Goal: Task Accomplishment & Management: Manage account settings

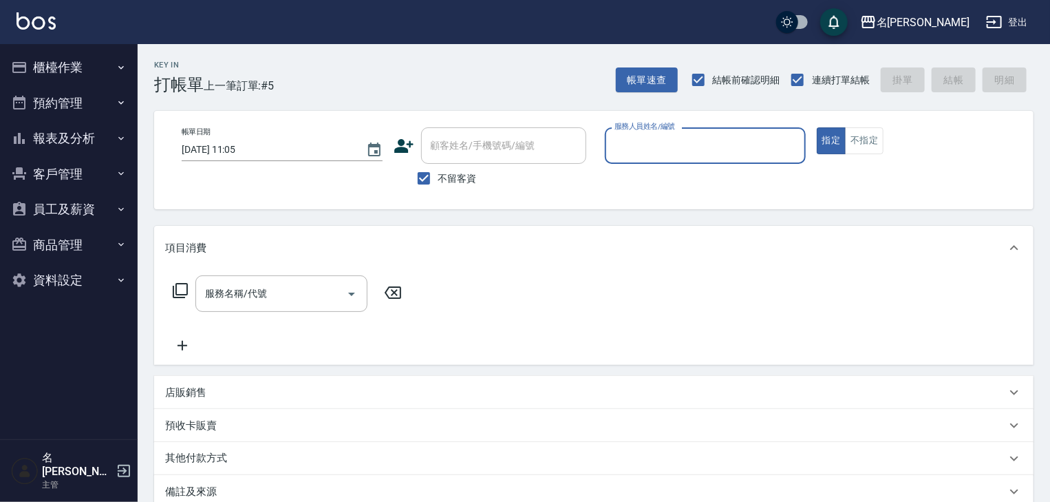
click at [650, 149] on input "服務人員姓名/編號" at bounding box center [705, 145] width 189 height 24
click at [637, 180] on span "歐麥 -10" at bounding box center [632, 180] width 33 height 14
type input "歐麥-10"
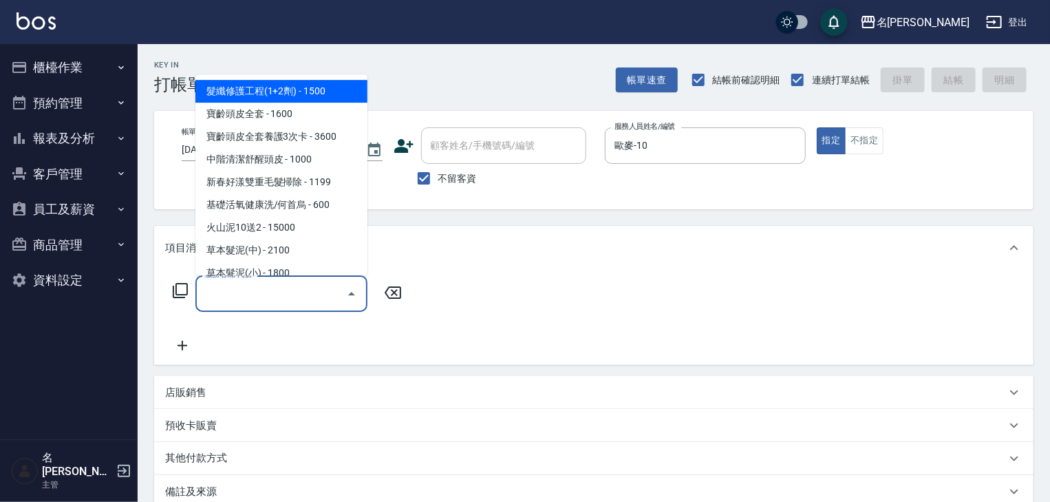
click at [284, 292] on input "服務名稱/代號" at bounding box center [271, 293] width 139 height 24
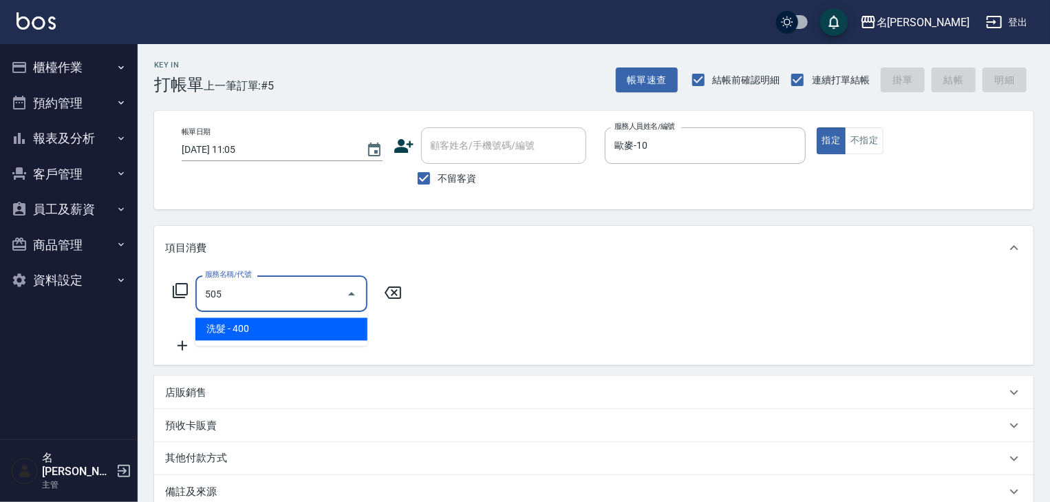
drag, startPoint x: 331, startPoint y: 332, endPoint x: 268, endPoint y: 342, distance: 64.0
click at [330, 333] on span "洗髮 - 400" at bounding box center [281, 329] width 172 height 23
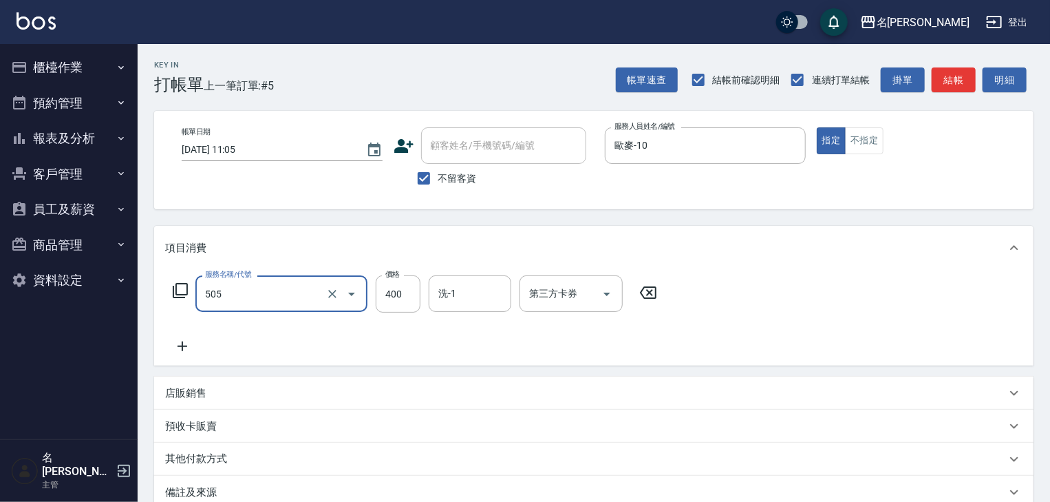
type input "洗髮(505)"
drag, startPoint x: 184, startPoint y: 351, endPoint x: 270, endPoint y: 356, distance: 85.5
click at [217, 361] on div "服務名稱/代號 洗髮(505) 服務名稱/代號 價格 400 價格 洗-1 洗-1 第三方卡券 第三方卡券" at bounding box center [593, 318] width 879 height 96
click at [182, 344] on icon at bounding box center [183, 346] width 10 height 10
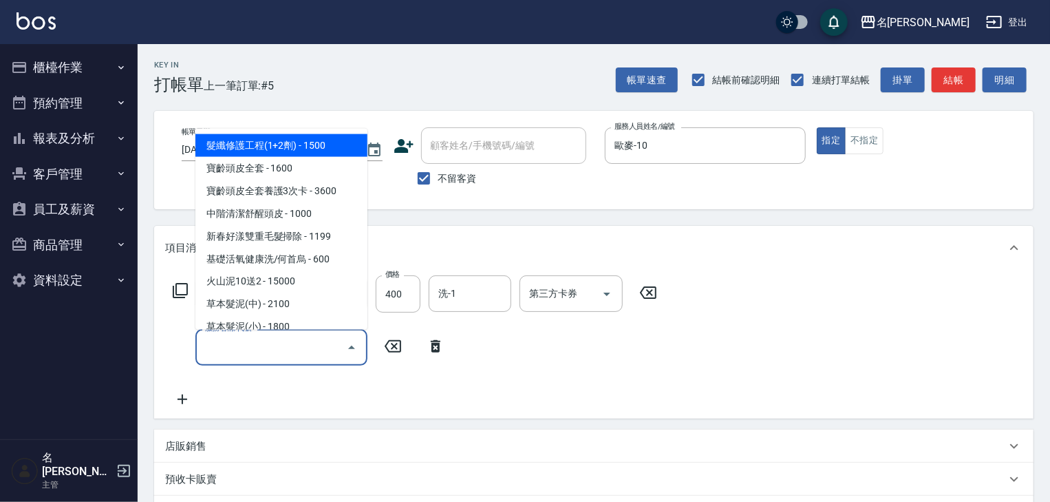
click at [281, 351] on input "服務名稱/代號" at bounding box center [271, 347] width 139 height 24
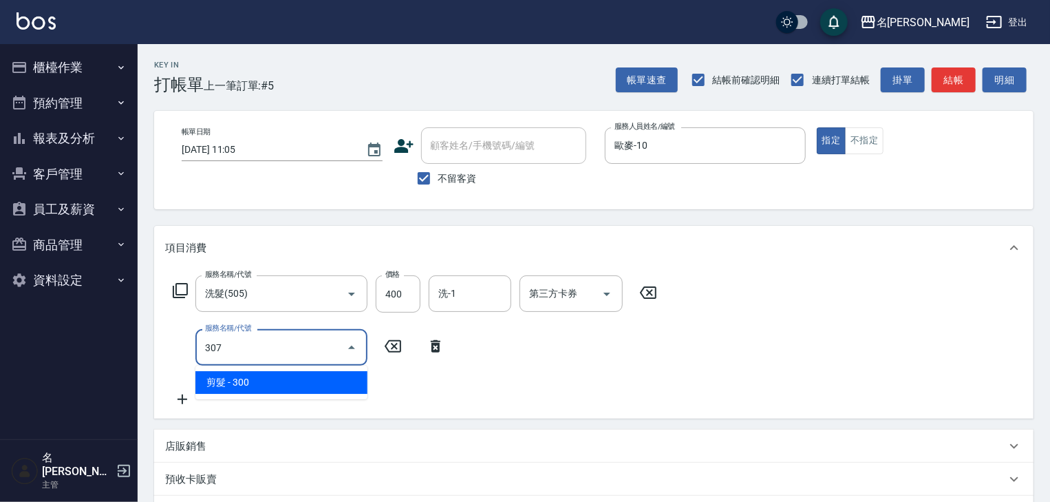
click at [309, 375] on span "剪髮 - 300" at bounding box center [281, 382] width 172 height 23
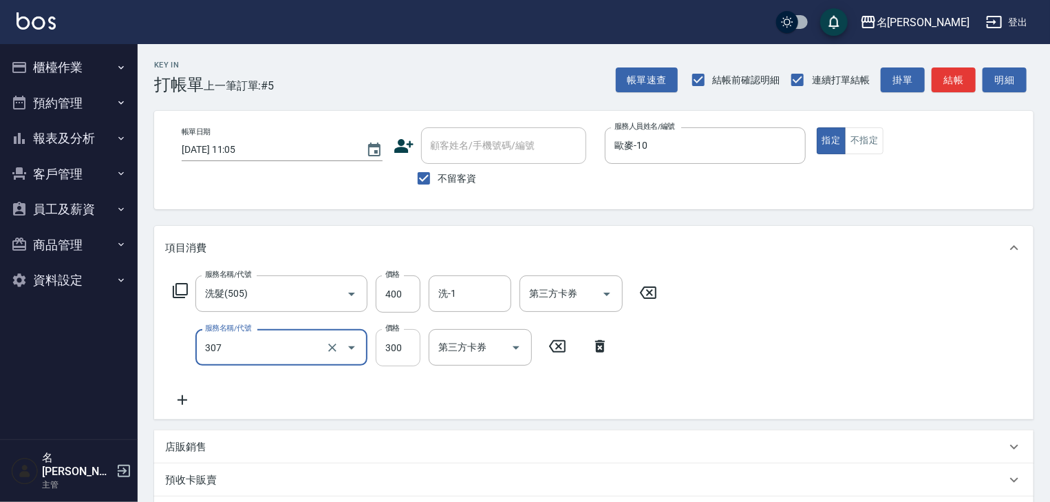
type input "剪髮(307)"
click at [400, 358] on input "300" at bounding box center [398, 347] width 45 height 37
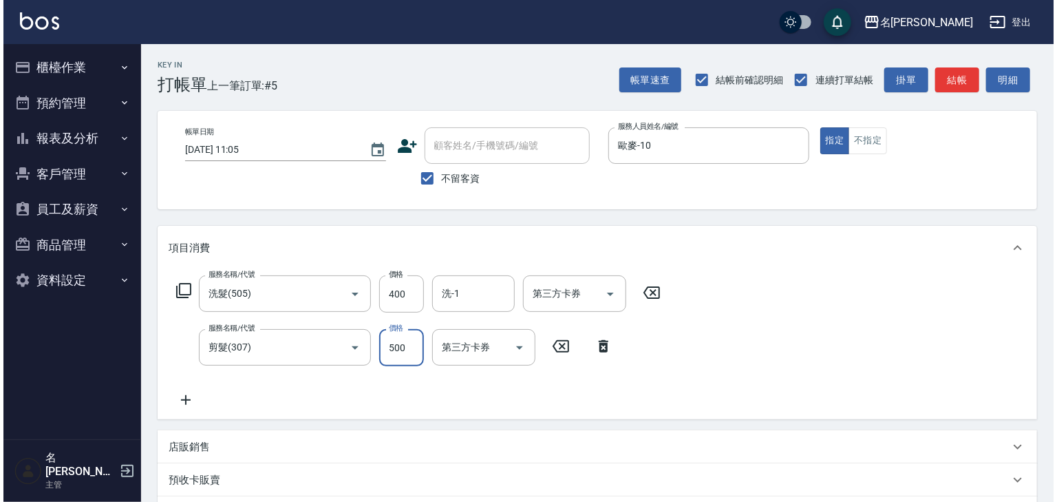
scroll to position [215, 0]
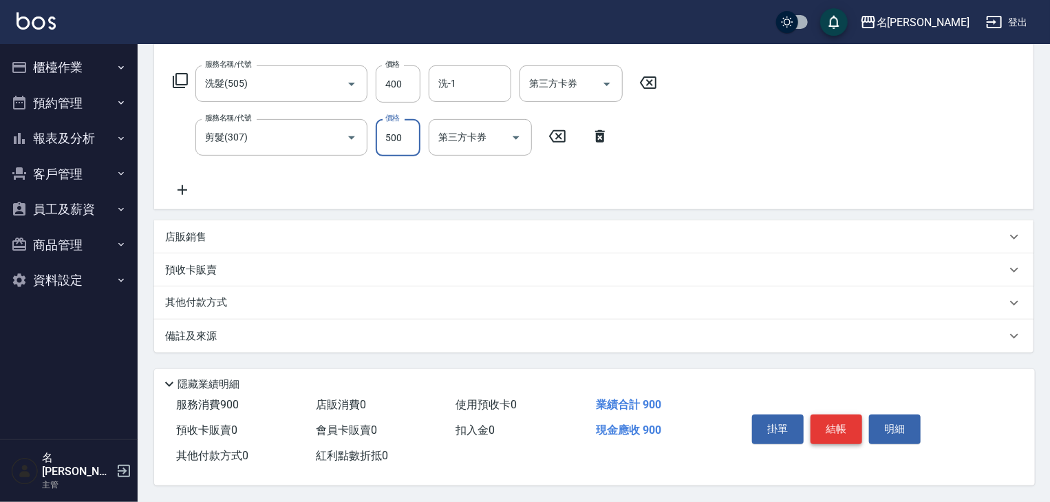
type input "500"
click at [828, 417] on button "結帳" at bounding box center [837, 428] width 52 height 29
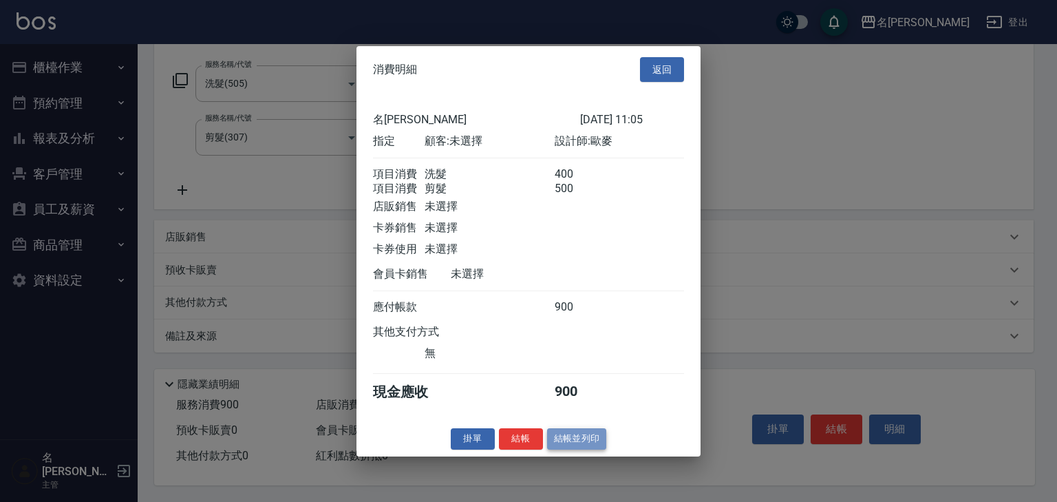
click at [567, 437] on button "結帳並列印" at bounding box center [577, 438] width 60 height 21
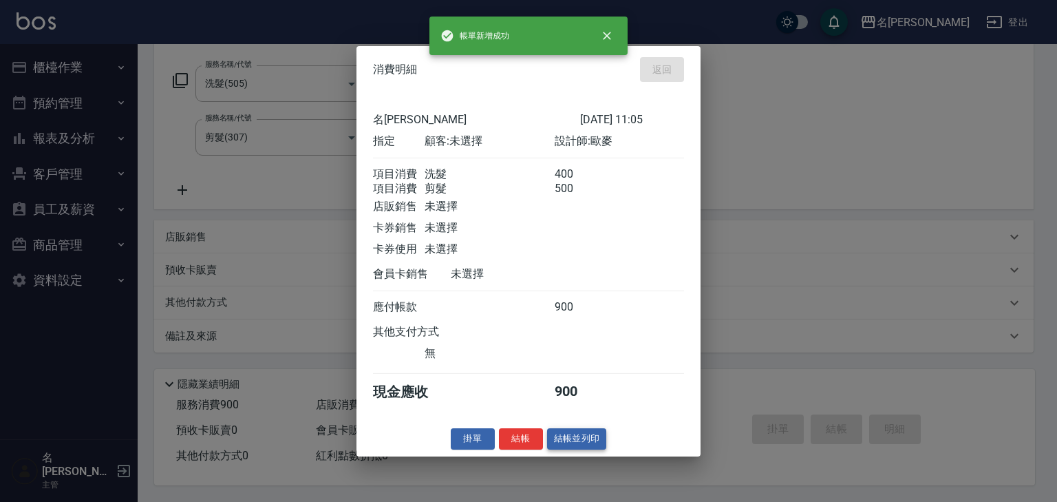
type input "2025/09/15 11:40"
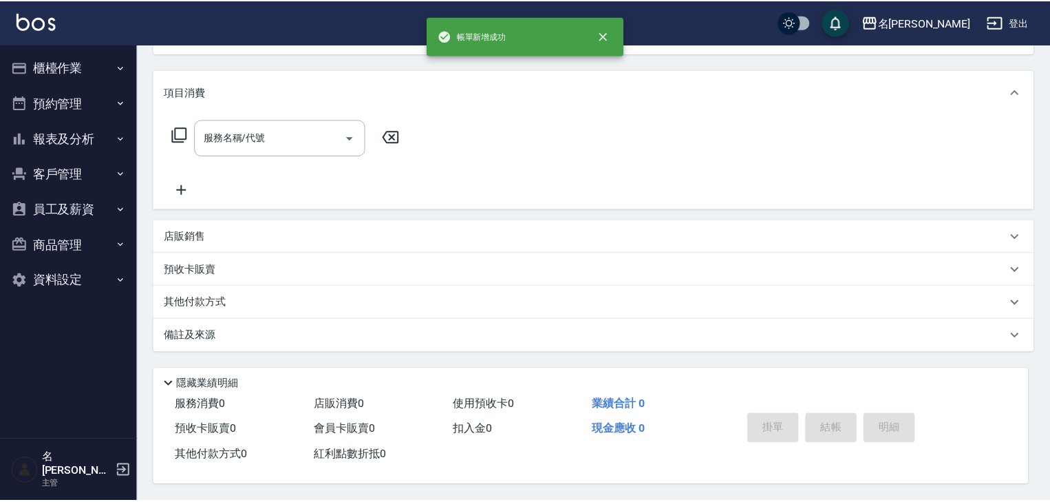
scroll to position [0, 0]
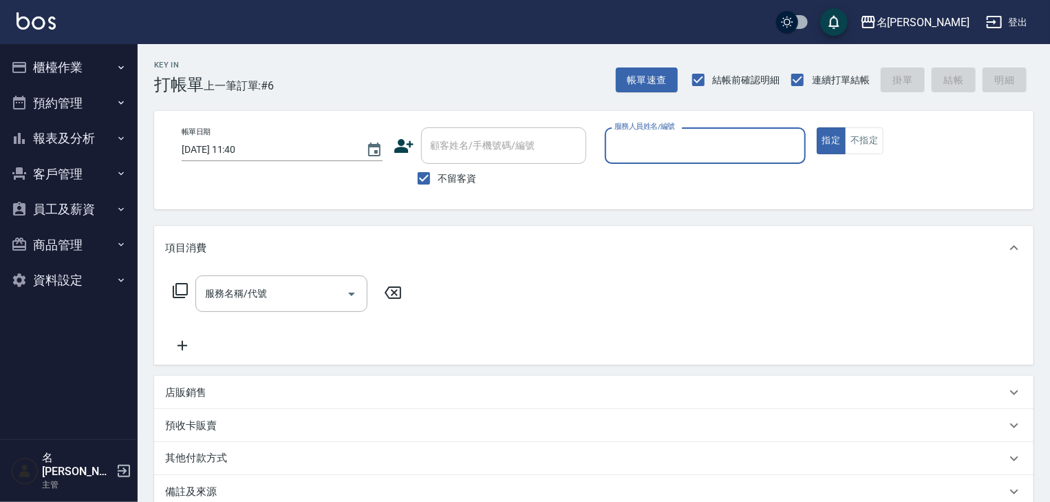
click at [43, 72] on button "櫃檯作業" at bounding box center [69, 68] width 127 height 36
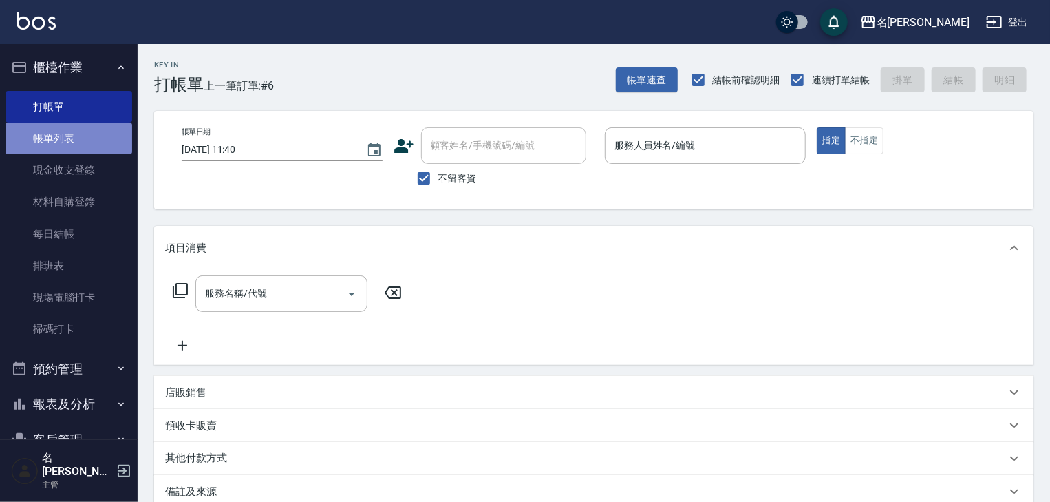
click at [91, 135] on link "帳單列表" at bounding box center [69, 138] width 127 height 32
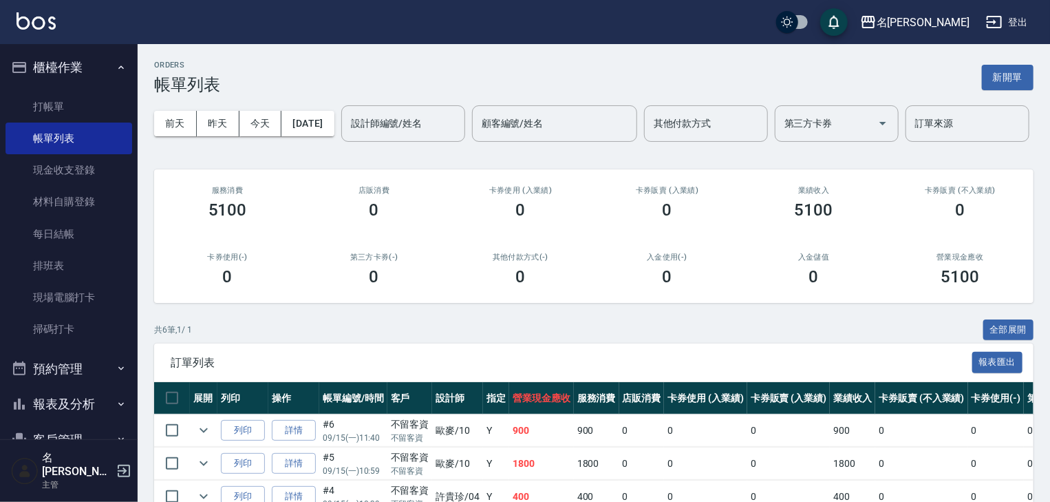
scroll to position [215, 0]
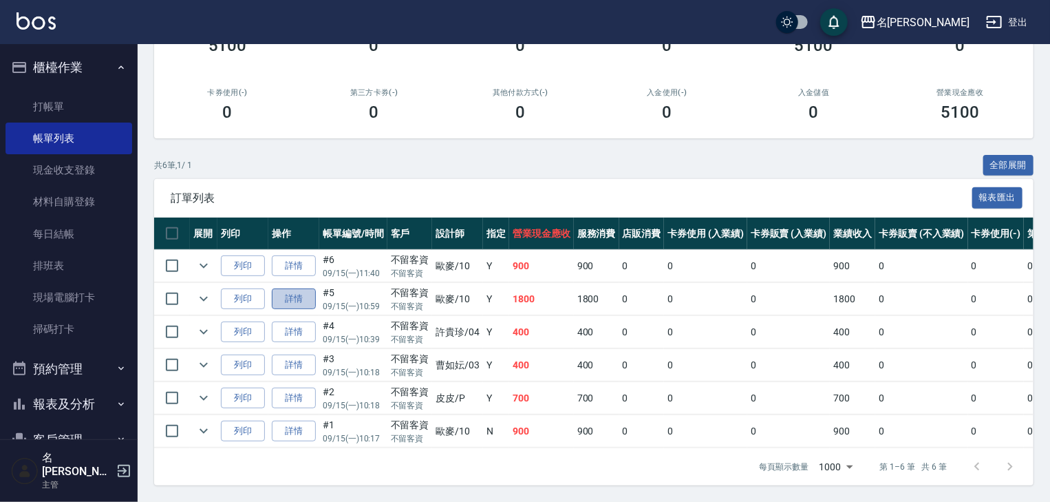
click at [284, 290] on link "詳情" at bounding box center [294, 298] width 44 height 21
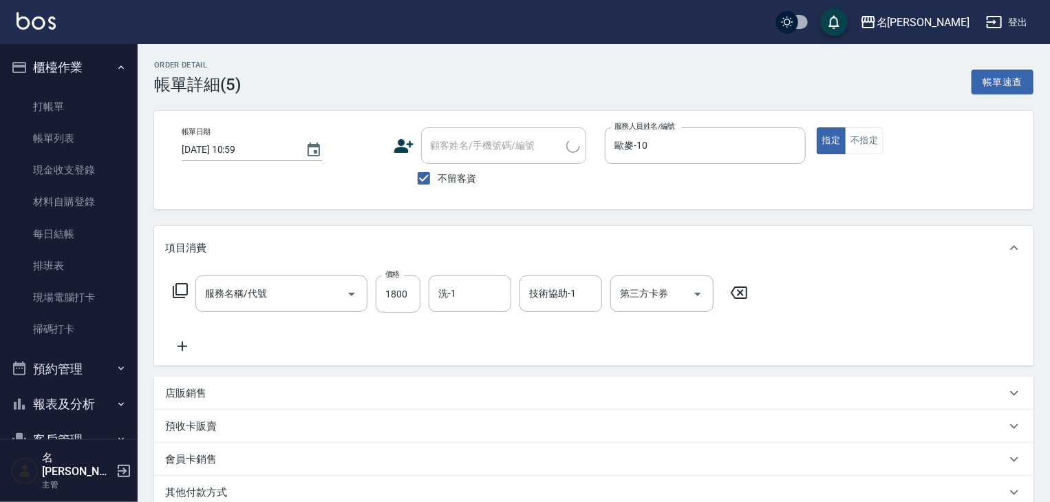
type input "2025/09/15 10:59"
checkbox input "true"
type input "歐麥-10"
type input "草本髮泥(小)(122)"
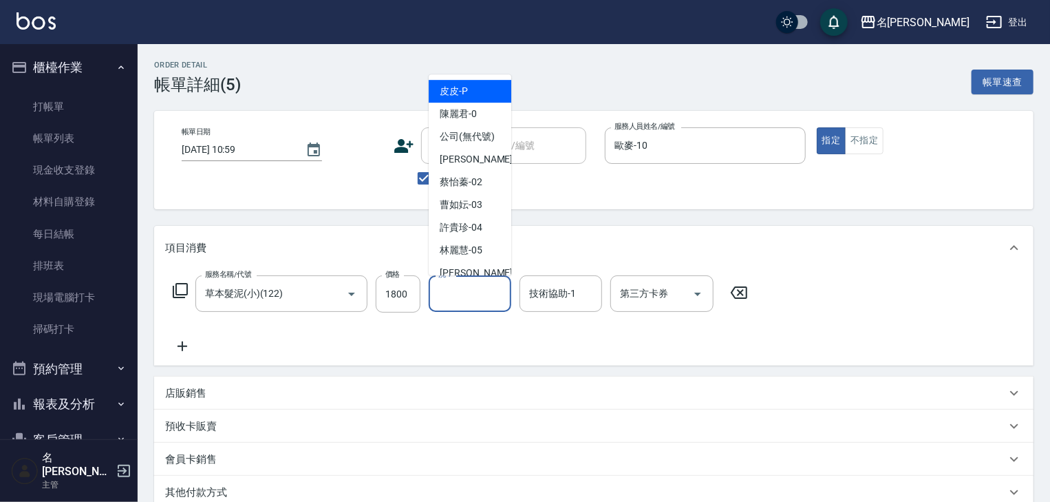
click at [470, 295] on input "洗-1" at bounding box center [470, 293] width 70 height 24
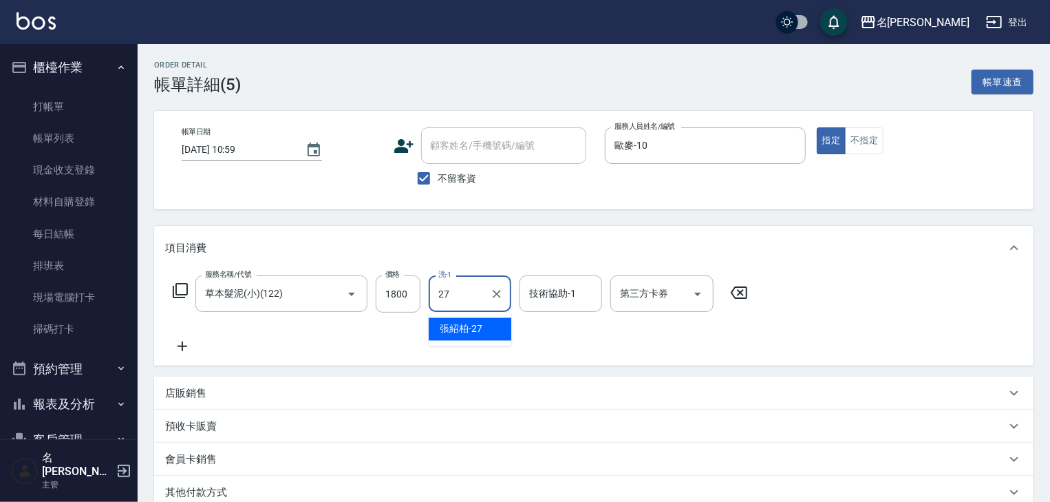
click at [469, 324] on span "張紹柏 -27" at bounding box center [461, 329] width 43 height 14
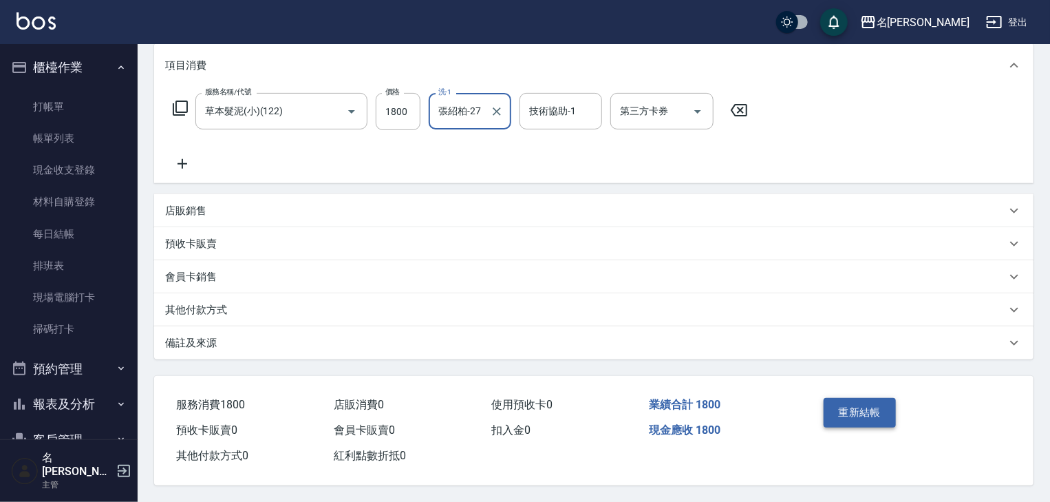
type input "張紹柏-27"
click at [856, 416] on button "重新結帳" at bounding box center [860, 412] width 73 height 29
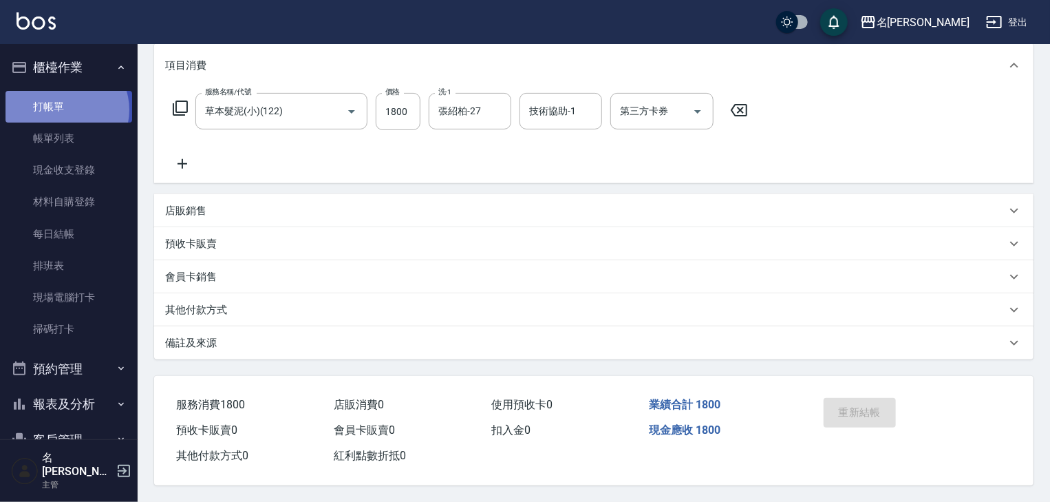
click at [63, 109] on link "打帳單" at bounding box center [69, 107] width 127 height 32
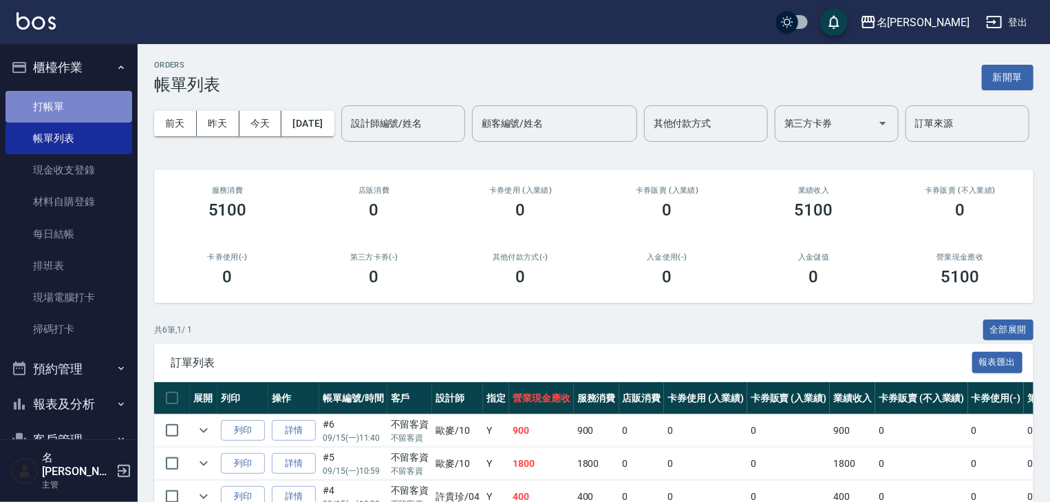
click at [94, 107] on link "打帳單" at bounding box center [69, 107] width 127 height 32
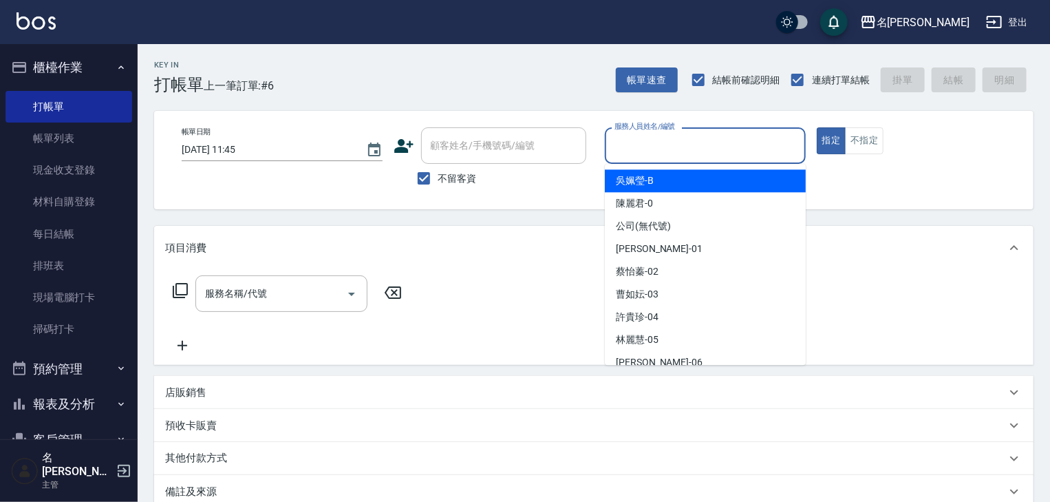
click at [698, 154] on input "服務人員姓名/編號" at bounding box center [705, 145] width 189 height 24
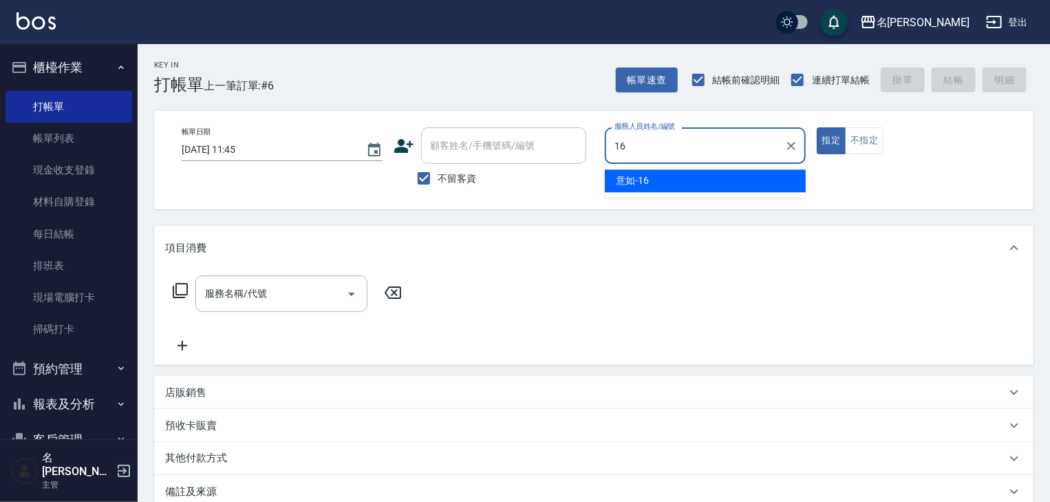
click at [683, 179] on div "意如 -16" at bounding box center [705, 180] width 201 height 23
type input "意如-16"
click at [294, 297] on input "服務名稱/代號" at bounding box center [271, 293] width 139 height 24
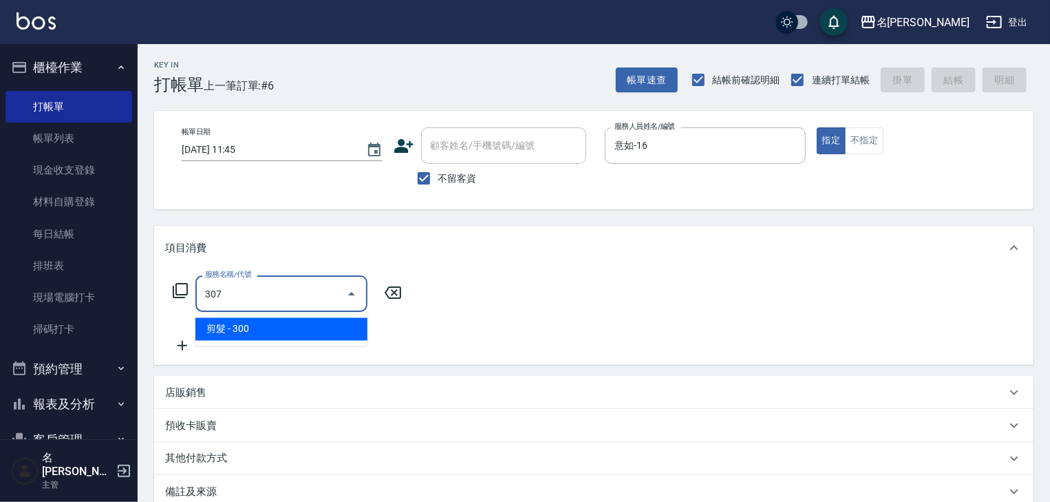
click at [301, 321] on span "剪髮 - 300" at bounding box center [281, 329] width 172 height 23
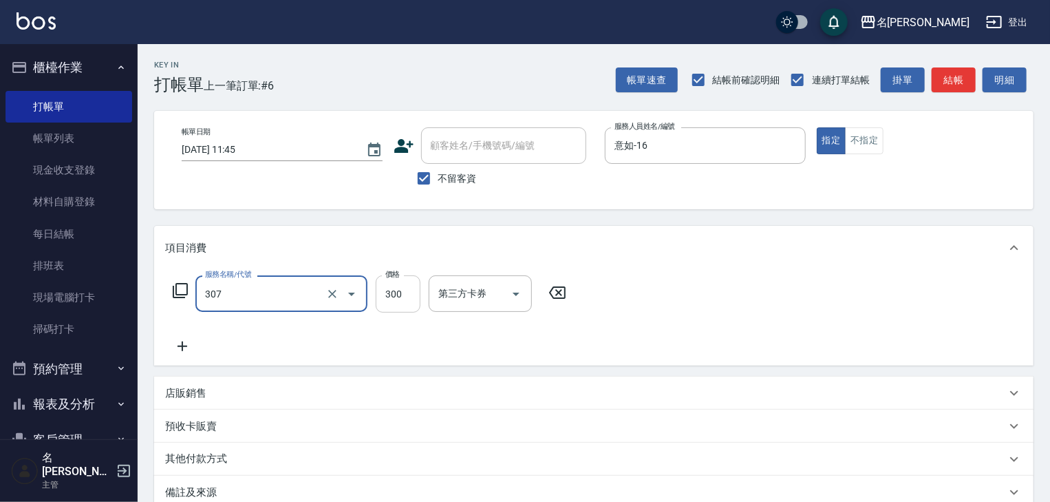
type input "剪髮(307)"
click at [391, 299] on input "300" at bounding box center [398, 293] width 45 height 37
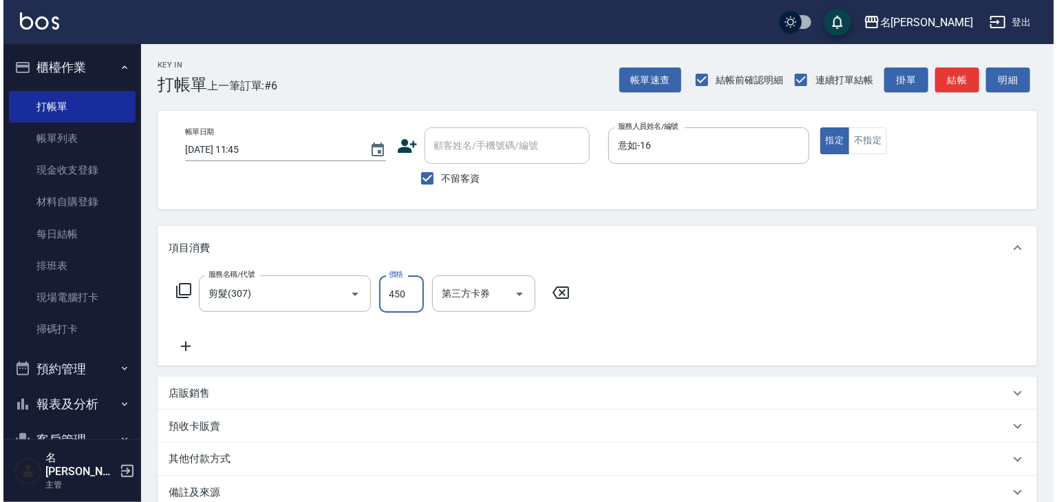
scroll to position [161, 0]
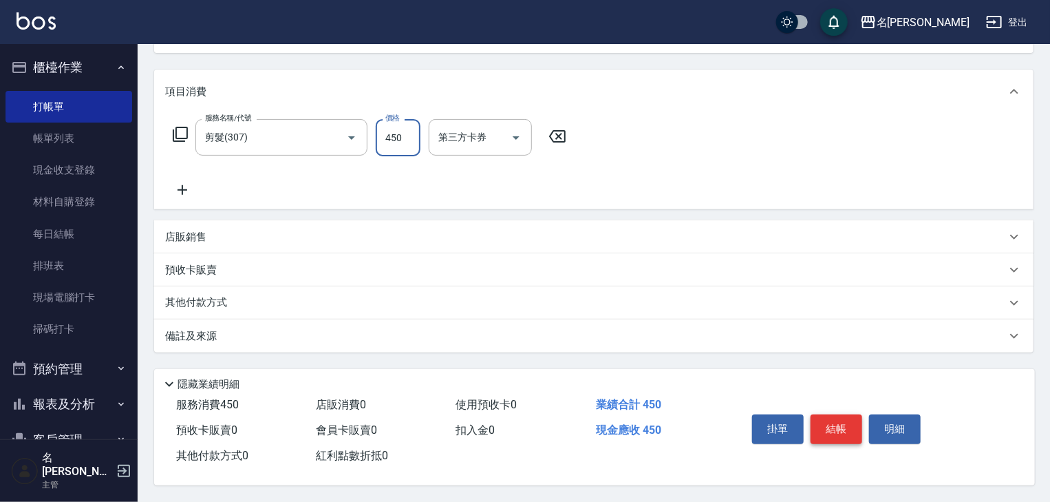
type input "450"
click at [837, 427] on button "結帳" at bounding box center [837, 428] width 52 height 29
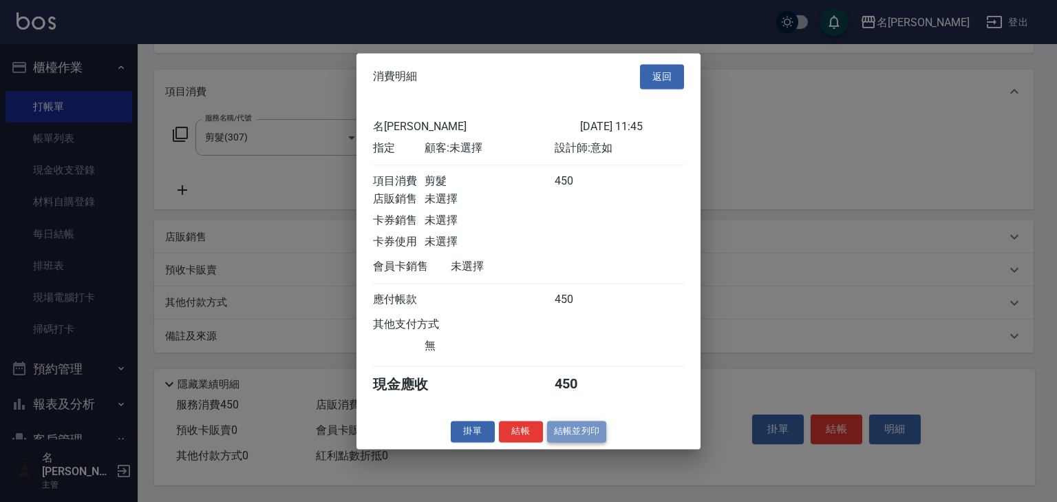
click at [583, 442] on button "結帳並列印" at bounding box center [577, 430] width 60 height 21
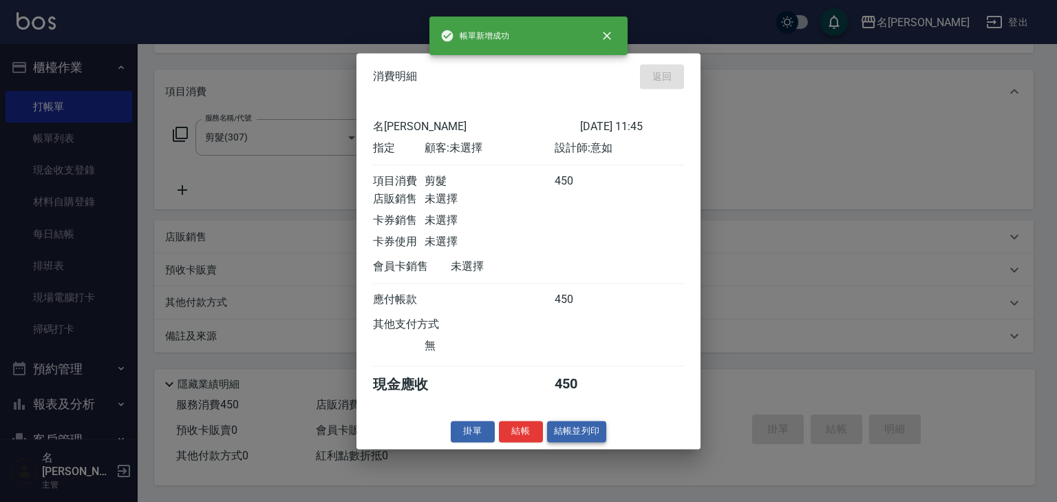
type input "2025/09/15 11:46"
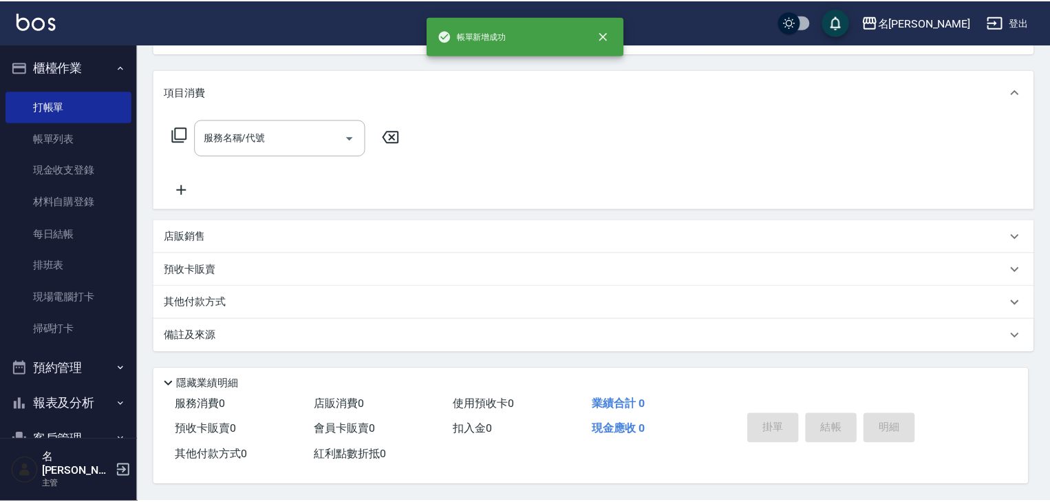
scroll to position [0, 0]
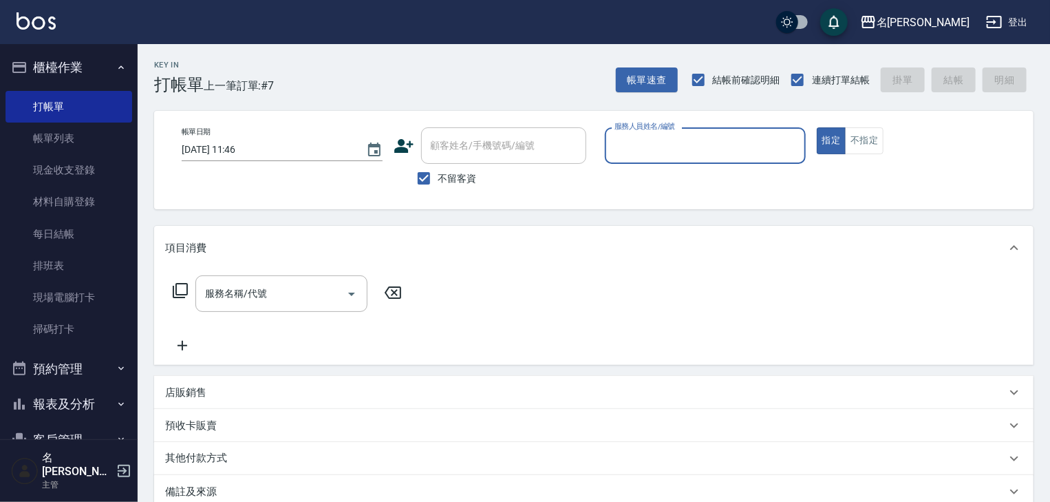
click at [680, 158] on div "服務人員姓名/編號" at bounding box center [705, 145] width 201 height 36
click at [644, 180] on span "[PERSON_NAME]-04" at bounding box center [637, 180] width 43 height 14
type input "[PERSON_NAME]-04"
click at [304, 281] on input "服務名稱/代號" at bounding box center [271, 293] width 139 height 24
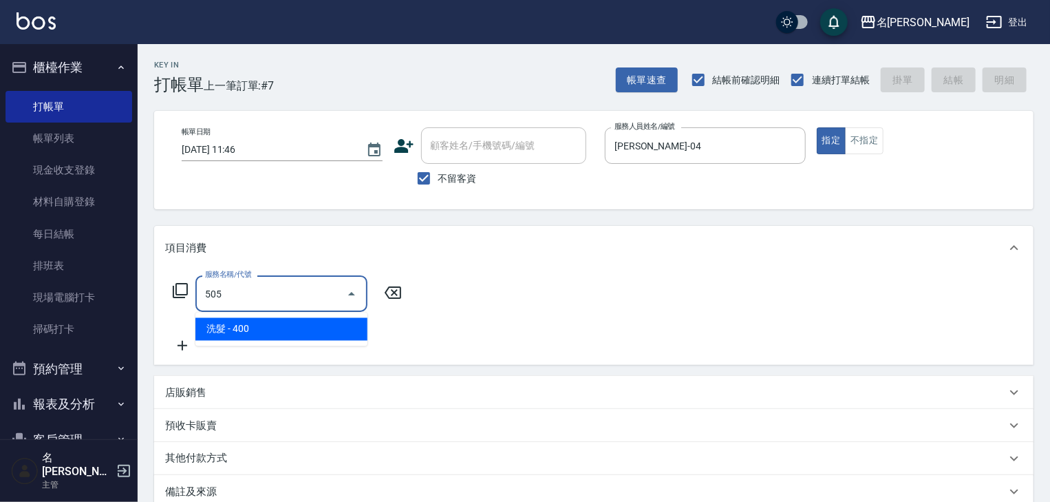
click at [355, 323] on span "洗髮 - 400" at bounding box center [281, 329] width 172 height 23
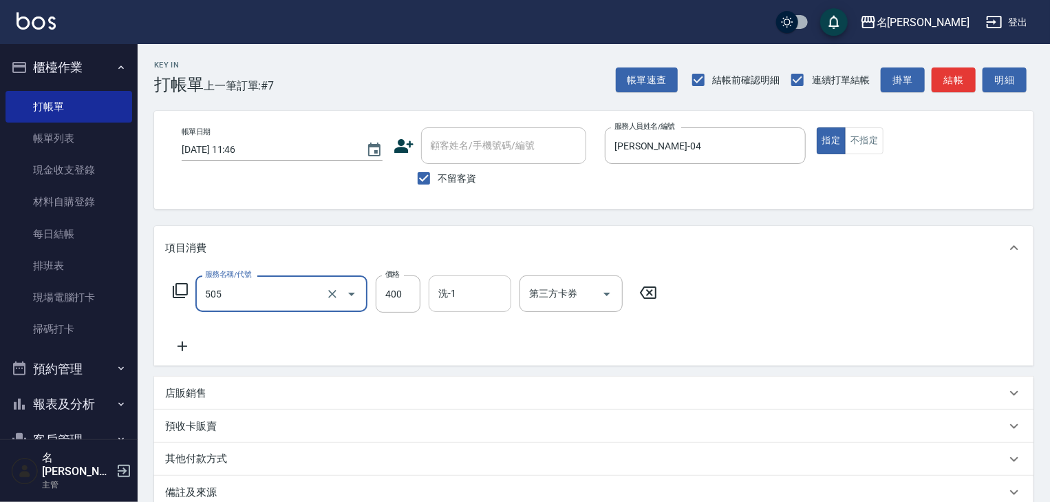
type input "洗髮(505)"
click at [462, 290] on input "洗-1" at bounding box center [470, 293] width 70 height 24
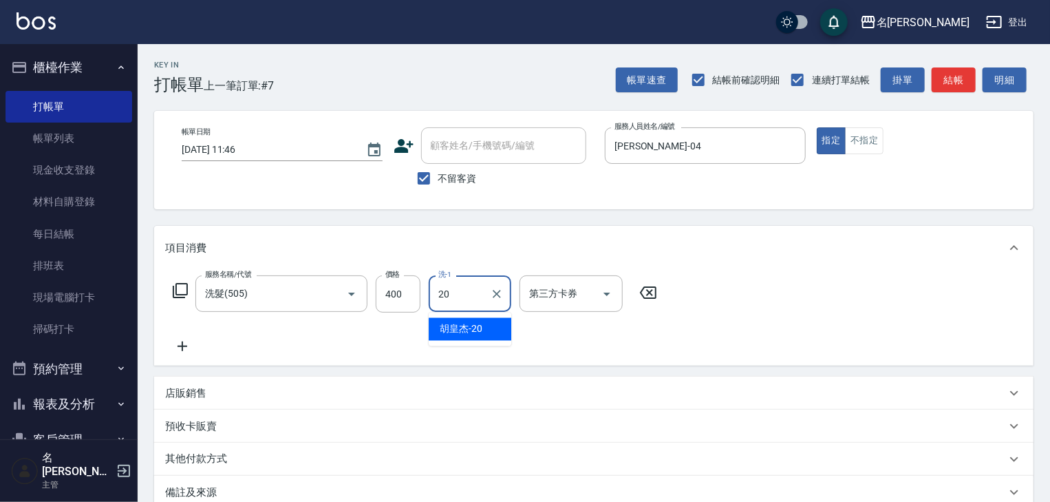
click at [473, 326] on span "胡皇杰 -20" at bounding box center [461, 329] width 43 height 14
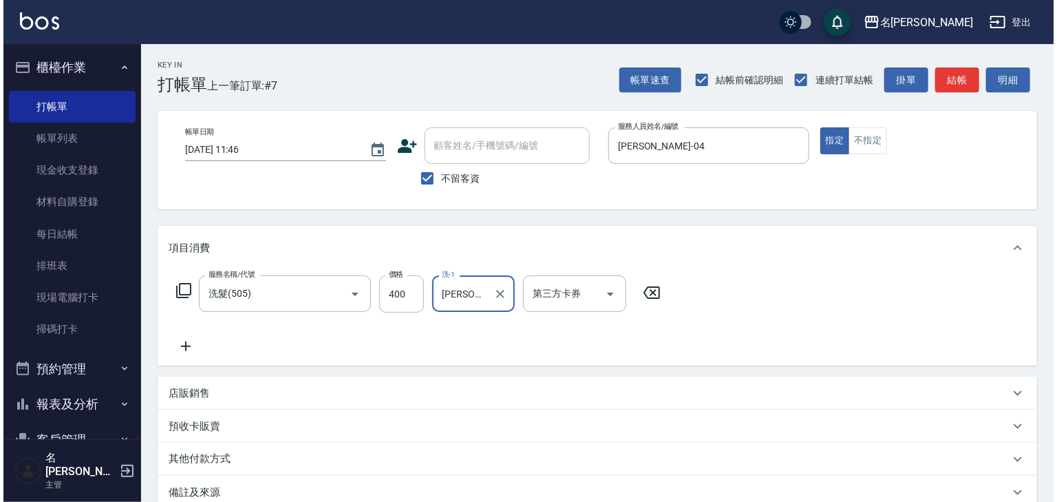
scroll to position [161, 0]
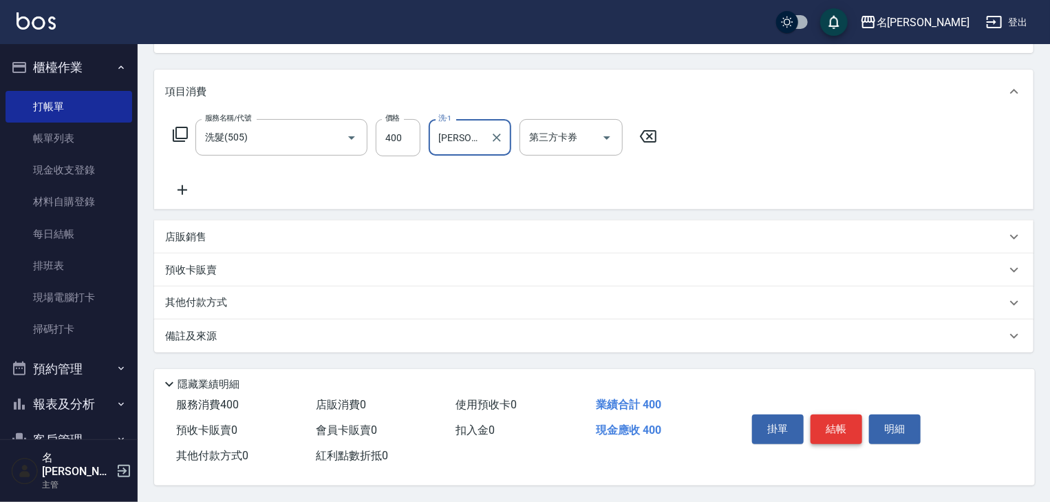
type input "[PERSON_NAME]-20"
click at [828, 426] on button "結帳" at bounding box center [837, 428] width 52 height 29
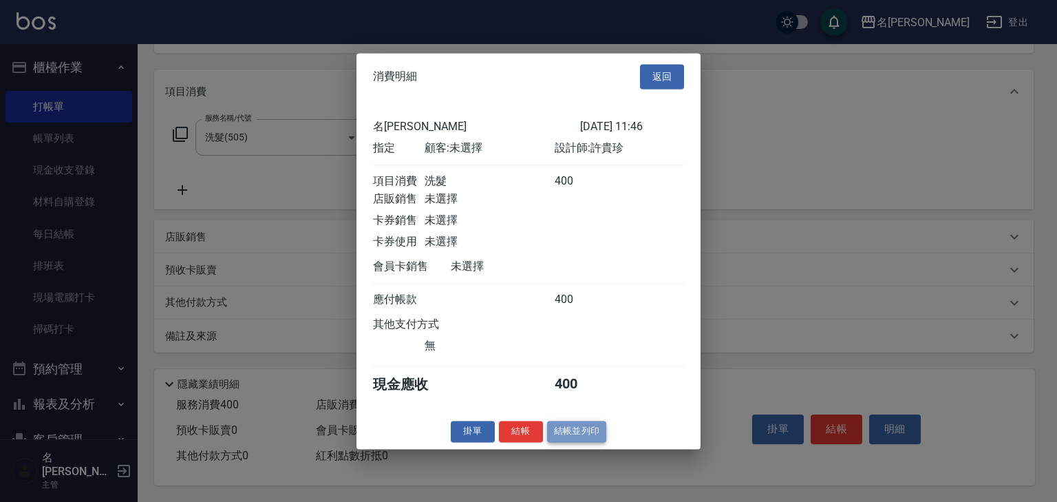
click at [577, 442] on button "結帳並列印" at bounding box center [577, 430] width 60 height 21
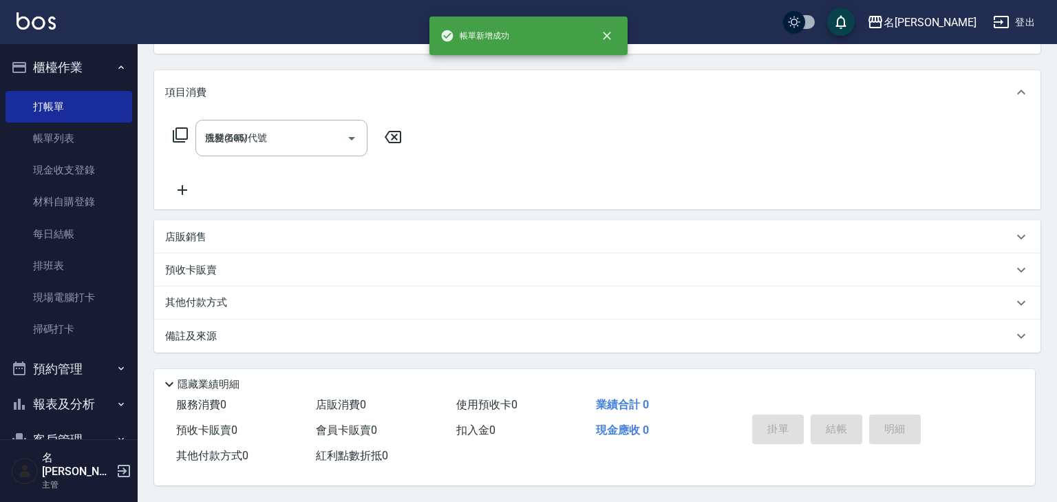
type input "2025/09/15 11:47"
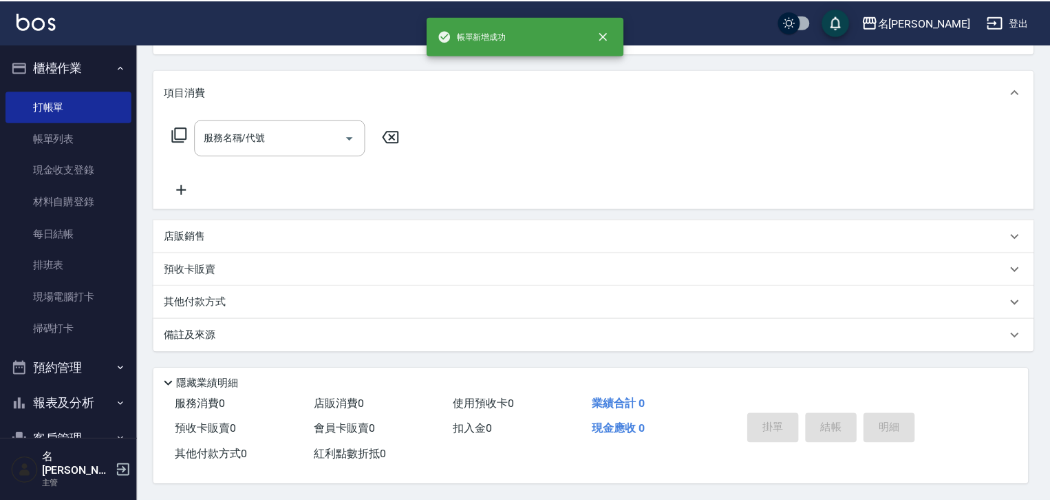
scroll to position [0, 0]
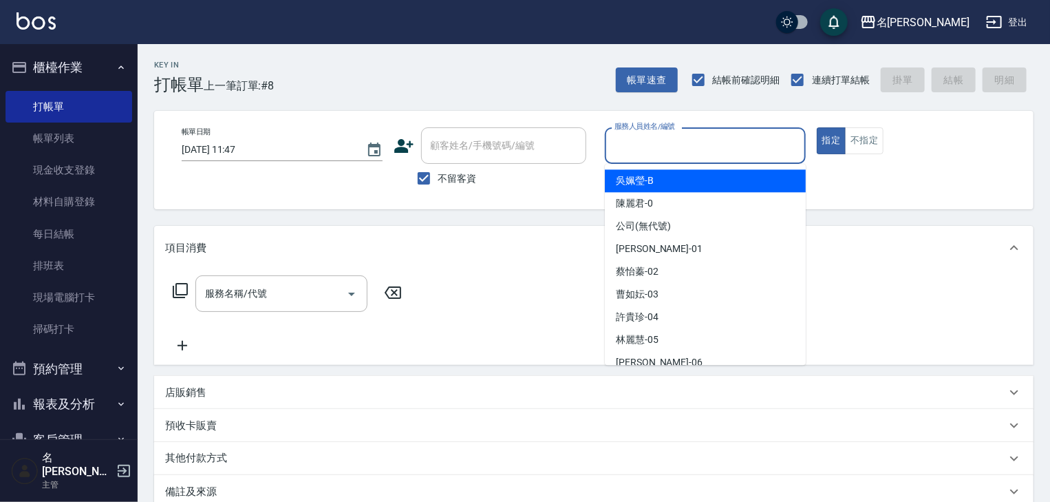
click at [652, 138] on input "服務人員姓名/編號" at bounding box center [705, 145] width 189 height 24
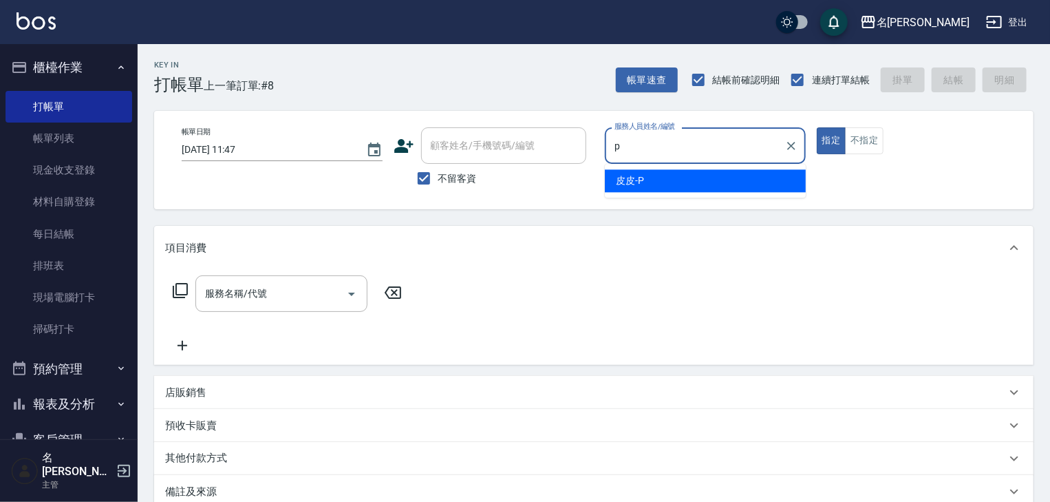
click at [650, 171] on div "皮皮 -P" at bounding box center [705, 180] width 201 height 23
type input "皮皮-P"
click at [328, 289] on input "服務名稱/代號" at bounding box center [271, 293] width 139 height 24
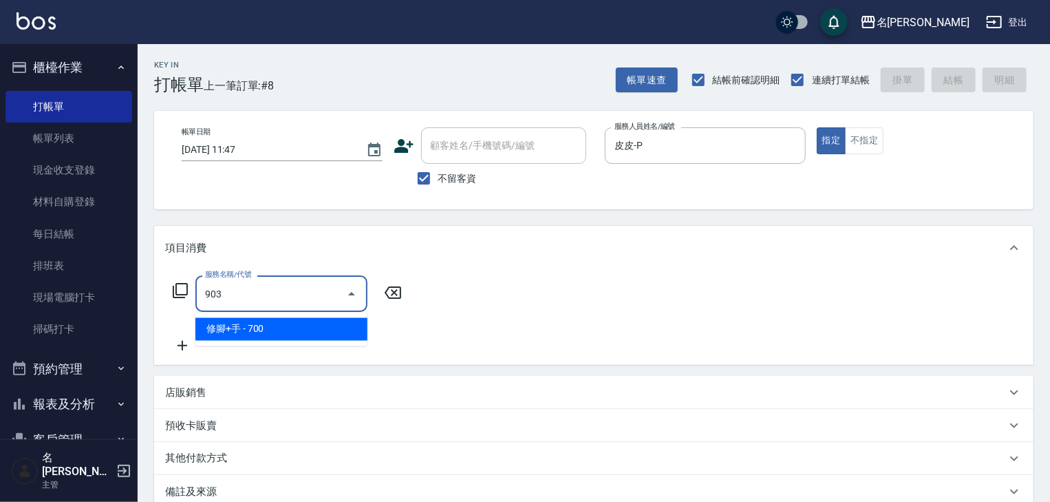
click at [352, 333] on span "修腳+手 - 700" at bounding box center [281, 329] width 172 height 23
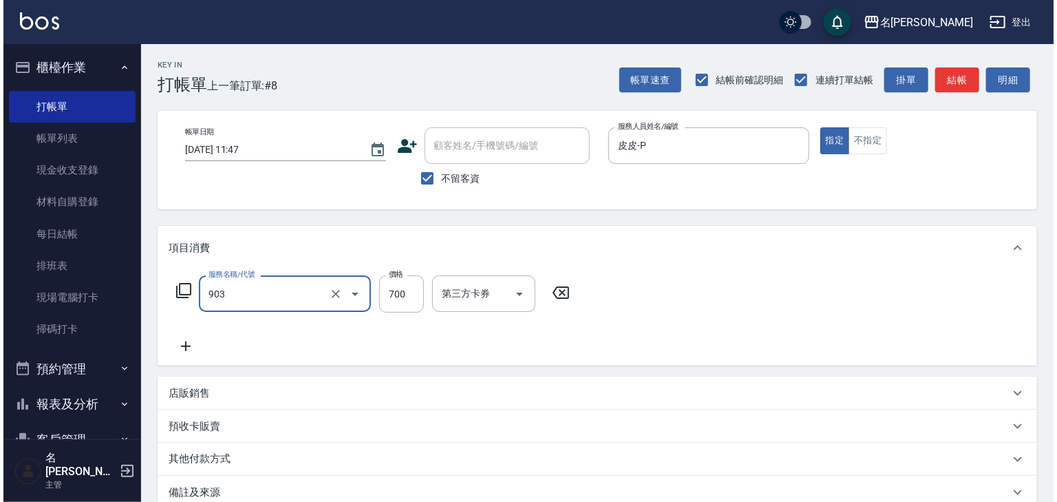
scroll to position [161, 0]
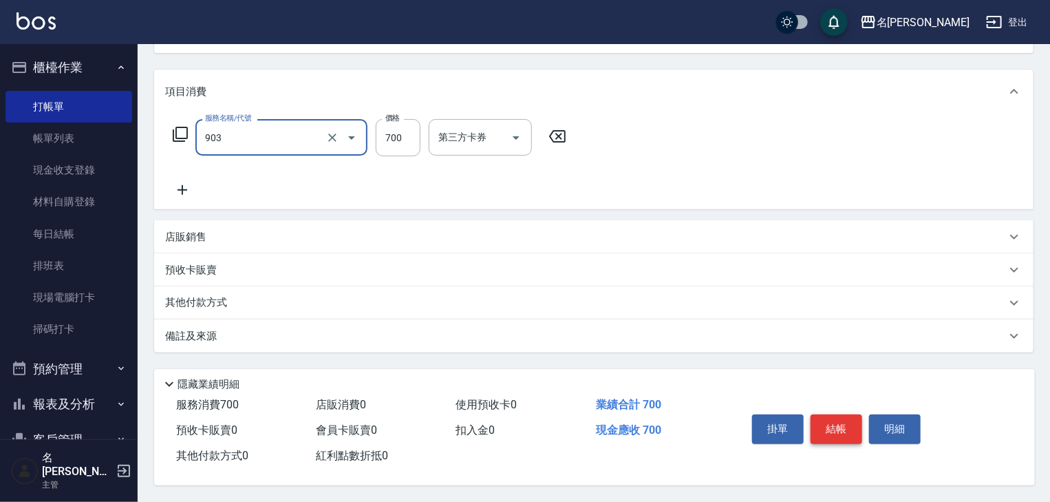
type input "修腳+手(903)"
click at [838, 421] on button "結帳" at bounding box center [837, 428] width 52 height 29
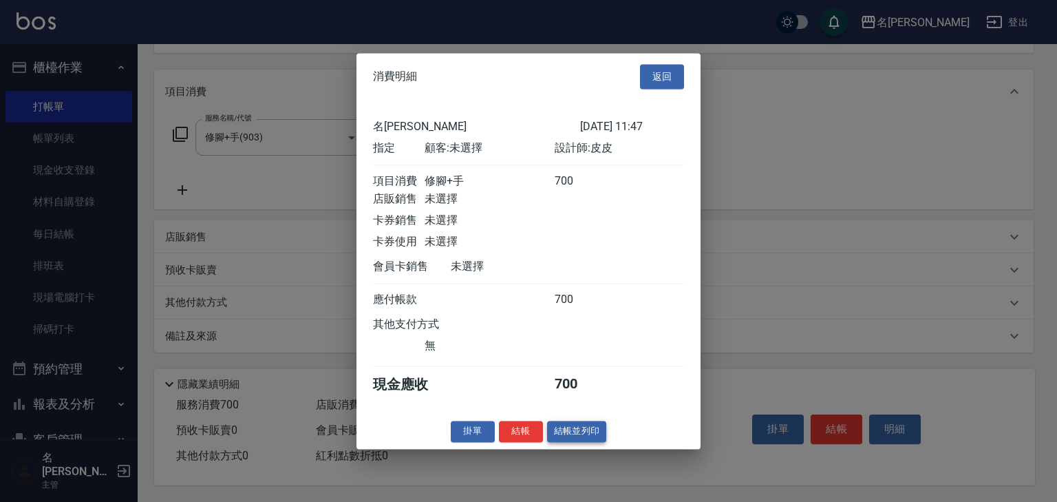
drag, startPoint x: 551, startPoint y: 427, endPoint x: 566, endPoint y: 431, distance: 15.2
click at [558, 429] on div "消費明細 返回 名留林森 2025/09/15 11:47 指定 顧客: 未選擇 設計師: 皮皮 項目消費 修腳+手 700 店販銷售 未選擇 卡券銷售 未選…" at bounding box center [528, 251] width 344 height 396
drag, startPoint x: 566, startPoint y: 431, endPoint x: 597, endPoint y: 440, distance: 32.9
click at [567, 432] on button "結帳並列印" at bounding box center [577, 430] width 60 height 21
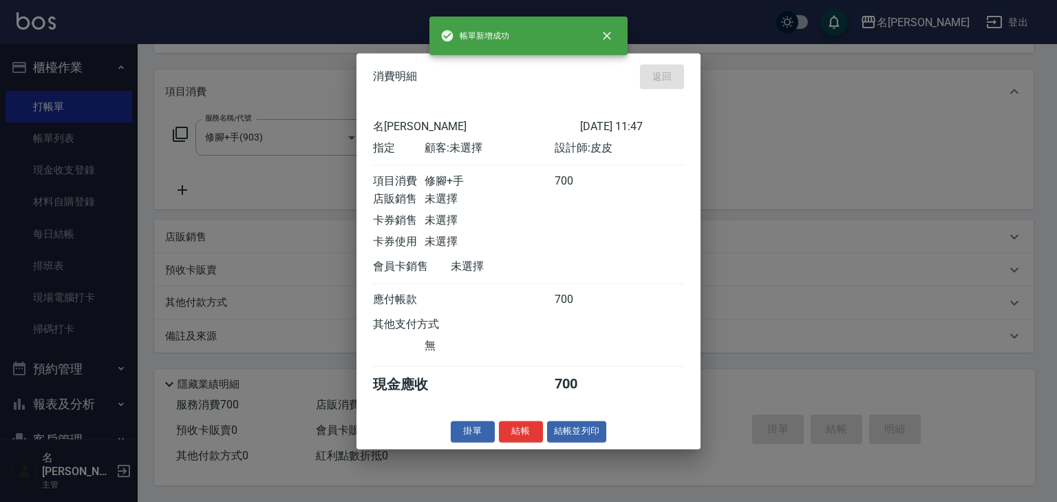
type input "2025/09/15 11:48"
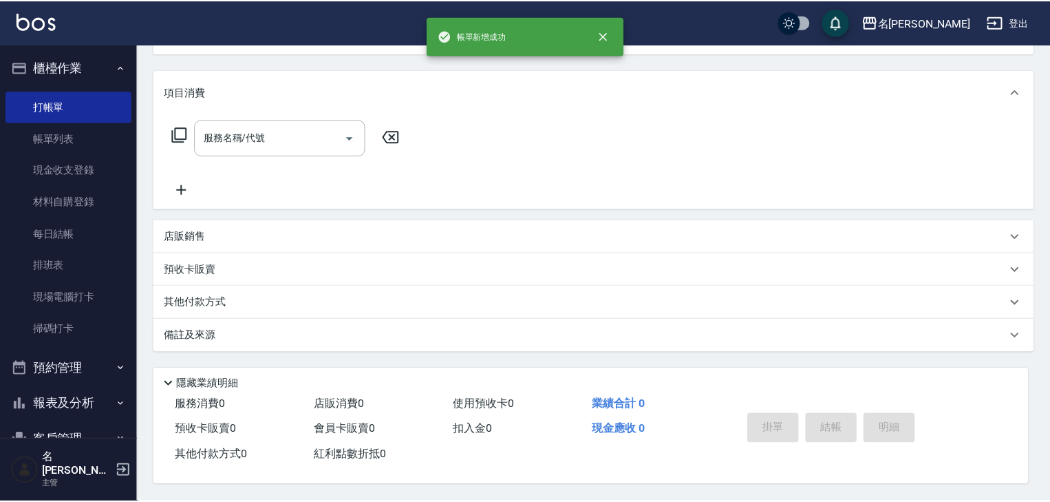
scroll to position [0, 0]
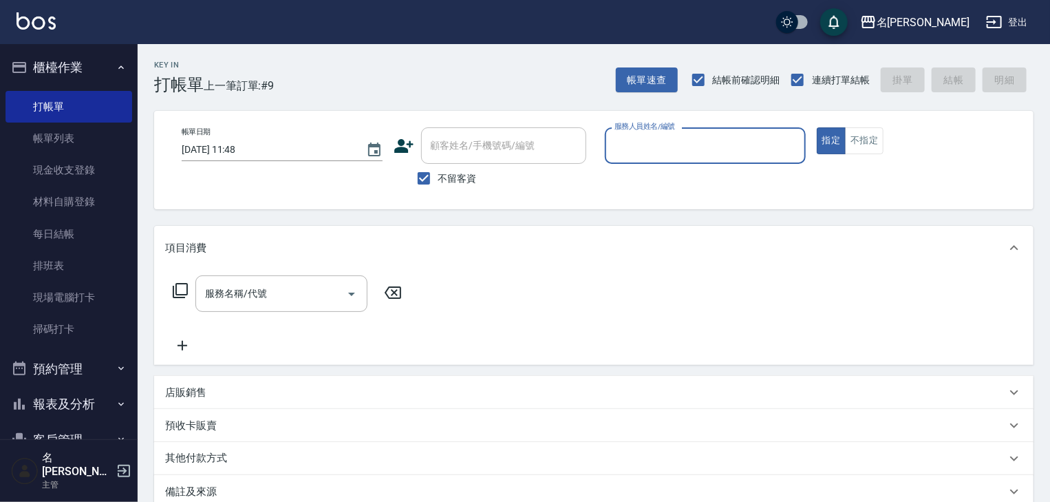
click at [729, 144] on input "服務人員姓名/編號" at bounding box center [705, 145] width 189 height 24
click at [696, 181] on div "蔡怡蓁 -02" at bounding box center [705, 180] width 201 height 23
type input "[PERSON_NAME]-02"
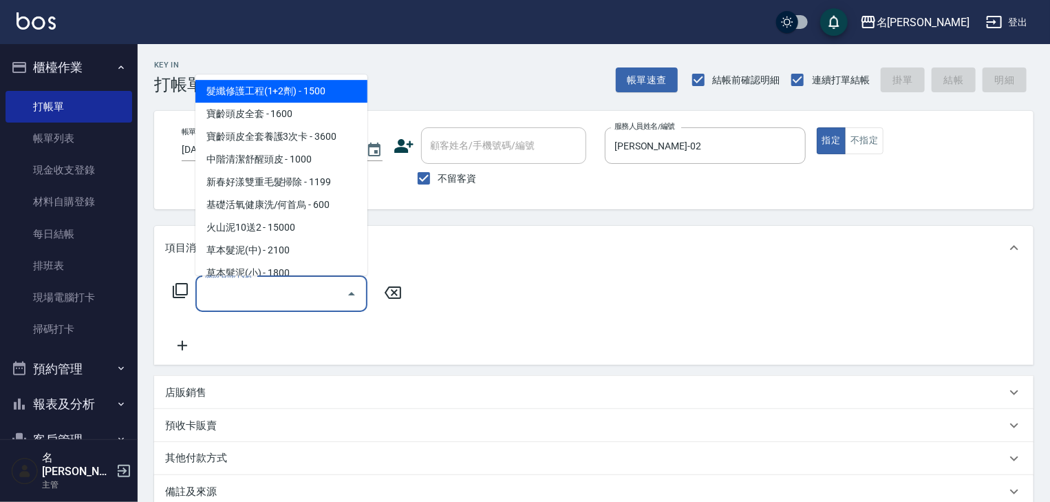
click at [284, 297] on input "服務名稱/代號" at bounding box center [271, 293] width 139 height 24
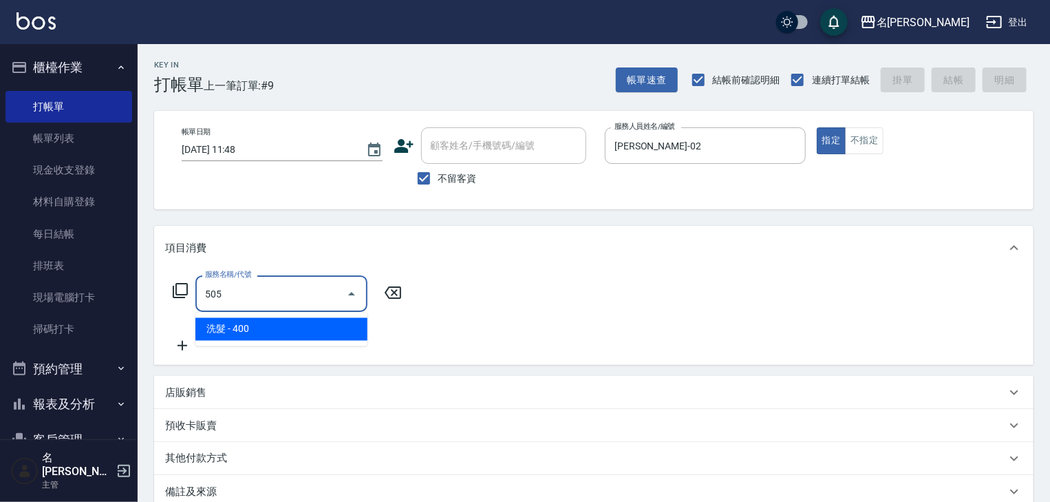
drag, startPoint x: 317, startPoint y: 336, endPoint x: 330, endPoint y: 330, distance: 14.5
click at [317, 336] on span "洗髮 - 400" at bounding box center [281, 329] width 172 height 23
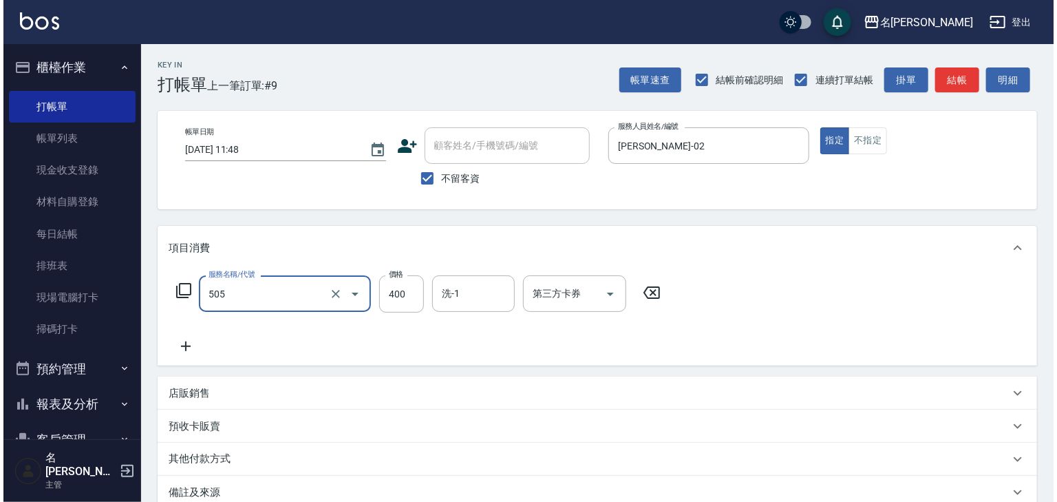
scroll to position [161, 0]
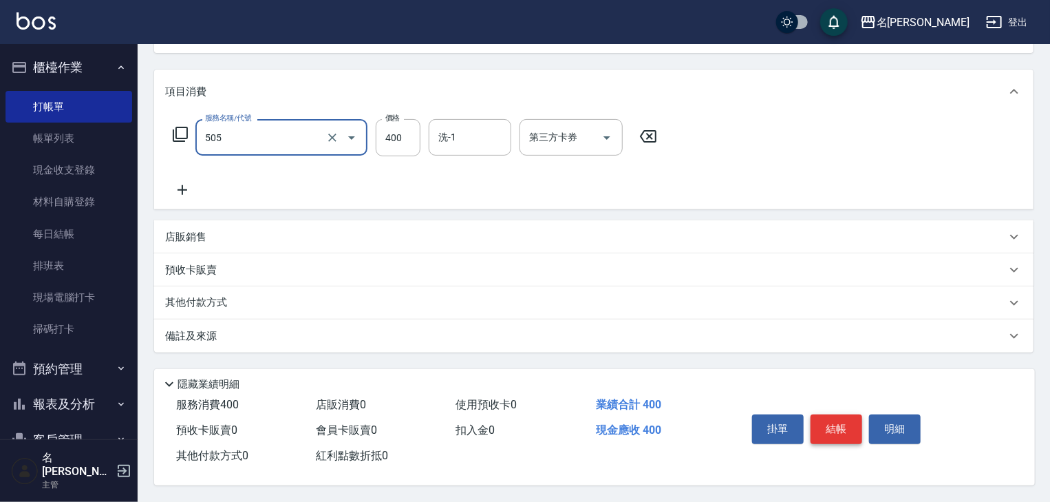
type input "洗髮(505)"
click at [846, 429] on button "結帳" at bounding box center [837, 428] width 52 height 29
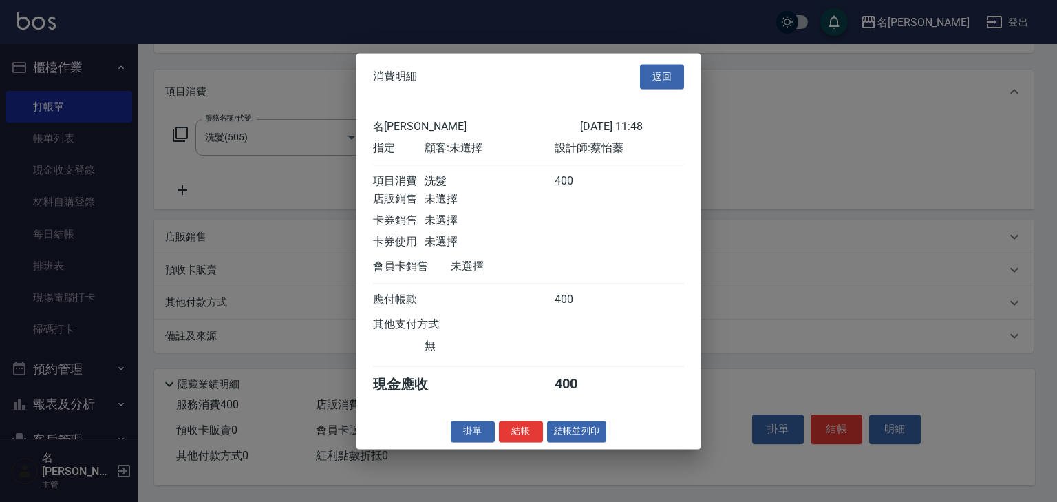
click at [578, 442] on button "結帳並列印" at bounding box center [577, 430] width 60 height 21
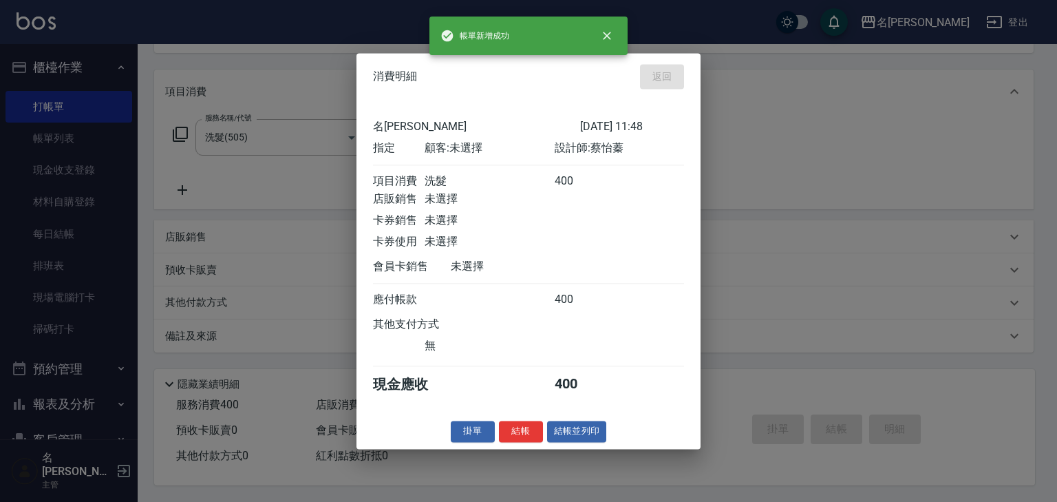
type input "2025/09/15 11:58"
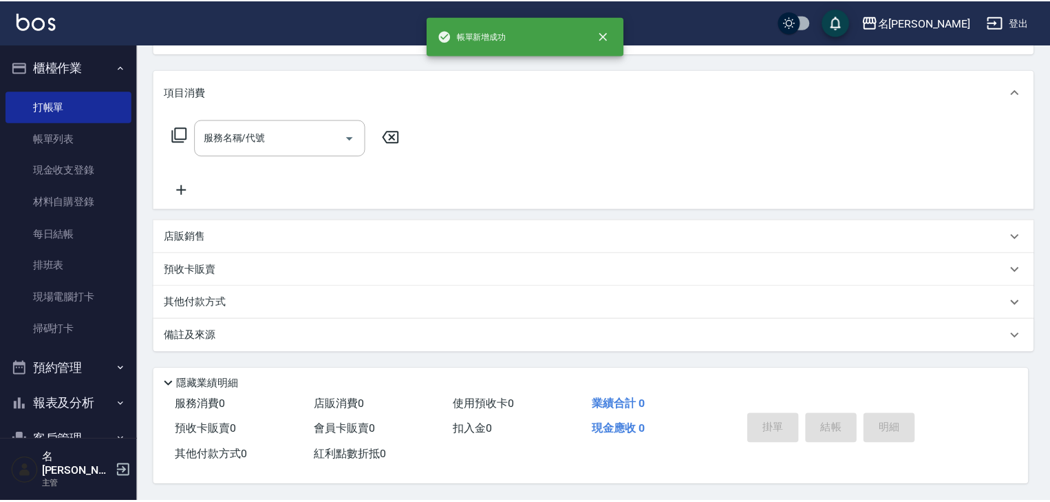
scroll to position [0, 0]
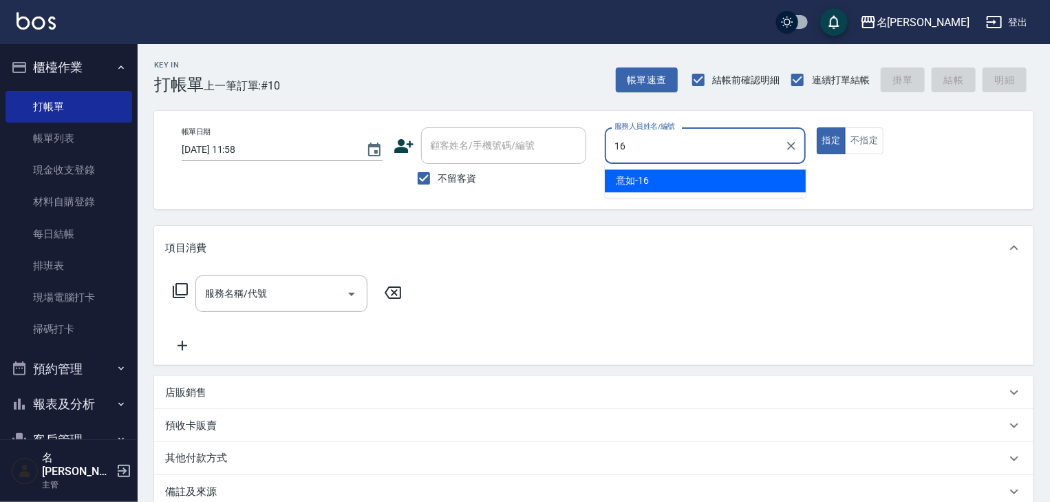
type input "意如-16"
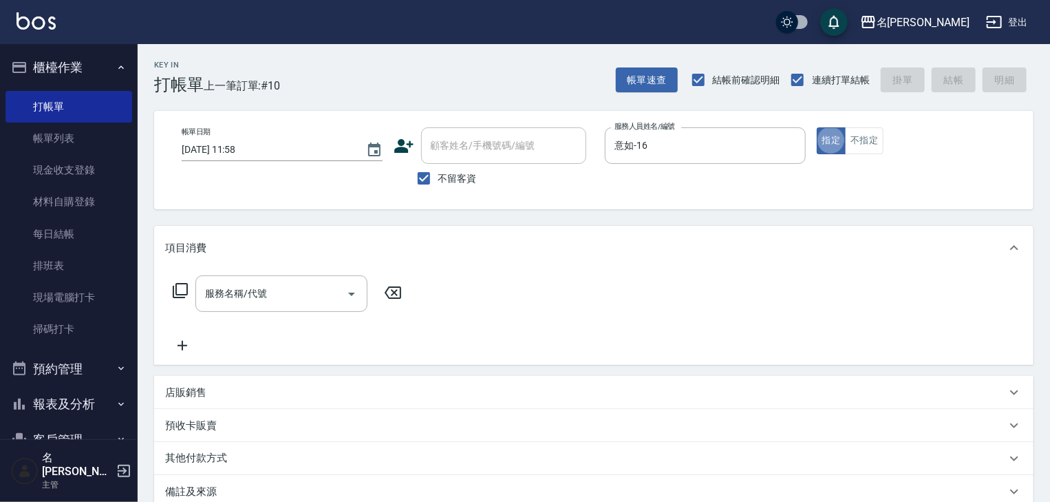
type button "true"
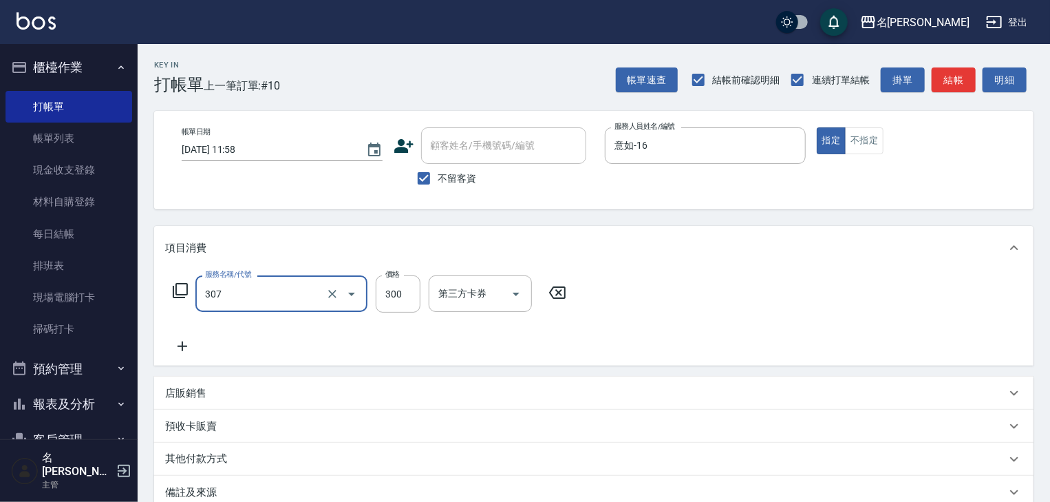
type input "剪髮(307)"
type input "450"
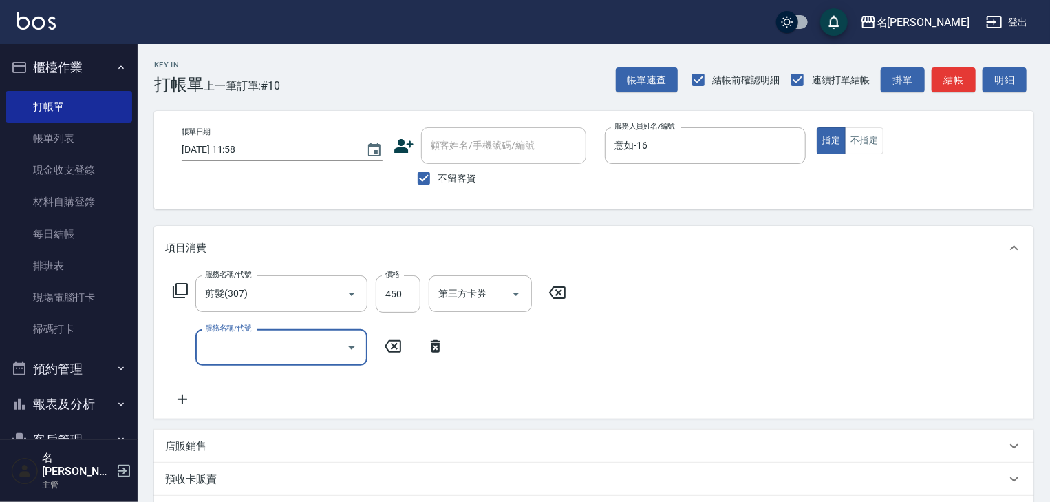
scroll to position [147, 0]
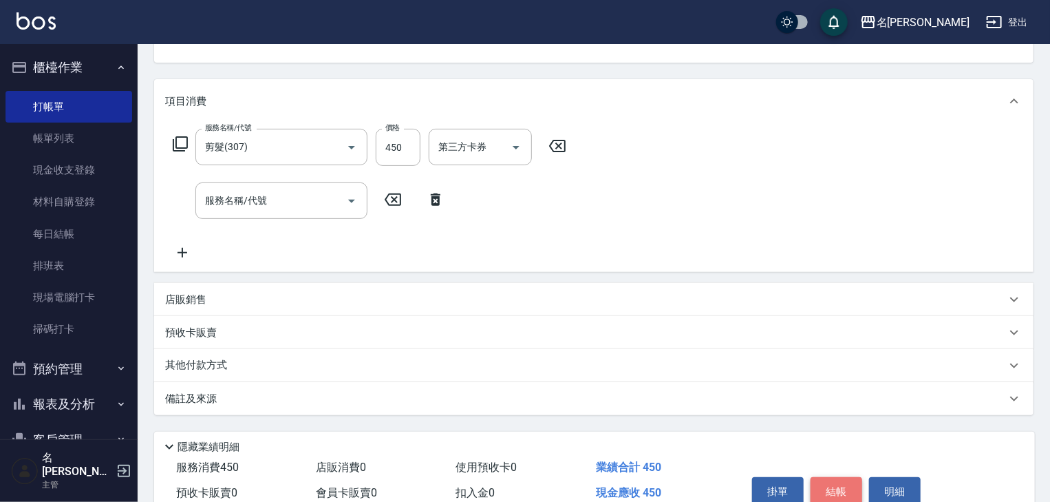
click at [822, 480] on button "結帳" at bounding box center [837, 491] width 52 height 29
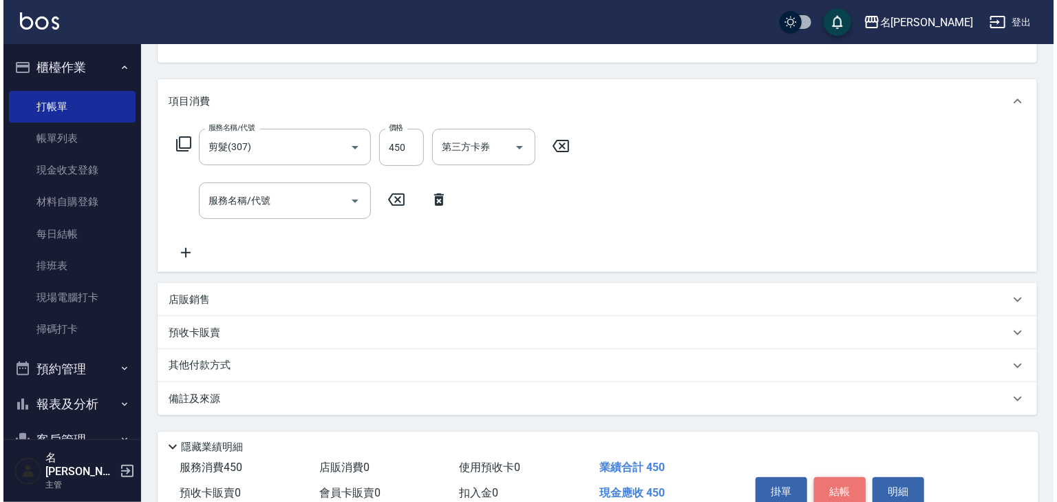
scroll to position [151, 0]
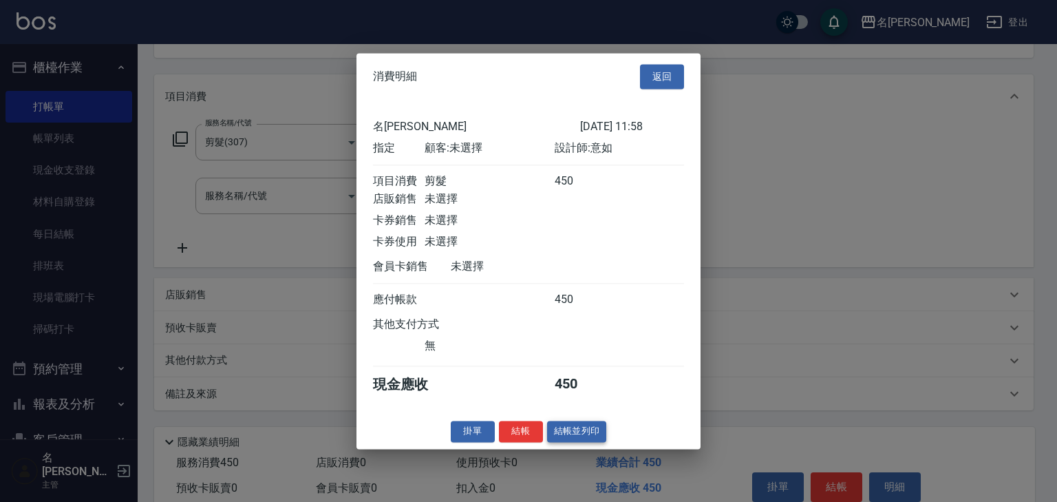
click at [564, 437] on button "結帳並列印" at bounding box center [577, 430] width 60 height 21
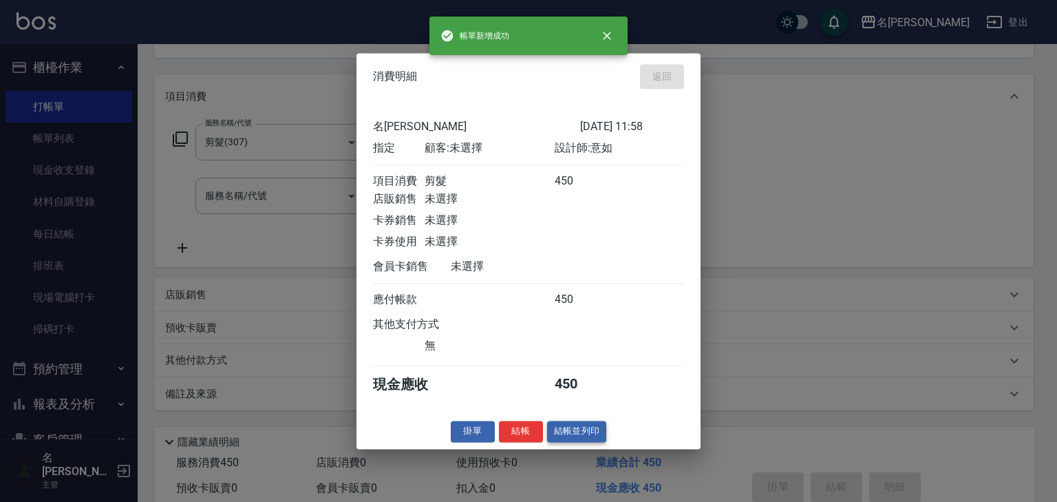
type input "2025/09/15 12:01"
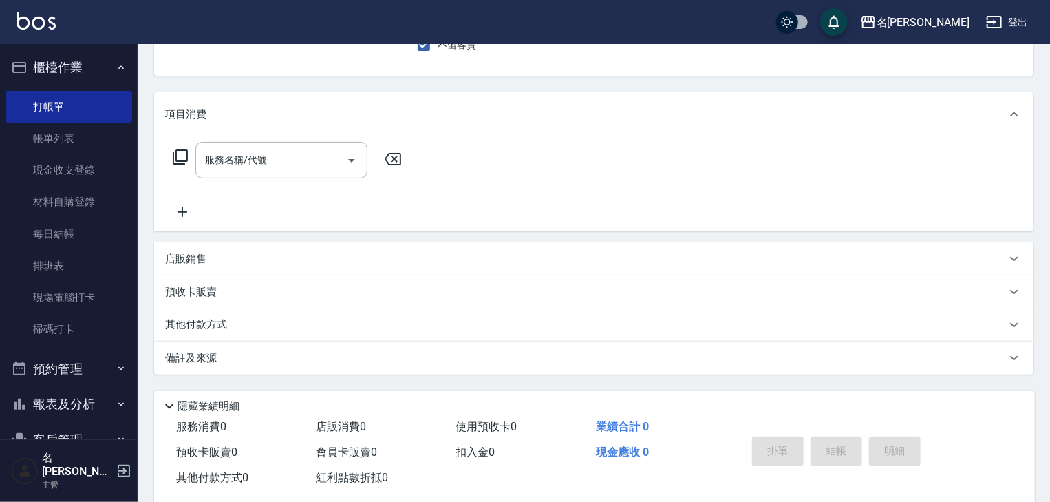
scroll to position [160, 0]
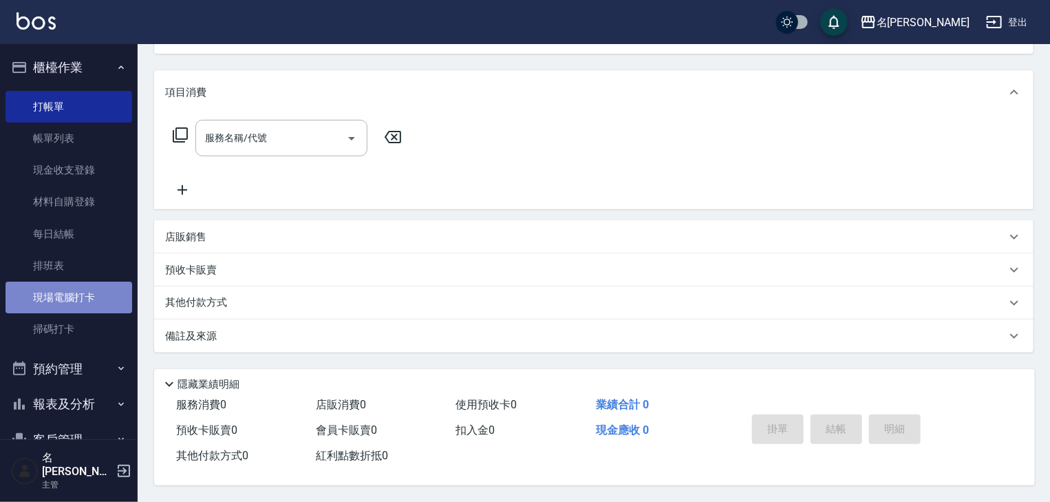
click at [104, 290] on link "現場電腦打卡" at bounding box center [69, 297] width 127 height 32
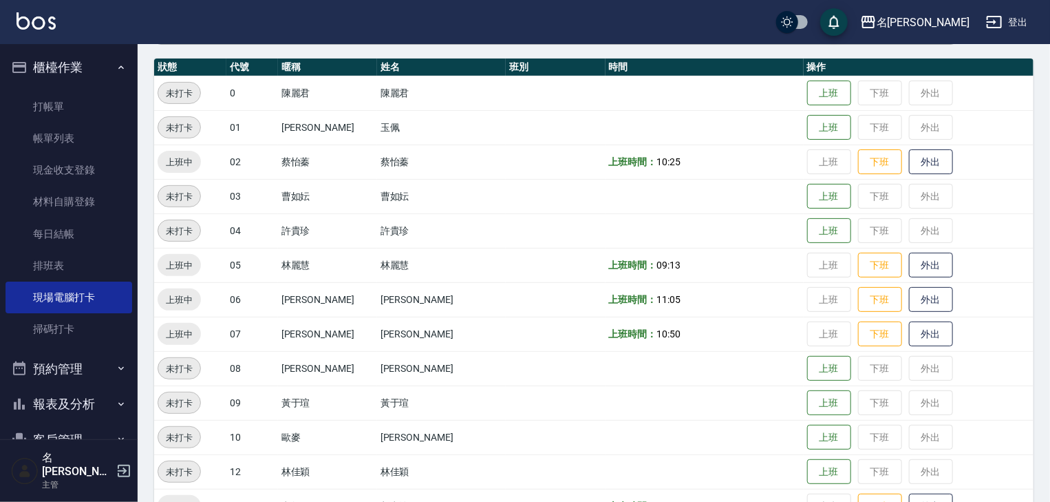
scroll to position [367, 0]
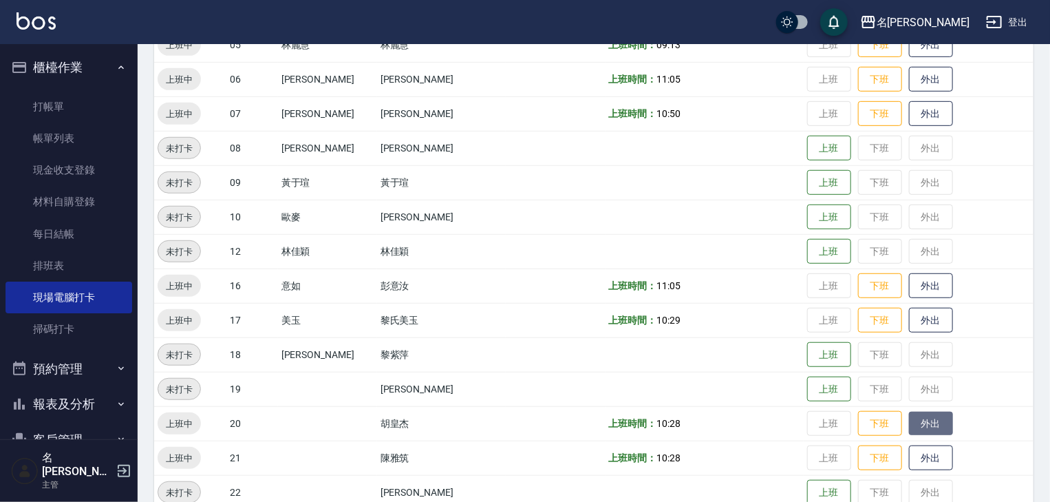
click at [913, 423] on button "外出" at bounding box center [931, 423] width 44 height 24
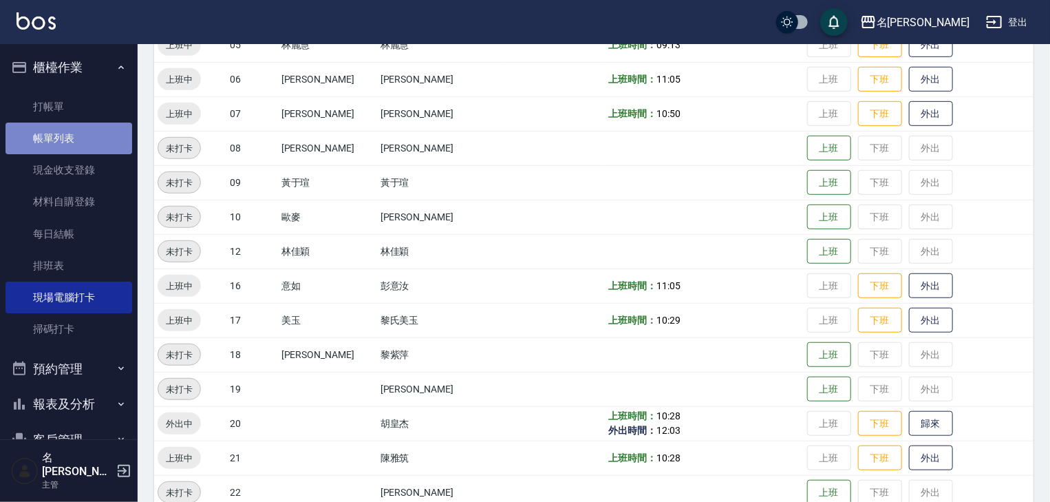
click at [89, 133] on link "帳單列表" at bounding box center [69, 138] width 127 height 32
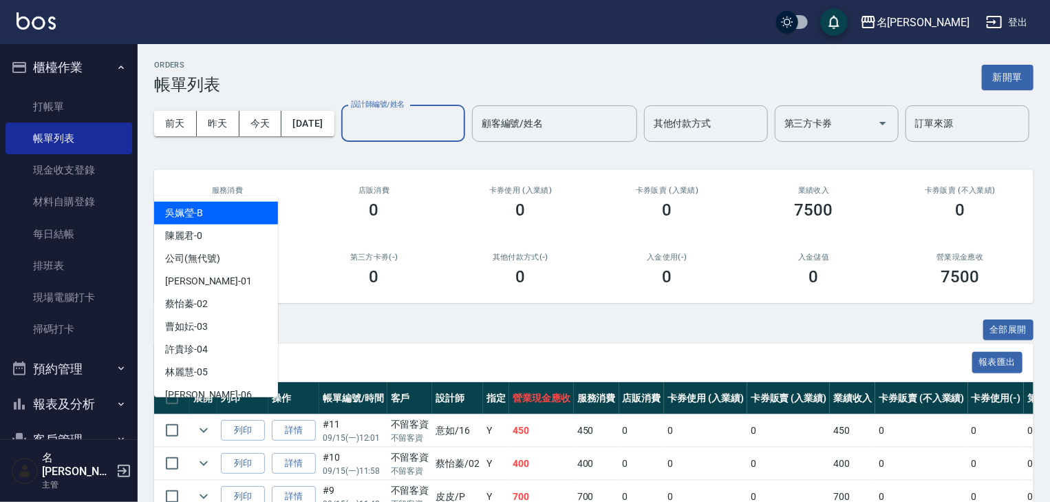
click at [347, 136] on input "設計師編號/姓名" at bounding box center [402, 123] width 111 height 24
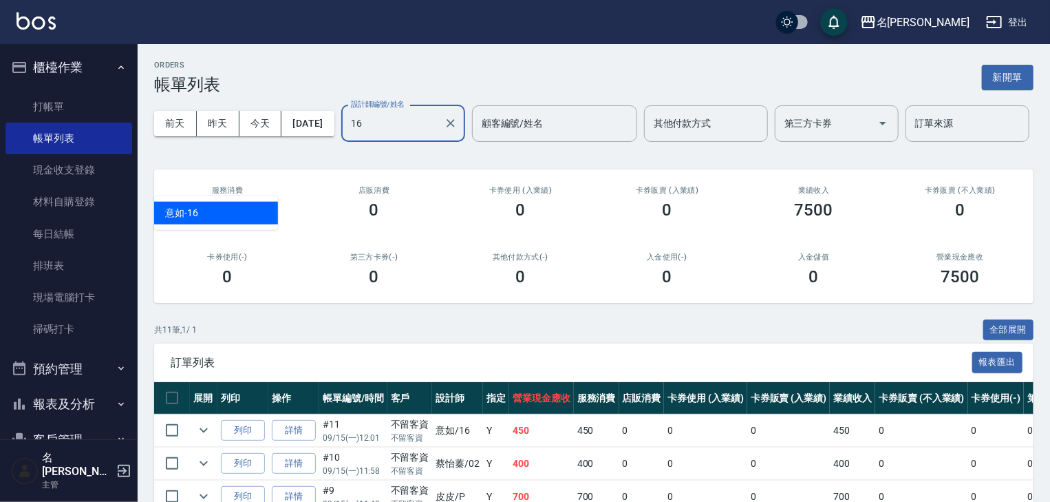
click at [215, 213] on div "意如 -16" at bounding box center [216, 213] width 124 height 23
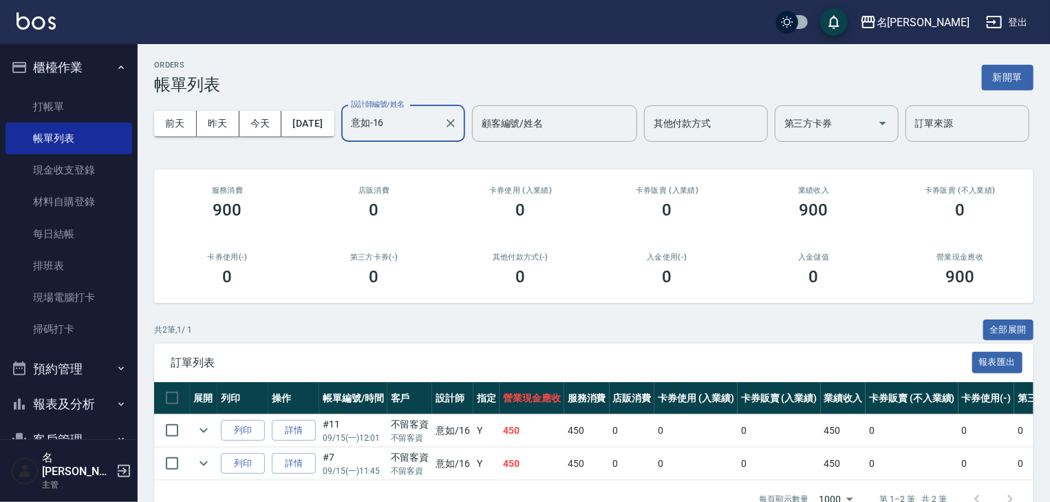
scroll to position [83, 0]
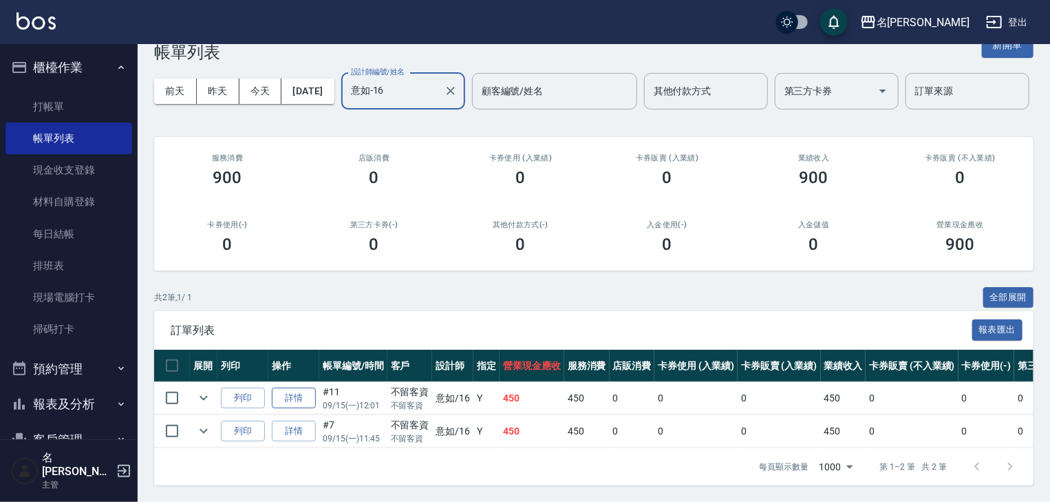
type input "意如-16"
click at [295, 389] on link "詳情" at bounding box center [294, 397] width 44 height 21
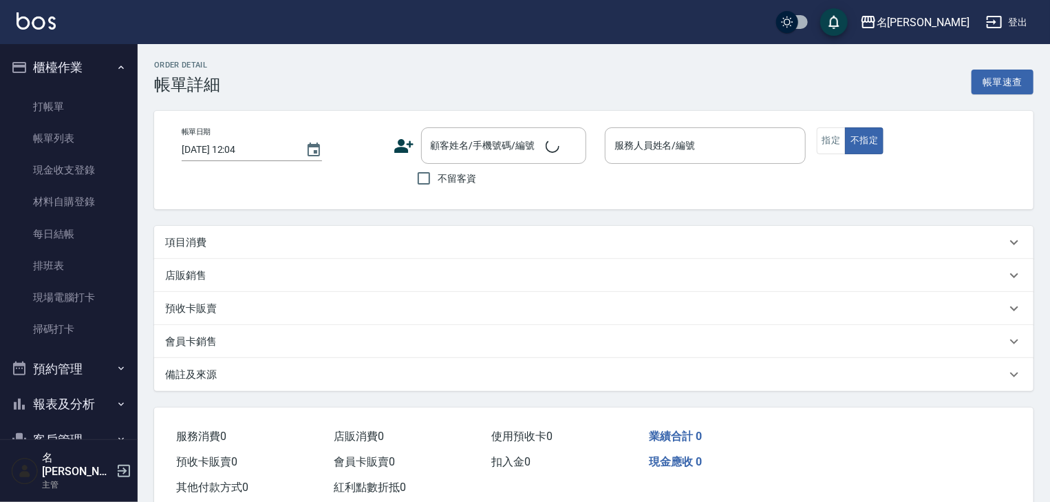
type input "2025/09/15 12:01"
checkbox input "true"
type input "意如-16"
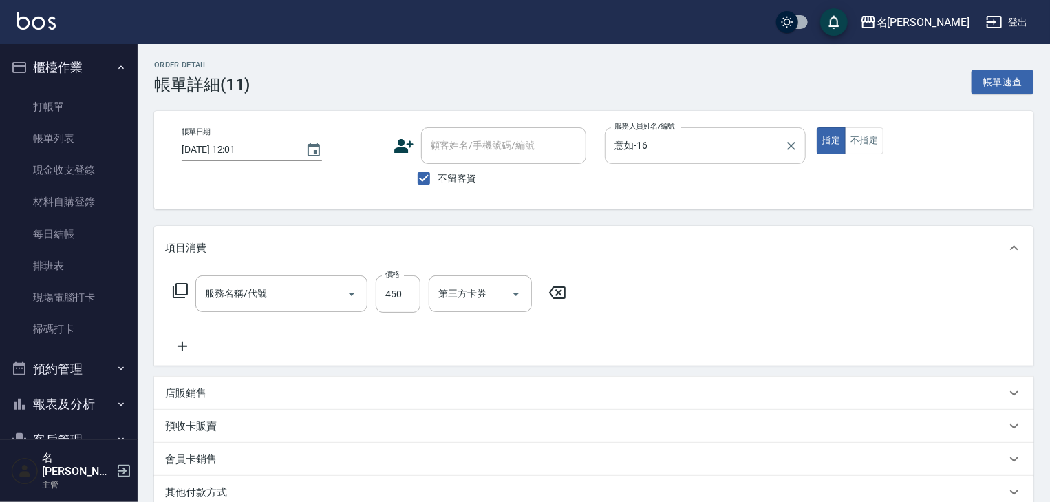
type input "剪髮(307)"
click at [795, 146] on icon "Clear" at bounding box center [791, 146] width 14 height 14
click at [696, 154] on input "服務人員姓名/編號" at bounding box center [705, 145] width 189 height 24
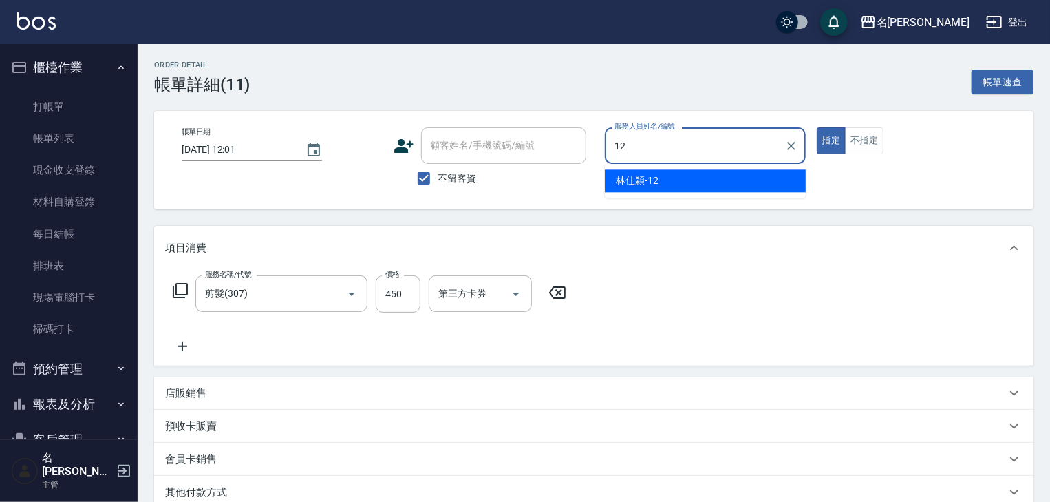
click at [686, 180] on div "林佳穎 -12" at bounding box center [705, 180] width 201 height 23
type input "[PERSON_NAME]-12"
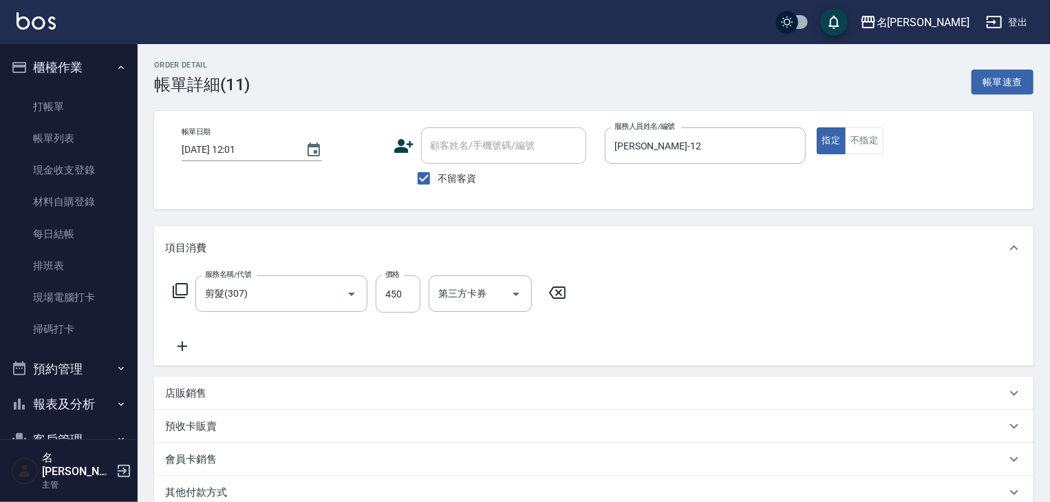
click at [557, 292] on icon at bounding box center [557, 292] width 17 height 12
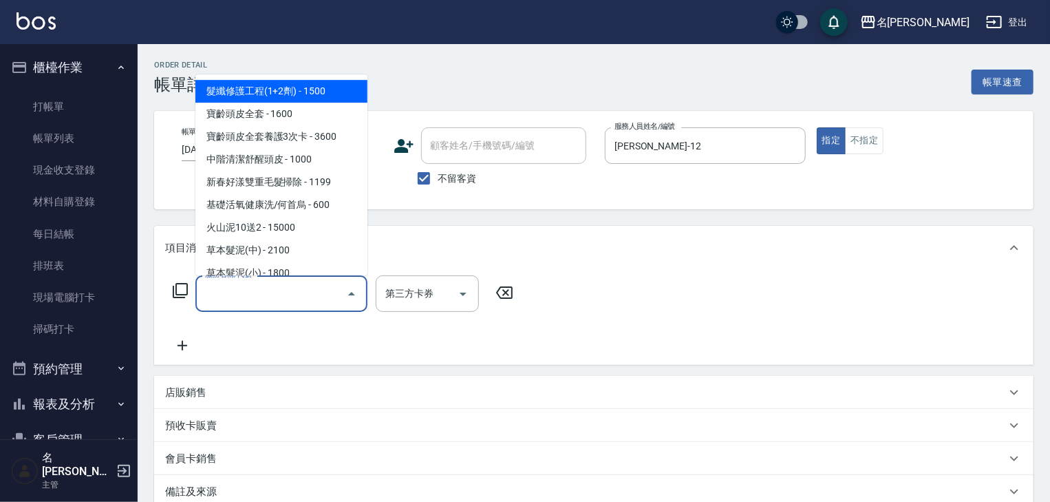
click at [276, 295] on input "服務名稱/代號" at bounding box center [271, 293] width 139 height 24
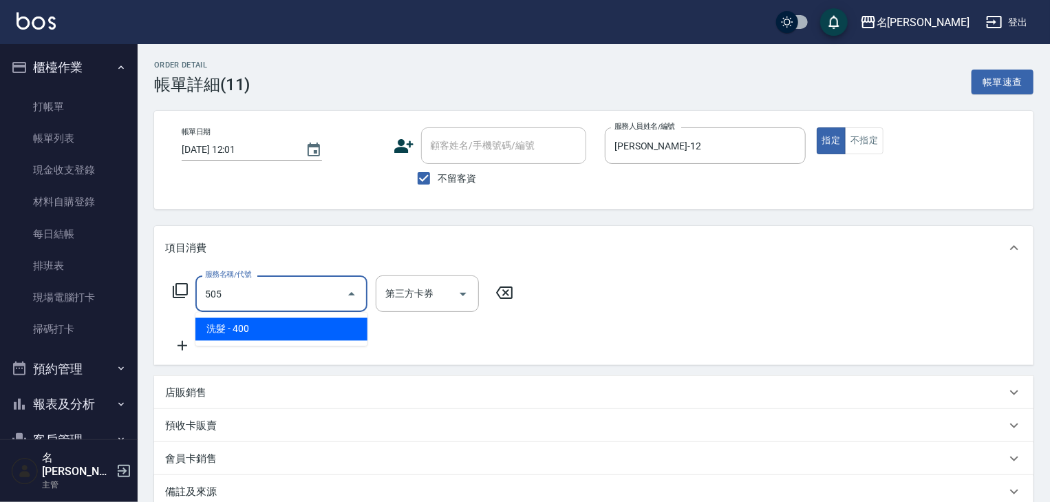
click at [306, 325] on span "洗髮 - 400" at bounding box center [281, 329] width 172 height 23
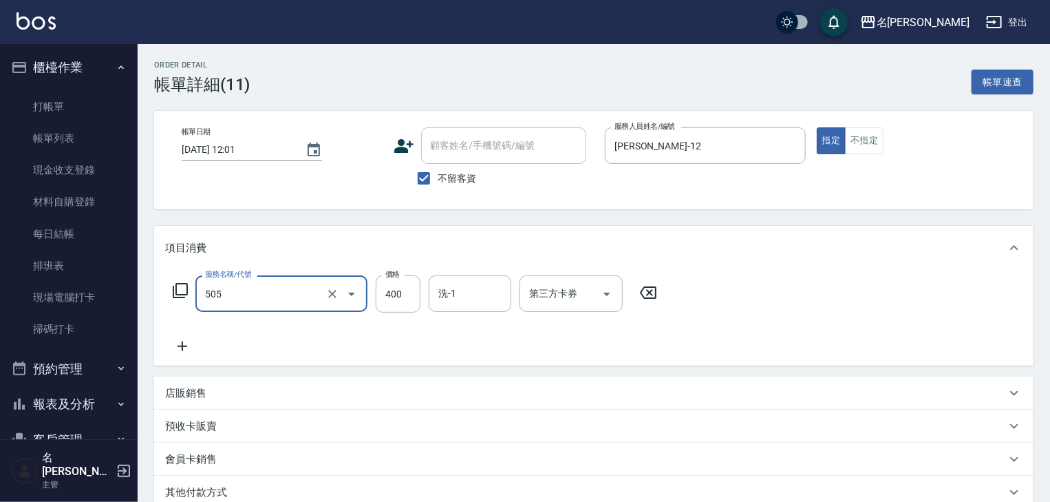
type input "洗髮(505)"
click at [182, 343] on icon at bounding box center [183, 346] width 10 height 10
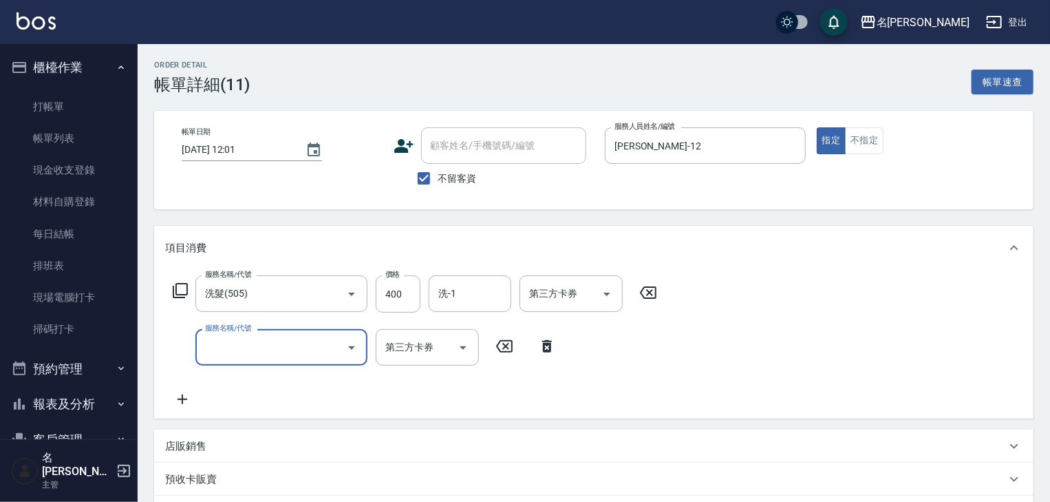
click at [270, 355] on input "服務名稱/代號" at bounding box center [271, 347] width 139 height 24
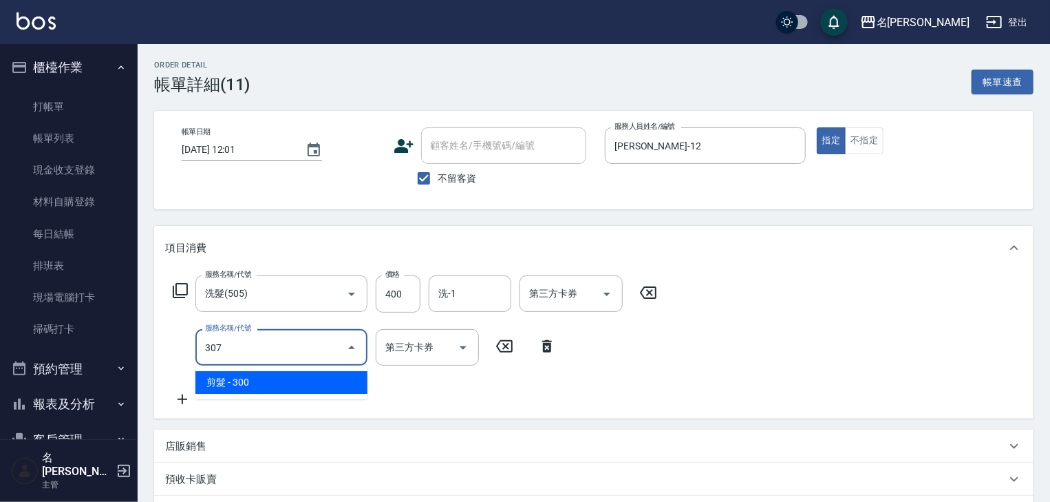
click at [306, 388] on span "剪髮 - 300" at bounding box center [281, 382] width 172 height 23
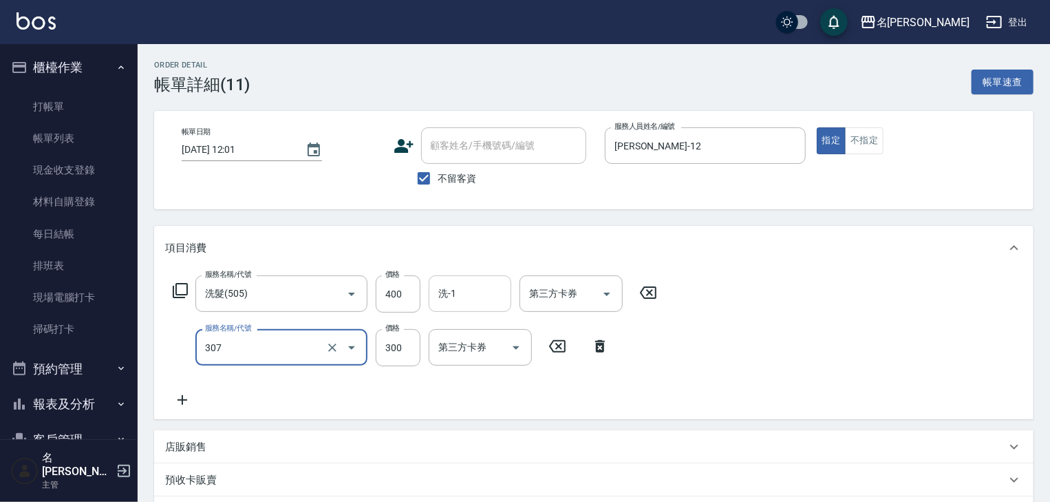
type input "剪髮(307)"
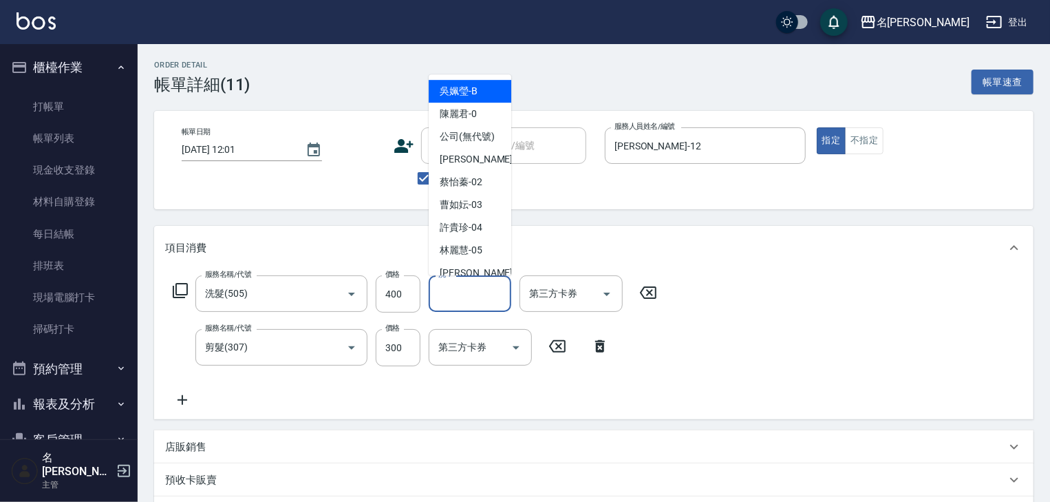
click at [478, 288] on input "洗-1" at bounding box center [470, 293] width 70 height 24
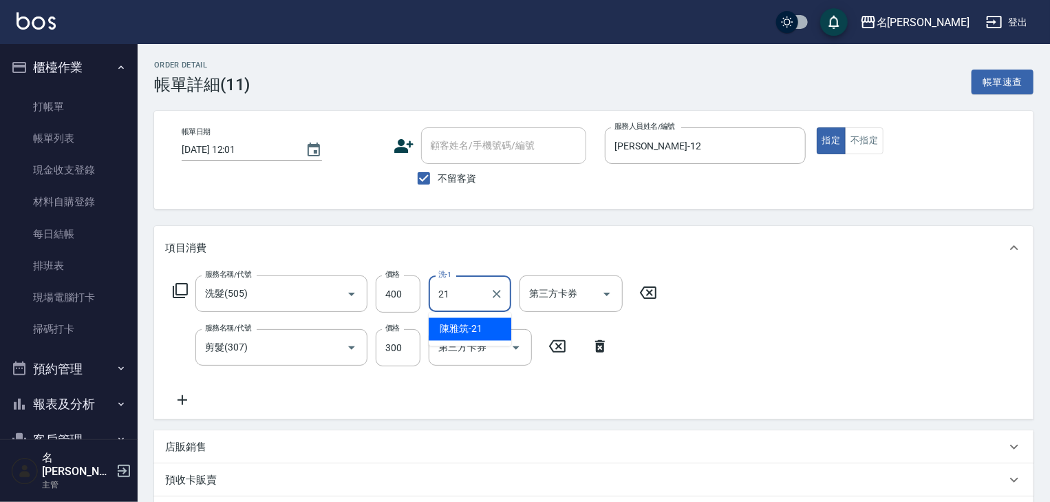
click at [493, 331] on div "[PERSON_NAME]-21" at bounding box center [470, 329] width 83 height 23
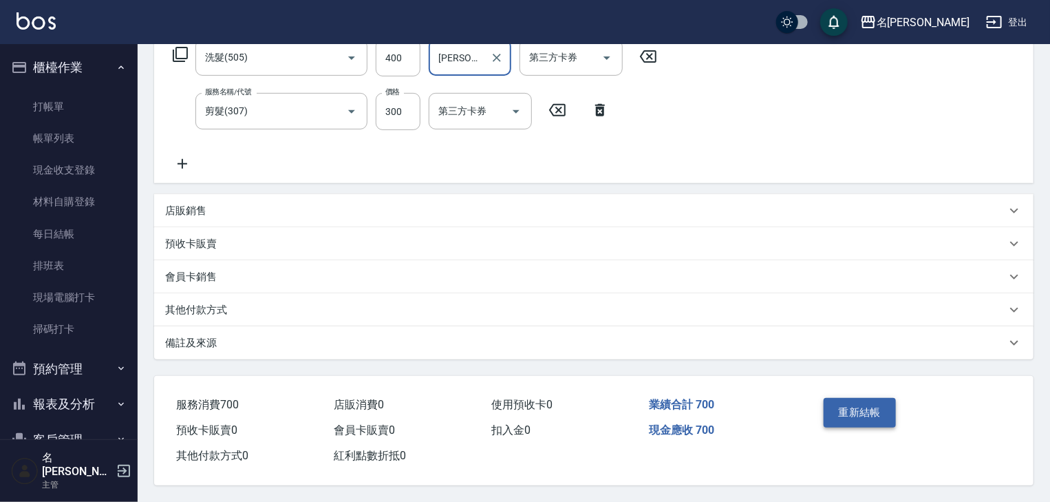
type input "[PERSON_NAME]-21"
click at [859, 405] on button "重新結帳" at bounding box center [860, 412] width 73 height 29
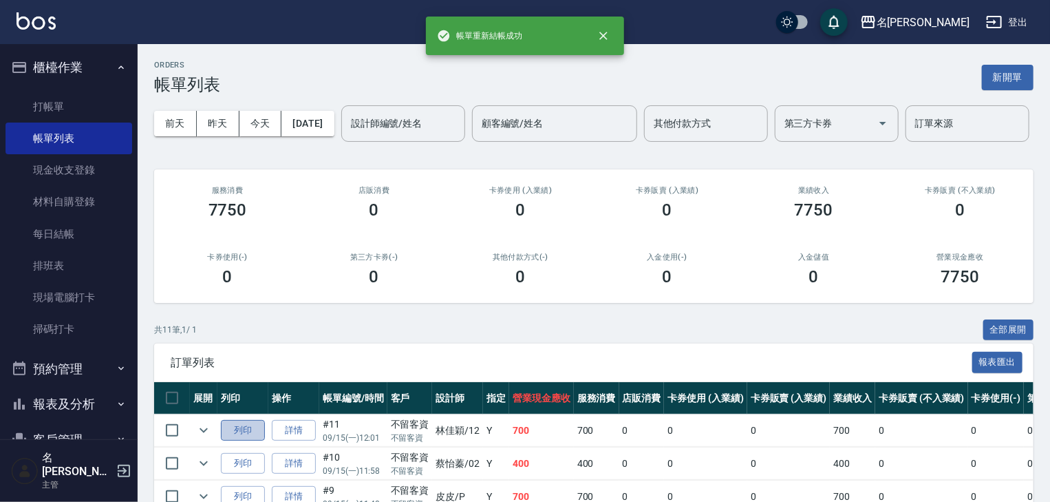
click at [249, 441] on button "列印" at bounding box center [243, 430] width 44 height 21
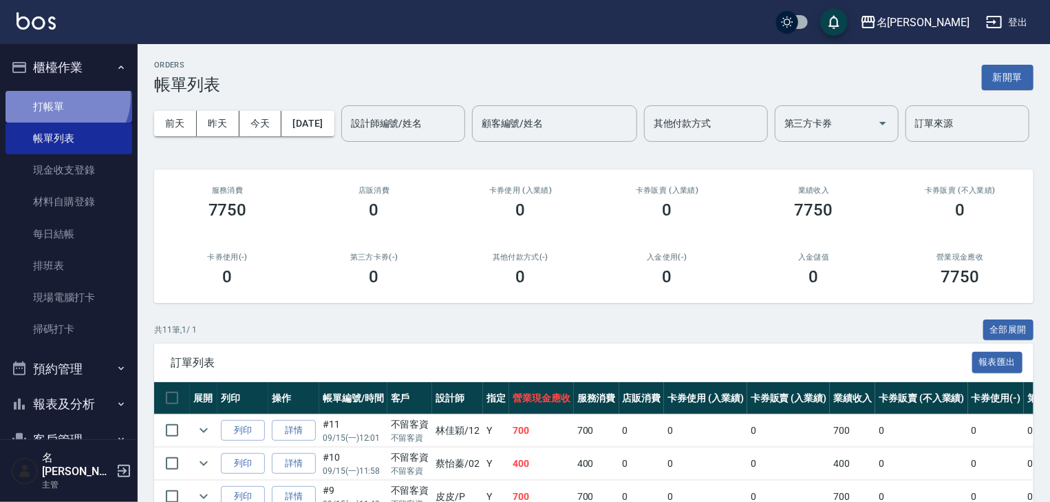
click at [65, 97] on link "打帳單" at bounding box center [69, 107] width 127 height 32
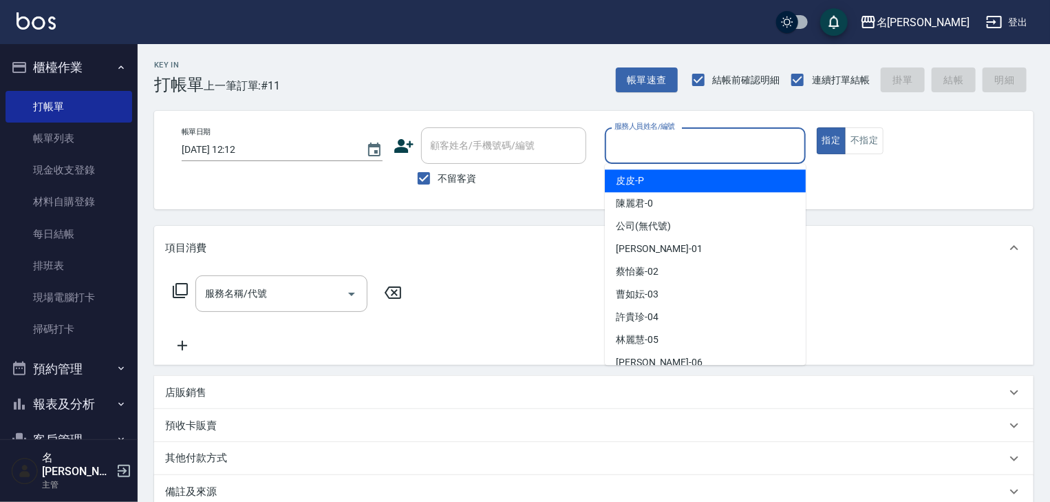
click at [692, 138] on input "服務人員姓名/編號" at bounding box center [705, 145] width 189 height 24
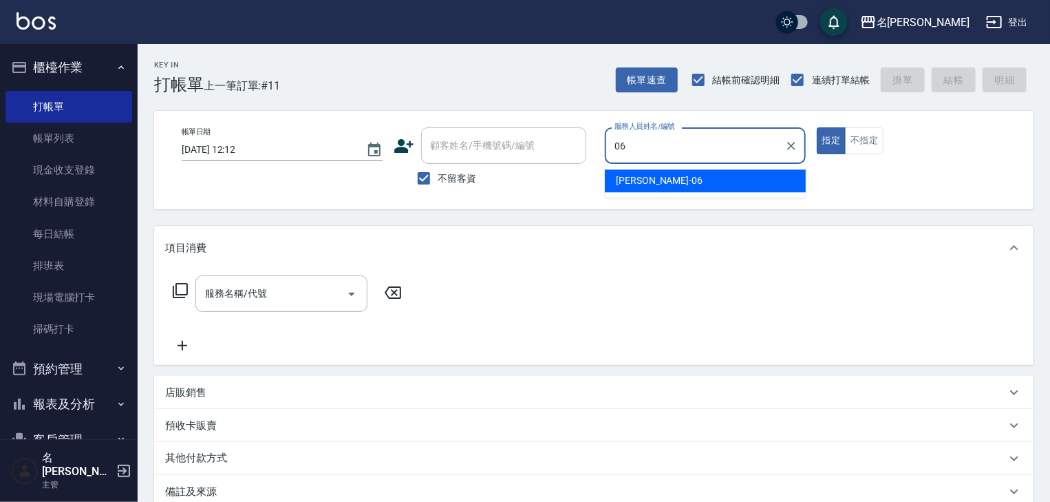
drag, startPoint x: 655, startPoint y: 180, endPoint x: 603, endPoint y: 173, distance: 52.7
click at [656, 182] on div "阿龔 -06" at bounding box center [705, 180] width 201 height 23
type input "[PERSON_NAME]-06"
click at [299, 297] on input "服務名稱/代號" at bounding box center [271, 293] width 139 height 24
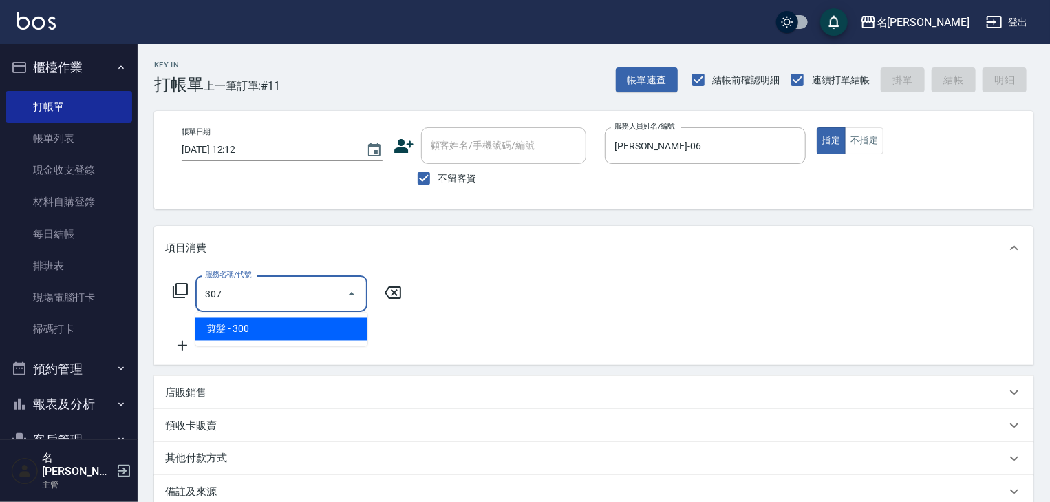
click at [319, 323] on span "剪髮 - 300" at bounding box center [281, 329] width 172 height 23
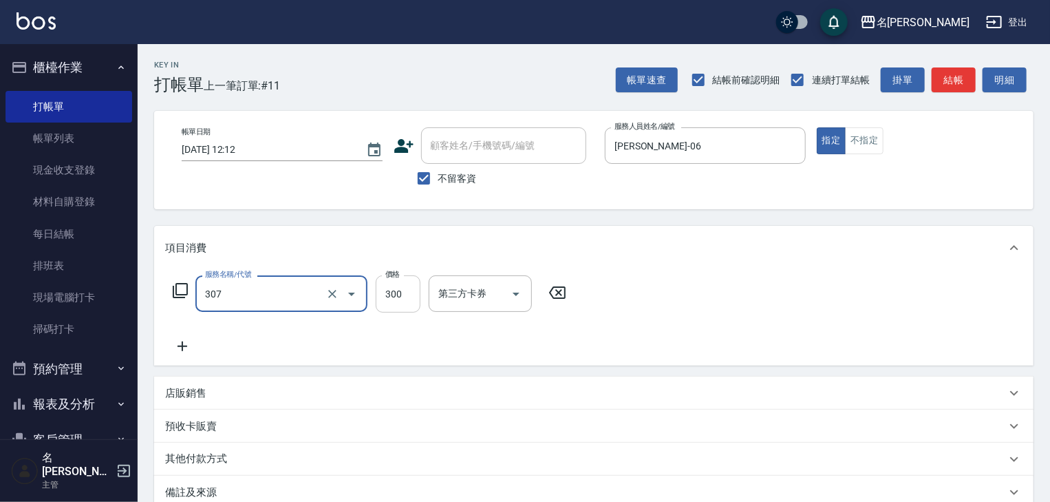
type input "剪髮(307)"
click at [391, 305] on input "300" at bounding box center [398, 293] width 45 height 37
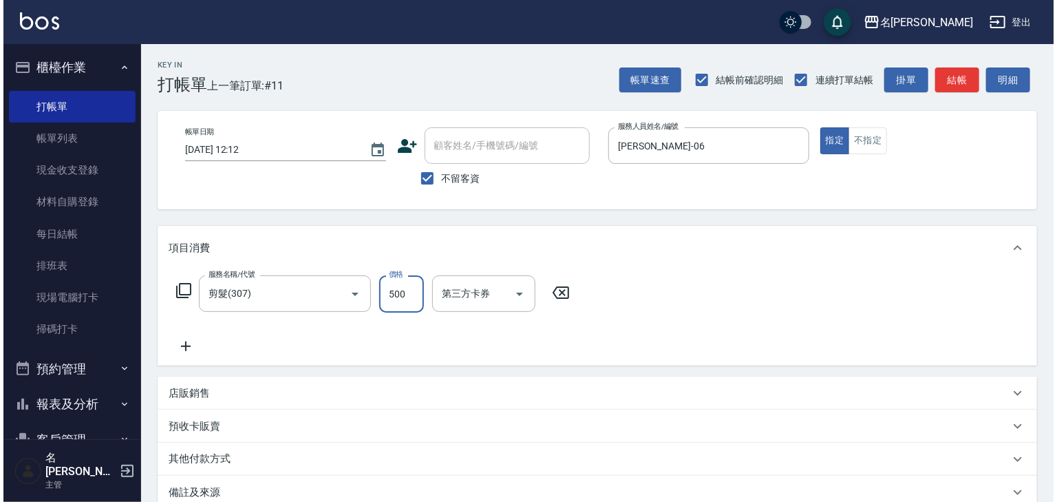
scroll to position [161, 0]
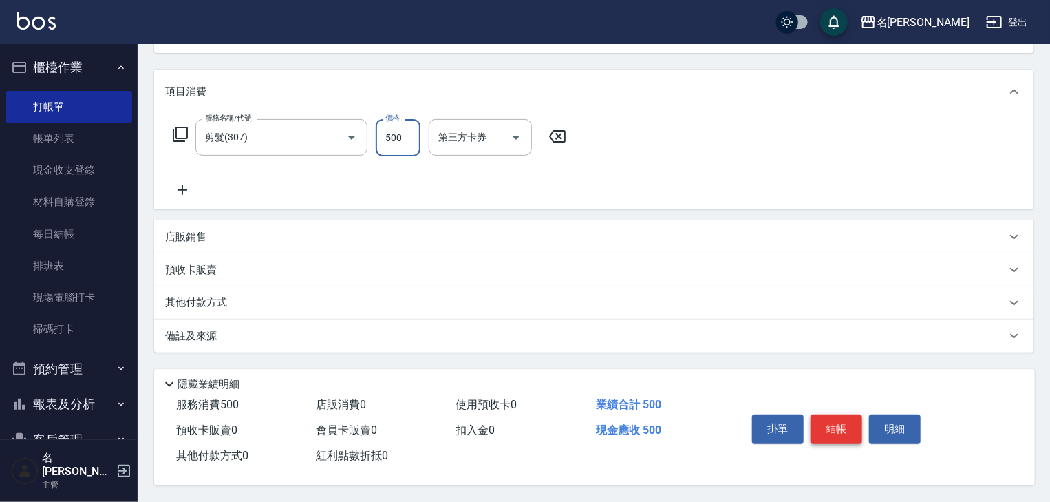
type input "500"
click at [859, 427] on button "結帳" at bounding box center [837, 428] width 52 height 29
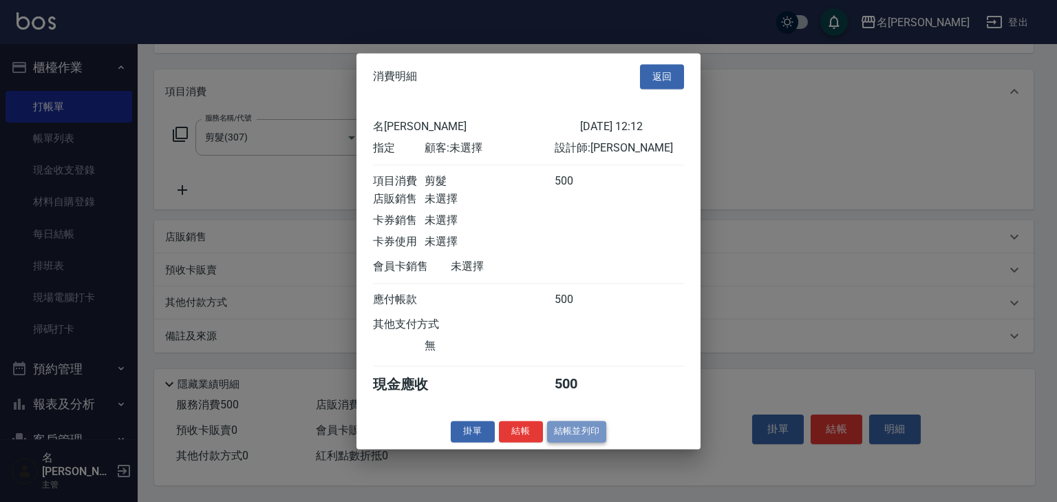
click at [577, 438] on button "結帳並列印" at bounding box center [577, 430] width 60 height 21
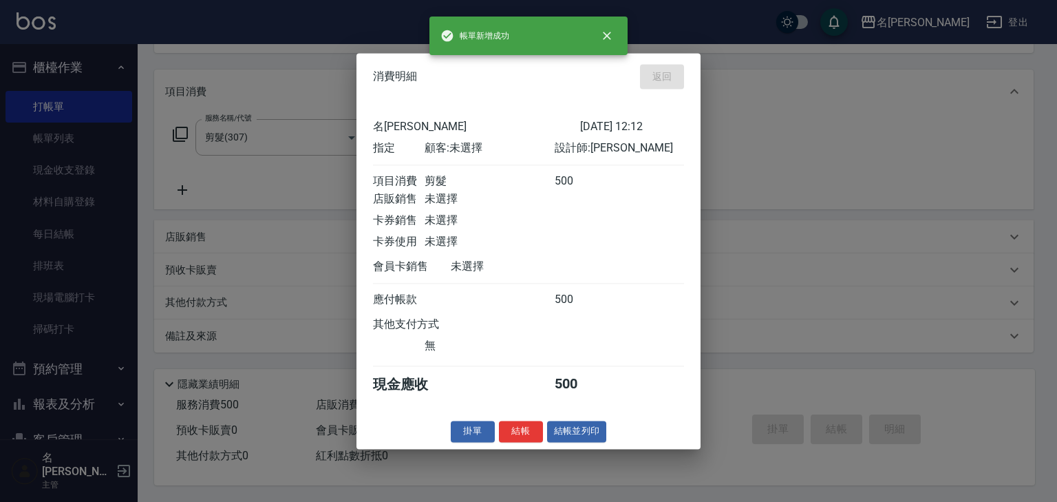
type input "2025/09/15 12:19"
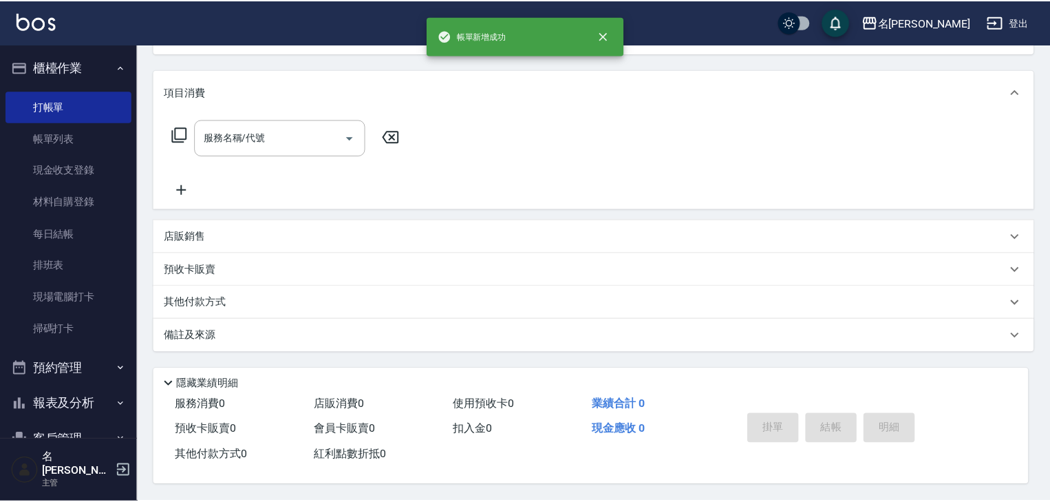
scroll to position [0, 0]
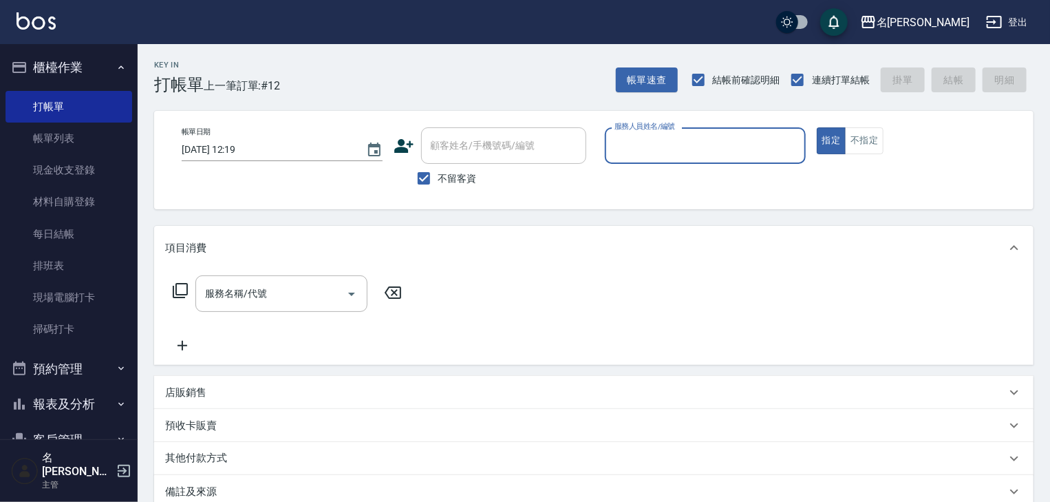
click at [701, 150] on input "服務人員姓名/編號" at bounding box center [705, 145] width 189 height 24
click at [691, 173] on div "高淳涵 -07" at bounding box center [705, 180] width 201 height 23
type input "[PERSON_NAME]-07"
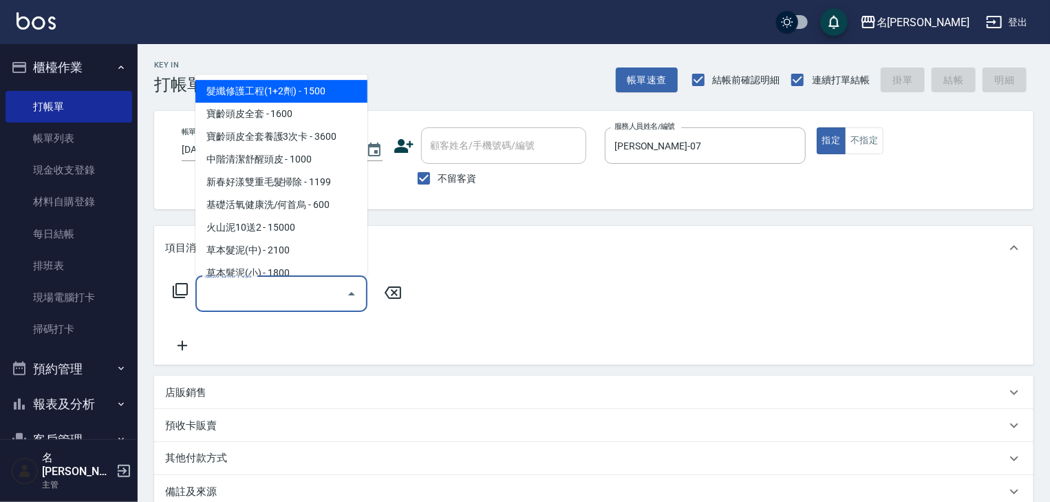
click at [298, 285] on input "服務名稱/代號" at bounding box center [271, 293] width 139 height 24
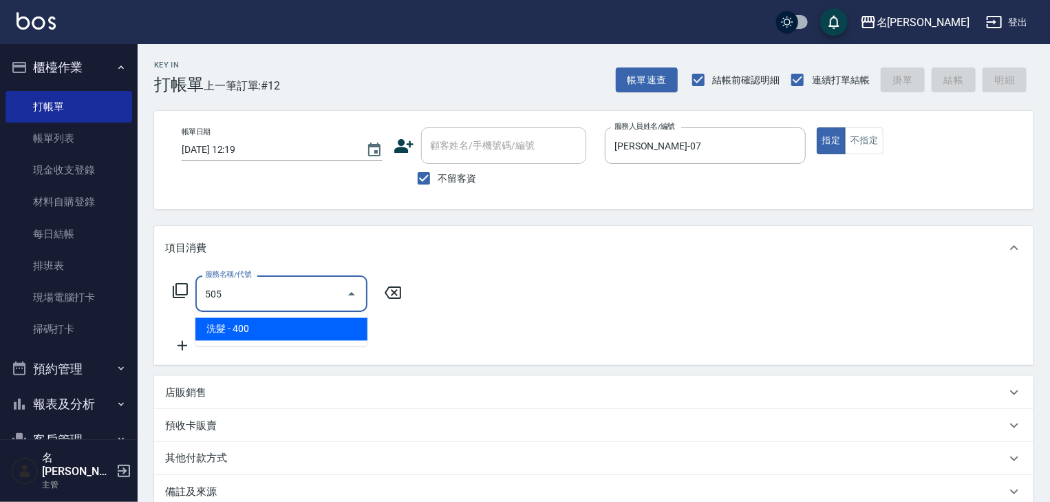
click at [312, 330] on span "洗髮 - 400" at bounding box center [281, 329] width 172 height 23
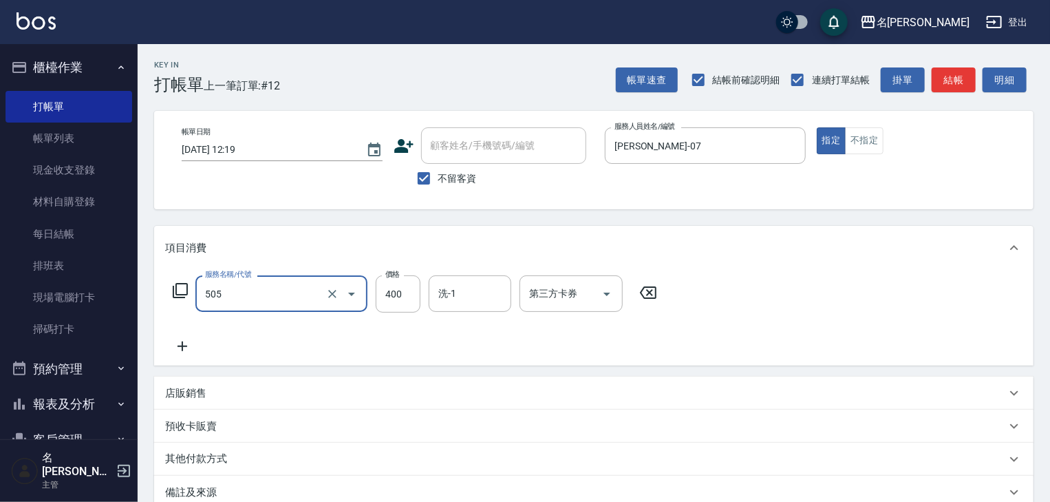
type input "洗髮(505)"
drag, startPoint x: 181, startPoint y: 350, endPoint x: 235, endPoint y: 361, distance: 54.7
click at [220, 360] on div "服務名稱/代號 洗髮(505) 服務名稱/代號 價格 400 價格 洗-1 洗-1 第三方卡券 第三方卡券" at bounding box center [593, 318] width 879 height 96
click at [238, 360] on div "服務名稱/代號 洗髮(505) 服務名稱/代號 價格 400 價格 洗-1 洗-1 第三方卡券 第三方卡券" at bounding box center [593, 318] width 879 height 96
click at [180, 339] on icon at bounding box center [182, 346] width 34 height 17
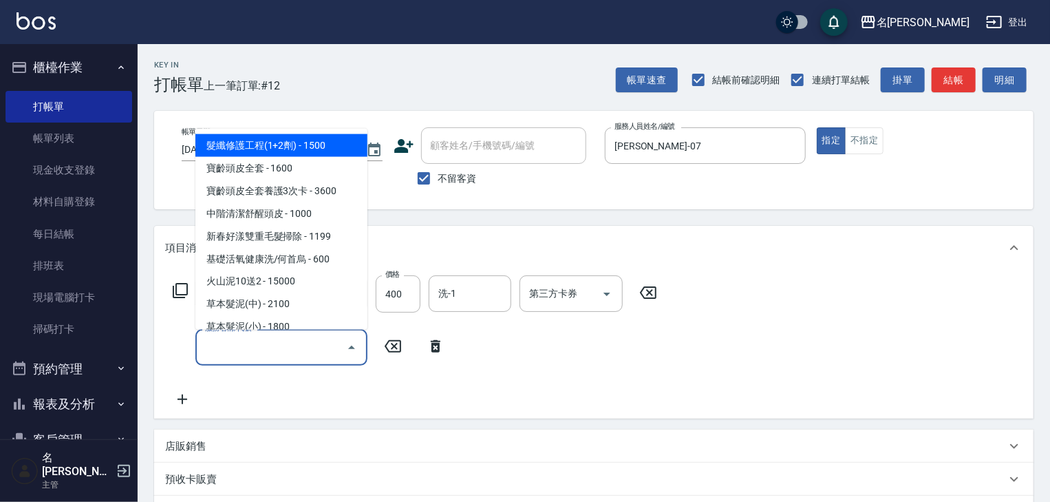
click at [244, 347] on input "服務名稱/代號" at bounding box center [271, 347] width 139 height 24
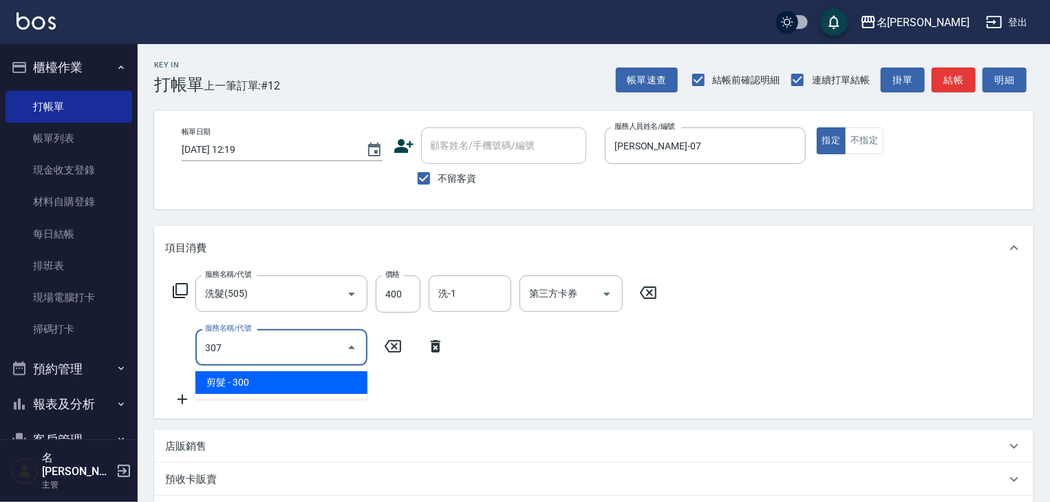
drag, startPoint x: 266, startPoint y: 385, endPoint x: 341, endPoint y: 365, distance: 77.6
click at [270, 385] on span "剪髮 - 300" at bounding box center [281, 382] width 172 height 23
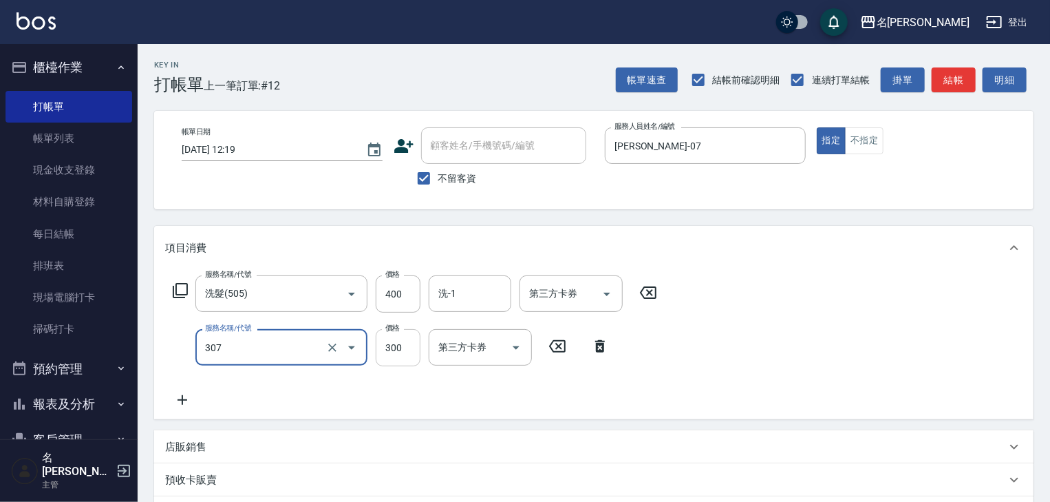
type input "剪髮(307)"
click at [392, 343] on input "300" at bounding box center [398, 347] width 45 height 37
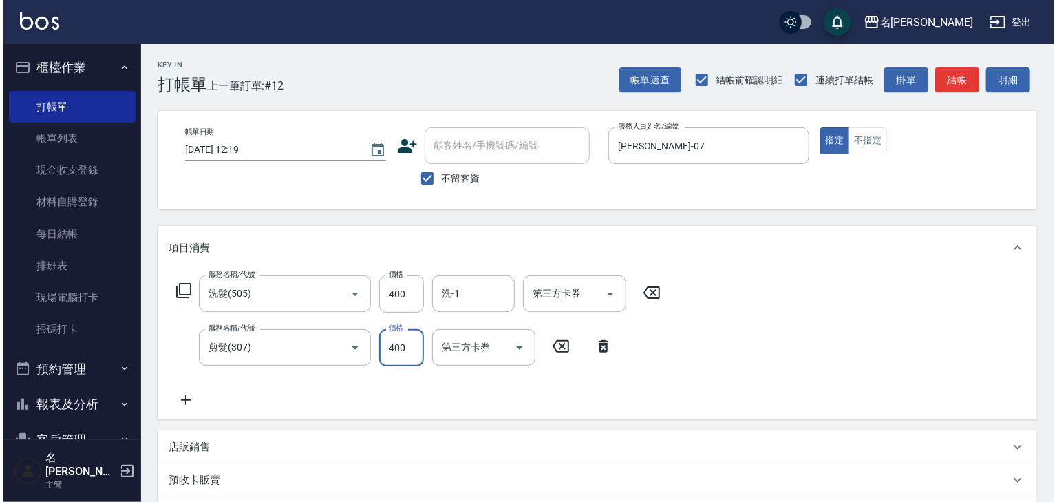
scroll to position [215, 0]
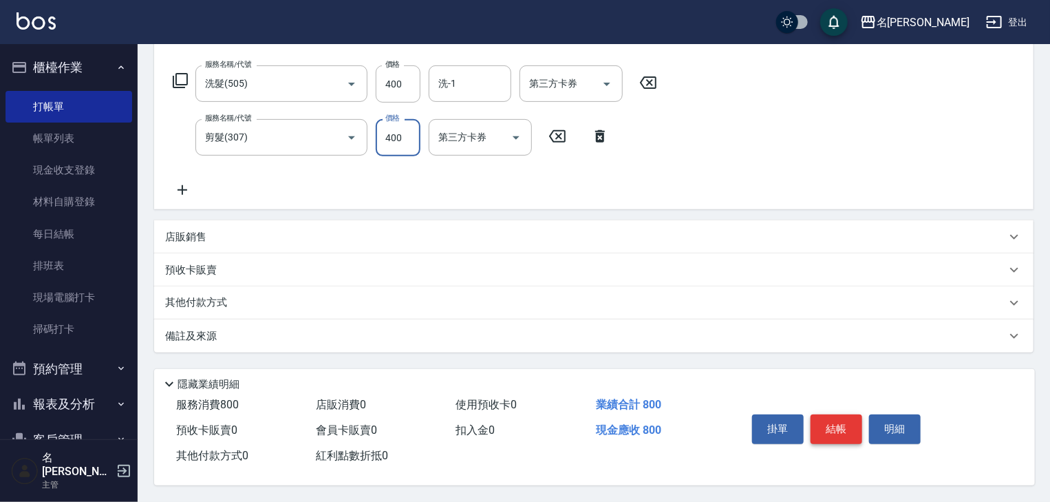
type input "400"
click at [838, 429] on button "結帳" at bounding box center [837, 428] width 52 height 29
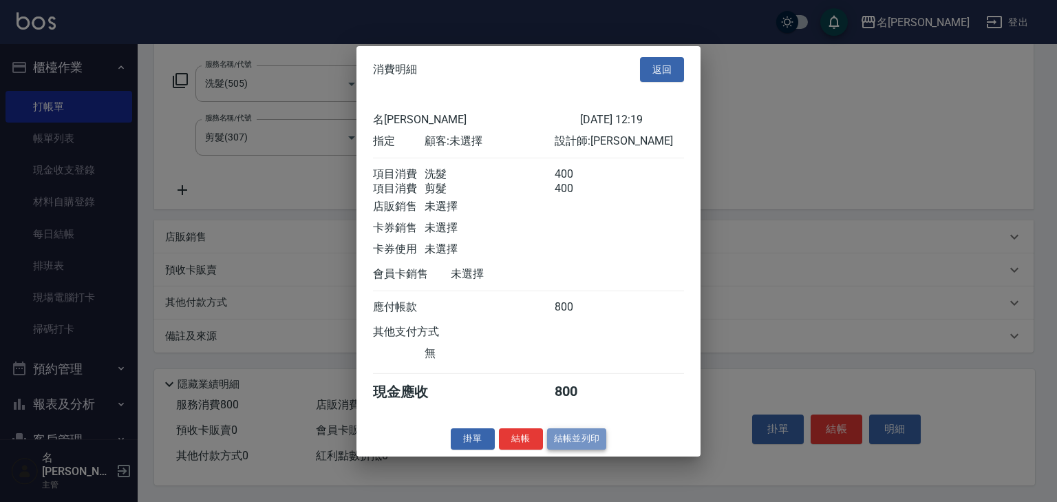
click at [577, 449] on button "結帳並列印" at bounding box center [577, 438] width 60 height 21
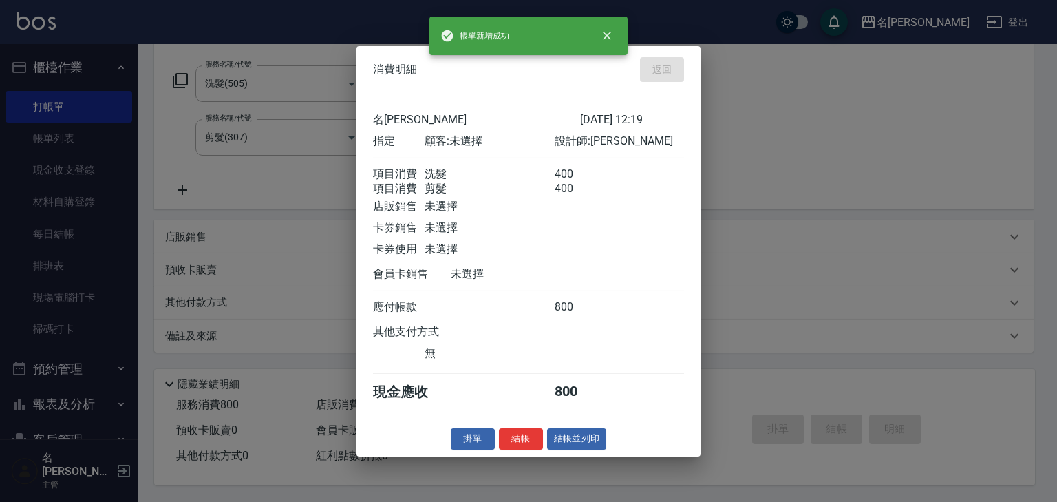
type input "2025/09/15 12:20"
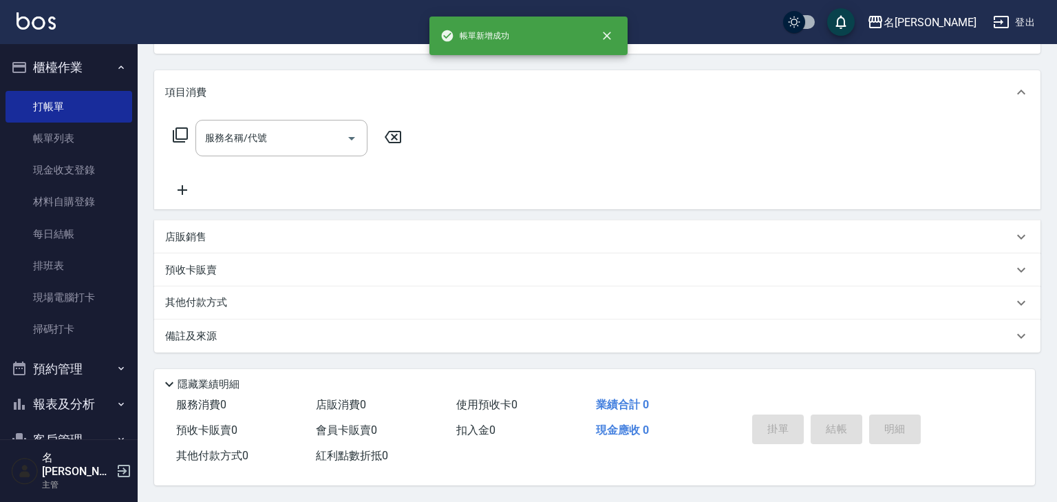
scroll to position [0, 0]
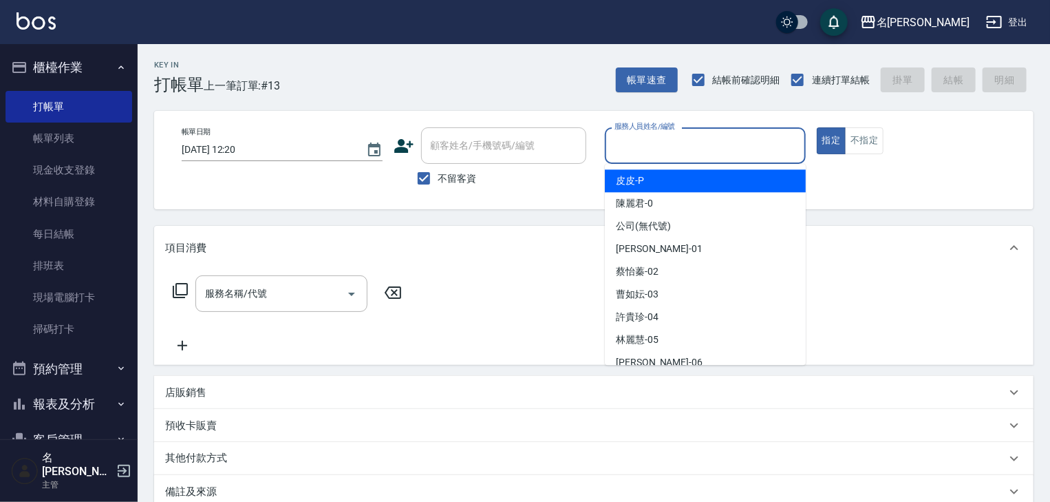
click at [705, 152] on input "服務人員姓名/編號" at bounding box center [705, 145] width 189 height 24
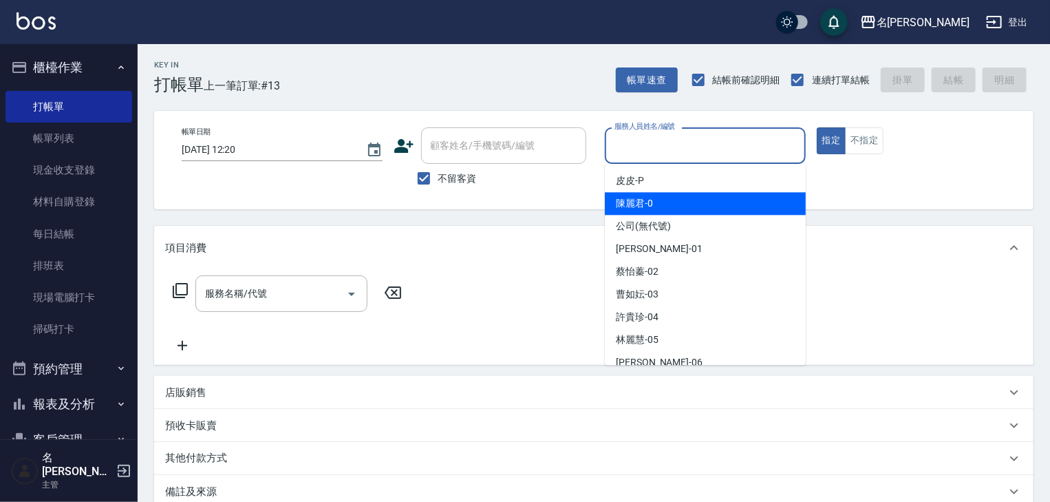
click at [617, 200] on span "陳麗君 -0" at bounding box center [634, 203] width 37 height 14
type input "[PERSON_NAME]-0"
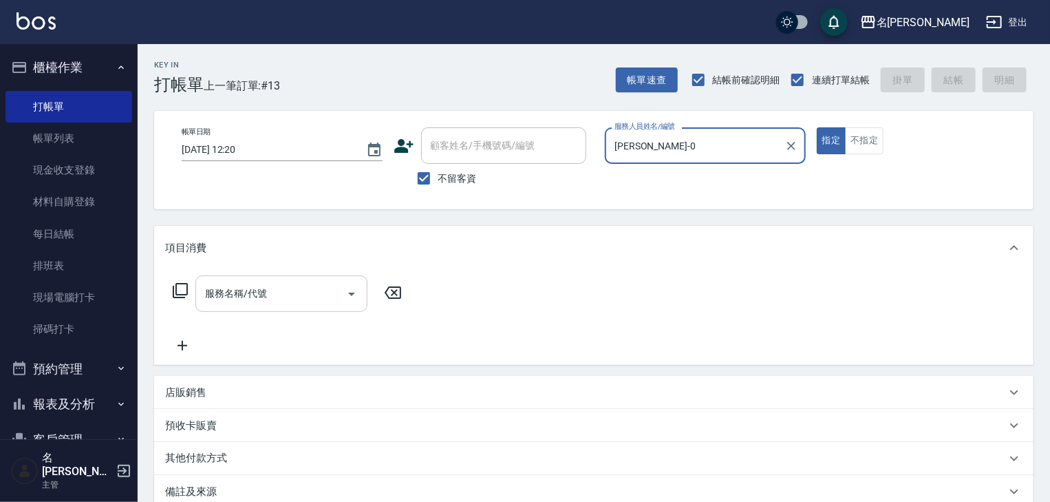
click at [304, 297] on input "服務名稱/代號" at bounding box center [271, 293] width 139 height 24
click at [176, 284] on icon at bounding box center [180, 290] width 15 height 15
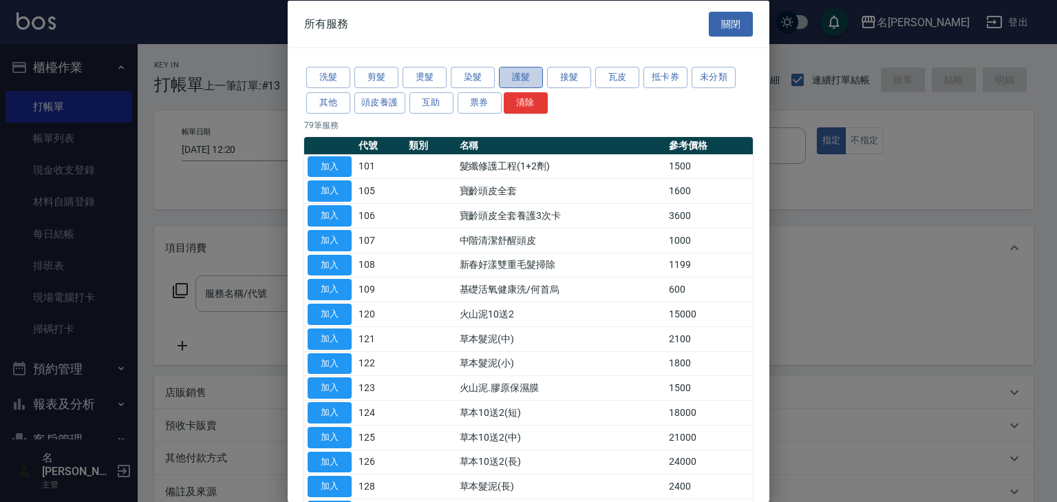
click at [514, 80] on button "護髮" at bounding box center [521, 77] width 44 height 21
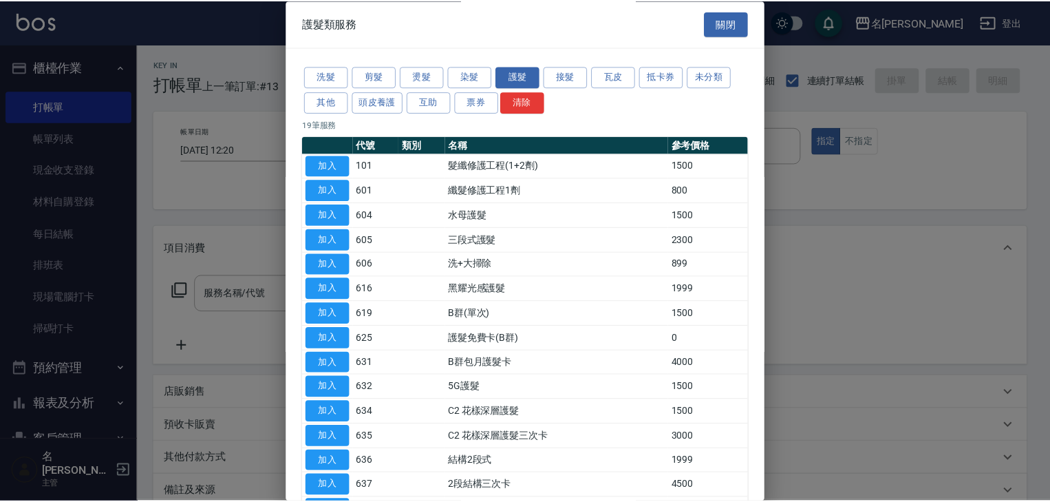
scroll to position [192, 0]
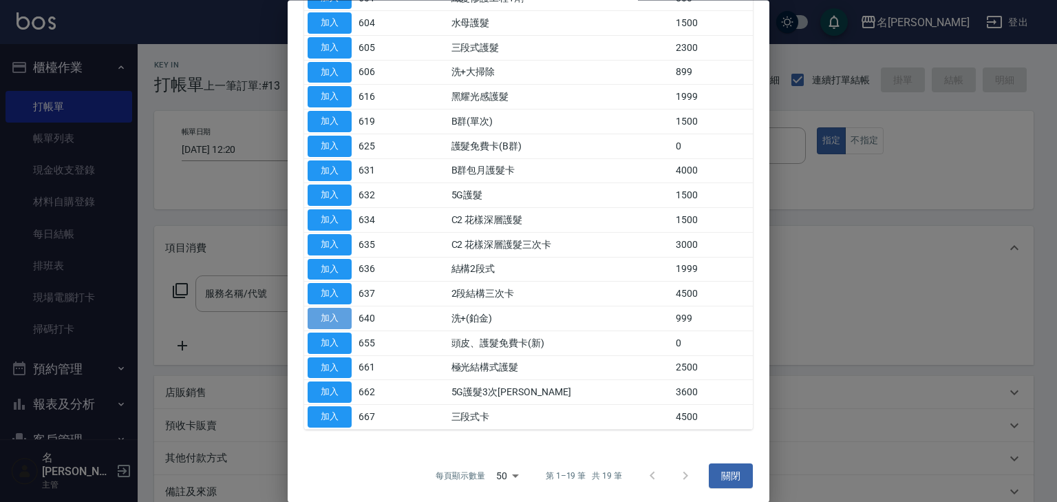
click at [341, 312] on button "加入" at bounding box center [330, 318] width 44 height 21
type input "洗+(鉑金)(640)"
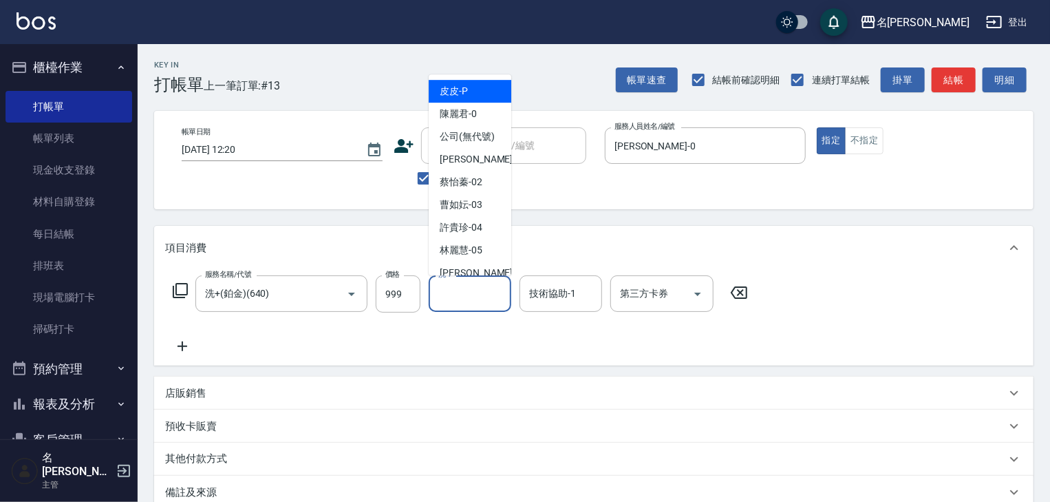
click at [458, 301] on input "洗-1" at bounding box center [470, 293] width 70 height 24
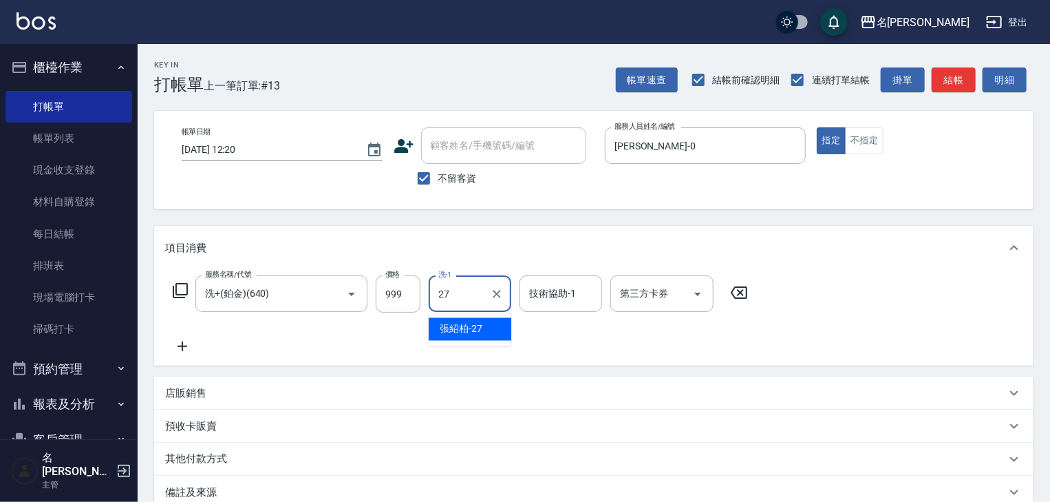
click at [459, 330] on span "張紹柏 -27" at bounding box center [461, 329] width 43 height 14
type input "張紹柏-27"
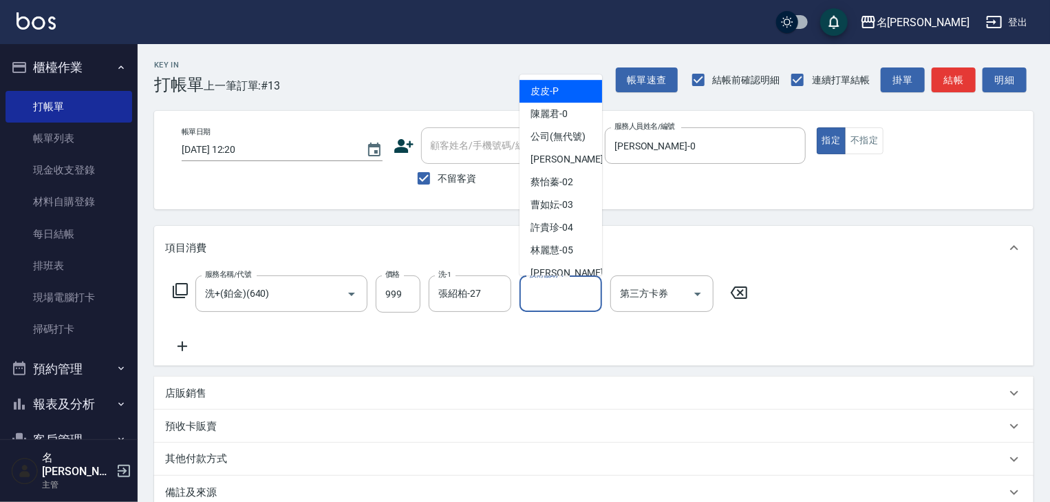
click at [559, 292] on input "技術協助-1" at bounding box center [561, 293] width 70 height 24
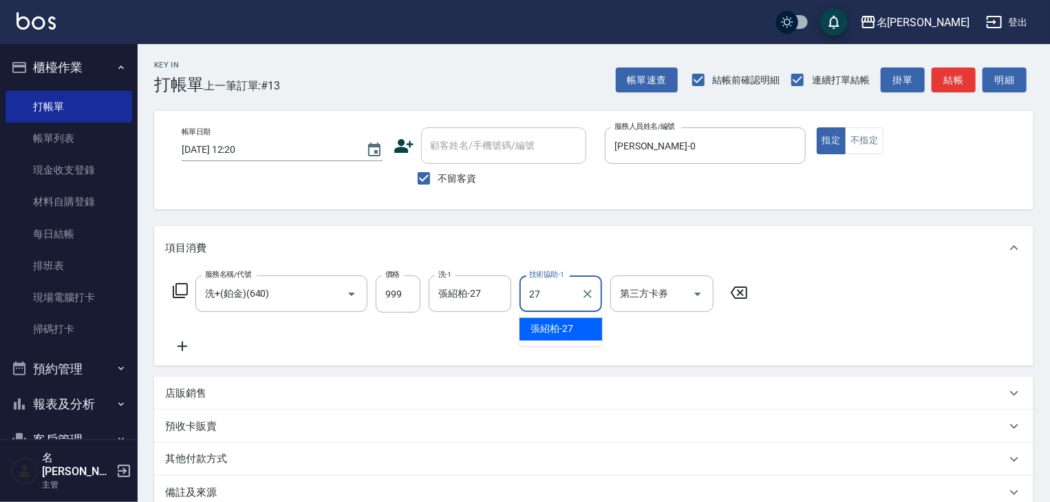
click at [543, 328] on span "張紹柏 -27" at bounding box center [552, 329] width 43 height 14
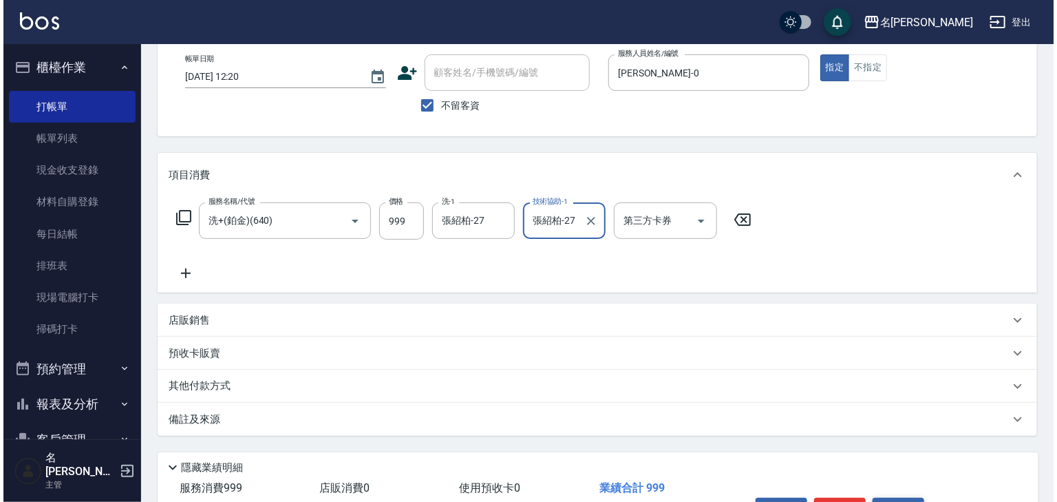
scroll to position [161, 0]
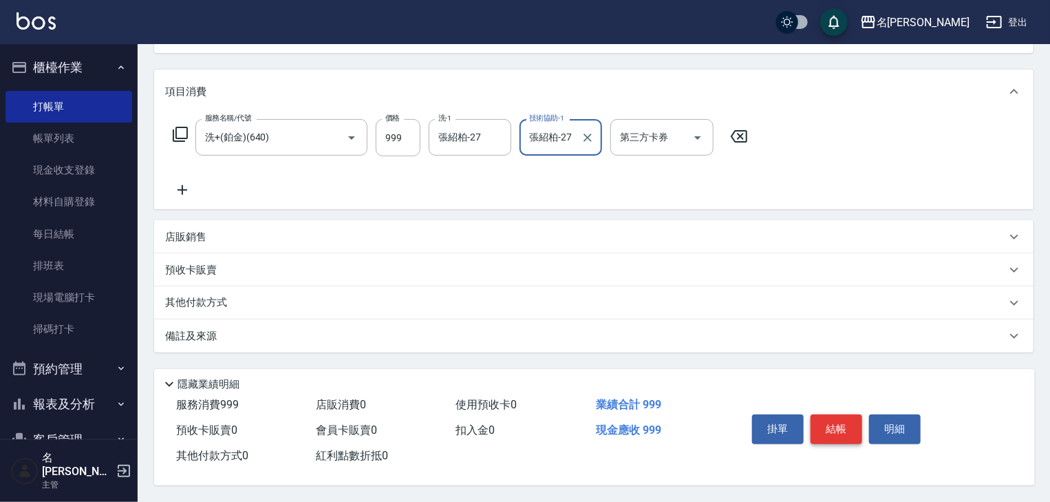
type input "張紹柏-27"
click at [824, 419] on button "結帳" at bounding box center [837, 428] width 52 height 29
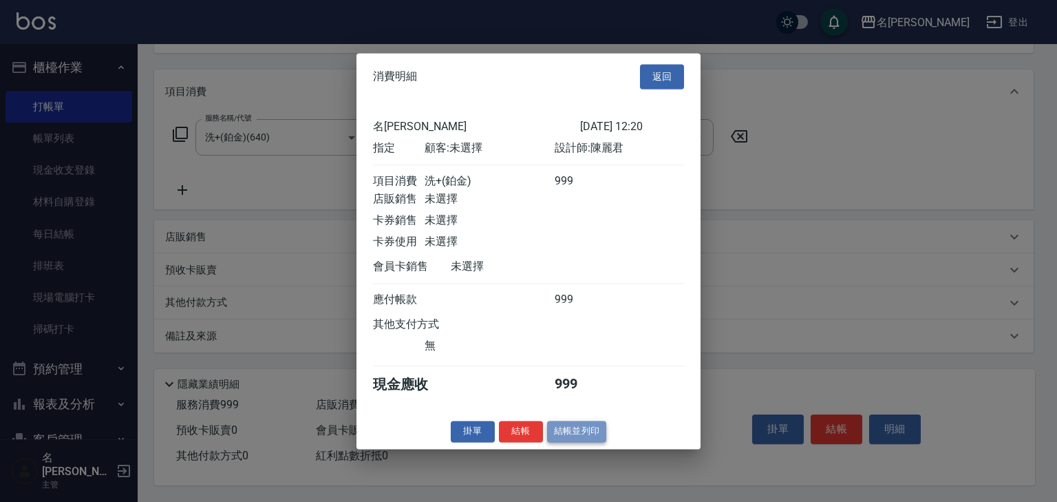
click at [605, 435] on button "結帳並列印" at bounding box center [577, 430] width 60 height 21
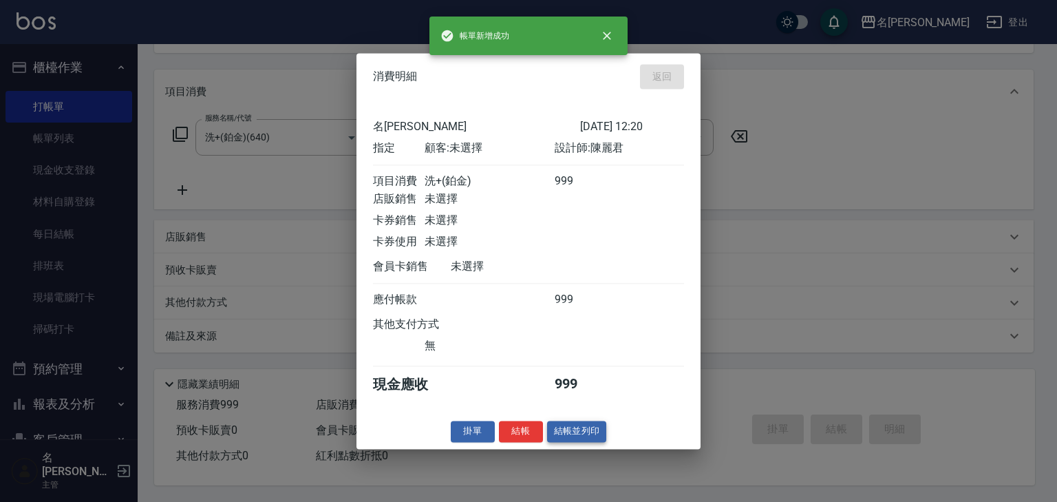
type input "2025/09/15 12:22"
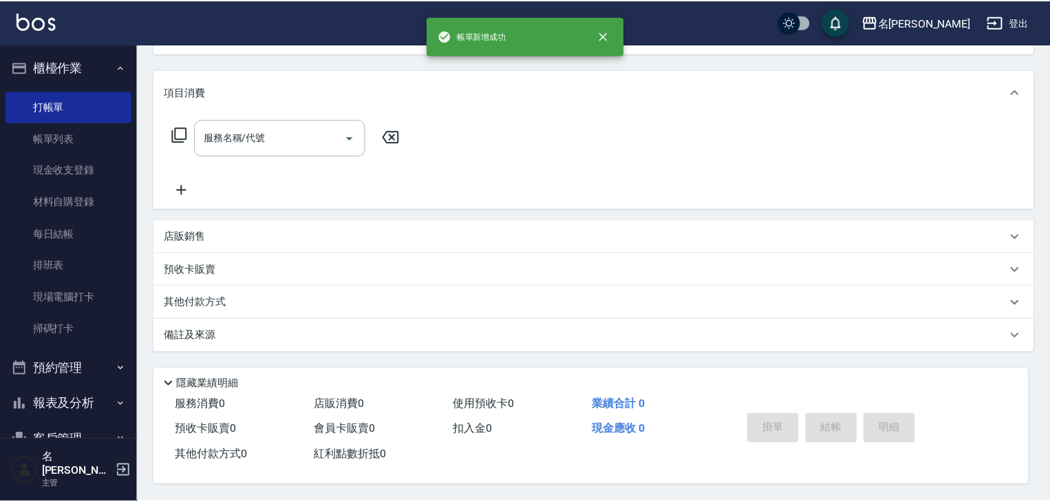
scroll to position [0, 0]
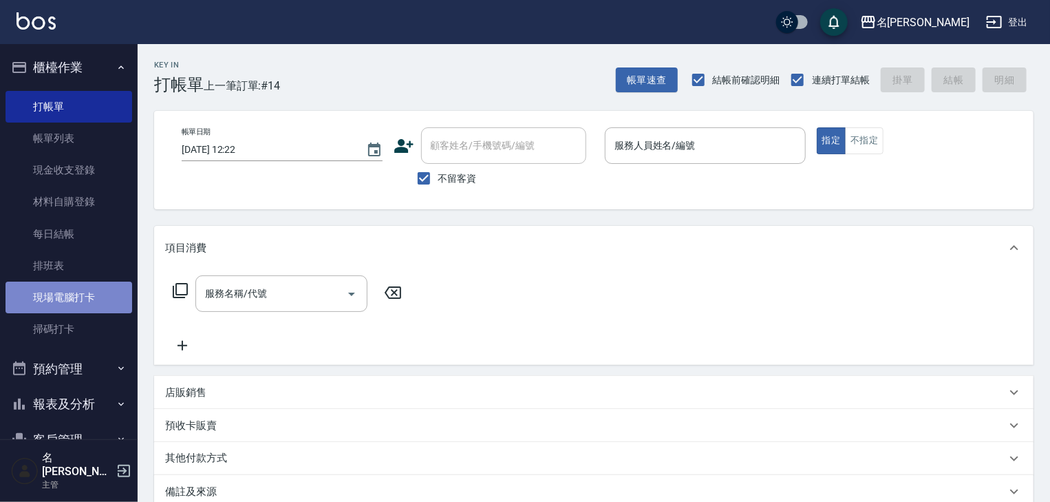
click at [116, 296] on link "現場電腦打卡" at bounding box center [69, 297] width 127 height 32
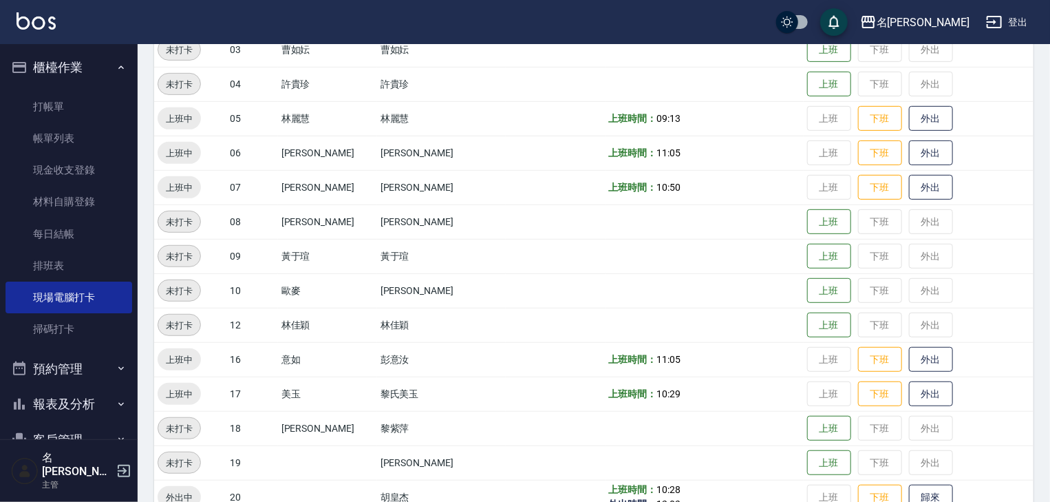
scroll to position [440, 0]
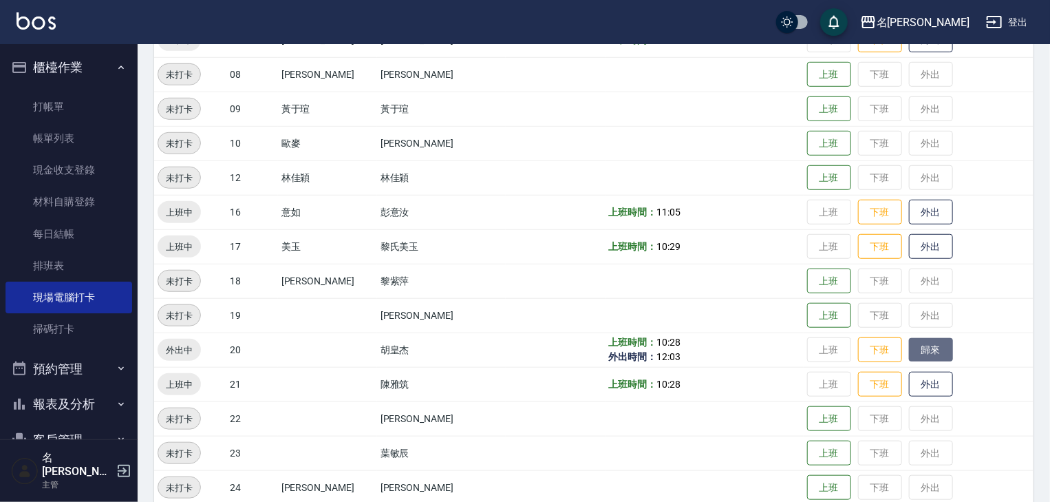
click at [910, 352] on button "歸來" at bounding box center [931, 350] width 44 height 24
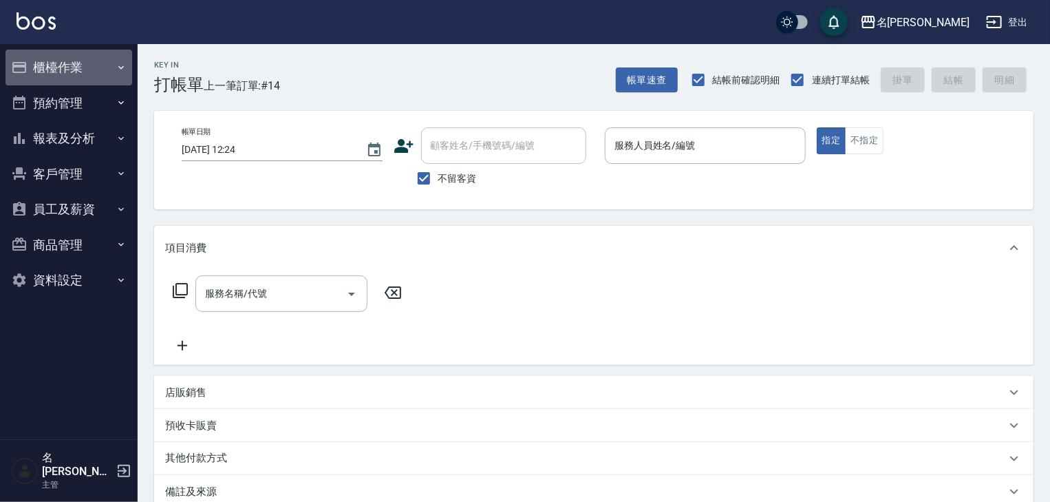
click at [85, 72] on button "櫃檯作業" at bounding box center [69, 68] width 127 height 36
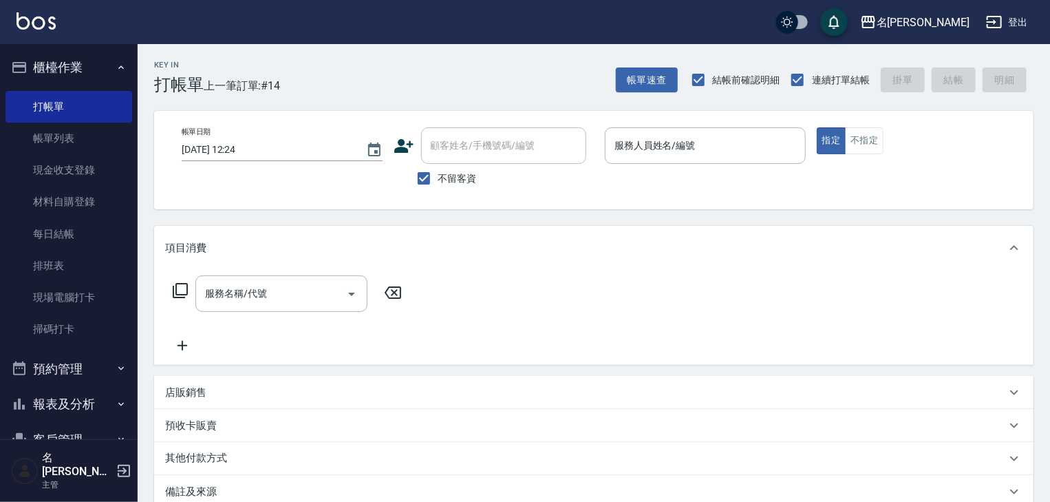
click at [73, 407] on button "報表及分析" at bounding box center [69, 404] width 127 height 36
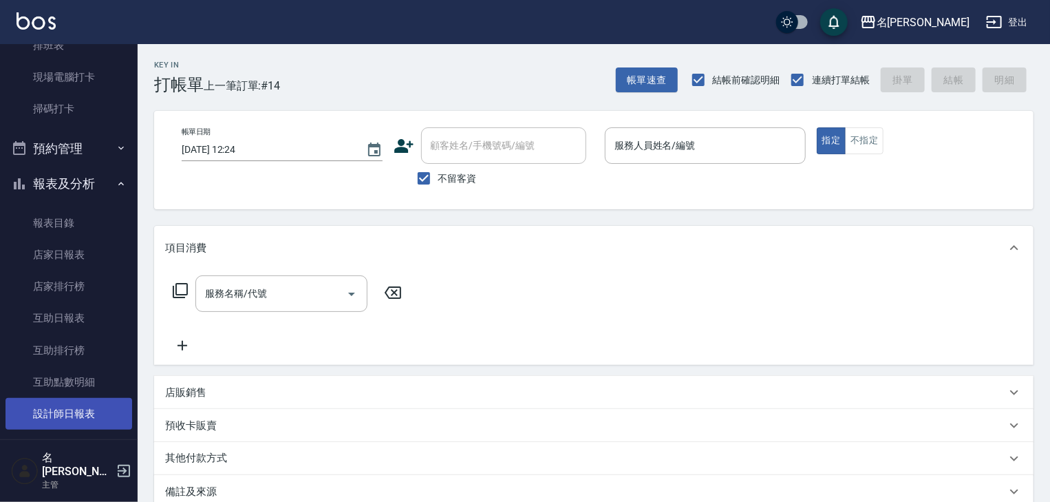
scroll to position [293, 0]
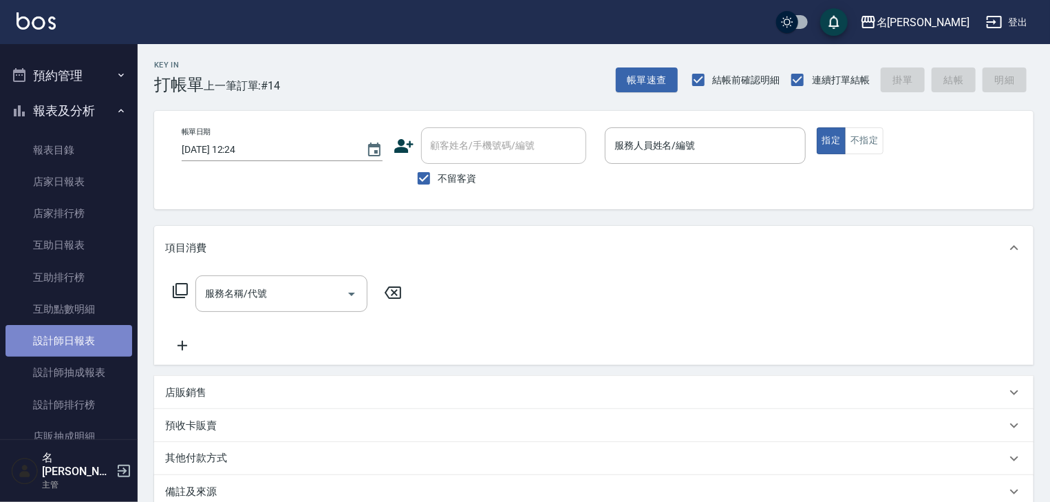
click at [107, 345] on link "設計師日報表" at bounding box center [69, 341] width 127 height 32
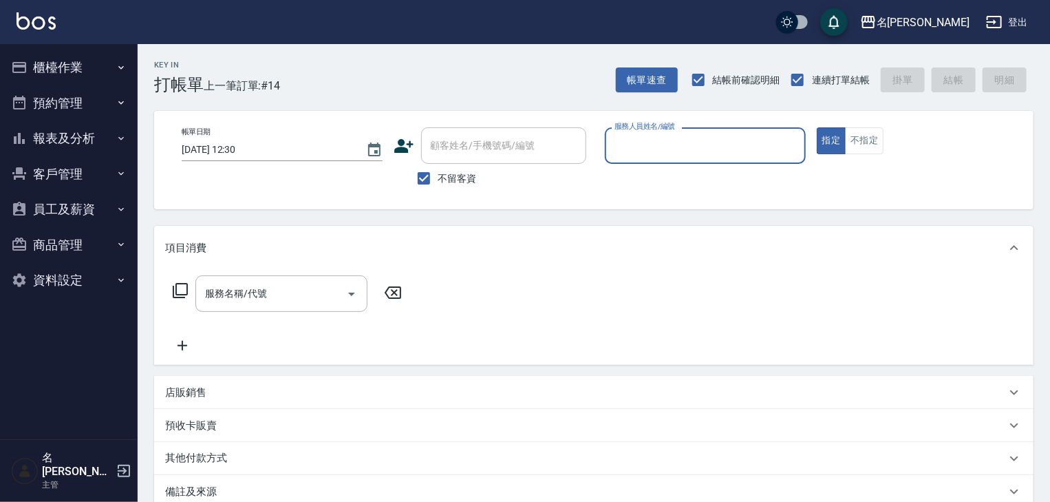
click at [80, 61] on button "櫃檯作業" at bounding box center [69, 68] width 127 height 36
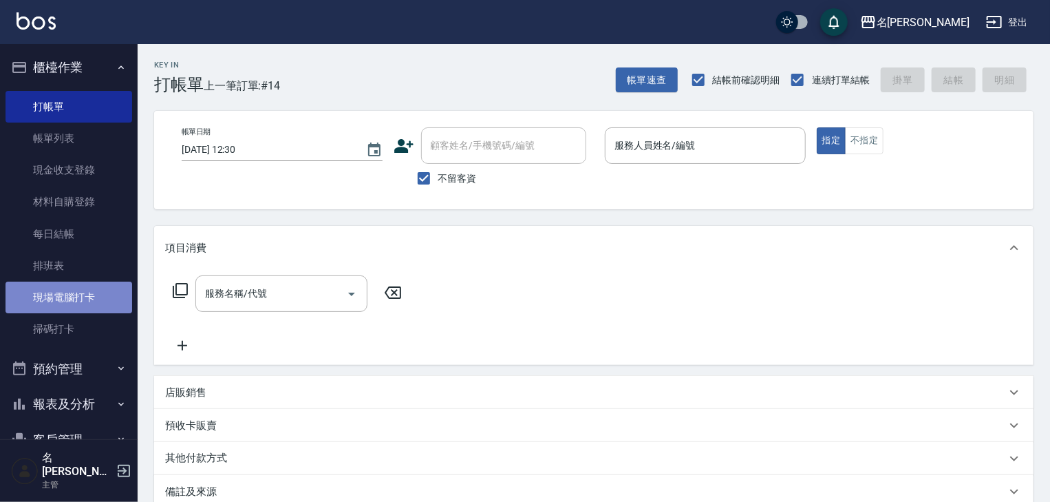
click at [100, 301] on link "現場電腦打卡" at bounding box center [69, 297] width 127 height 32
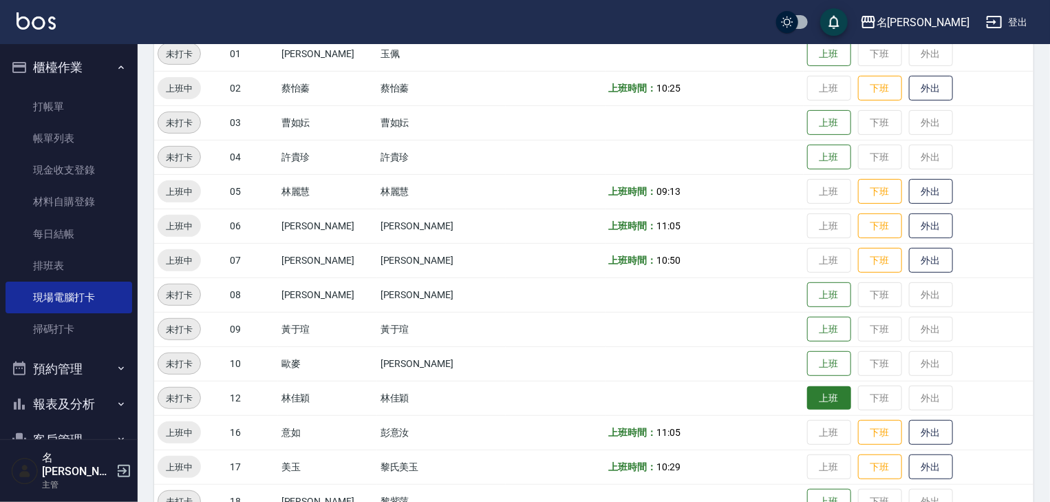
scroll to position [293, 0]
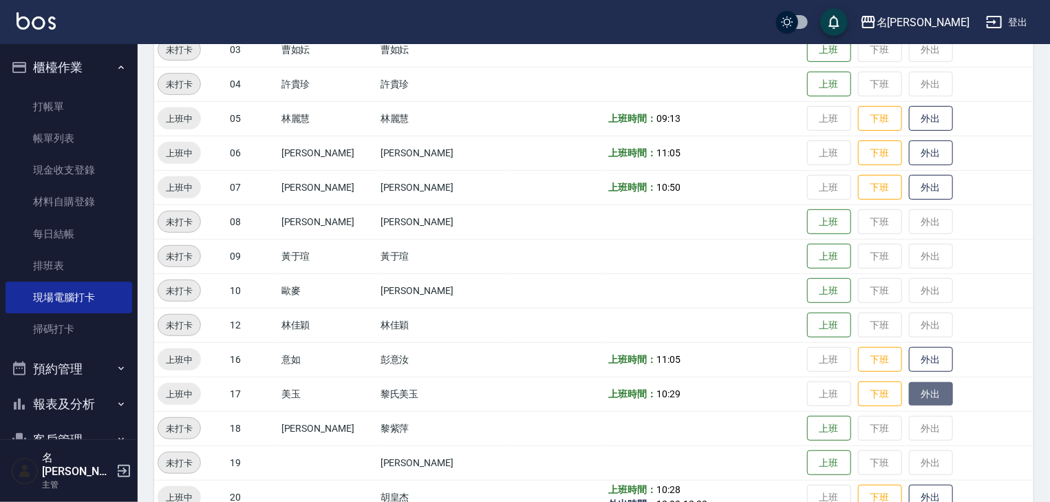
click at [909, 398] on button "外出" at bounding box center [931, 394] width 44 height 24
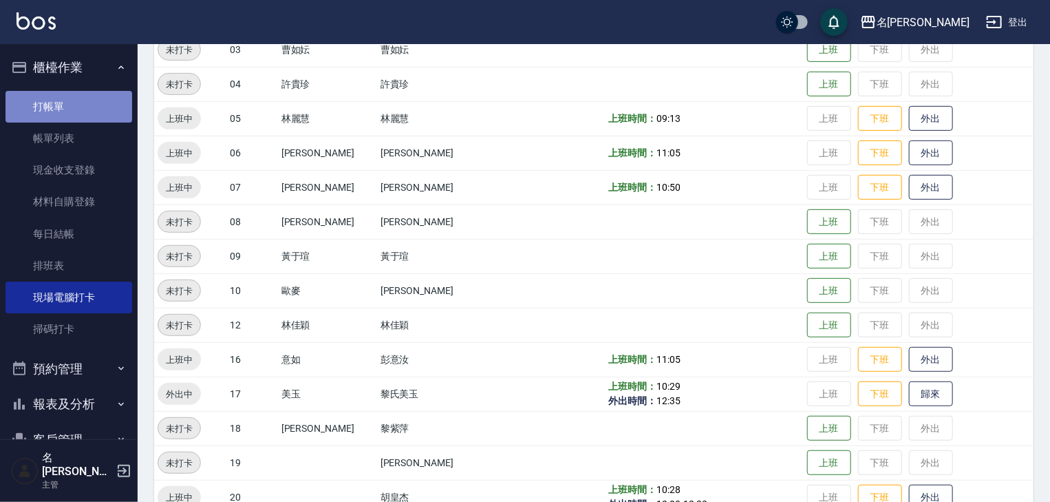
click at [90, 110] on link "打帳單" at bounding box center [69, 107] width 127 height 32
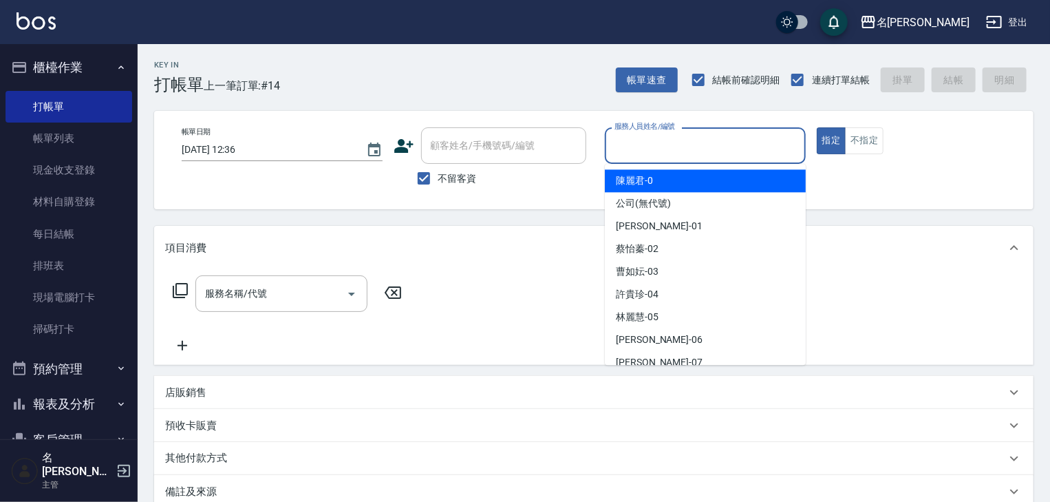
click at [717, 140] on input "服務人員姓名/編號" at bounding box center [705, 145] width 189 height 24
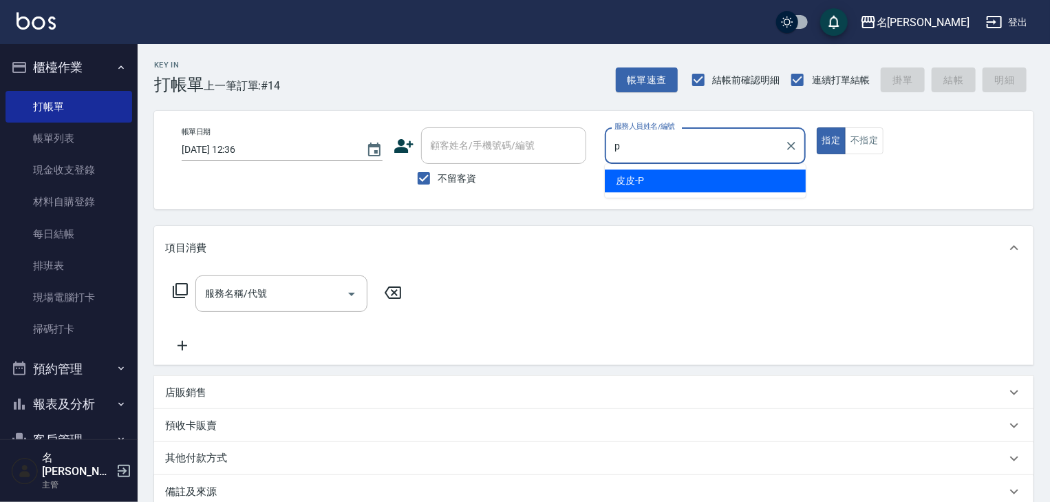
click at [639, 180] on span "皮皮 -P" at bounding box center [630, 180] width 28 height 14
type input "皮皮-P"
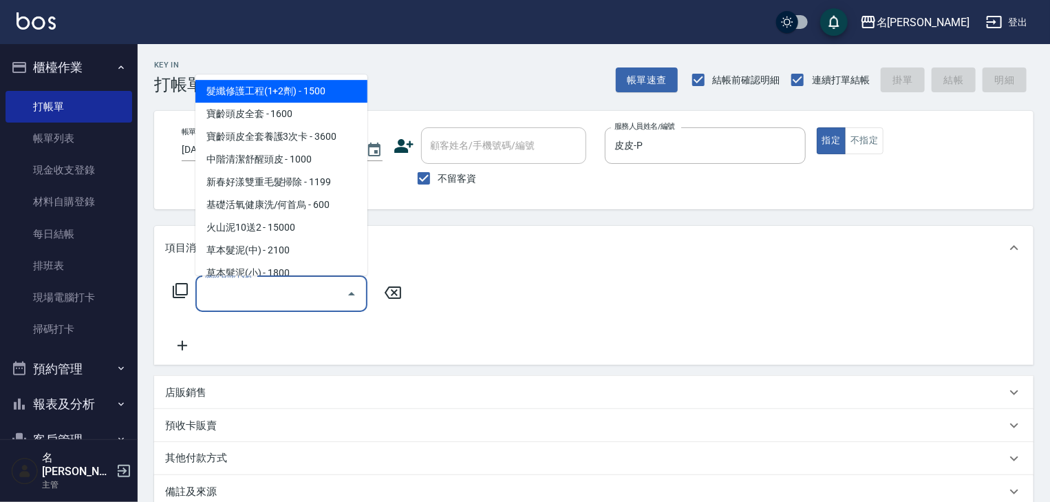
click at [290, 292] on input "服務名稱/代號" at bounding box center [271, 293] width 139 height 24
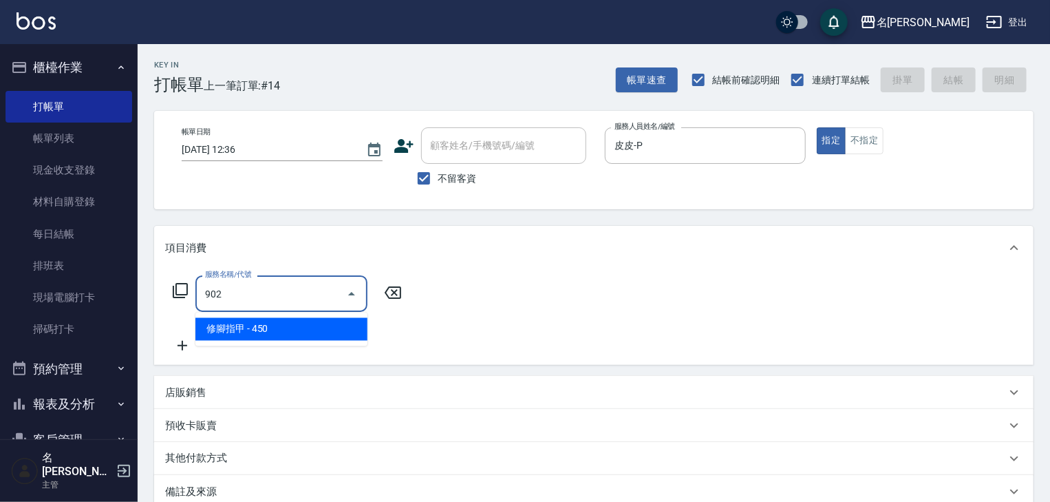
click at [315, 328] on span "修腳指甲 - 450" at bounding box center [281, 329] width 172 height 23
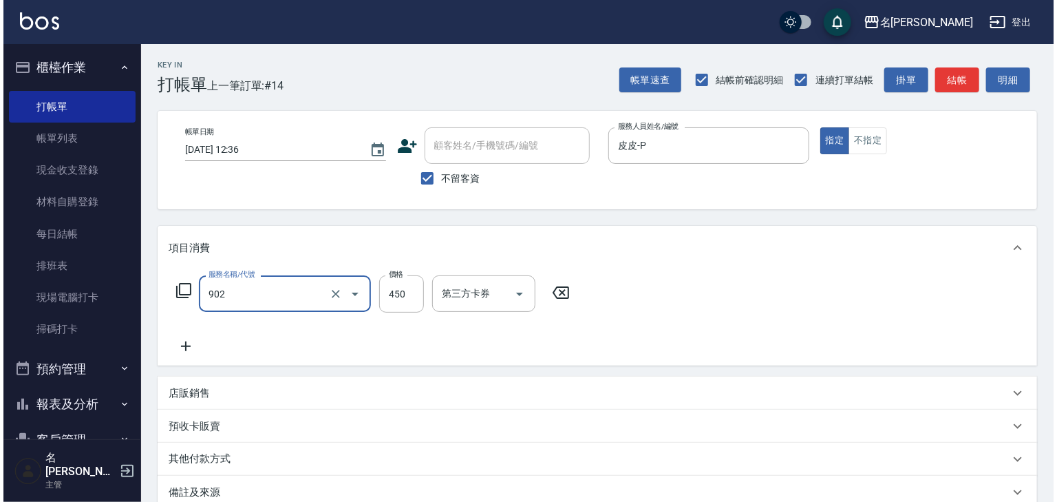
scroll to position [161, 0]
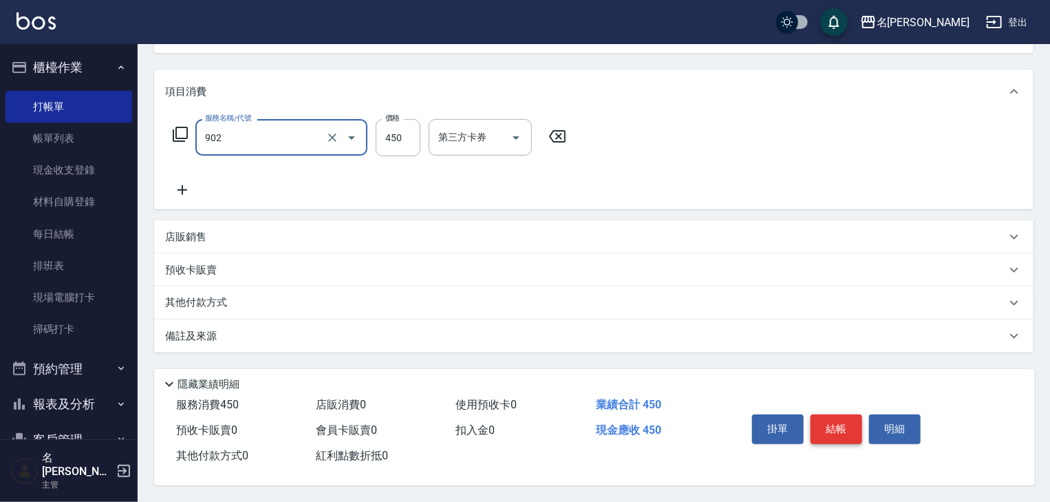
type input "修腳指甲(902)"
click at [841, 426] on button "結帳" at bounding box center [837, 428] width 52 height 29
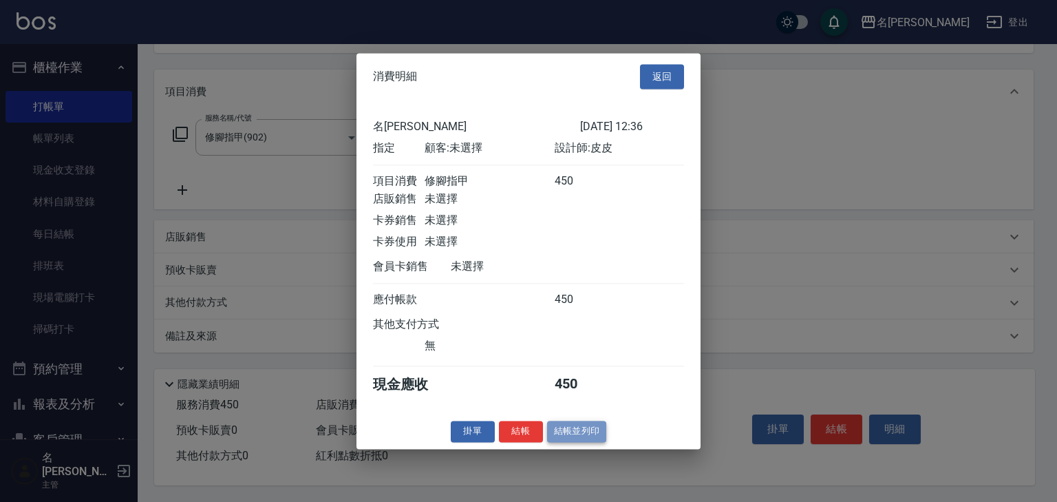
click at [588, 435] on button "結帳並列印" at bounding box center [577, 430] width 60 height 21
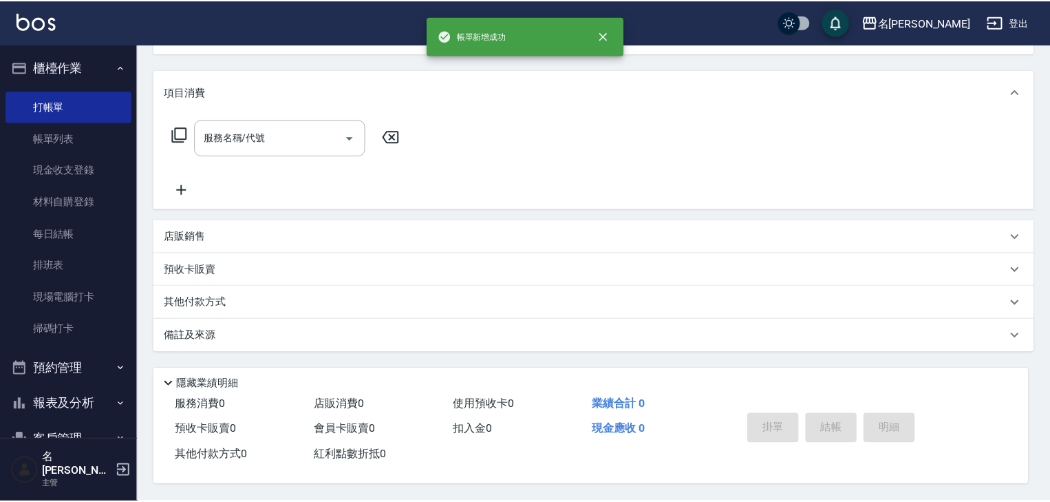
scroll to position [0, 0]
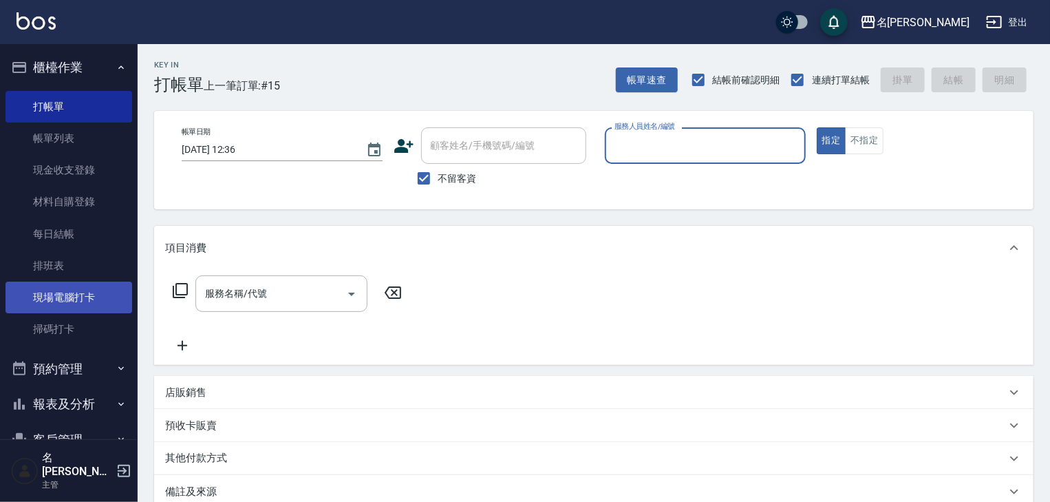
click at [96, 297] on link "現場電腦打卡" at bounding box center [69, 297] width 127 height 32
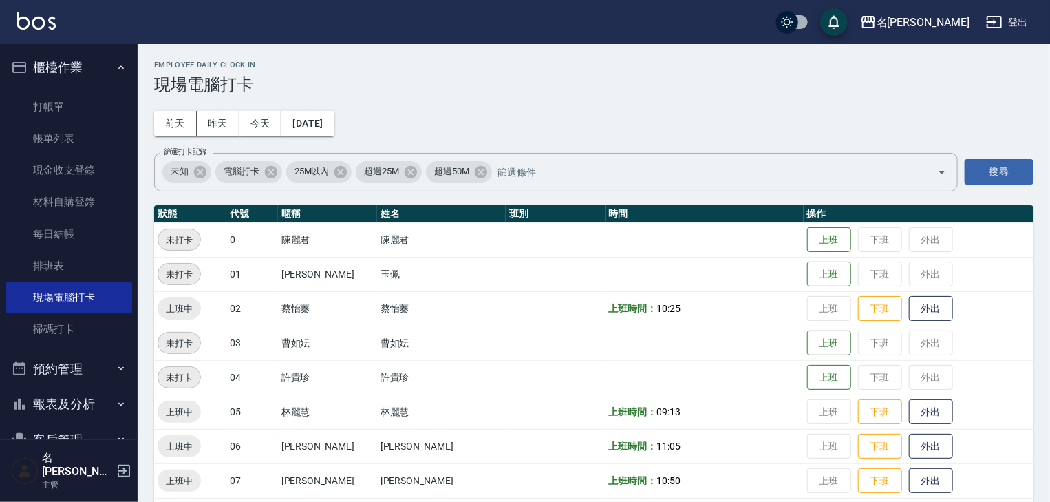
scroll to position [293, 0]
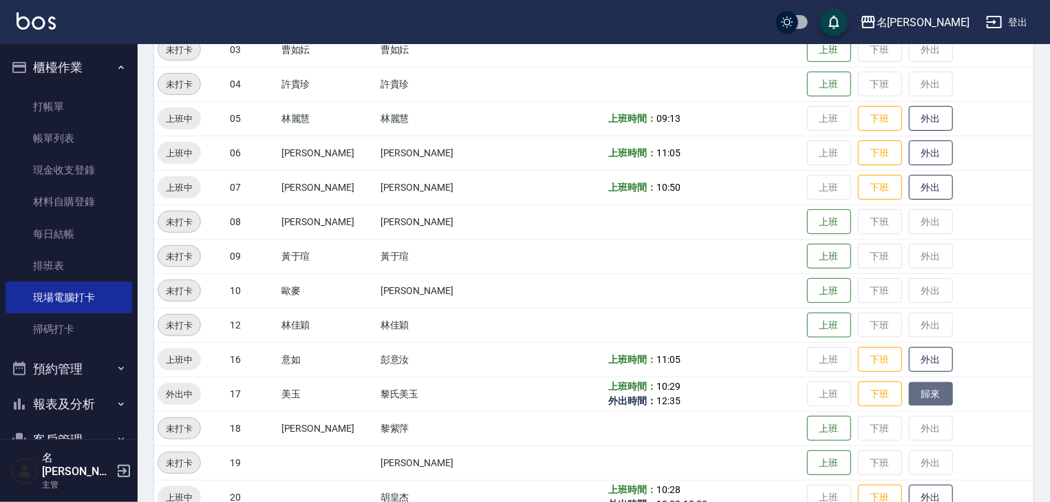
click at [919, 397] on button "歸來" at bounding box center [931, 394] width 44 height 24
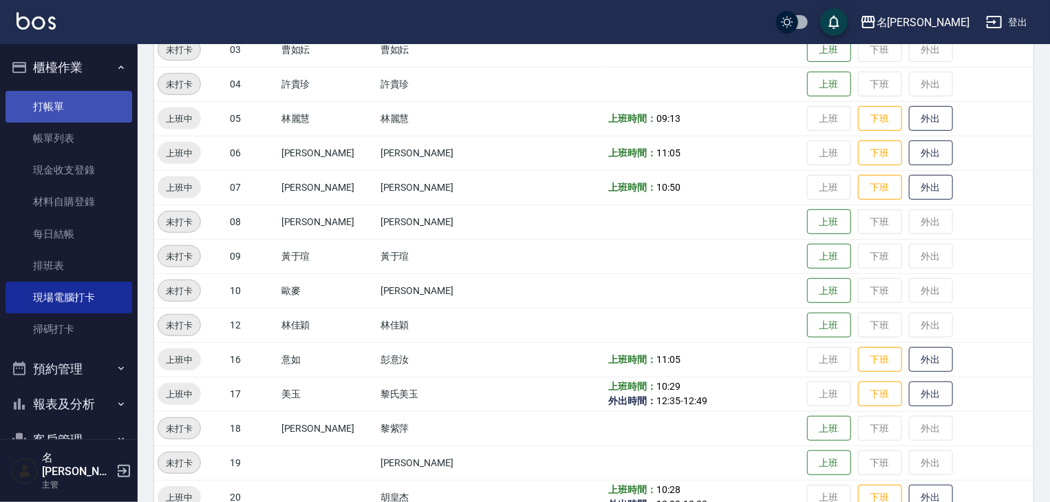
click at [38, 102] on link "打帳單" at bounding box center [69, 107] width 127 height 32
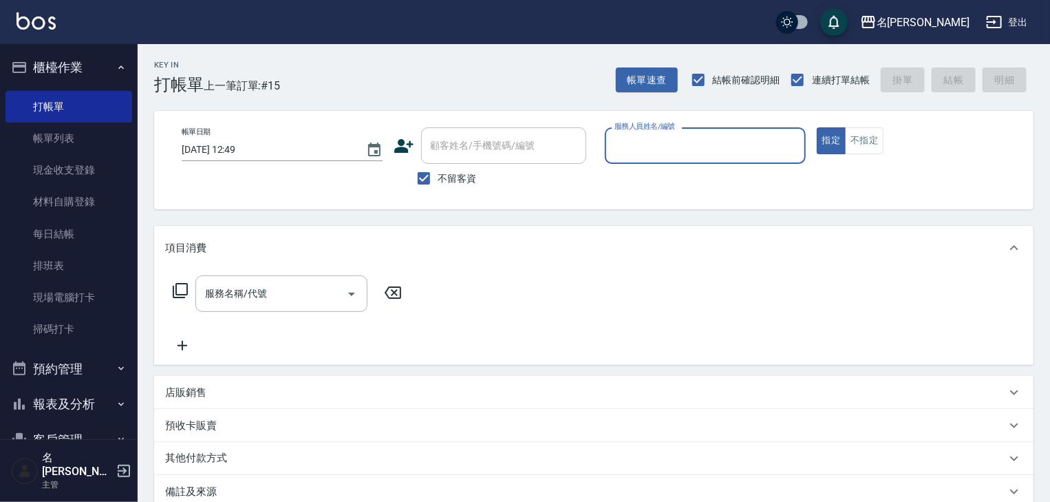
click at [665, 142] on input "服務人員姓名/編號" at bounding box center [705, 145] width 189 height 24
click at [630, 179] on span "王婕宇 -22" at bounding box center [659, 180] width 87 height 14
type input "[PERSON_NAME]-22"
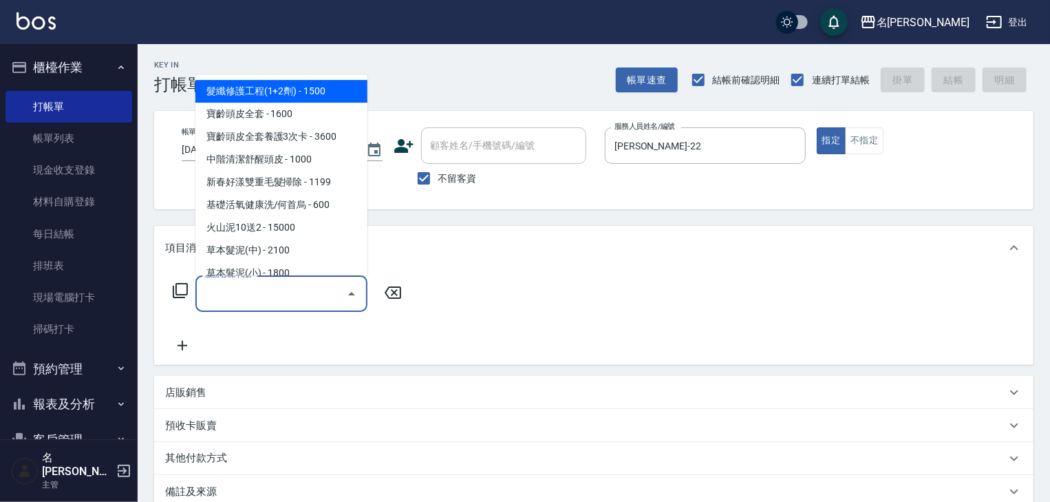
click at [272, 286] on input "服務名稱/代號" at bounding box center [271, 293] width 139 height 24
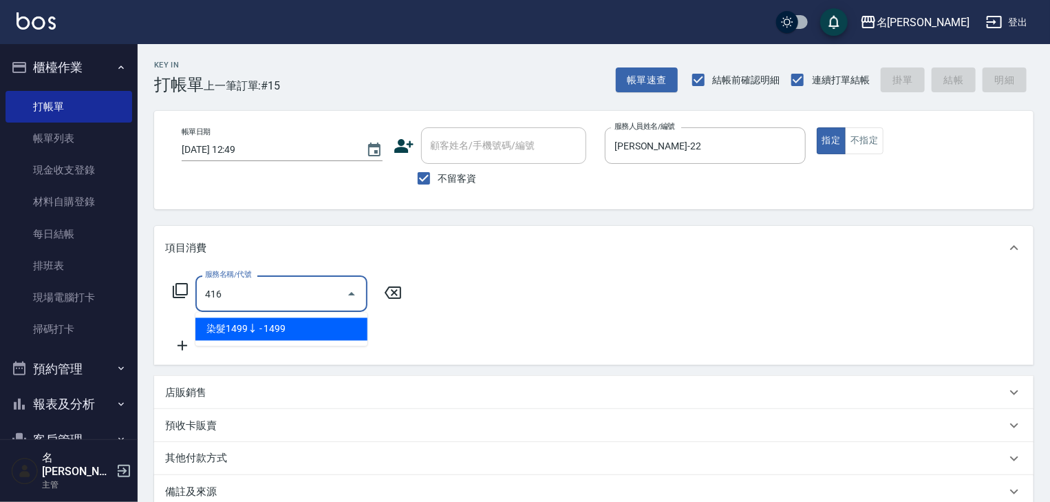
click at [279, 319] on span "染髮1499↓ - 1499" at bounding box center [281, 329] width 172 height 23
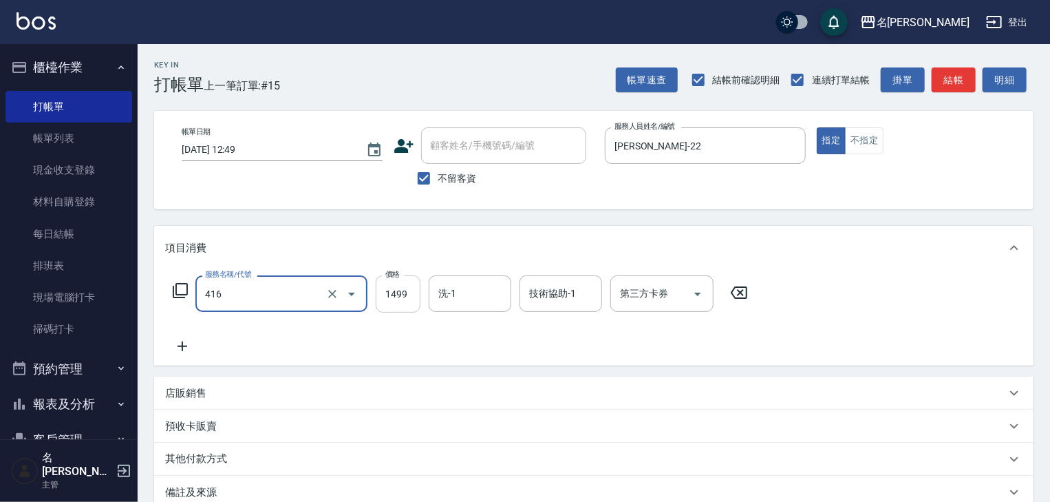
type input "染髮1499↓(416)"
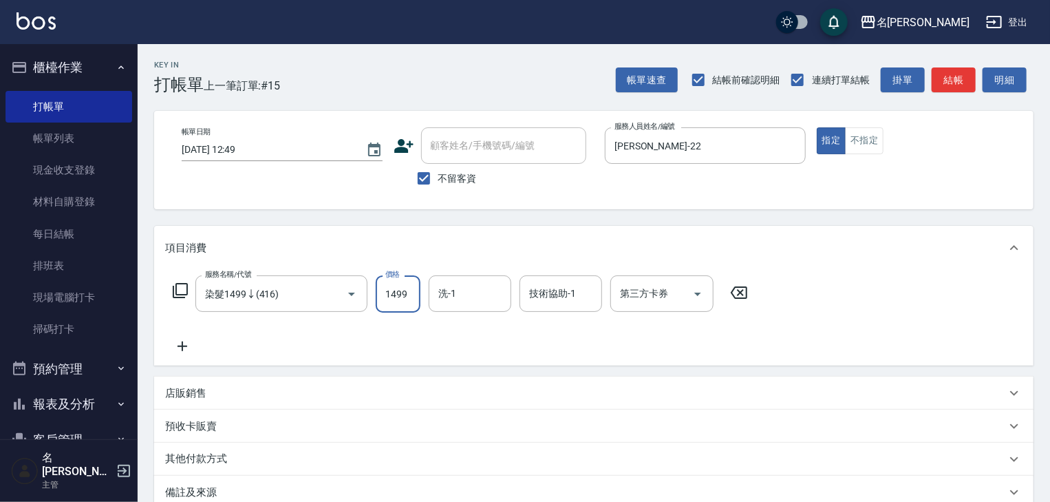
click at [399, 300] on input "1499" at bounding box center [398, 293] width 45 height 37
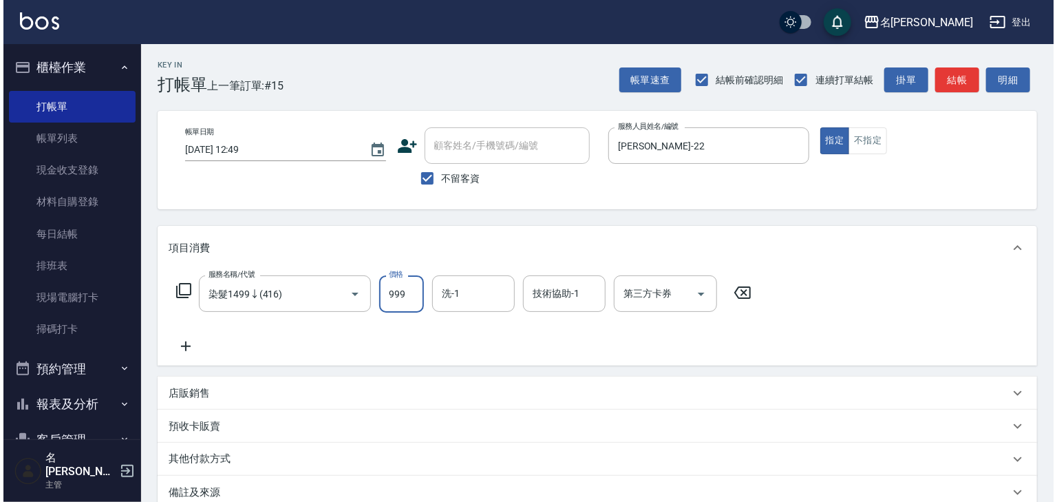
scroll to position [161, 0]
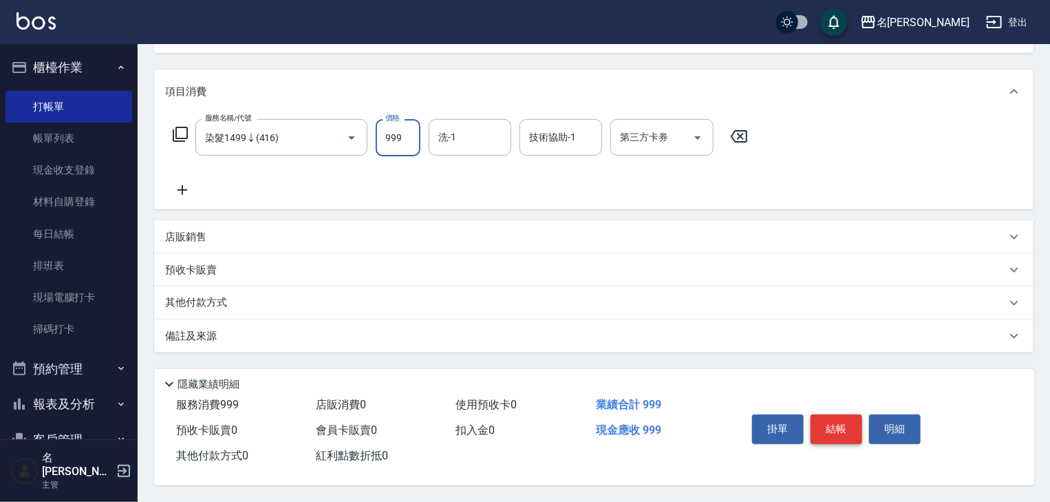
type input "999"
click at [833, 414] on button "結帳" at bounding box center [837, 428] width 52 height 29
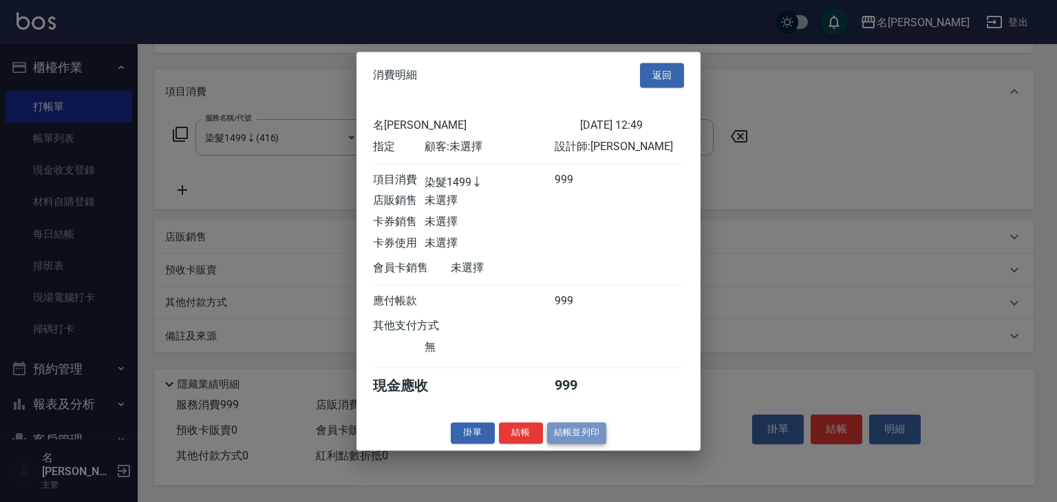
click at [567, 443] on button "結帳並列印" at bounding box center [577, 432] width 60 height 21
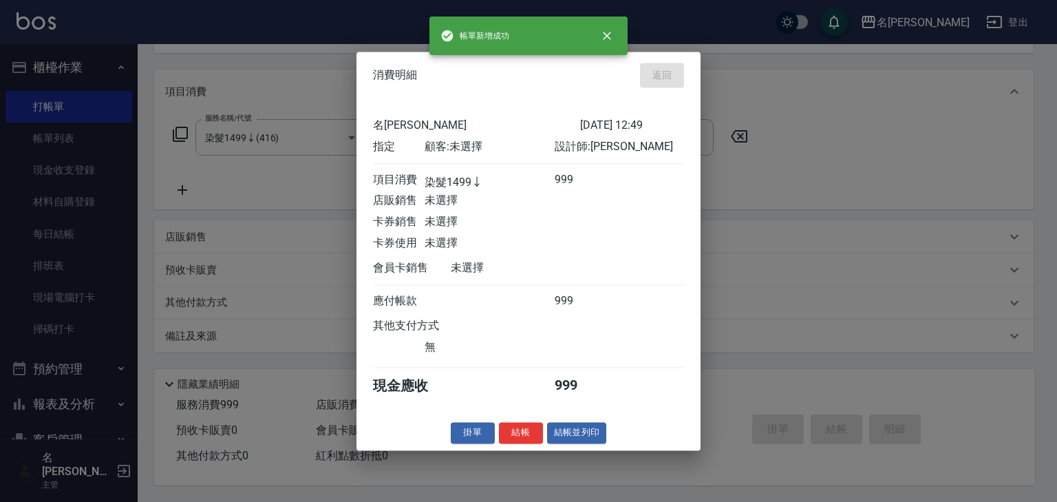
type input "2025/09/15 12:53"
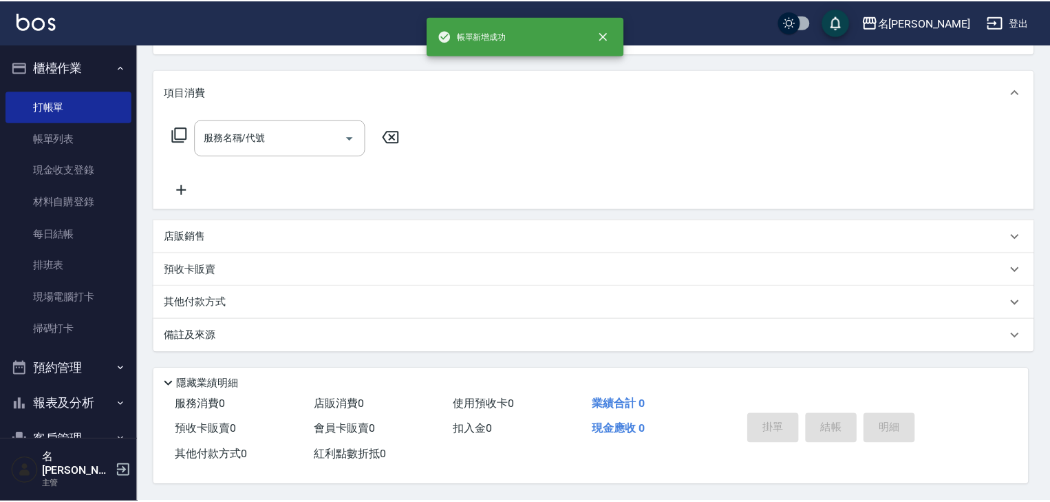
scroll to position [0, 0]
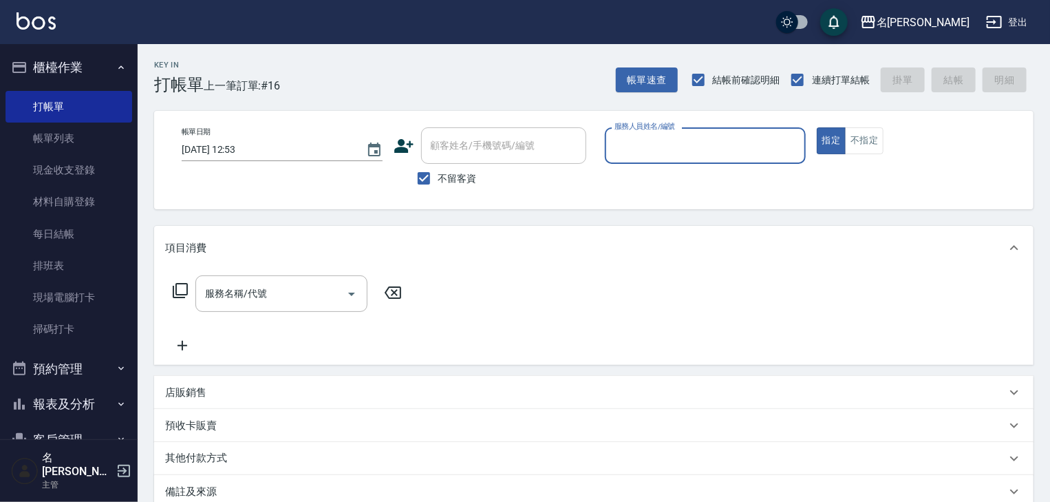
click at [700, 147] on input "服務人員姓名/編號" at bounding box center [705, 145] width 189 height 24
drag, startPoint x: 661, startPoint y: 189, endPoint x: 653, endPoint y: 184, distance: 9.2
click at [662, 189] on div "高淳涵 -07" at bounding box center [705, 180] width 201 height 23
type input "高淳涵-07"
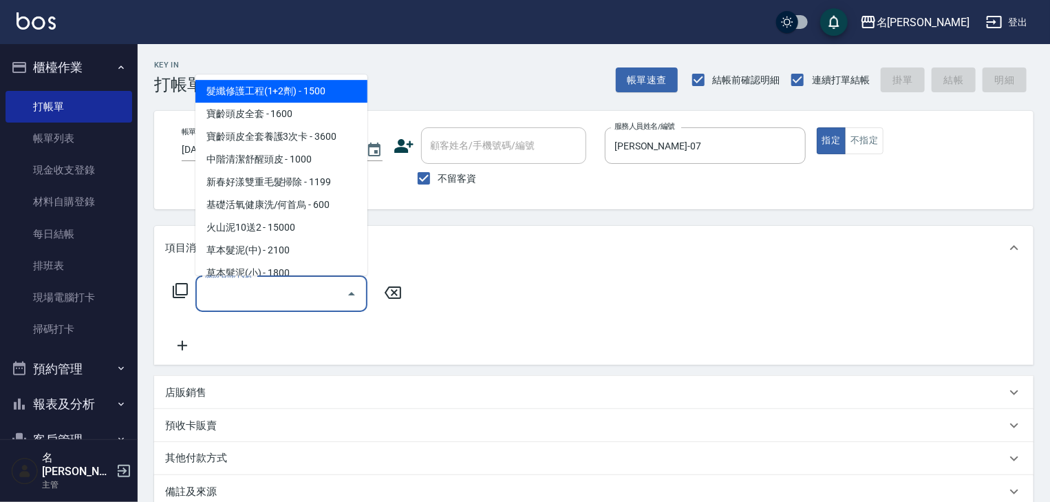
click at [244, 281] on input "服務名稱/代號" at bounding box center [271, 293] width 139 height 24
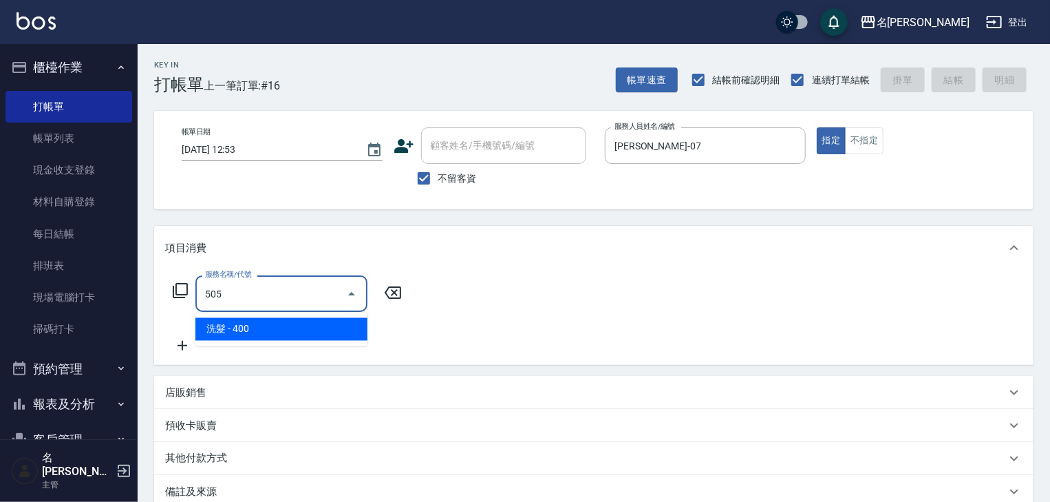
click at [253, 326] on span "洗髮 - 400" at bounding box center [281, 329] width 172 height 23
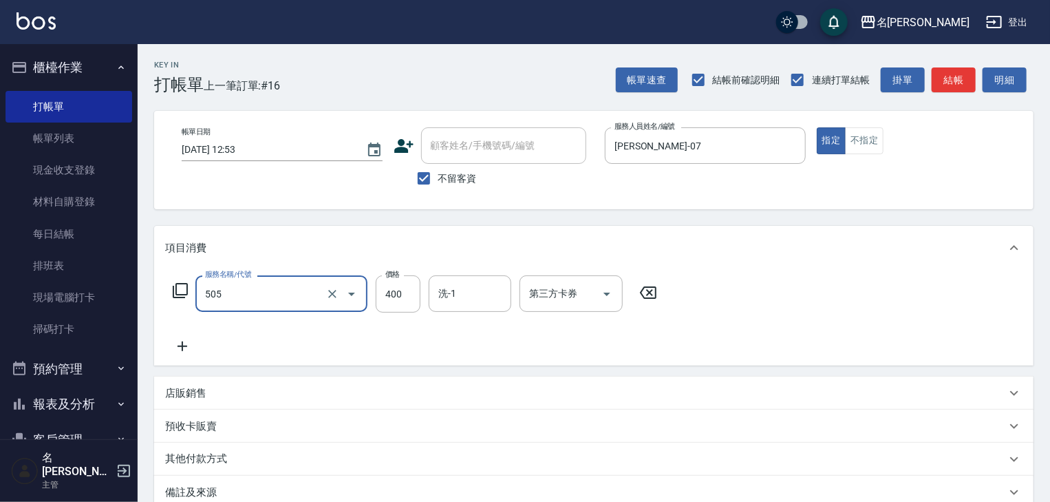
type input "洗髮(505)"
click at [182, 347] on icon at bounding box center [183, 346] width 10 height 10
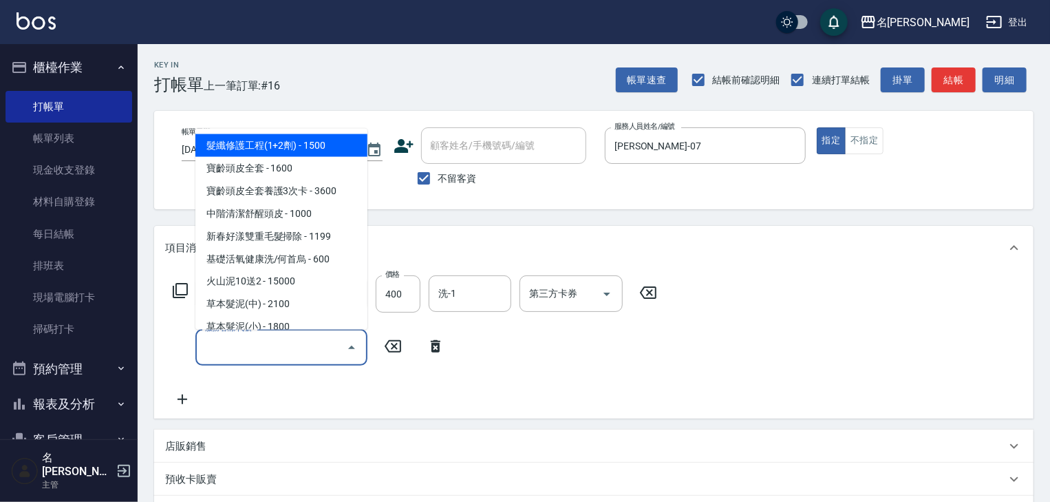
click at [220, 346] on input "服務名稱/代號" at bounding box center [271, 347] width 139 height 24
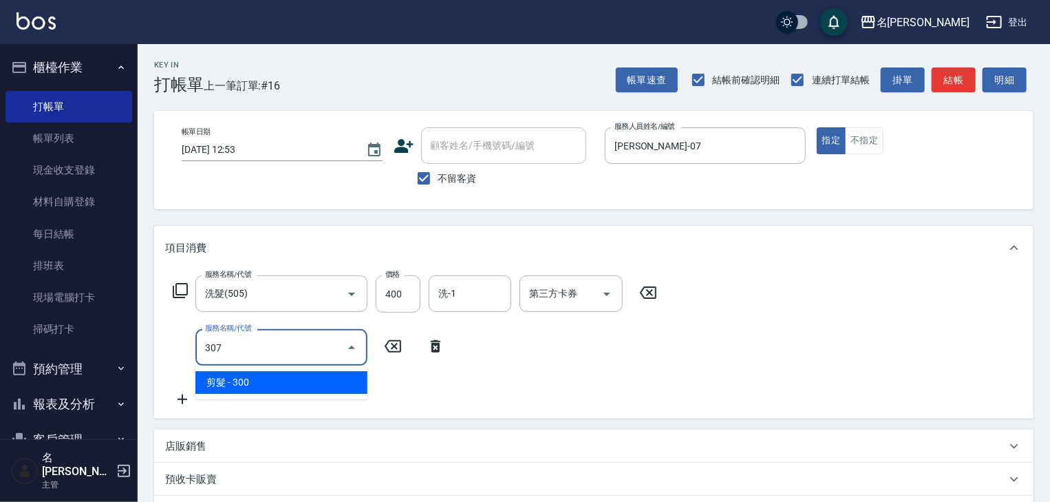
click at [272, 377] on span "剪髮 - 300" at bounding box center [281, 382] width 172 height 23
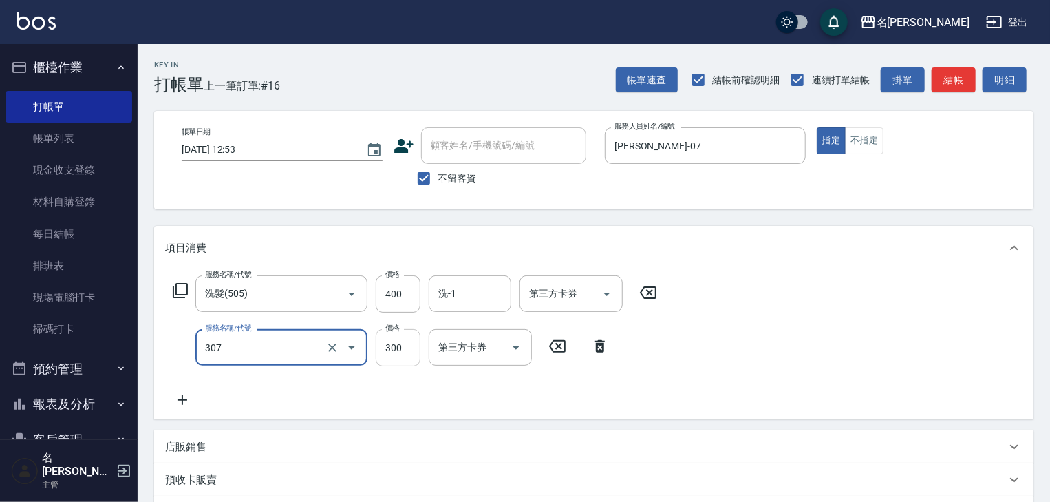
type input "剪髮(307)"
click at [402, 352] on input "300" at bounding box center [398, 347] width 45 height 37
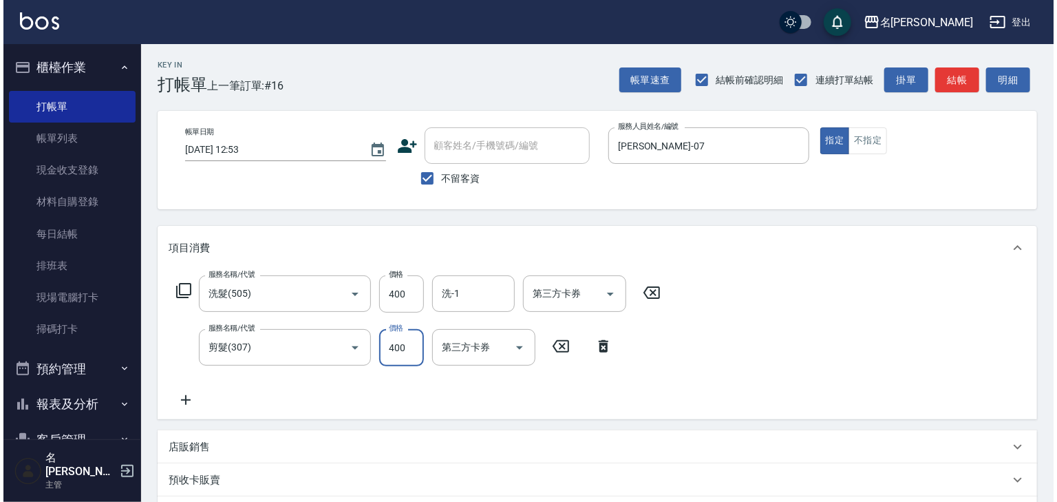
scroll to position [215, 0]
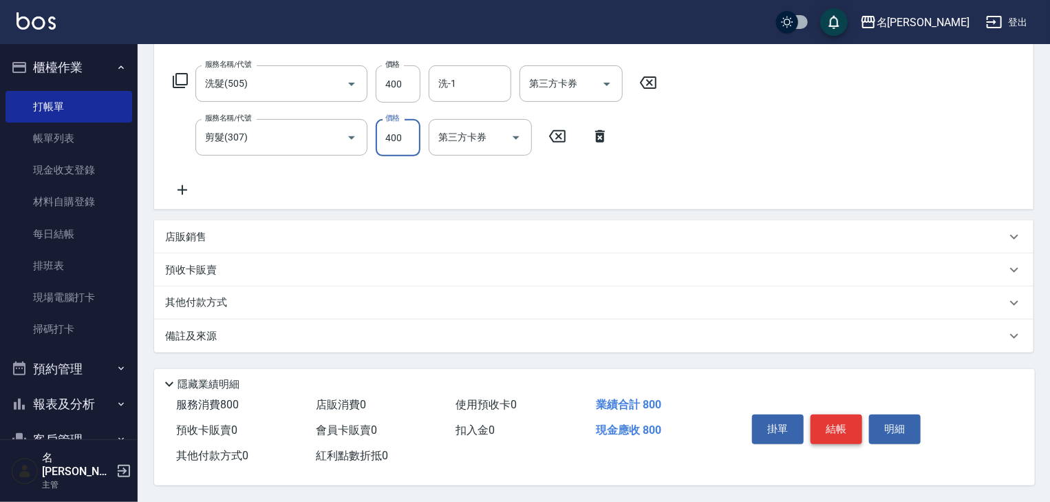
type input "400"
click at [842, 426] on button "結帳" at bounding box center [837, 428] width 52 height 29
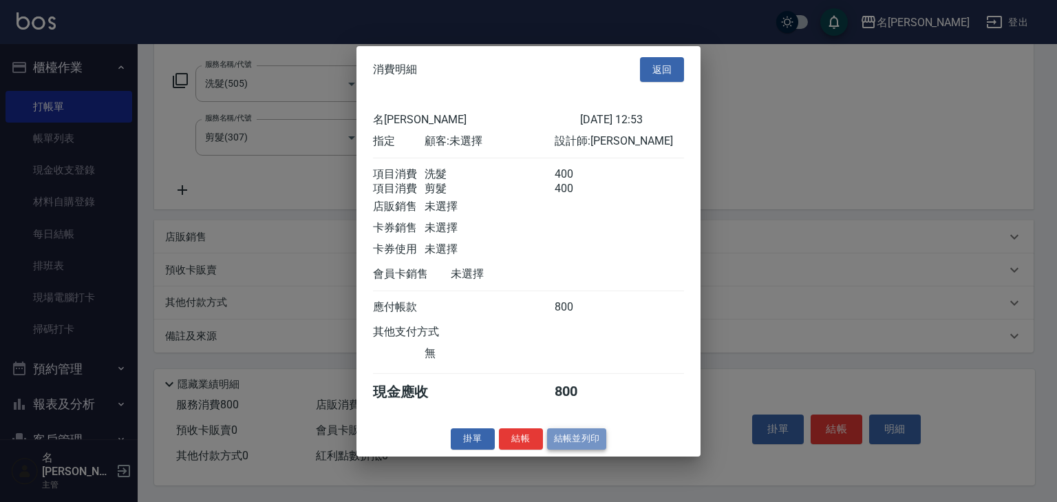
click at [561, 444] on button "結帳並列印" at bounding box center [577, 438] width 60 height 21
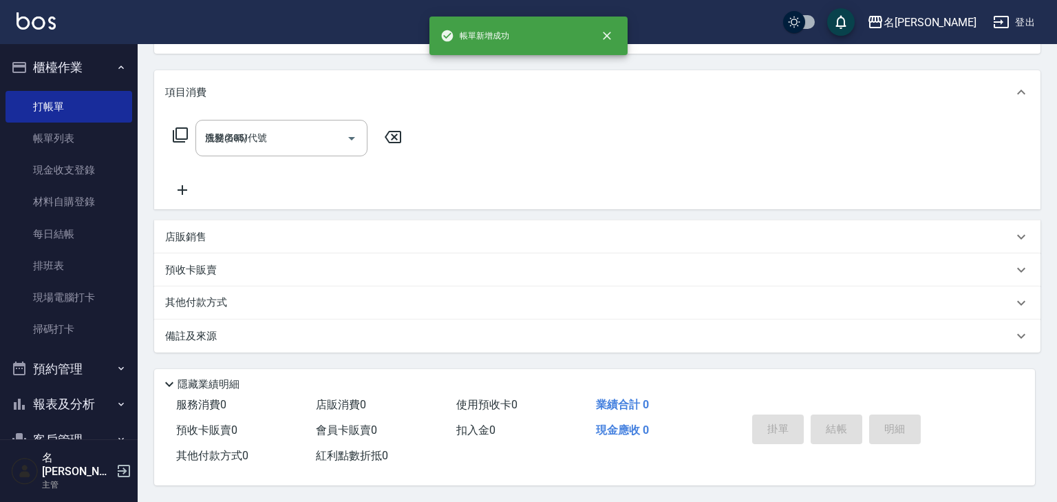
type input "2025/09/15 13:06"
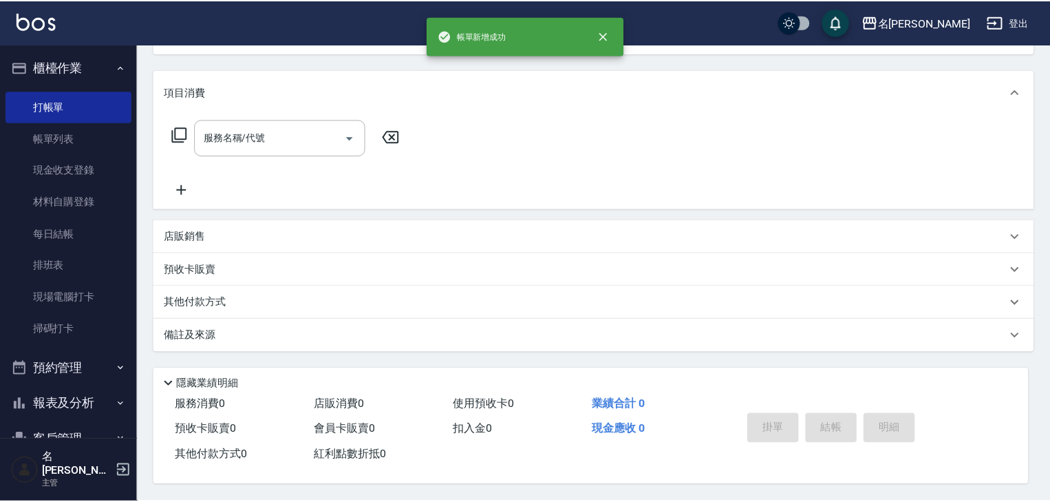
scroll to position [0, 0]
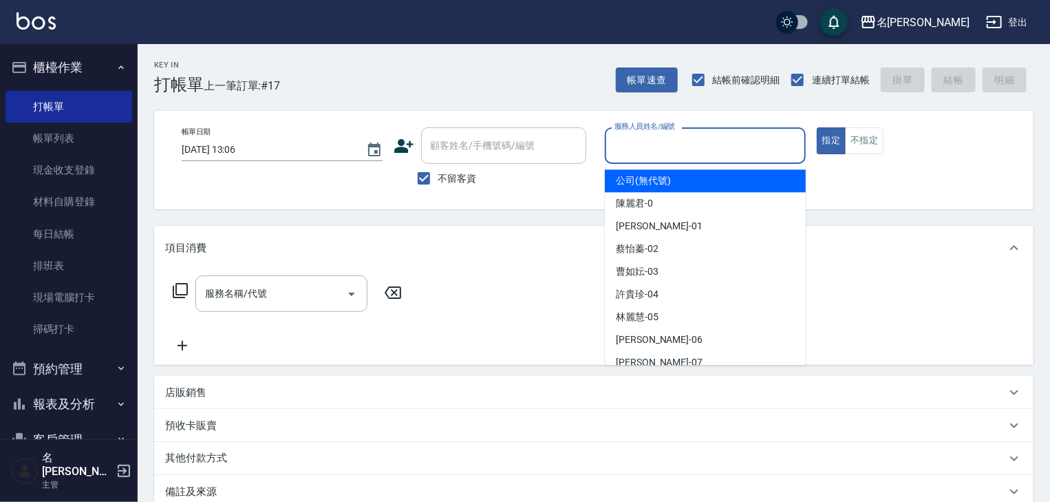
click at [679, 136] on input "服務人員姓名/編號" at bounding box center [705, 145] width 189 height 24
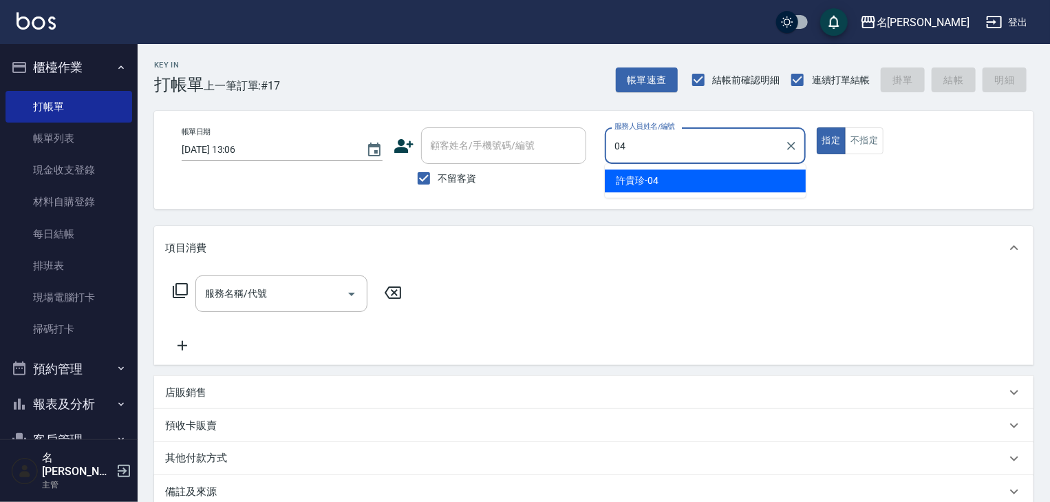
click at [644, 189] on div "[PERSON_NAME]-04" at bounding box center [705, 180] width 201 height 23
type input "[PERSON_NAME]-04"
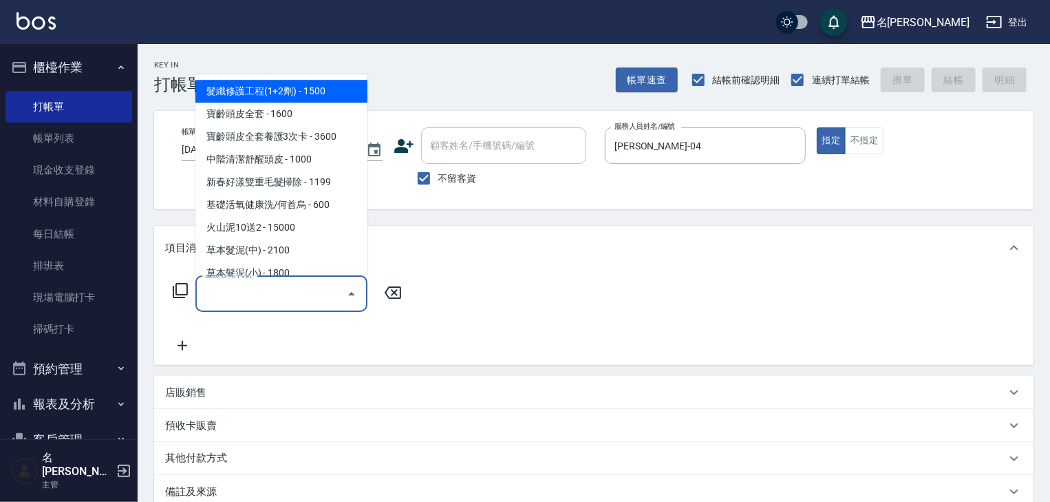
click at [277, 286] on input "服務名稱/代號" at bounding box center [271, 293] width 139 height 24
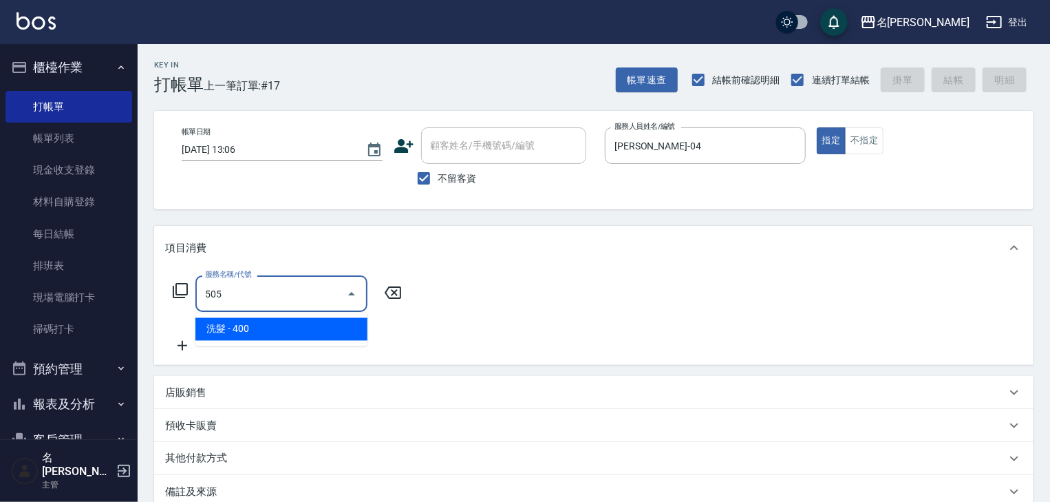
click at [308, 328] on span "洗髮 - 400" at bounding box center [281, 329] width 172 height 23
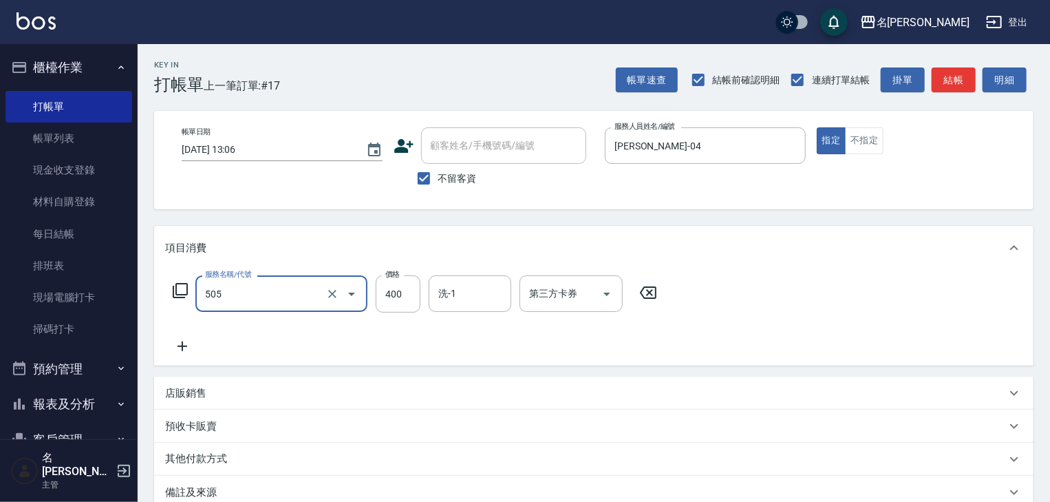
type input "洗髮(505)"
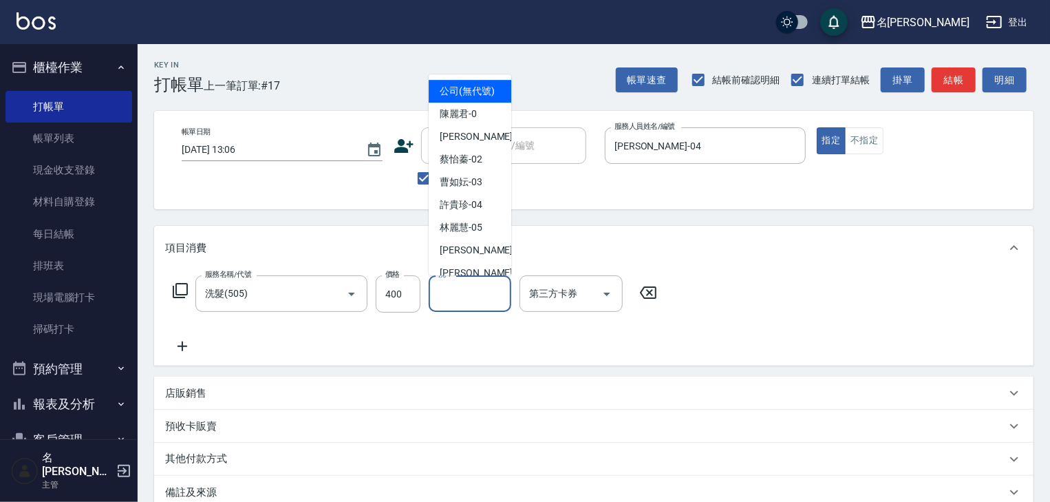
click at [445, 297] on input "洗-1" at bounding box center [470, 293] width 70 height 24
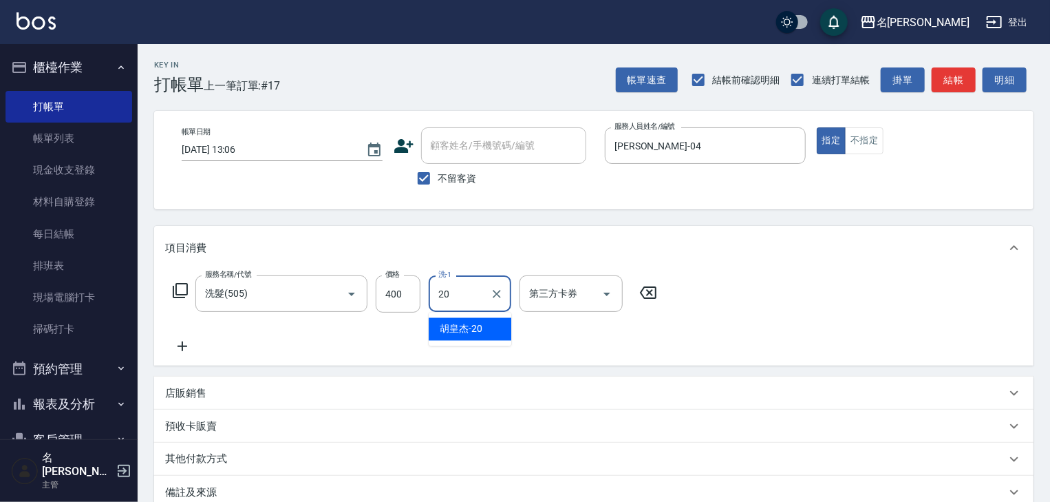
click at [461, 328] on span "[PERSON_NAME]-20" at bounding box center [461, 329] width 43 height 14
type input "[PERSON_NAME]-20"
click at [184, 347] on icon at bounding box center [182, 346] width 34 height 17
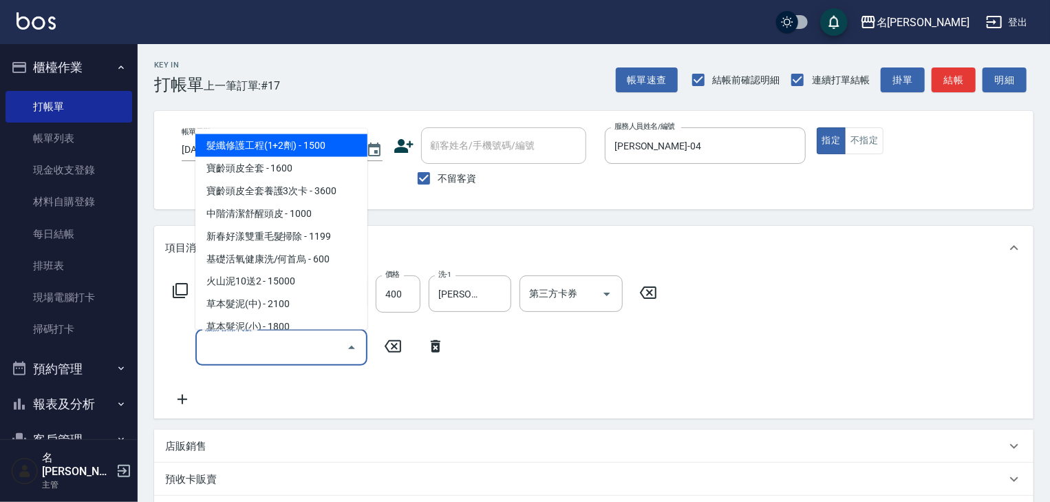
click at [254, 350] on input "服務名稱/代號" at bounding box center [271, 347] width 139 height 24
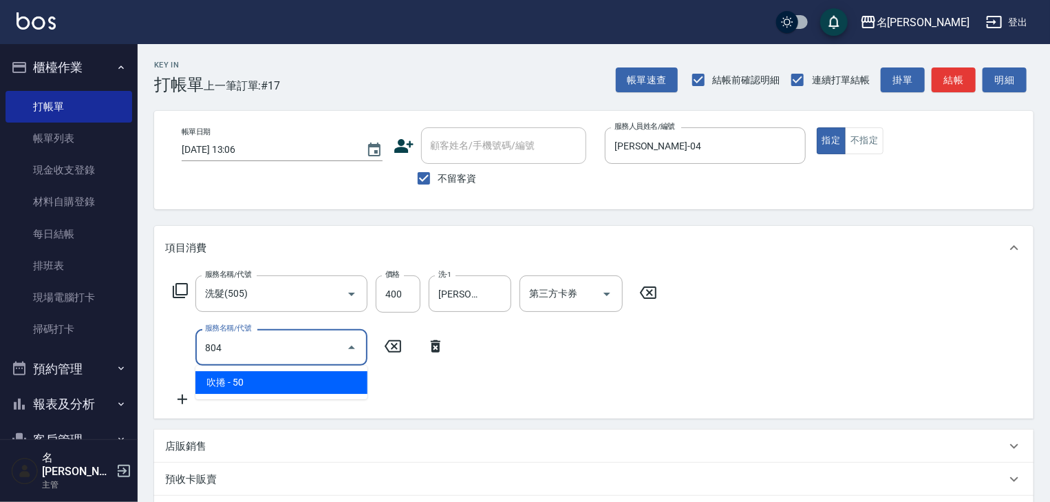
click at [286, 389] on span "吹捲 - 50" at bounding box center [281, 382] width 172 height 23
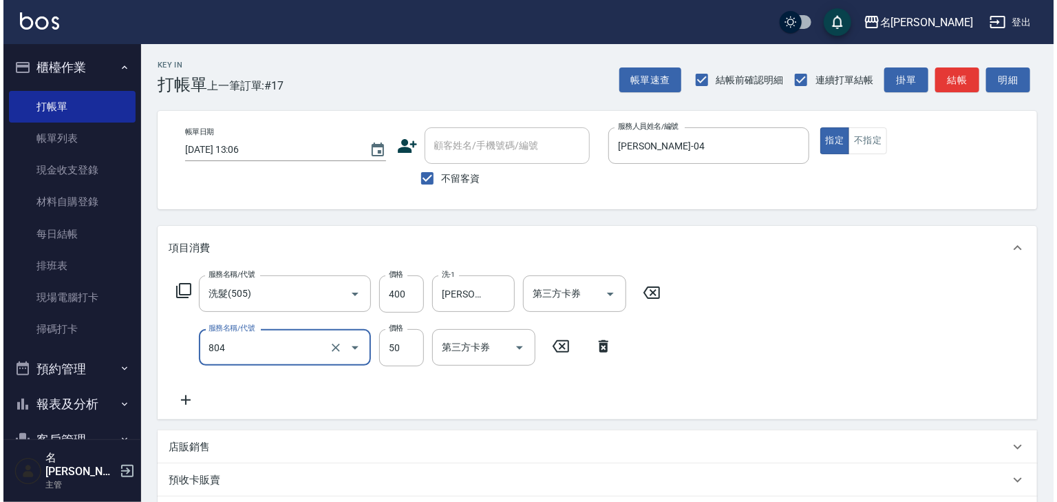
scroll to position [215, 0]
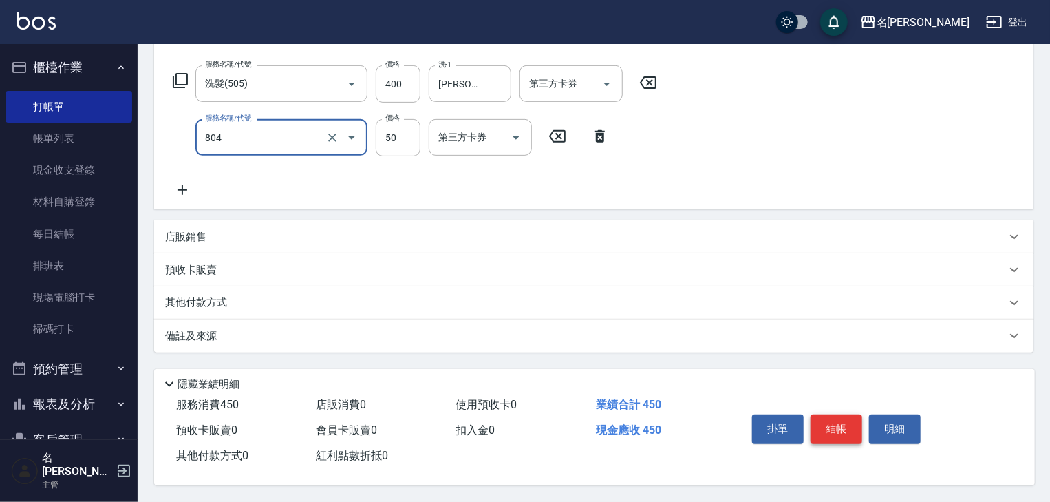
type input "吹捲(804)"
click at [842, 421] on button "結帳" at bounding box center [837, 428] width 52 height 29
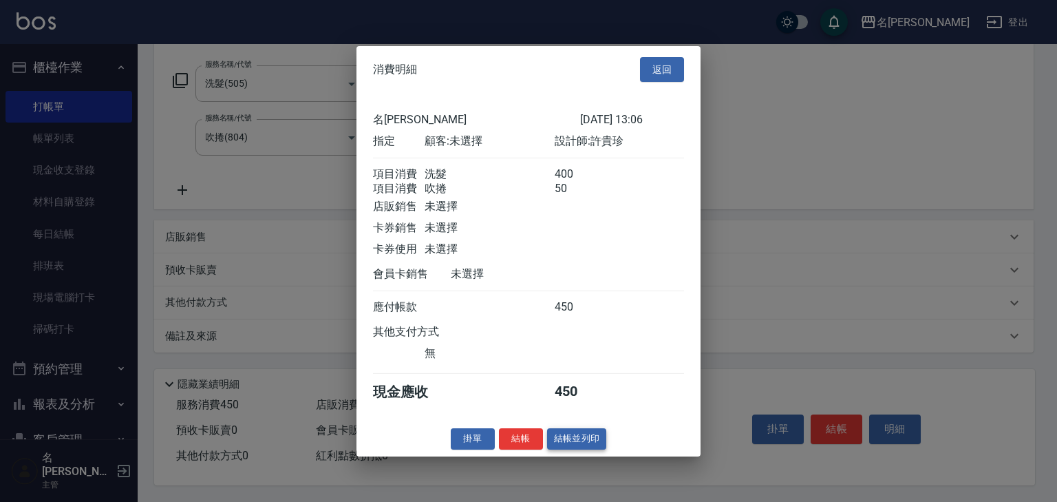
click at [579, 438] on button "結帳並列印" at bounding box center [577, 438] width 60 height 21
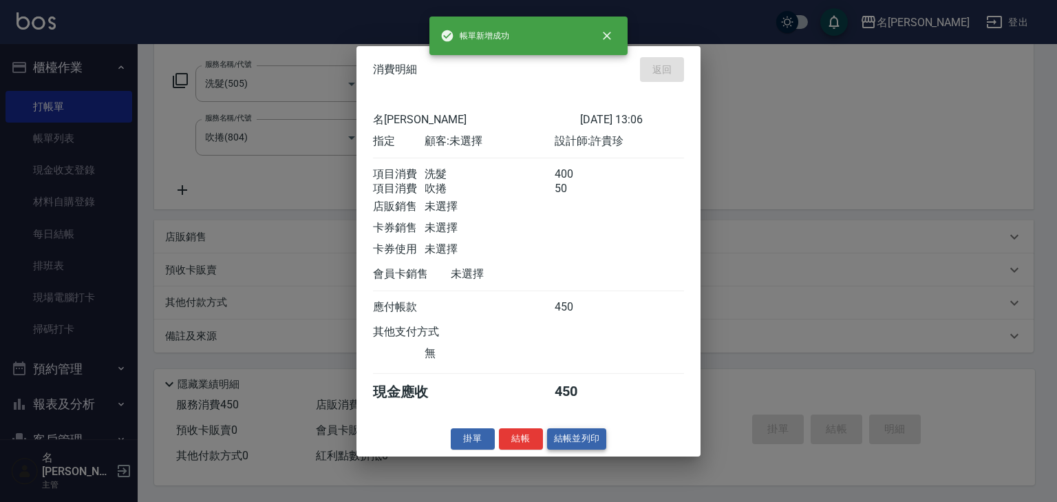
type input "2025/09/15 13:30"
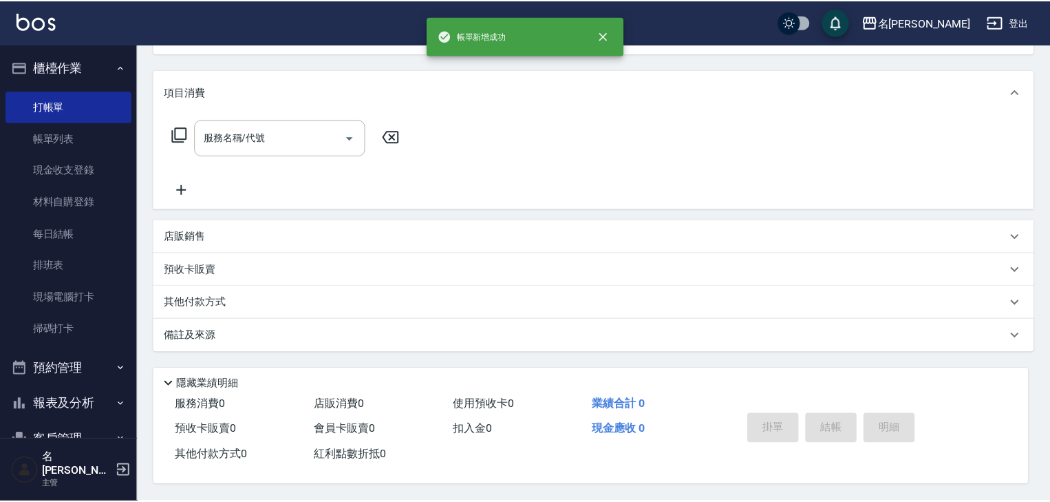
scroll to position [0, 0]
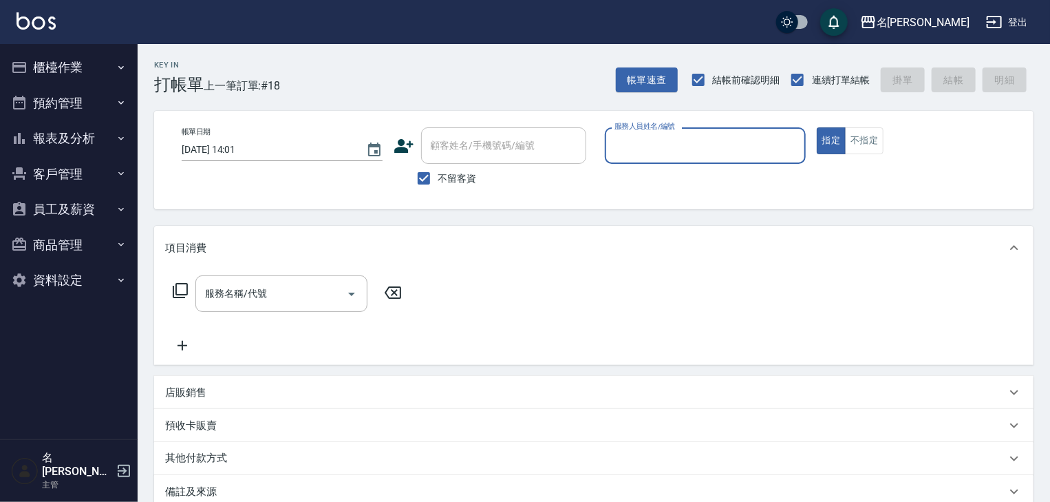
click at [692, 149] on input "服務人員姓名/編號" at bounding box center [705, 145] width 189 height 24
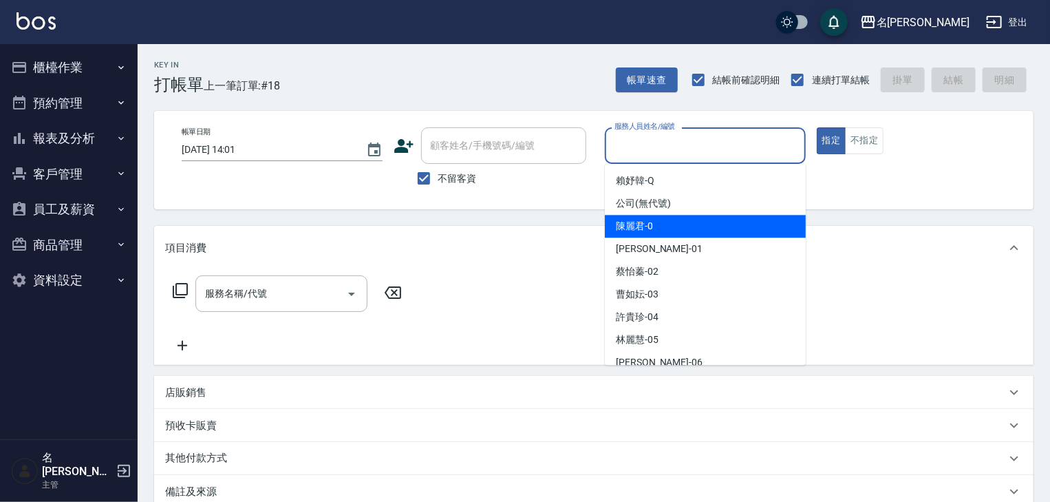
click at [641, 226] on span "陳麗君 -0" at bounding box center [634, 226] width 37 height 14
type input "[PERSON_NAME]-0"
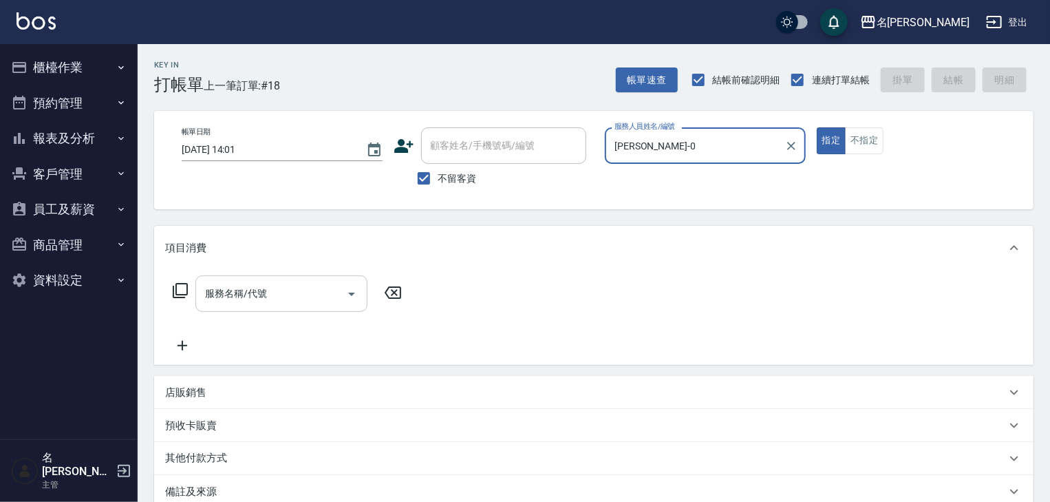
click at [289, 292] on input "服務名稱/代號" at bounding box center [271, 293] width 139 height 24
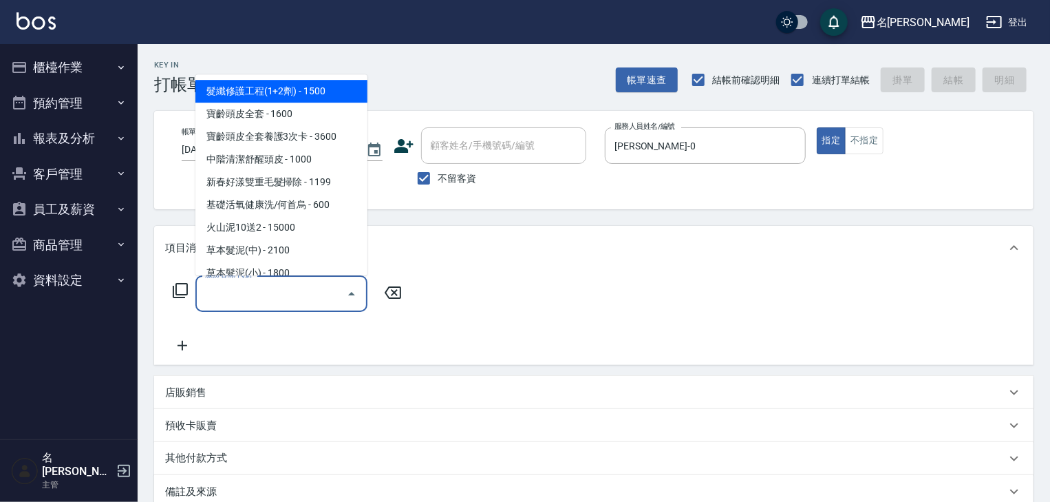
click at [289, 278] on div "服務名稱/代號" at bounding box center [281, 293] width 172 height 36
click at [285, 291] on input "服務名稱/代號" at bounding box center [271, 293] width 139 height 24
click at [298, 278] on div "服務名稱/代號" at bounding box center [281, 293] width 172 height 36
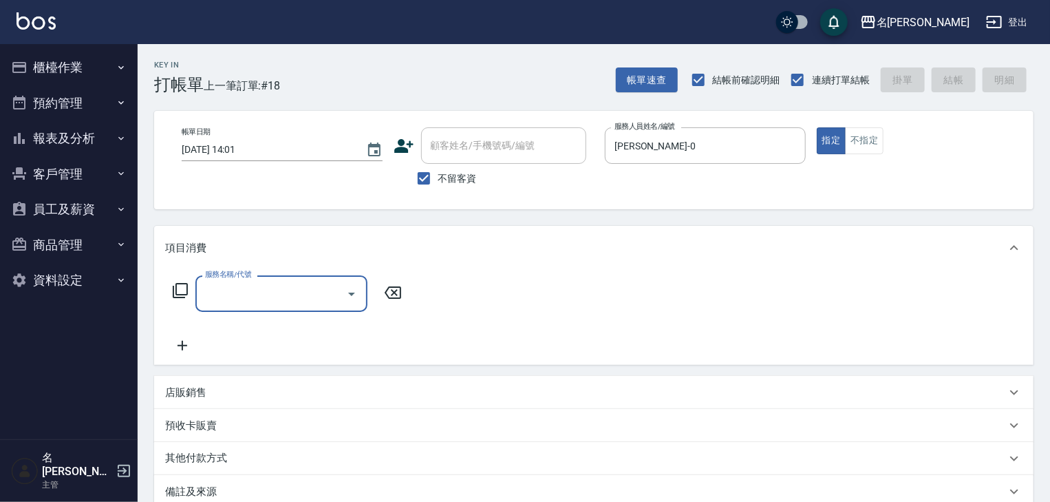
click at [297, 306] on div "服務名稱/代號" at bounding box center [281, 293] width 172 height 36
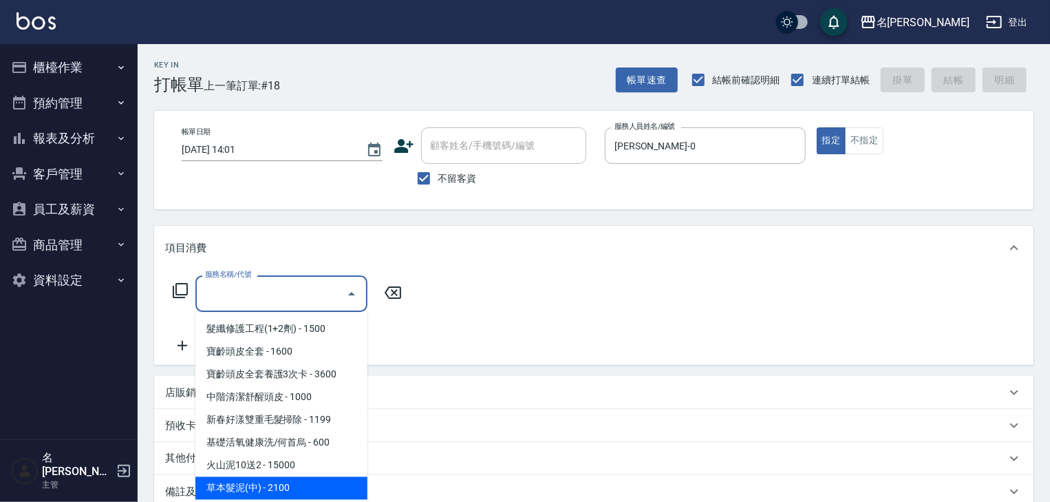
scroll to position [73, 0]
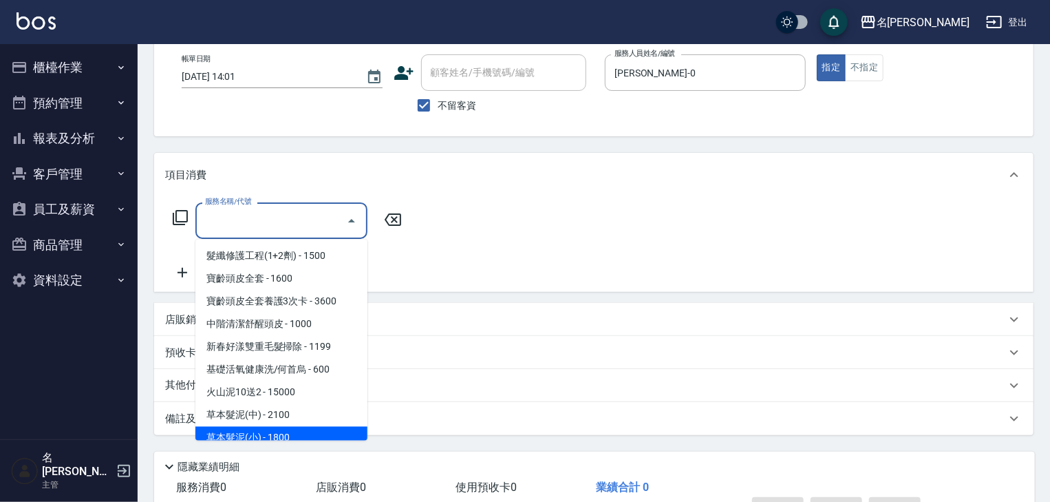
click at [292, 432] on span "草本髮泥(小) - 1800" at bounding box center [281, 438] width 172 height 23
type input "草本髮泥(小)(122)"
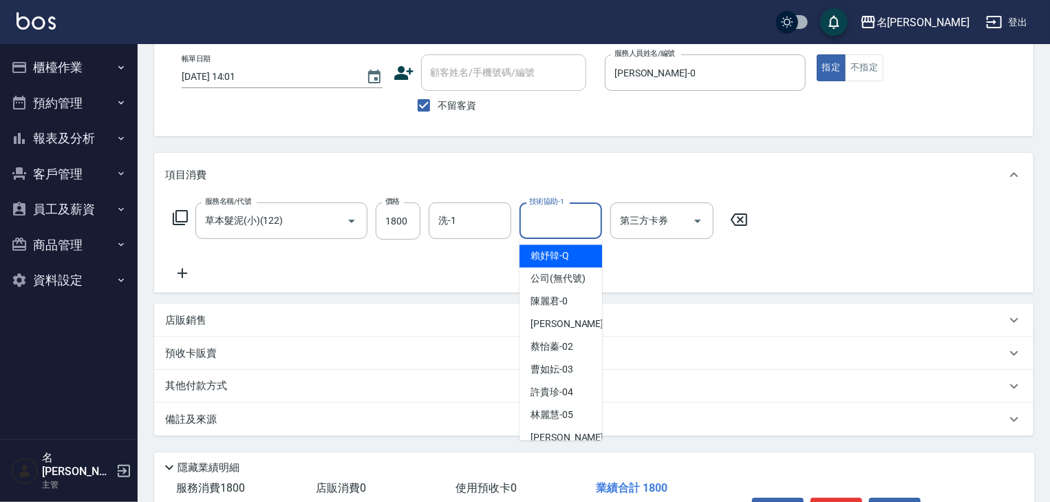
click at [539, 220] on input "技術協助-1" at bounding box center [561, 220] width 70 height 24
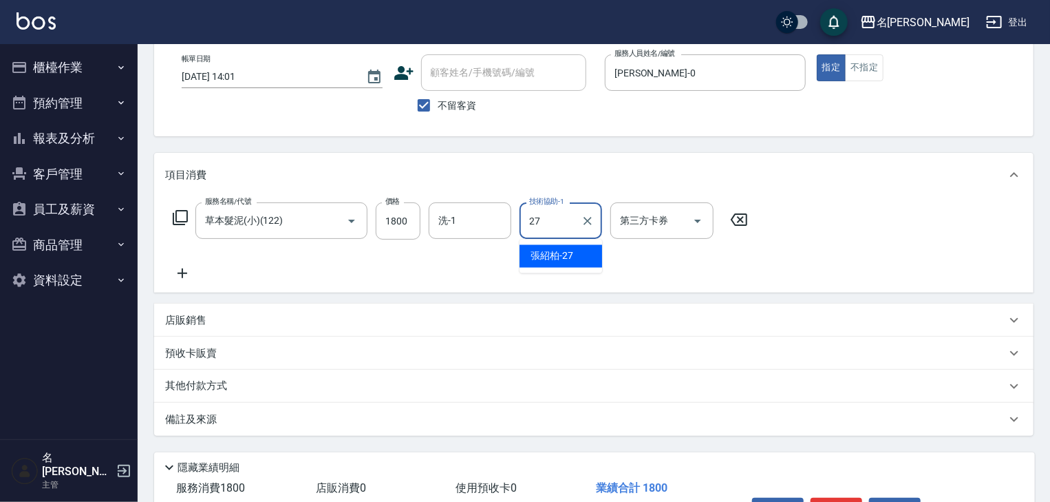
click at [541, 261] on span "張紹柏 -27" at bounding box center [552, 256] width 43 height 14
type input "張紹柏-27"
click at [184, 317] on p "店販銷售" at bounding box center [185, 320] width 41 height 14
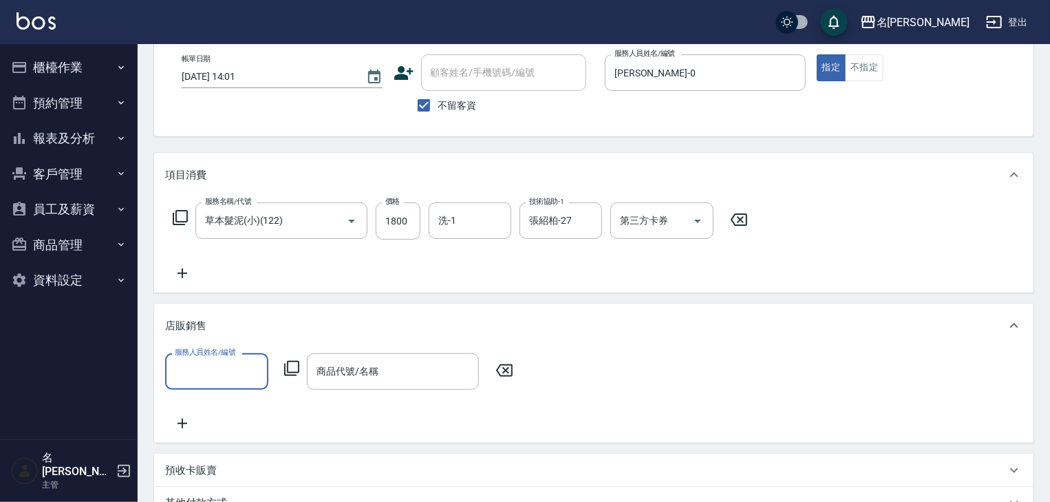
scroll to position [0, 0]
click at [179, 272] on icon at bounding box center [183, 273] width 10 height 10
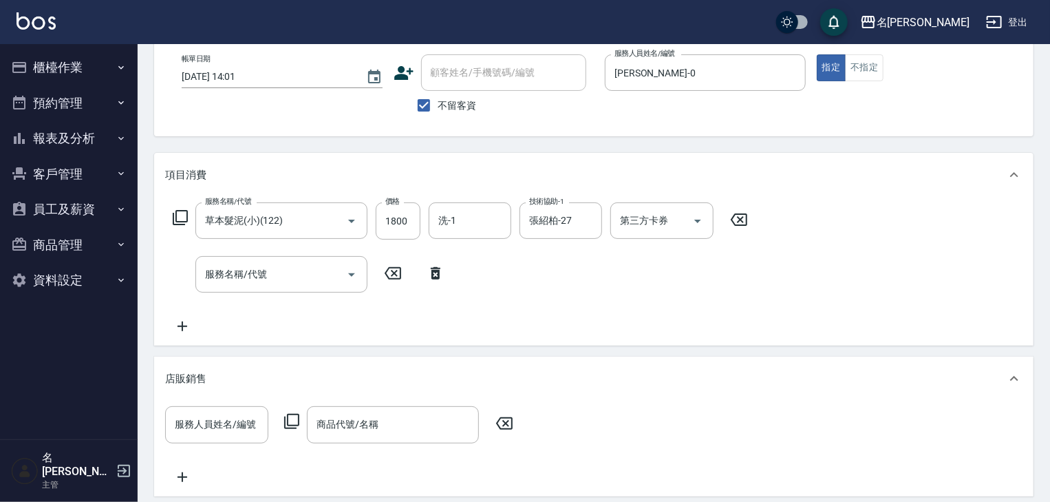
click at [178, 216] on icon at bounding box center [180, 217] width 17 height 17
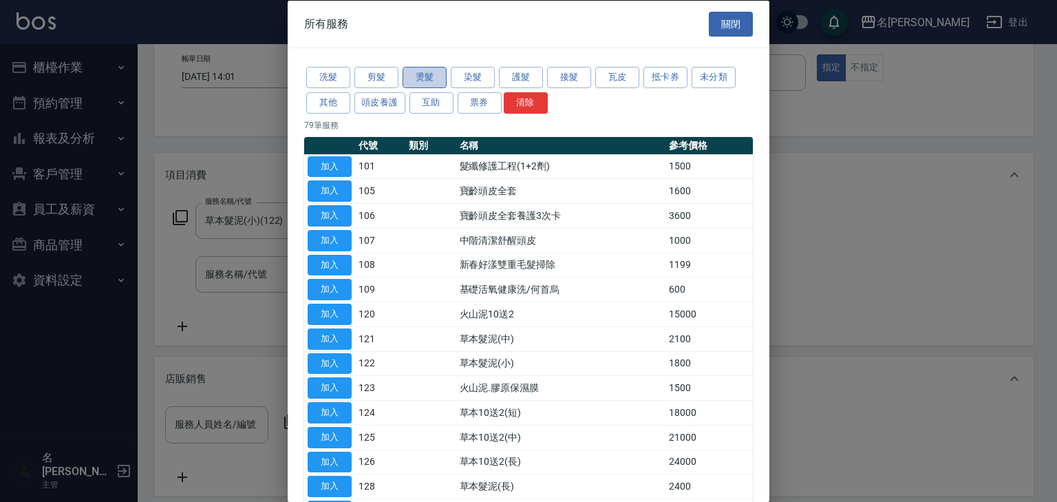
click at [436, 75] on button "燙髮" at bounding box center [425, 77] width 44 height 21
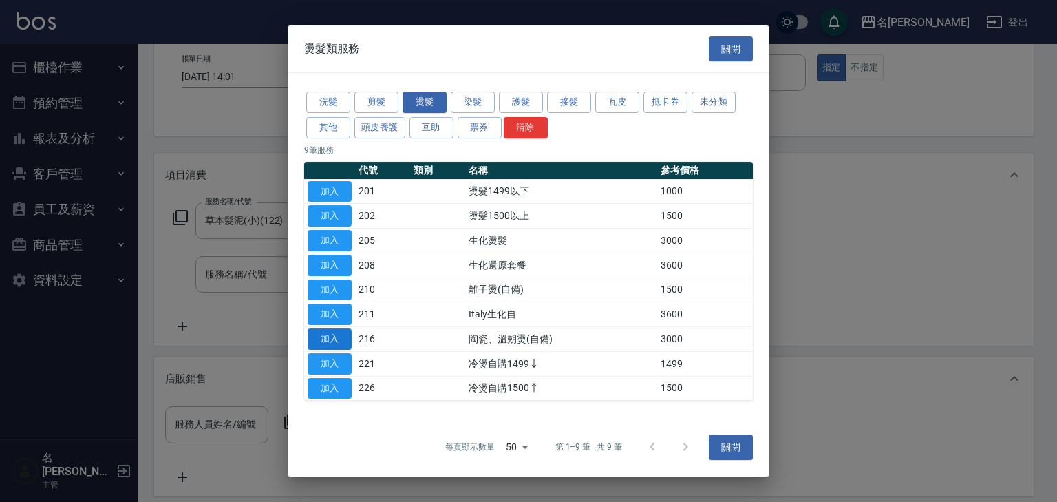
click at [331, 343] on button "加入" at bounding box center [330, 338] width 44 height 21
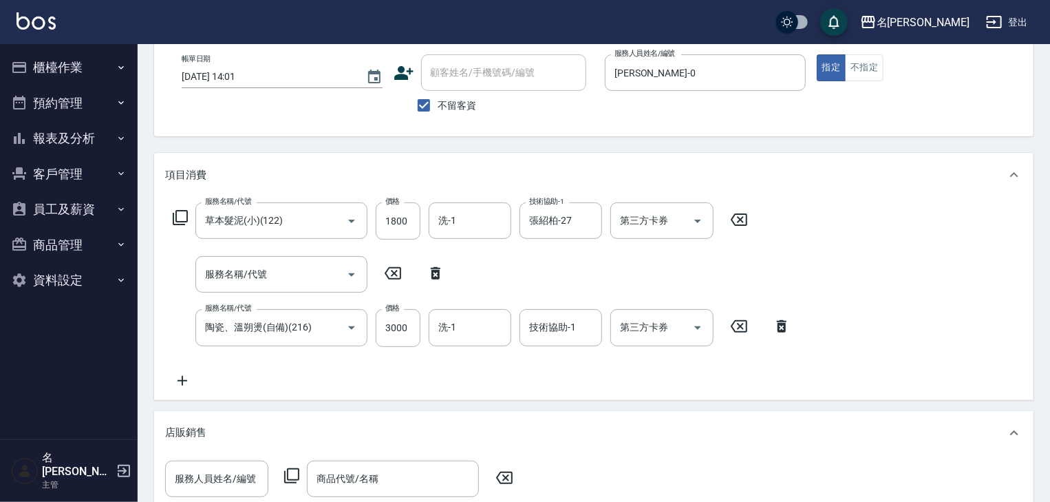
click at [435, 268] on icon at bounding box center [436, 273] width 10 height 12
type input "陶瓷、溫朔燙(自備)(216)"
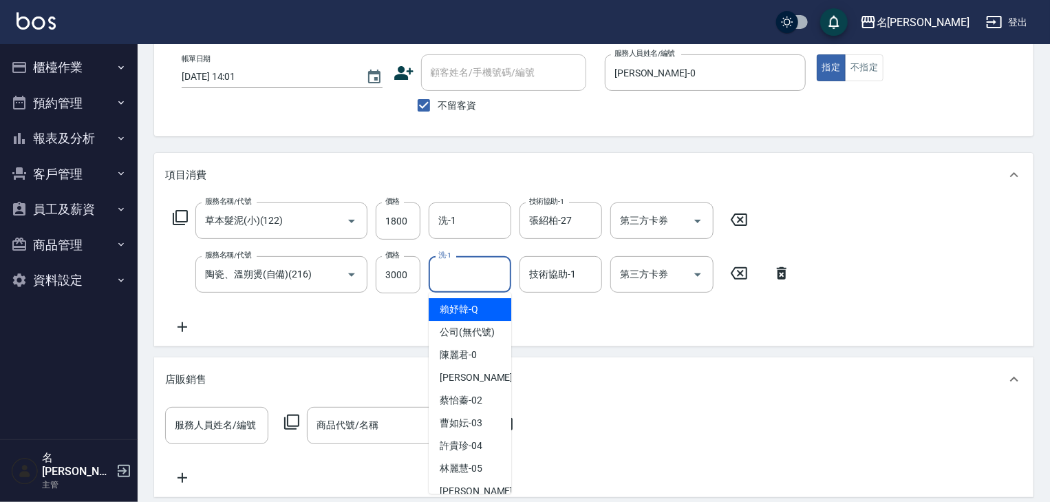
click at [465, 273] on input "洗-1" at bounding box center [470, 274] width 70 height 24
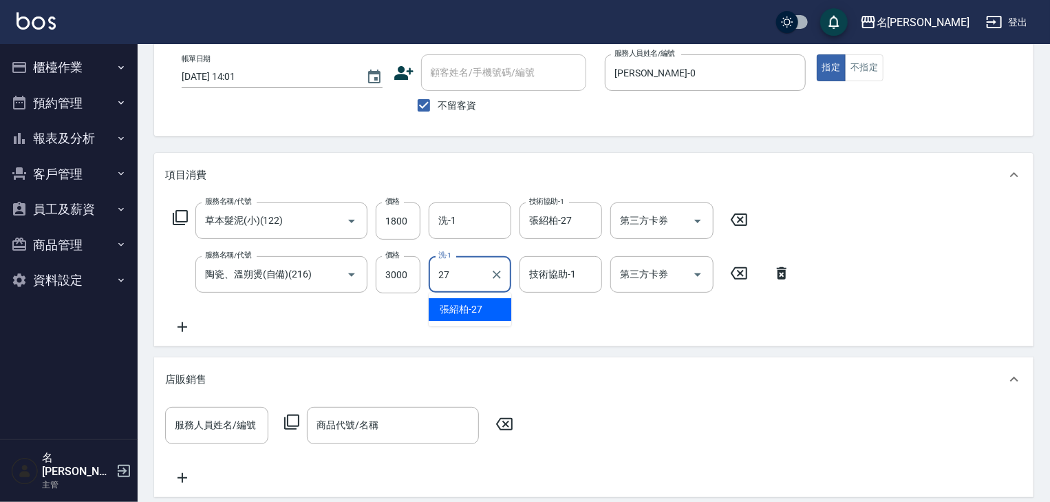
click at [461, 307] on span "[PERSON_NAME]-27" at bounding box center [461, 309] width 43 height 14
type input "張紹柏-27"
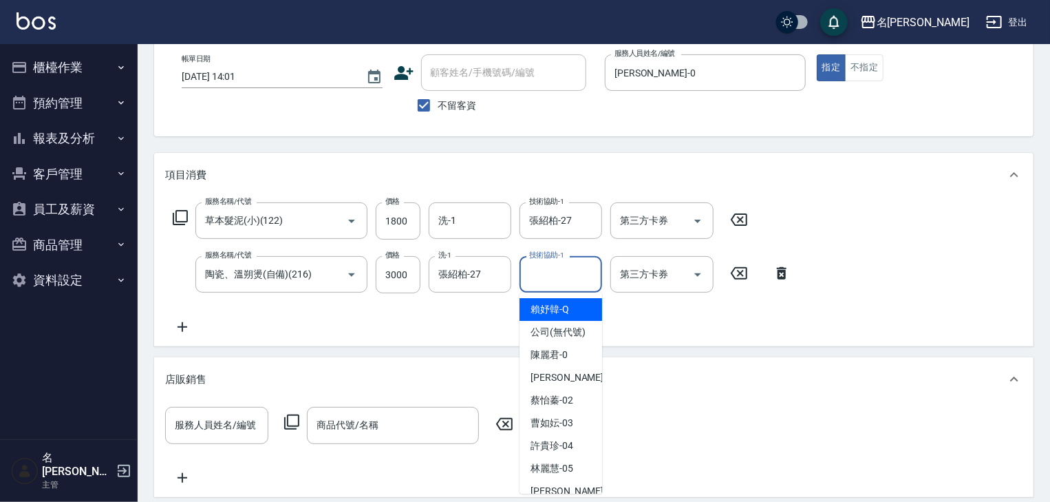
click at [557, 281] on input "技術協助-1" at bounding box center [561, 274] width 70 height 24
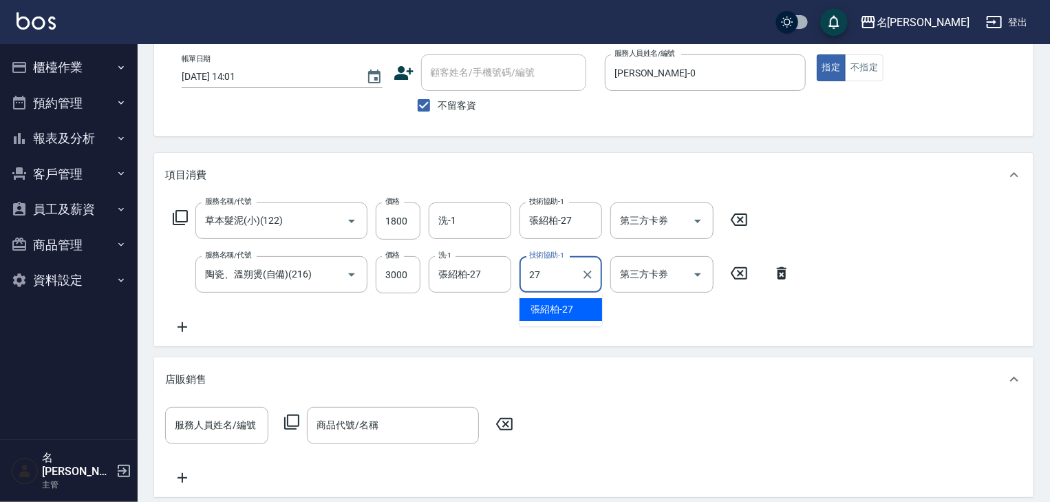
click at [567, 309] on span "[PERSON_NAME]-27" at bounding box center [552, 309] width 43 height 14
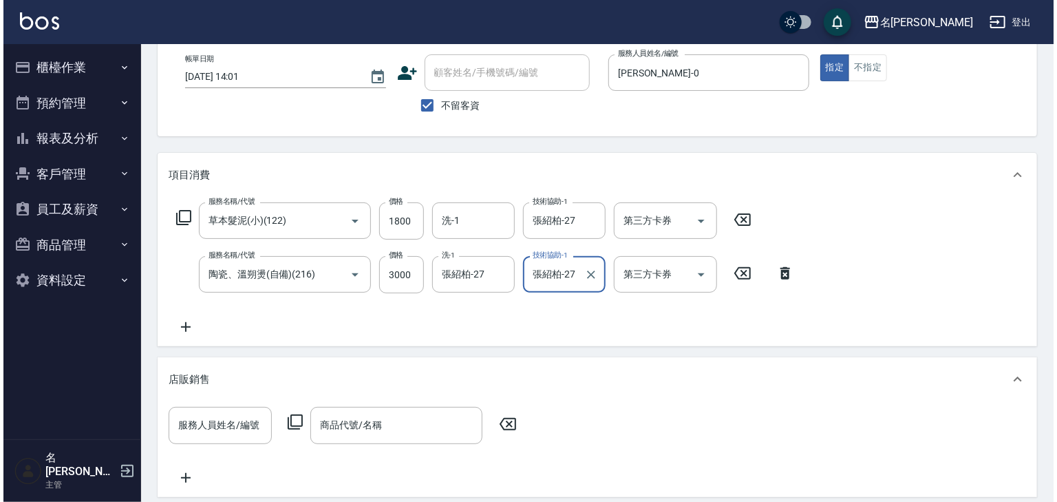
scroll to position [332, 0]
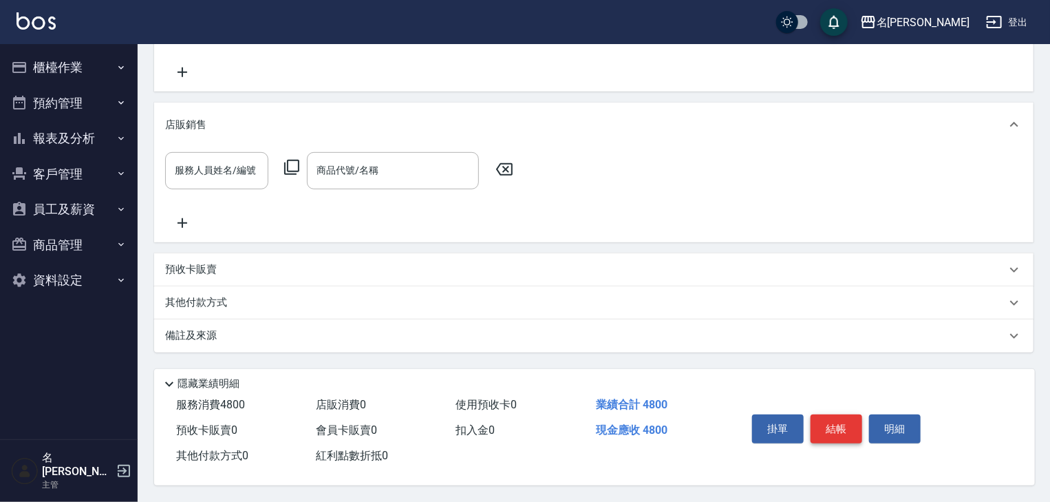
type input "張紹柏-27"
click at [838, 426] on button "結帳" at bounding box center [837, 428] width 52 height 29
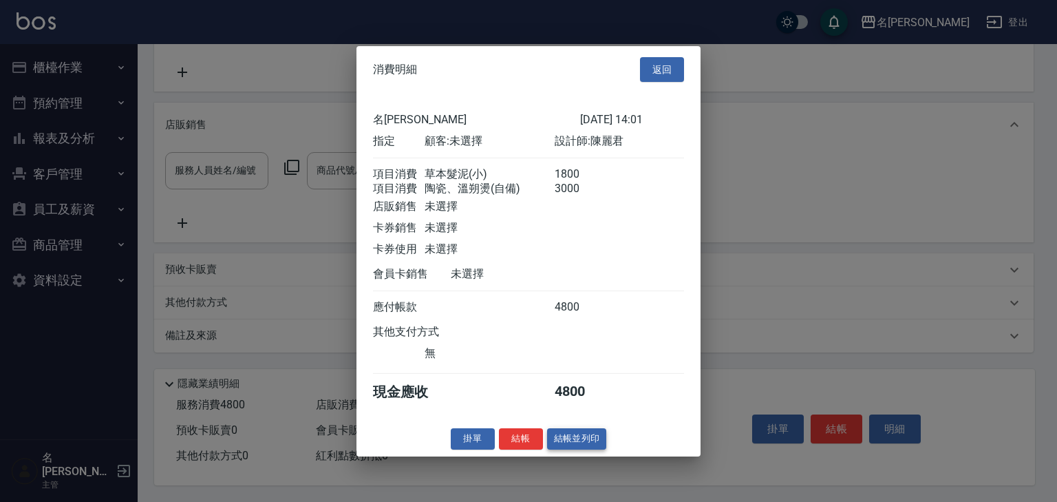
click at [584, 444] on button "結帳並列印" at bounding box center [577, 438] width 60 height 21
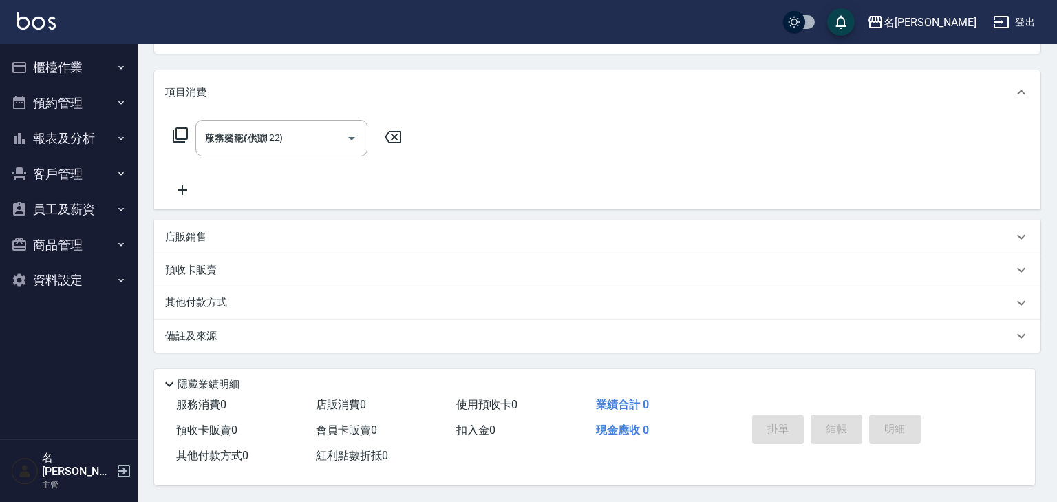
type input "2025/09/15 14:02"
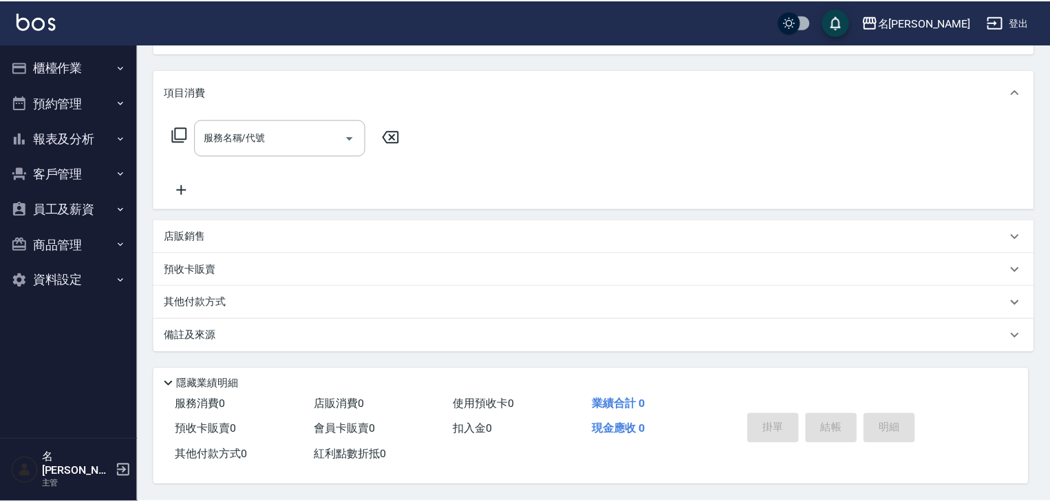
scroll to position [0, 0]
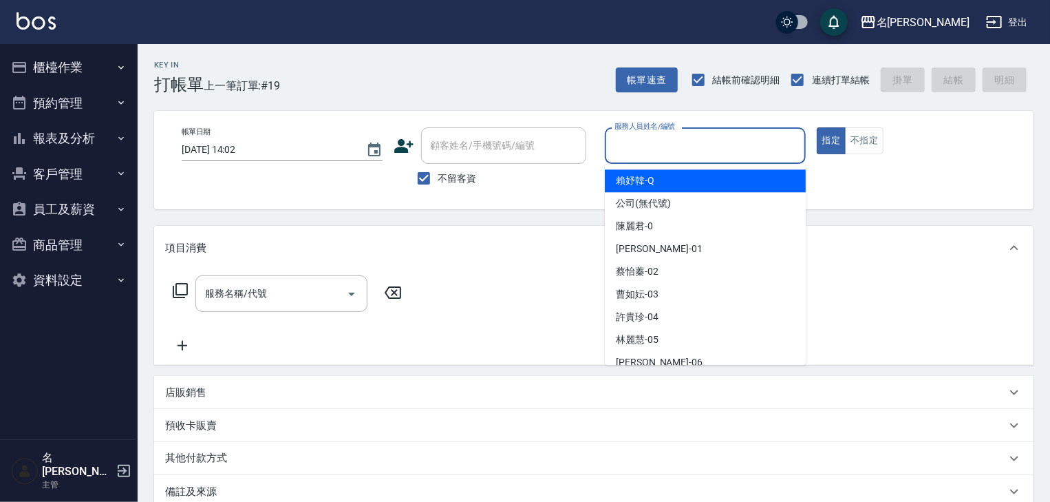
click at [652, 146] on input "服務人員姓名/編號" at bounding box center [705, 145] width 189 height 24
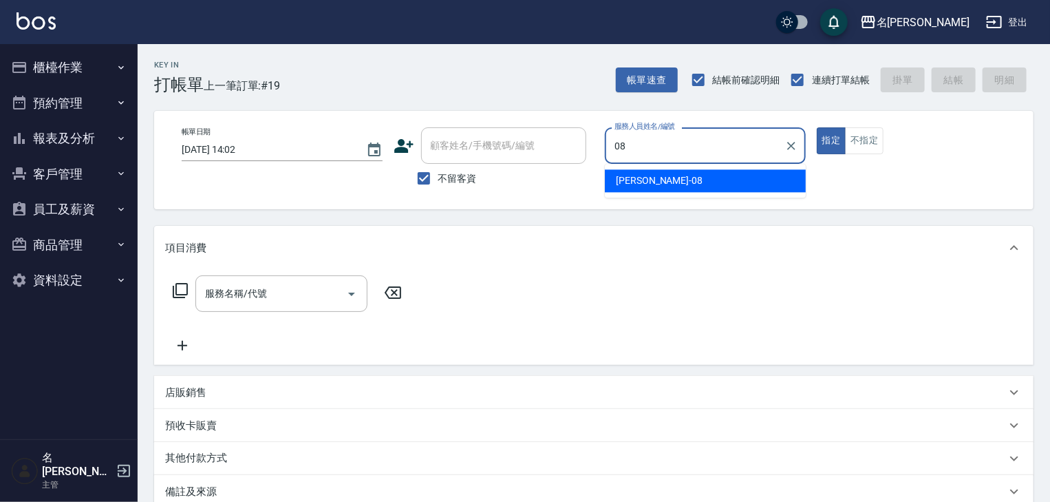
click at [630, 182] on span "蔡慈恩 -08" at bounding box center [659, 180] width 87 height 14
type input "[PERSON_NAME]-08"
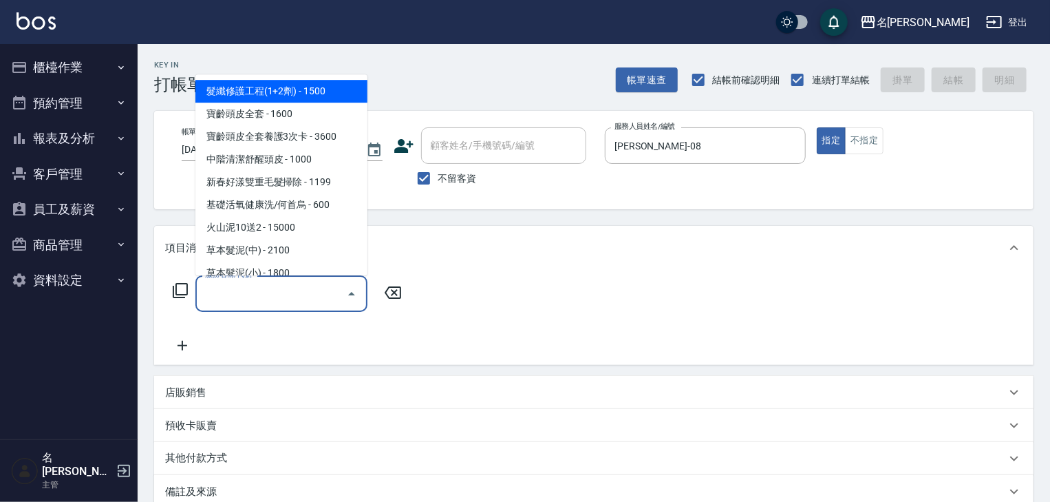
click at [292, 288] on input "服務名稱/代號" at bounding box center [271, 293] width 139 height 24
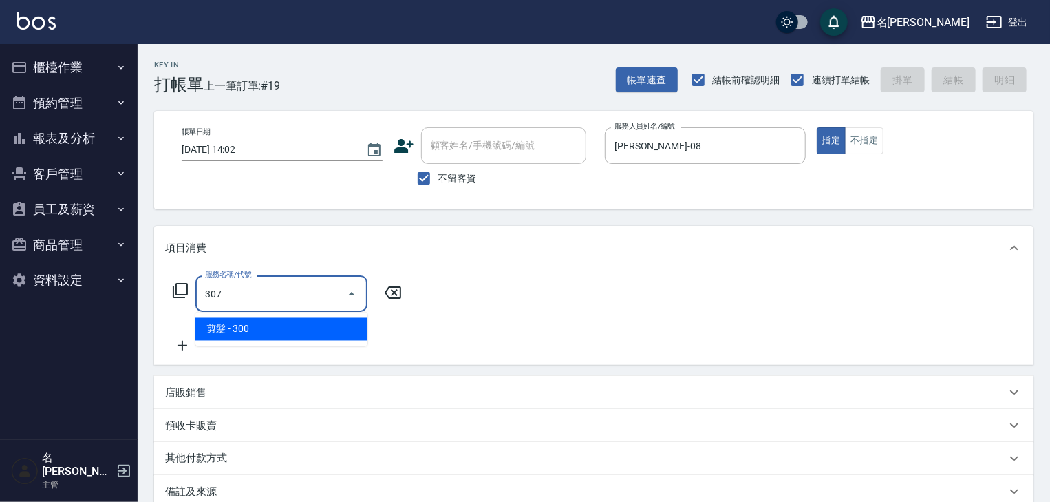
click at [272, 343] on ul "剪髮 - 300" at bounding box center [281, 329] width 172 height 34
drag, startPoint x: 295, startPoint y: 328, endPoint x: 408, endPoint y: 314, distance: 113.7
click at [298, 328] on span "剪髮 - 300" at bounding box center [281, 329] width 172 height 23
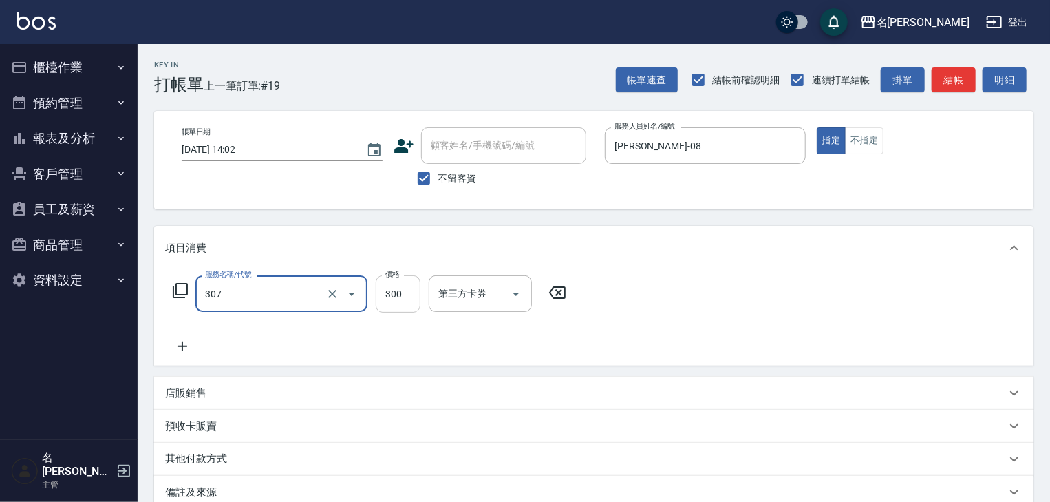
type input "剪髮(307)"
click at [411, 297] on input "300" at bounding box center [398, 293] width 45 height 37
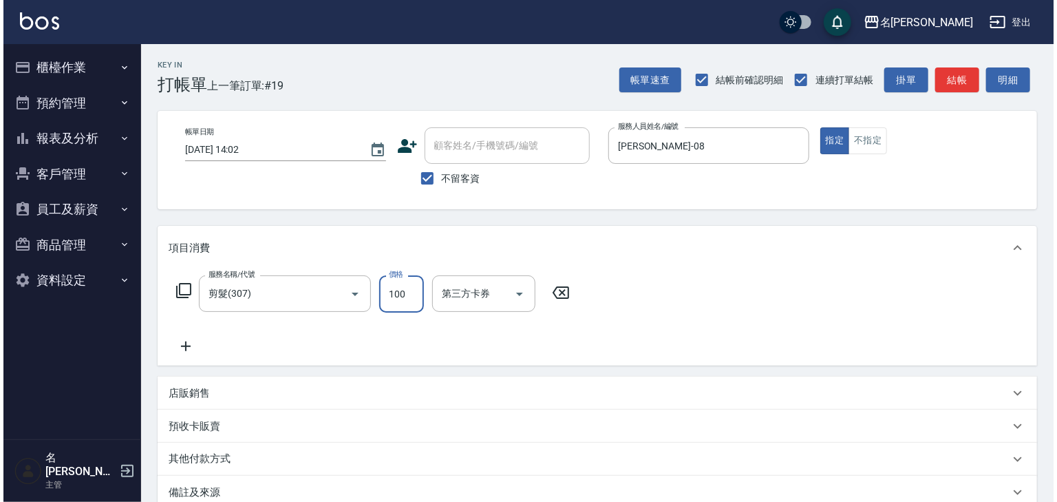
scroll to position [161, 0]
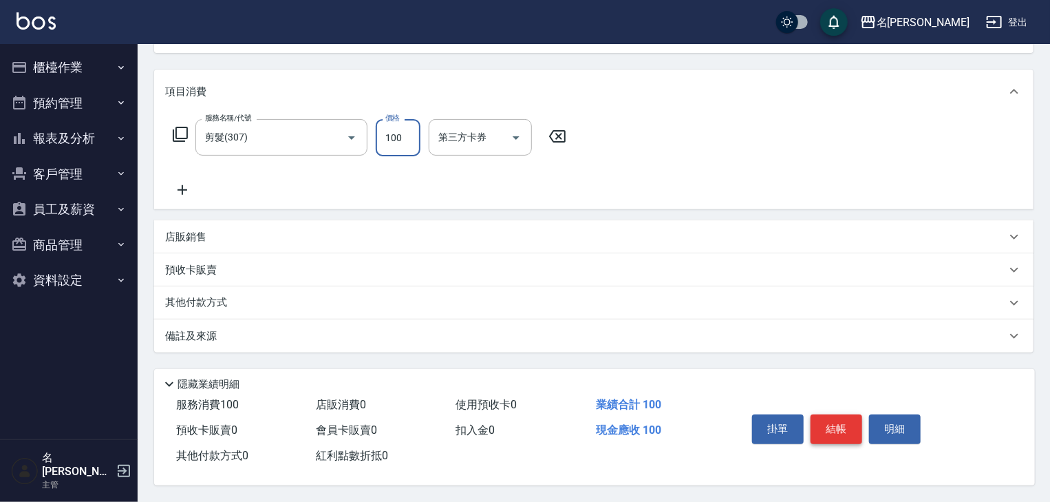
type input "100"
click at [844, 429] on button "結帳" at bounding box center [837, 428] width 52 height 29
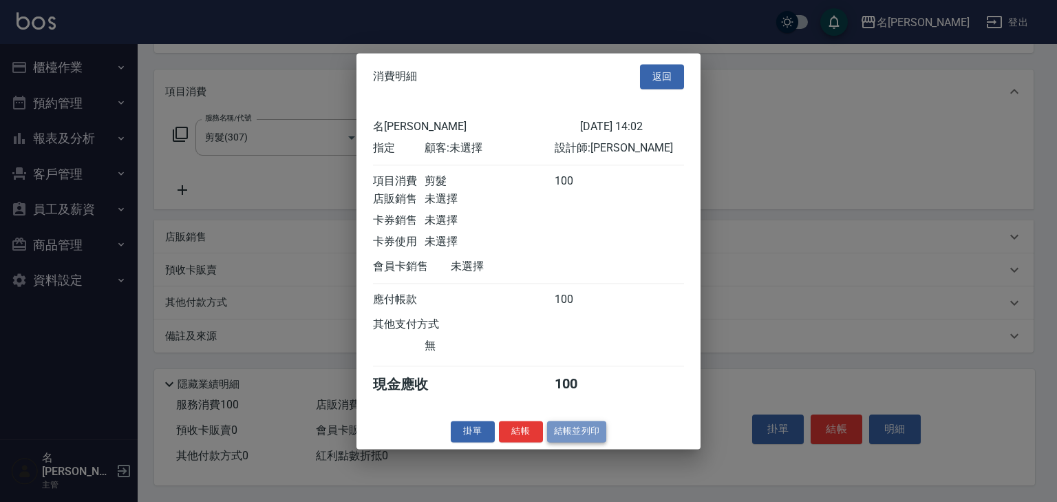
click at [581, 442] on button "結帳並列印" at bounding box center [577, 430] width 60 height 21
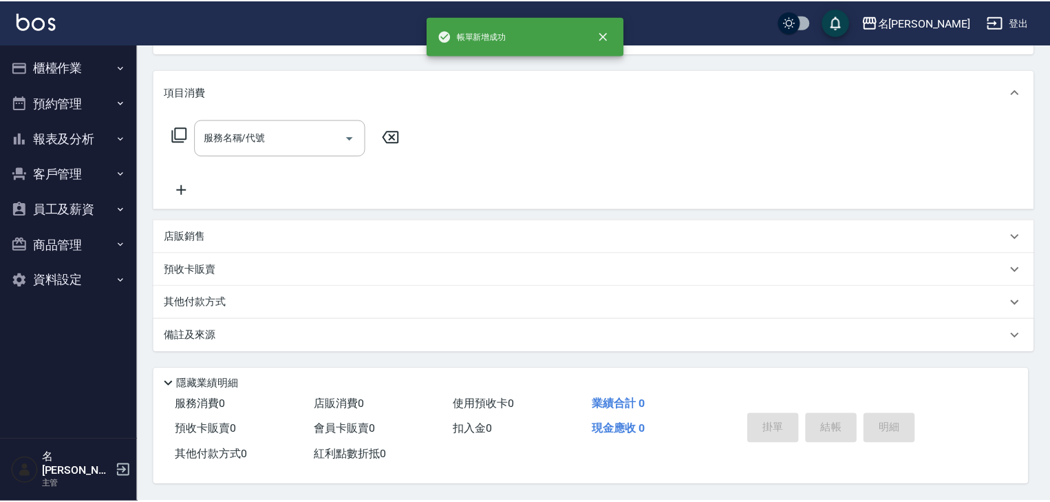
scroll to position [0, 0]
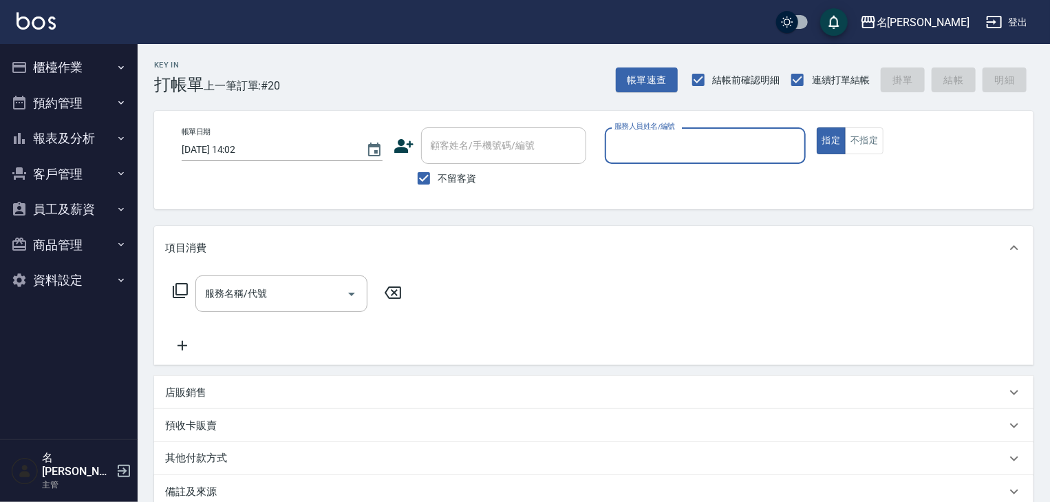
click at [56, 69] on button "櫃檯作業" at bounding box center [69, 68] width 127 height 36
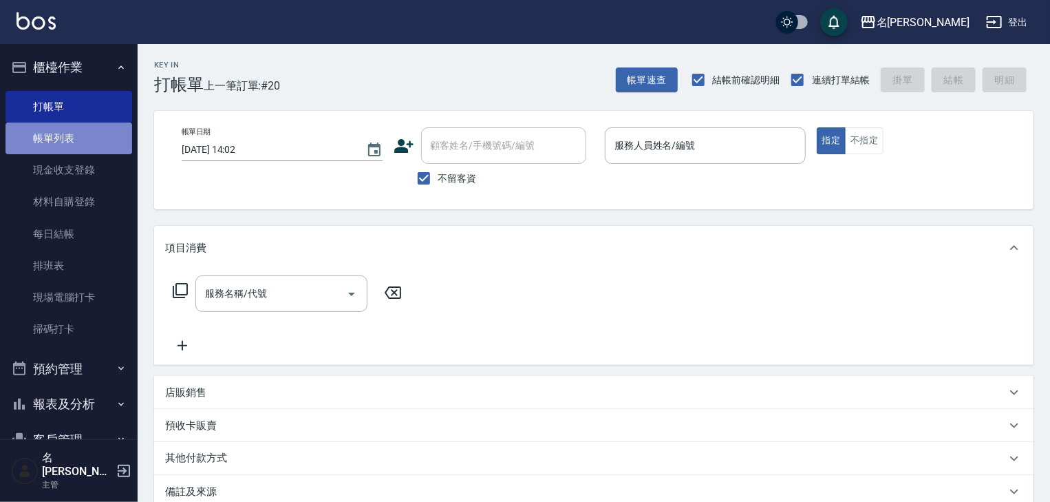
click at [86, 138] on link "帳單列表" at bounding box center [69, 138] width 127 height 32
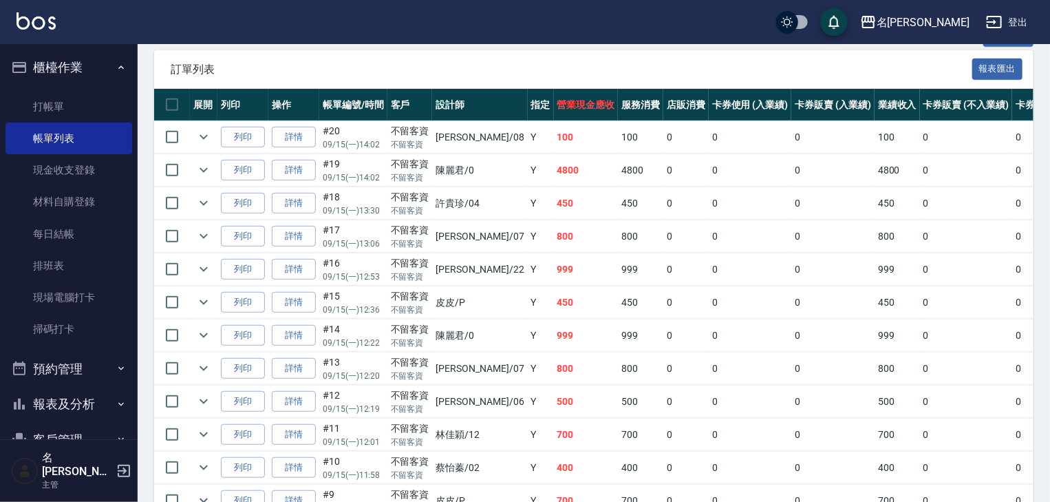
scroll to position [73, 0]
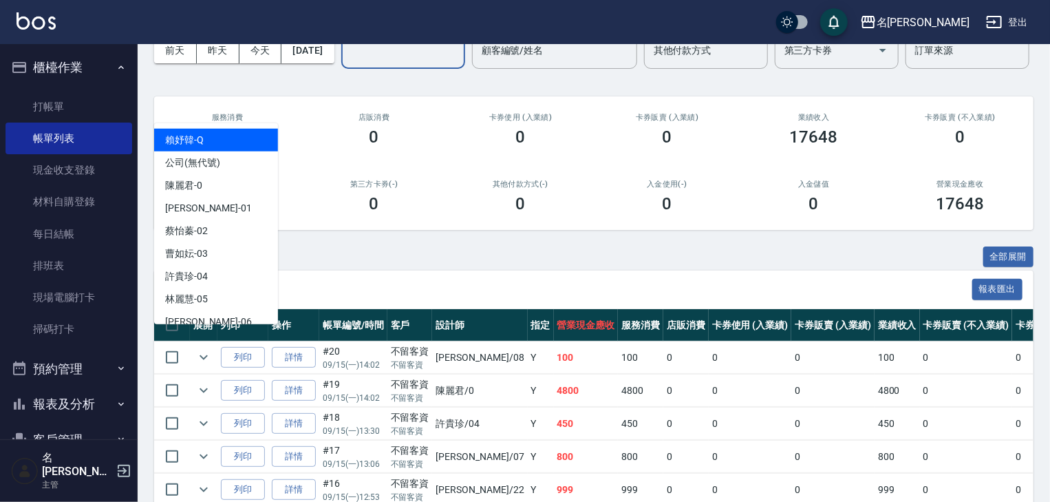
click at [347, 63] on input "設計師編號/姓名" at bounding box center [402, 51] width 111 height 24
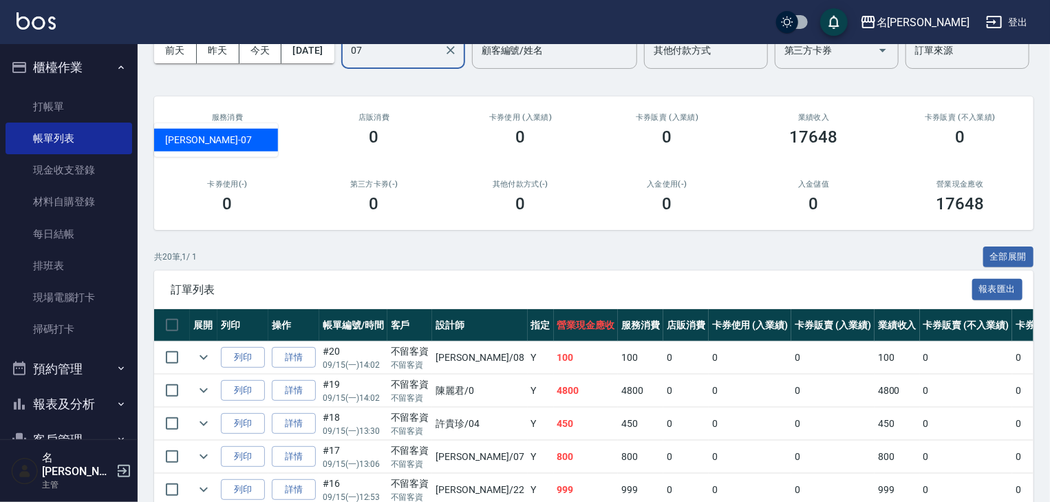
click at [234, 131] on div "高淳涵 -07" at bounding box center [216, 140] width 124 height 23
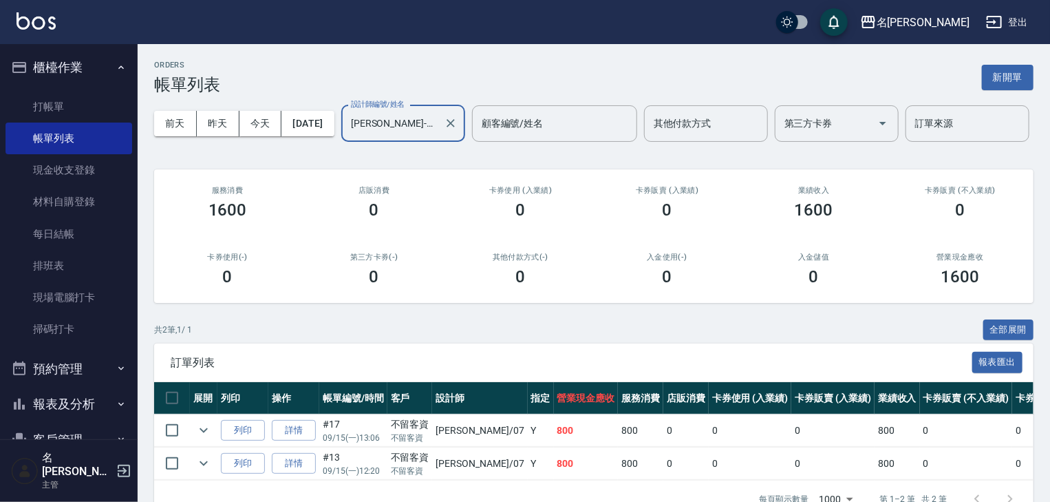
scroll to position [83, 0]
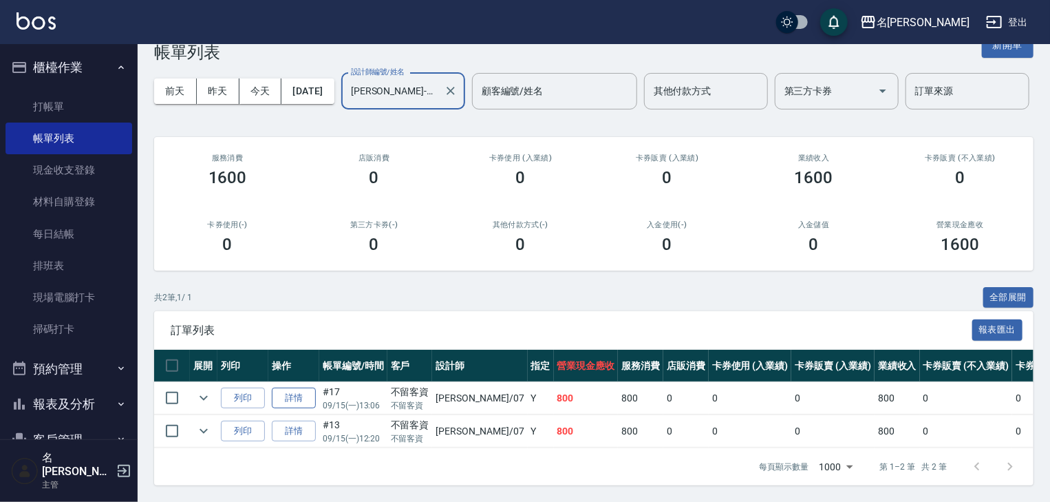
type input "高淳涵-07"
click at [281, 387] on link "詳情" at bounding box center [294, 397] width 44 height 21
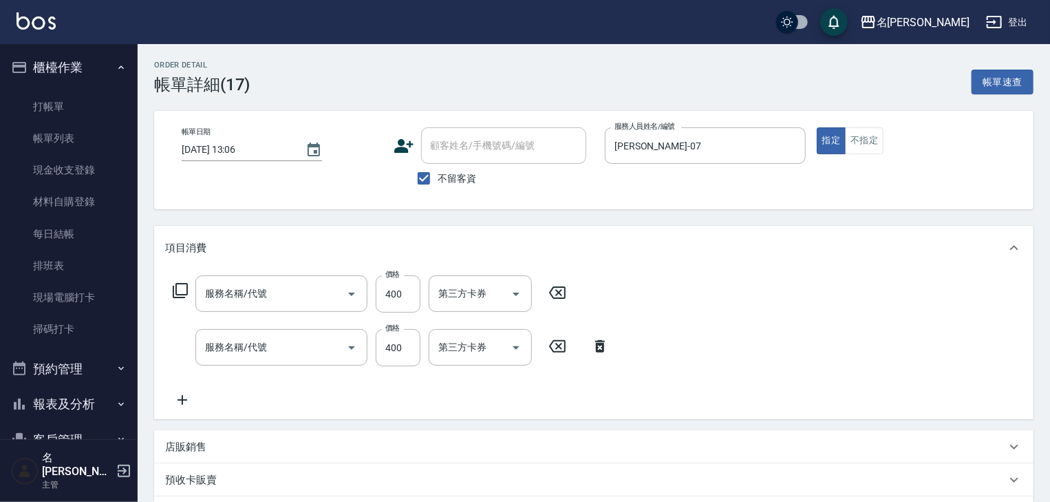
type input "2025/09/15 13:06"
checkbox input "true"
type input "高淳涵-07"
type input "剪髮(307)"
type input "洗髮(505)"
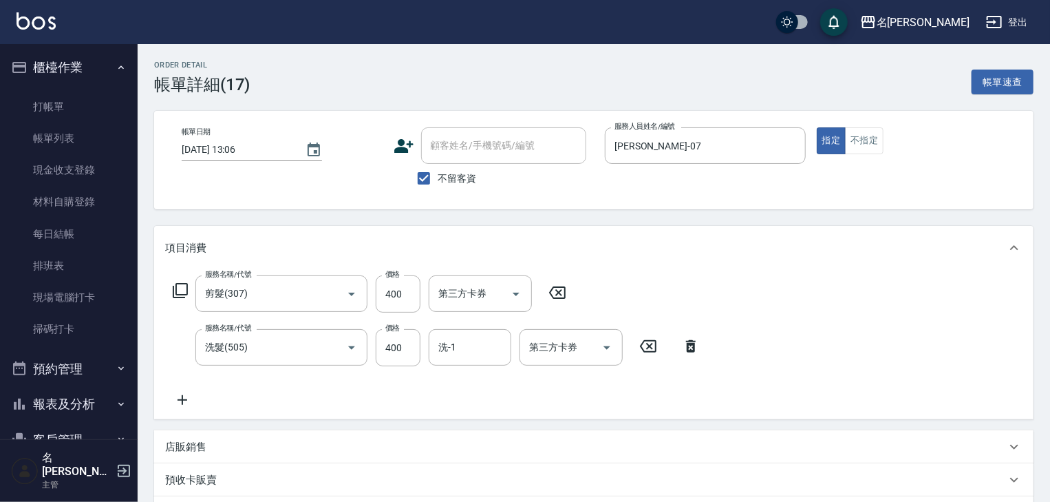
scroll to position [147, 0]
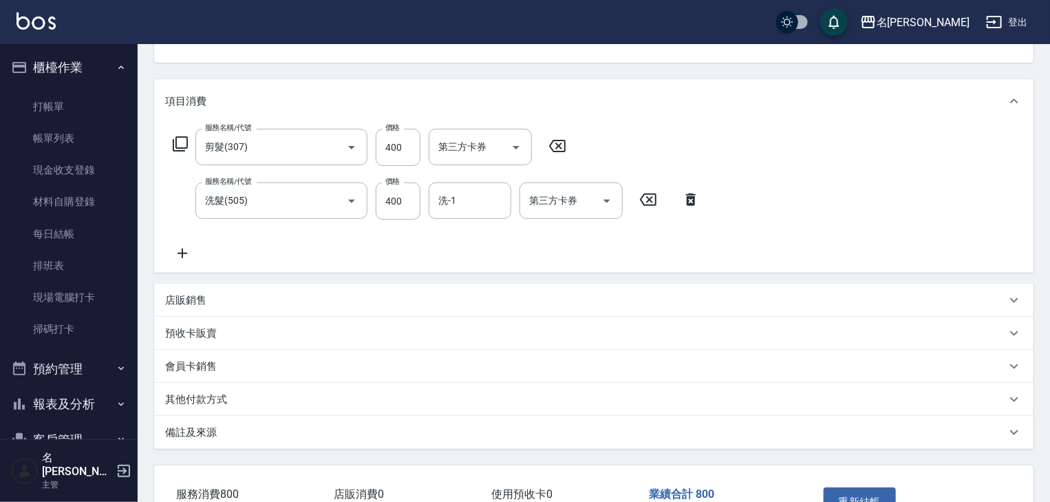
click at [241, 396] on div "其他付款方式" at bounding box center [585, 399] width 841 height 14
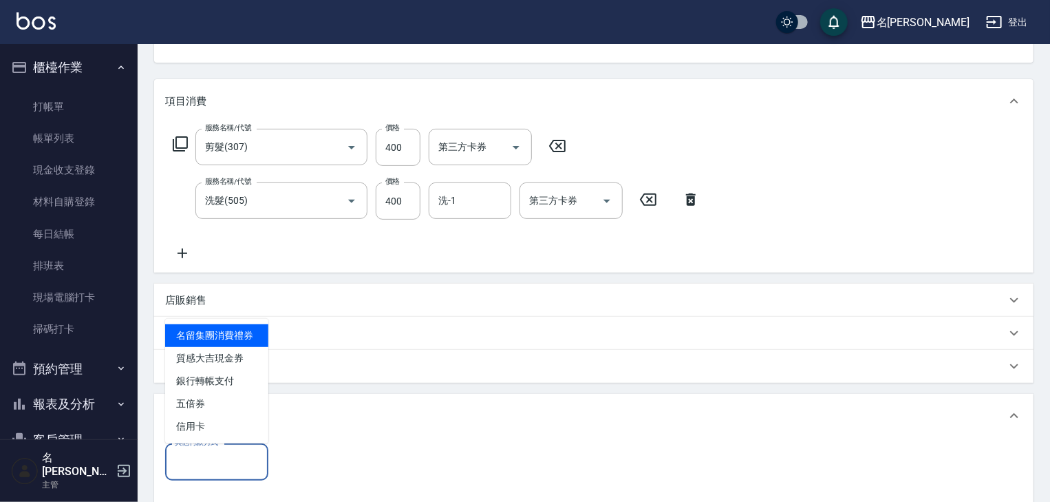
click at [220, 468] on input "其他付款方式" at bounding box center [216, 461] width 91 height 24
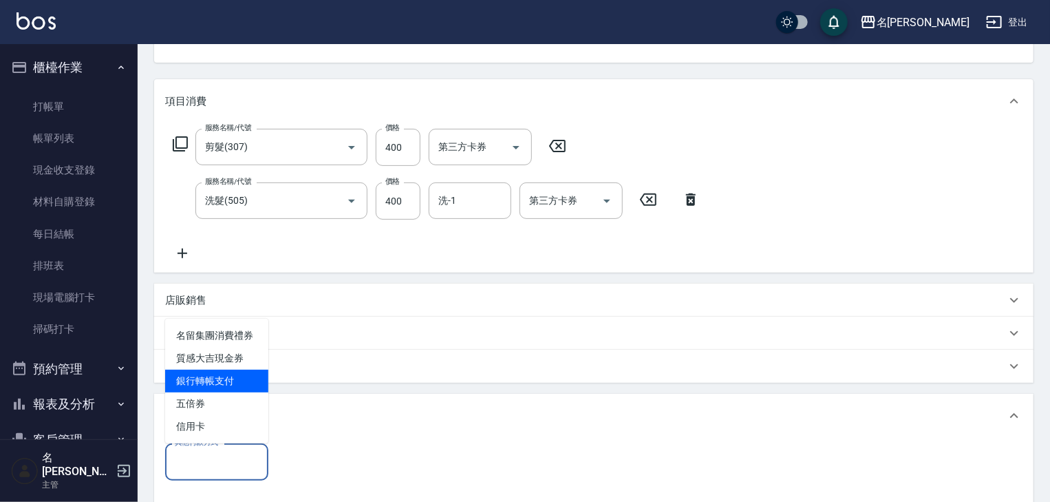
click at [248, 381] on span "銀行轉帳支付" at bounding box center [216, 381] width 103 height 23
type input "銀行轉帳支付"
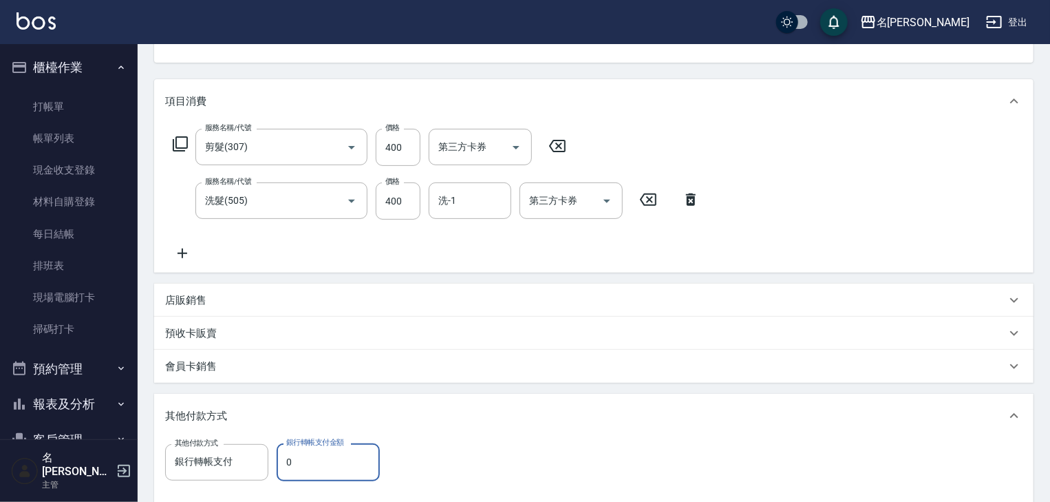
click at [297, 454] on input "0" at bounding box center [328, 461] width 103 height 37
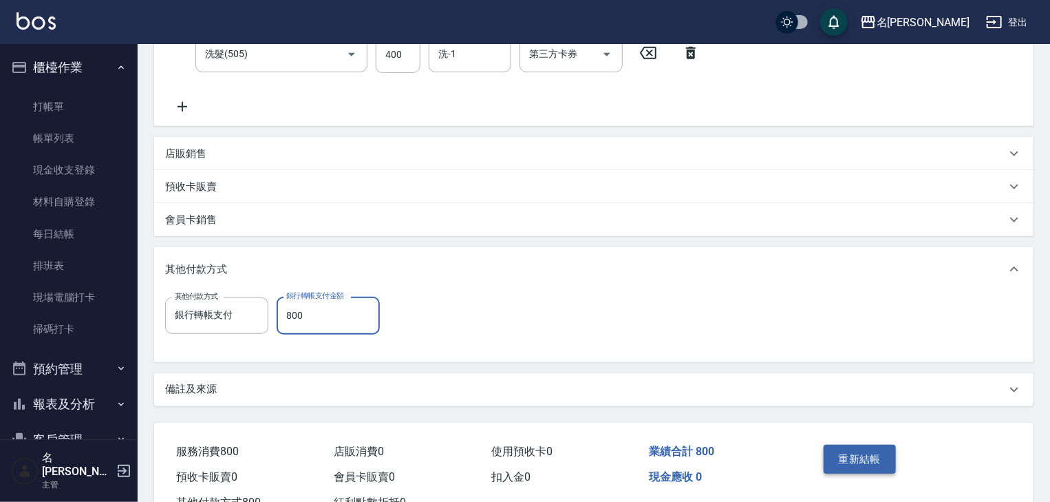
type input "800"
click at [851, 456] on button "重新結帳" at bounding box center [860, 459] width 73 height 29
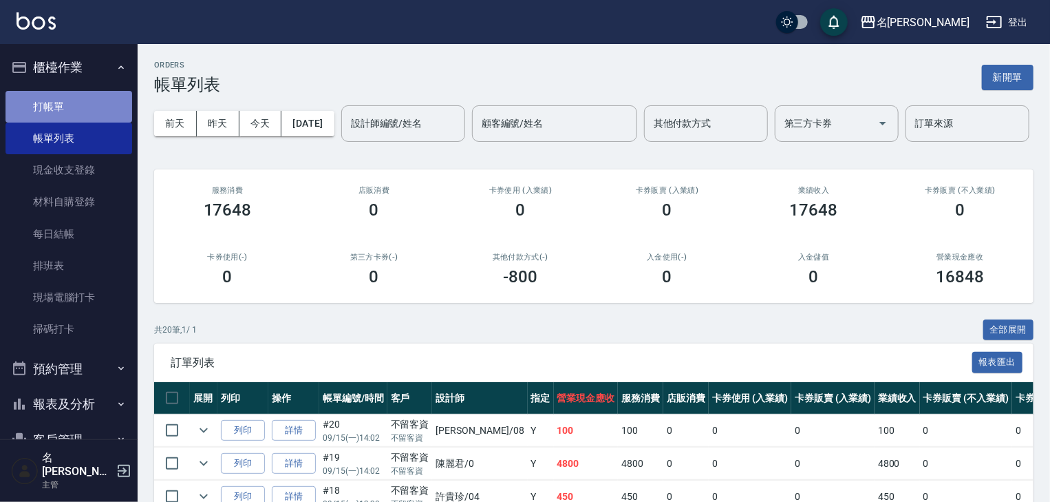
click at [84, 105] on link "打帳單" at bounding box center [69, 107] width 127 height 32
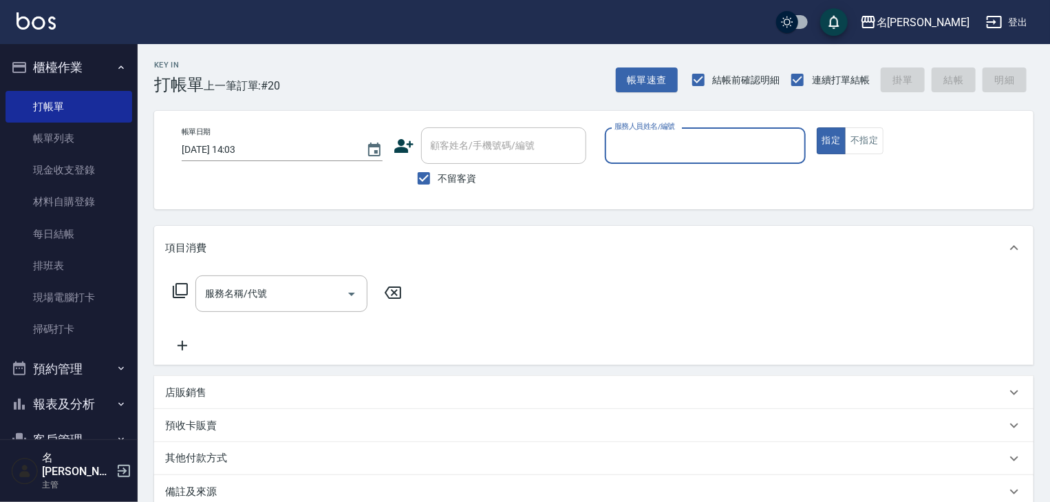
scroll to position [160, 0]
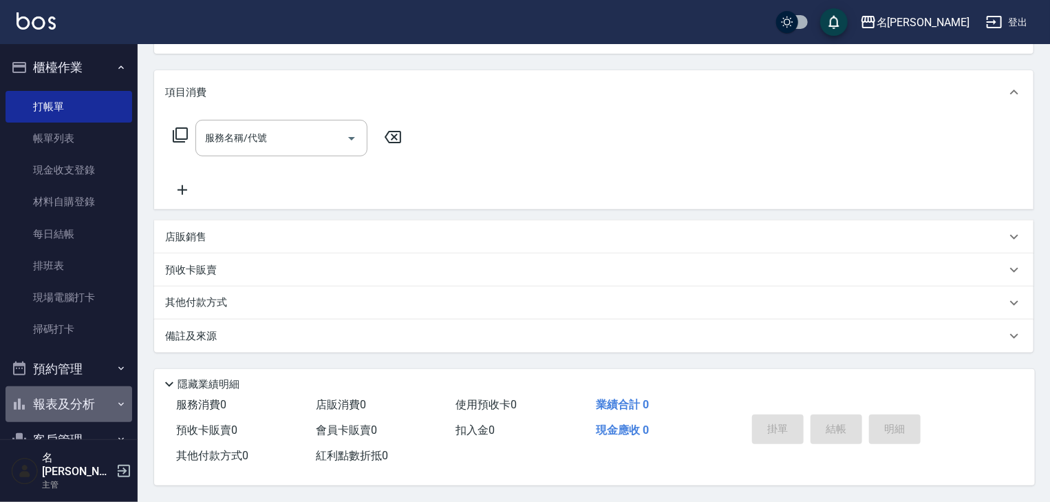
click at [69, 407] on button "報表及分析" at bounding box center [69, 404] width 127 height 36
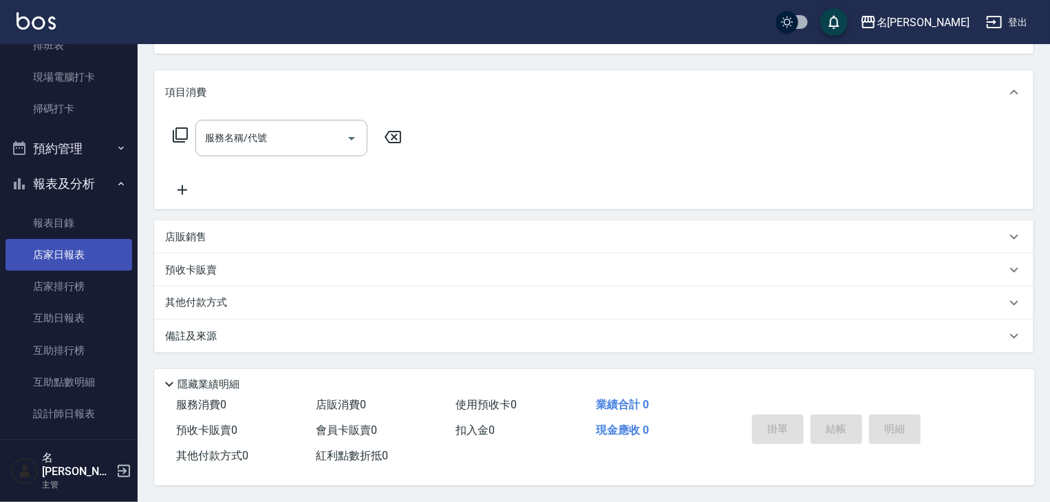
click at [84, 251] on link "店家日報表" at bounding box center [69, 255] width 127 height 32
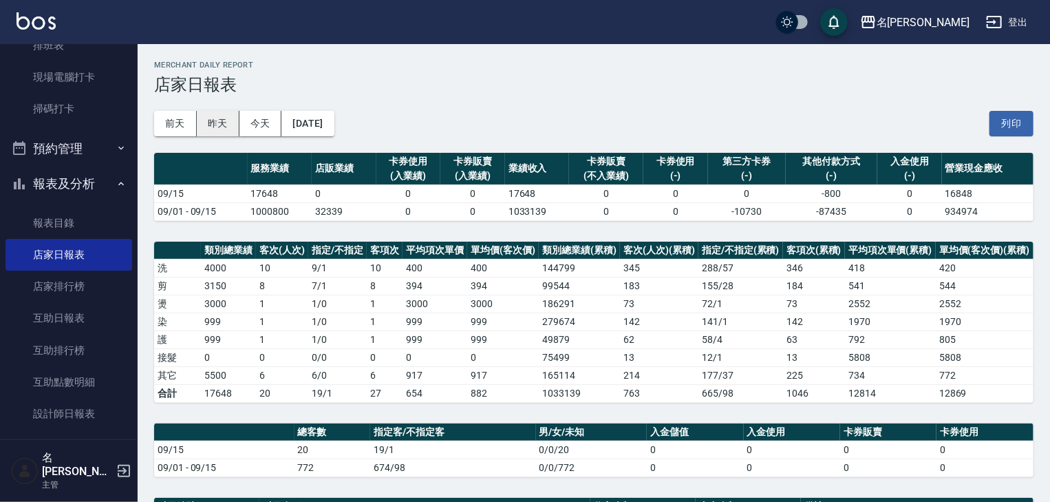
click at [211, 127] on button "昨天" at bounding box center [218, 123] width 43 height 25
click at [174, 124] on button "前天" at bounding box center [175, 123] width 43 height 25
click at [179, 124] on button "前天" at bounding box center [175, 123] width 43 height 25
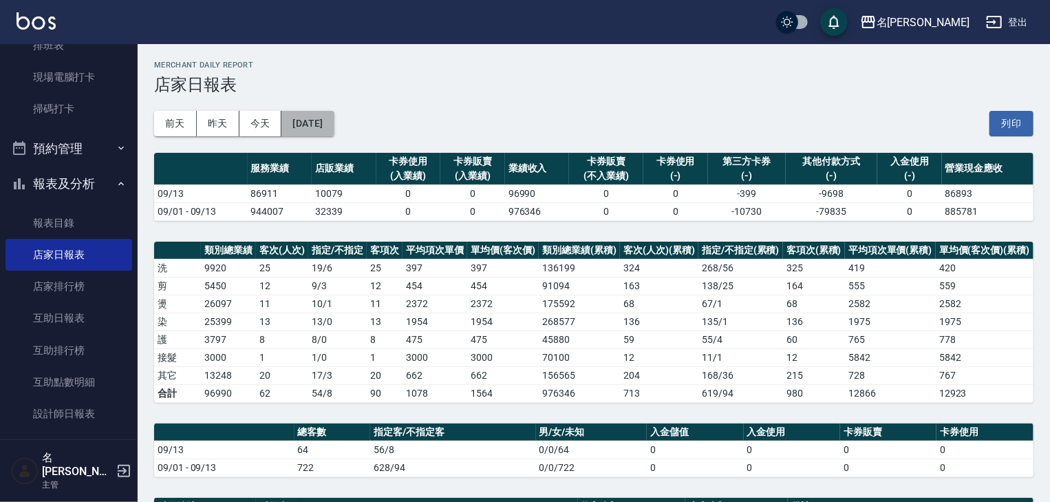
click at [334, 123] on button "2025/09/13" at bounding box center [307, 123] width 52 height 25
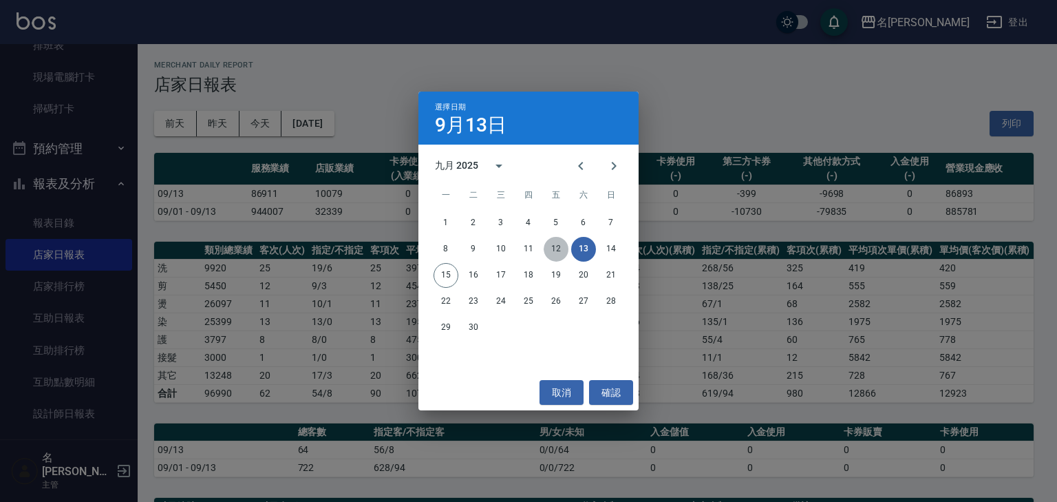
click at [560, 242] on button "12" at bounding box center [556, 249] width 25 height 25
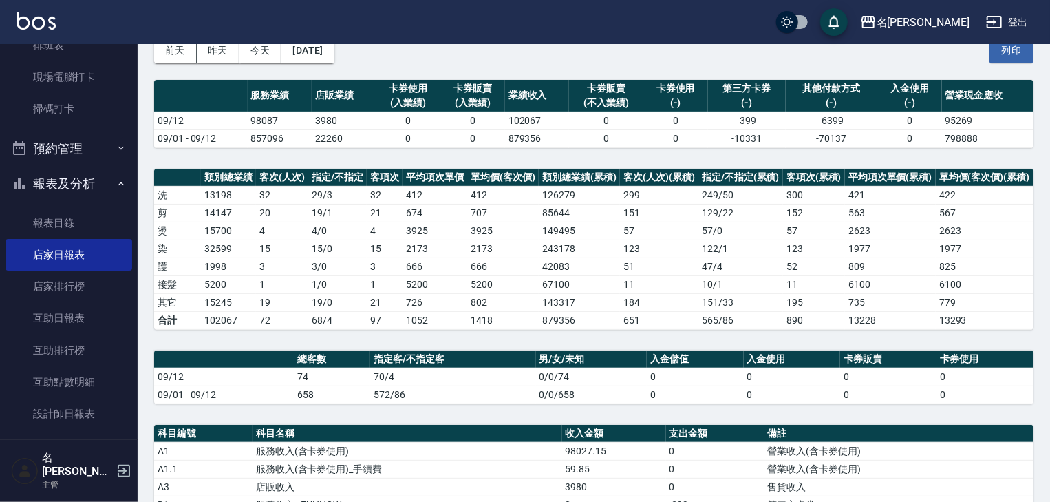
scroll to position [293, 0]
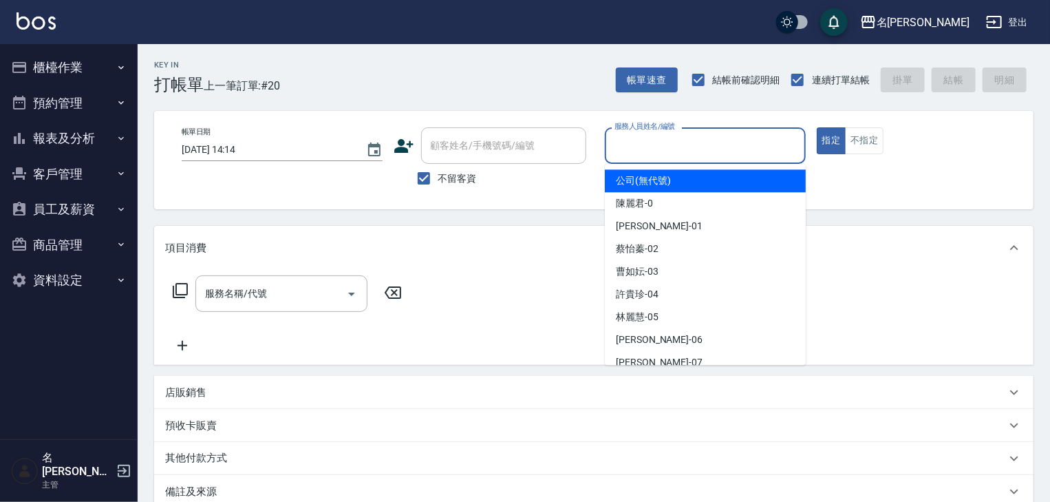
click at [721, 145] on input "服務人員姓名/編號" at bounding box center [705, 145] width 189 height 24
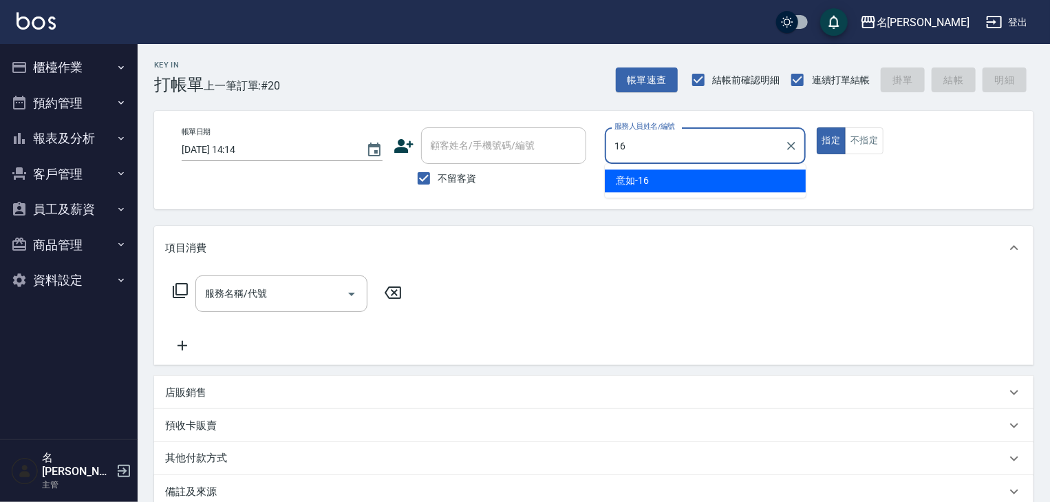
click at [635, 187] on span "意如 -16" at bounding box center [632, 180] width 33 height 14
type input "意如-16"
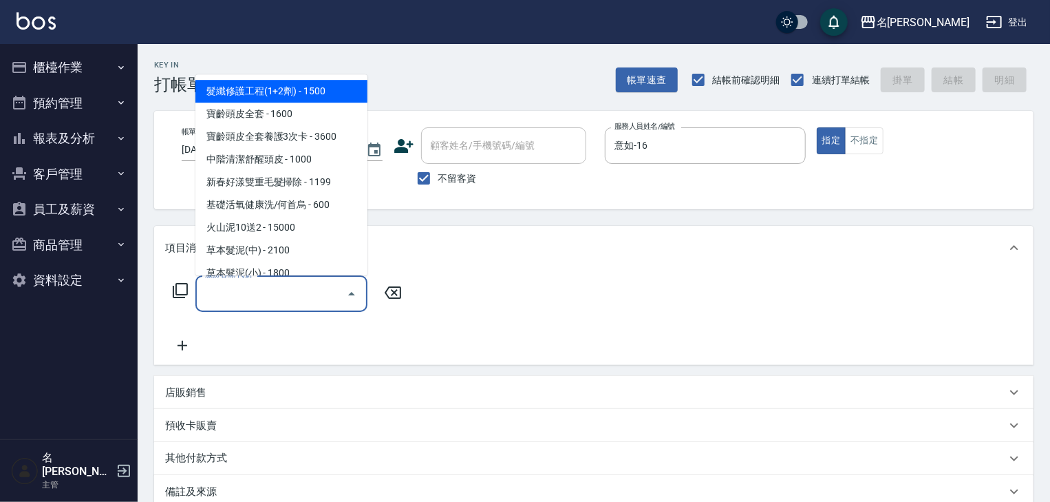
click at [297, 304] on input "服務名稱/代號" at bounding box center [271, 293] width 139 height 24
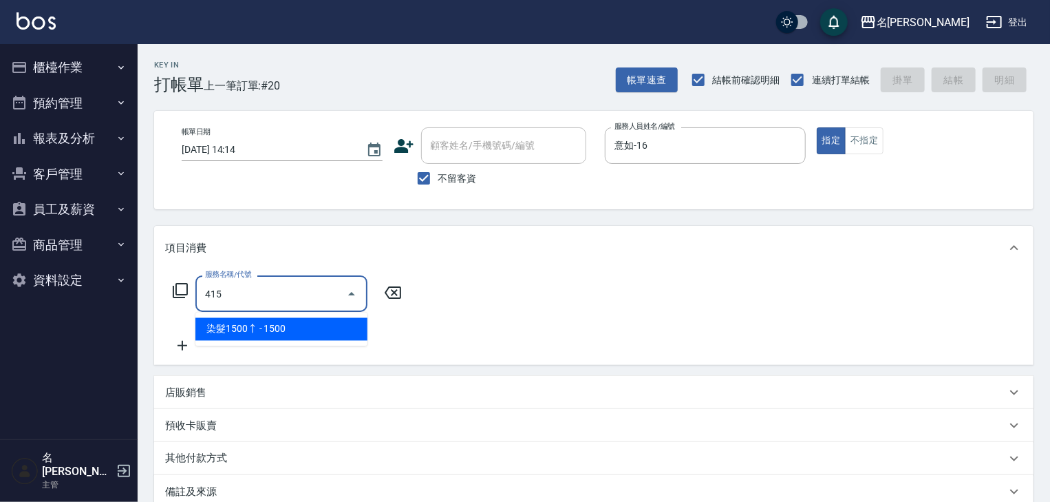
click at [329, 329] on span "染髮1500↑ - 1500" at bounding box center [281, 329] width 172 height 23
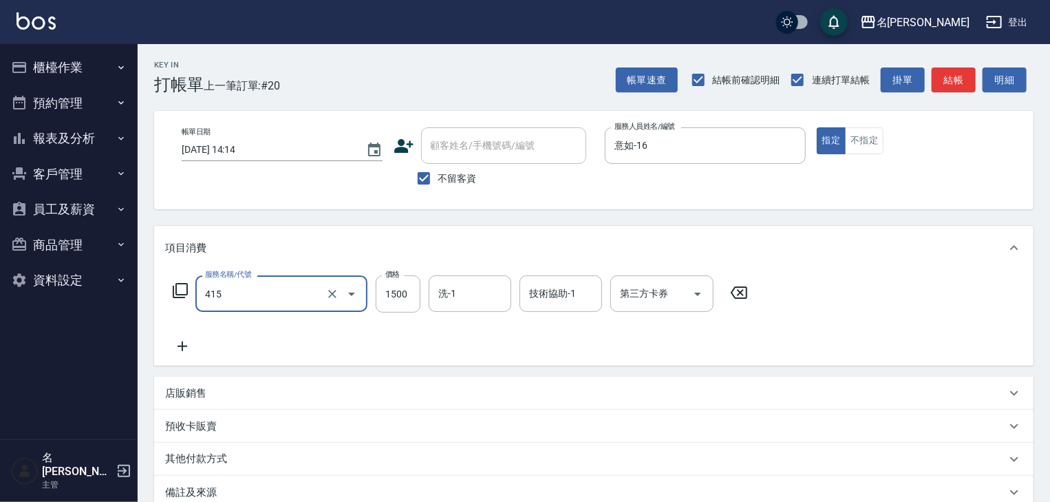
type input "染髮1500↑(415)"
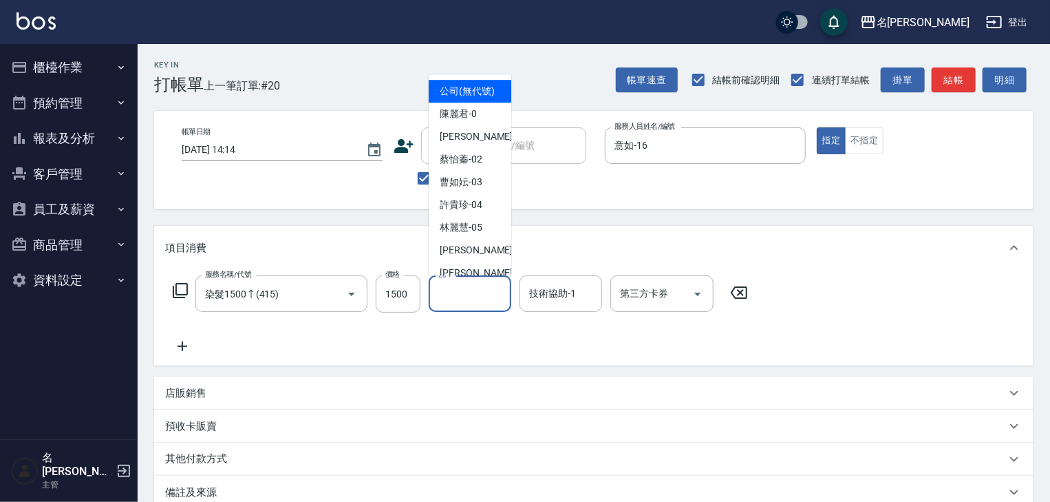
click at [447, 298] on input "洗-1" at bounding box center [470, 293] width 70 height 24
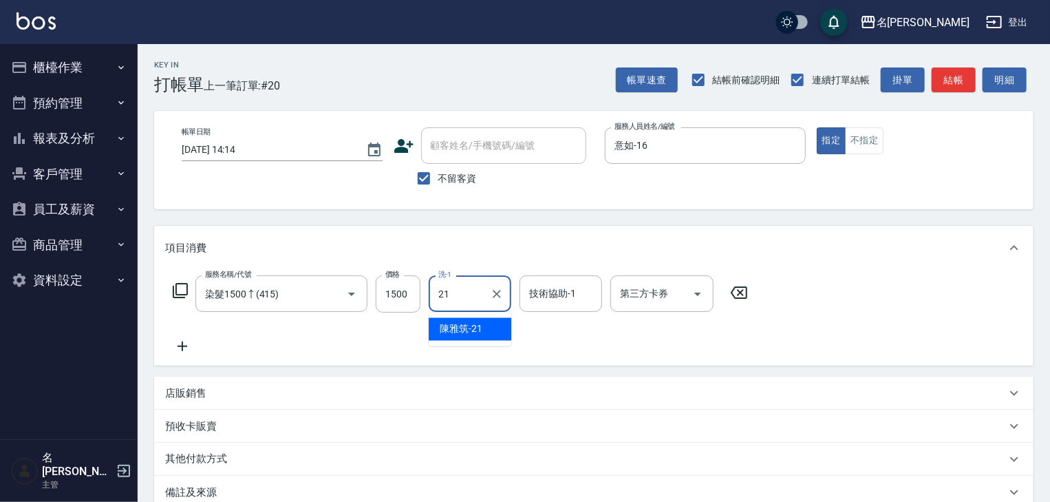
click at [476, 326] on span "[PERSON_NAME]-21" at bounding box center [461, 329] width 43 height 14
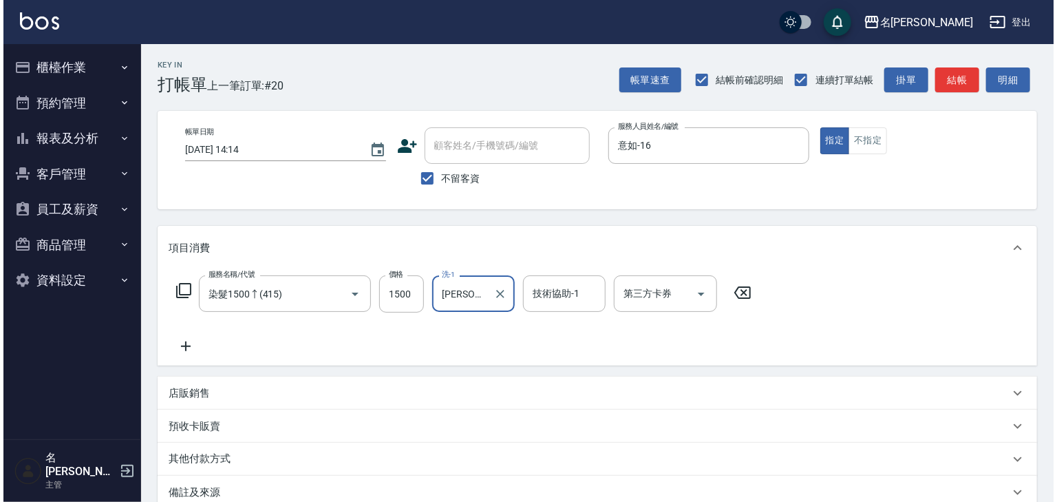
scroll to position [161, 0]
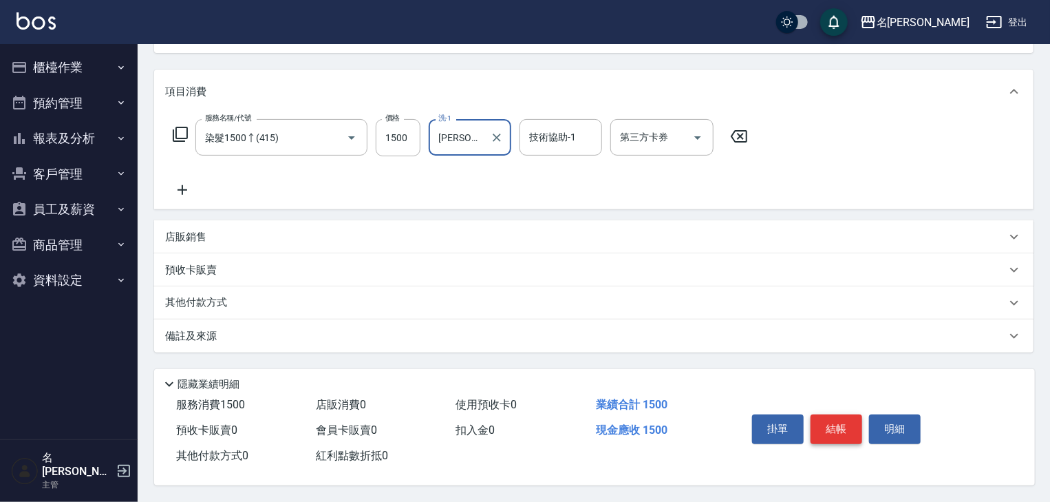
type input "[PERSON_NAME]-21"
click at [844, 420] on button "結帳" at bounding box center [837, 428] width 52 height 29
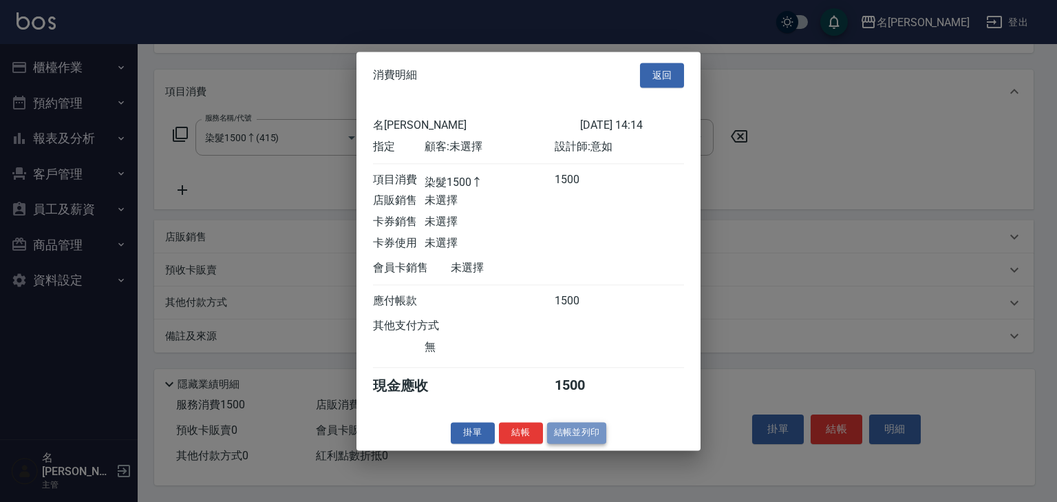
click at [575, 442] on button "結帳並列印" at bounding box center [577, 432] width 60 height 21
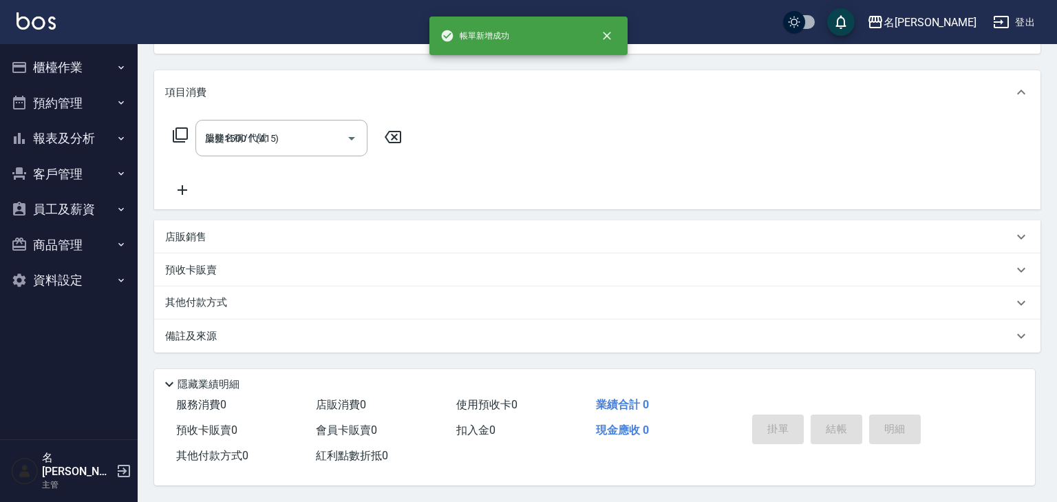
type input "[DATE] 14:20"
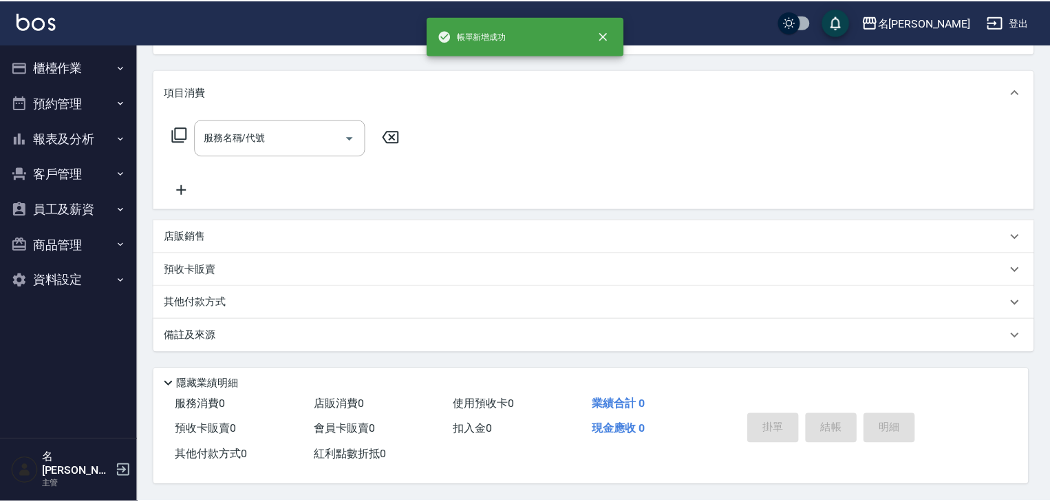
scroll to position [0, 0]
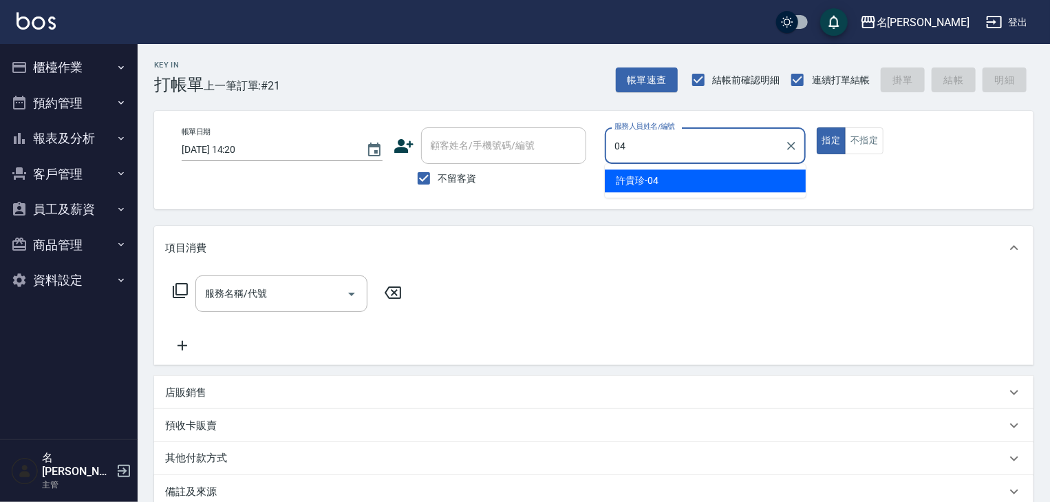
click at [641, 173] on span "[PERSON_NAME]-04" at bounding box center [637, 180] width 43 height 14
type input "[PERSON_NAME]-04"
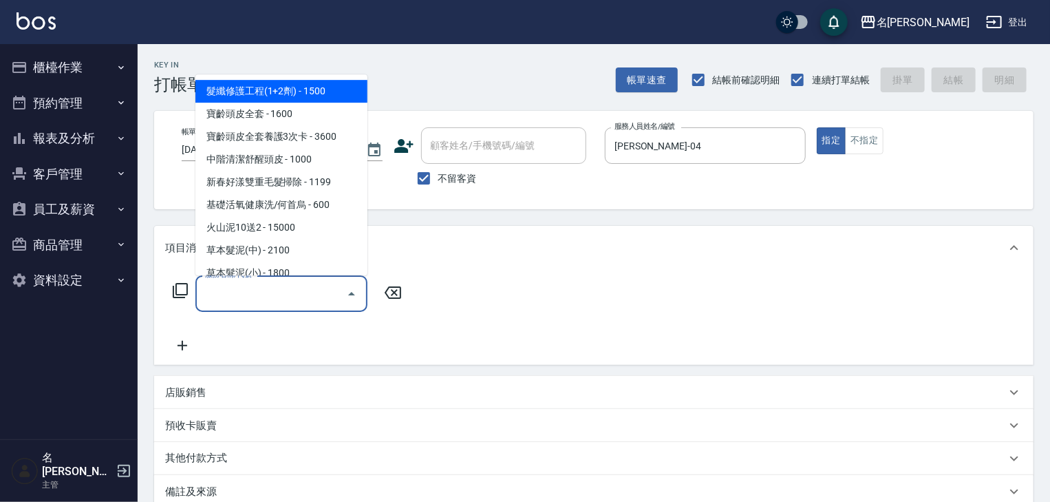
click at [305, 298] on input "服務名稱/代號" at bounding box center [271, 293] width 139 height 24
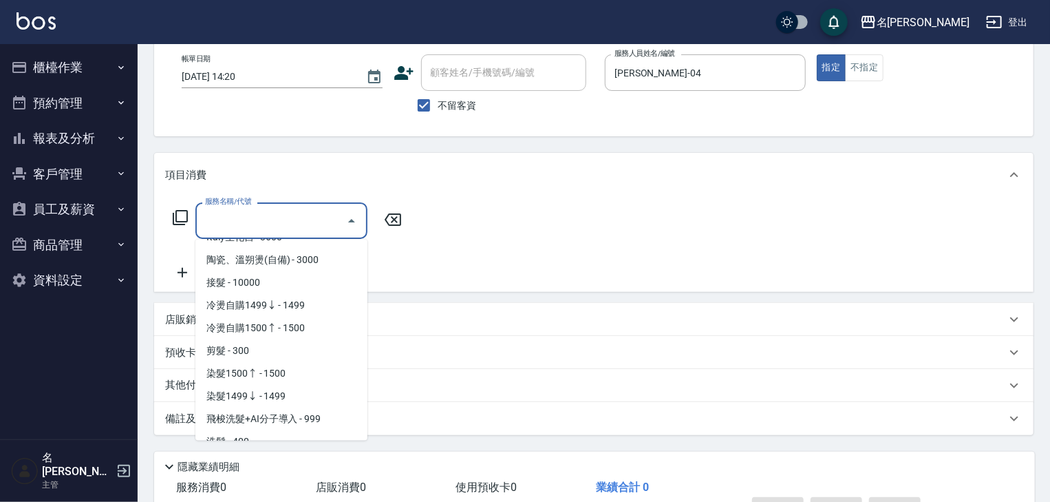
scroll to position [440, 0]
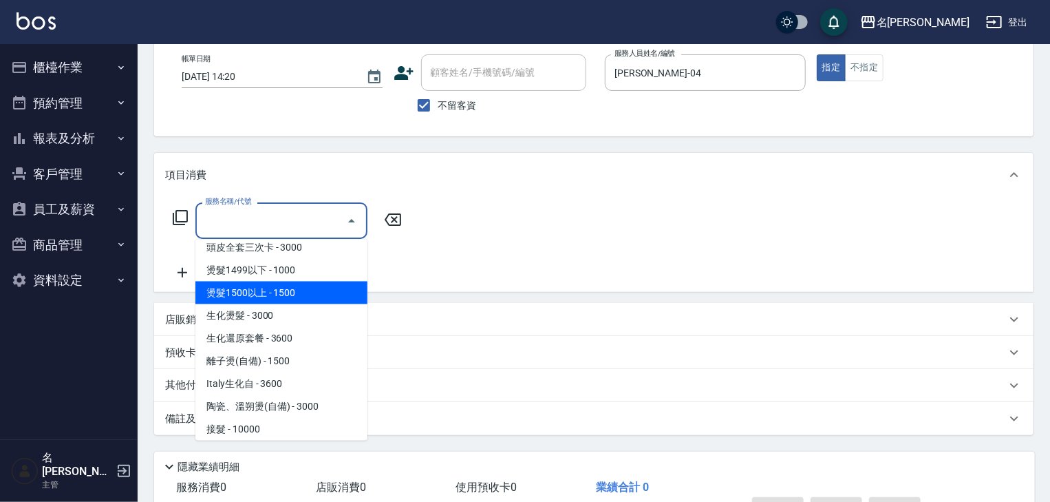
click at [267, 295] on span "燙髮1500以上 - 1500" at bounding box center [281, 292] width 172 height 23
type input "燙髮1500以上(202)"
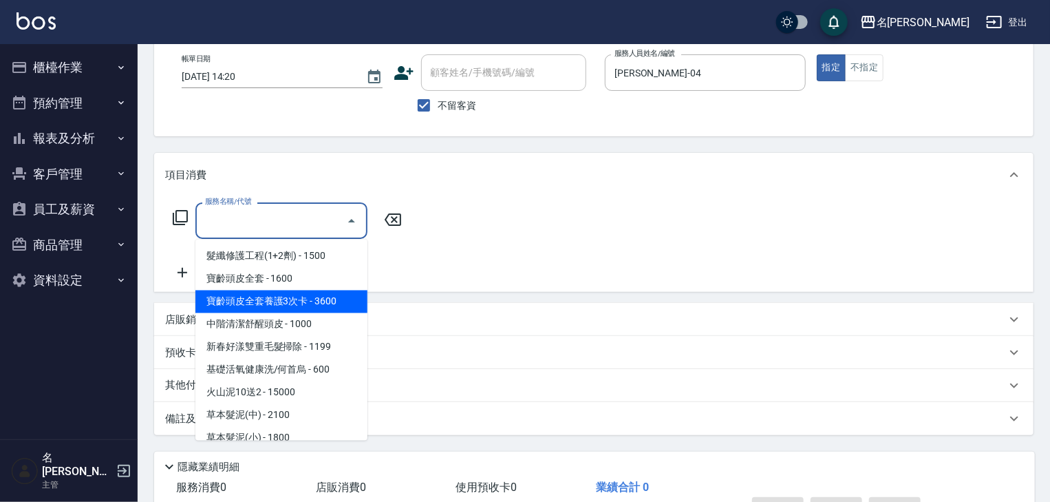
type input "0"
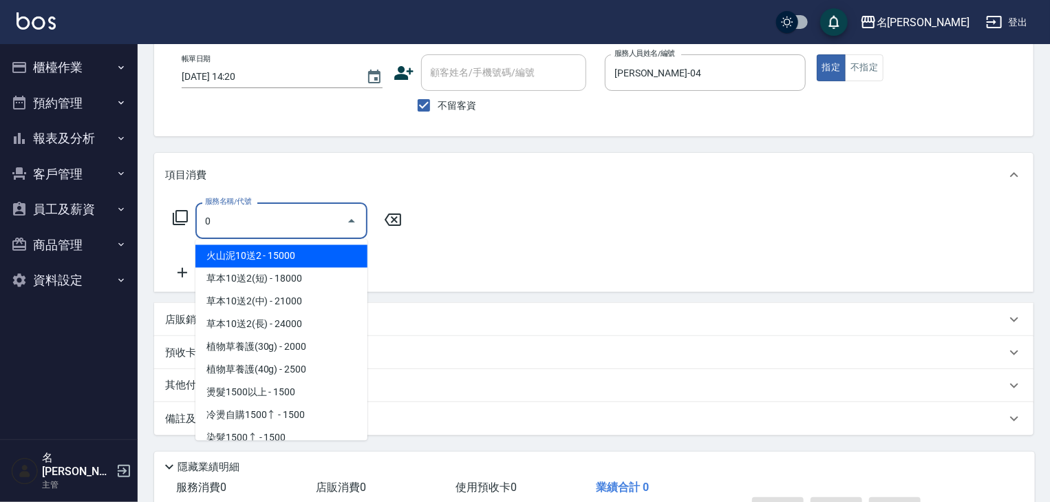
click at [324, 224] on input "0" at bounding box center [271, 220] width 139 height 24
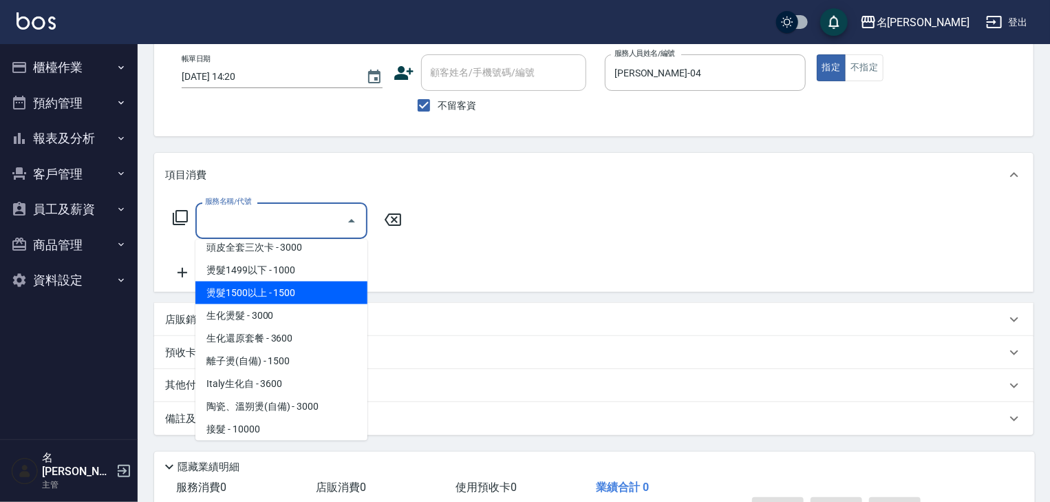
click at [275, 297] on span "燙髮1500以上 - 1500" at bounding box center [281, 292] width 172 height 23
type input "燙髮1500以上(202)"
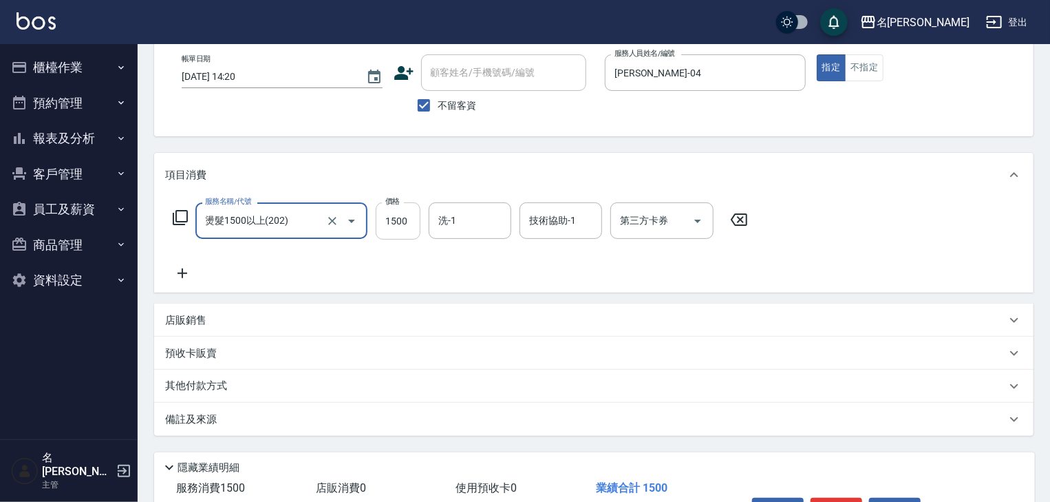
click at [417, 215] on input "1500" at bounding box center [398, 220] width 45 height 37
type input "2000"
click at [436, 222] on input "洗-1" at bounding box center [470, 220] width 70 height 24
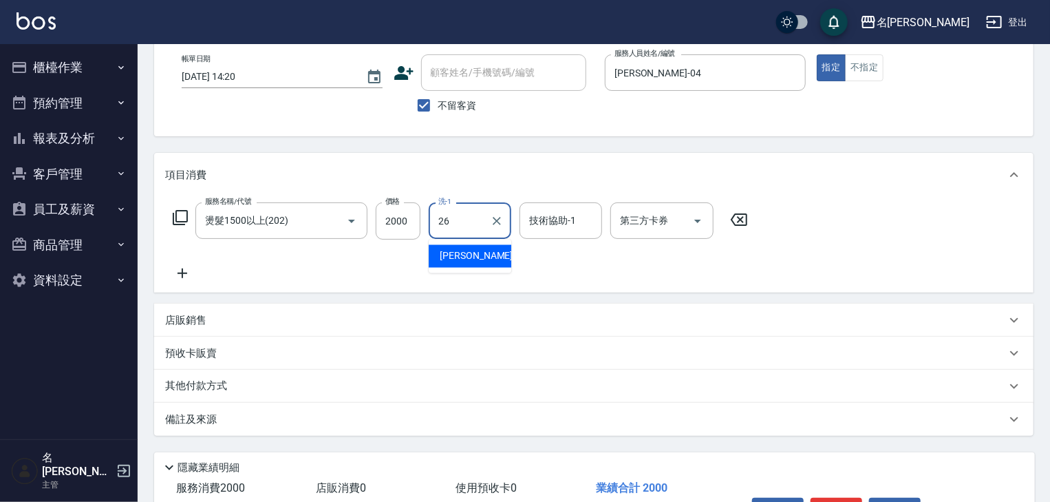
click at [438, 261] on div "[PERSON_NAME]筑 -26" at bounding box center [470, 256] width 83 height 23
type input "[PERSON_NAME]筑-26"
click at [178, 273] on icon at bounding box center [183, 273] width 10 height 10
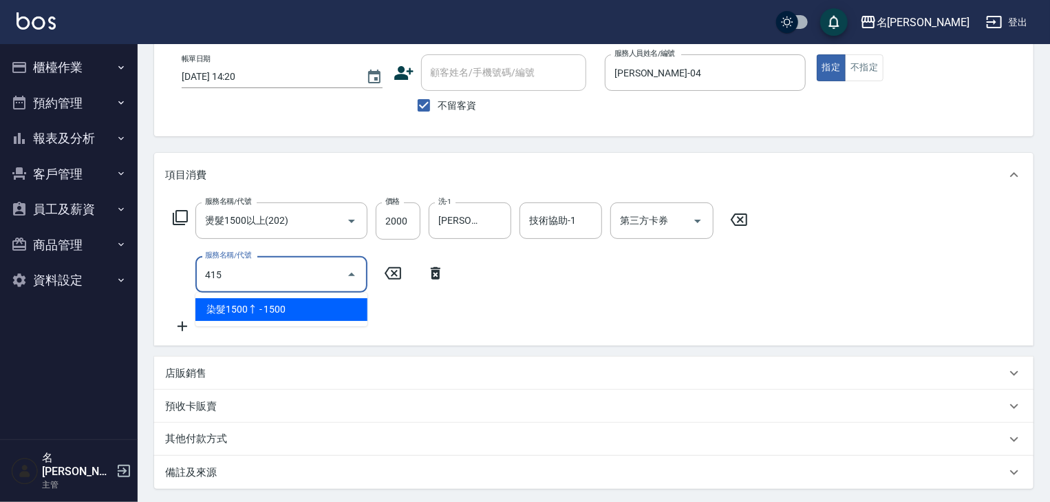
click at [275, 314] on span "染髮1500↑ - 1500" at bounding box center [281, 309] width 172 height 23
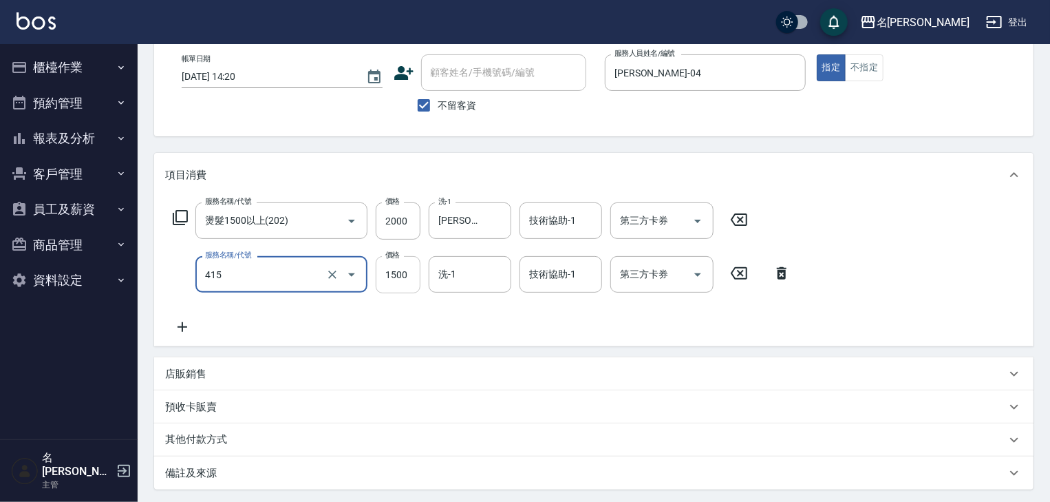
type input "染髮1500↑(415)"
click at [414, 272] on input "1500" at bounding box center [398, 274] width 45 height 37
type input "1700"
click at [552, 270] on input "技術協助-1" at bounding box center [561, 274] width 70 height 24
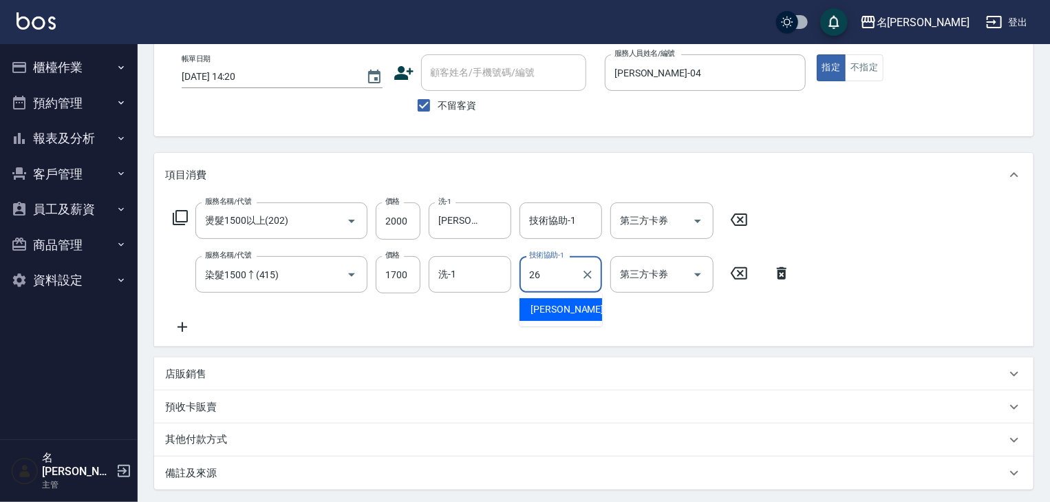
click at [550, 303] on span "[PERSON_NAME]筑 -26" at bounding box center [574, 309] width 87 height 14
type input "[PERSON_NAME]筑-26"
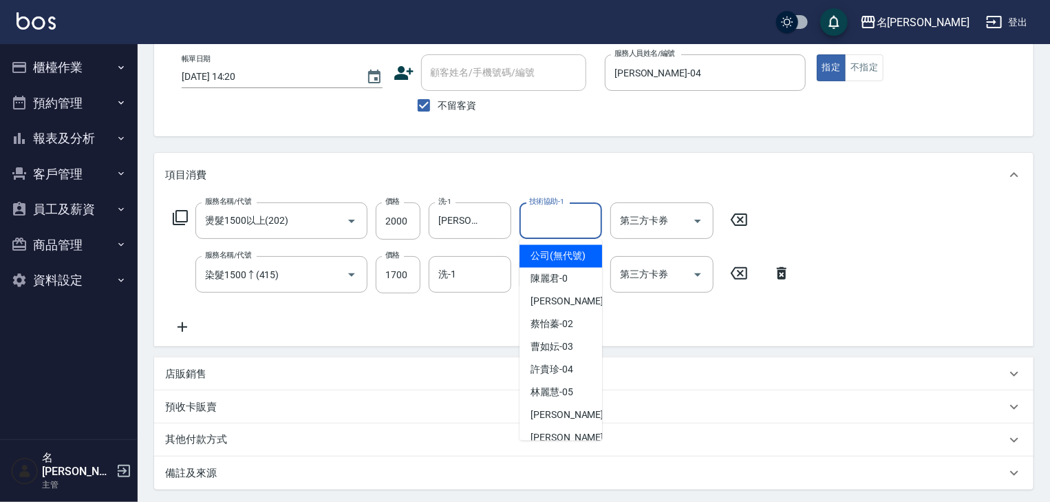
click at [564, 222] on input "技術協助-1" at bounding box center [561, 220] width 70 height 24
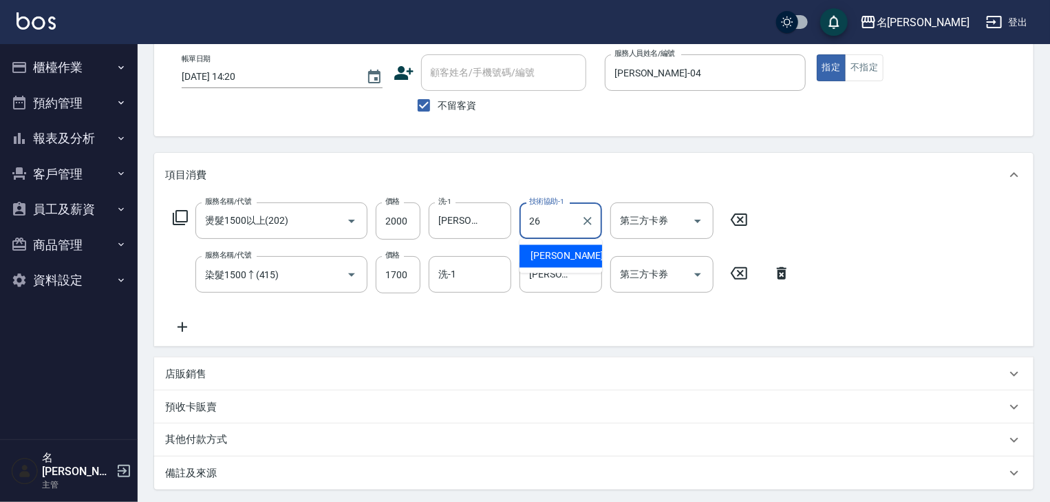
click at [557, 253] on span "[PERSON_NAME]筑 -26" at bounding box center [574, 256] width 87 height 14
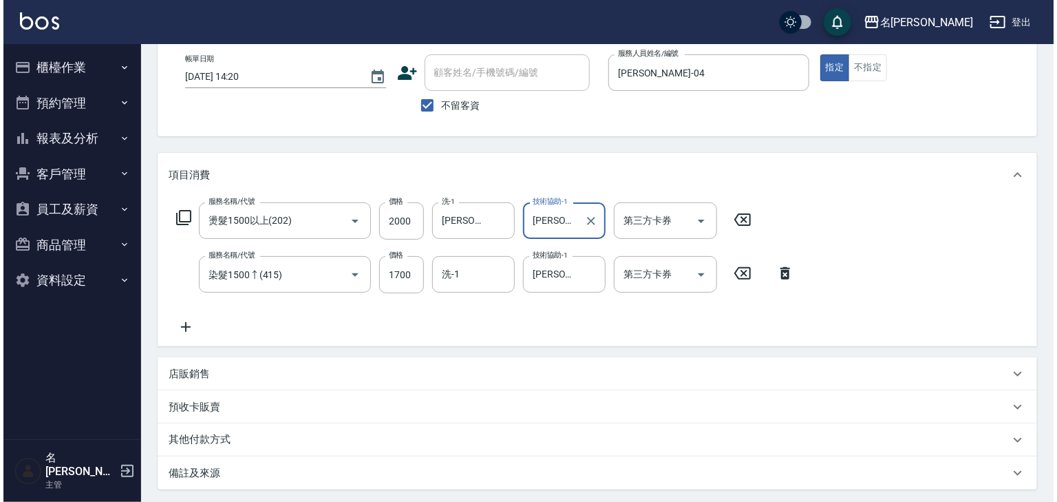
scroll to position [215, 0]
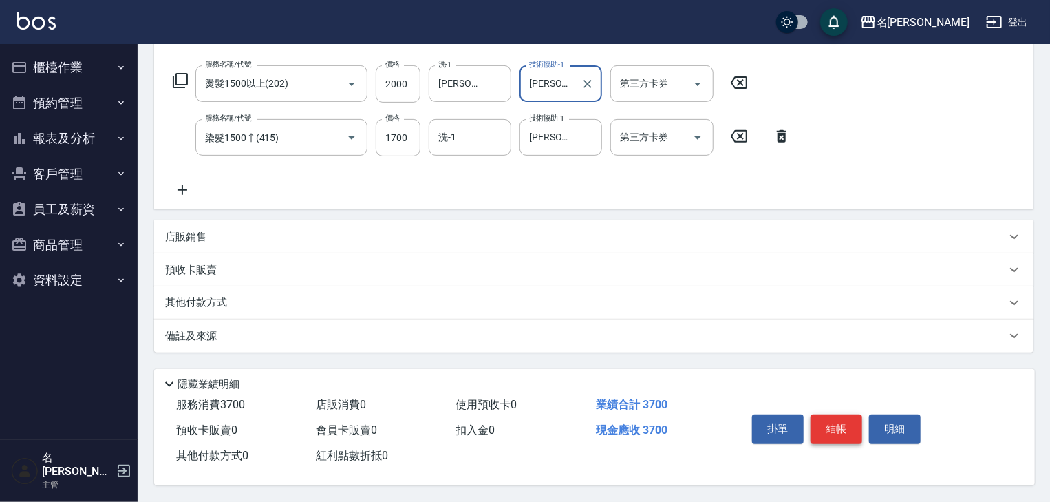
type input "[PERSON_NAME]筑-26"
click at [844, 418] on button "結帳" at bounding box center [837, 428] width 52 height 29
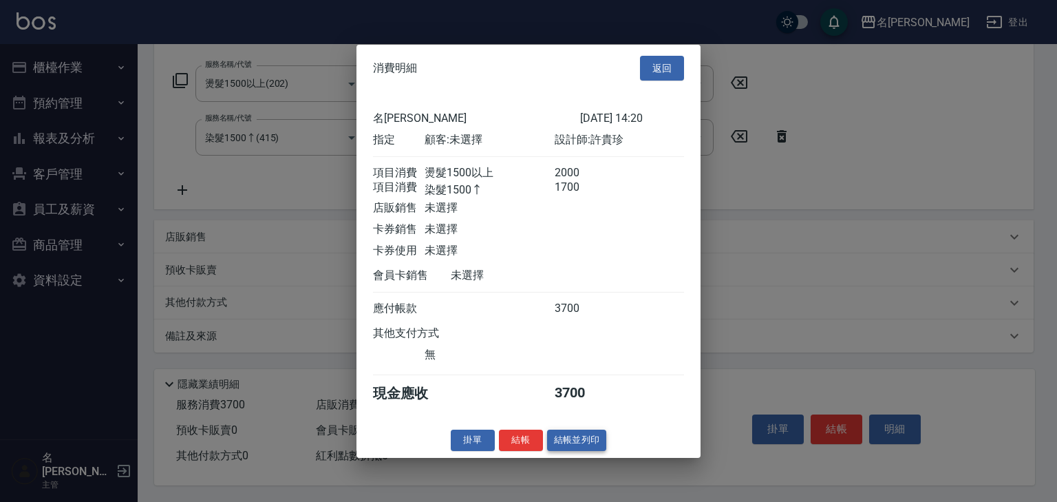
click at [590, 449] on button "結帳並列印" at bounding box center [577, 439] width 60 height 21
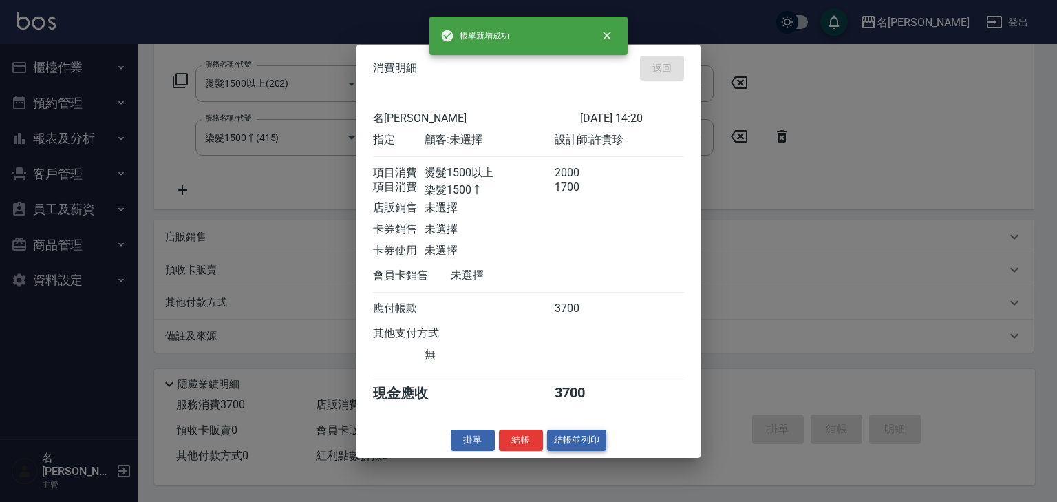
type input "[DATE] 14:31"
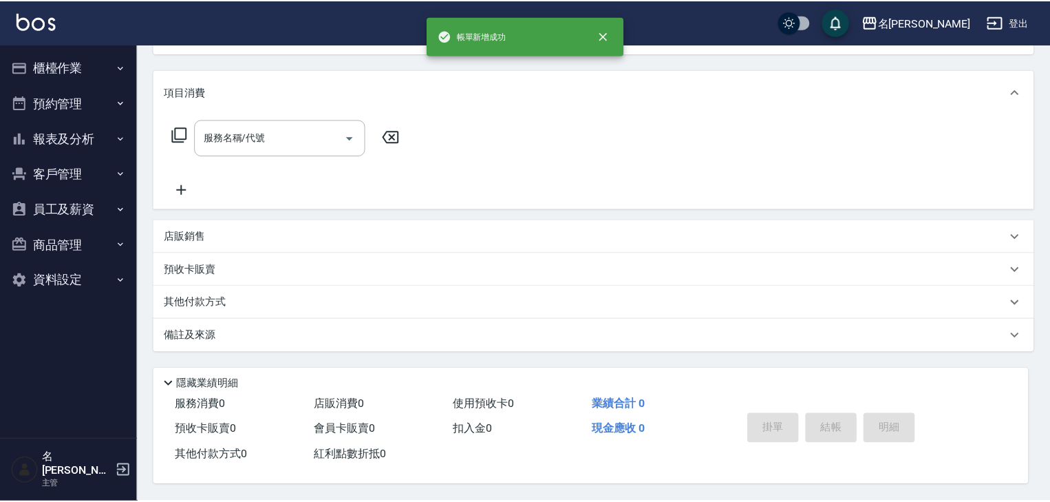
scroll to position [0, 0]
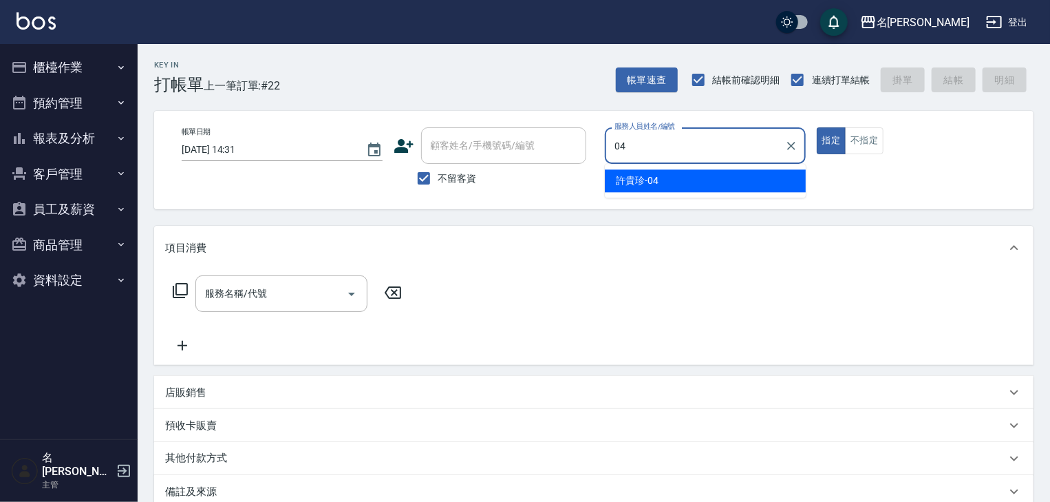
click at [724, 171] on div "[PERSON_NAME]-04" at bounding box center [705, 180] width 201 height 23
click at [343, 297] on icon "Open" at bounding box center [351, 294] width 17 height 17
type input "[PERSON_NAME]-04"
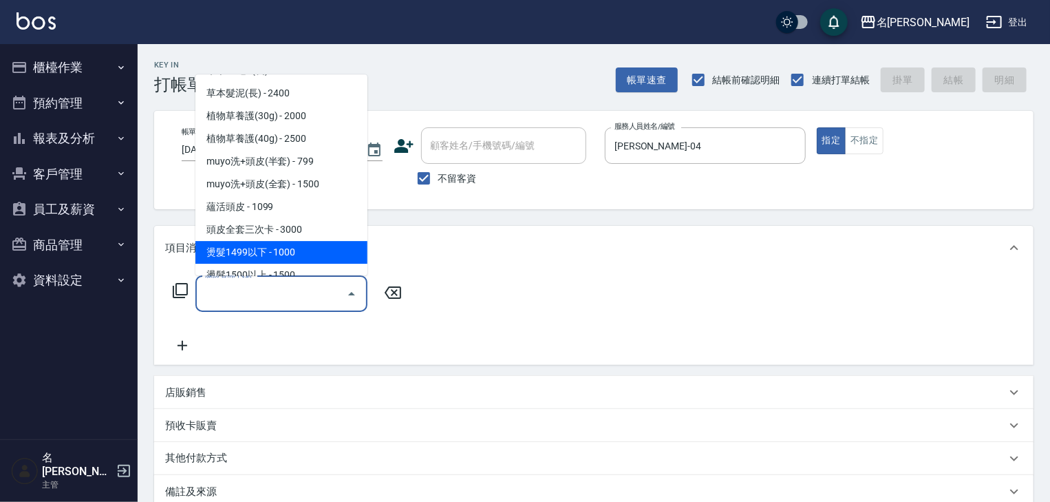
scroll to position [367, 0]
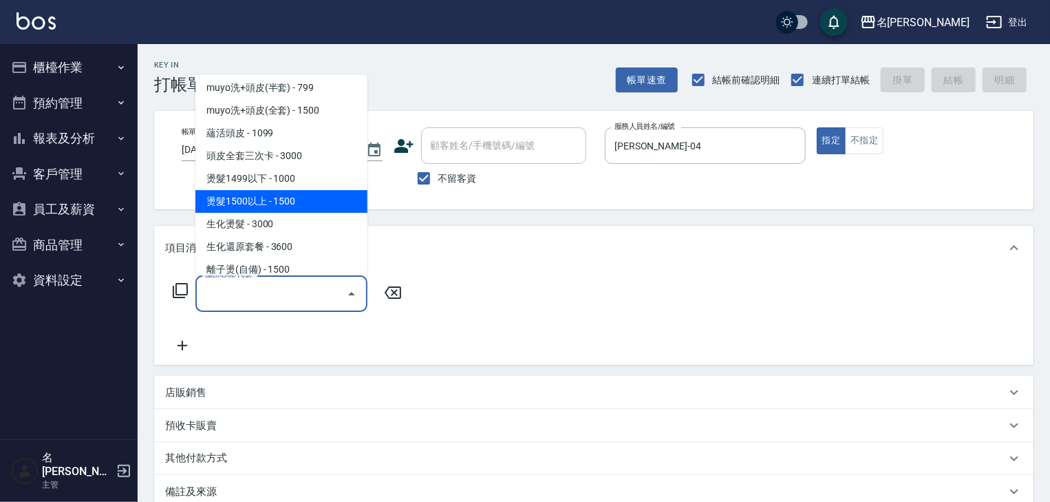
click at [264, 204] on span "燙髮1500以上 - 1500" at bounding box center [281, 202] width 172 height 23
type input "燙髮1500以上(202)"
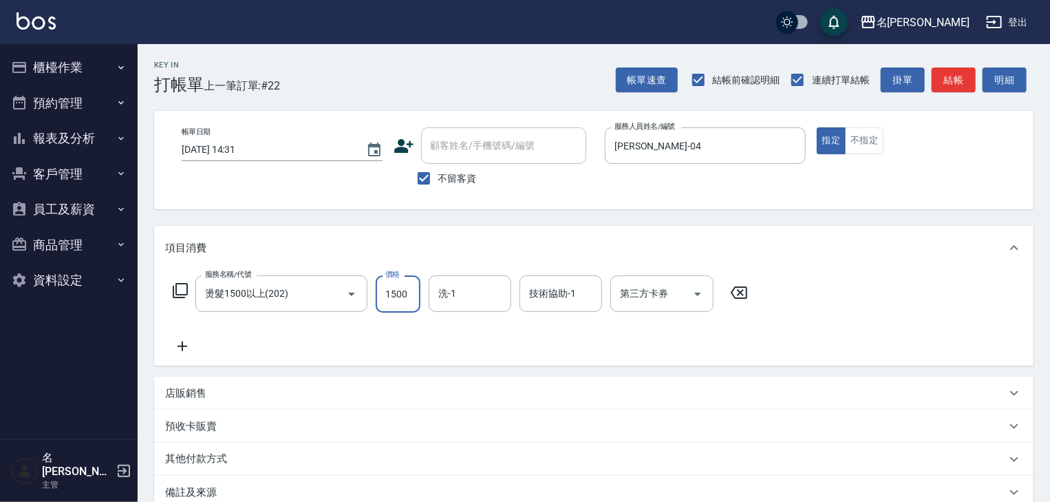
click at [397, 295] on input "1500" at bounding box center [398, 293] width 45 height 37
type input "2000"
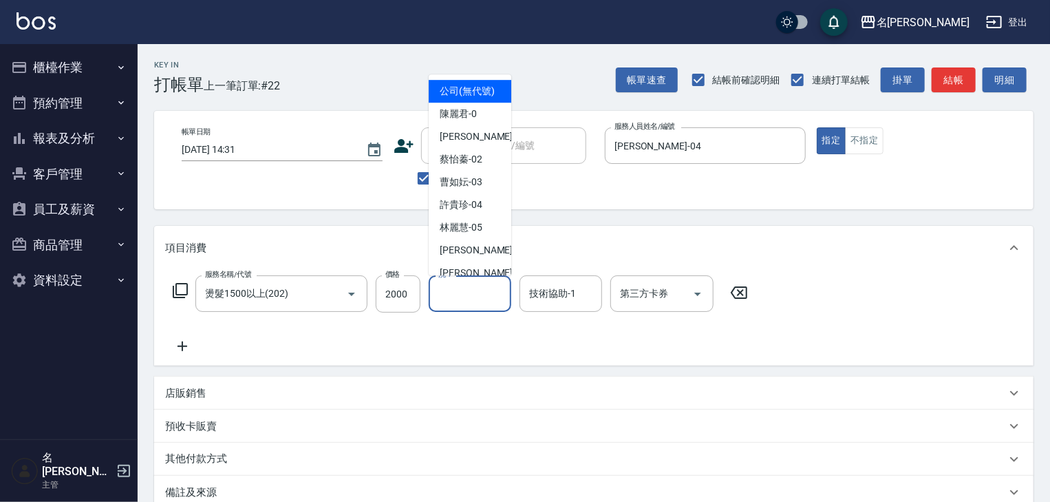
click at [449, 302] on input "洗-1" at bounding box center [470, 293] width 70 height 24
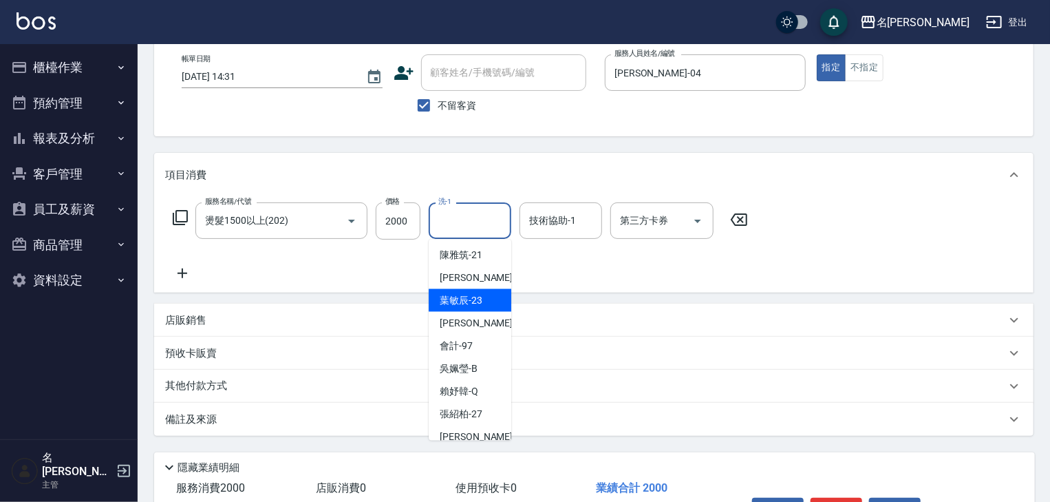
scroll to position [336, 0]
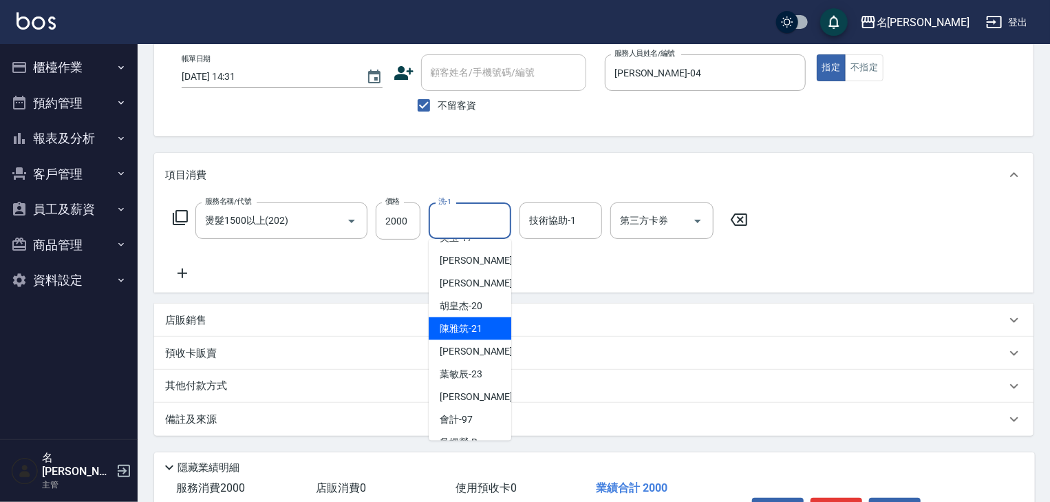
click at [481, 340] on div "[PERSON_NAME]-21" at bounding box center [470, 328] width 83 height 23
type input "[PERSON_NAME]-21"
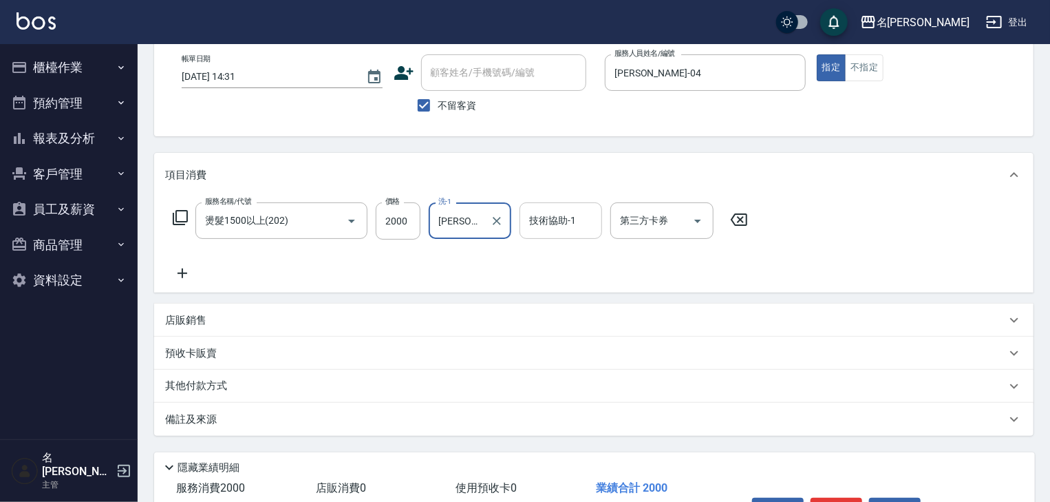
click at [548, 236] on div "技術協助-1" at bounding box center [561, 220] width 83 height 36
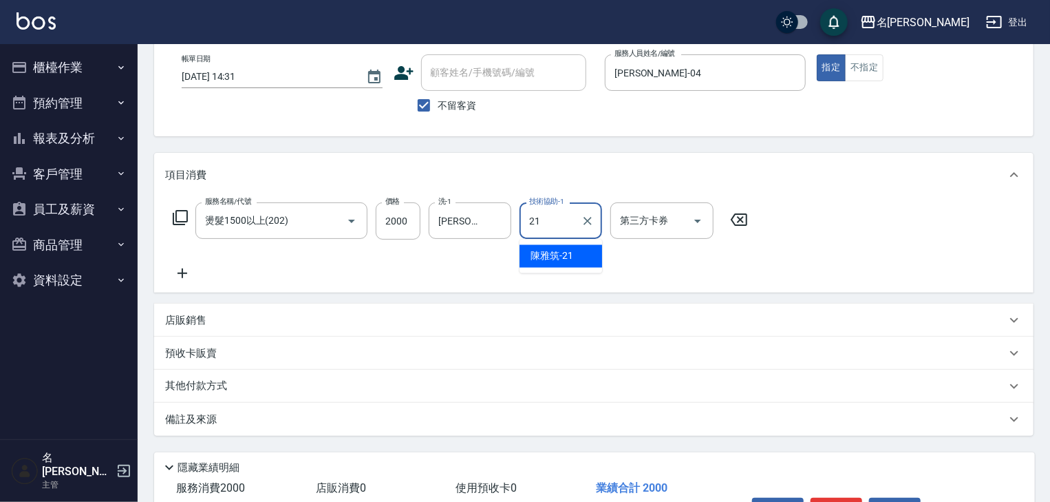
click at [548, 257] on span "[PERSON_NAME]-21" at bounding box center [552, 256] width 43 height 14
type input "[PERSON_NAME]-21"
drag, startPoint x: 183, startPoint y: 259, endPoint x: 187, endPoint y: 276, distance: 17.7
click at [184, 267] on div "服務名稱/代號 燙髮1500以上(202) 服務名稱/代號 價格 2000 價格 洗-1 [PERSON_NAME]-21 洗-1 技術協助-1 [PERSO…" at bounding box center [460, 241] width 591 height 79
click at [187, 276] on icon at bounding box center [182, 273] width 34 height 17
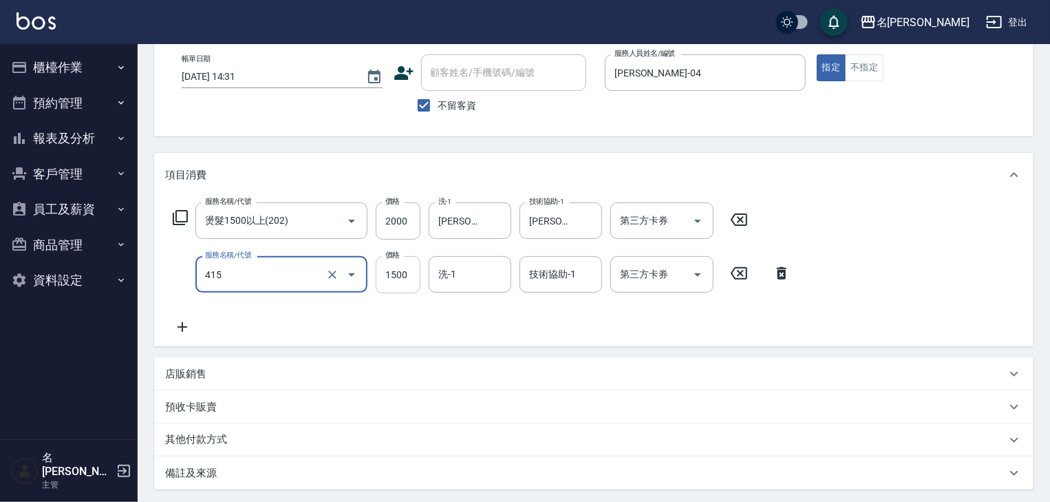
type input "染髮1500↑(415)"
click at [389, 273] on input "1500" at bounding box center [398, 274] width 45 height 37
type input "1700"
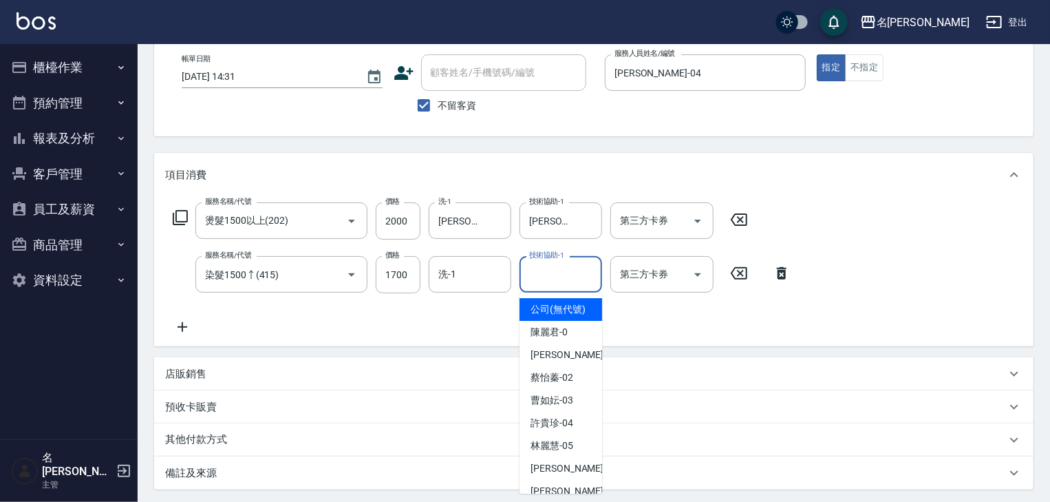
click at [580, 275] on input "技術協助-1" at bounding box center [561, 274] width 70 height 24
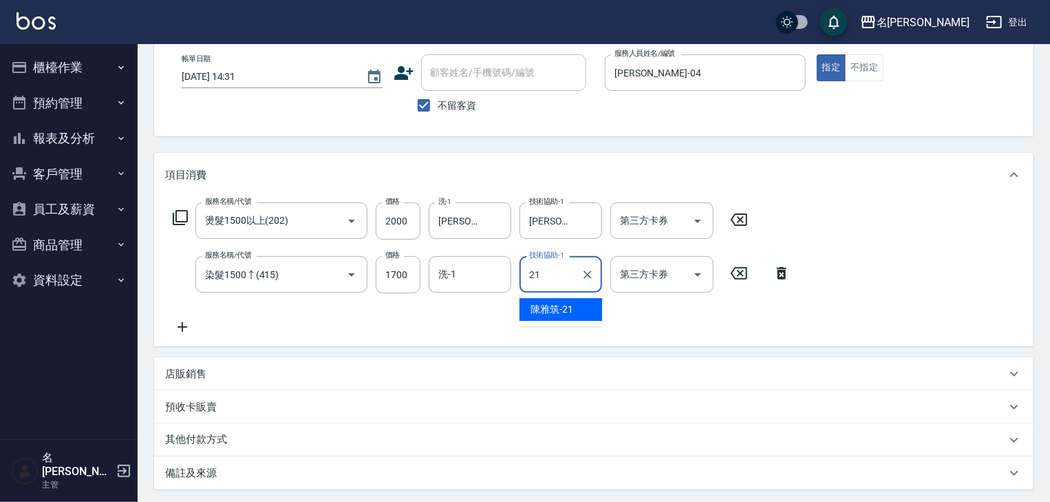
click at [586, 303] on div "[PERSON_NAME]-21" at bounding box center [561, 309] width 83 height 23
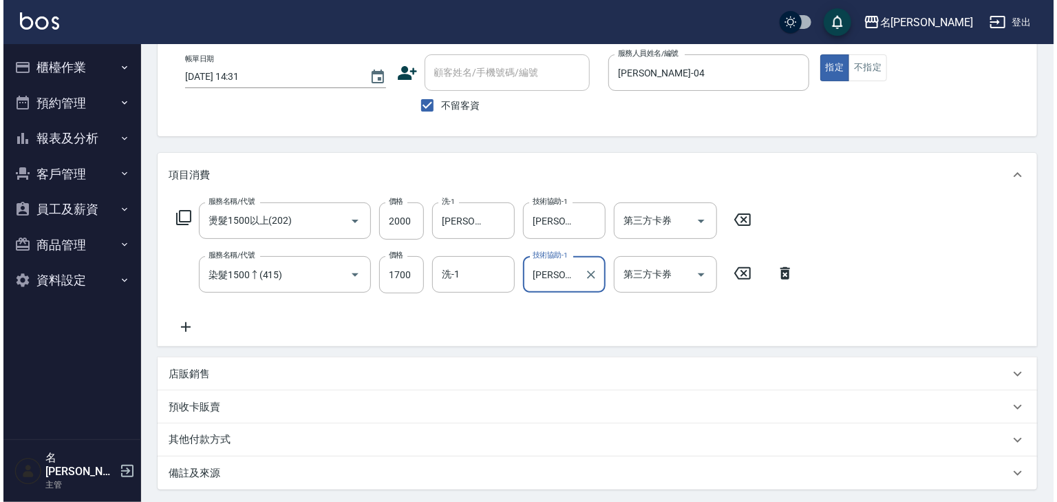
scroll to position [215, 0]
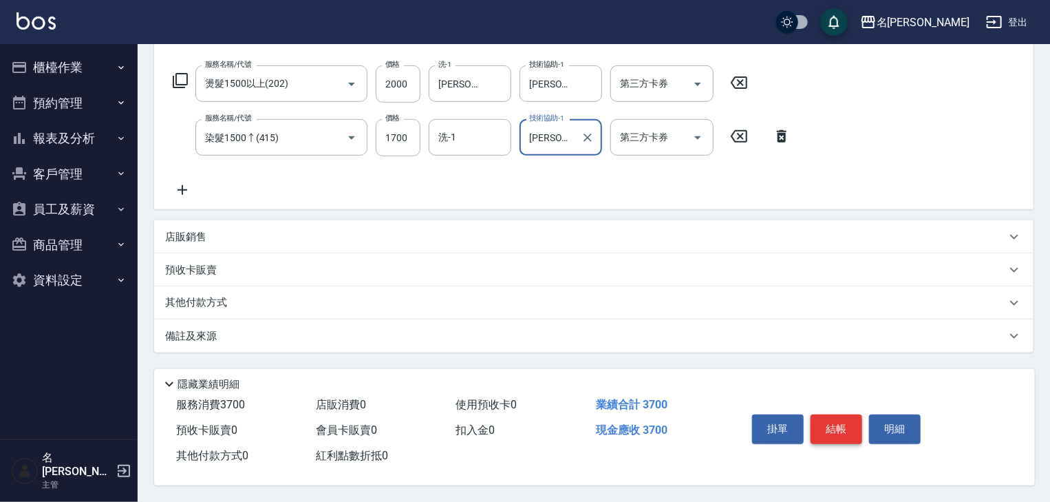
type input "[PERSON_NAME]-21"
click at [844, 414] on button "結帳" at bounding box center [837, 428] width 52 height 29
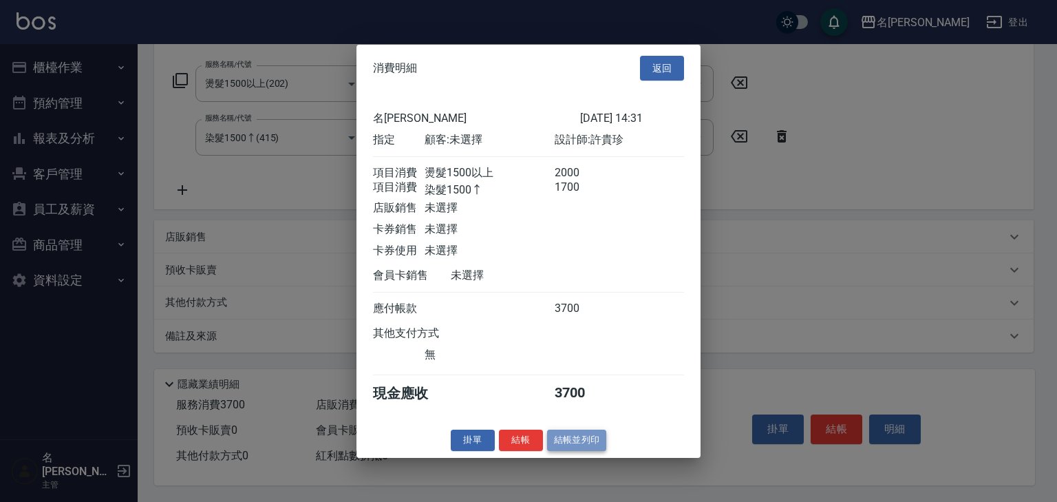
click at [585, 450] on button "結帳並列印" at bounding box center [577, 439] width 60 height 21
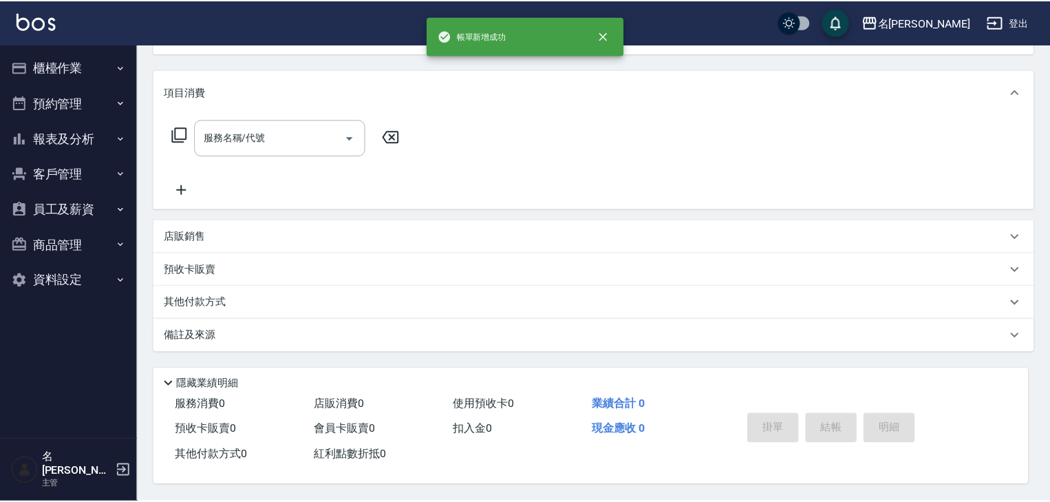
scroll to position [0, 0]
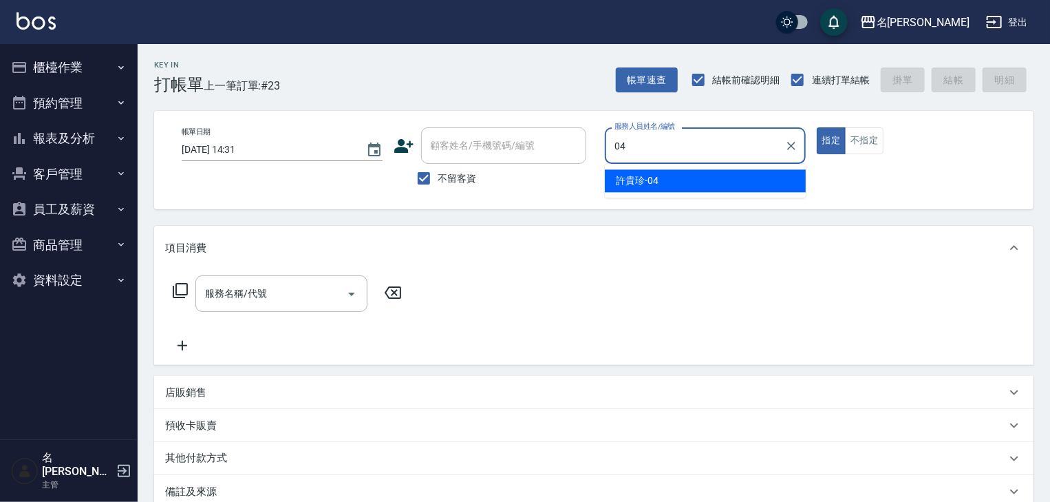
click at [700, 175] on div "[PERSON_NAME]-04" at bounding box center [705, 180] width 201 height 23
type input "[PERSON_NAME]-04"
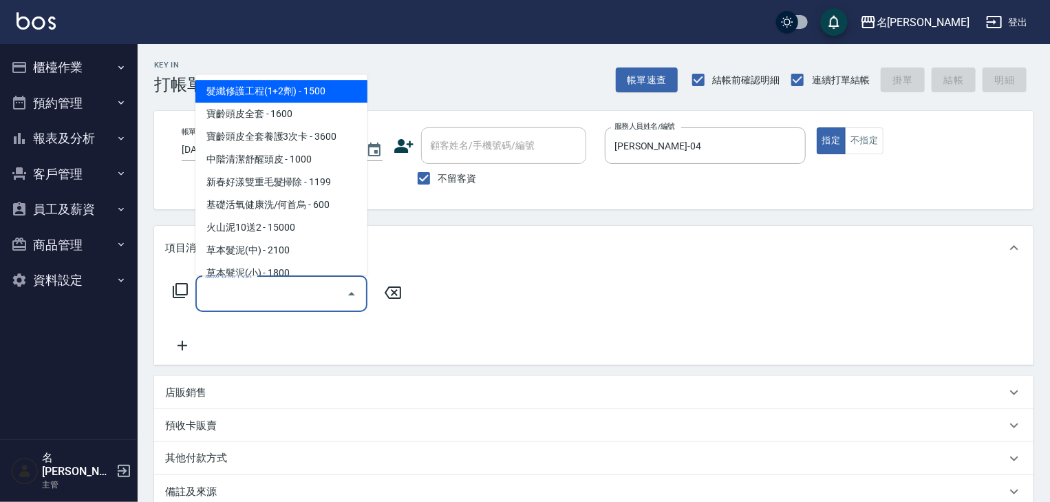
click at [286, 303] on input "服務名稱/代號" at bounding box center [271, 293] width 139 height 24
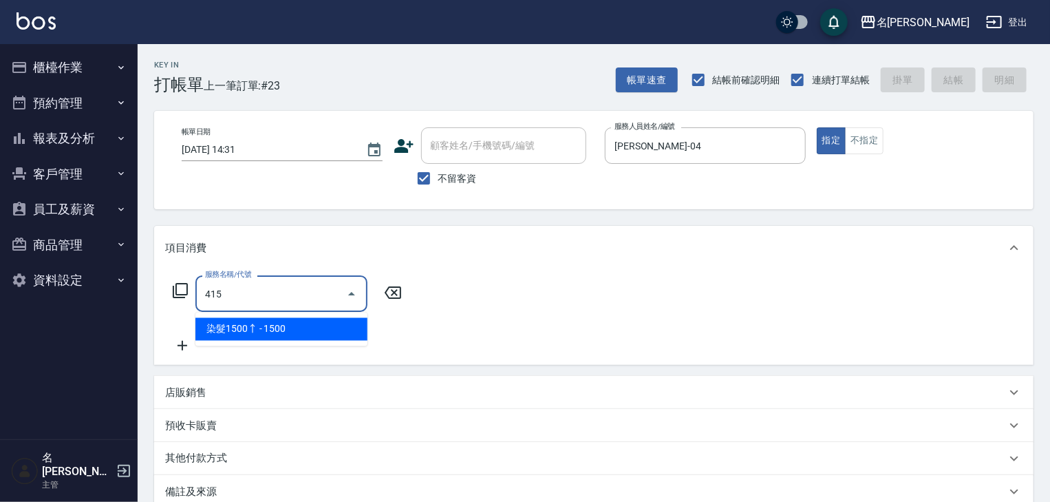
click at [270, 325] on span "染髮1500↑ - 1500" at bounding box center [281, 329] width 172 height 23
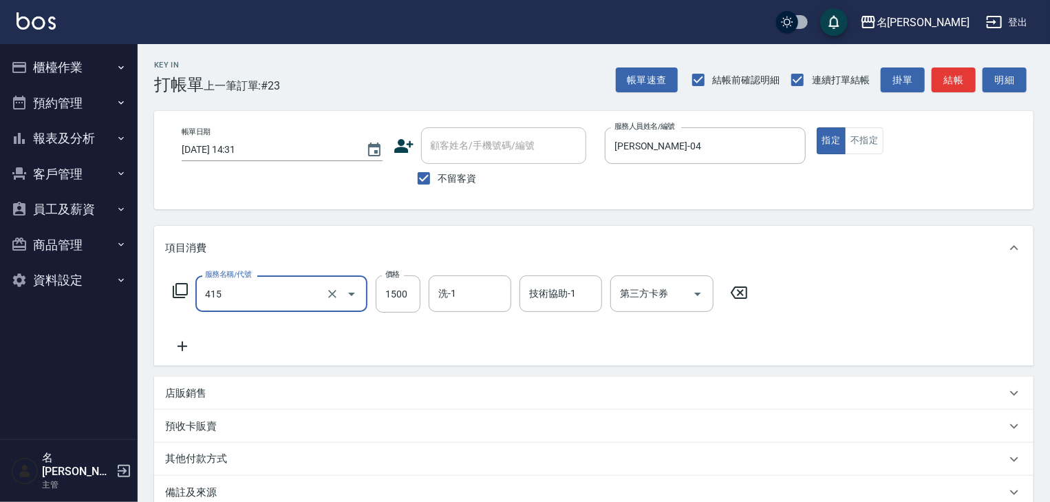
type input "染髮1500↑(415)"
click at [373, 297] on div "服務名稱/代號 染髮1500↑(415) 服務名稱/代號 價格 1500 價格 洗-1 洗-1 技術協助-1 技術協助-1 第三方卡券 第三方卡券" at bounding box center [460, 293] width 591 height 37
click at [380, 298] on input "1500" at bounding box center [398, 293] width 45 height 37
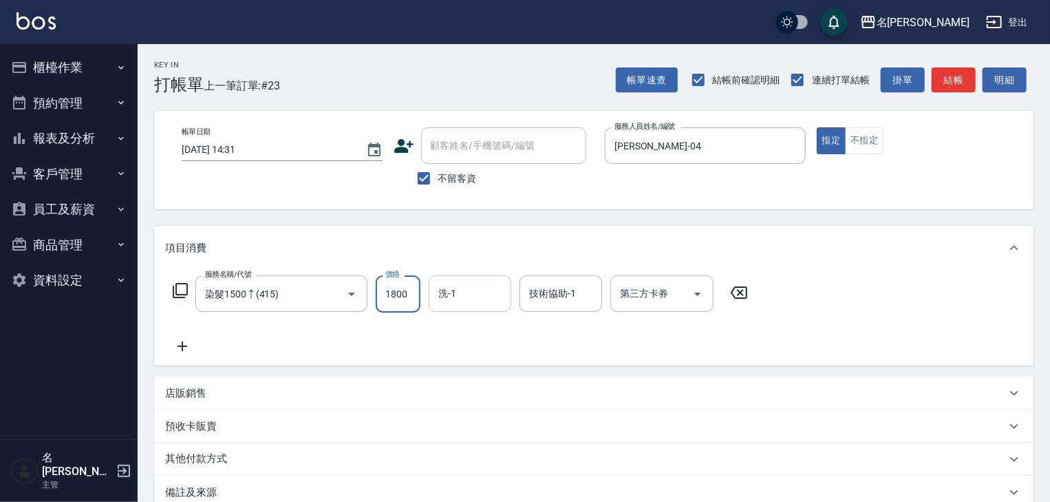
type input "1800"
click at [460, 300] on input "洗-1" at bounding box center [470, 293] width 70 height 24
click at [469, 331] on span "[PERSON_NAME]筑 -26" at bounding box center [483, 329] width 87 height 14
type input "[PERSON_NAME]筑-26"
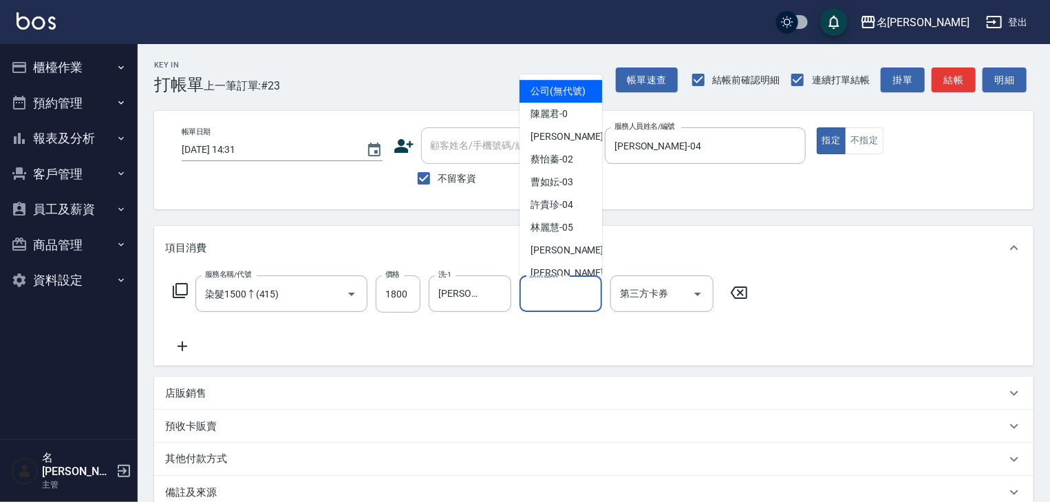
click at [546, 305] on input "技術協助-1" at bounding box center [561, 293] width 70 height 24
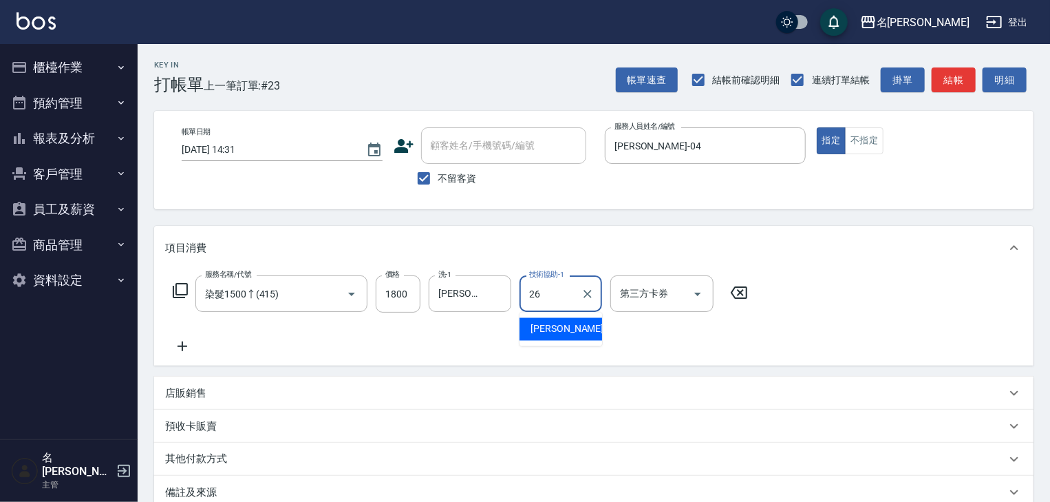
click at [584, 334] on div "[PERSON_NAME]筑 -26" at bounding box center [561, 329] width 83 height 23
type input "[PERSON_NAME]筑-26"
click at [945, 83] on button "結帳" at bounding box center [954, 79] width 44 height 25
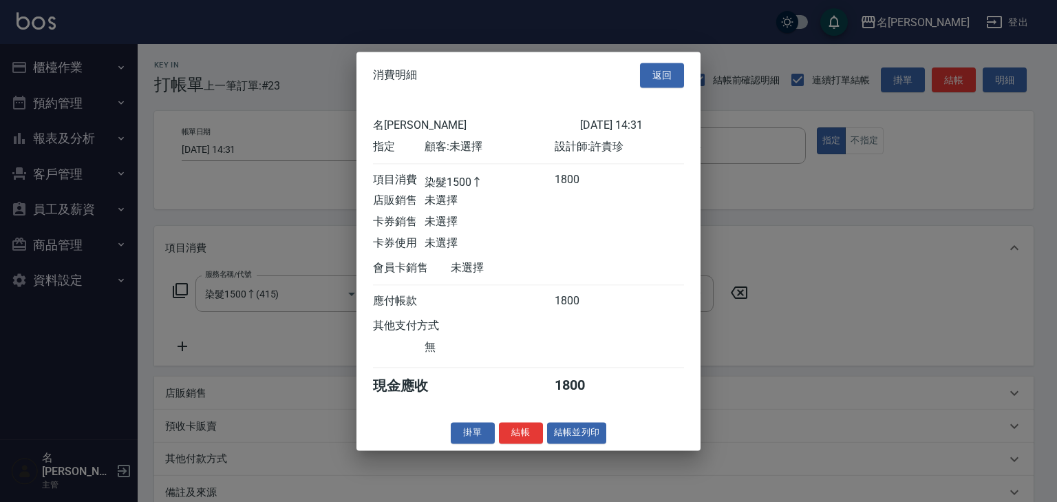
click at [580, 438] on button "結帳並列印" at bounding box center [577, 432] width 60 height 21
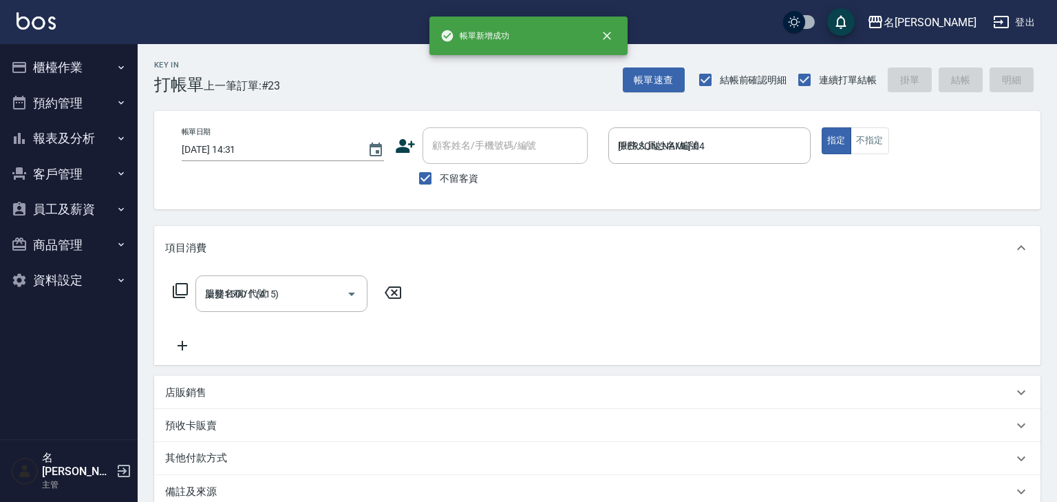
type input "[DATE] 14:34"
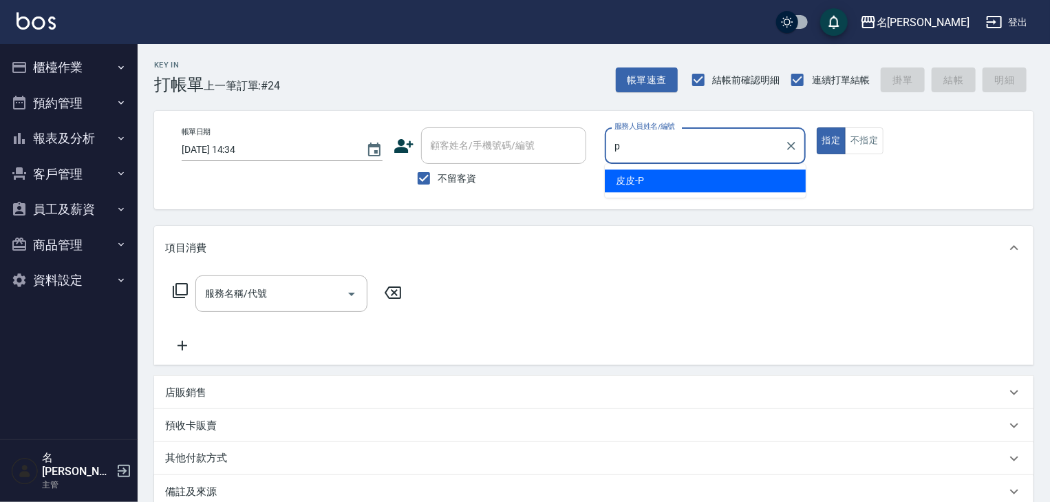
click at [663, 182] on div "皮皮 -P" at bounding box center [705, 180] width 201 height 23
type input "皮皮-P"
click at [261, 295] on input "服務名稱/代號" at bounding box center [271, 293] width 139 height 24
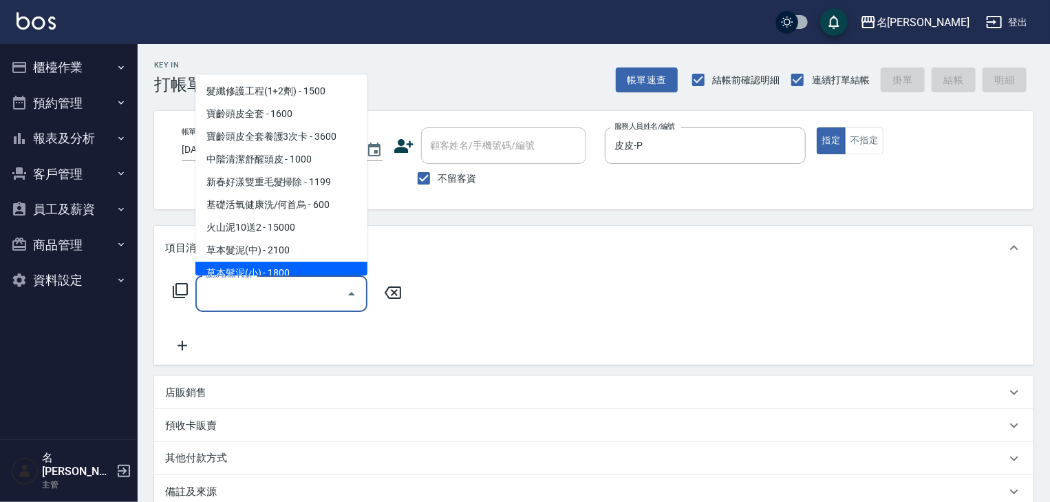
click at [223, 308] on div "服務名稱/代號" at bounding box center [281, 293] width 172 height 36
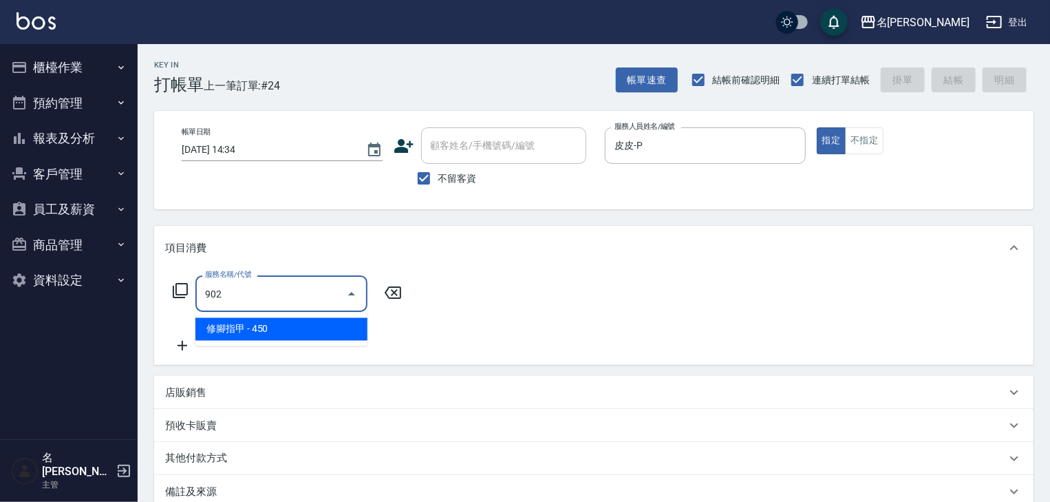
click at [240, 292] on input "902" at bounding box center [271, 293] width 139 height 24
click at [250, 328] on span "修手指甲 - 250" at bounding box center [281, 329] width 172 height 23
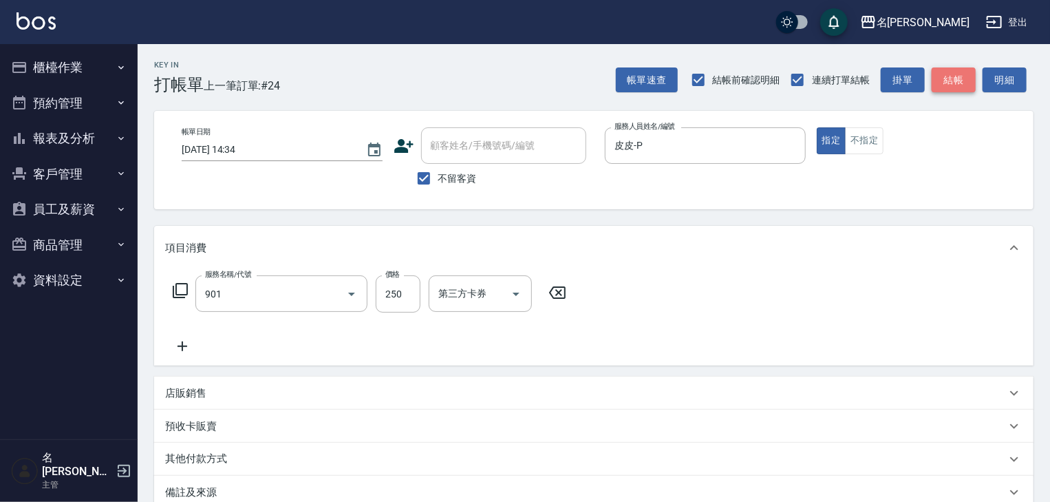
type input "修手指甲(901)"
click at [964, 85] on button "結帳" at bounding box center [954, 79] width 44 height 25
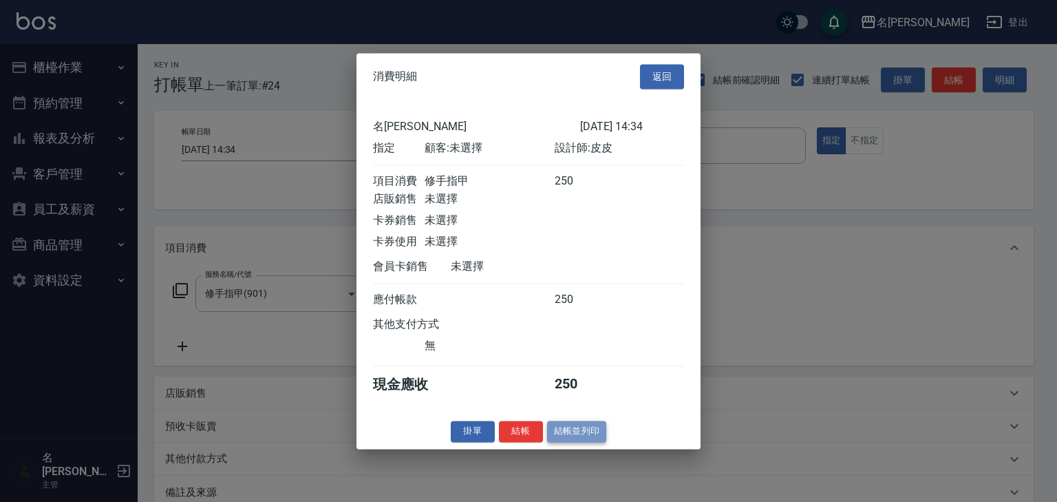
click at [577, 437] on button "結帳並列印" at bounding box center [577, 430] width 60 height 21
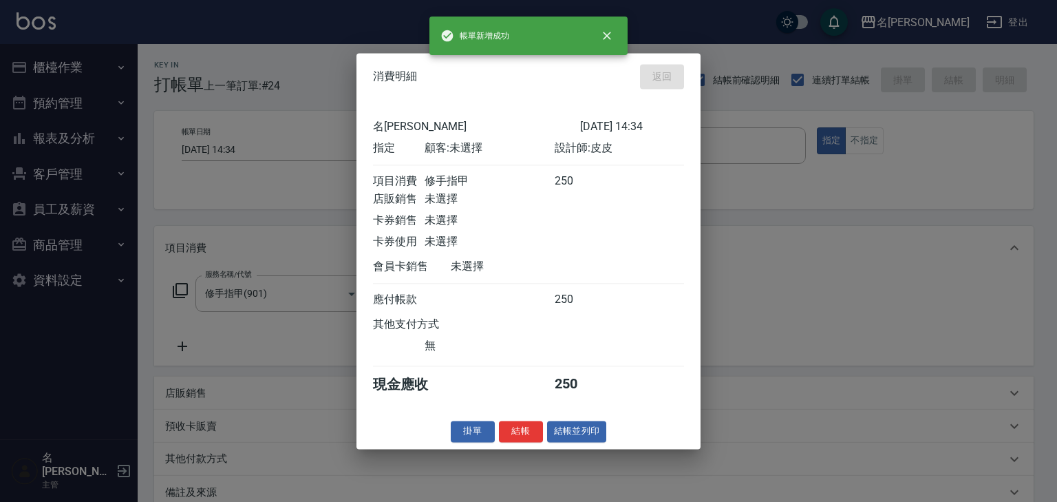
type input "[DATE] 14:46"
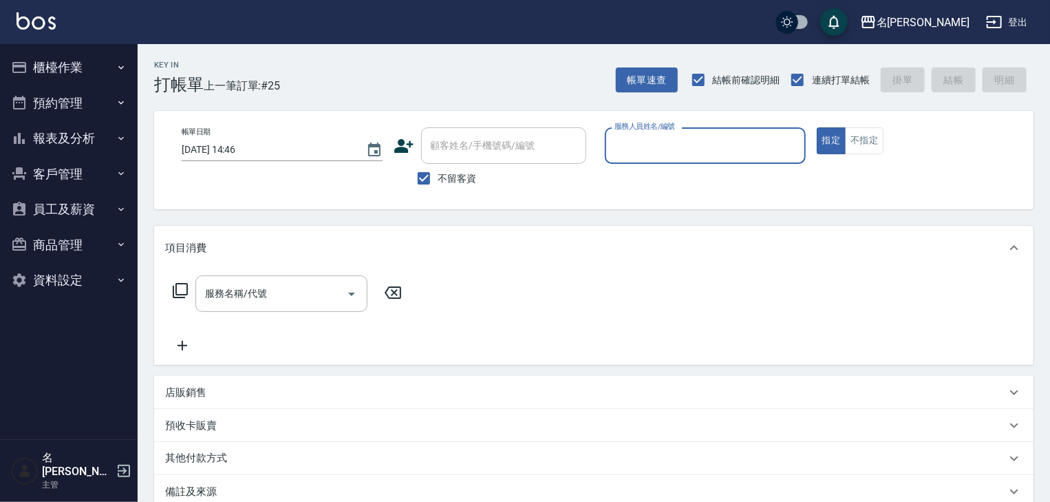
click at [732, 138] on input "服務人員姓名/編號" at bounding box center [705, 145] width 189 height 24
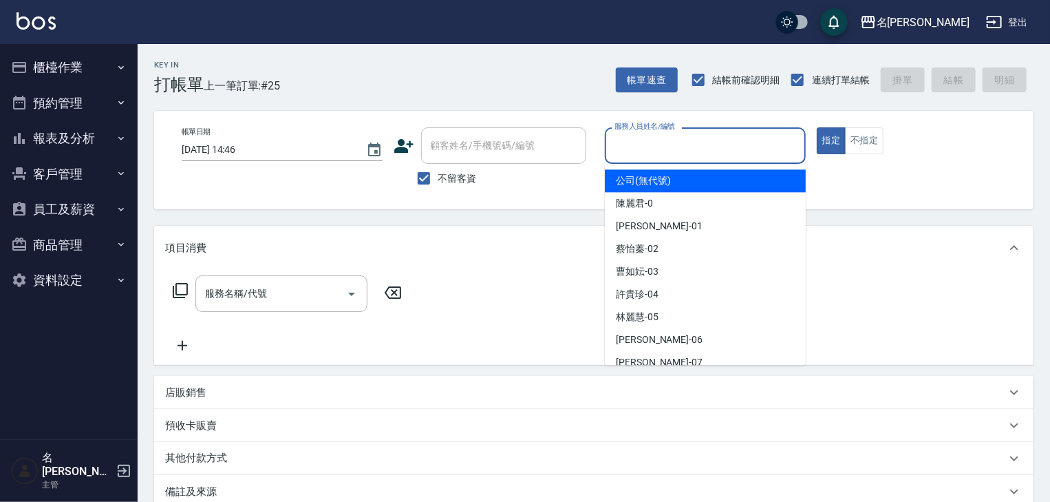
scroll to position [73, 0]
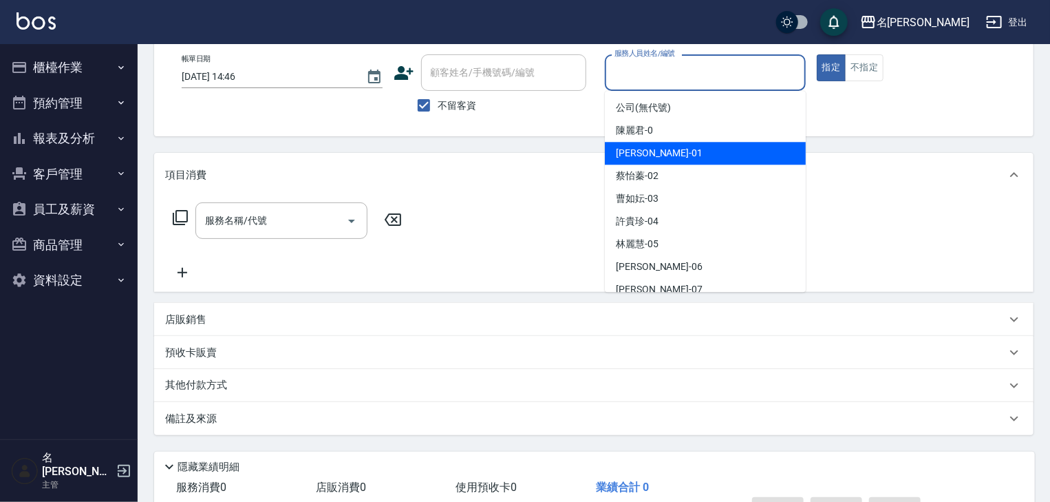
click at [674, 149] on div "[PERSON_NAME] -01" at bounding box center [705, 153] width 201 height 23
type input "[PERSON_NAME]-01"
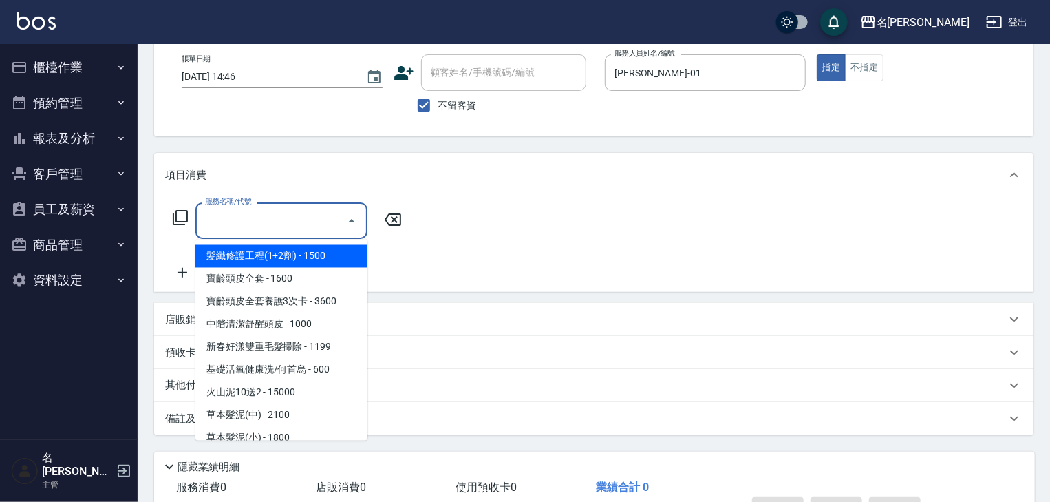
click at [250, 226] on input "服務名稱/代號" at bounding box center [271, 220] width 139 height 24
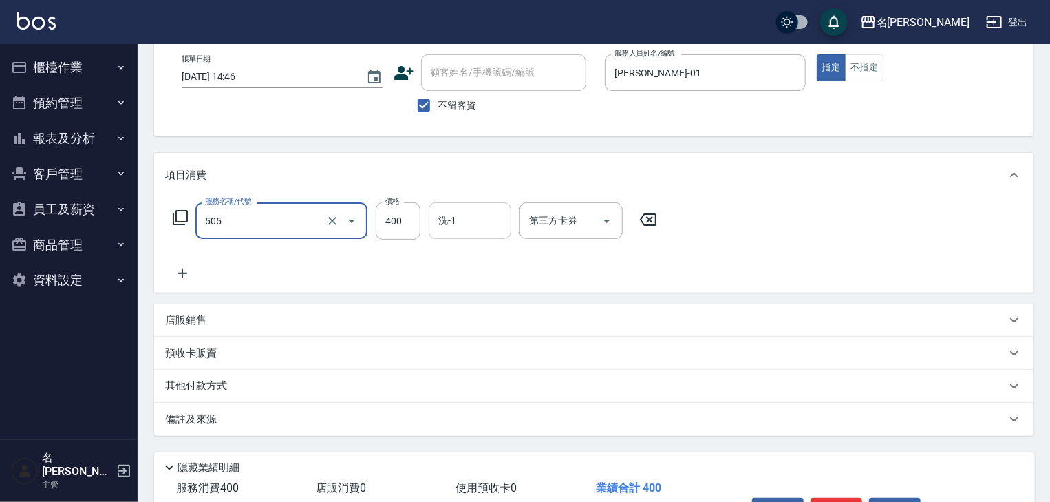
click at [475, 234] on div "洗-1" at bounding box center [470, 220] width 83 height 36
type input "洗髮(505)"
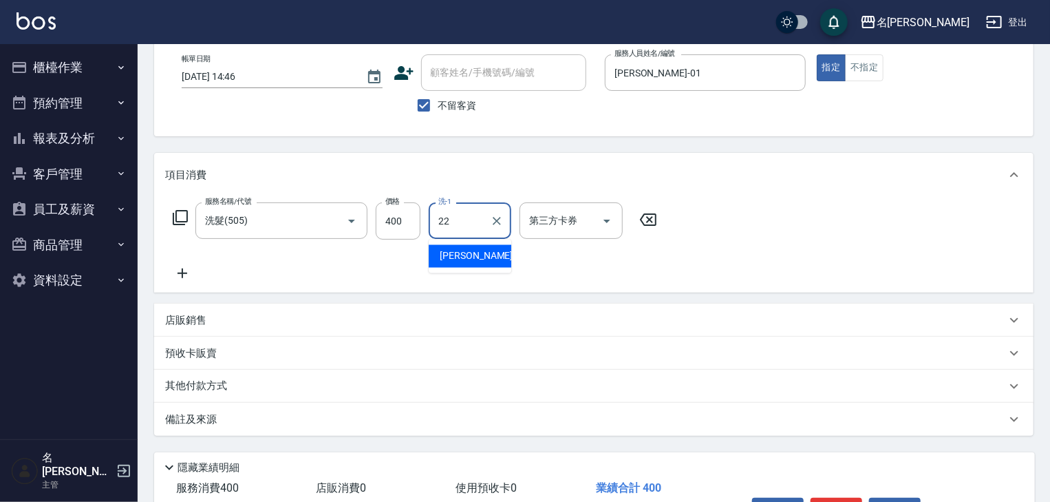
type input "[PERSON_NAME]-22"
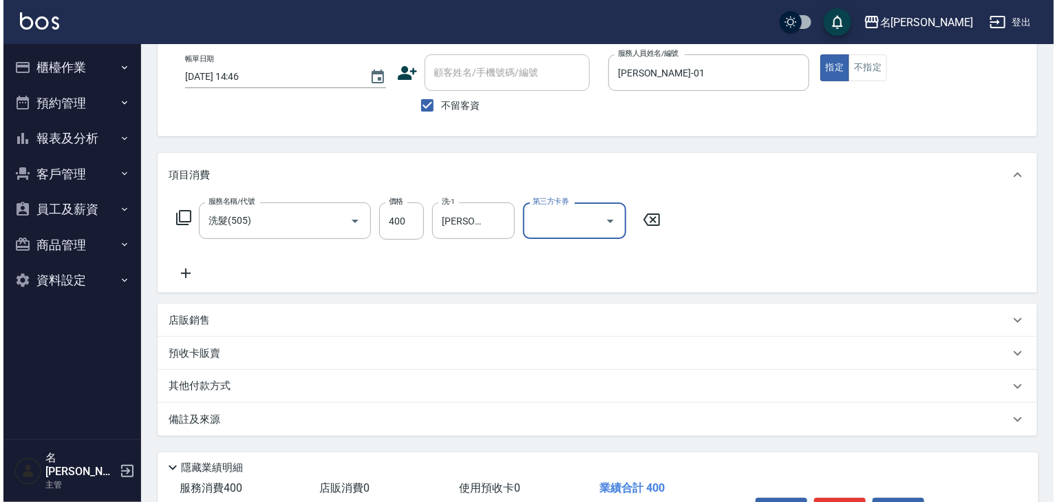
scroll to position [161, 0]
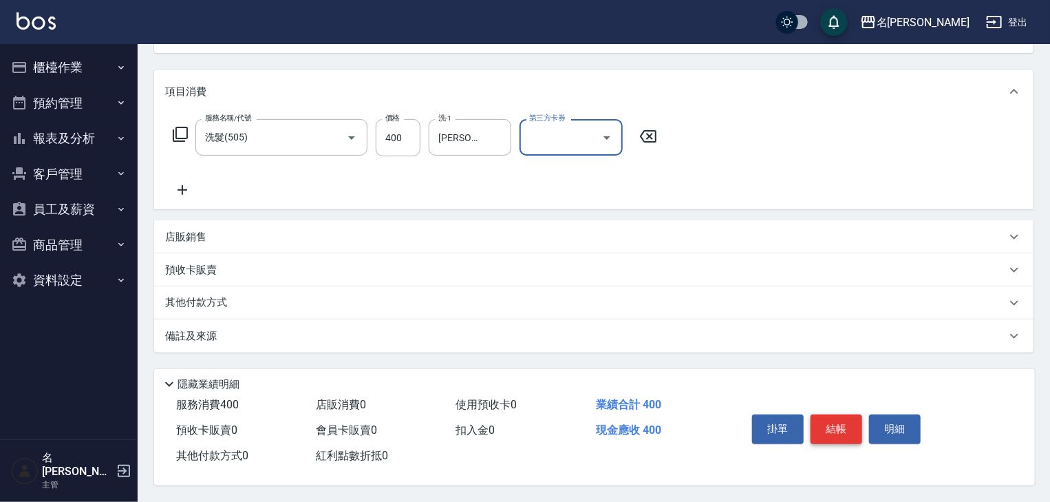
click at [853, 416] on button "結帳" at bounding box center [837, 428] width 52 height 29
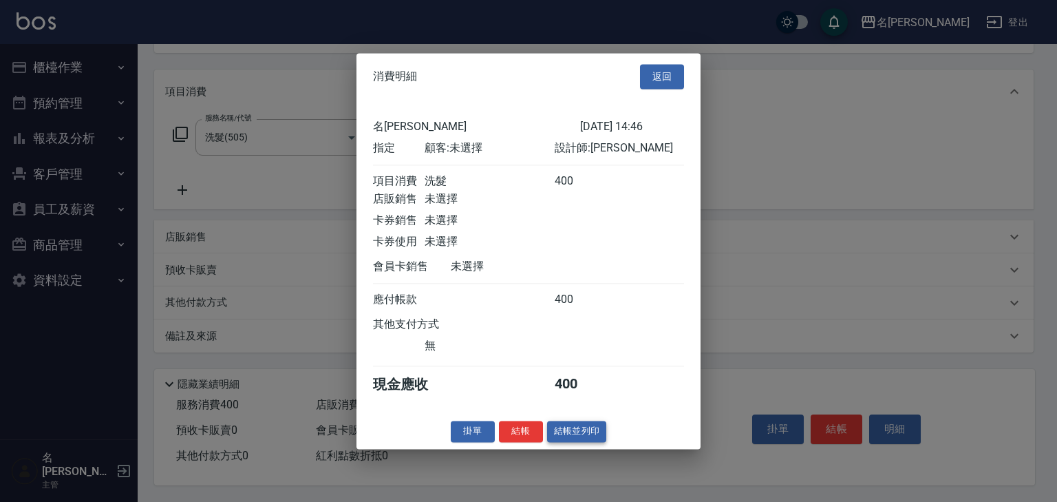
click at [579, 440] on button "結帳並列印" at bounding box center [577, 430] width 60 height 21
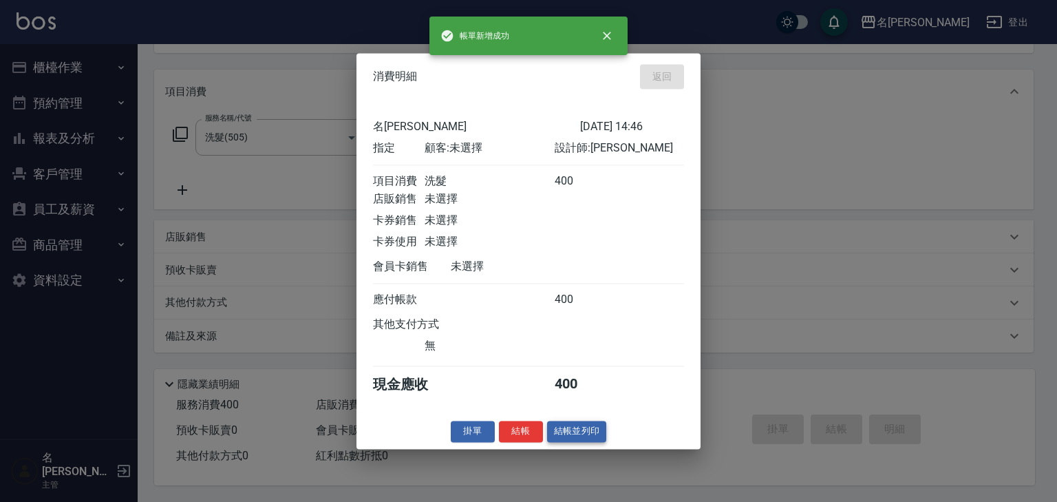
type input "[DATE] 14:53"
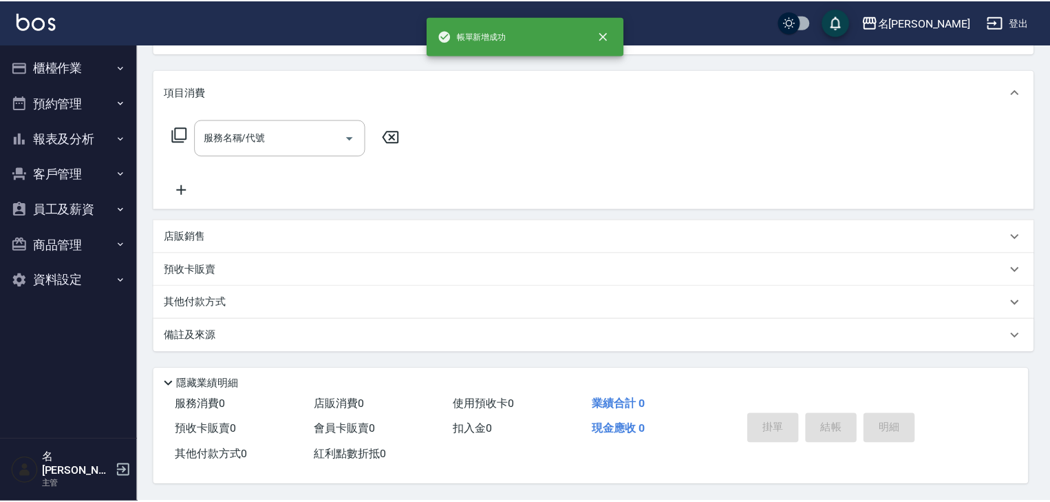
scroll to position [0, 0]
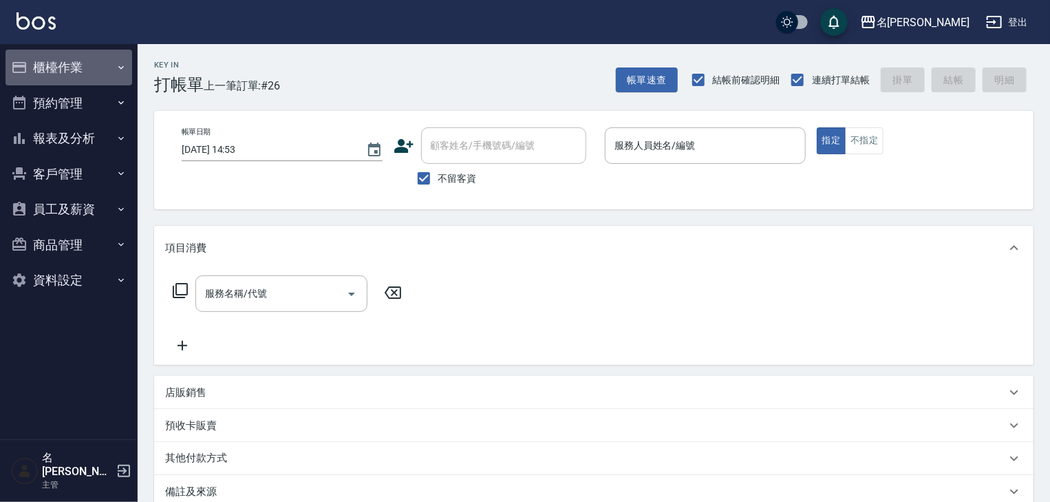
click at [87, 53] on button "櫃檯作業" at bounding box center [69, 68] width 127 height 36
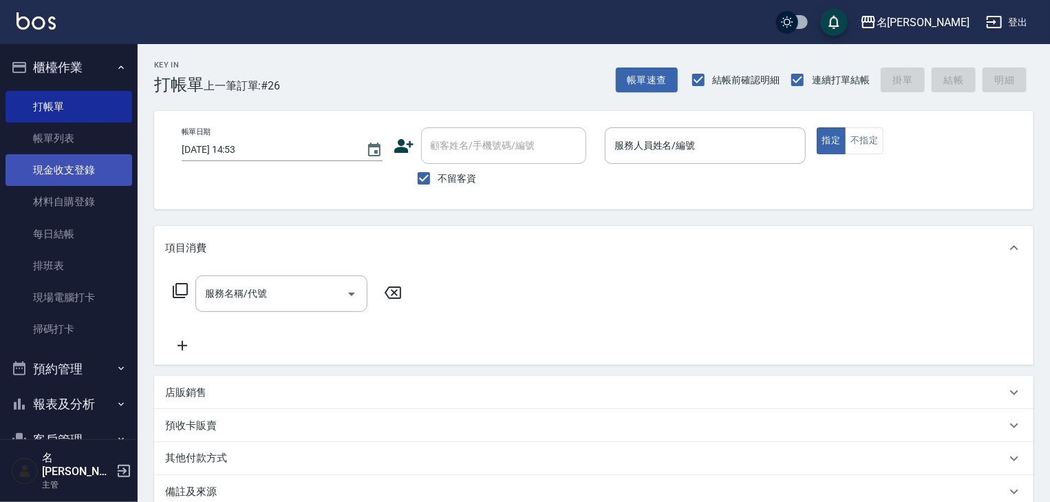
click at [107, 171] on link "現金收支登錄" at bounding box center [69, 170] width 127 height 32
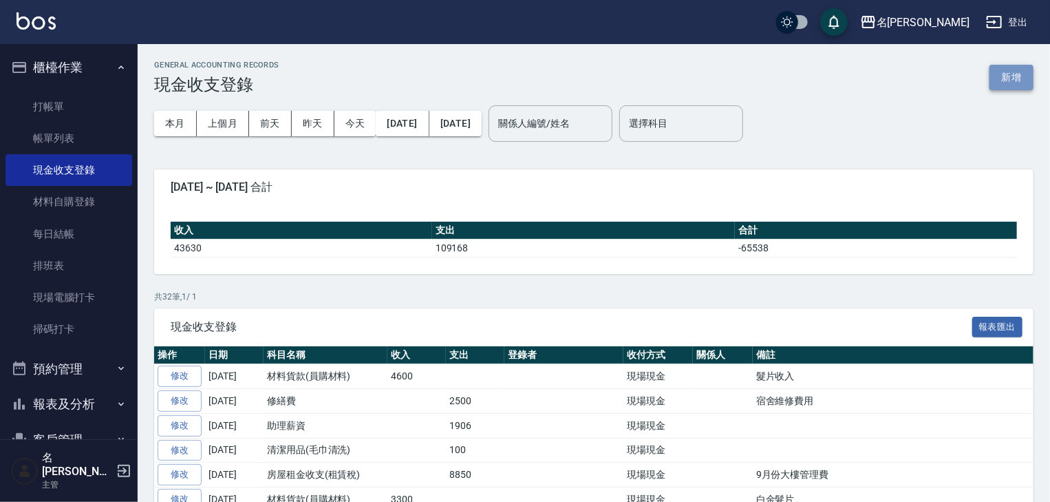
click at [1015, 77] on button "新增" at bounding box center [1012, 77] width 44 height 25
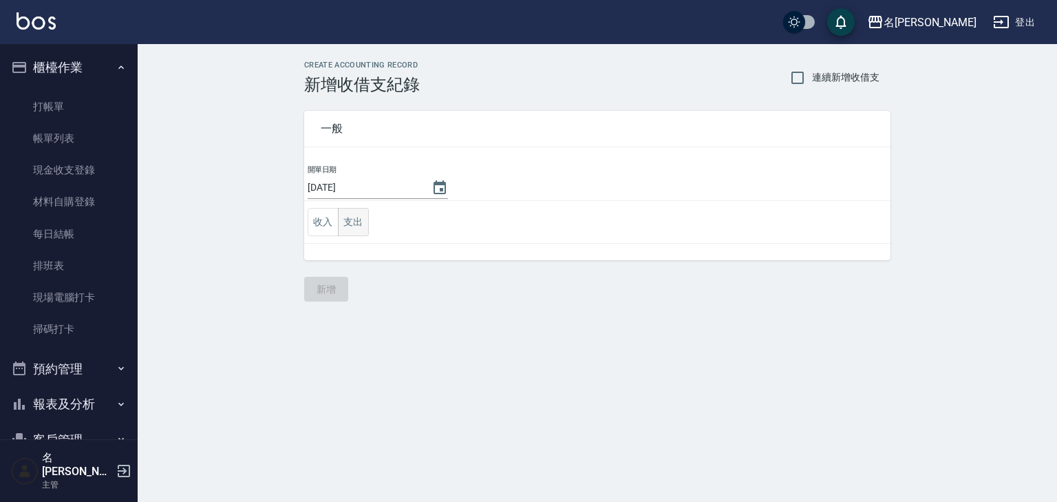
click at [357, 220] on button "支出" at bounding box center [353, 222] width 31 height 28
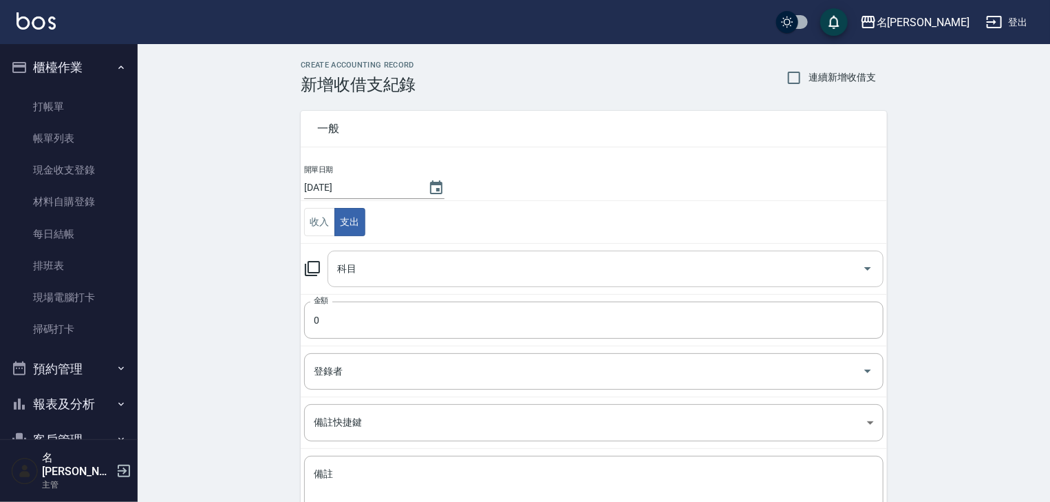
click at [363, 272] on input "科目" at bounding box center [595, 269] width 523 height 24
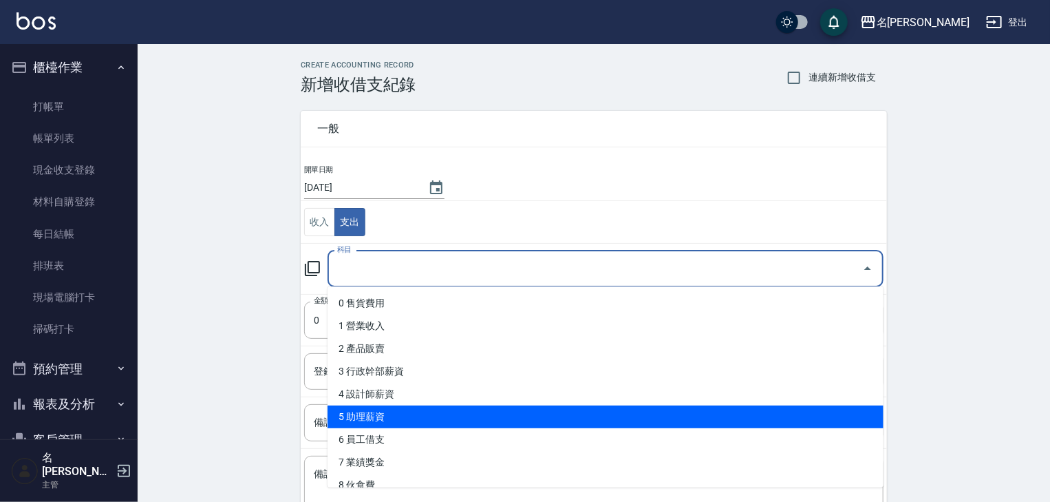
click at [383, 411] on li "5 助理薪資" at bounding box center [606, 416] width 556 height 23
type input "5 助理薪資"
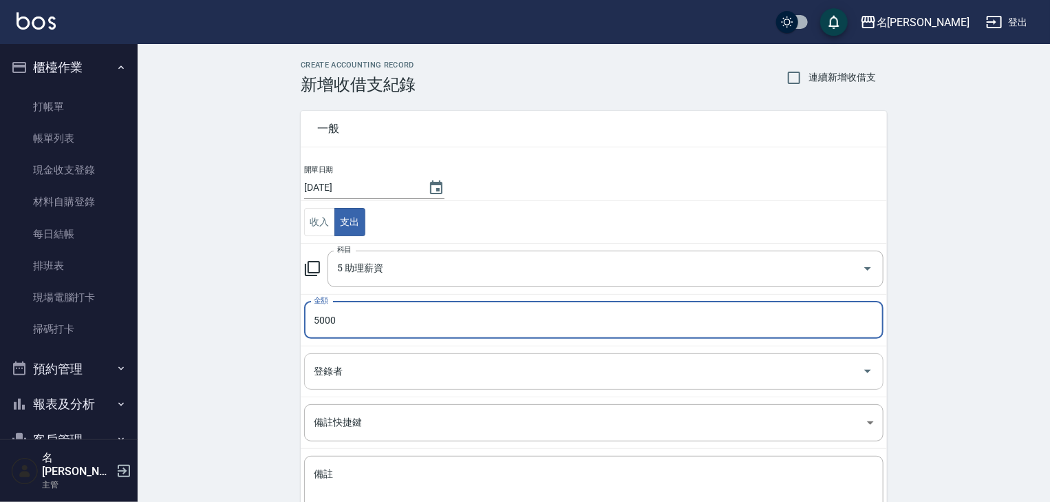
type input "5000"
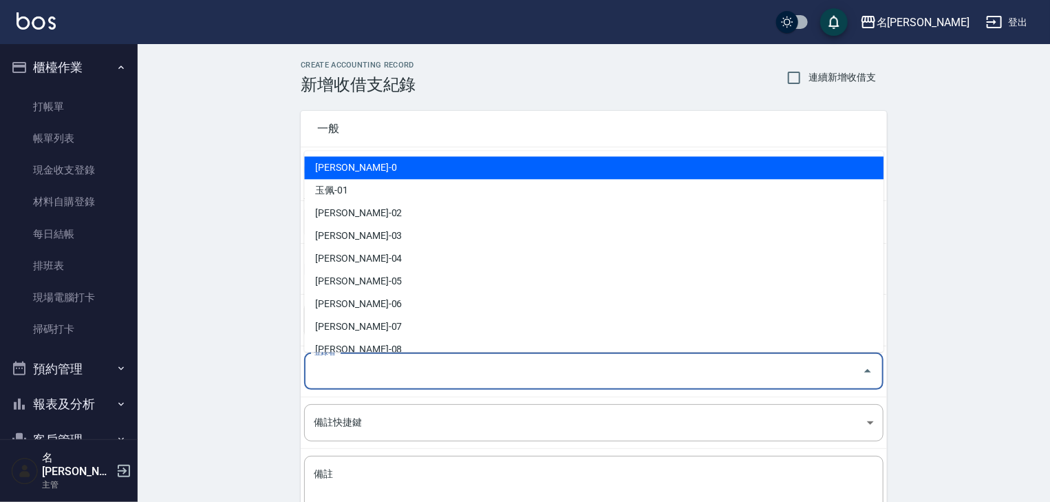
click at [357, 376] on input "登錄者" at bounding box center [583, 371] width 546 height 24
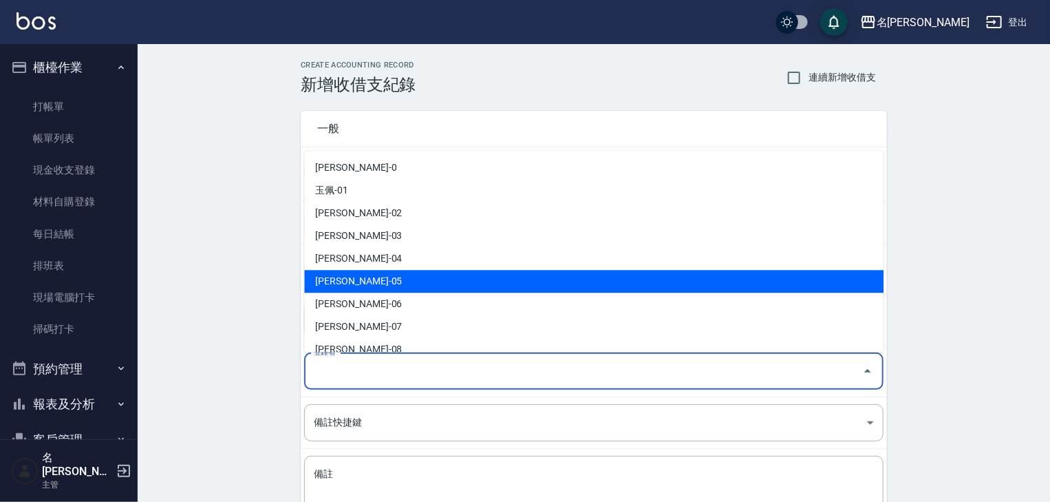
click at [378, 283] on li "[PERSON_NAME]-05" at bounding box center [593, 281] width 579 height 23
type input "[PERSON_NAME]-05"
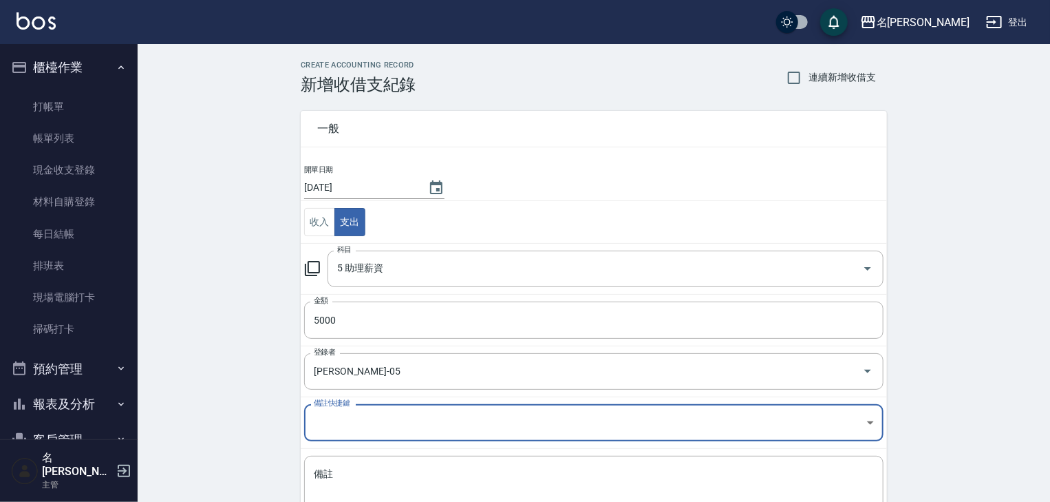
scroll to position [105, 0]
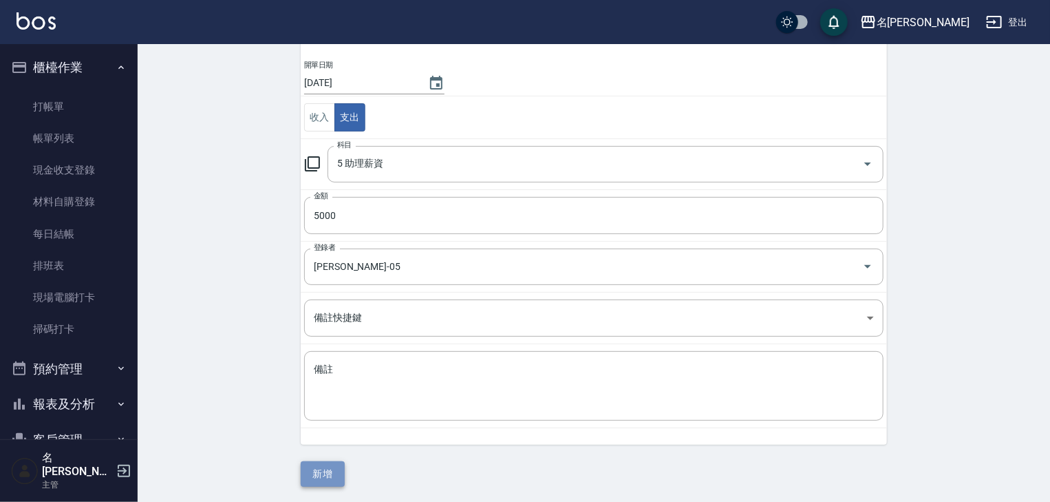
click at [318, 470] on button "新增" at bounding box center [323, 473] width 44 height 25
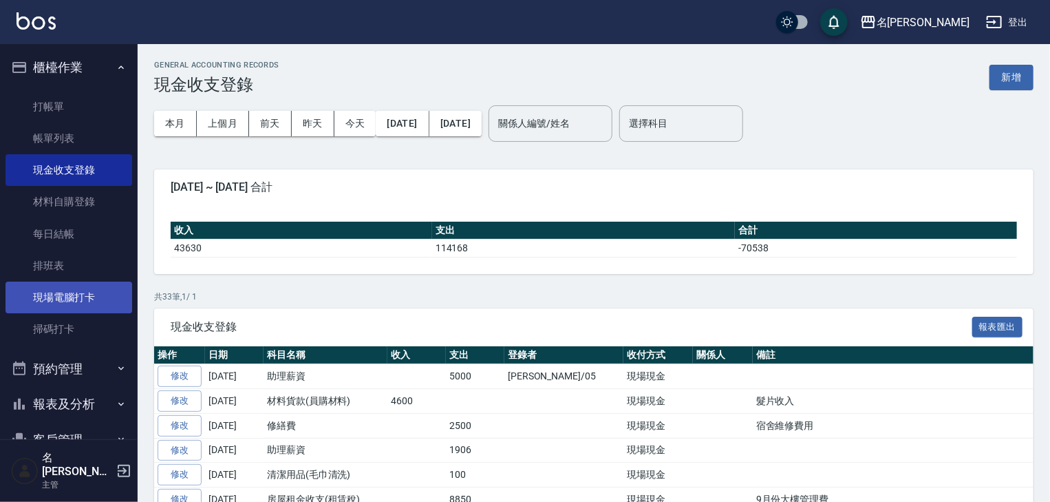
click at [78, 295] on link "現場電腦打卡" at bounding box center [69, 297] width 127 height 32
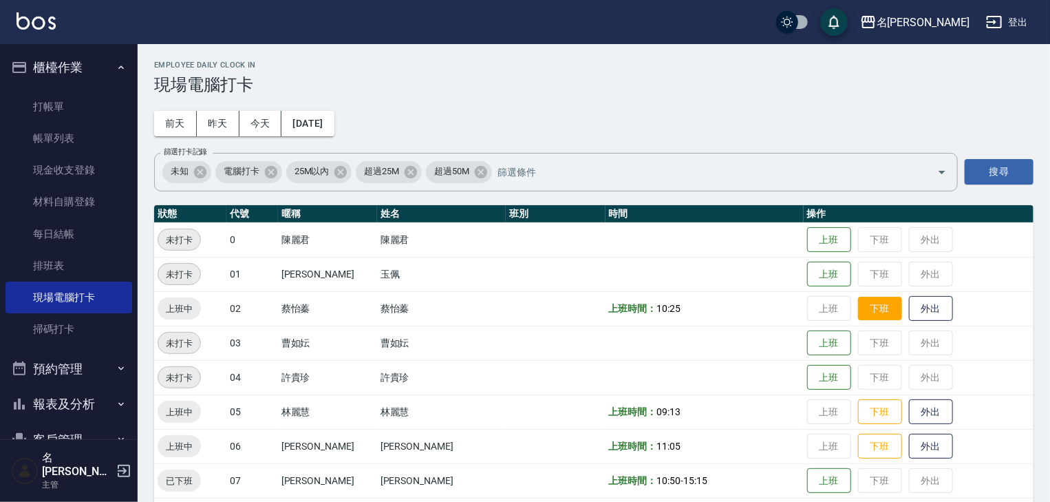
click at [858, 308] on button "下班" at bounding box center [880, 309] width 44 height 24
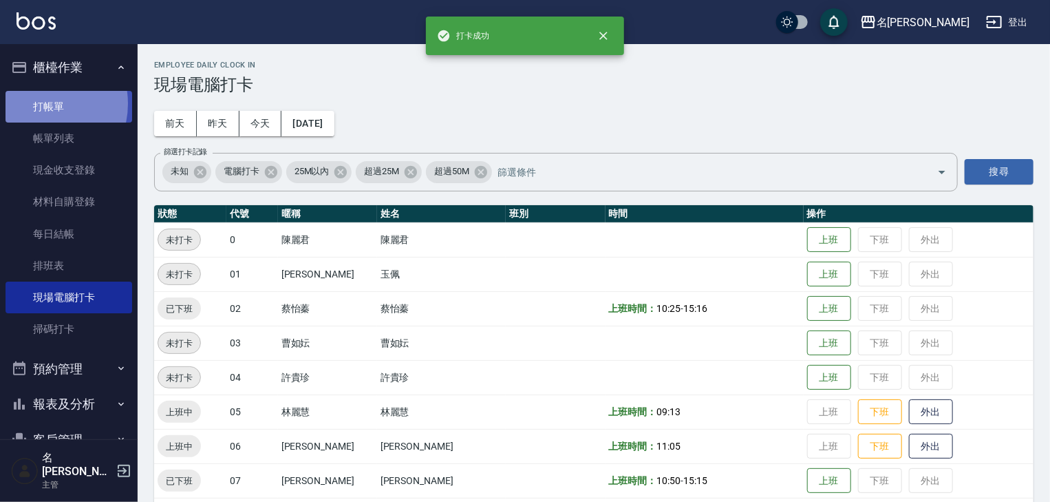
click at [39, 103] on link "打帳單" at bounding box center [69, 107] width 127 height 32
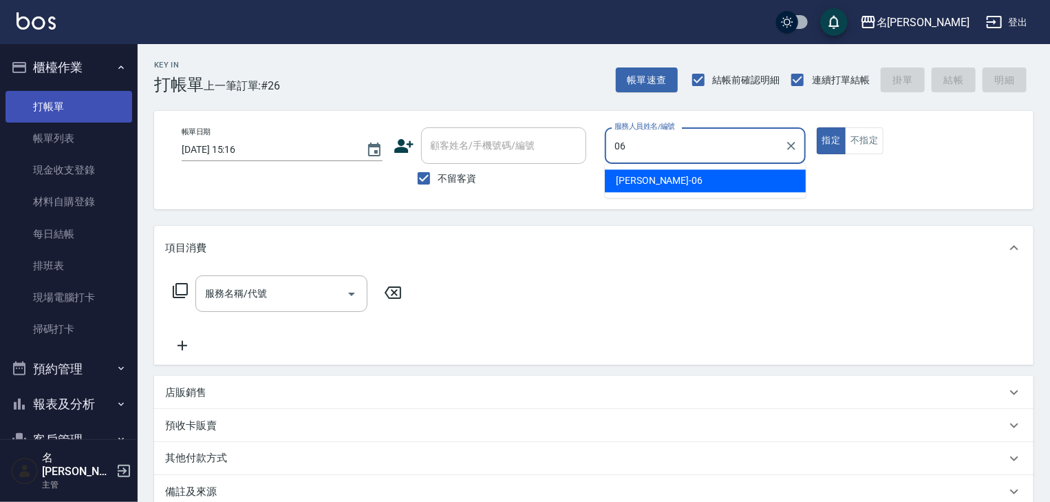
type input "[PERSON_NAME]-06"
type button "true"
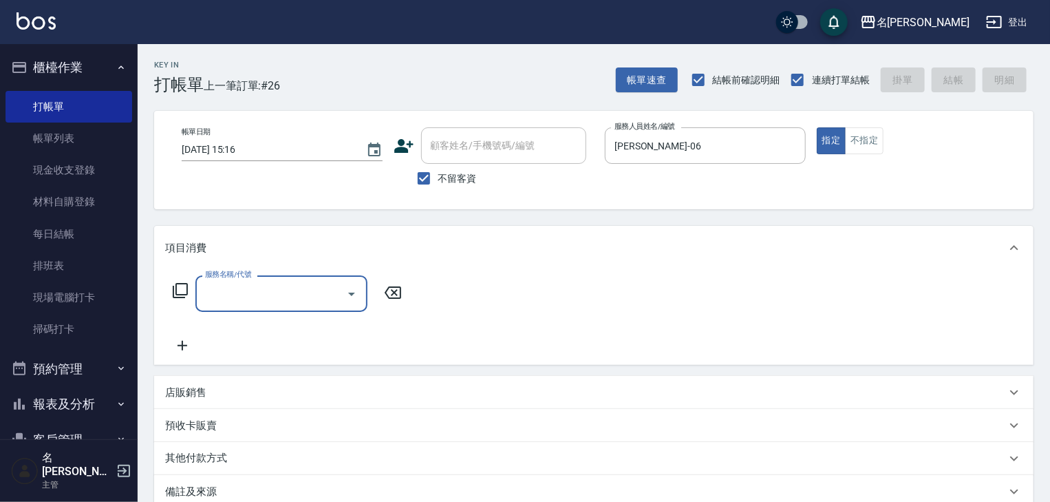
click at [178, 289] on icon at bounding box center [180, 290] width 17 height 17
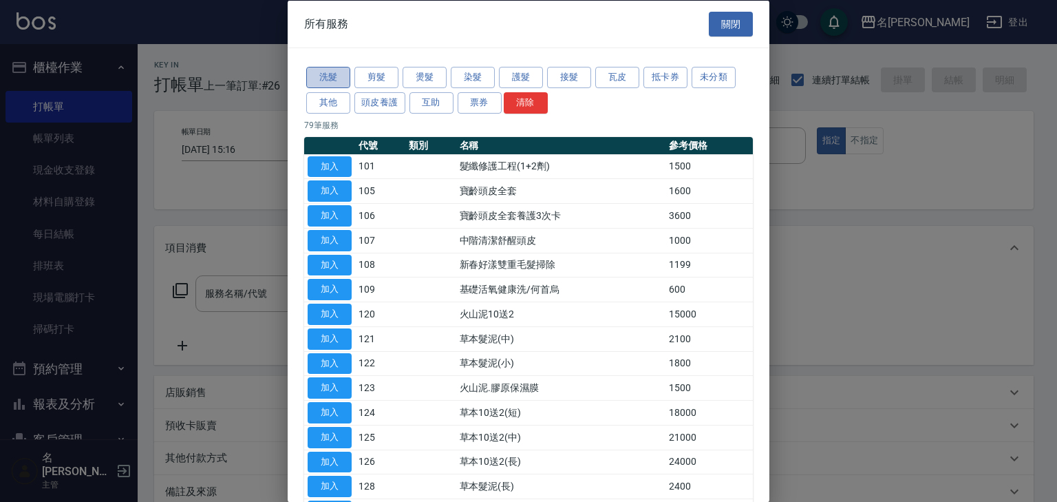
click at [325, 76] on button "洗髮" at bounding box center [328, 77] width 44 height 21
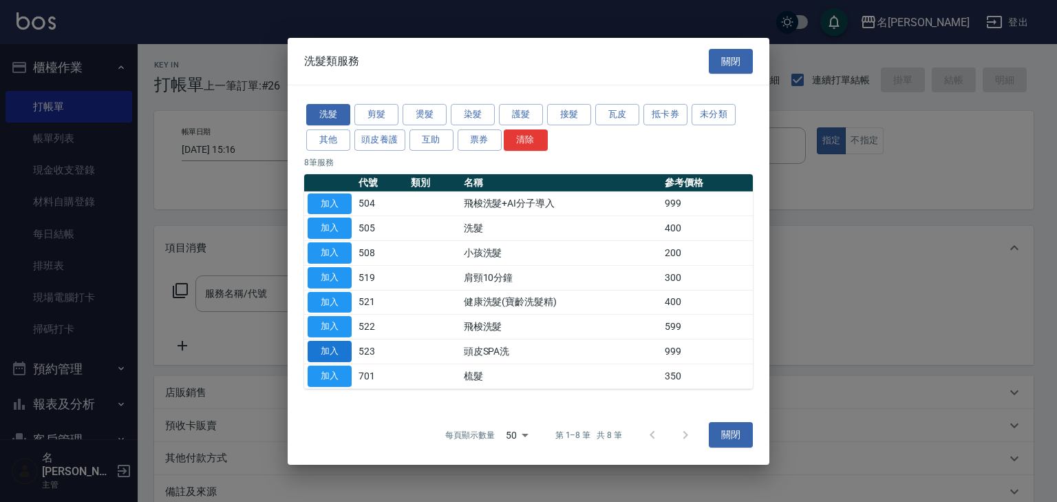
click at [337, 350] on button "加入" at bounding box center [330, 351] width 44 height 21
type input "頭皮SPA洗(523)"
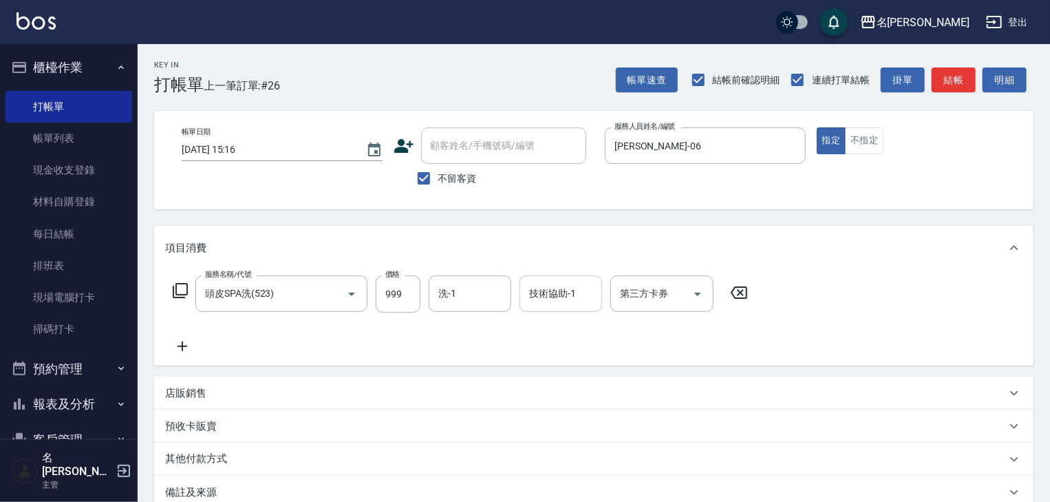
click at [544, 292] on div "技術協助-1 技術協助-1" at bounding box center [561, 293] width 83 height 36
type input "[PERSON_NAME]筑-26"
click at [956, 85] on button "結帳" at bounding box center [954, 79] width 44 height 25
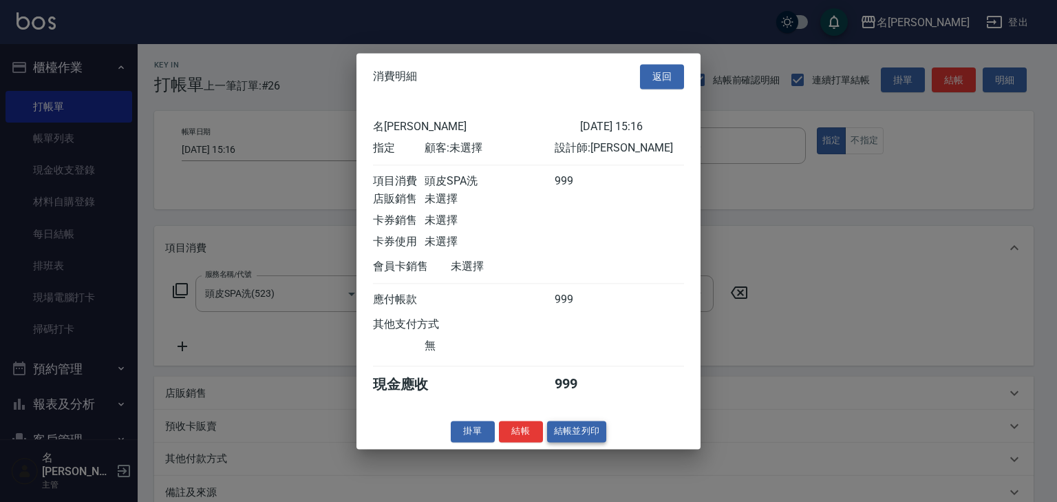
click at [577, 442] on button "結帳並列印" at bounding box center [577, 430] width 60 height 21
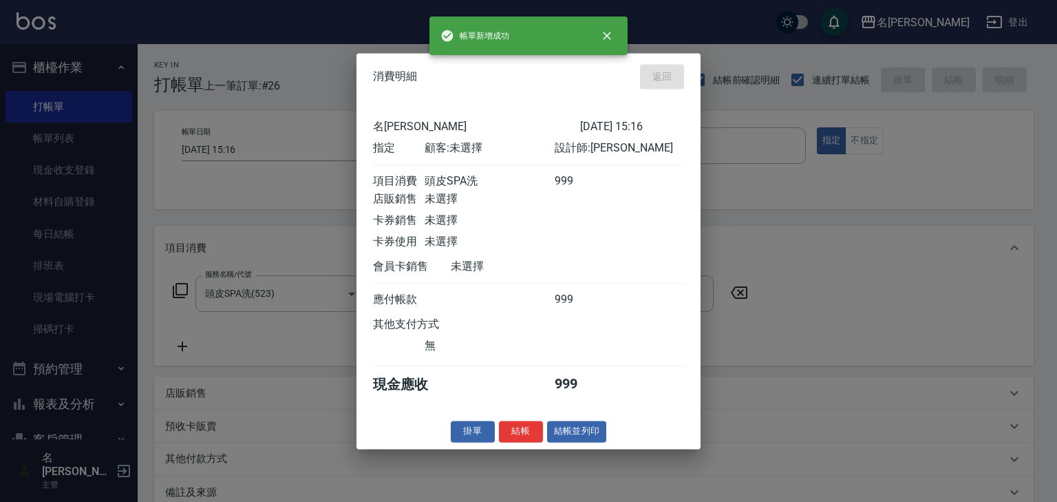
type input "[DATE] 15:24"
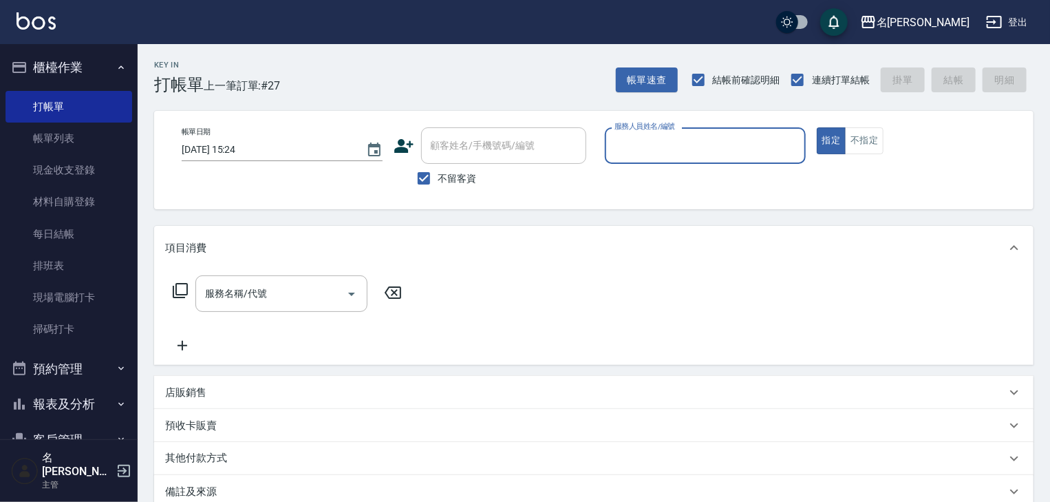
click at [664, 138] on input "服務人員姓名/編號" at bounding box center [705, 145] width 189 height 24
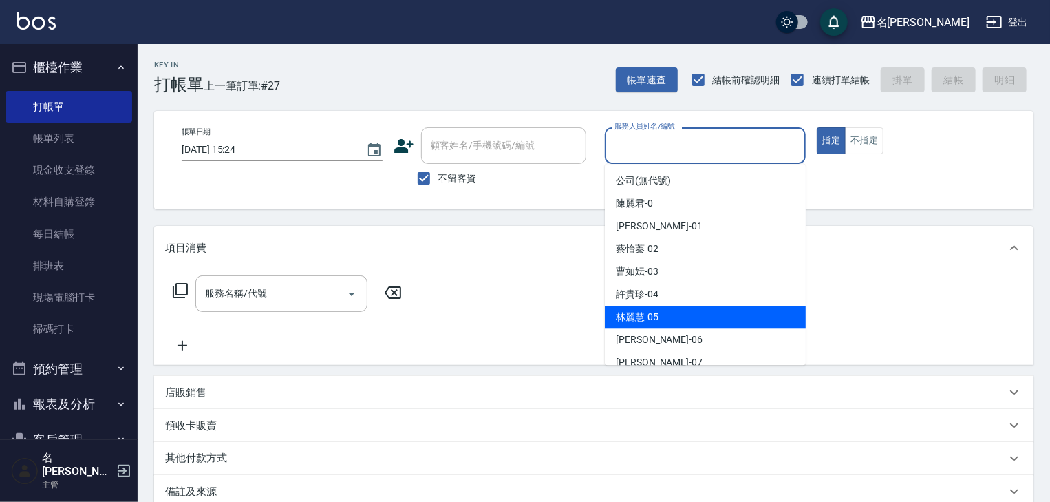
click at [666, 324] on div "[PERSON_NAME]-05" at bounding box center [705, 317] width 201 height 23
type input "[PERSON_NAME]-05"
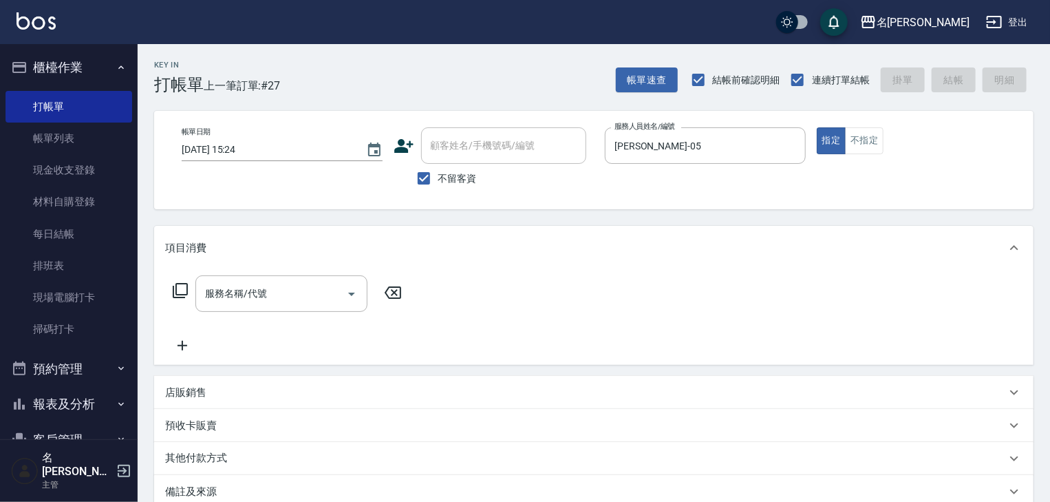
click at [180, 296] on icon at bounding box center [180, 290] width 17 height 17
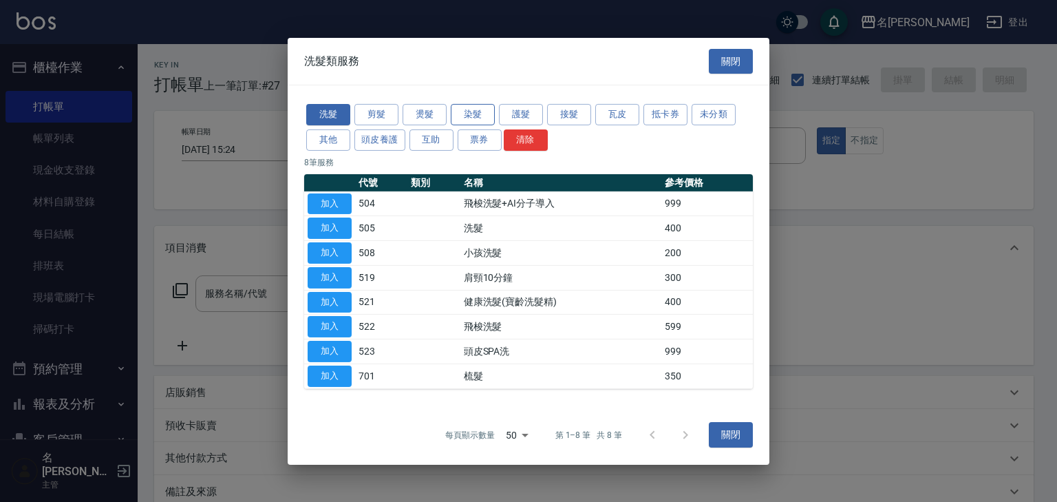
click at [485, 118] on button "染髮" at bounding box center [473, 114] width 44 height 21
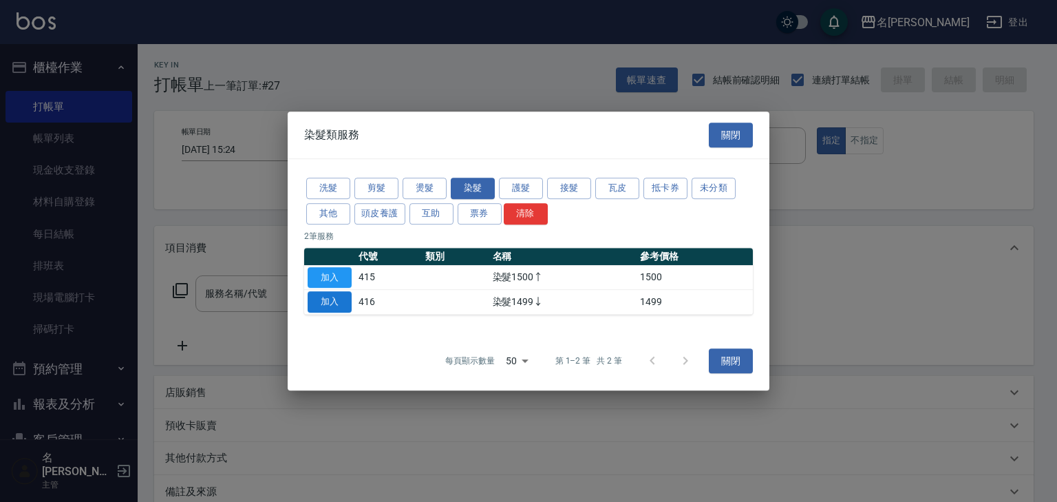
click at [328, 302] on button "加入" at bounding box center [330, 301] width 44 height 21
type input "染髮1499↓(416)"
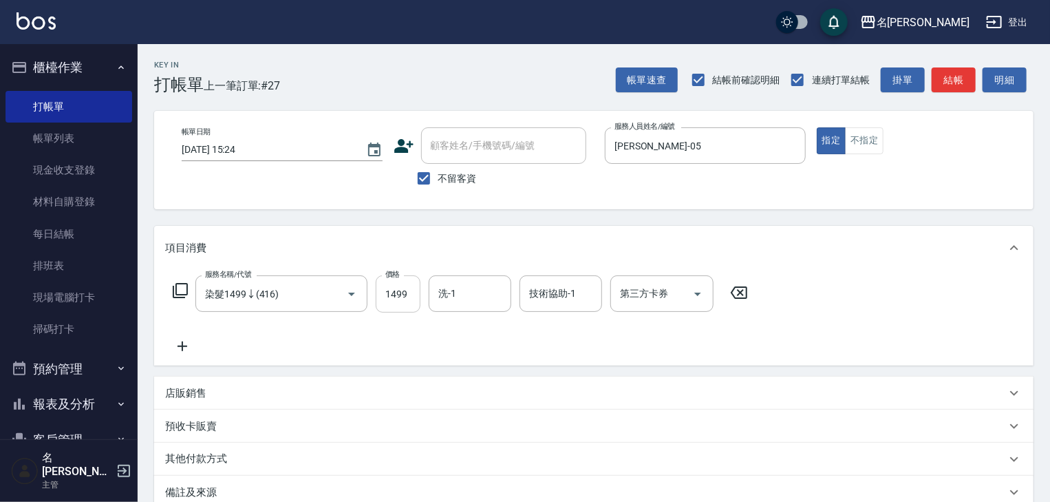
click at [405, 292] on input "1499" at bounding box center [398, 293] width 45 height 37
type input "1200"
type input "[PERSON_NAME]-08"
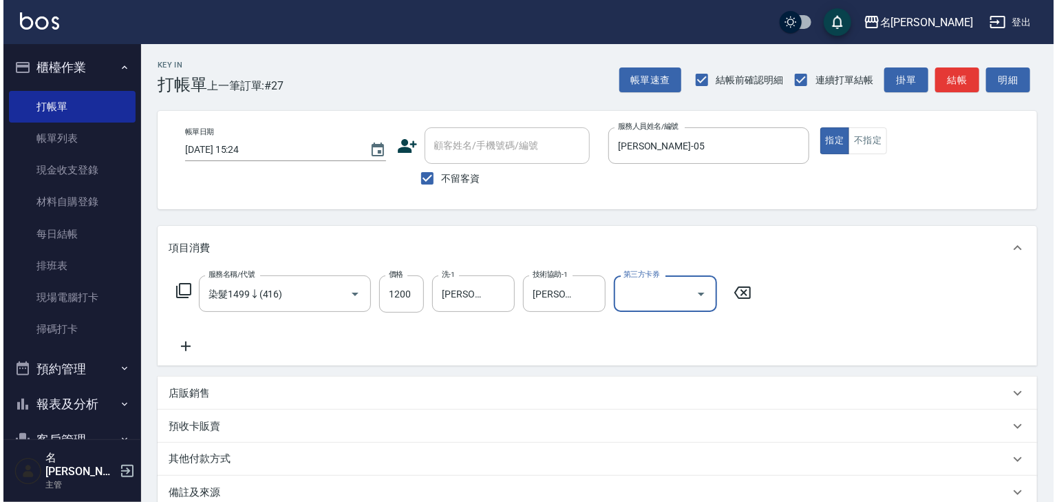
scroll to position [161, 0]
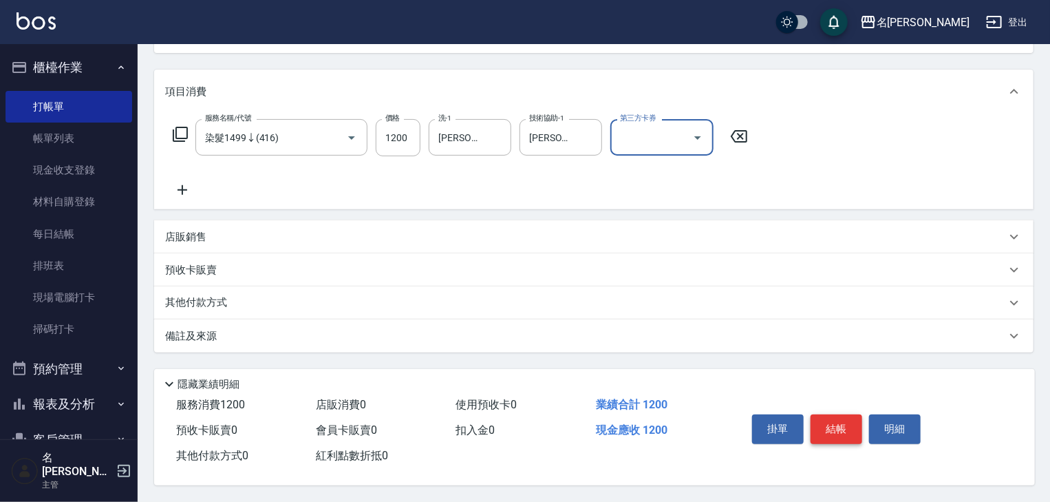
click at [826, 416] on button "結帳" at bounding box center [837, 428] width 52 height 29
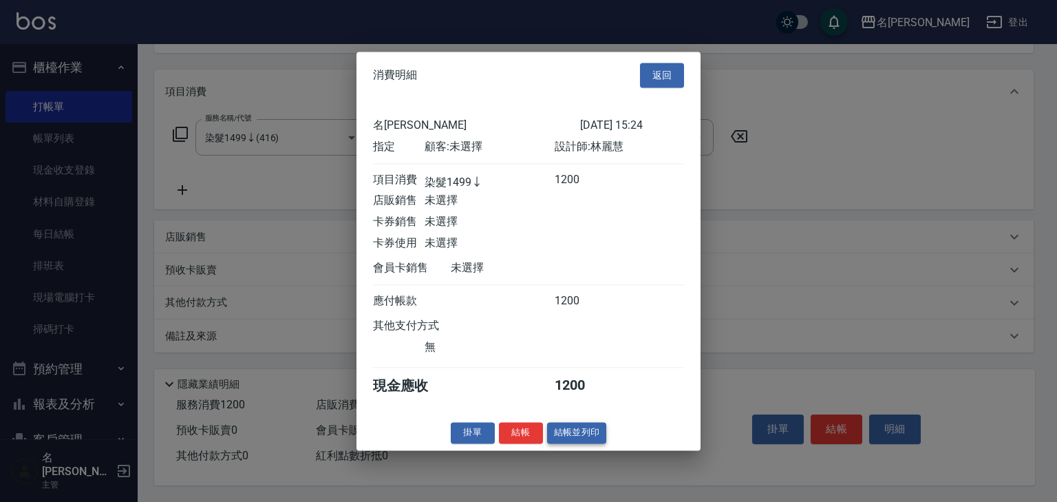
click at [581, 439] on button "結帳並列印" at bounding box center [577, 432] width 60 height 21
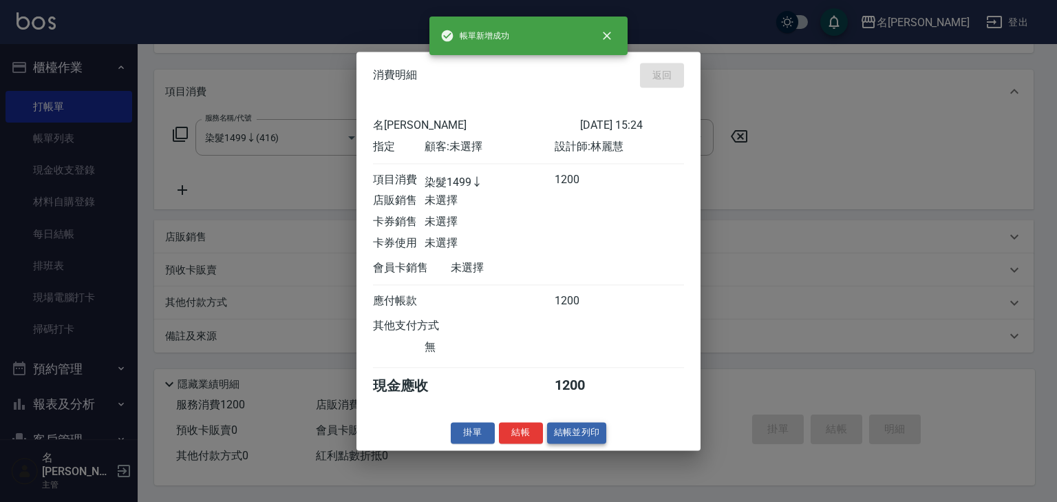
type input "[DATE] 15:27"
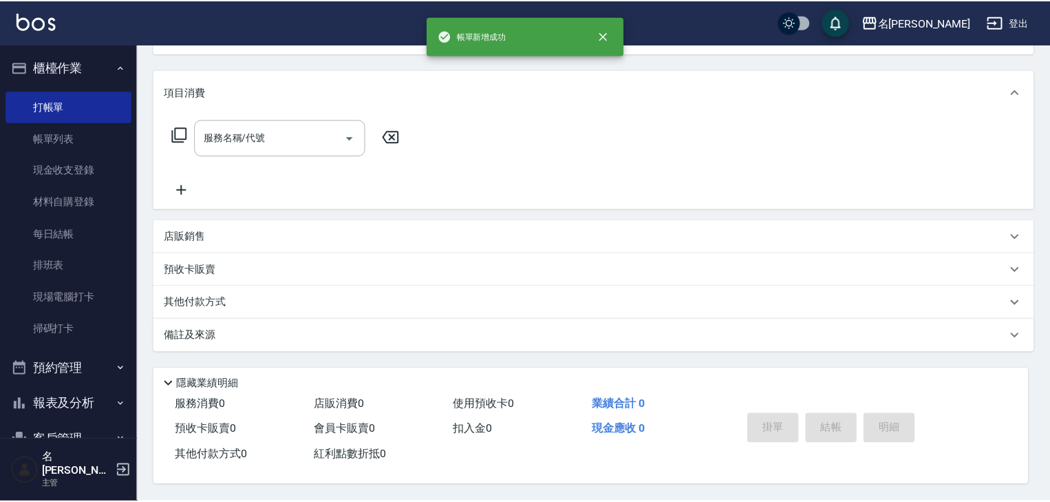
scroll to position [0, 0]
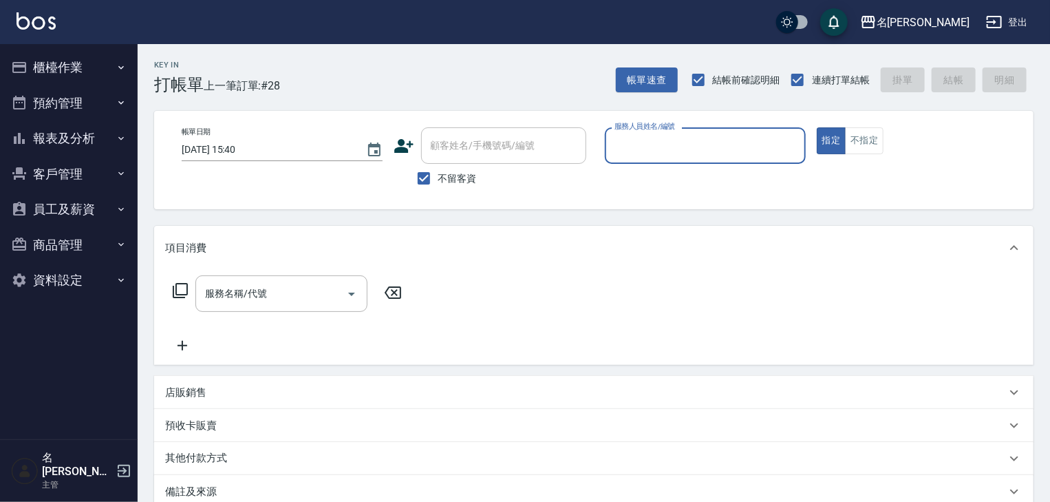
click at [65, 67] on button "櫃檯作業" at bounding box center [69, 68] width 127 height 36
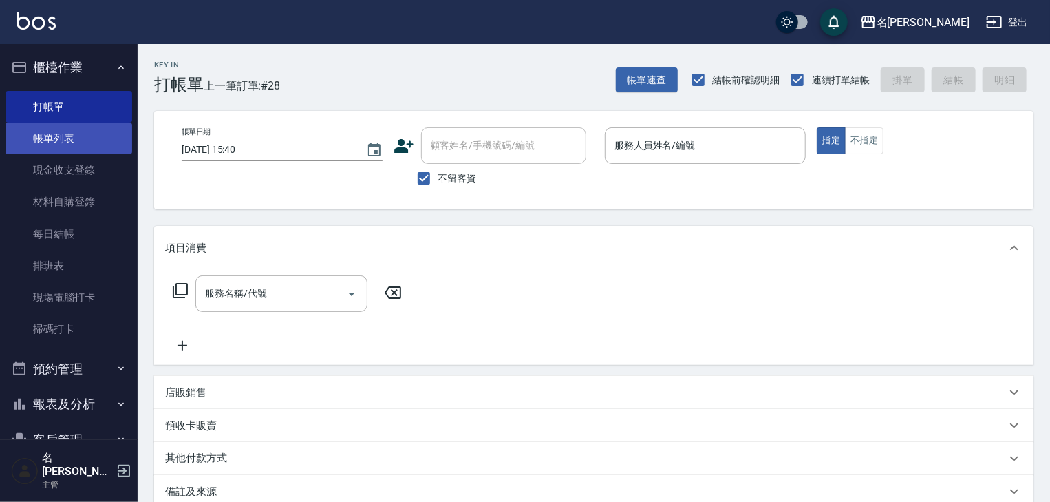
click at [84, 137] on link "帳單列表" at bounding box center [69, 138] width 127 height 32
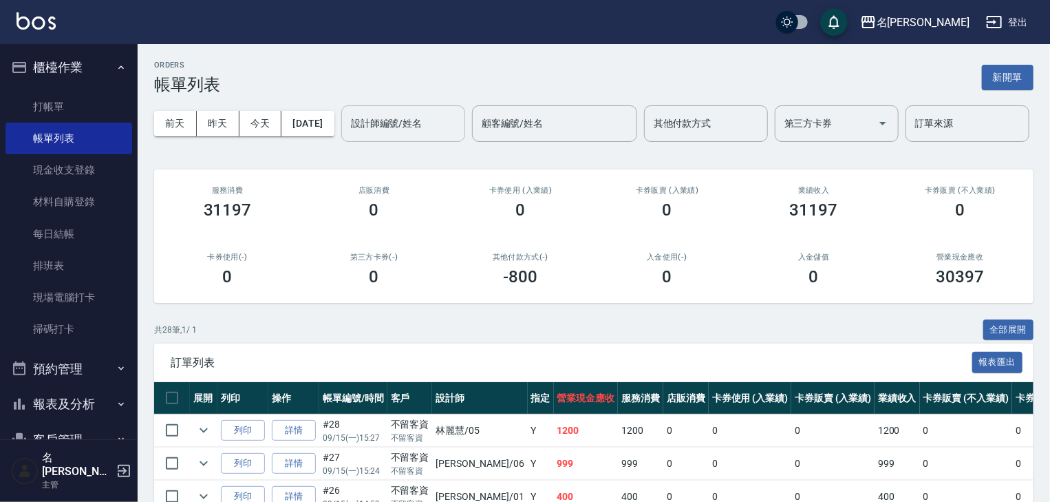
click at [347, 136] on input "設計師編號/姓名" at bounding box center [402, 123] width 111 height 24
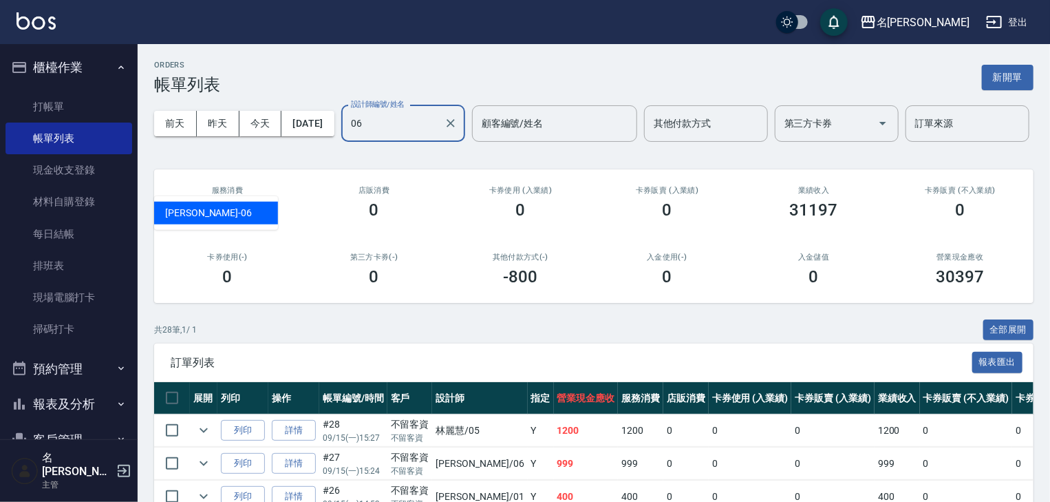
click at [227, 212] on div "[PERSON_NAME] -06" at bounding box center [216, 213] width 124 height 23
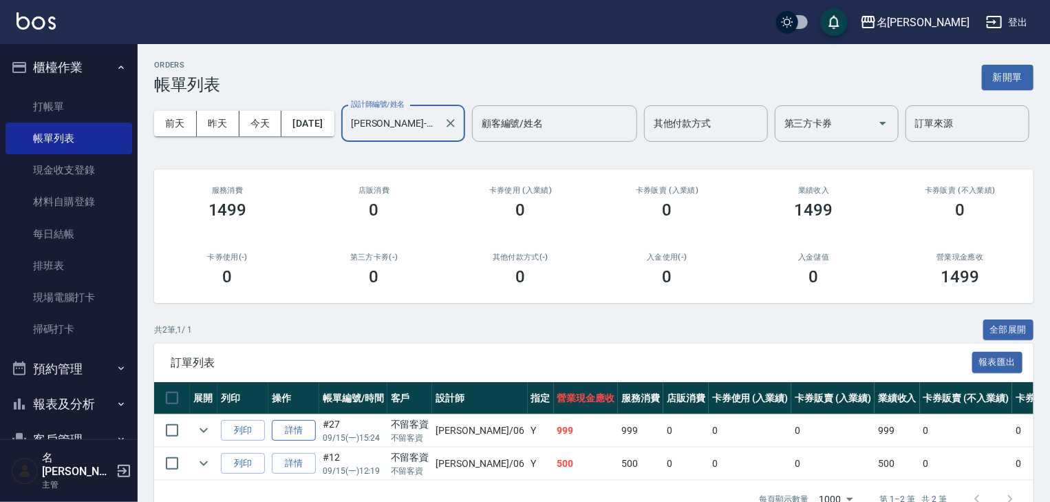
type input "[PERSON_NAME]-06"
click at [303, 441] on link "詳情" at bounding box center [294, 430] width 44 height 21
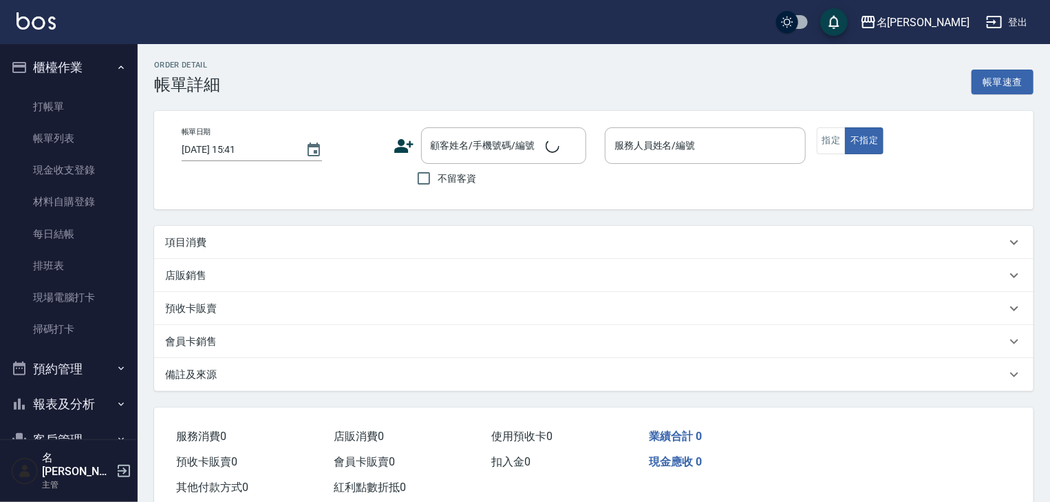
type input "[DATE] 15:24"
checkbox input "true"
type input "[PERSON_NAME]-06"
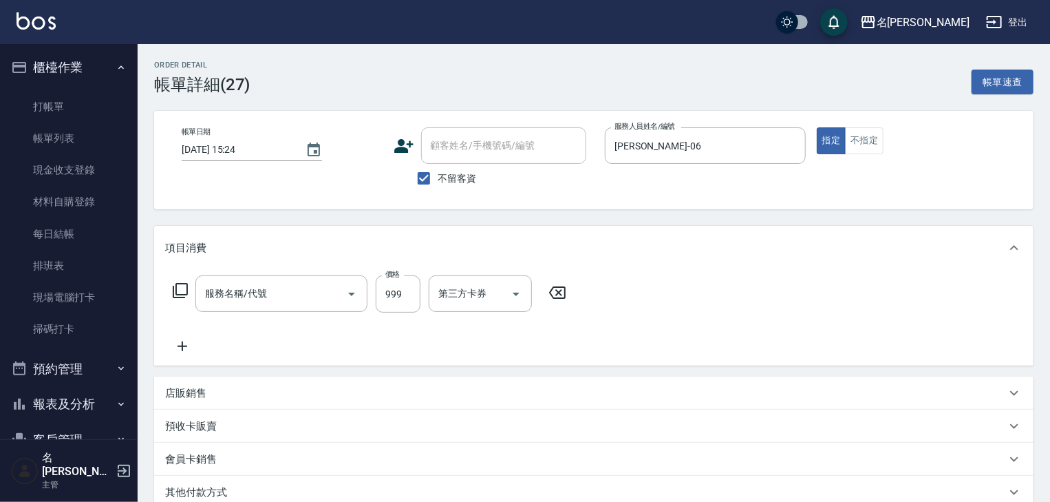
type input "頭皮SPA洗(523)"
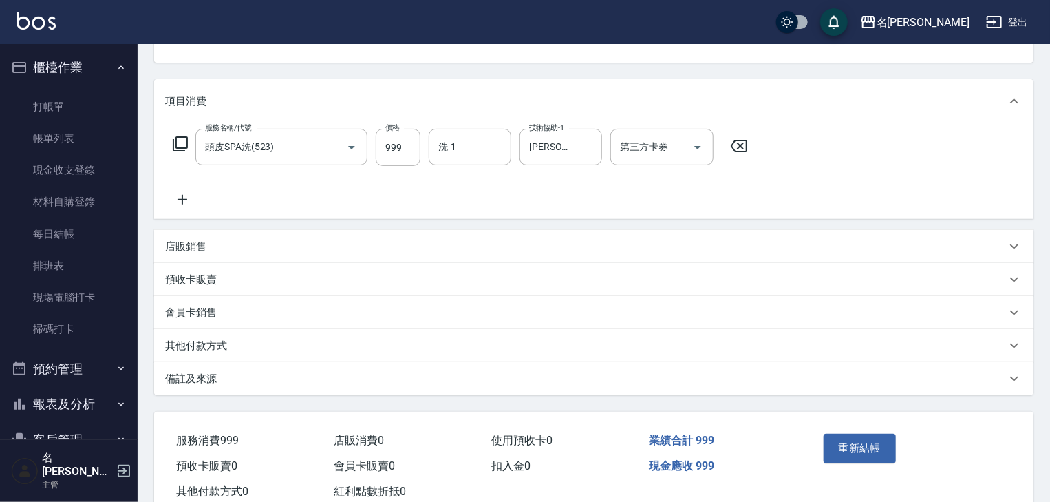
click at [224, 347] on p "其他付款方式" at bounding box center [196, 346] width 62 height 14
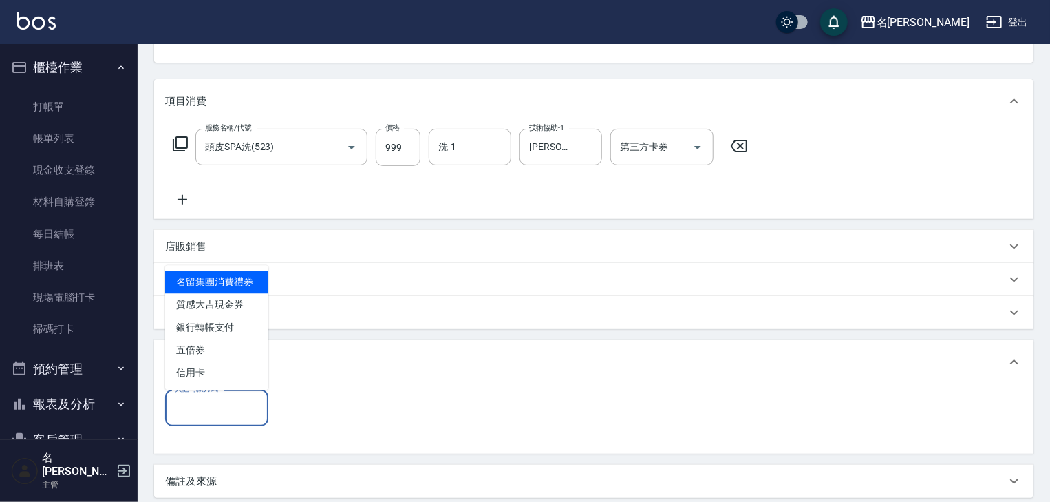
click at [237, 409] on input "其他付款方式" at bounding box center [216, 408] width 91 height 24
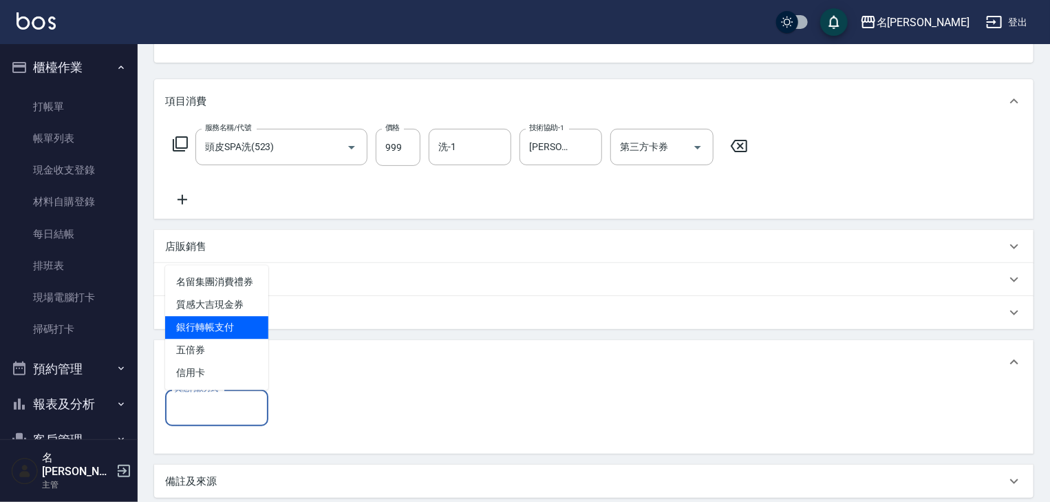
click at [235, 333] on span "銀行轉帳支付" at bounding box center [216, 327] width 103 height 23
type input "銀行轉帳支付"
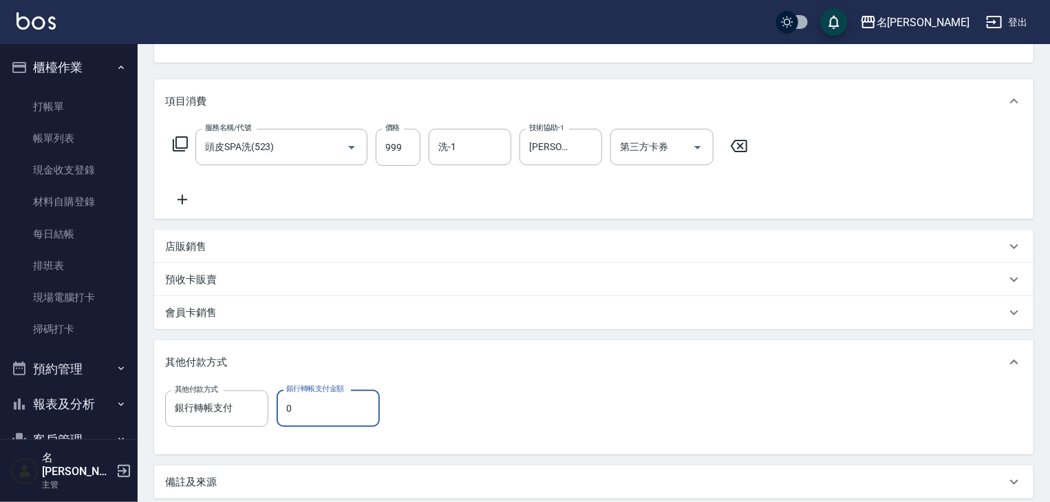
click at [312, 407] on input "0" at bounding box center [328, 407] width 103 height 37
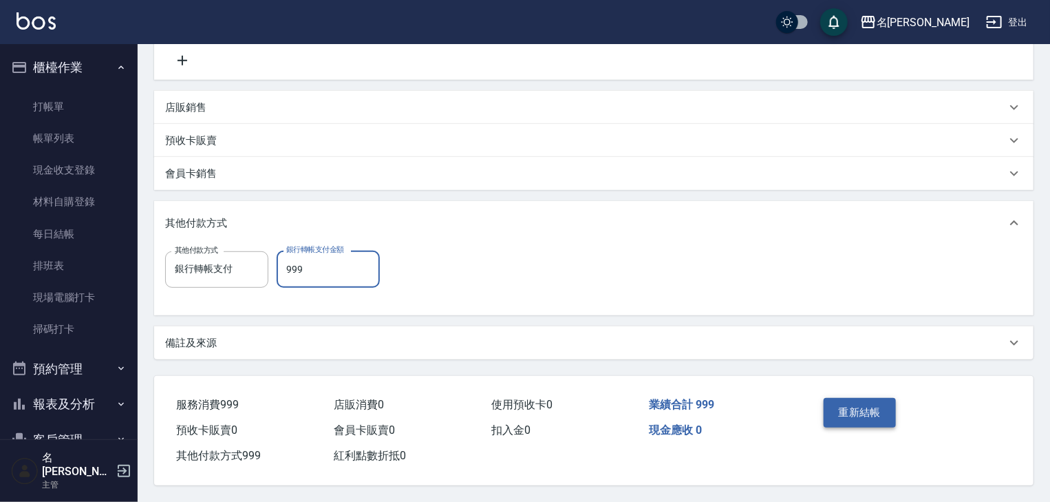
type input "999"
click at [837, 414] on button "重新結帳" at bounding box center [860, 412] width 73 height 29
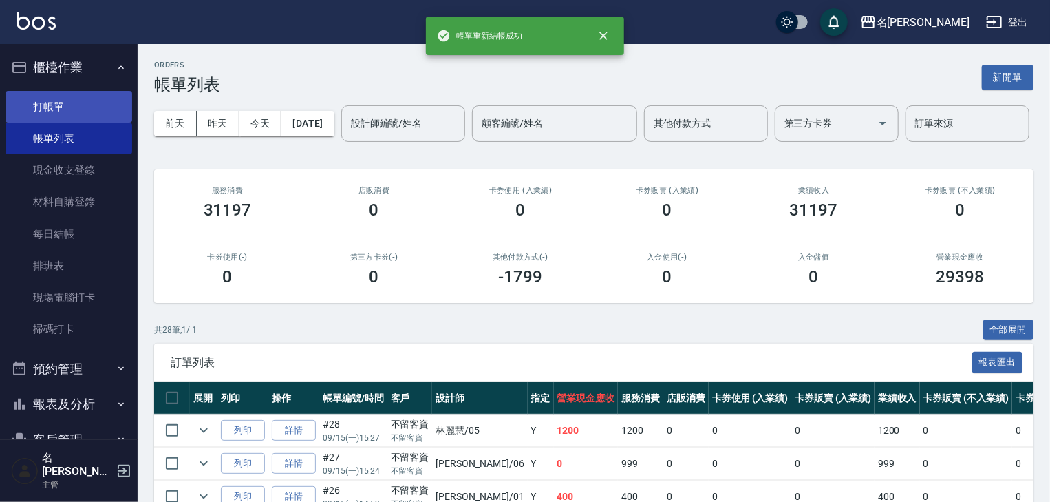
click at [97, 103] on link "打帳單" at bounding box center [69, 107] width 127 height 32
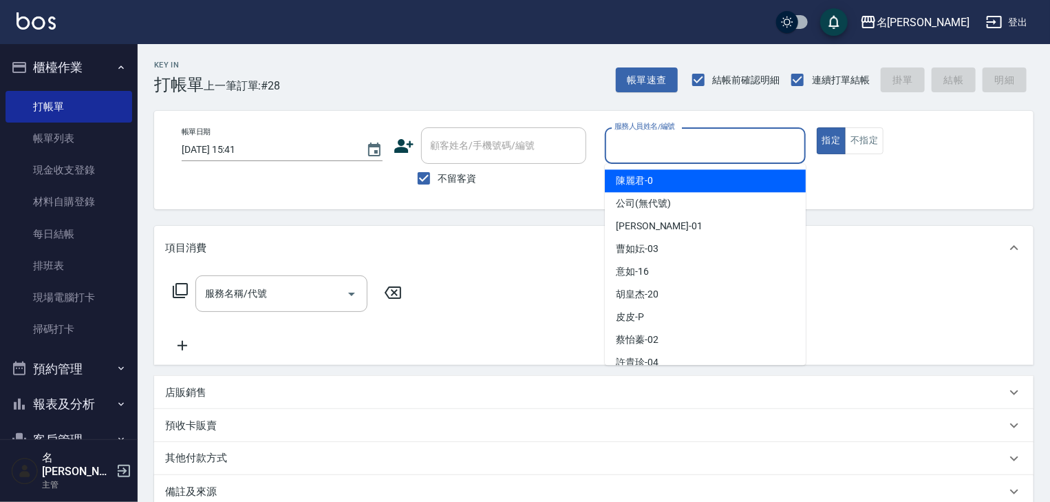
click at [714, 143] on input "服務人員姓名/編號" at bounding box center [705, 145] width 189 height 24
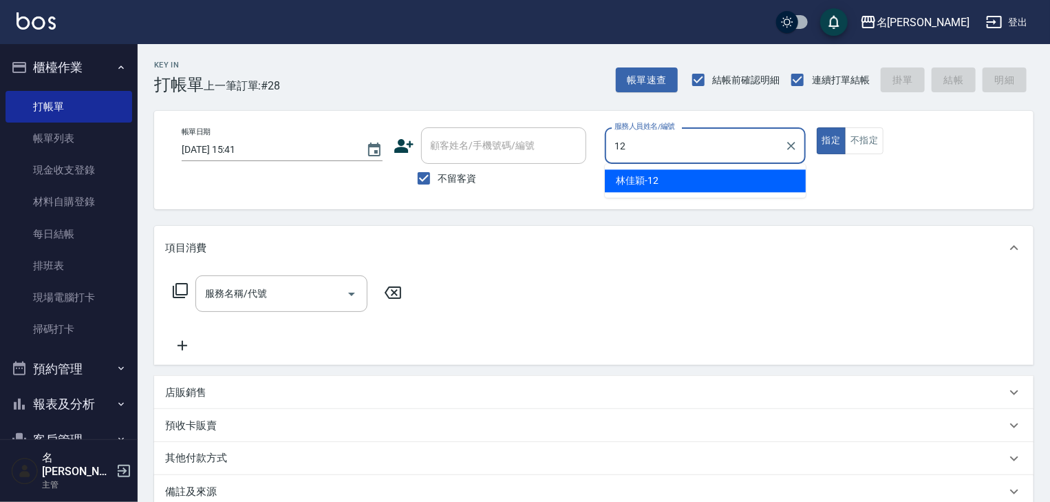
click at [647, 181] on span "[PERSON_NAME]-12" at bounding box center [637, 180] width 43 height 14
type input "[PERSON_NAME]-12"
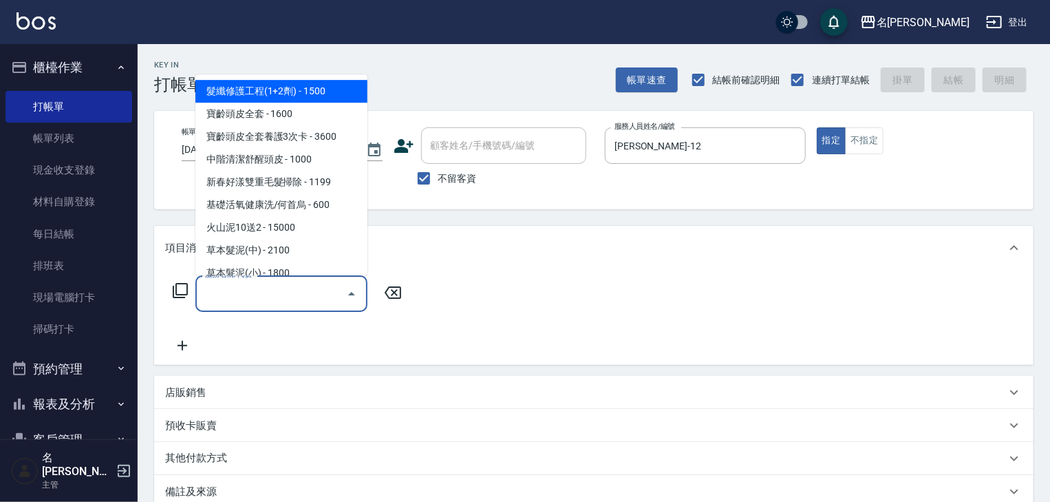
click at [310, 302] on input "服務名稱/代號" at bounding box center [271, 293] width 139 height 24
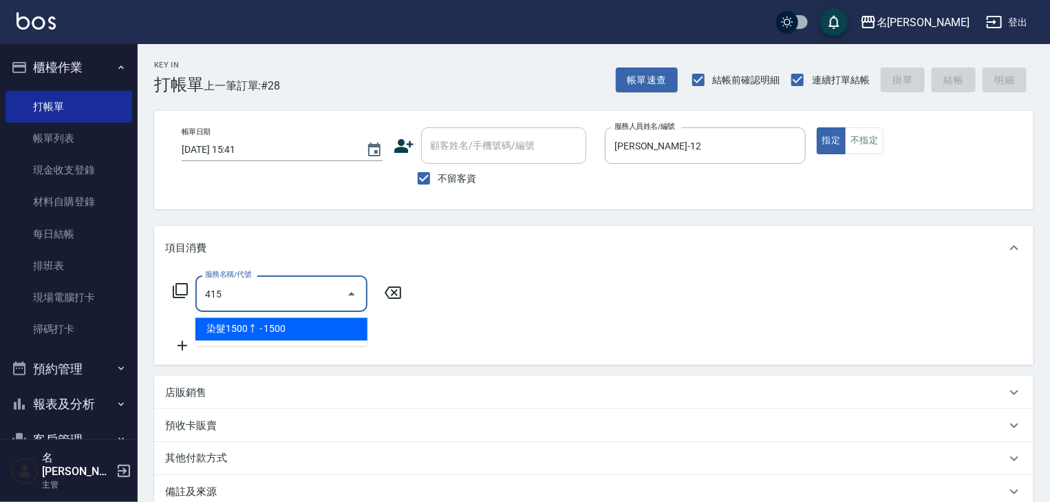
drag, startPoint x: 315, startPoint y: 332, endPoint x: 322, endPoint y: 330, distance: 7.2
click at [316, 331] on span "染髮1500↑ - 1500" at bounding box center [281, 329] width 172 height 23
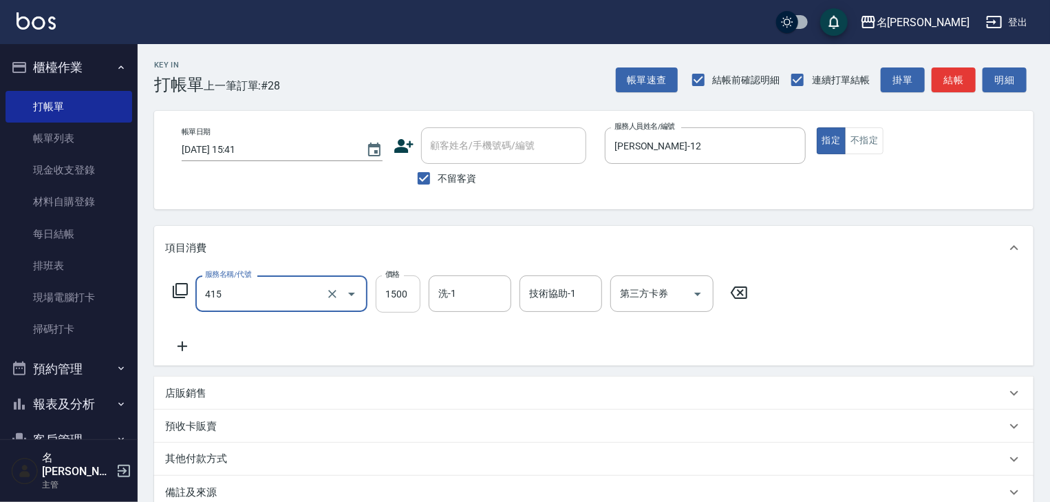
type input "染髮1500↑(415)"
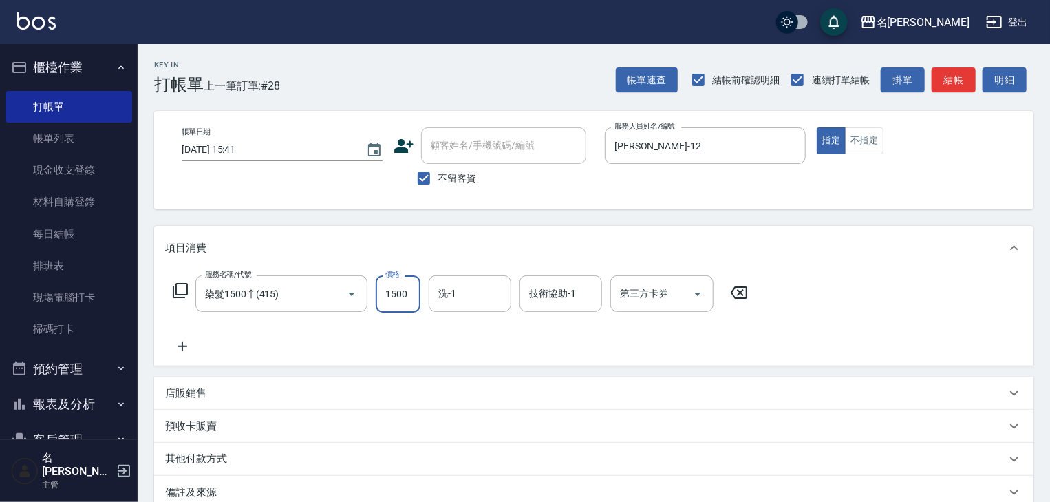
click at [393, 289] on input "1500" at bounding box center [398, 293] width 45 height 37
type input "3000"
click at [195, 396] on p "店販銷售" at bounding box center [185, 393] width 41 height 14
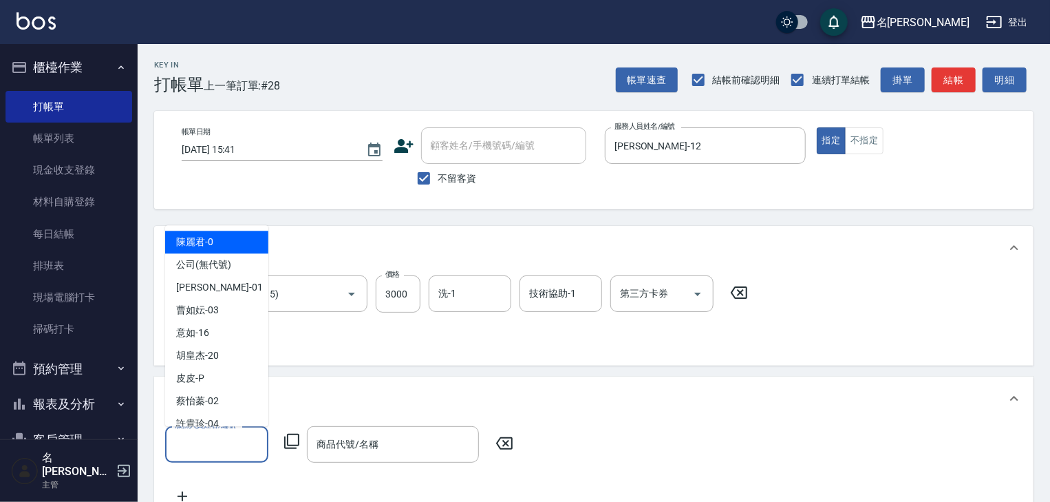
click at [213, 451] on input "服務人員姓名/編號" at bounding box center [216, 444] width 91 height 24
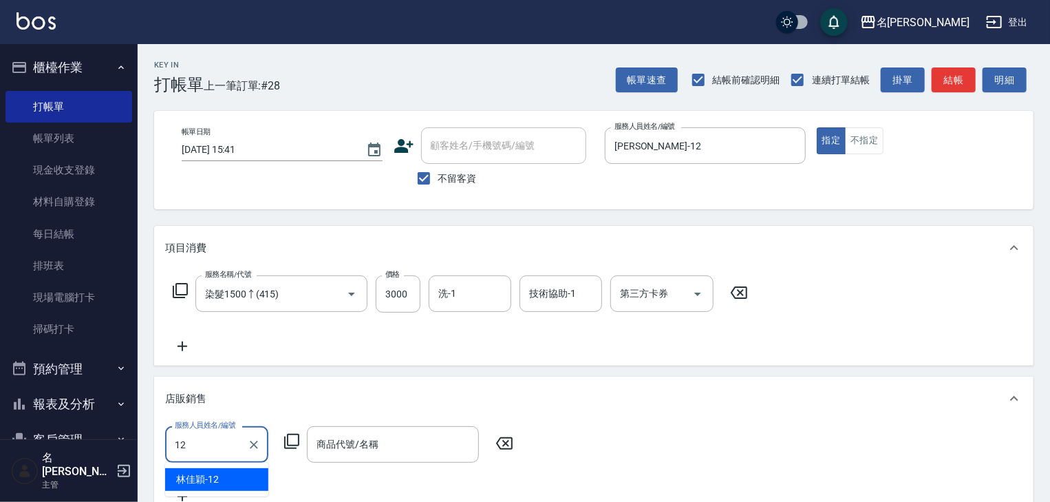
drag, startPoint x: 239, startPoint y: 471, endPoint x: 271, endPoint y: 466, distance: 32.0
click at [242, 471] on div "林佳穎 -12" at bounding box center [216, 479] width 103 height 23
type input "林佳穎-12"
click at [299, 445] on icon at bounding box center [292, 441] width 17 height 17
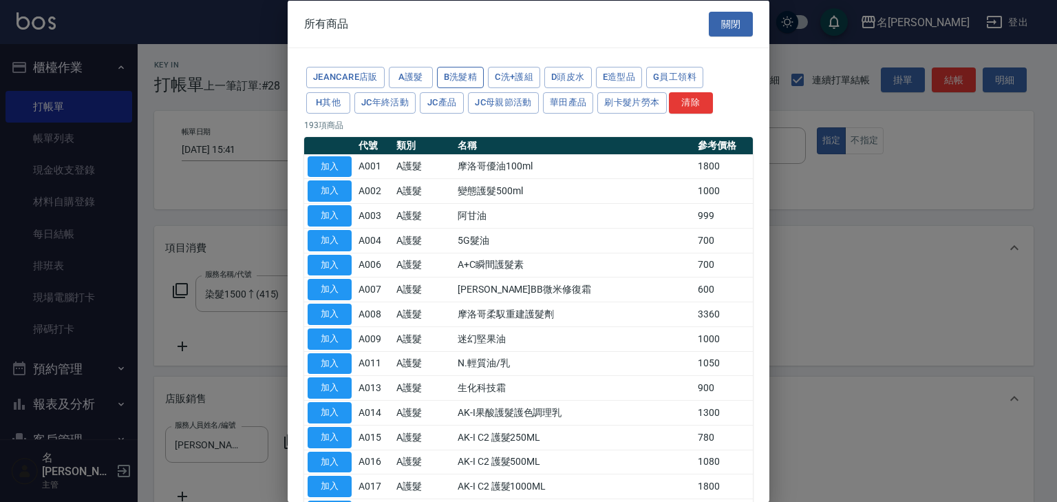
click at [447, 77] on button "B洗髮精" at bounding box center [460, 77] width 47 height 21
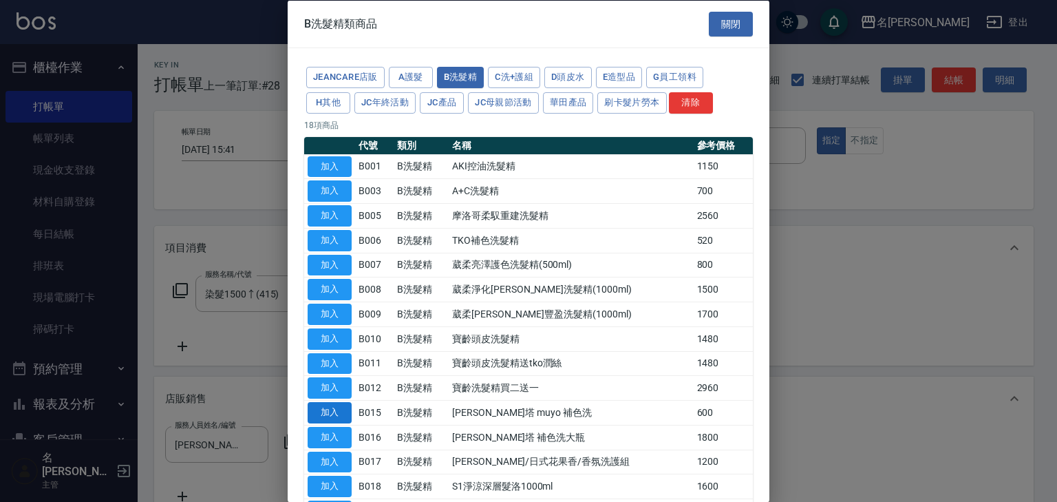
click at [311, 412] on button "加入" at bounding box center [330, 412] width 44 height 21
type input "雷娜塔 muyo 補色洗"
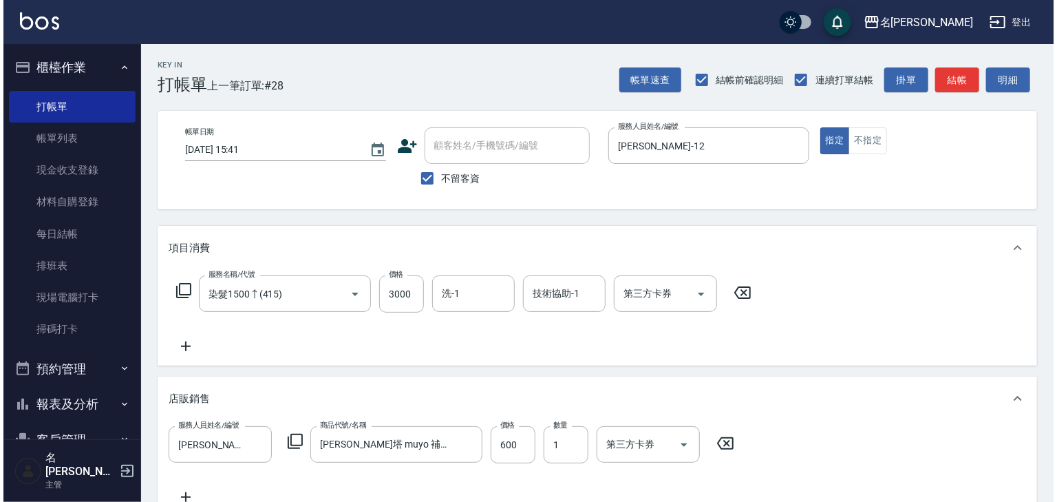
scroll to position [278, 0]
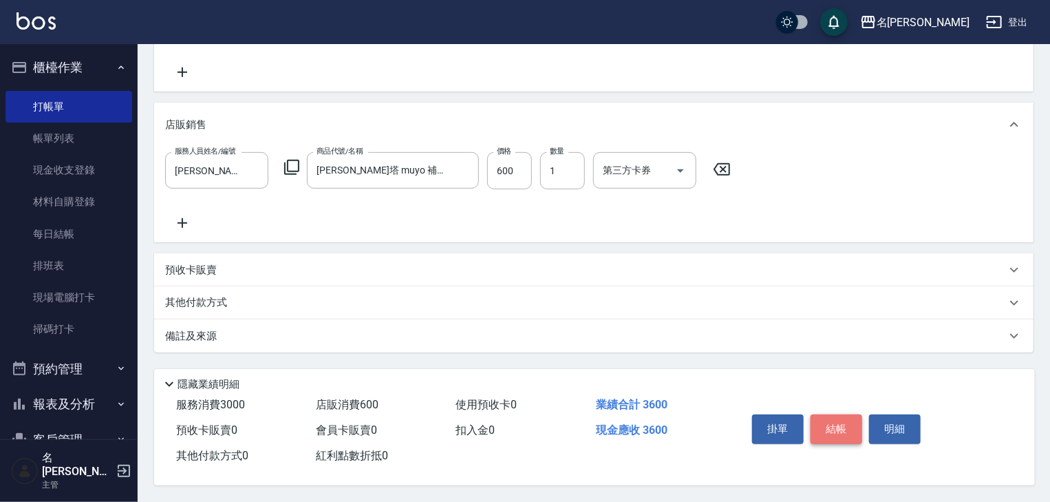
click at [841, 429] on button "結帳" at bounding box center [837, 428] width 52 height 29
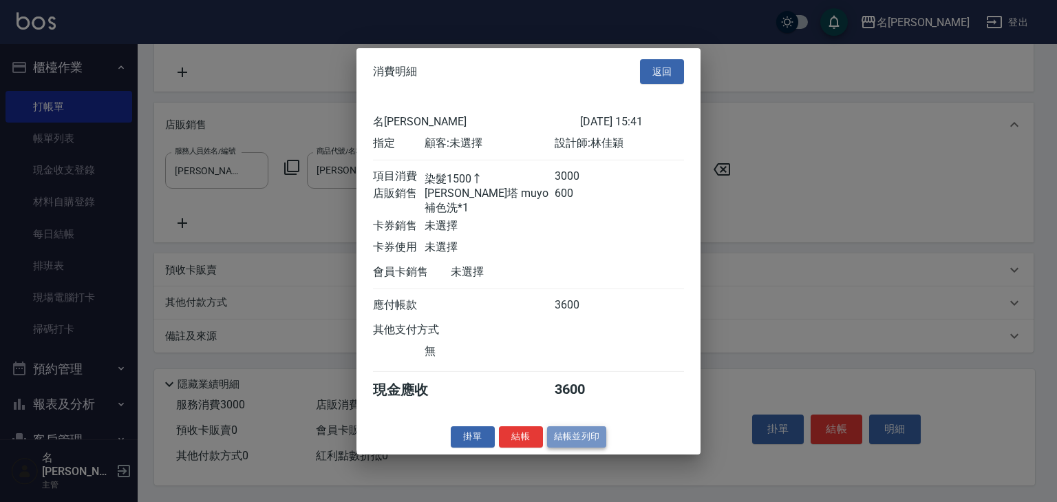
click at [580, 430] on button "結帳並列印" at bounding box center [577, 436] width 60 height 21
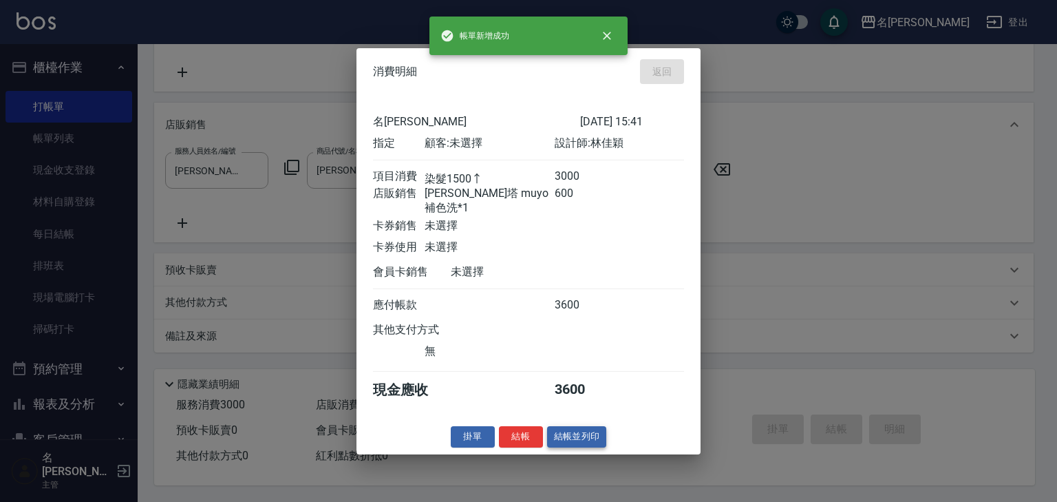
type input "2025/09/15 15:44"
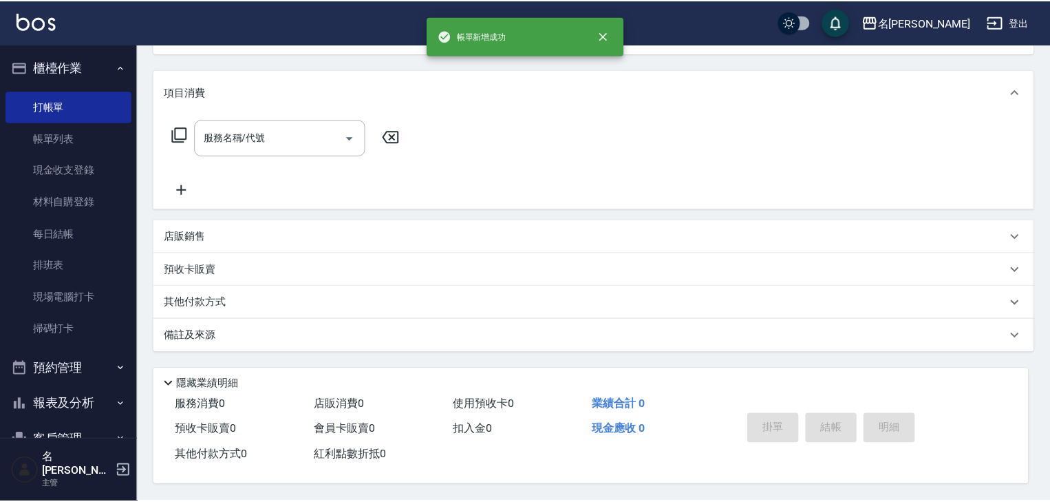
scroll to position [0, 0]
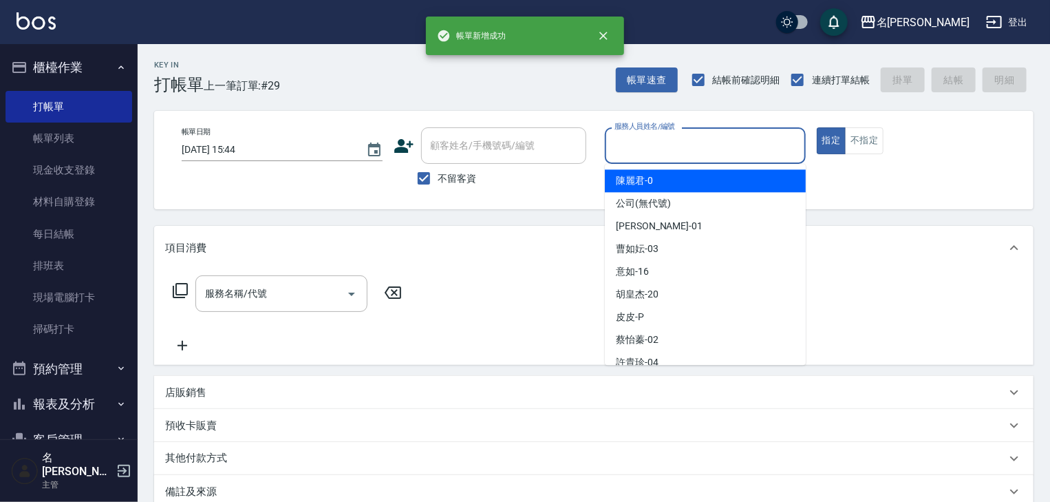
click at [685, 152] on input "服務人員姓名/編號" at bounding box center [705, 145] width 189 height 24
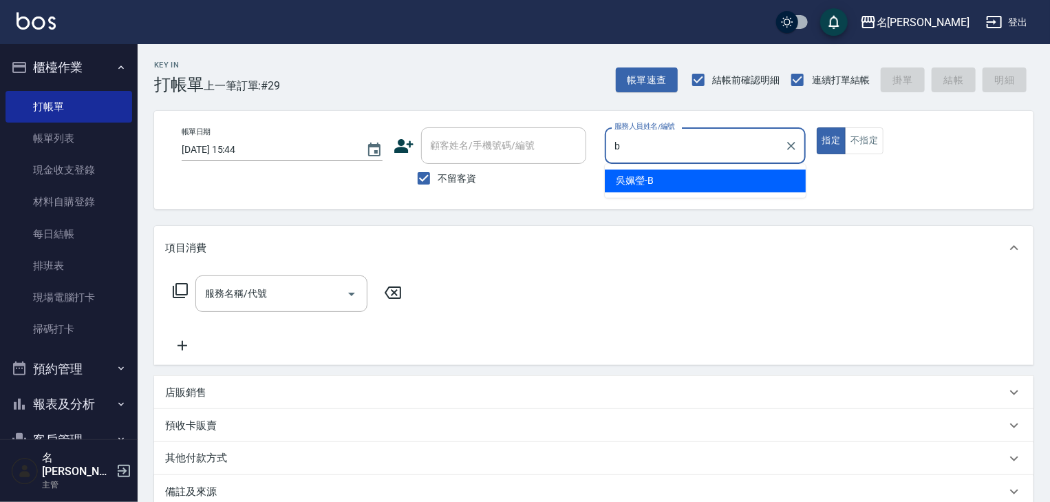
click at [678, 171] on div "[PERSON_NAME]" at bounding box center [705, 180] width 201 height 23
type input "[PERSON_NAME]"
click at [322, 290] on input "服務名稱/代號" at bounding box center [271, 293] width 139 height 24
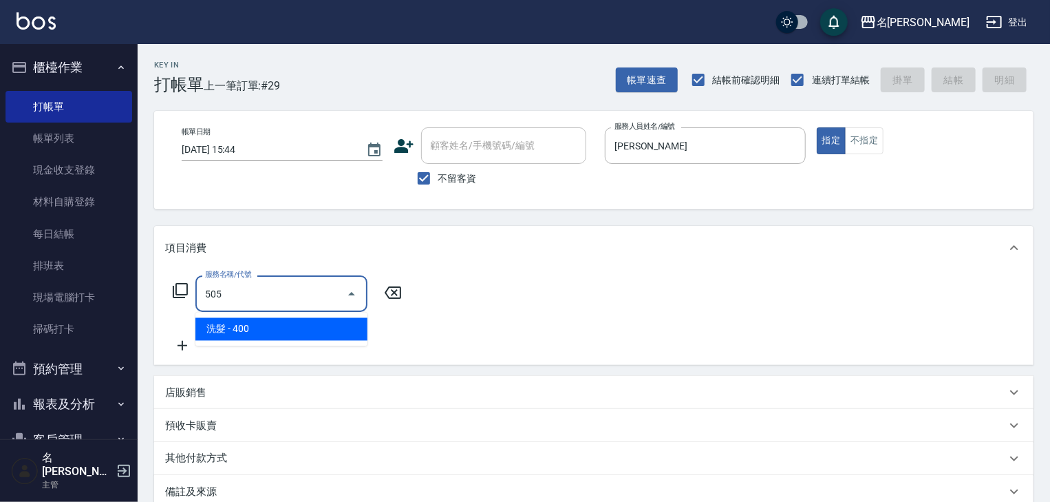
click at [342, 328] on span "洗髮 - 400" at bounding box center [281, 329] width 172 height 23
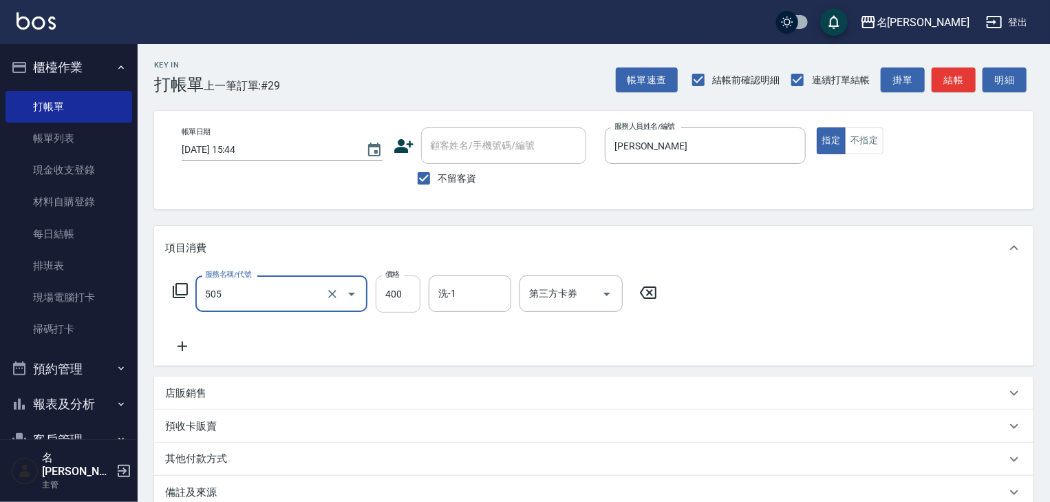
type input "洗髮(505)"
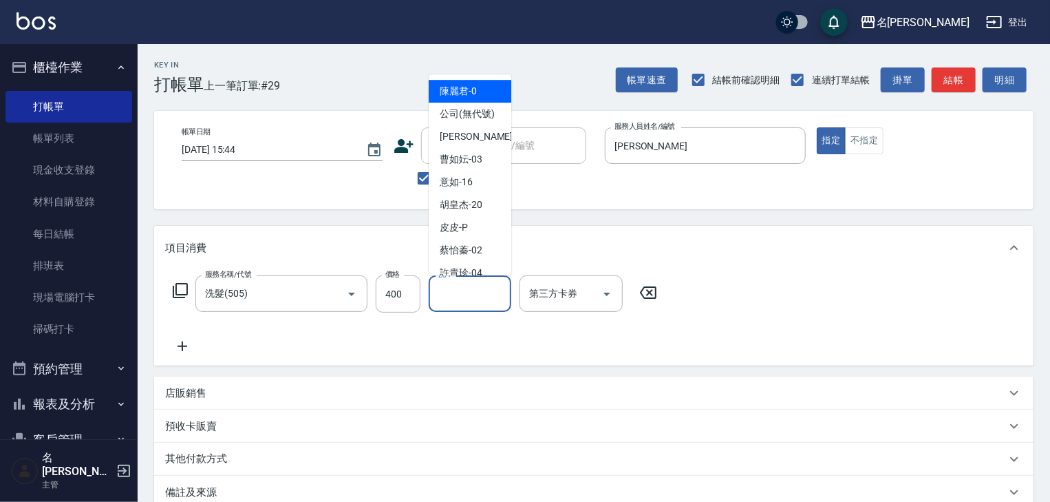
click at [469, 305] on input "洗-1" at bounding box center [470, 293] width 70 height 24
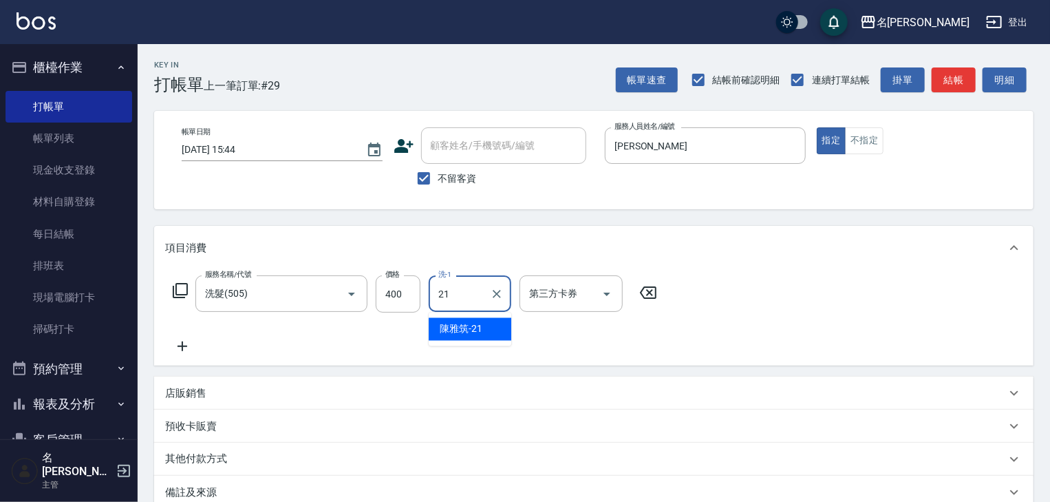
click at [469, 334] on span "[PERSON_NAME]-21" at bounding box center [461, 329] width 43 height 14
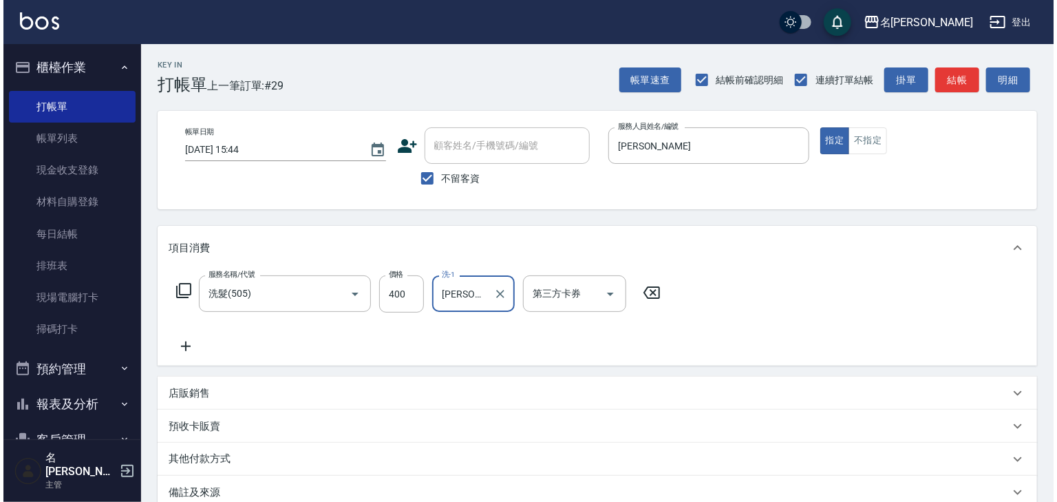
scroll to position [161, 0]
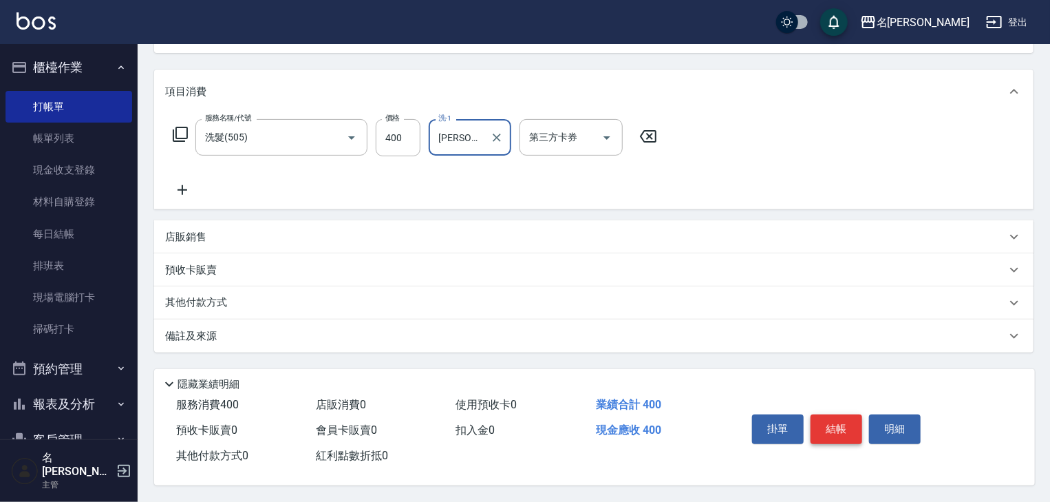
type input "[PERSON_NAME]-21"
click at [828, 427] on button "結帳" at bounding box center [837, 428] width 52 height 29
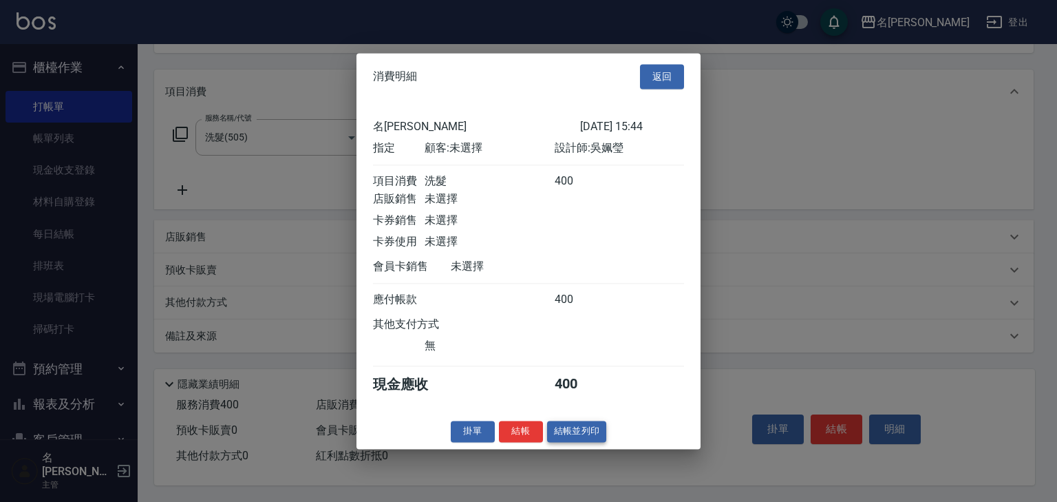
click at [589, 436] on button "結帳並列印" at bounding box center [577, 430] width 60 height 21
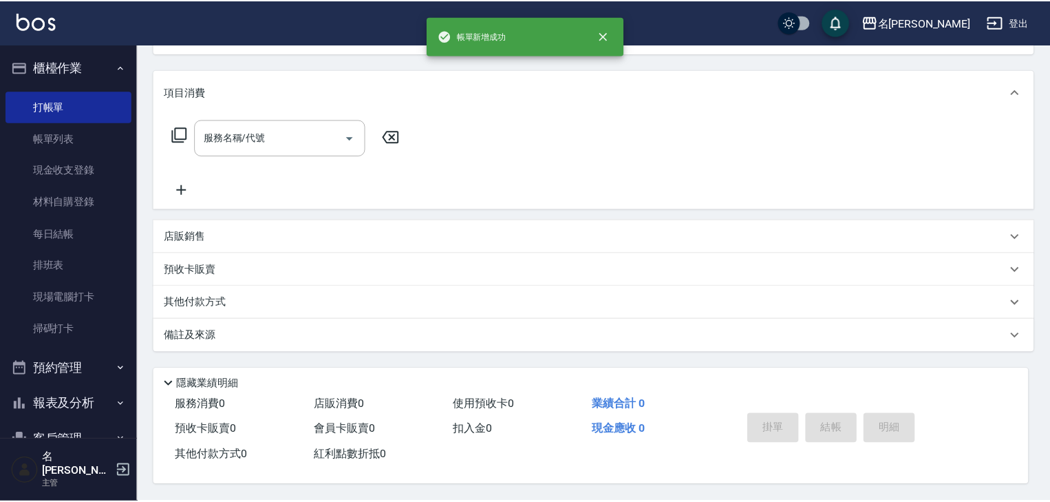
scroll to position [0, 0]
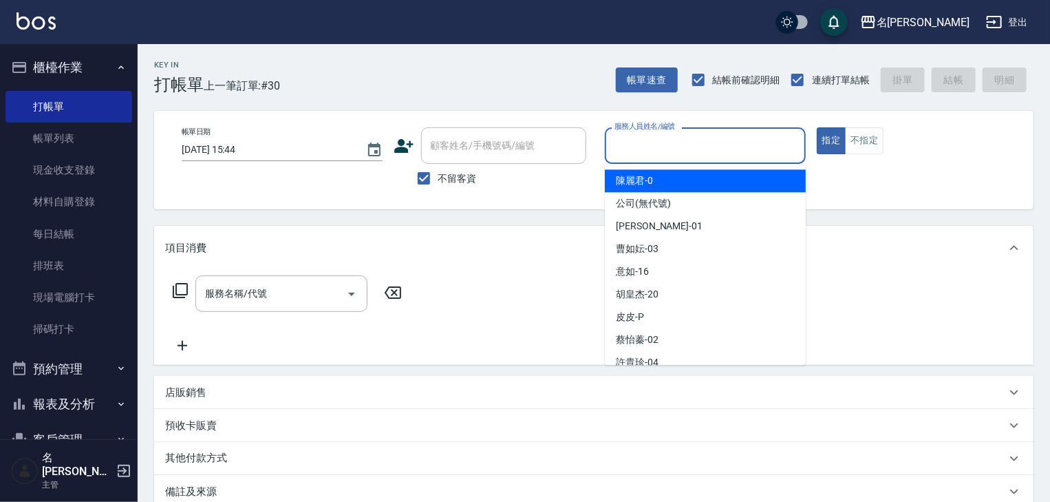
click at [674, 135] on input "服務人員姓名/編號" at bounding box center [705, 145] width 189 height 24
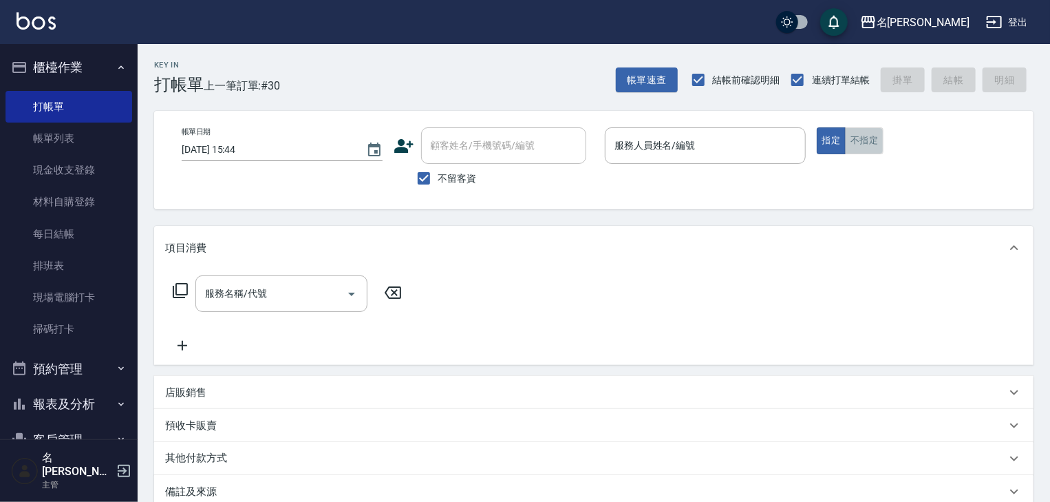
click at [870, 141] on button "不指定" at bounding box center [864, 140] width 39 height 27
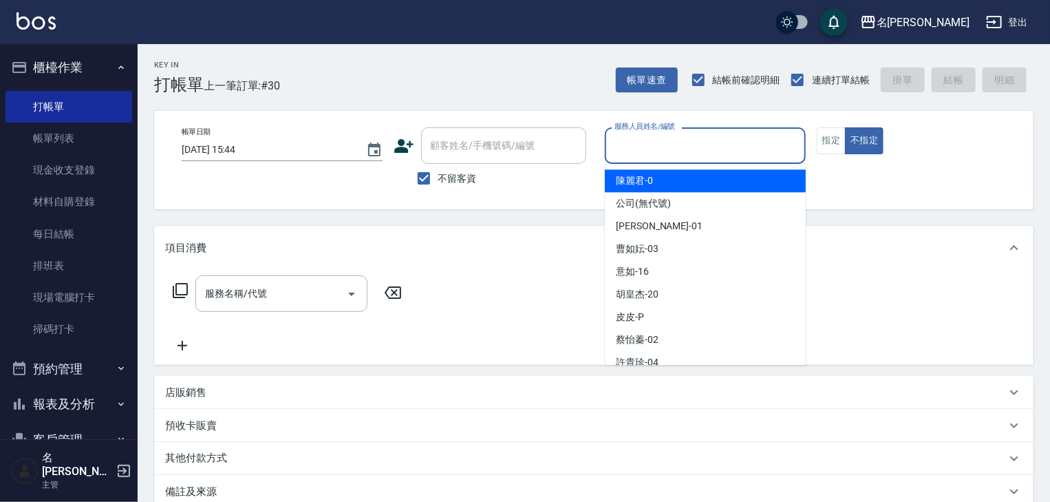
click at [696, 142] on input "服務人員姓名/編號" at bounding box center [705, 145] width 189 height 24
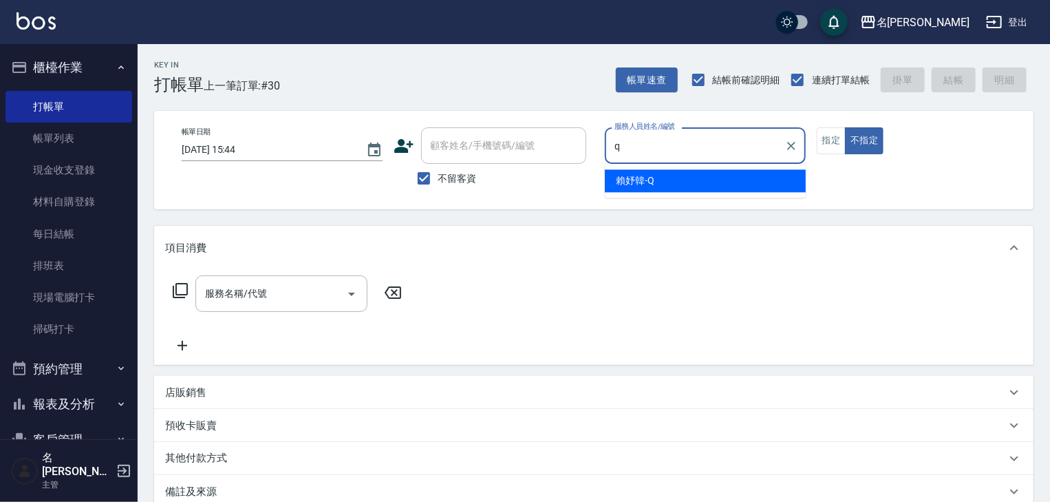
click at [669, 174] on div "[PERSON_NAME]" at bounding box center [705, 180] width 201 height 23
click at [292, 309] on div "服務名稱/代號" at bounding box center [281, 293] width 172 height 36
type input "[PERSON_NAME]"
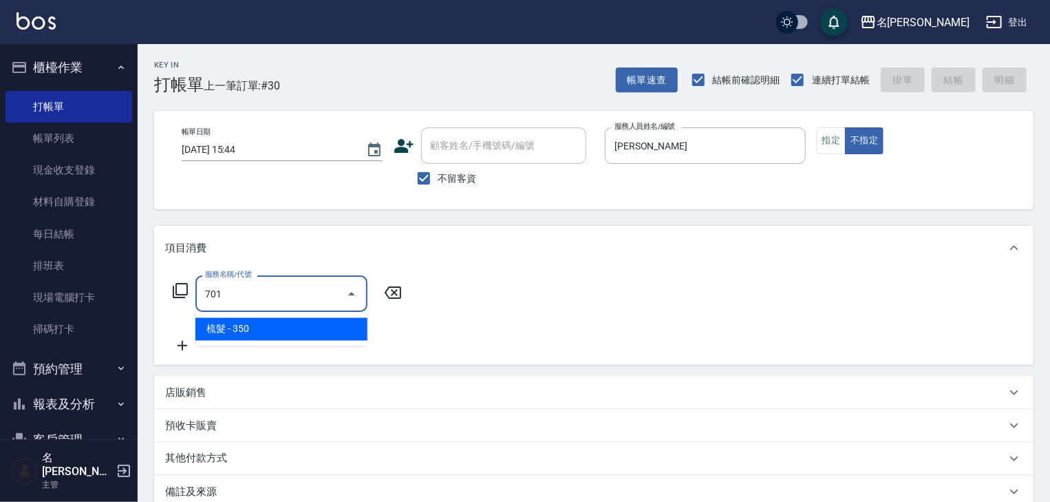
click at [312, 334] on span "梳髮 - 350" at bounding box center [281, 329] width 172 height 23
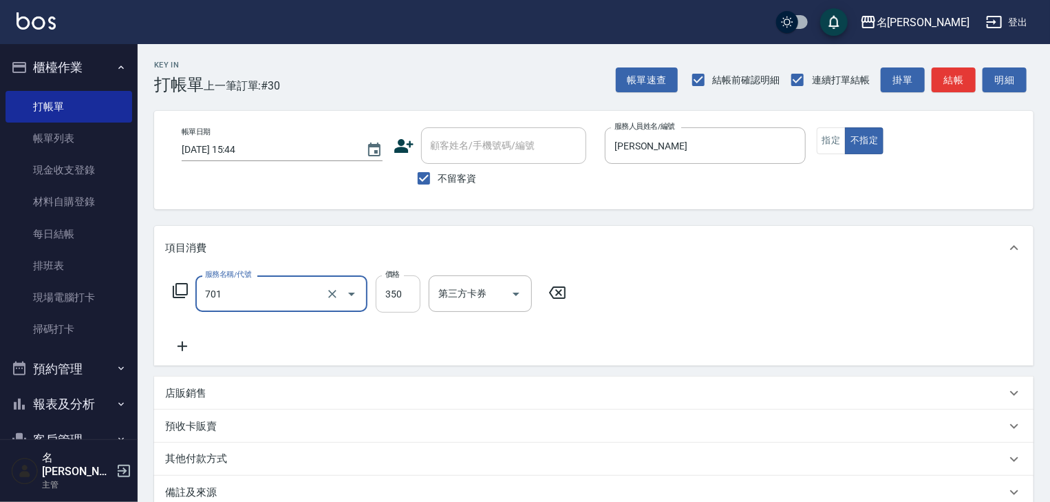
type input "梳髮(701)"
click at [387, 297] on input "350" at bounding box center [398, 293] width 45 height 37
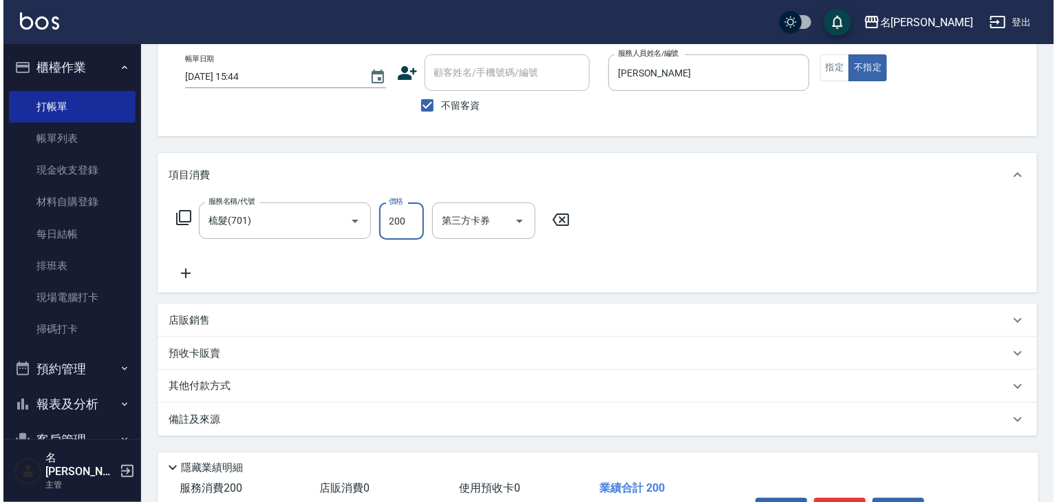
scroll to position [161, 0]
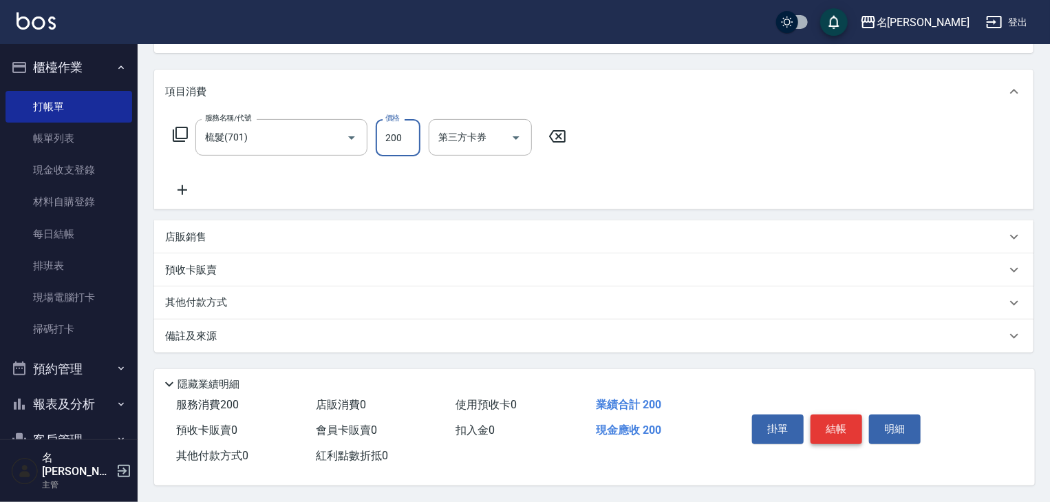
type input "200"
click at [826, 425] on button "結帳" at bounding box center [837, 428] width 52 height 29
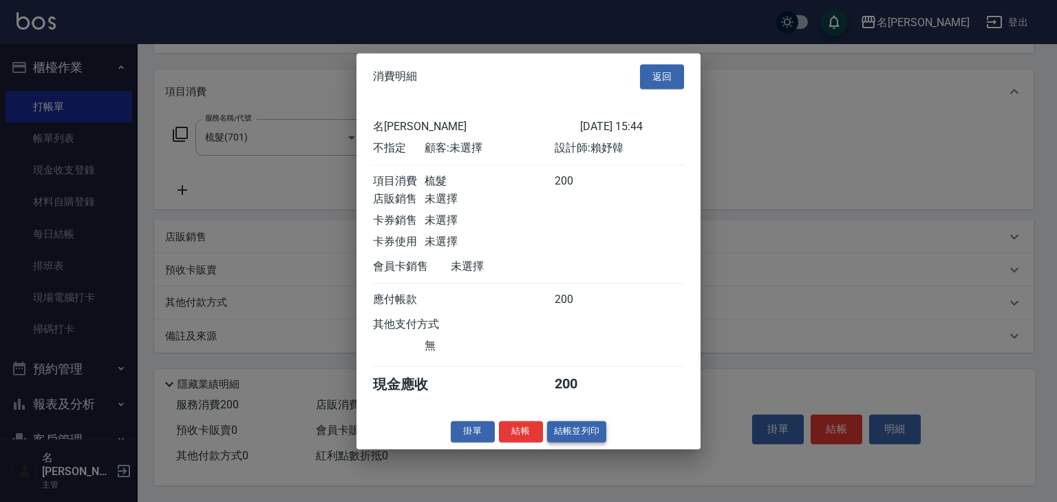
click at [575, 442] on button "結帳並列印" at bounding box center [577, 430] width 60 height 21
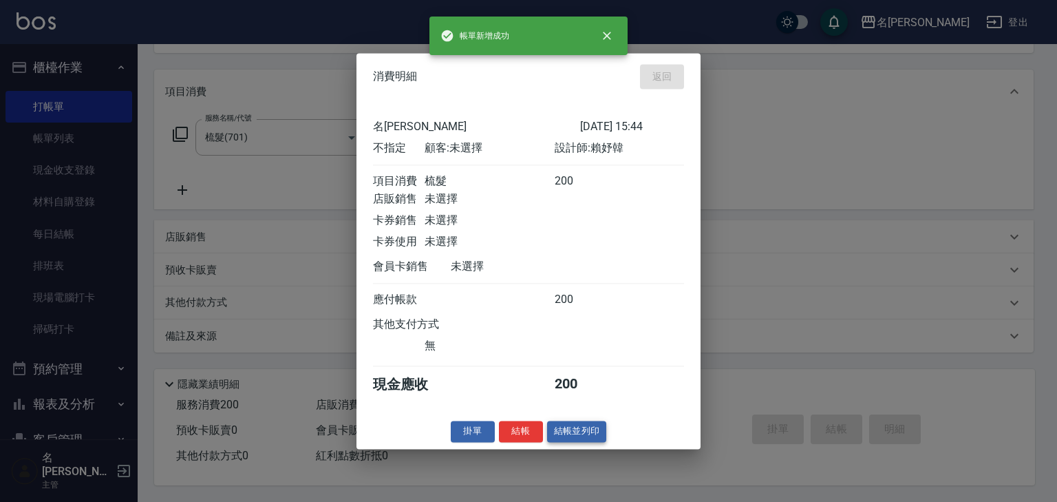
type input "2025/09/15 15:46"
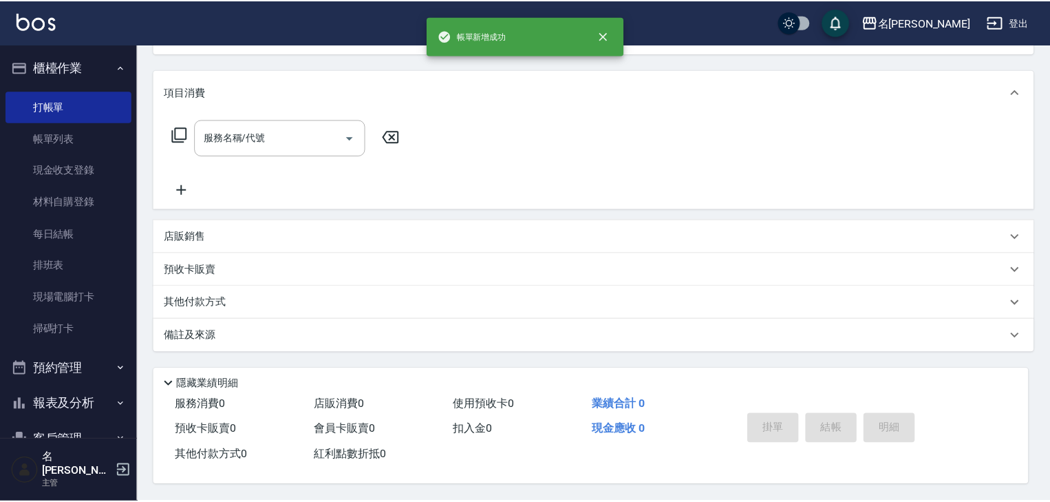
scroll to position [0, 0]
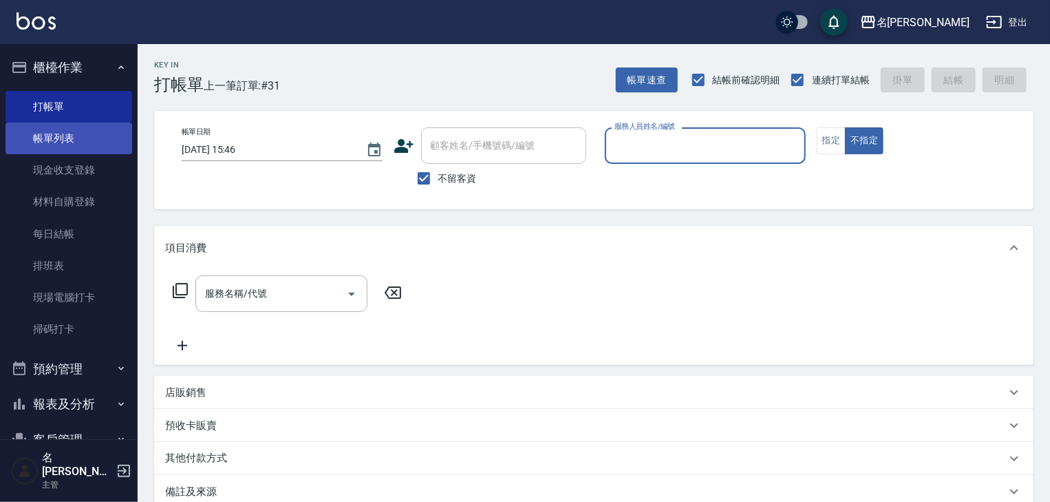
click at [87, 139] on link "帳單列表" at bounding box center [69, 138] width 127 height 32
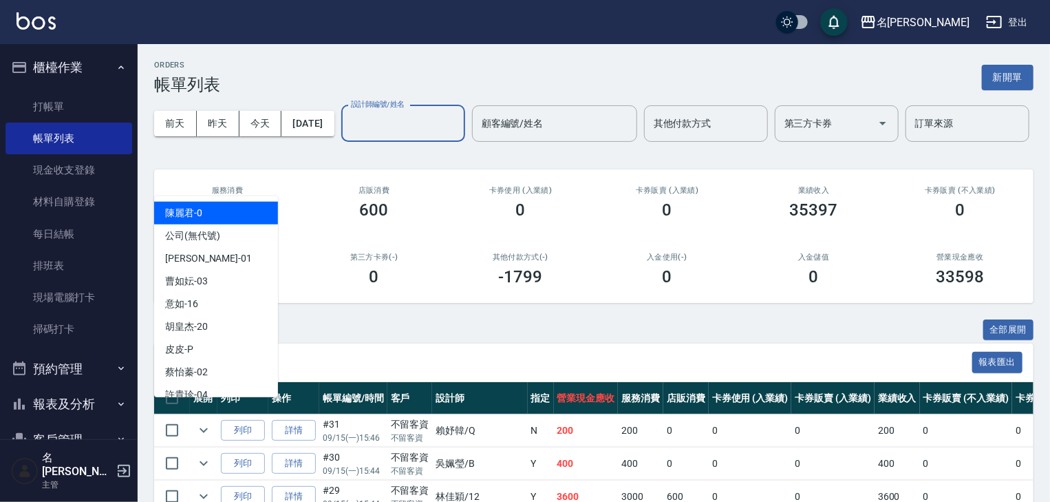
click at [347, 136] on input "設計師編號/姓名" at bounding box center [402, 123] width 111 height 24
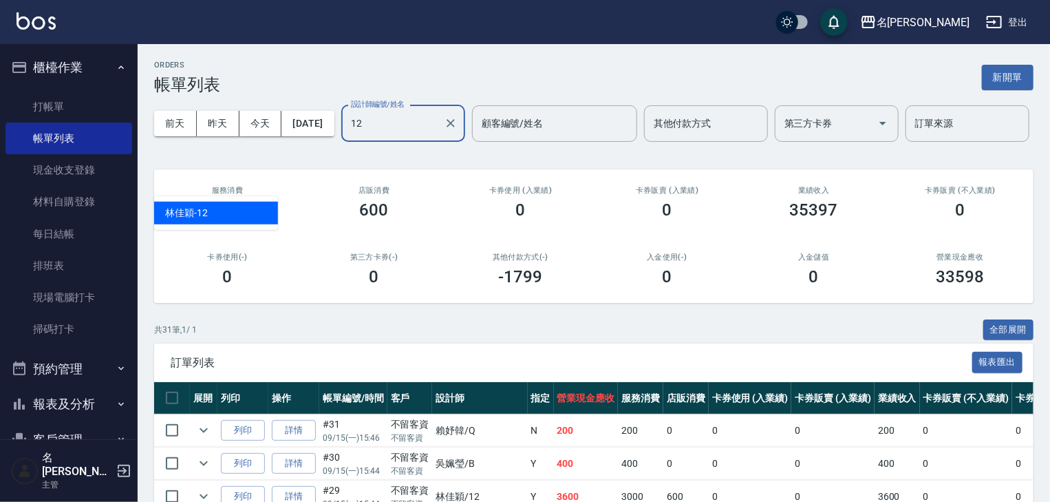
click at [244, 211] on div "林佳穎 -12" at bounding box center [216, 213] width 124 height 23
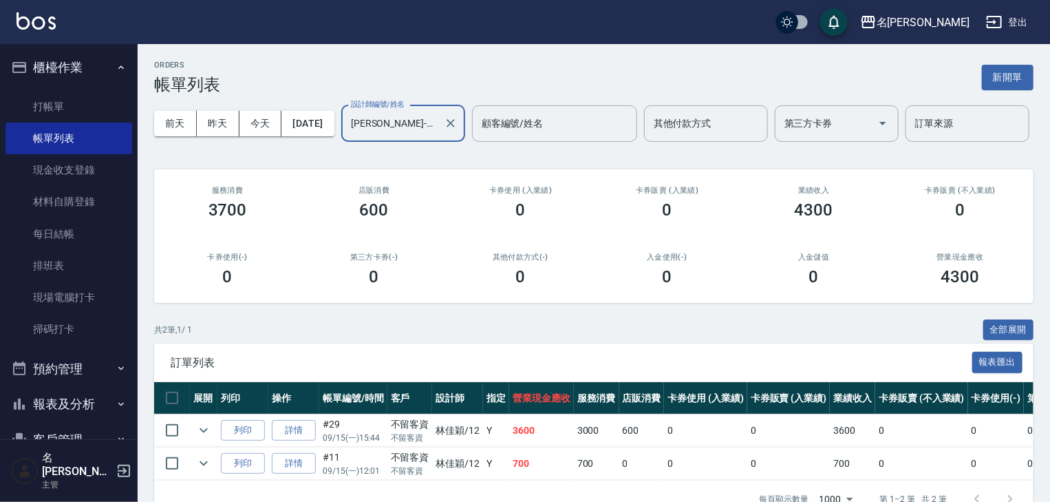
scroll to position [83, 0]
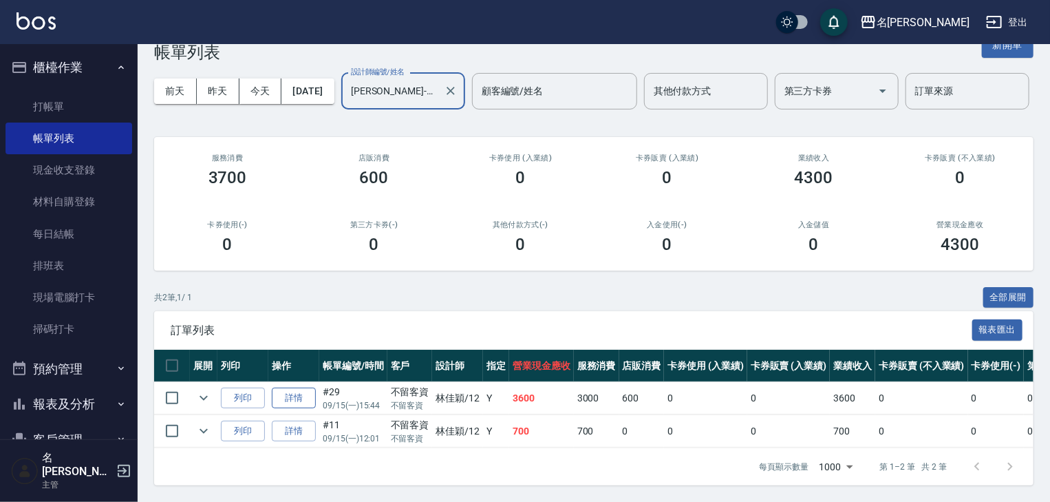
type input "[PERSON_NAME]-12"
click at [295, 387] on link "詳情" at bounding box center [294, 397] width 44 height 21
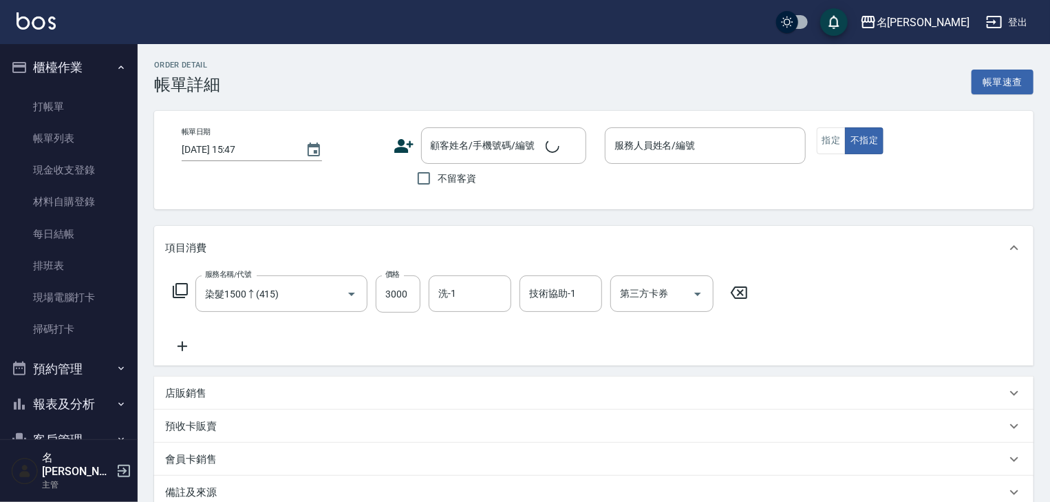
type input "2025/09/15 15:44"
checkbox input "true"
type input "[PERSON_NAME]-12"
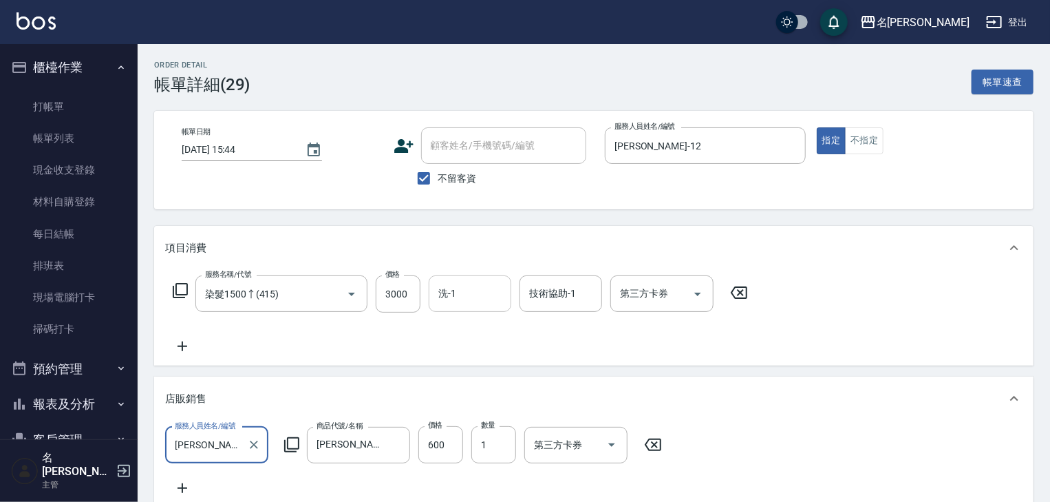
click at [449, 297] on input "洗-1" at bounding box center [470, 293] width 70 height 24
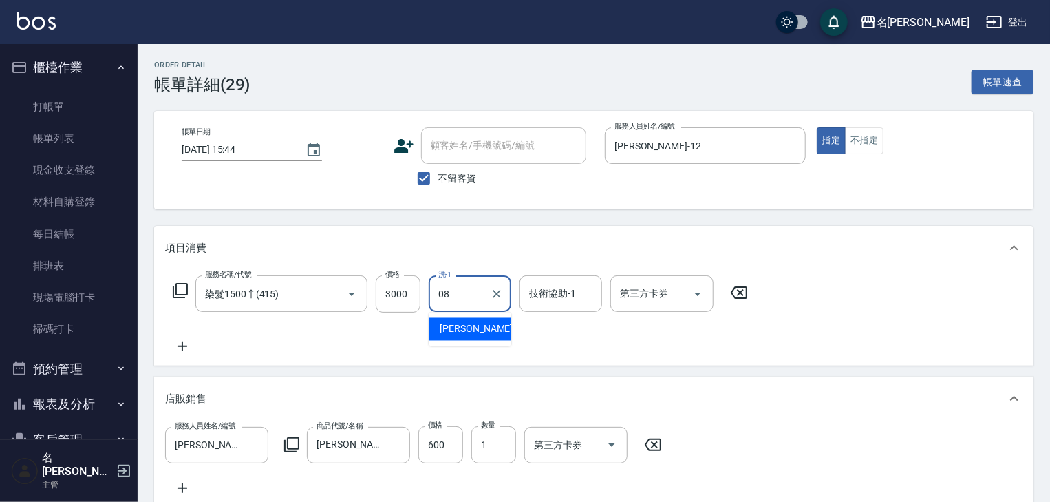
click at [447, 325] on span "蔡慈恩 -08" at bounding box center [483, 329] width 87 height 14
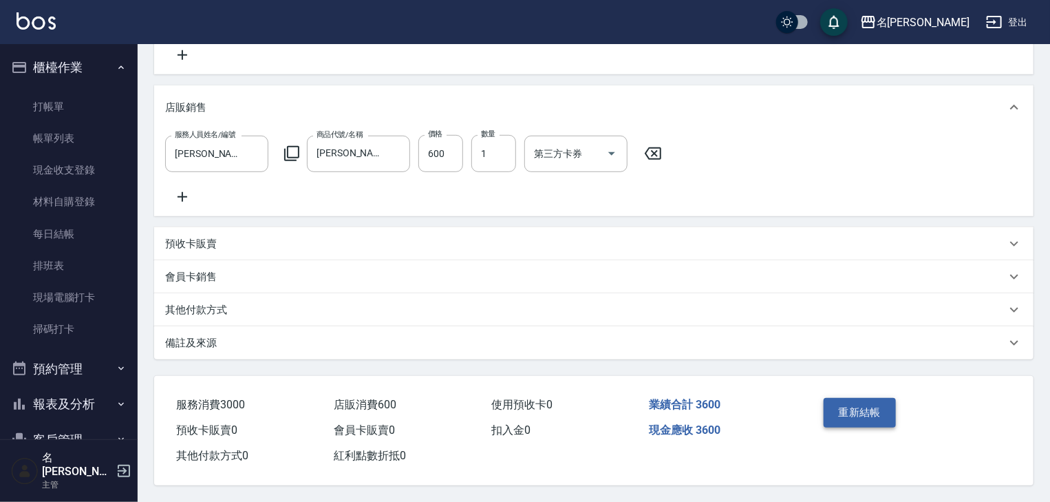
type input "[PERSON_NAME]-08"
click at [858, 411] on button "重新結帳" at bounding box center [860, 412] width 73 height 29
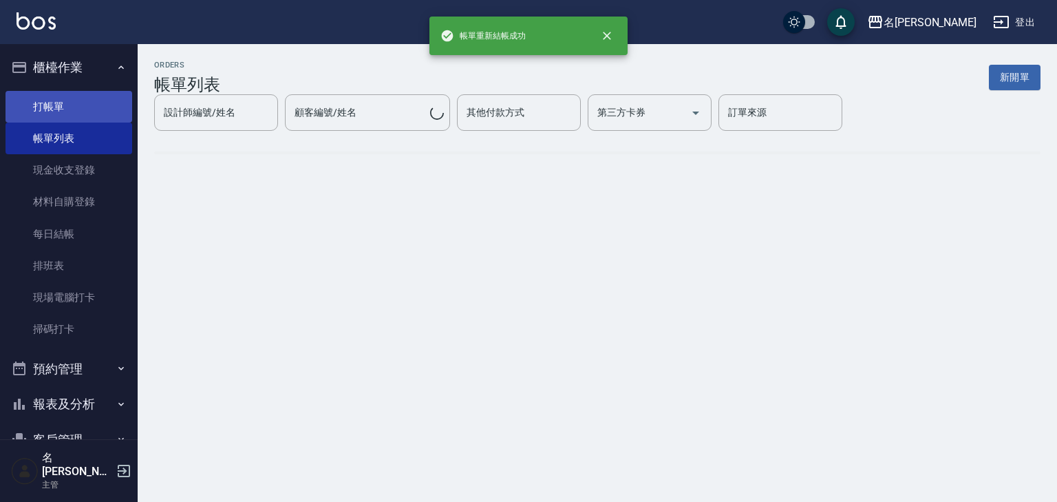
click at [93, 103] on link "打帳單" at bounding box center [69, 107] width 127 height 32
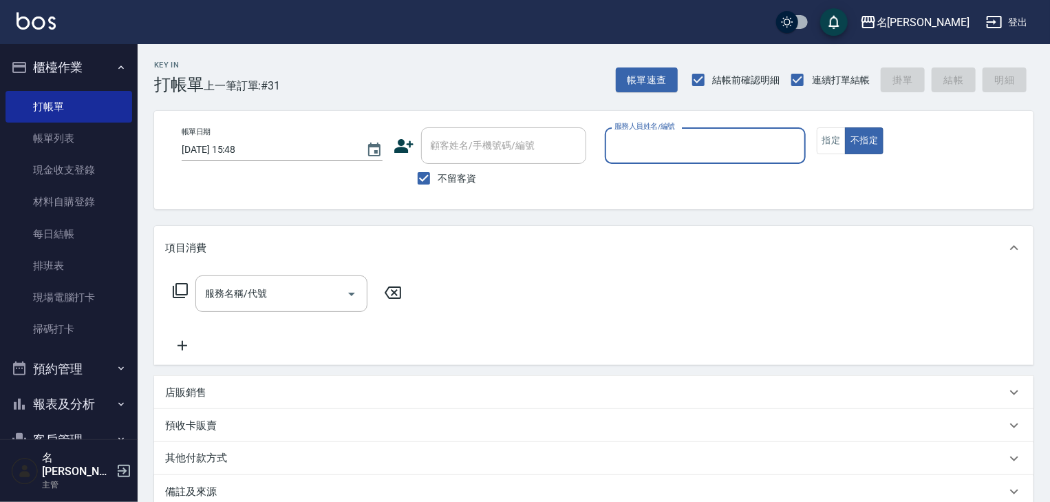
click at [670, 146] on input "服務人員姓名/編號" at bounding box center [705, 145] width 189 height 24
click at [825, 147] on button "指定" at bounding box center [832, 140] width 30 height 27
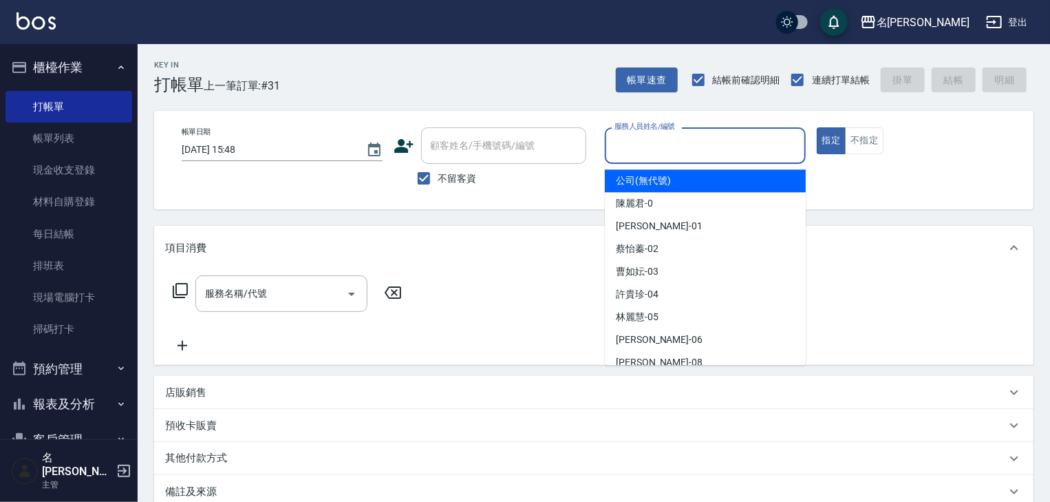
click at [696, 153] on input "服務人員姓名/編號" at bounding box center [705, 145] width 189 height 24
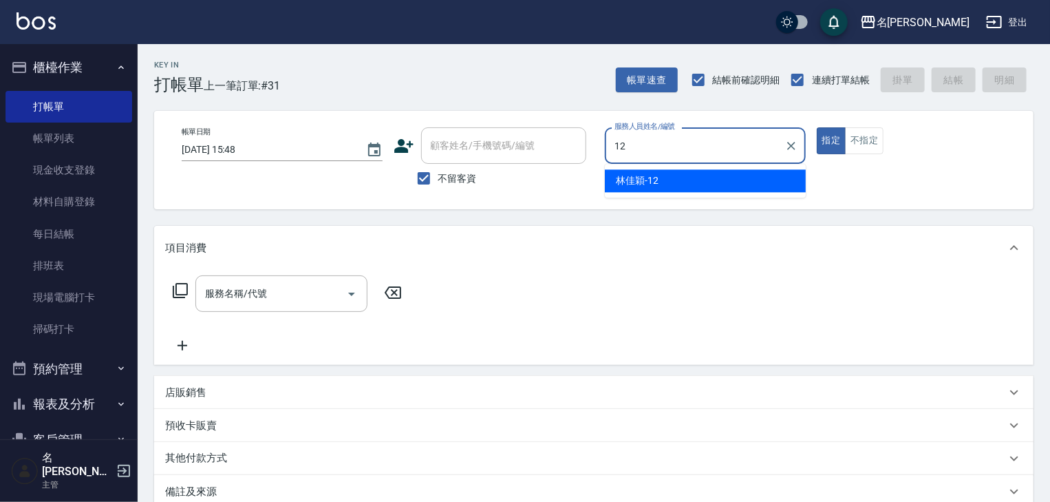
click at [684, 179] on div "林佳穎 -12" at bounding box center [705, 180] width 201 height 23
type input "[PERSON_NAME]-12"
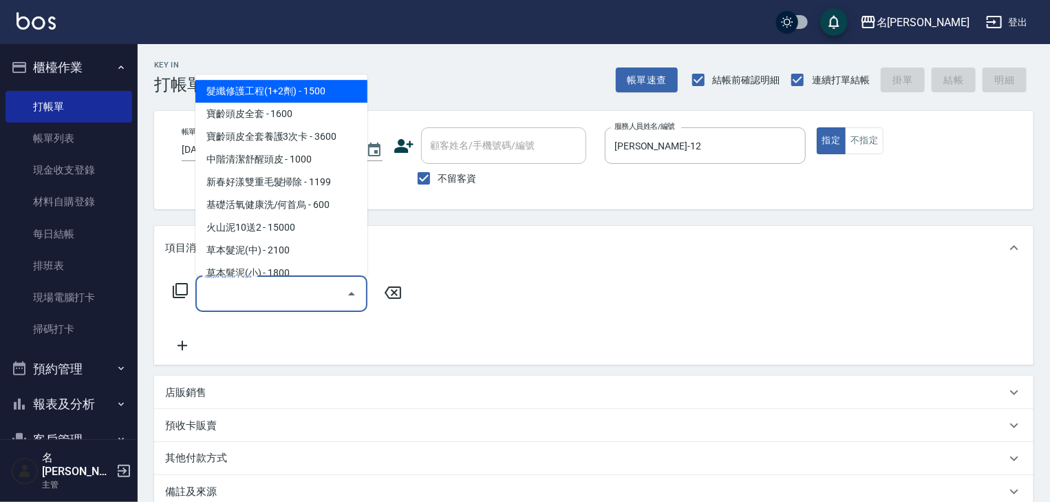
click at [312, 295] on input "服務名稱/代號" at bounding box center [271, 293] width 139 height 24
click at [186, 291] on icon at bounding box center [180, 290] width 15 height 15
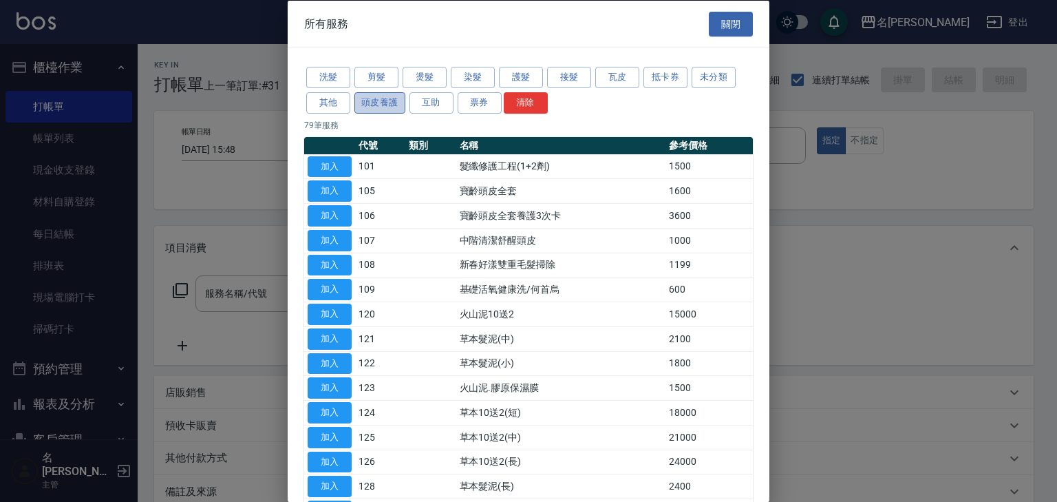
click at [383, 107] on button "頭皮養護" at bounding box center [379, 102] width 51 height 21
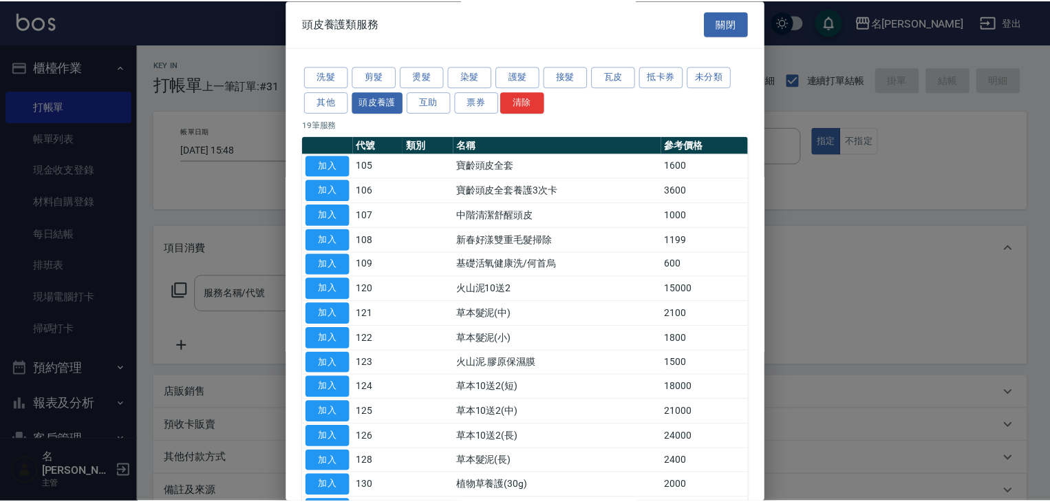
scroll to position [192, 0]
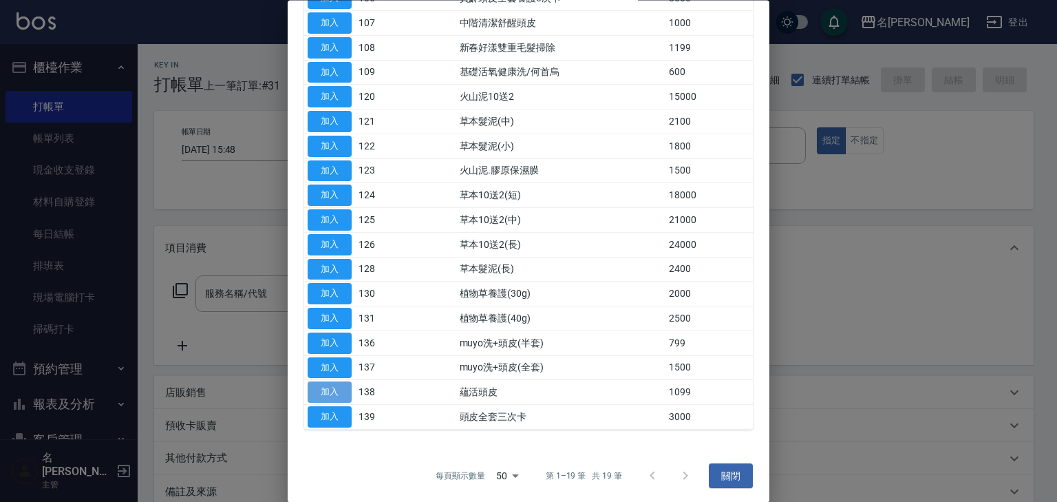
click at [336, 388] on button "加入" at bounding box center [330, 392] width 44 height 21
type input "蘊活頭皮(138)"
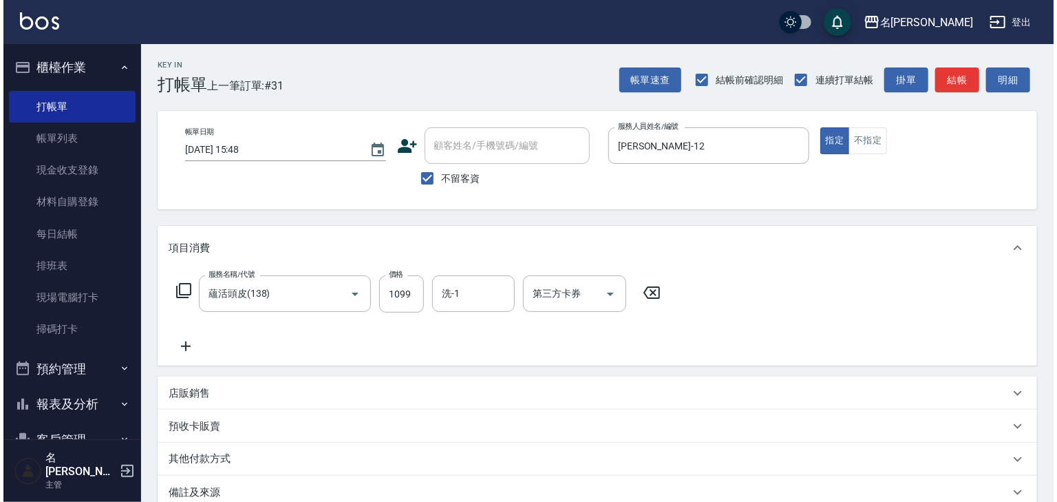
scroll to position [161, 0]
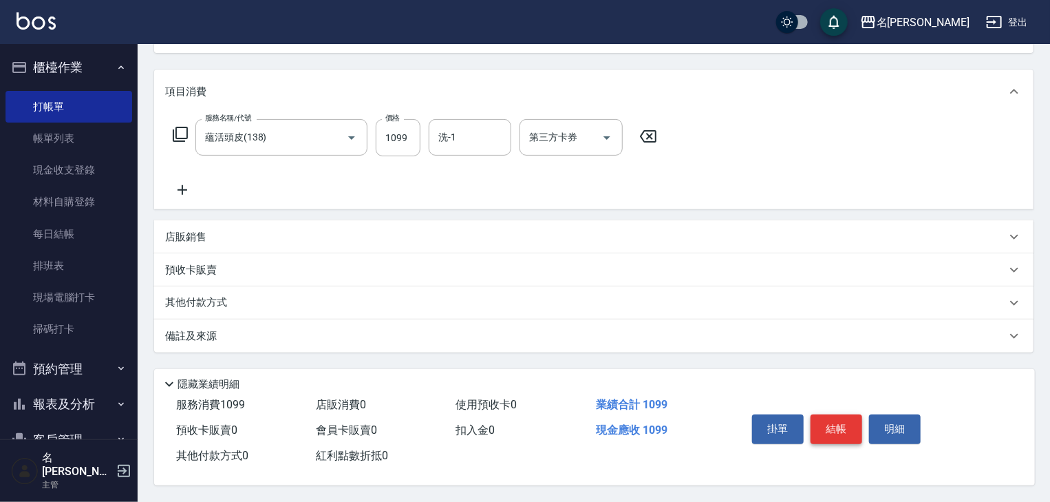
click at [843, 426] on button "結帳" at bounding box center [837, 428] width 52 height 29
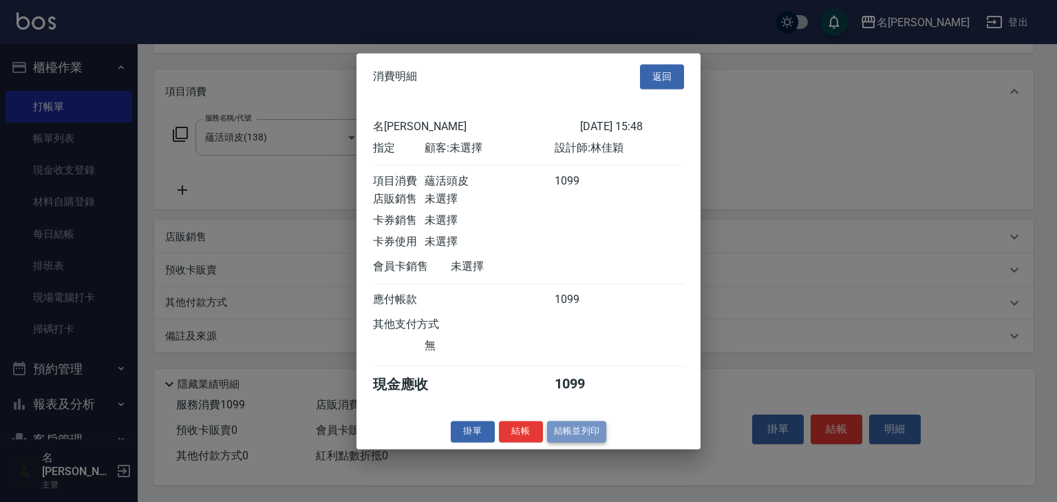
click at [571, 442] on button "結帳並列印" at bounding box center [577, 430] width 60 height 21
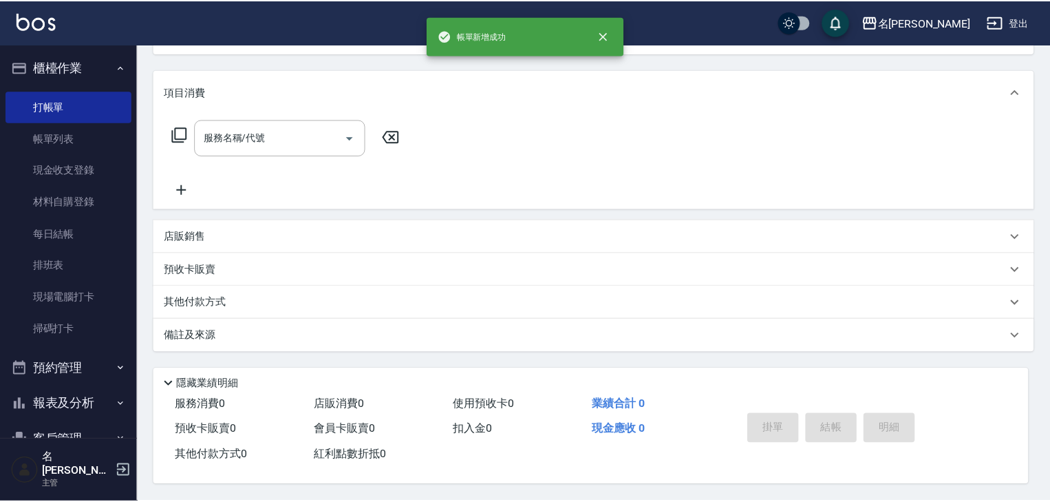
scroll to position [0, 0]
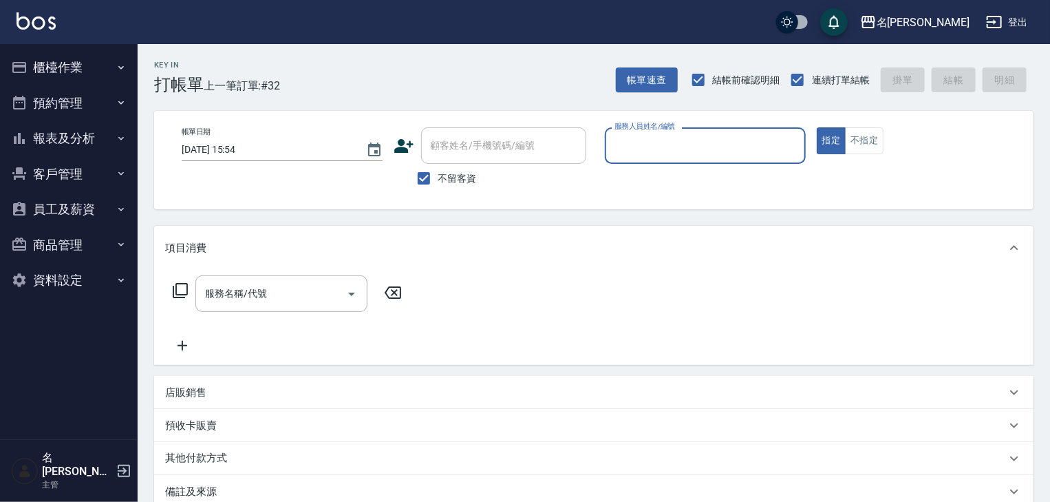
click at [659, 145] on input "服務人員姓名/編號" at bounding box center [705, 145] width 189 height 24
click at [647, 181] on span "[PERSON_NAME]" at bounding box center [635, 180] width 38 height 14
type input "[PERSON_NAME]"
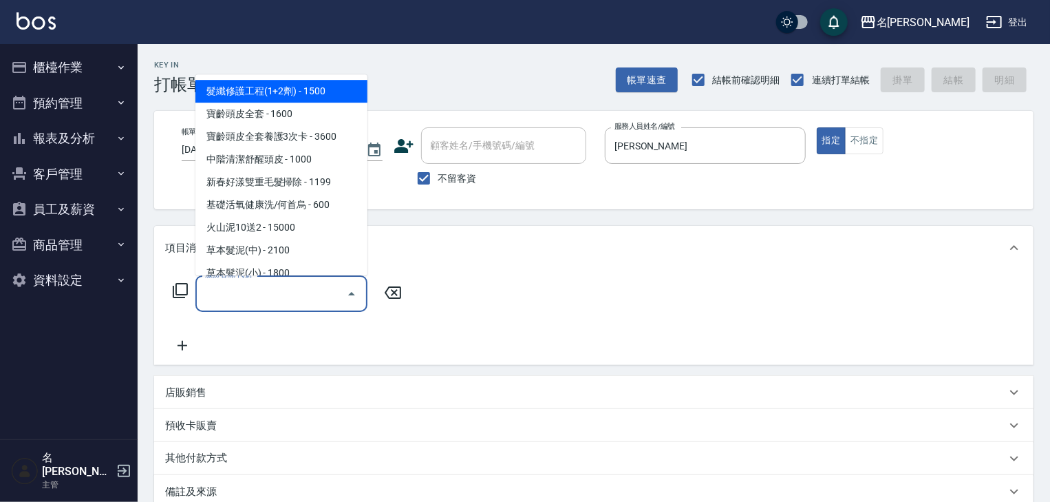
click at [279, 289] on input "服務名稱/代號" at bounding box center [271, 293] width 139 height 24
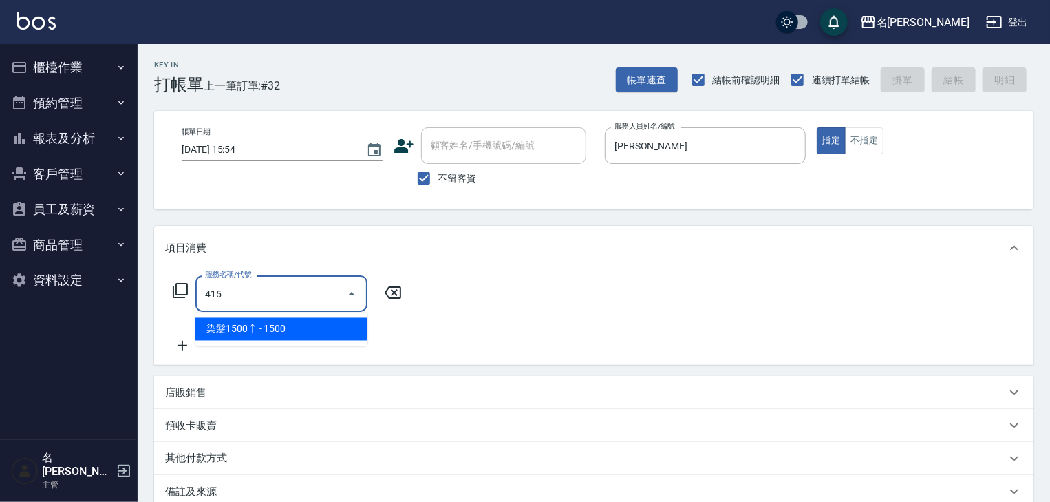
click at [305, 325] on span "染髮1500↑ - 1500" at bounding box center [281, 329] width 172 height 23
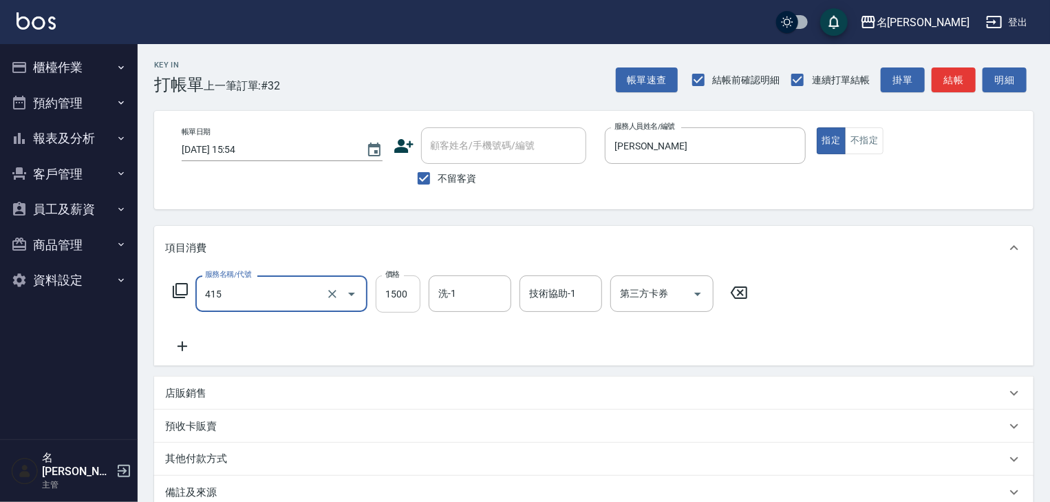
type input "染髮1500↑(415)"
click at [388, 295] on input "1500" at bounding box center [398, 293] width 45 height 37
drag, startPoint x: 413, startPoint y: 297, endPoint x: 343, endPoint y: 284, distance: 71.4
click at [371, 297] on div "服務名稱/代號 染髮1500↑(415) 服務名稱/代號 價格 800 價格 洗-1 洗-1 技術協助-1 技術協助-1 第三方卡券 第三方卡券" at bounding box center [460, 293] width 591 height 37
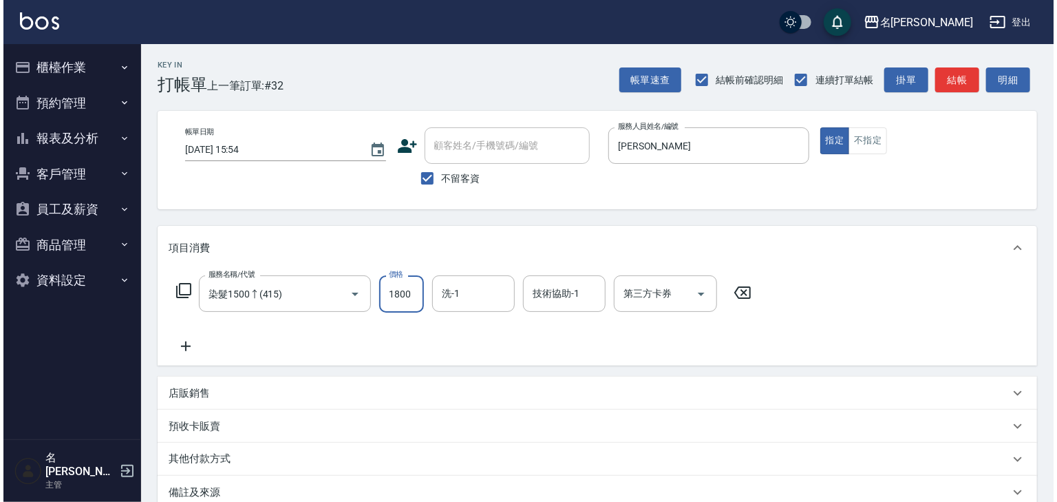
scroll to position [161, 0]
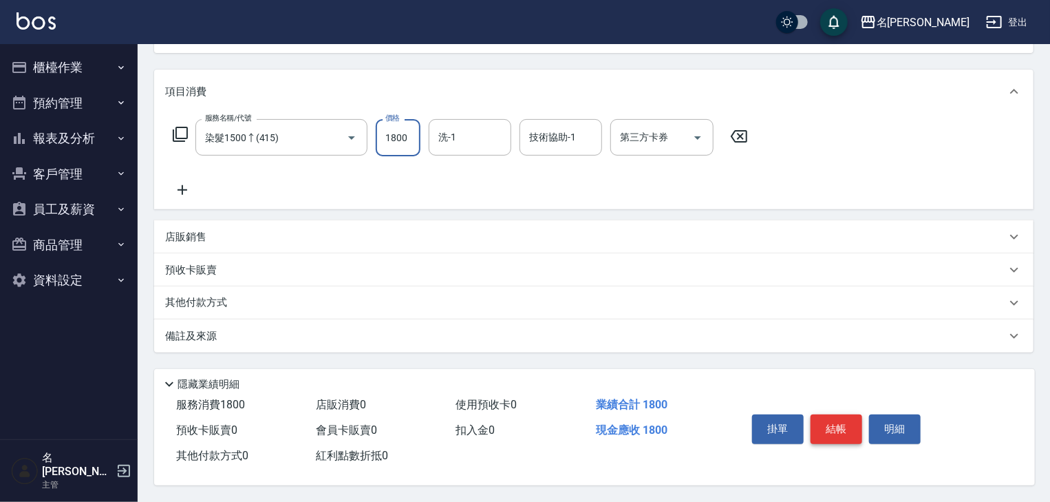
type input "1800"
click at [848, 421] on button "結帳" at bounding box center [837, 428] width 52 height 29
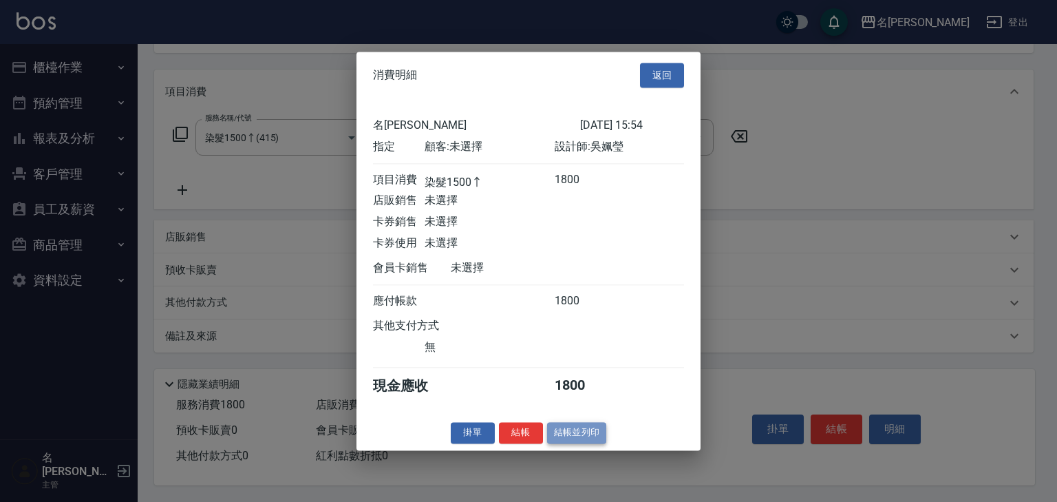
click at [583, 443] on button "結帳並列印" at bounding box center [577, 432] width 60 height 21
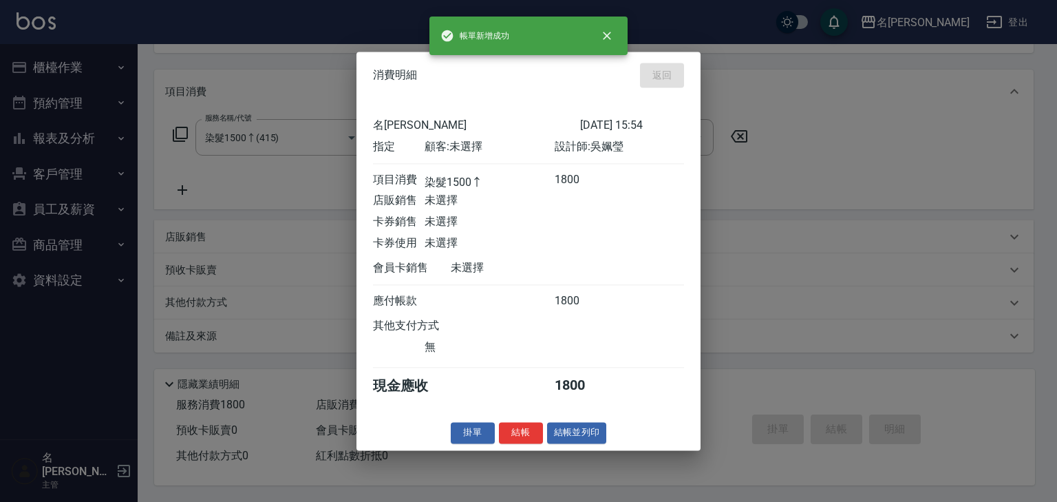
type input "[DATE] 15:59"
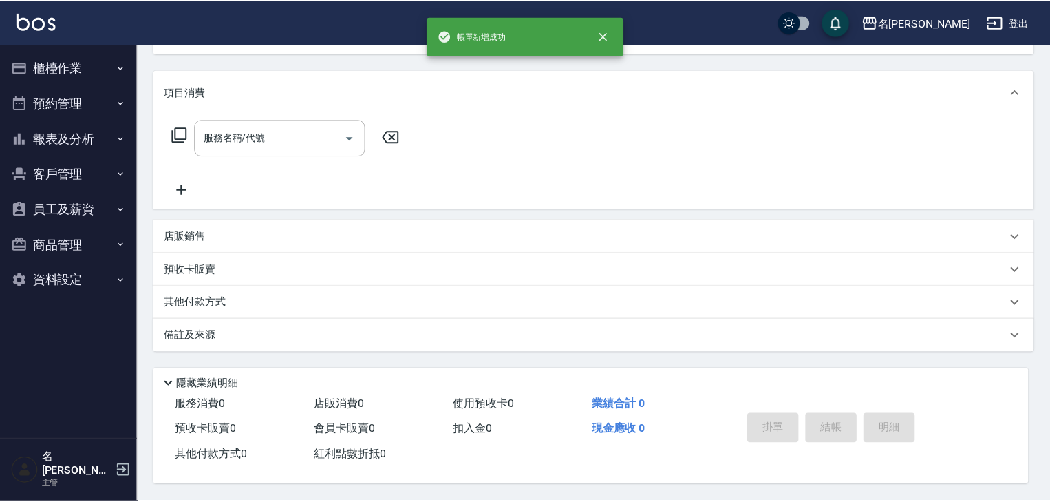
scroll to position [0, 0]
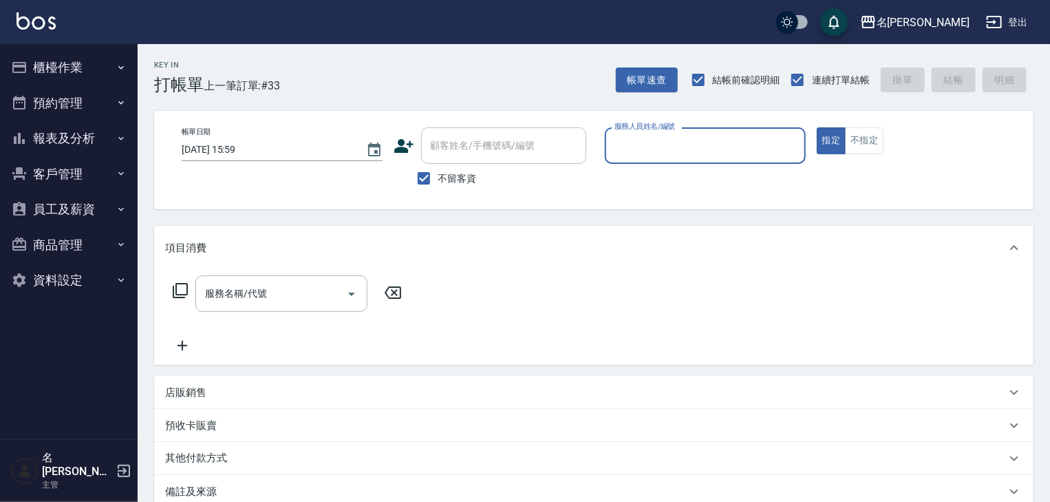
click at [665, 131] on div "服務人員姓名/編號" at bounding box center [705, 145] width 201 height 36
click at [646, 173] on span "[PERSON_NAME]-09" at bounding box center [637, 180] width 43 height 14
type input "[PERSON_NAME]-09"
click at [274, 305] on input "服務名稱/代號" at bounding box center [271, 293] width 139 height 24
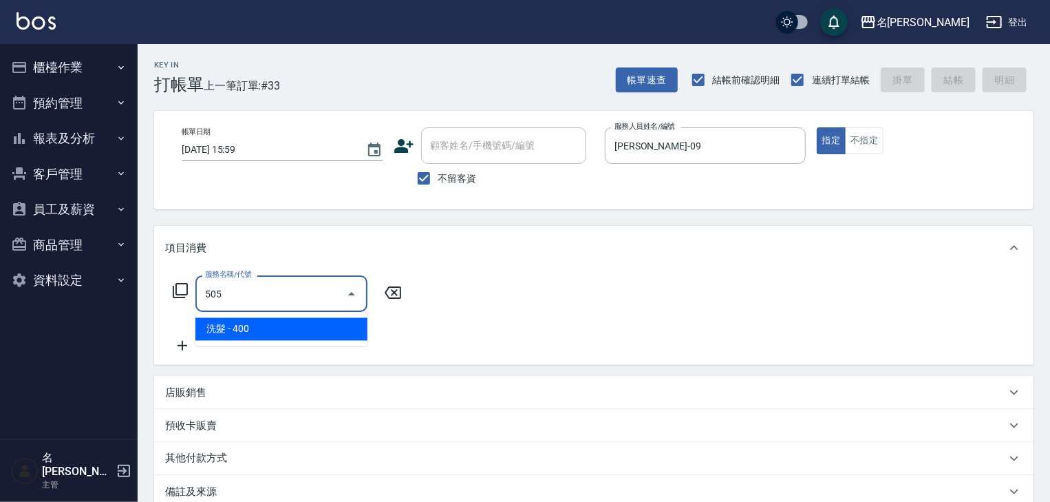
click at [308, 326] on span "洗髮 - 400" at bounding box center [281, 329] width 172 height 23
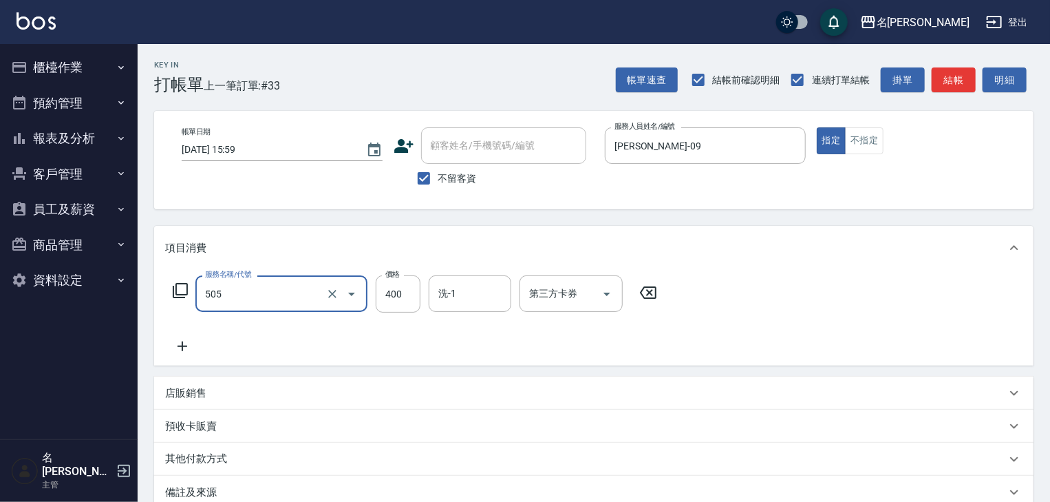
type input "洗髮(505)"
click at [171, 345] on icon at bounding box center [182, 346] width 34 height 17
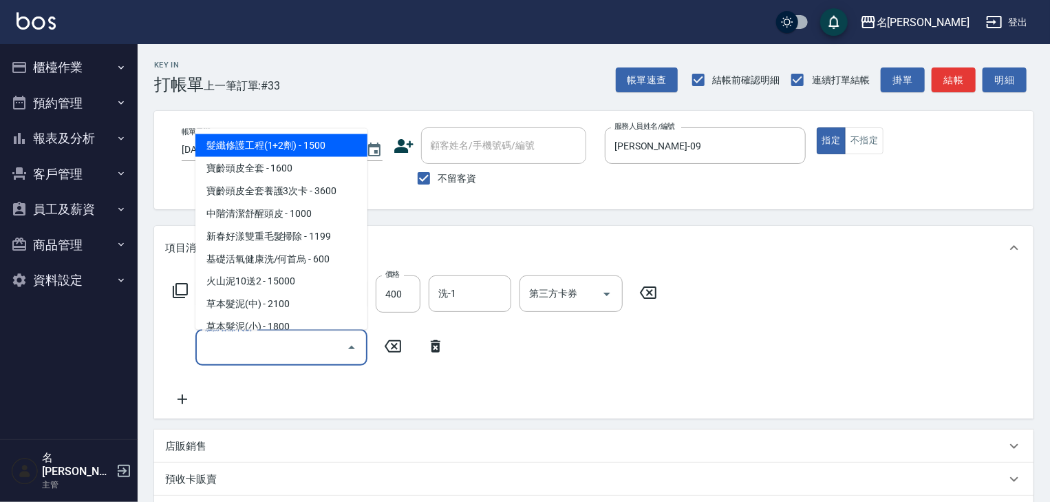
click at [253, 344] on input "服務名稱/代號" at bounding box center [271, 347] width 139 height 24
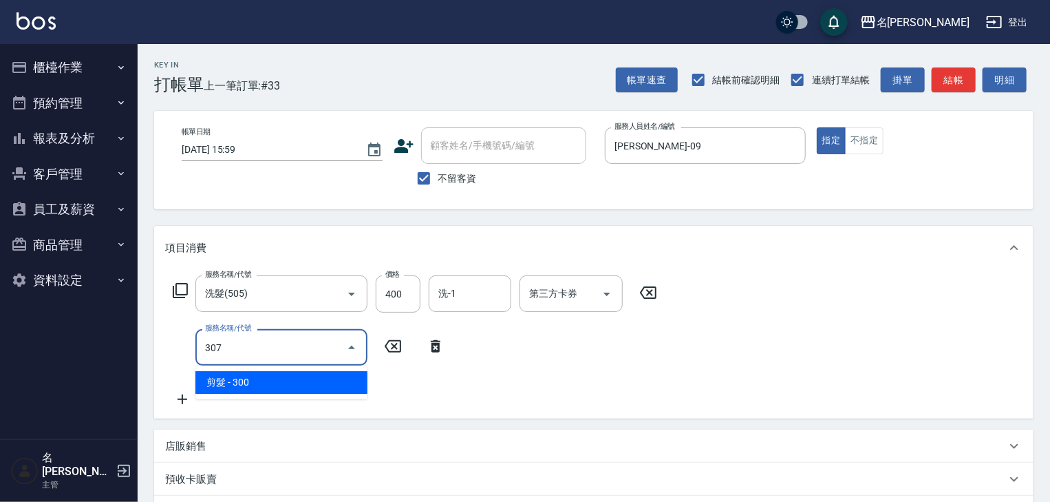
click at [277, 384] on span "剪髮 - 300" at bounding box center [281, 382] width 172 height 23
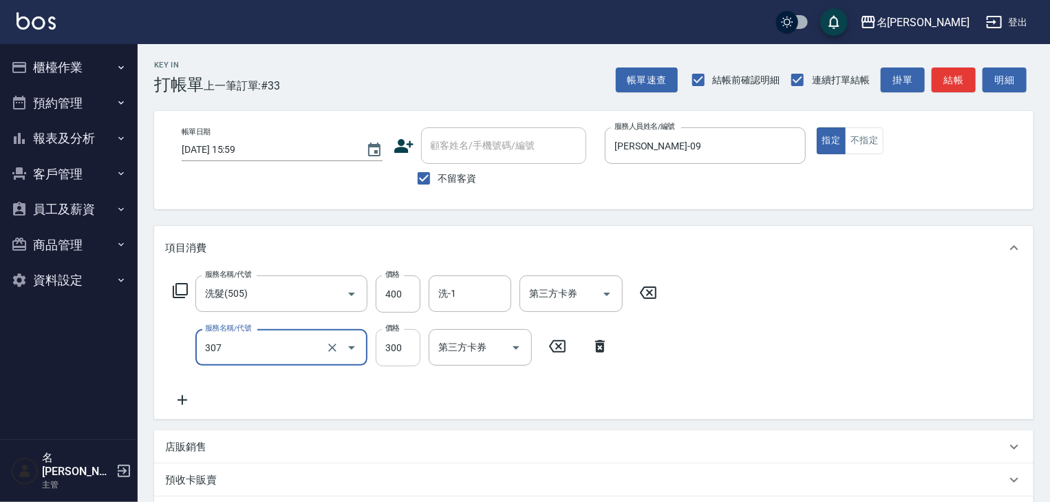
type input "剪髮(307)"
click at [391, 349] on input "300" at bounding box center [398, 347] width 45 height 37
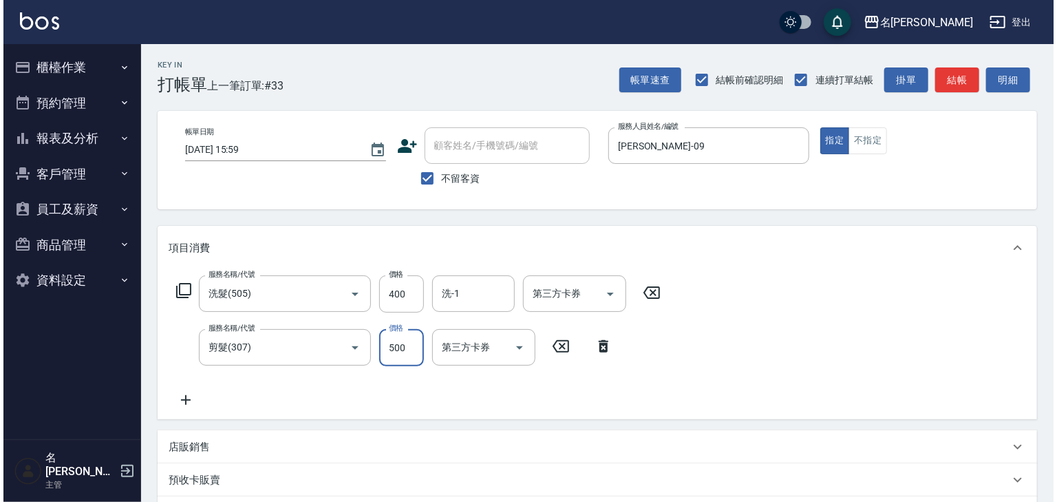
scroll to position [215, 0]
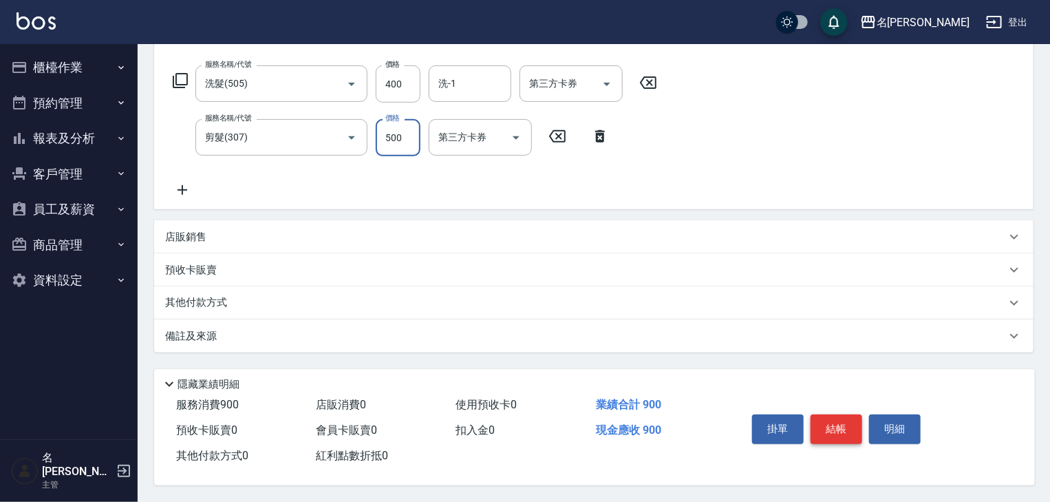
type input "500"
click at [818, 414] on button "結帳" at bounding box center [837, 428] width 52 height 29
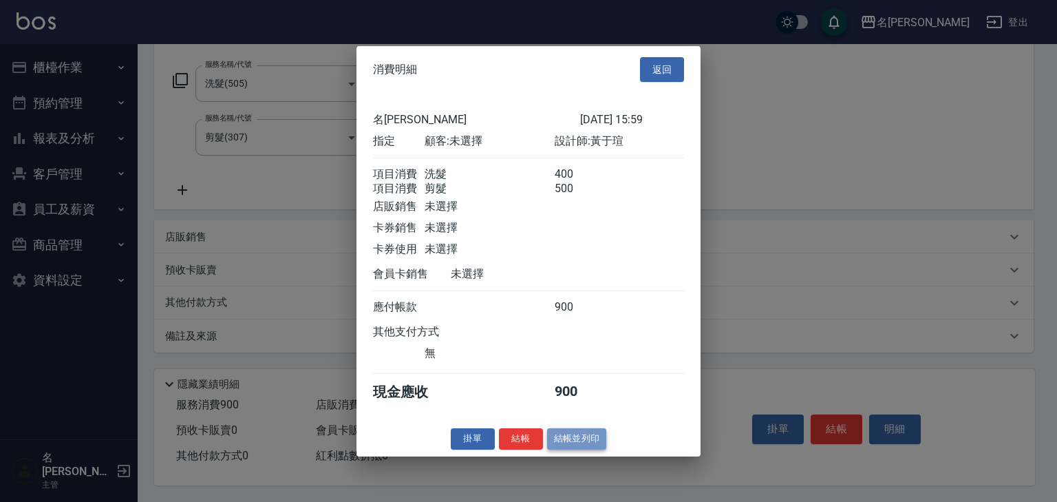
click at [583, 447] on button "結帳並列印" at bounding box center [577, 438] width 60 height 21
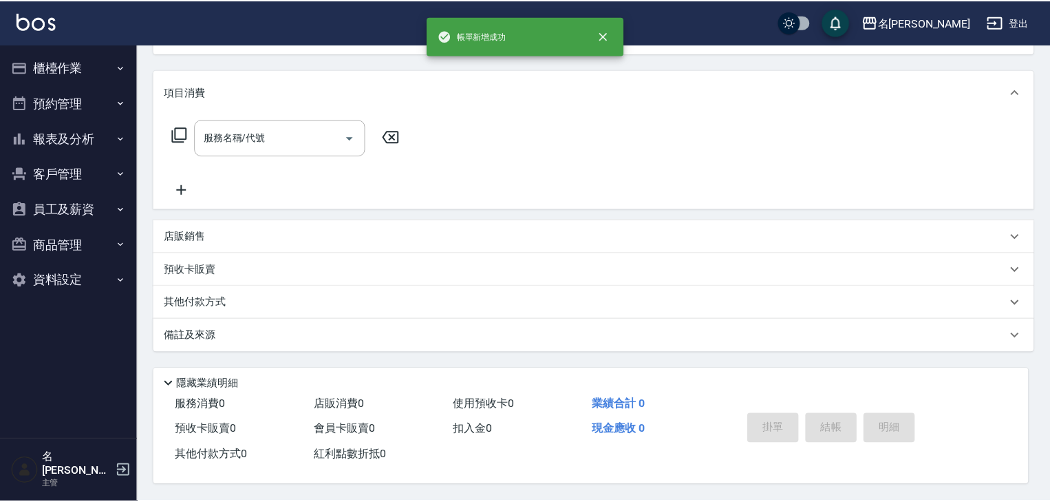
scroll to position [0, 0]
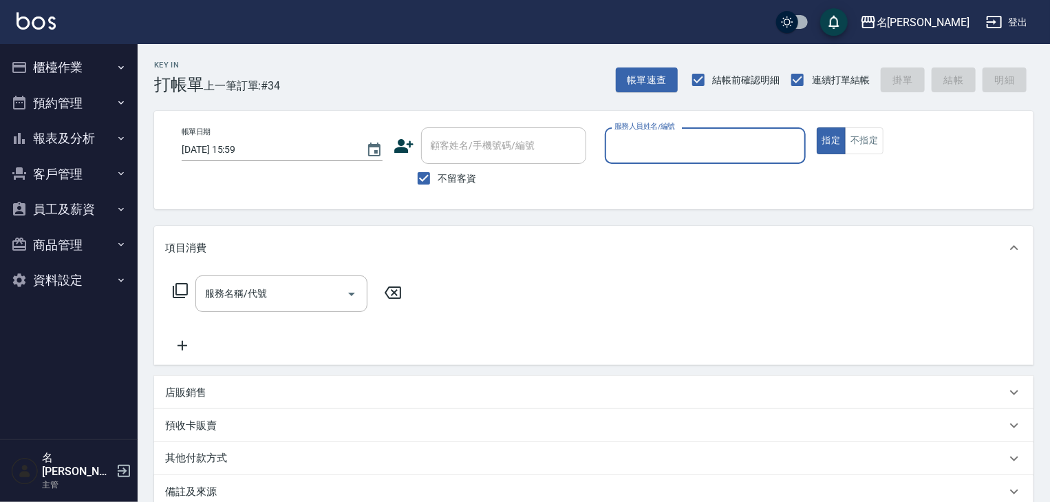
click at [684, 131] on div "服務人員姓名/編號" at bounding box center [705, 145] width 201 height 36
click at [642, 183] on span "意如 -16" at bounding box center [632, 180] width 33 height 14
type input "意如-16"
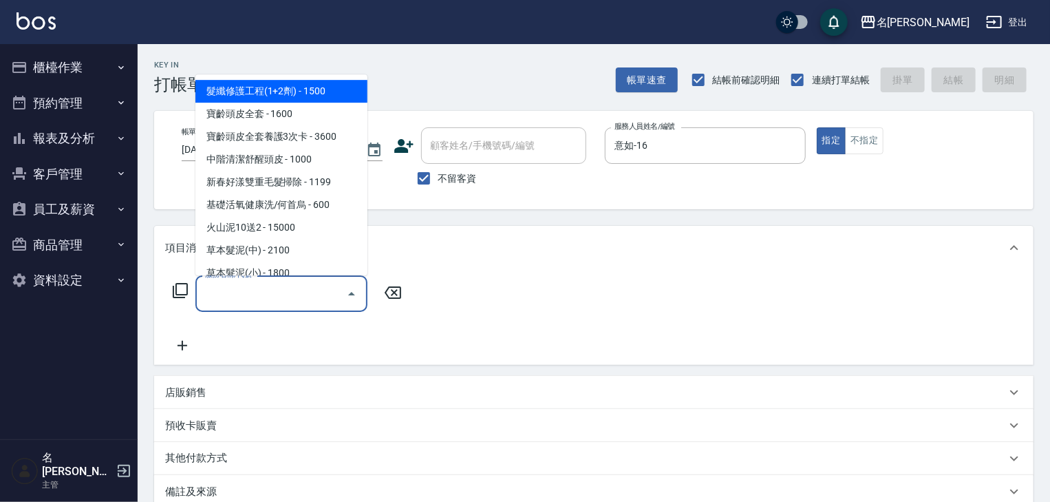
click at [270, 297] on input "服務名稱/代號" at bounding box center [271, 293] width 139 height 24
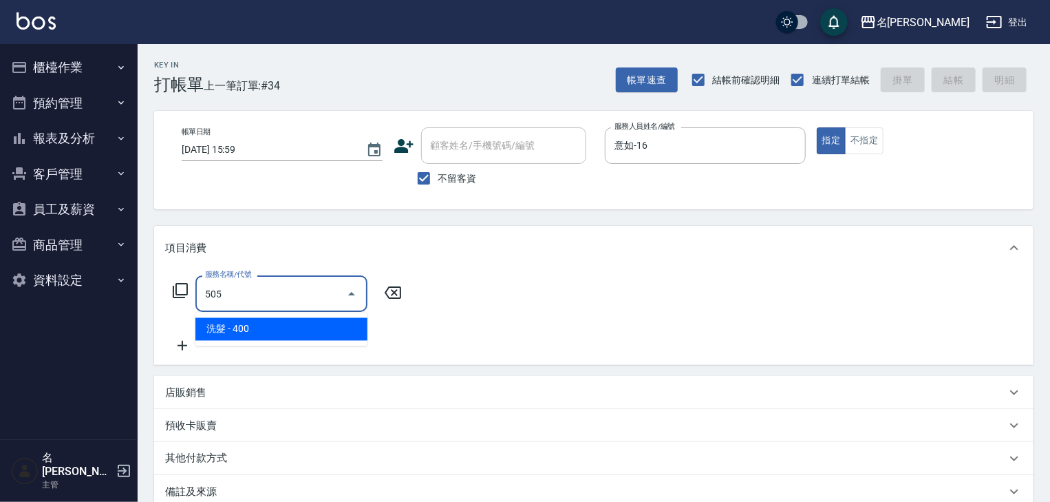
click at [295, 330] on span "洗髮 - 400" at bounding box center [281, 329] width 172 height 23
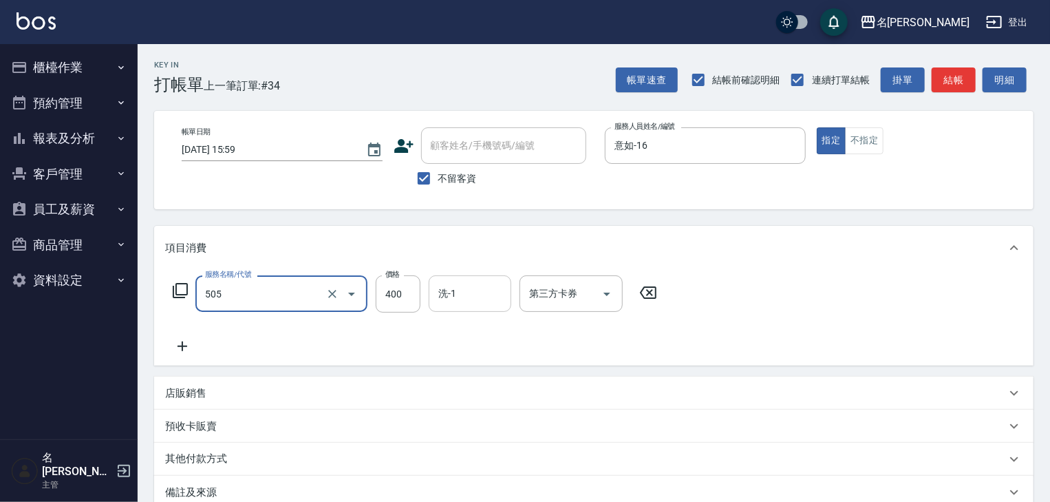
type input "洗髮(505)"
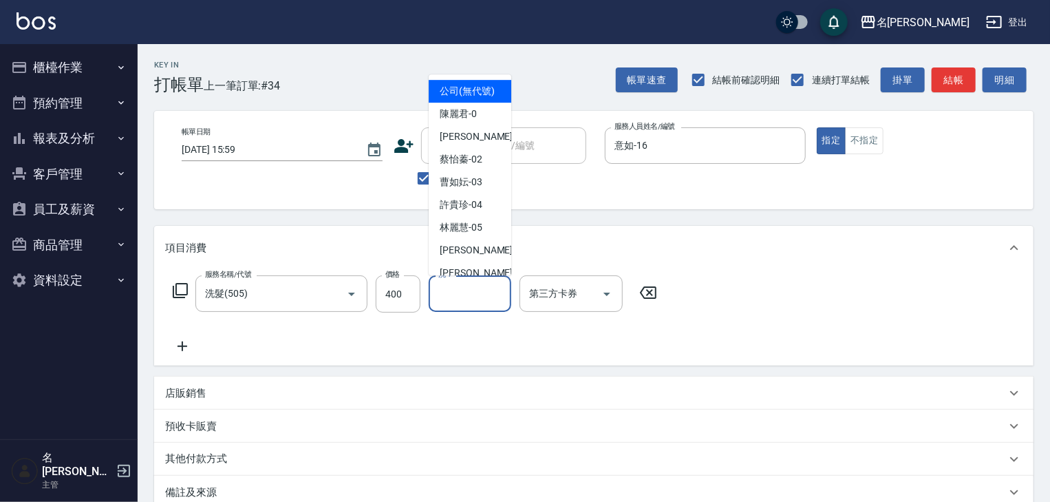
click at [463, 295] on input "洗-1" at bounding box center [470, 293] width 70 height 24
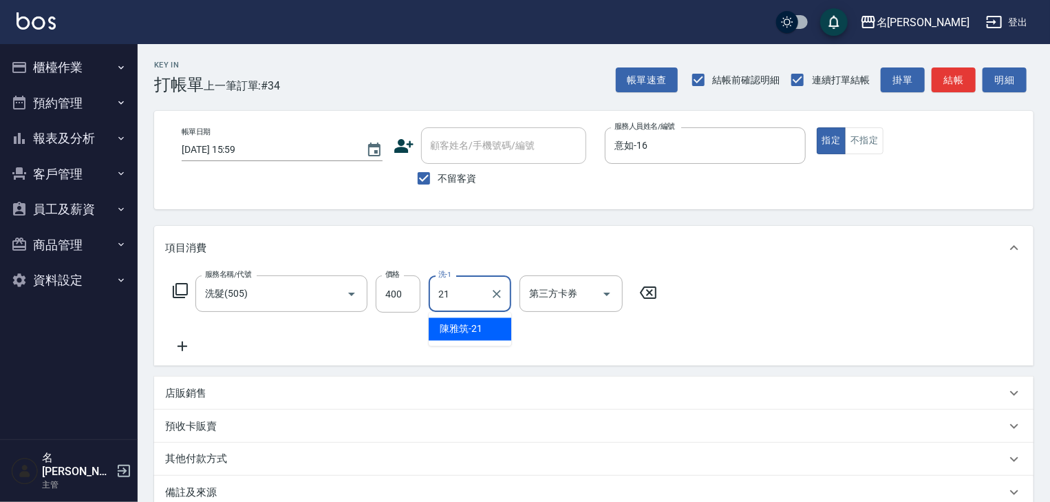
click at [460, 322] on span "[PERSON_NAME]-21" at bounding box center [461, 329] width 43 height 14
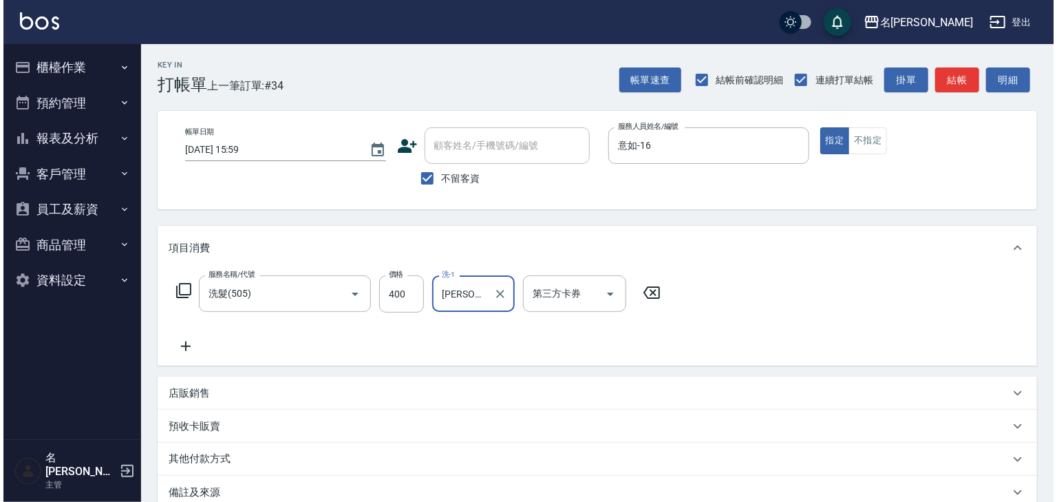
scroll to position [161, 0]
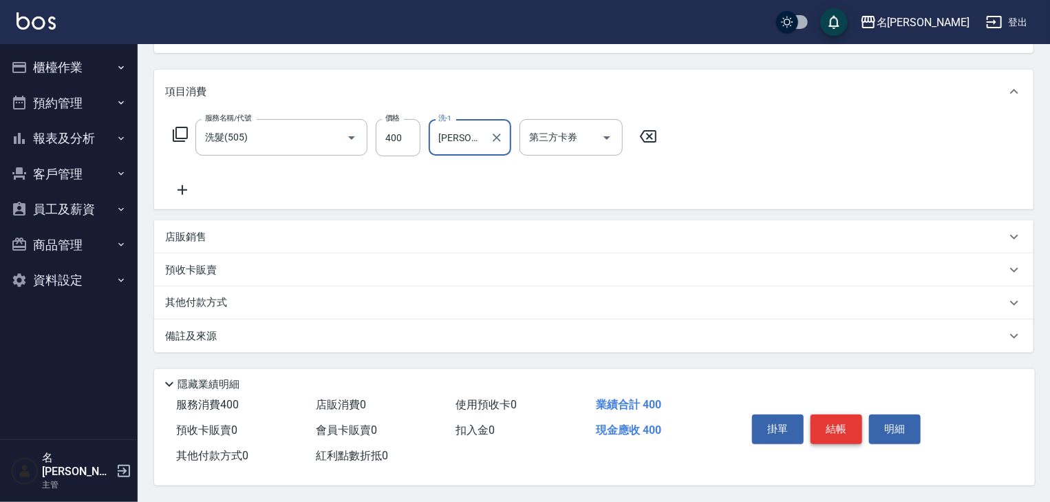
type input "[PERSON_NAME]-21"
click at [855, 431] on button "結帳" at bounding box center [837, 428] width 52 height 29
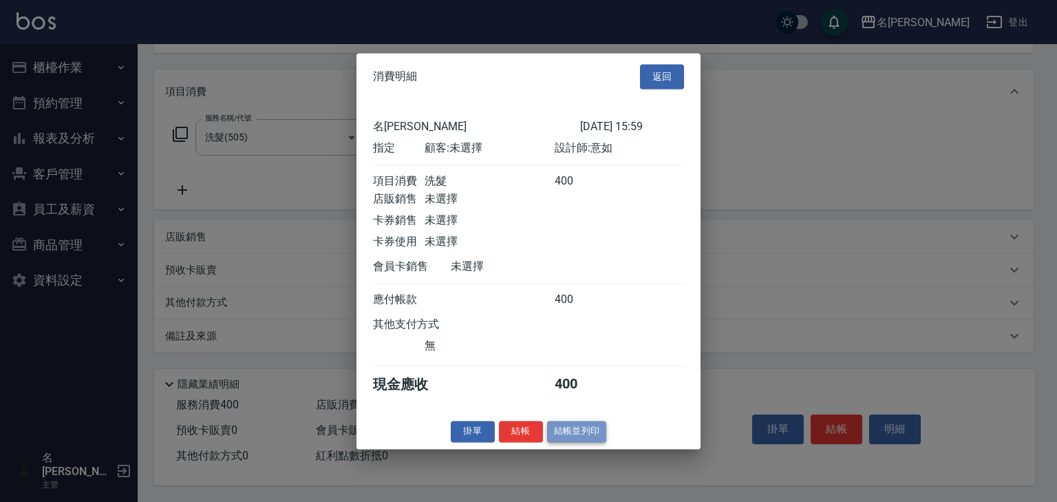
click at [573, 431] on button "結帳並列印" at bounding box center [577, 430] width 60 height 21
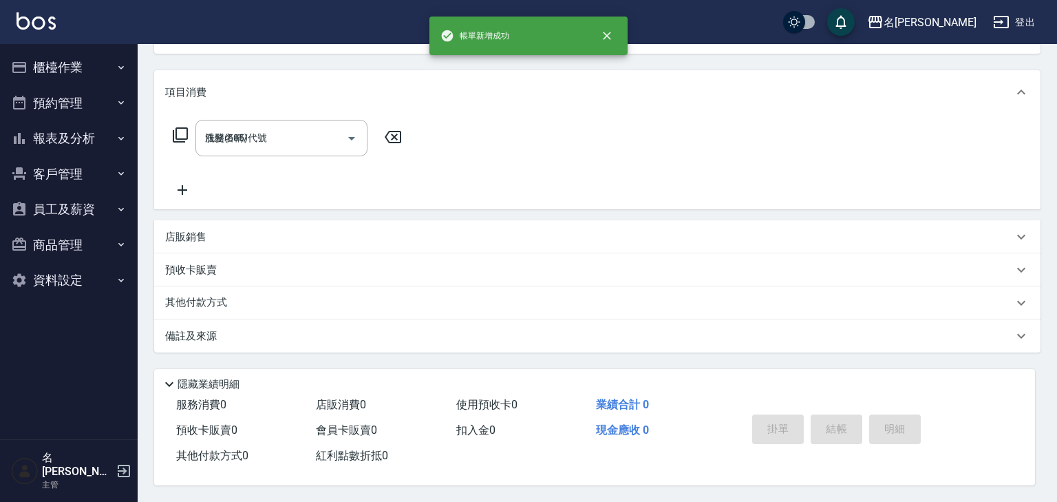
type input "[DATE] 16:16"
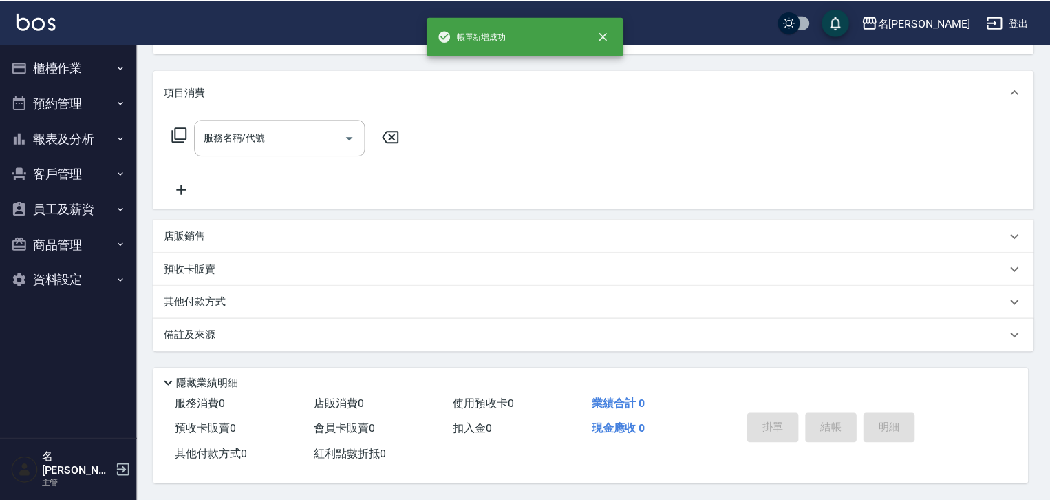
scroll to position [0, 0]
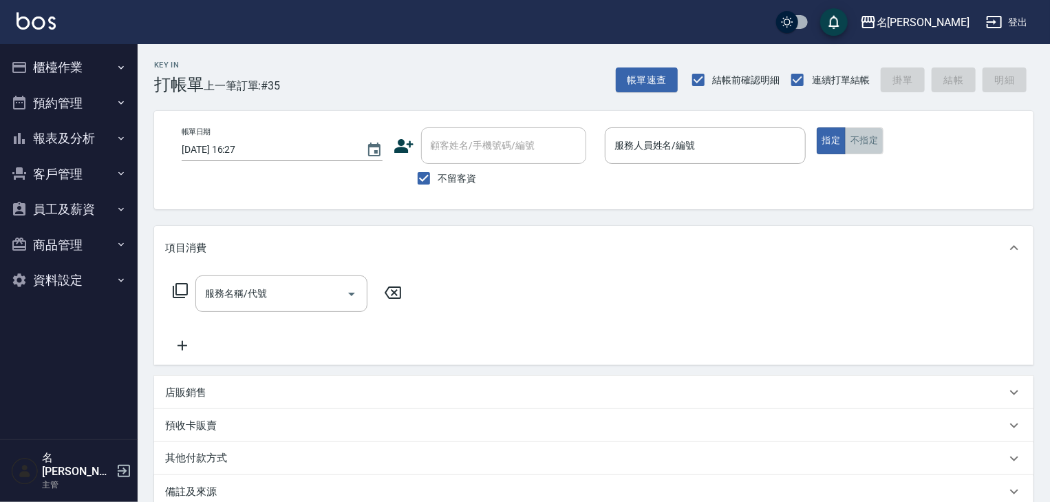
click at [866, 129] on button "不指定" at bounding box center [864, 140] width 39 height 27
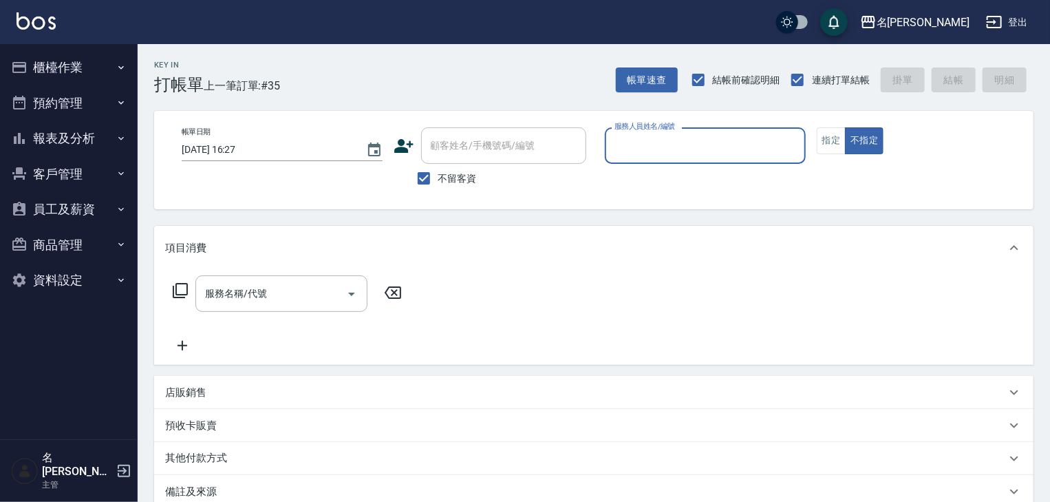
click at [688, 141] on input "服務人員姓名/編號" at bounding box center [705, 145] width 189 height 24
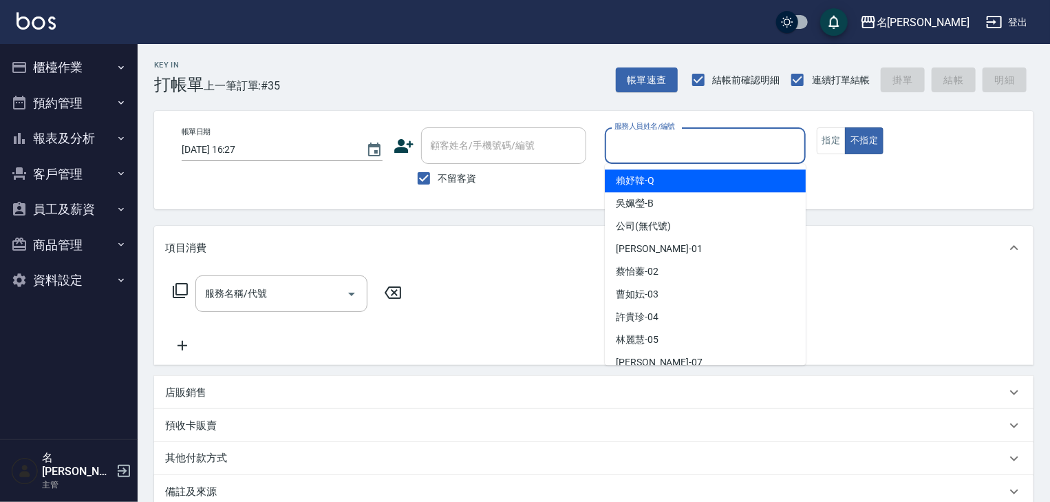
click at [655, 175] on div "[PERSON_NAME]" at bounding box center [705, 180] width 201 height 23
type input "[PERSON_NAME]"
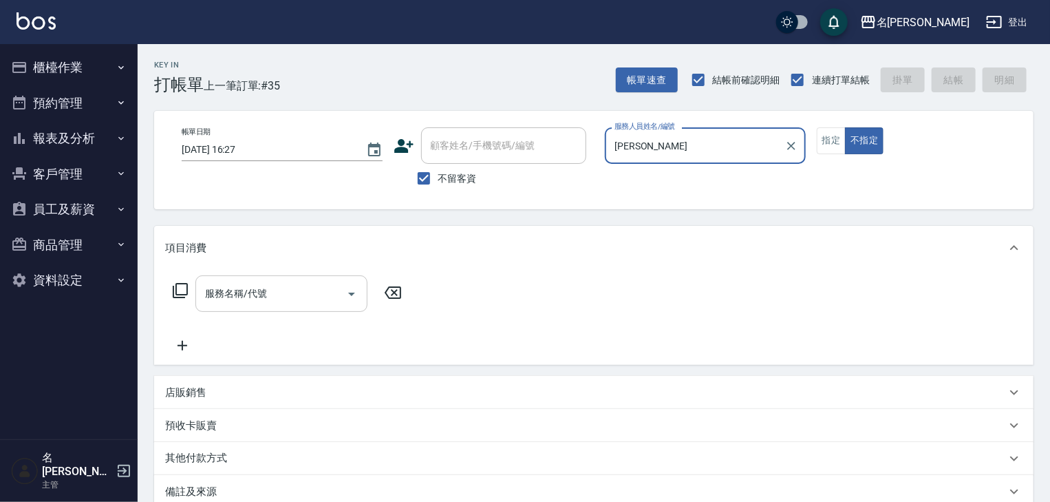
click at [310, 297] on input "服務名稱/代號" at bounding box center [271, 293] width 139 height 24
click at [175, 290] on icon at bounding box center [180, 290] width 17 height 17
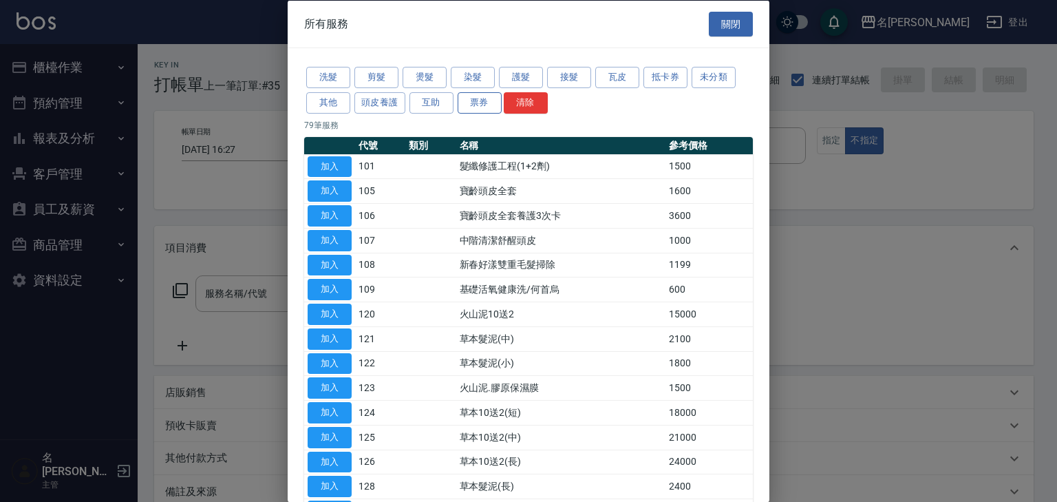
click at [473, 101] on button "票券" at bounding box center [480, 102] width 44 height 21
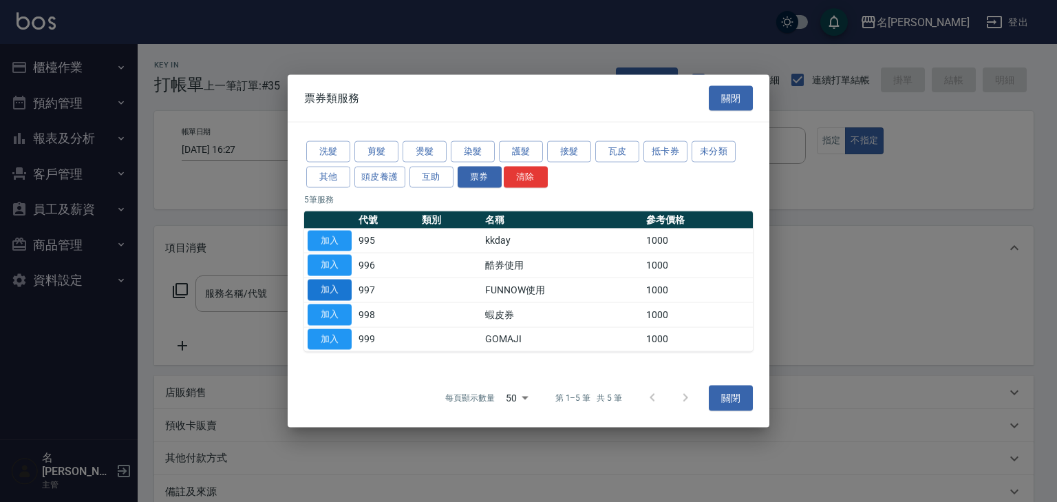
click at [339, 279] on button "加入" at bounding box center [330, 289] width 44 height 21
type input "FUNNOW使用(997)"
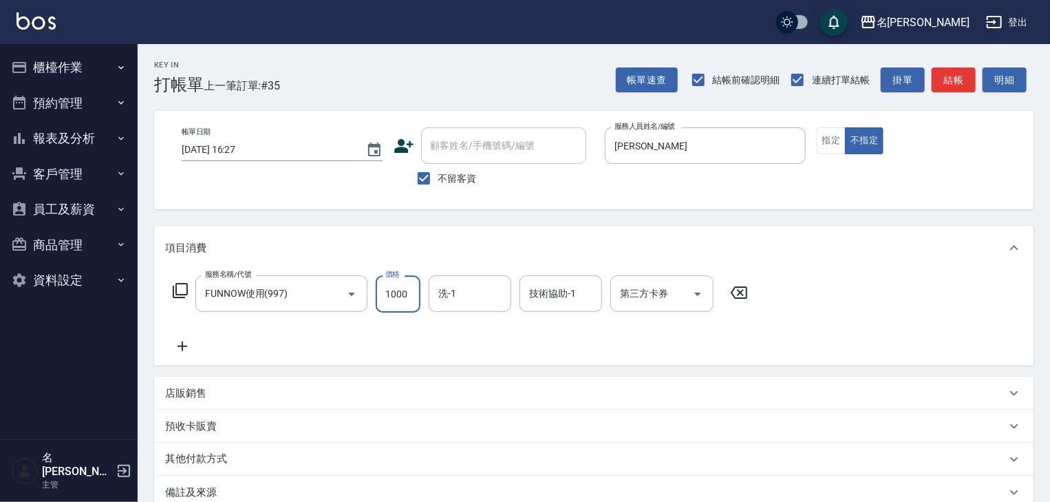
click at [402, 299] on input "1000" at bounding box center [398, 293] width 45 height 37
click at [700, 294] on icon "Open" at bounding box center [697, 294] width 17 height 17
type input "999"
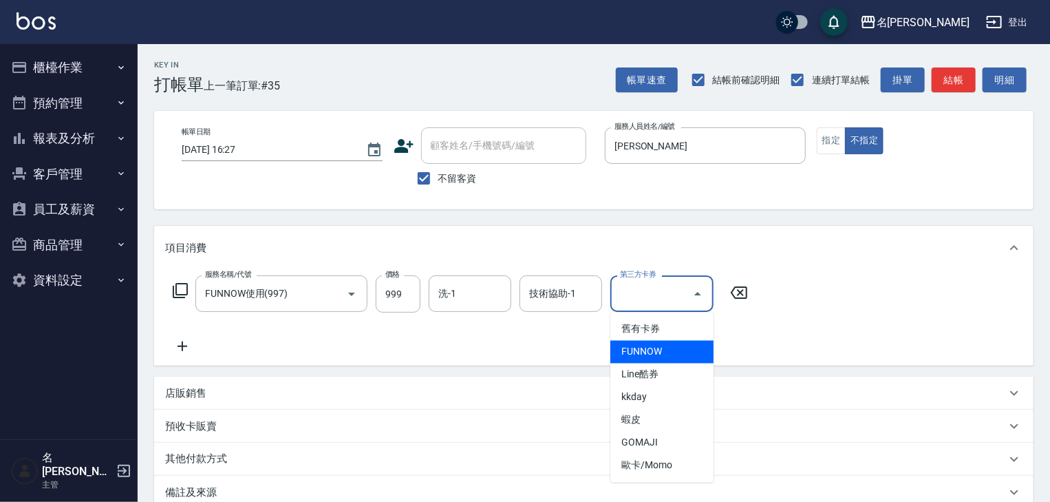
click at [650, 358] on span "FUNNOW" at bounding box center [661, 352] width 103 height 23
type input "FUNNOW"
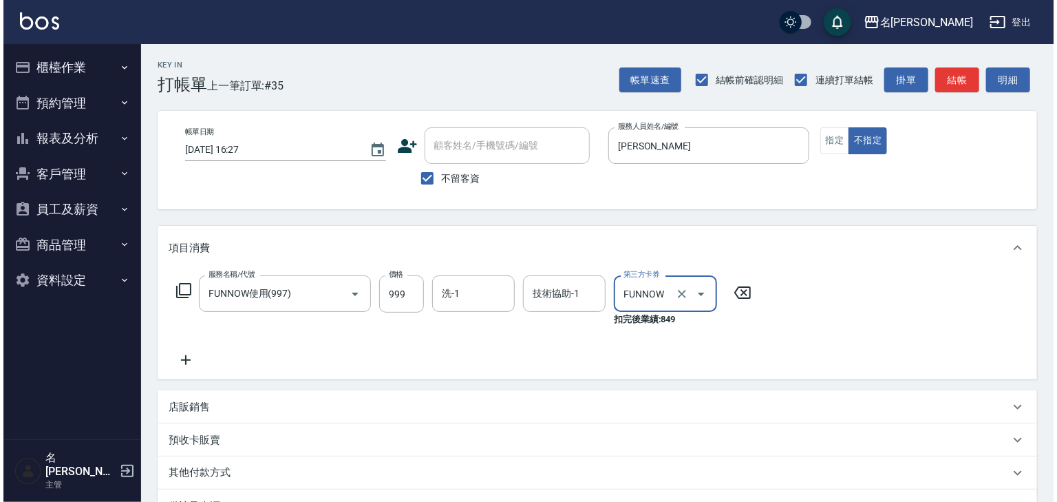
scroll to position [175, 0]
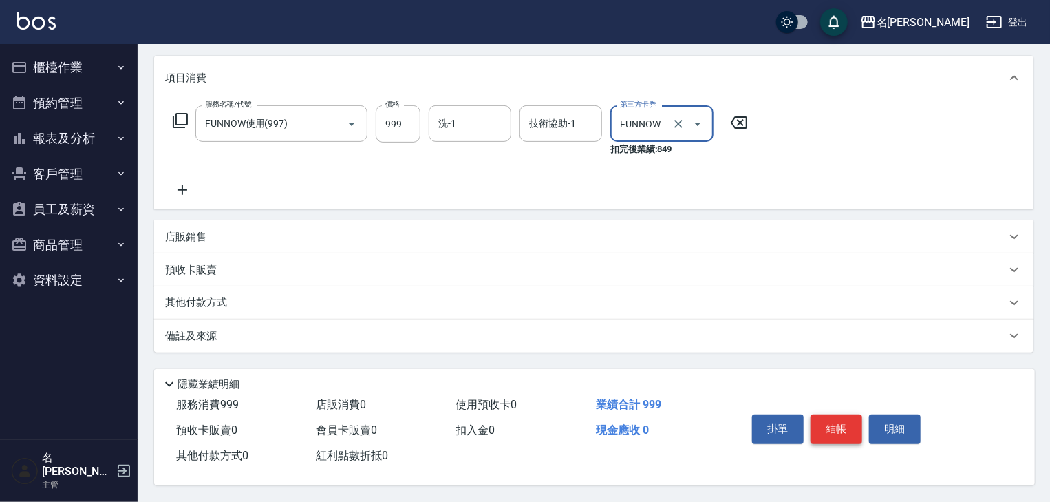
click at [837, 432] on button "結帳" at bounding box center [837, 428] width 52 height 29
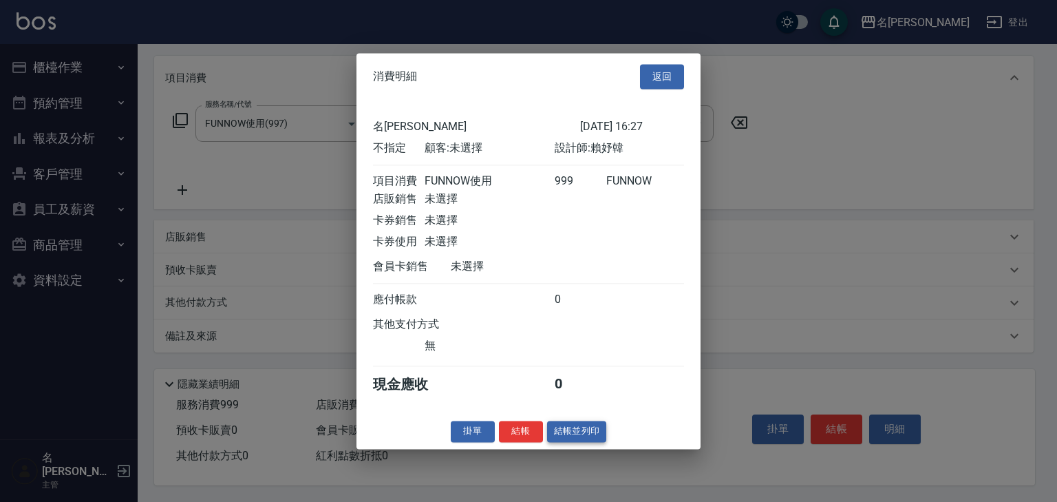
click at [564, 440] on button "結帳並列印" at bounding box center [577, 430] width 60 height 21
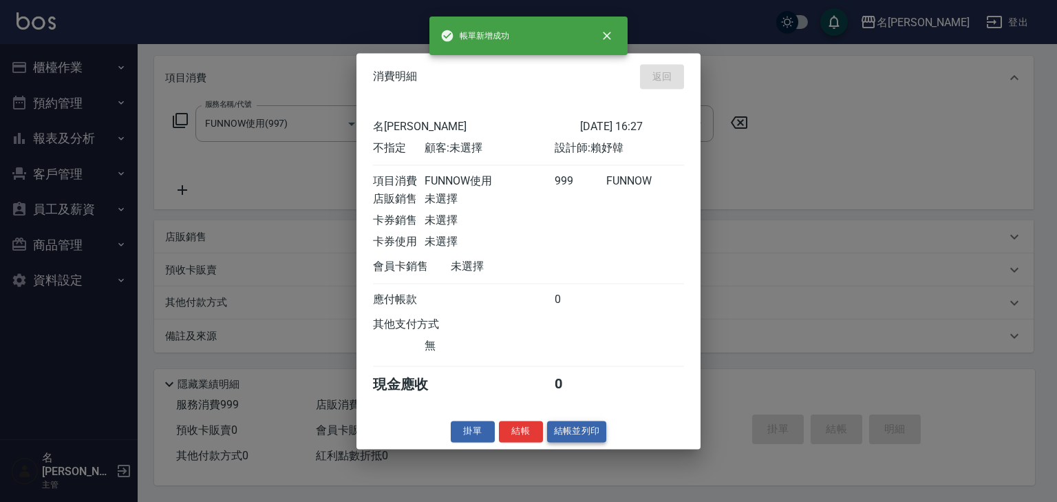
type input "[DATE] 16:28"
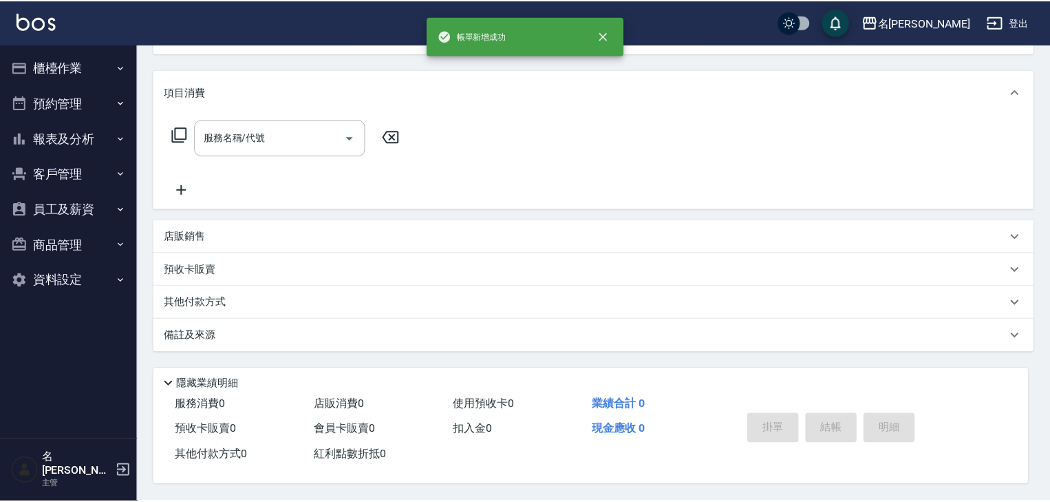
scroll to position [0, 0]
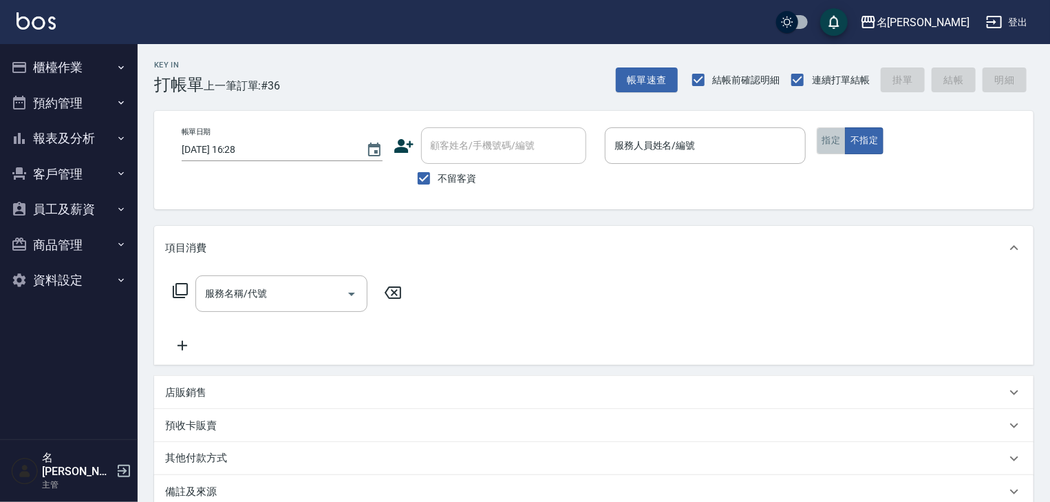
click at [822, 138] on button "指定" at bounding box center [832, 140] width 30 height 27
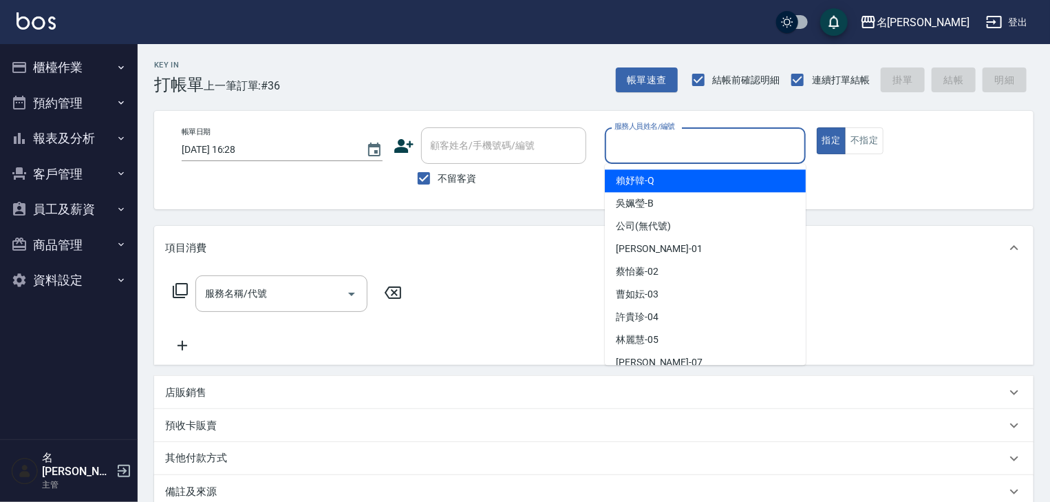
click at [689, 149] on input "服務人員姓名/編號" at bounding box center [705, 145] width 189 height 24
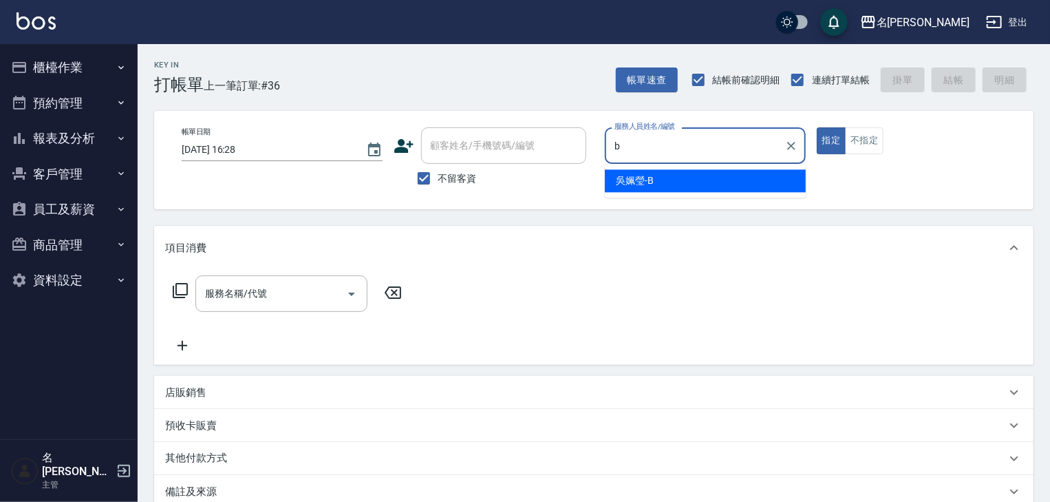
click at [619, 182] on span "[PERSON_NAME]" at bounding box center [635, 180] width 38 height 14
type input "[PERSON_NAME]"
click at [302, 295] on input "服務名稱/代號" at bounding box center [271, 293] width 139 height 24
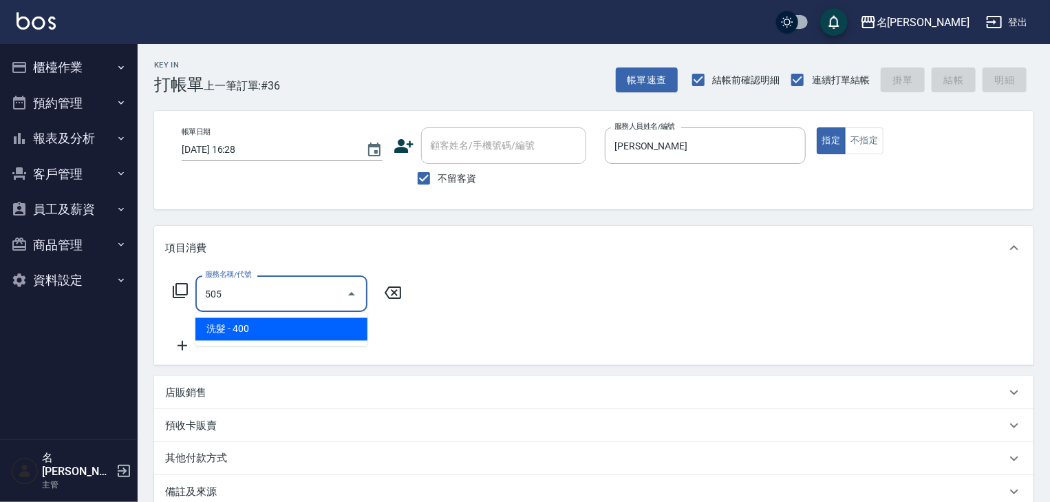
click at [312, 330] on span "洗髮 - 400" at bounding box center [281, 329] width 172 height 23
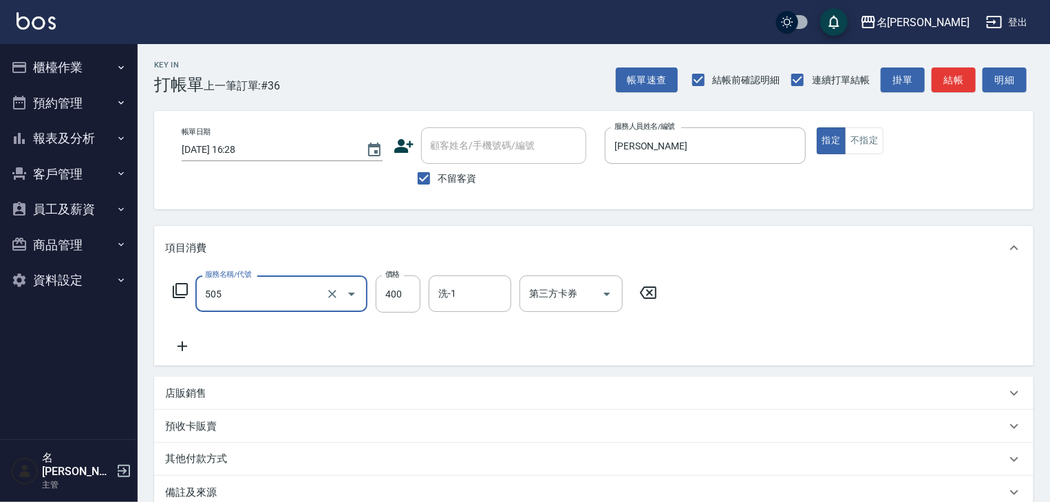
type input "洗髮(505)"
click at [189, 344] on icon at bounding box center [182, 346] width 34 height 17
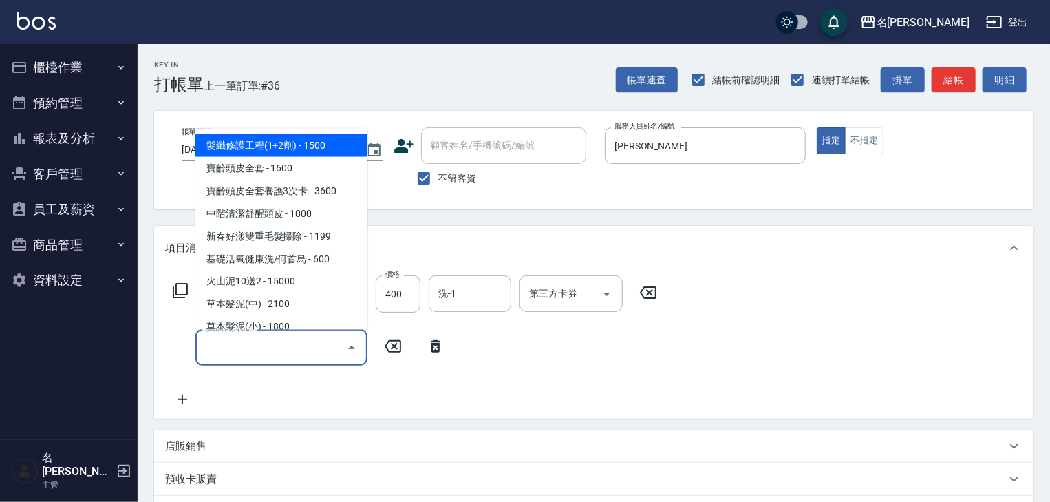
click at [230, 350] on input "服務名稱/代號" at bounding box center [271, 347] width 139 height 24
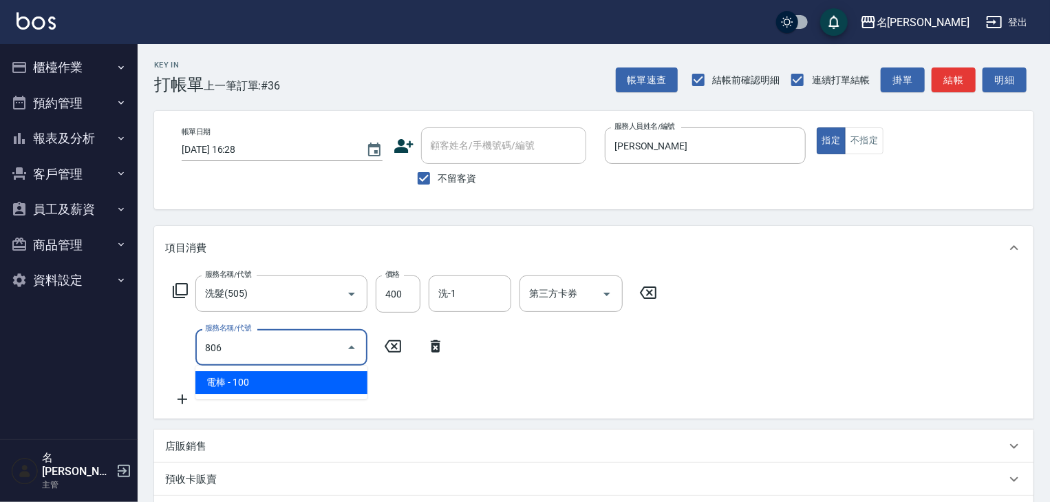
click at [276, 383] on span "電棒 - 100" at bounding box center [281, 382] width 172 height 23
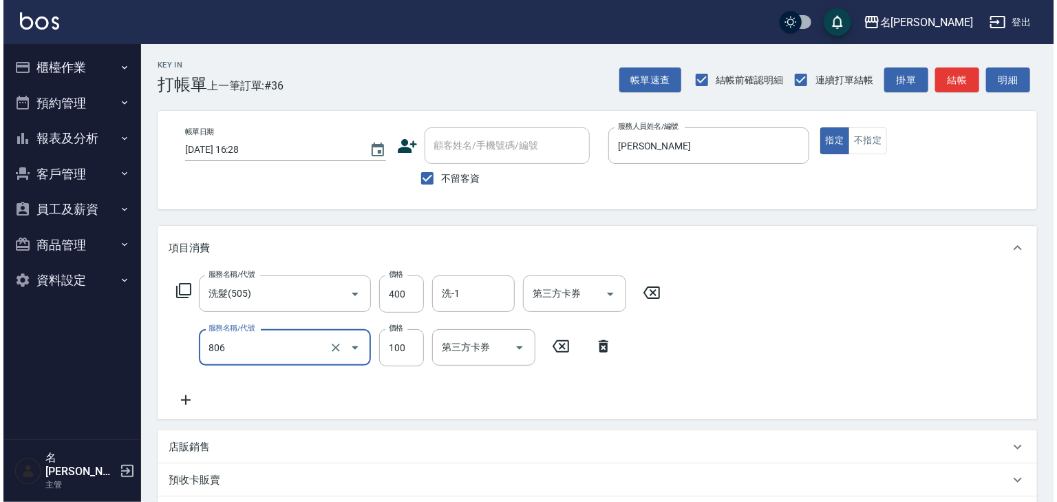
scroll to position [215, 0]
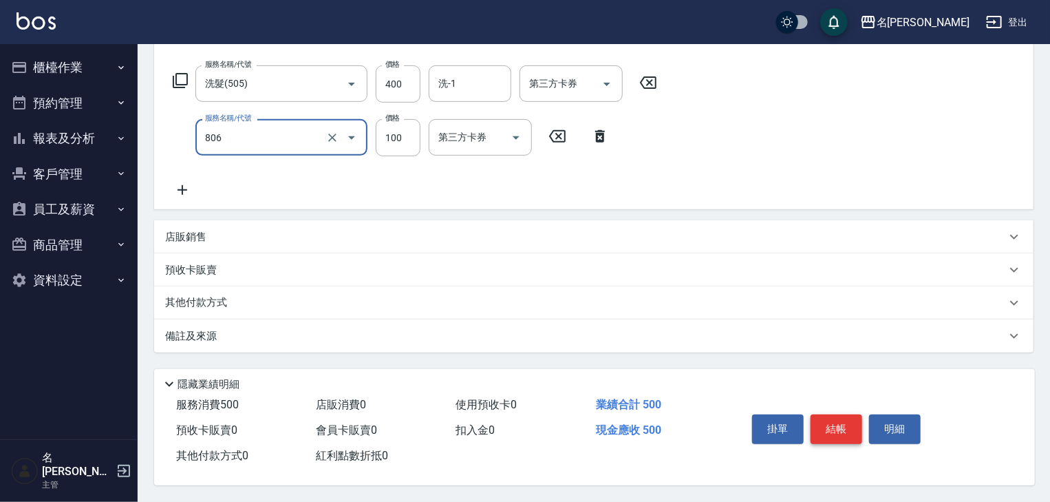
type input "電棒(806)"
click at [839, 425] on button "結帳" at bounding box center [837, 428] width 52 height 29
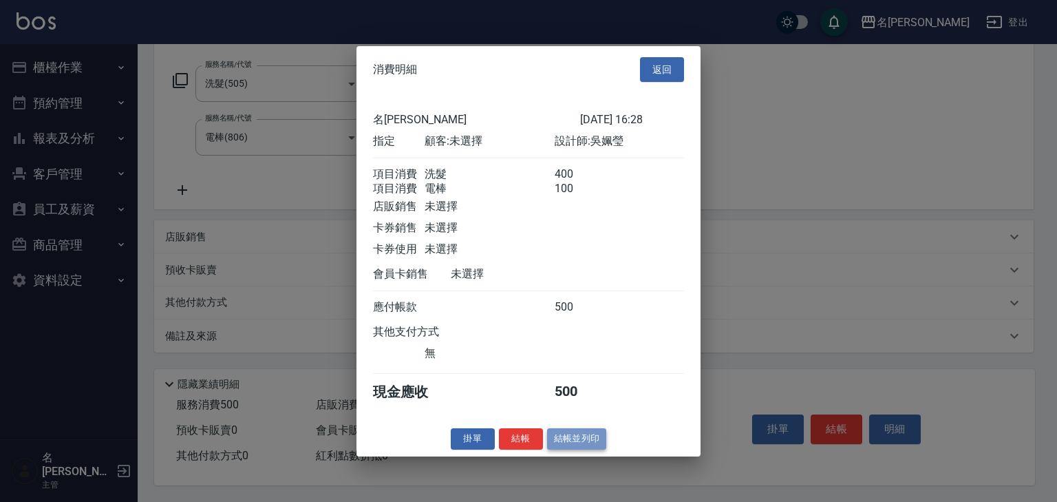
click at [588, 440] on button "結帳並列印" at bounding box center [577, 438] width 60 height 21
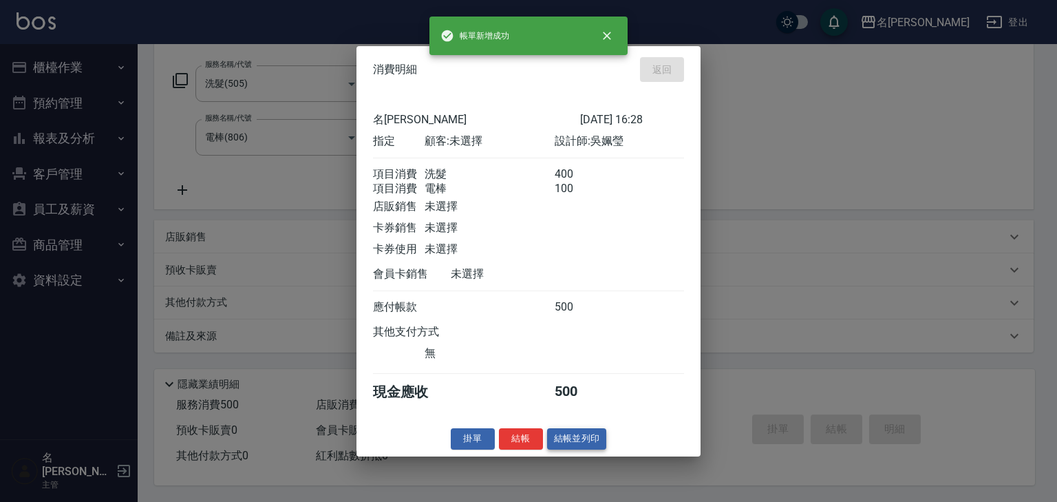
type input "[DATE] 16:52"
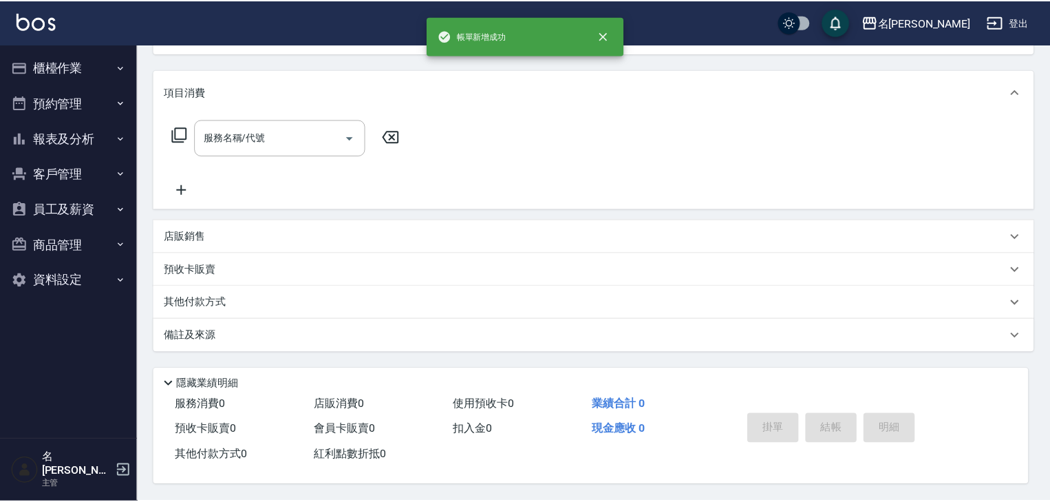
scroll to position [0, 0]
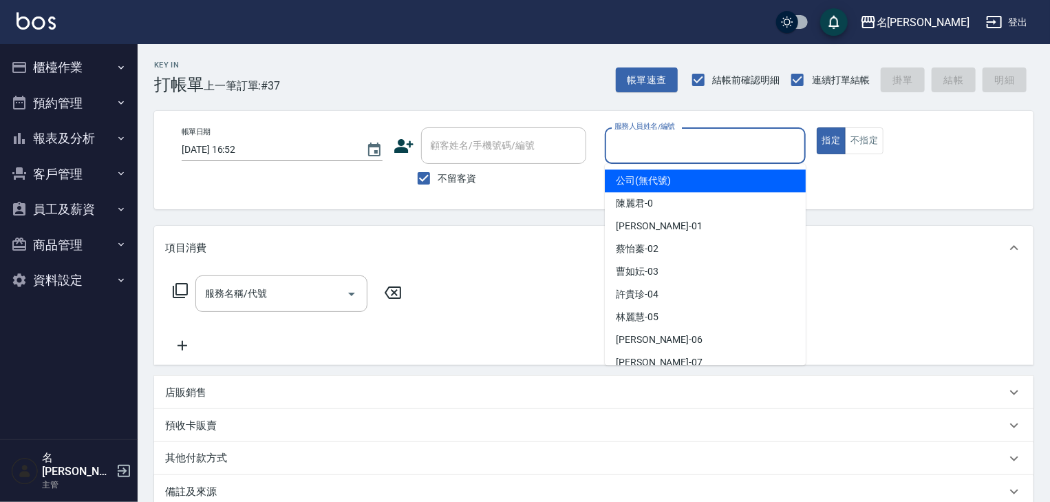
click at [668, 157] on input "服務人員姓名/編號" at bounding box center [705, 145] width 189 height 24
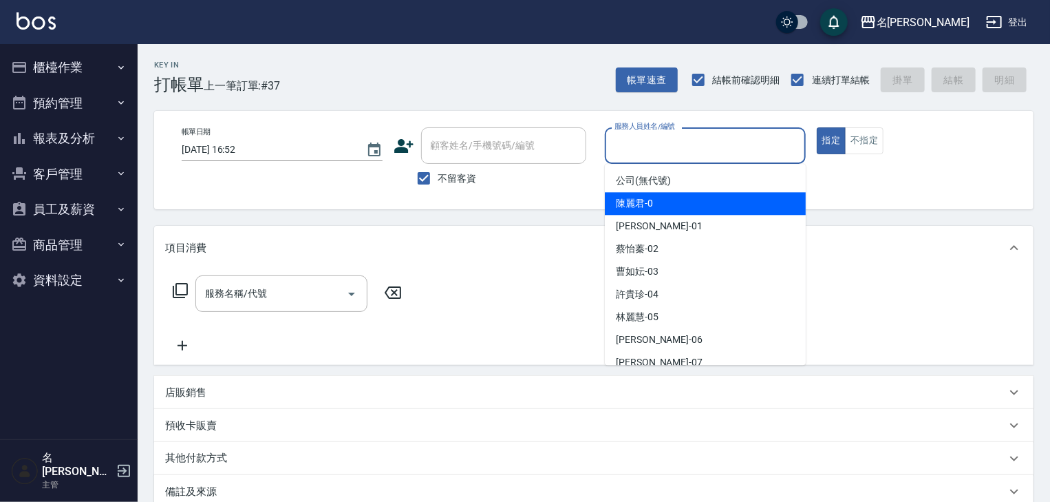
click at [615, 206] on div "[PERSON_NAME]-0" at bounding box center [705, 203] width 201 height 23
type input "[PERSON_NAME]-0"
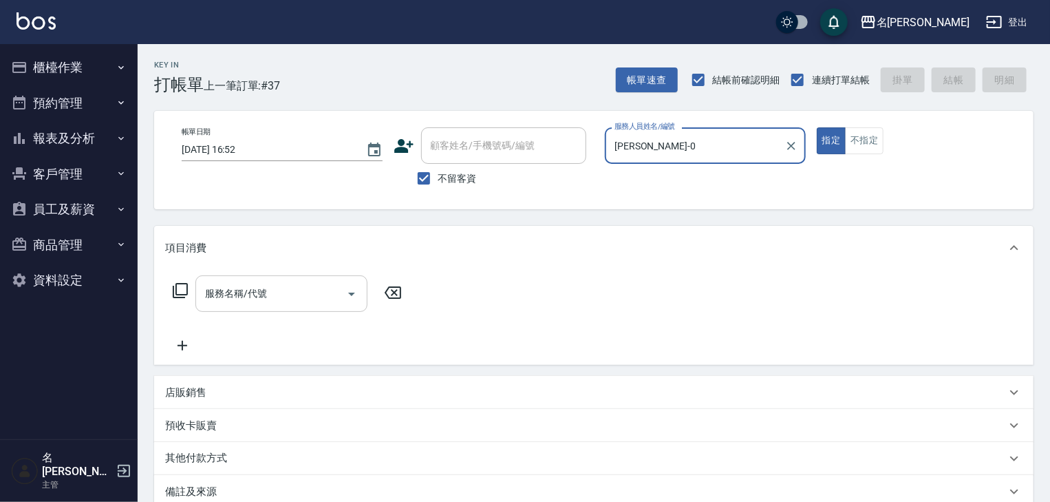
click at [303, 279] on div "服務名稱/代號" at bounding box center [281, 293] width 172 height 36
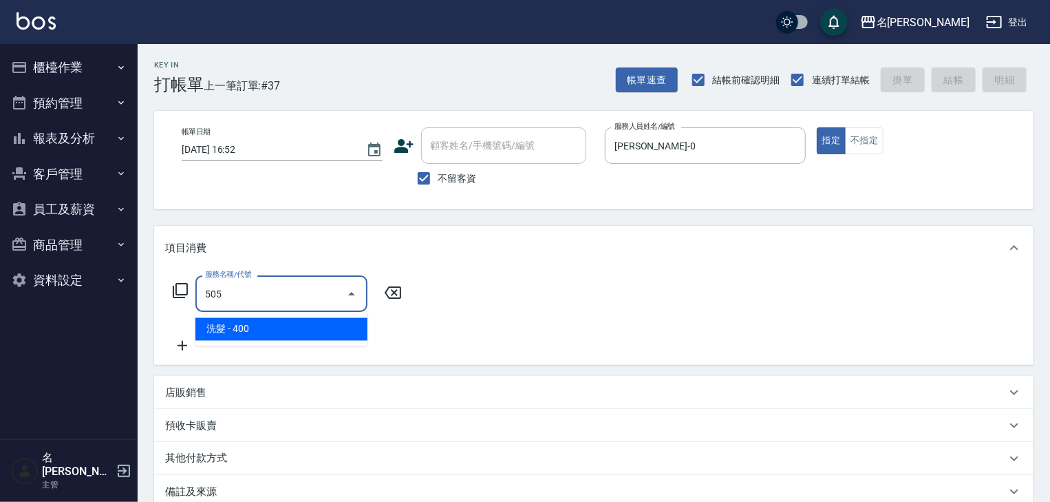
click at [327, 328] on span "洗髮 - 400" at bounding box center [281, 329] width 172 height 23
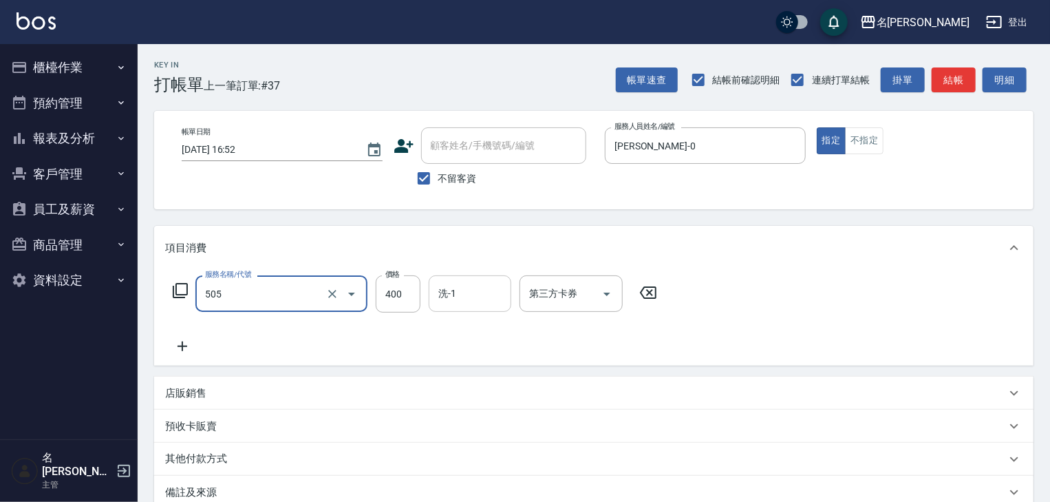
type input "洗髮(505)"
click at [479, 290] on input "洗-1" at bounding box center [470, 293] width 70 height 24
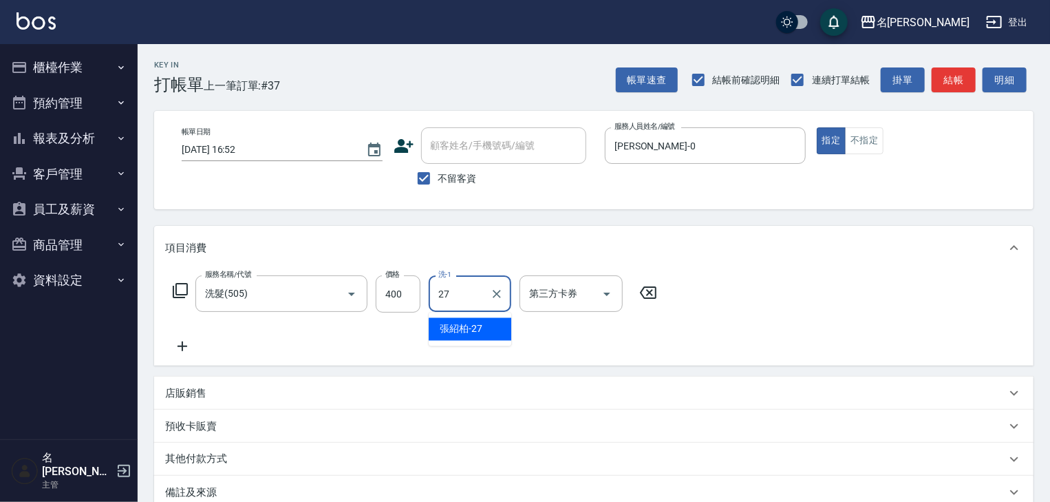
click at [482, 322] on span "[PERSON_NAME]-27" at bounding box center [461, 329] width 43 height 14
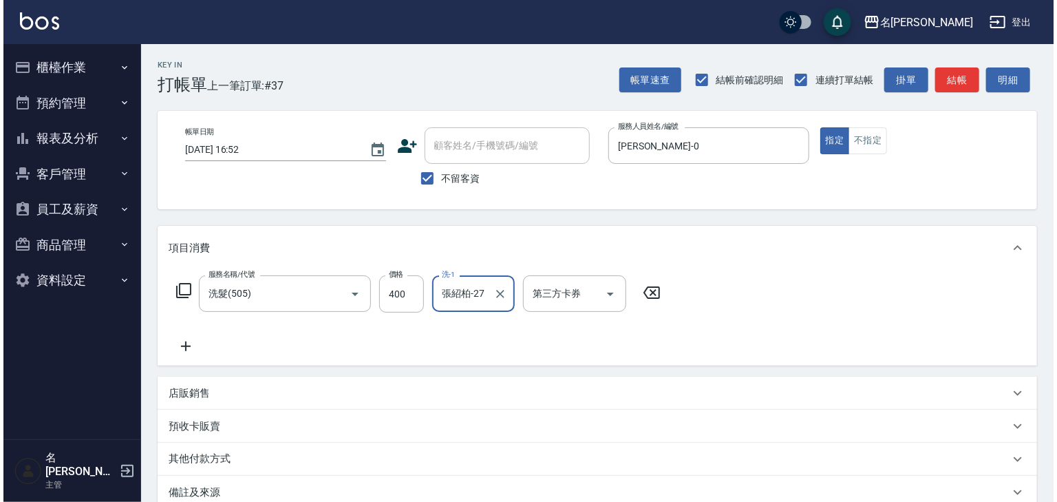
scroll to position [161, 0]
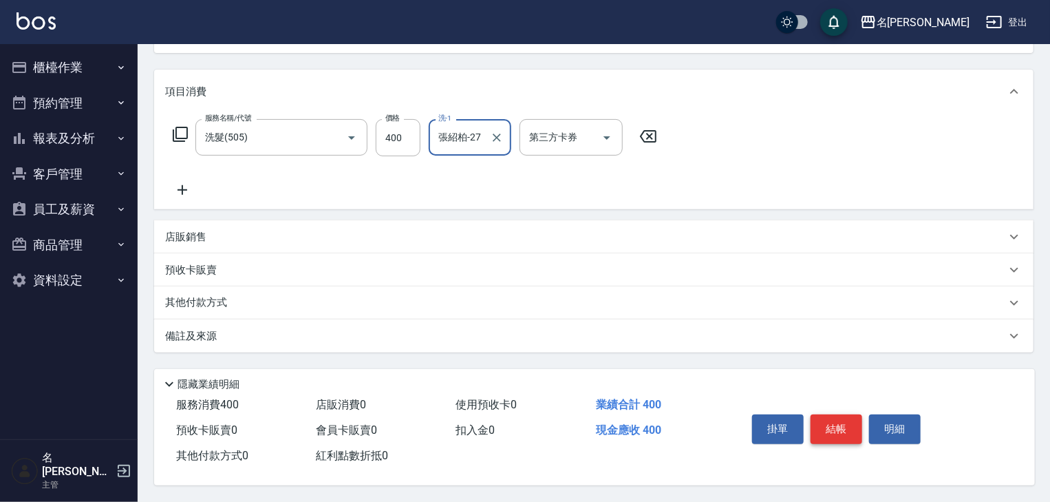
type input "張紹柏-27"
click at [824, 429] on button "結帳" at bounding box center [837, 428] width 52 height 29
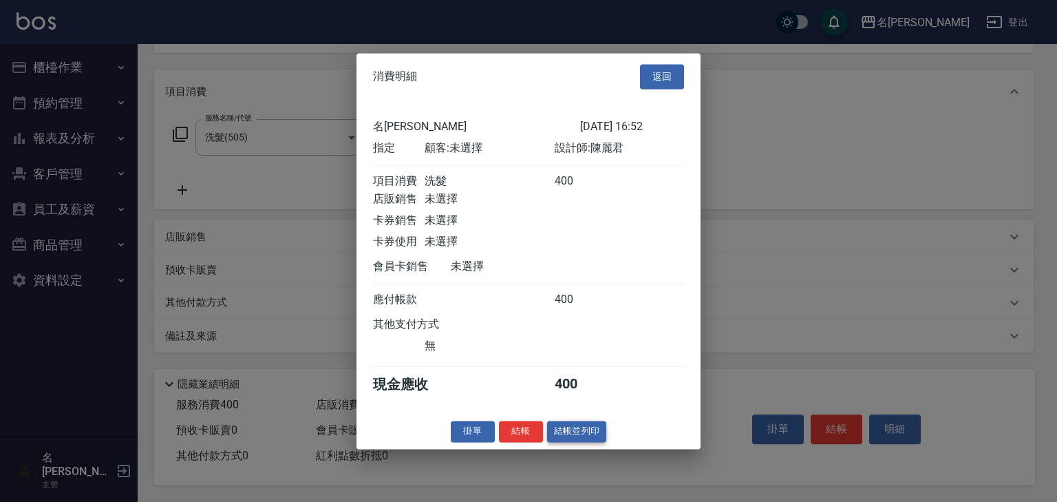
click at [594, 442] on button "結帳並列印" at bounding box center [577, 430] width 60 height 21
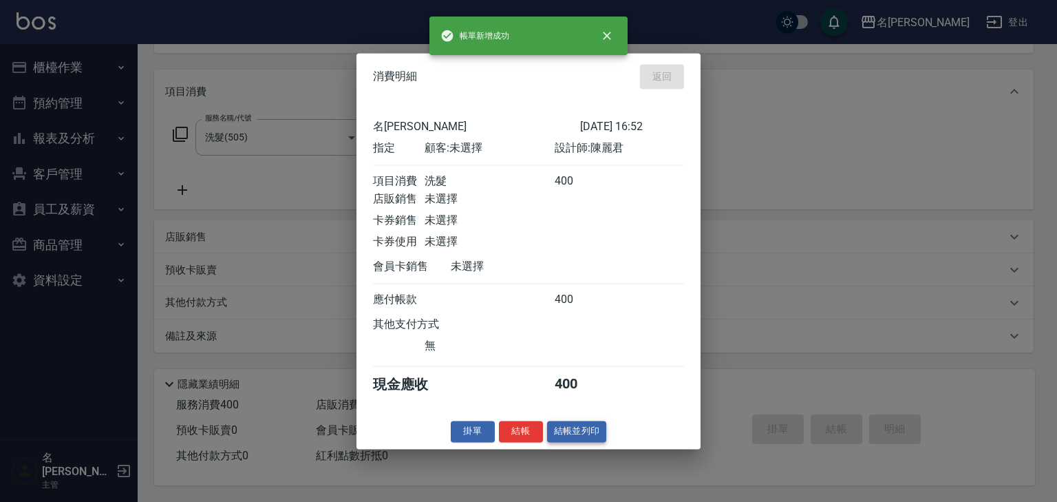
type input "[DATE] 16:53"
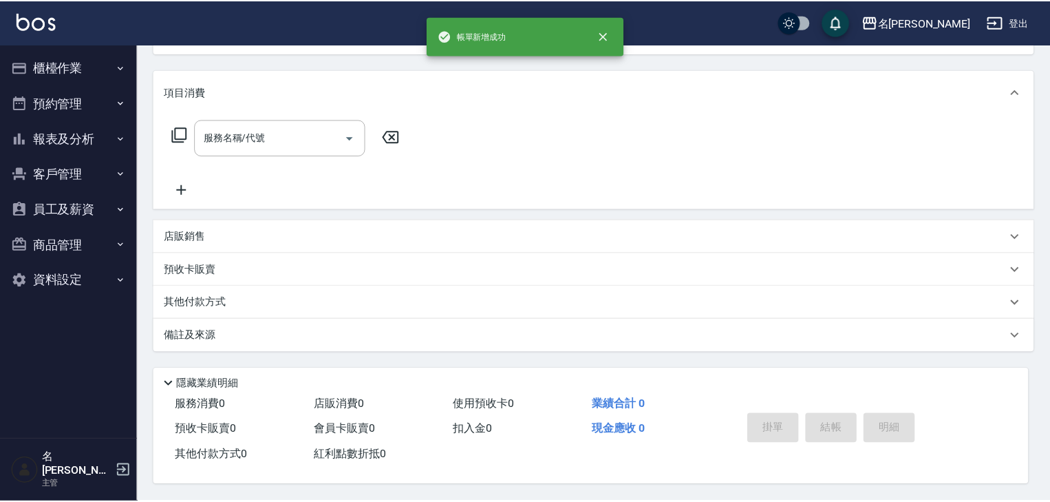
scroll to position [0, 0]
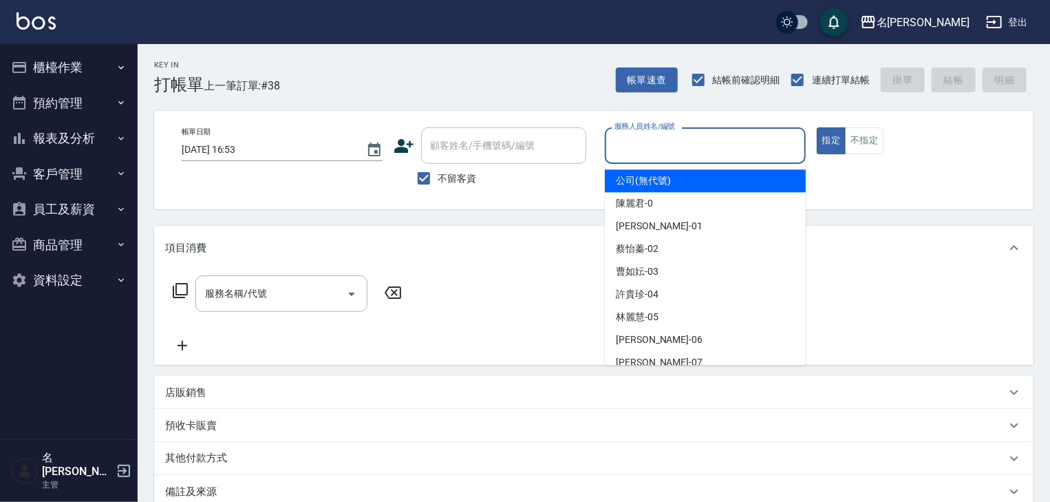
click at [751, 153] on input "服務人員姓名/編號" at bounding box center [705, 145] width 189 height 24
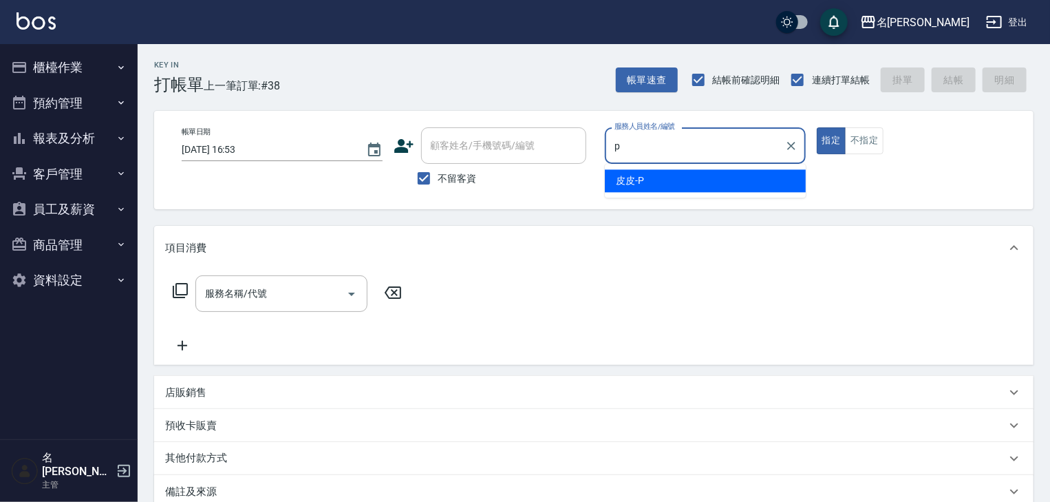
click at [677, 182] on div "皮皮 -P" at bounding box center [705, 180] width 201 height 23
type input "皮皮-P"
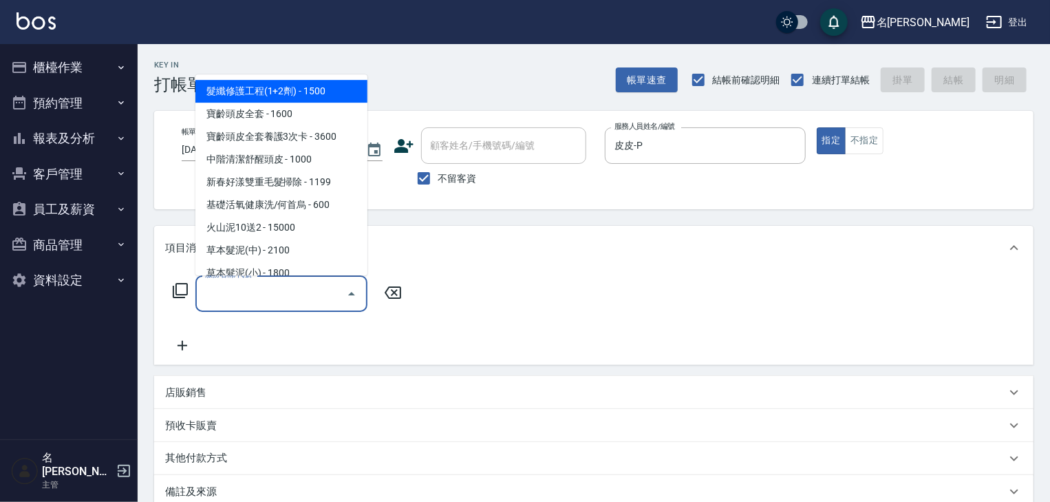
click at [275, 301] on input "服務名稱/代號" at bounding box center [271, 293] width 139 height 24
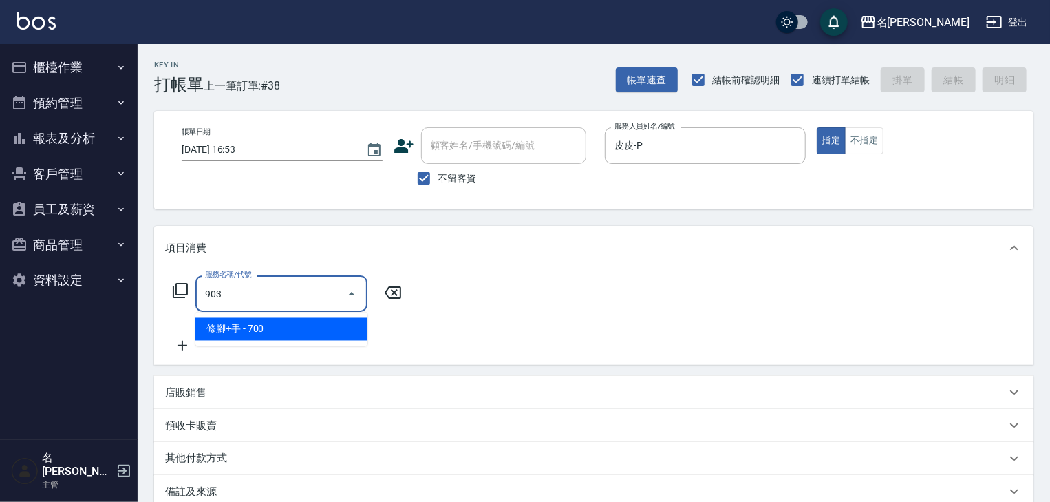
click at [308, 334] on span "修腳+手 - 700" at bounding box center [281, 329] width 172 height 23
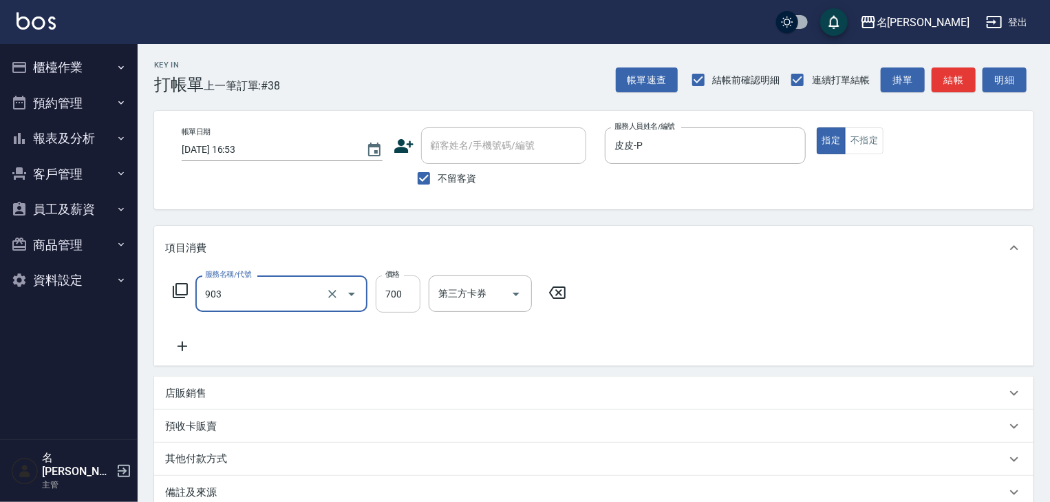
type input "修腳+手(903)"
click at [414, 303] on input "700" at bounding box center [398, 293] width 45 height 37
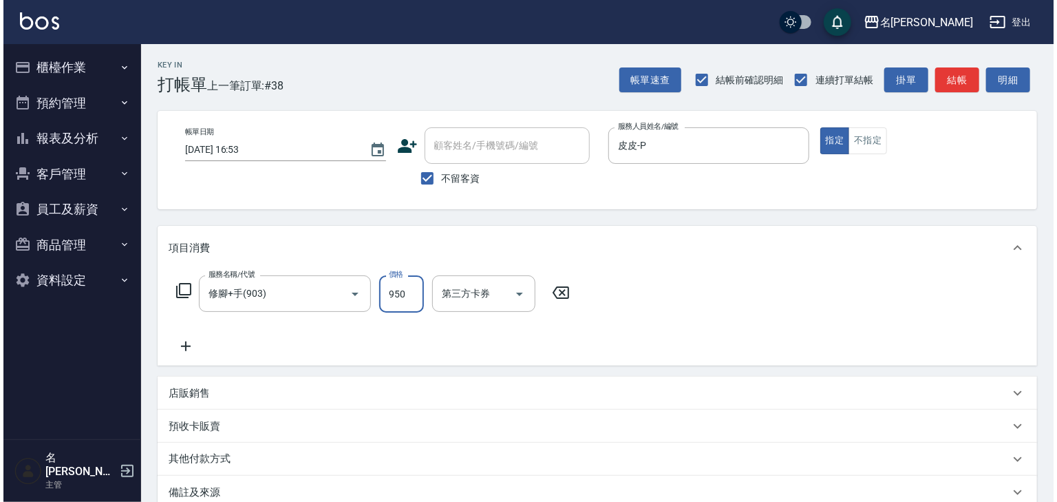
scroll to position [161, 0]
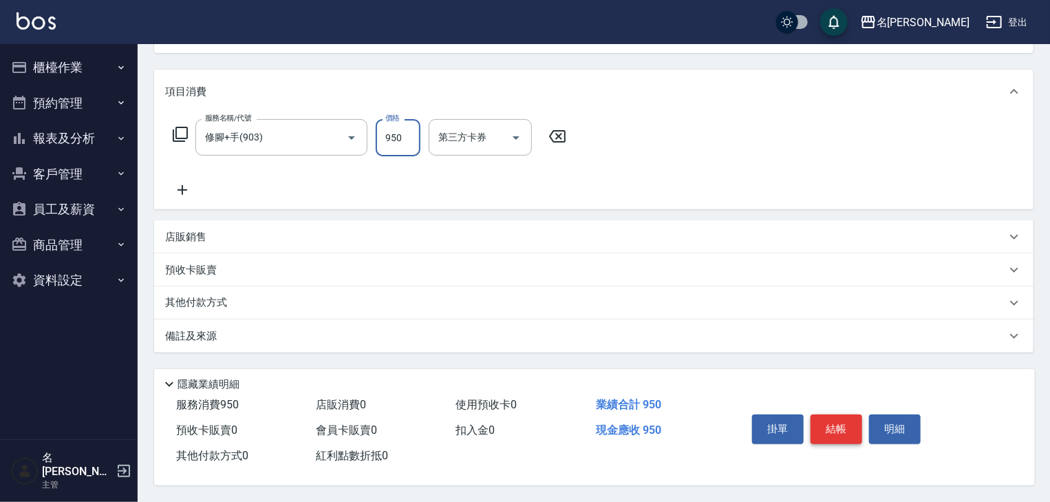
type input "950"
click at [829, 420] on button "結帳" at bounding box center [837, 428] width 52 height 29
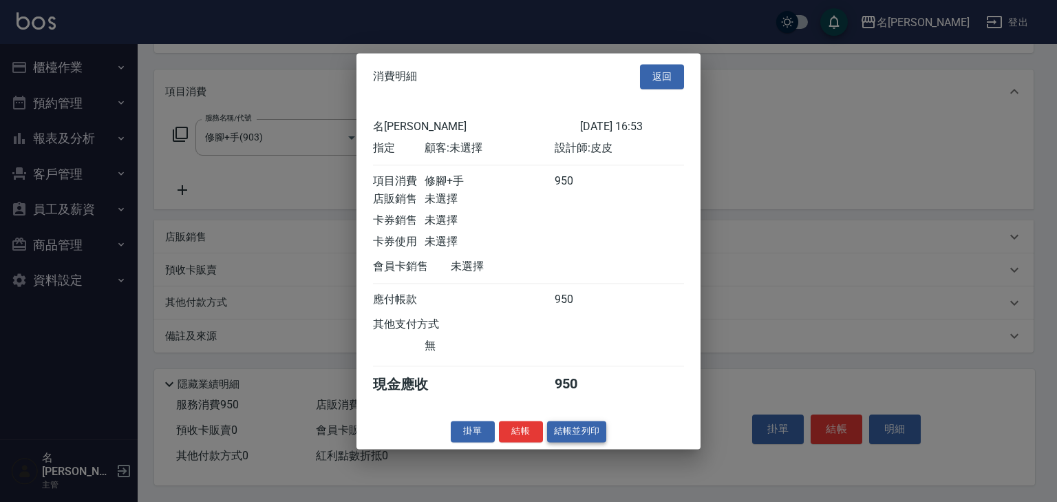
click at [573, 435] on button "結帳並列印" at bounding box center [577, 430] width 60 height 21
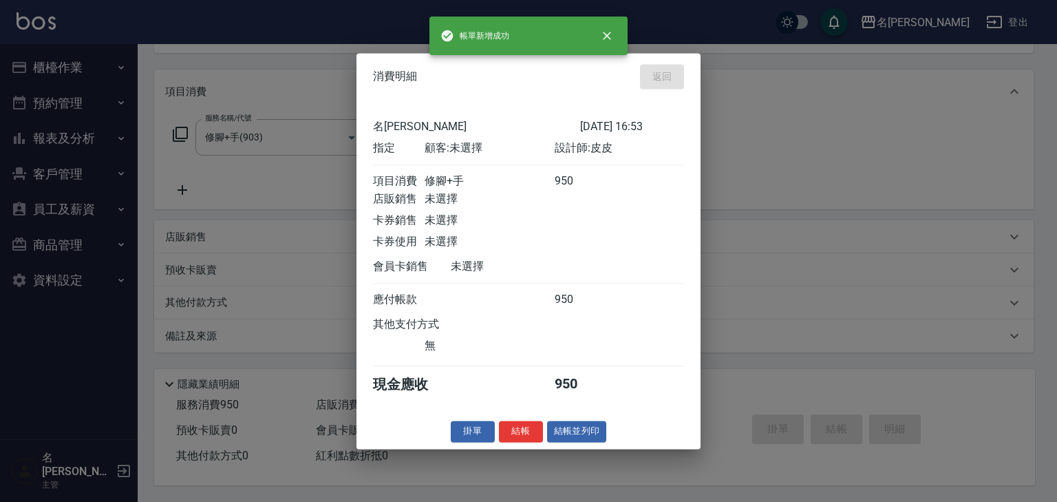
type input "[DATE] 17:07"
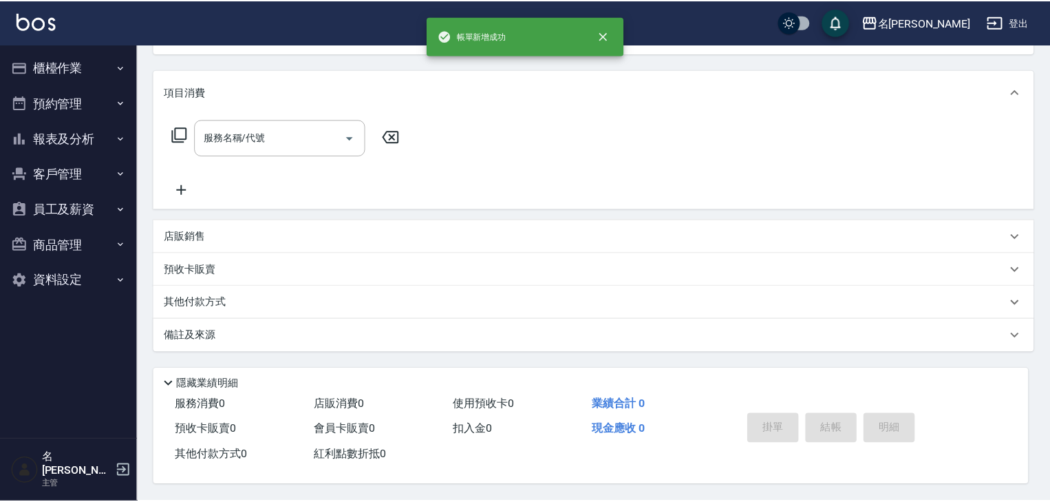
scroll to position [0, 0]
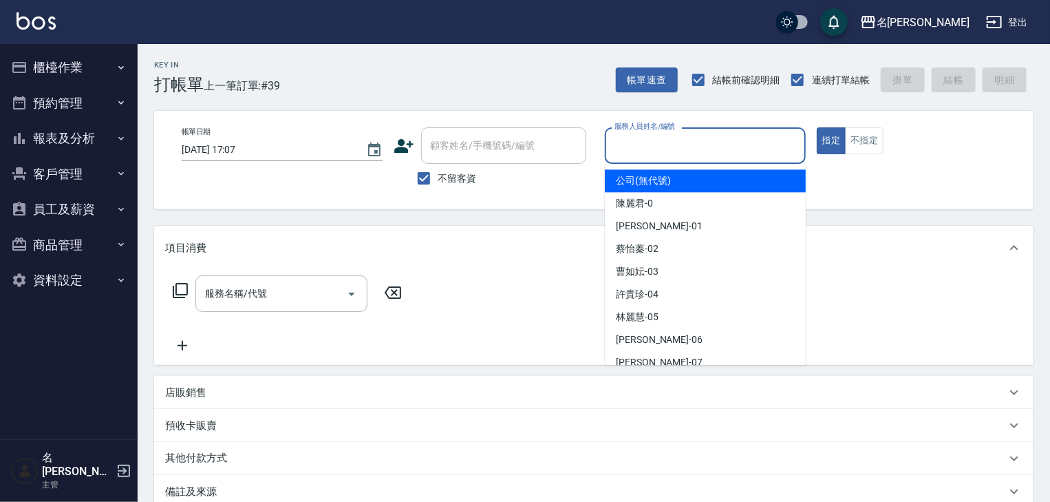
click at [719, 150] on input "服務人員姓名/編號" at bounding box center [705, 145] width 189 height 24
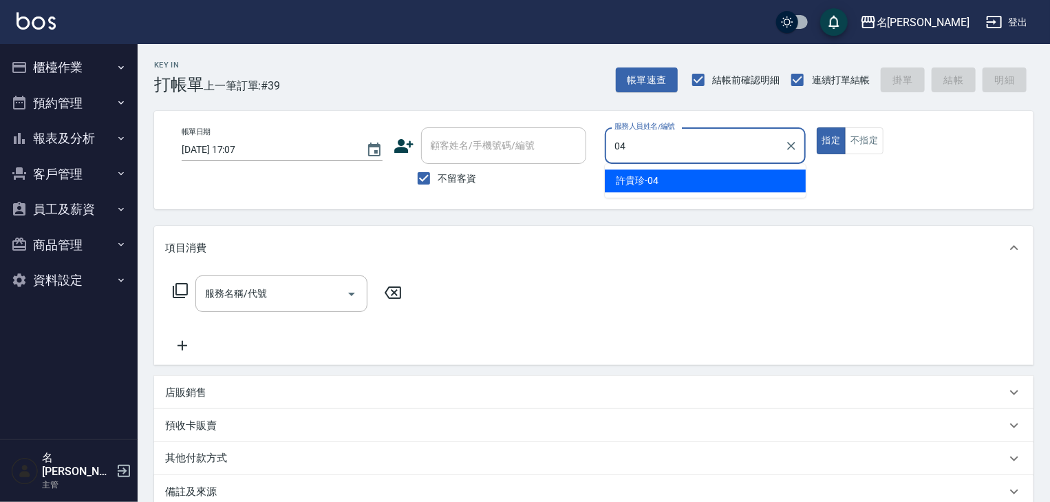
click at [648, 184] on span "[PERSON_NAME]-04" at bounding box center [637, 180] width 43 height 14
type input "[PERSON_NAME]-04"
click at [281, 284] on input "服務名稱/代號" at bounding box center [271, 293] width 139 height 24
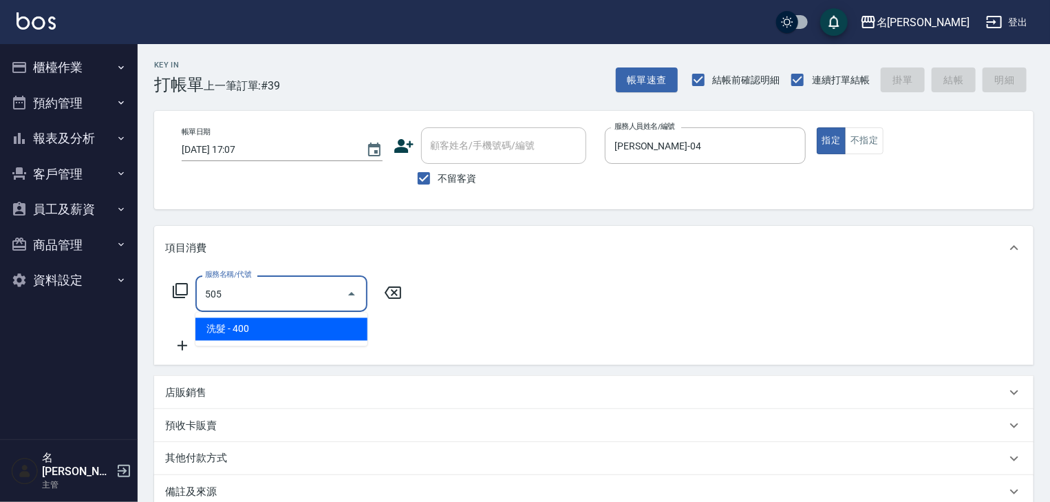
click at [317, 325] on span "洗髮 - 400" at bounding box center [281, 329] width 172 height 23
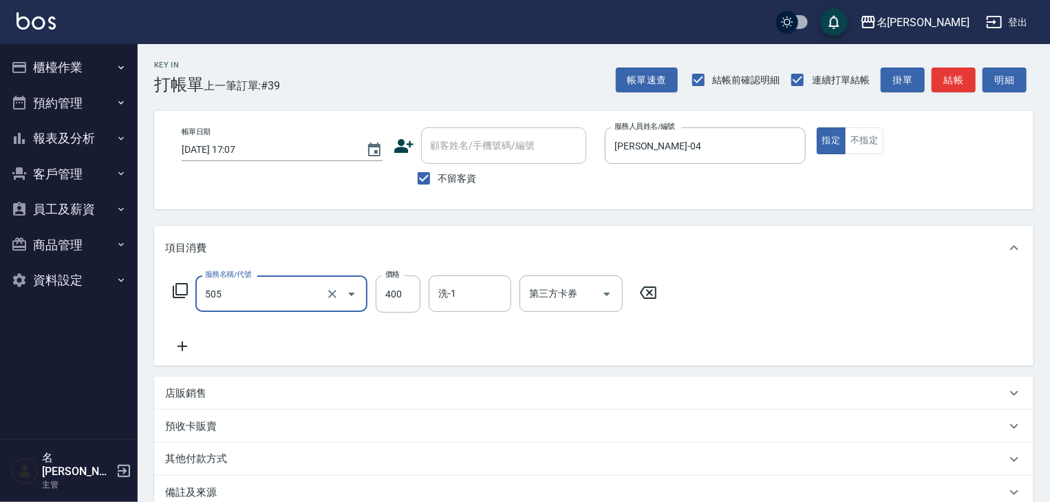
type input "洗髮(505)"
click at [207, 352] on div "服務名稱/代號 洗髮(505) 服務名稱/代號 價格 400 價格 洗-1 洗-1 第三方卡券 第三方卡券" at bounding box center [415, 314] width 500 height 79
click at [256, 359] on div "服務名稱/代號 洗髮(505) 服務名稱/代號 價格 400 價格 洗-1 洗-1 第三方卡券 第三方卡券" at bounding box center [593, 318] width 879 height 96
click at [191, 346] on icon at bounding box center [182, 346] width 34 height 17
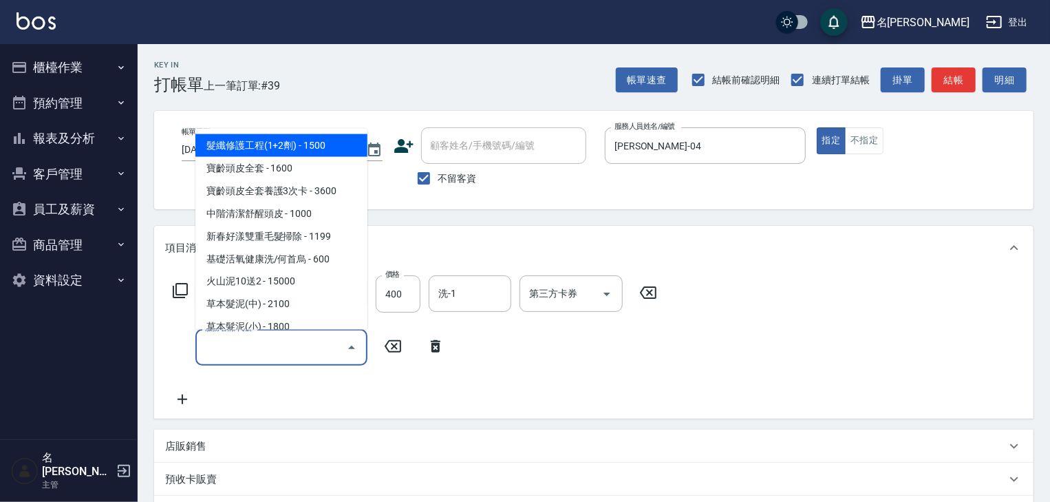
drag, startPoint x: 191, startPoint y: 346, endPoint x: 245, endPoint y: 350, distance: 54.5
click at [245, 350] on input "服務名稱/代號" at bounding box center [271, 347] width 139 height 24
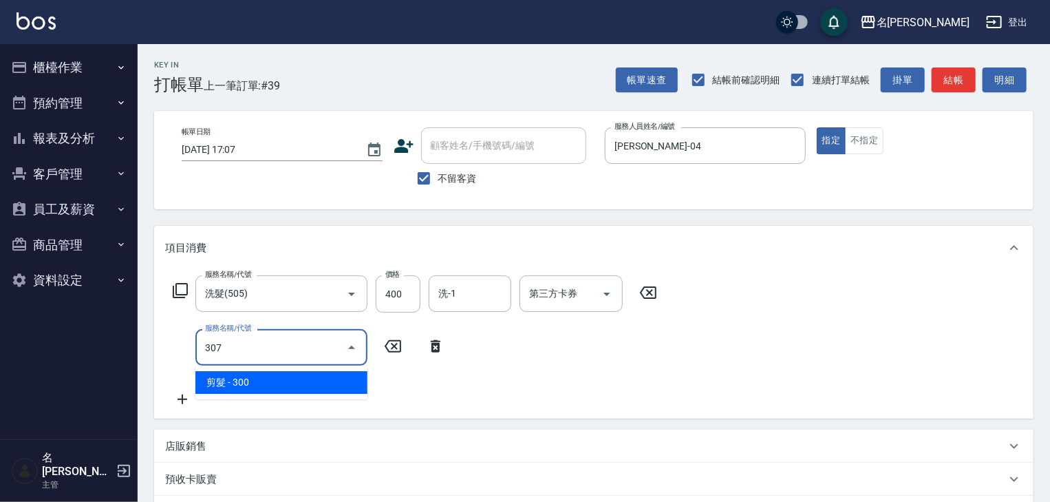
click at [294, 380] on span "剪髮 - 300" at bounding box center [281, 382] width 172 height 23
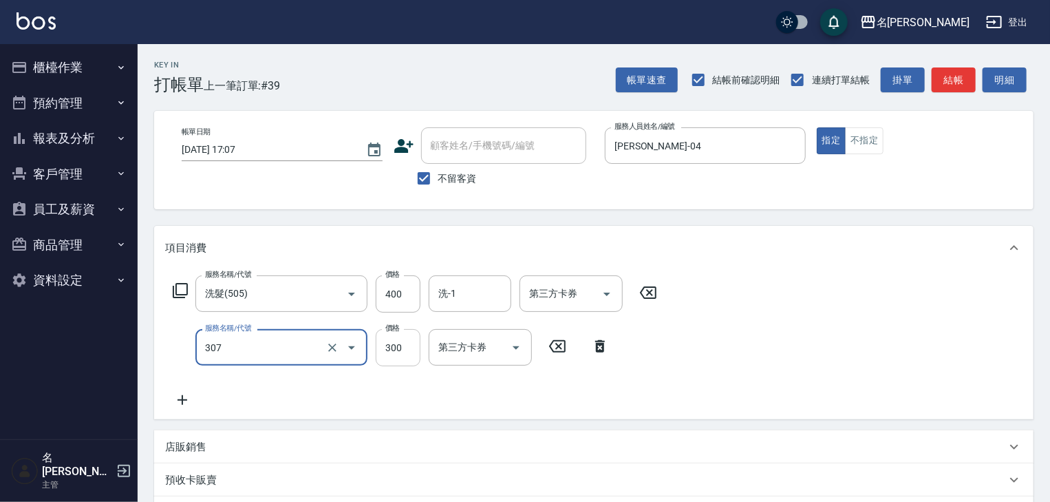
type input "剪髮(307)"
click at [400, 347] on input "300" at bounding box center [398, 347] width 45 height 37
type input "500"
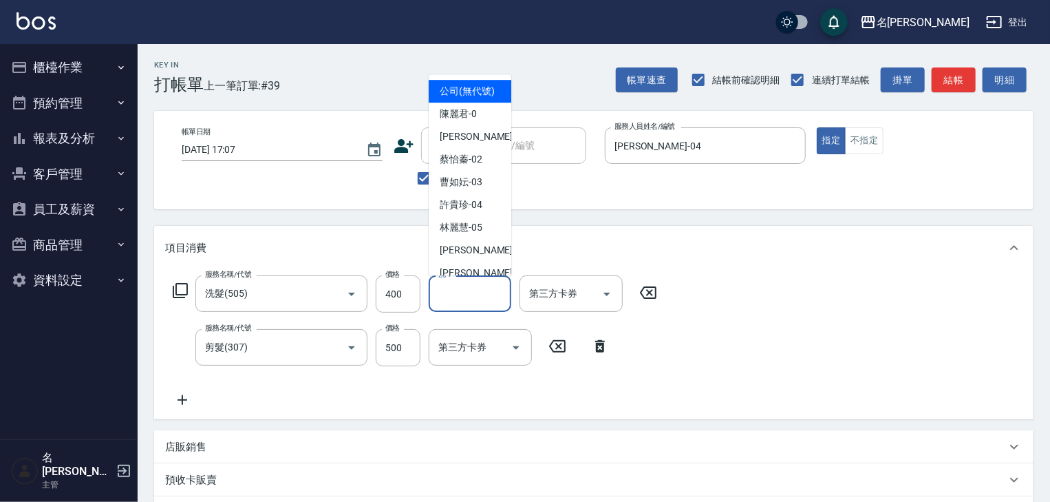
click at [482, 289] on input "洗-1" at bounding box center [470, 293] width 70 height 24
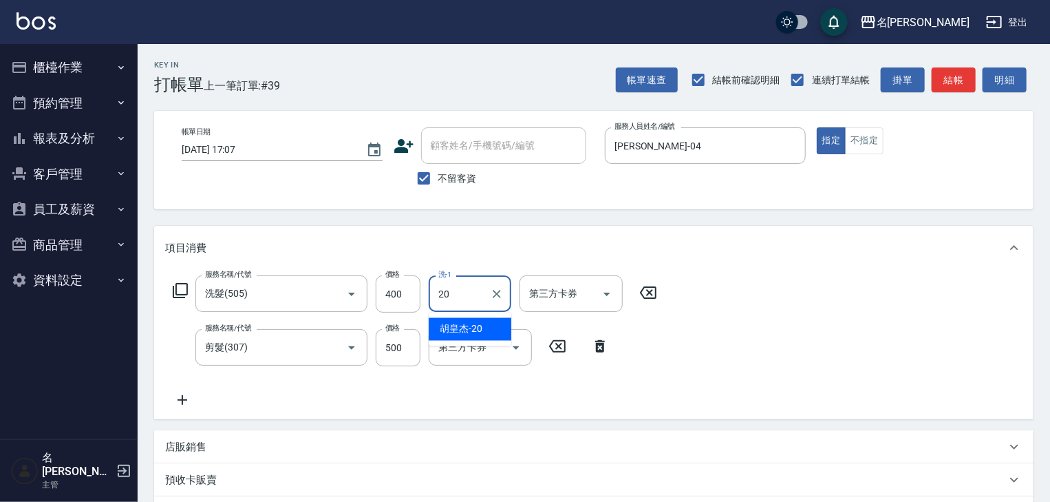
click at [456, 323] on span "[PERSON_NAME]-20" at bounding box center [461, 329] width 43 height 14
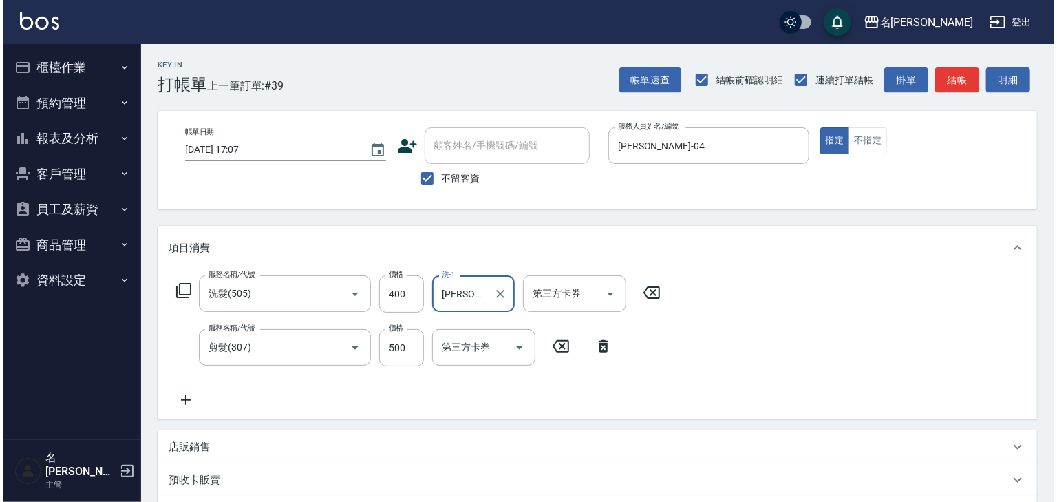
scroll to position [215, 0]
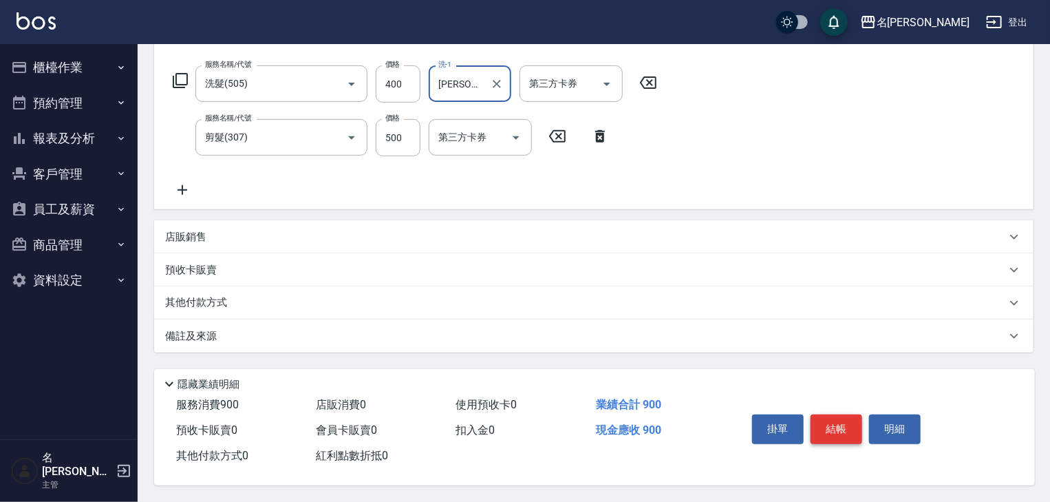
type input "[PERSON_NAME]-20"
click at [837, 414] on button "結帳" at bounding box center [837, 428] width 52 height 29
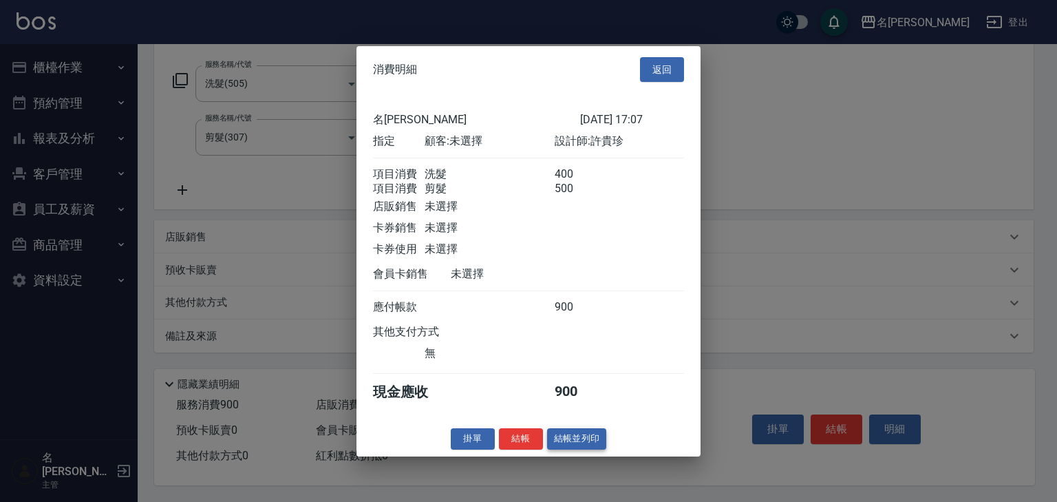
click at [570, 446] on button "結帳並列印" at bounding box center [577, 438] width 60 height 21
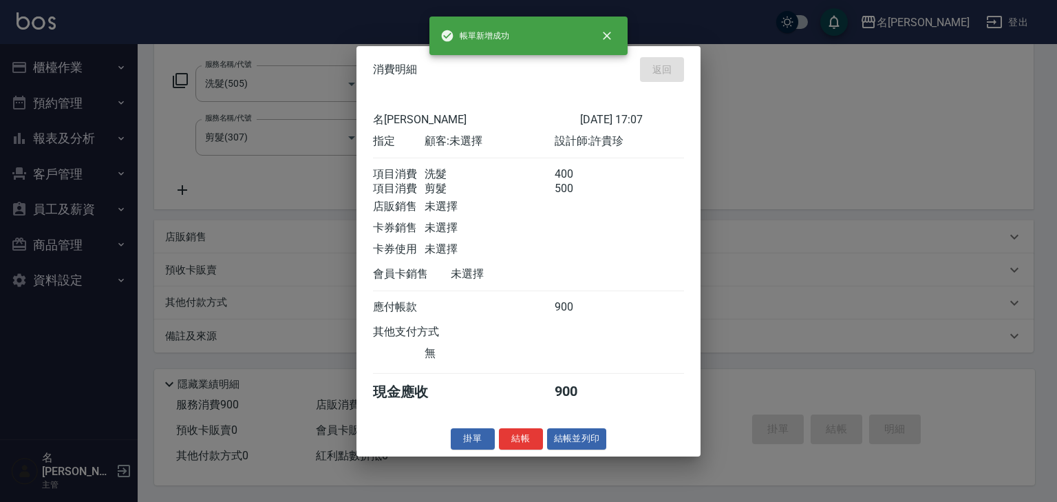
type input "[DATE] 17:14"
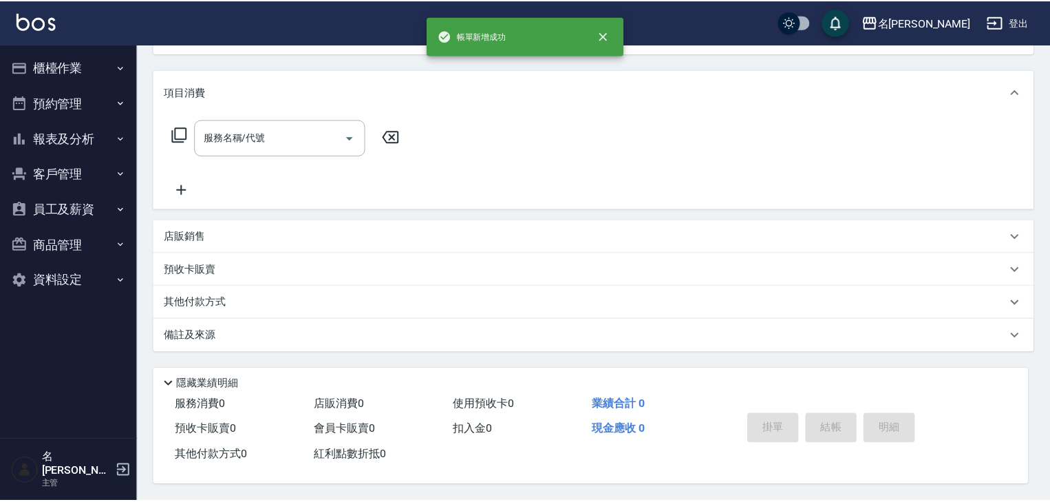
scroll to position [0, 0]
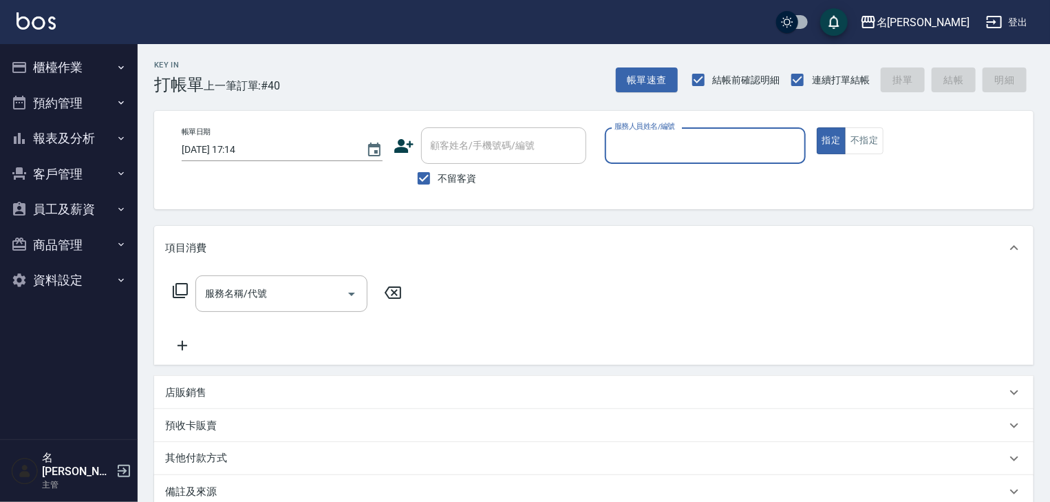
click at [652, 148] on input "服務人員姓名/編號" at bounding box center [705, 145] width 189 height 24
click at [643, 182] on span "意如 -16" at bounding box center [632, 180] width 33 height 14
type input "意如-16"
click at [301, 295] on input "服務名稱/代號" at bounding box center [271, 293] width 139 height 24
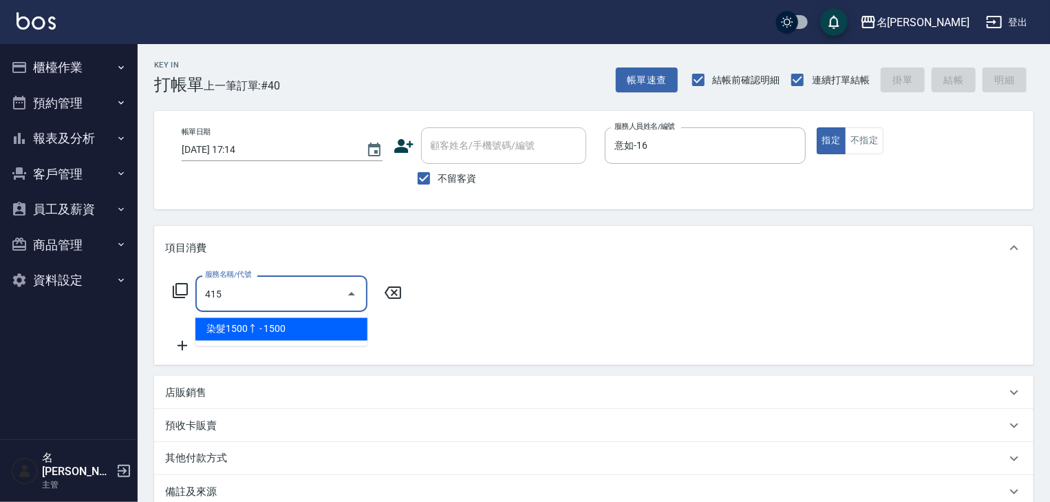
click at [321, 325] on span "染髮1500↑ - 1500" at bounding box center [281, 329] width 172 height 23
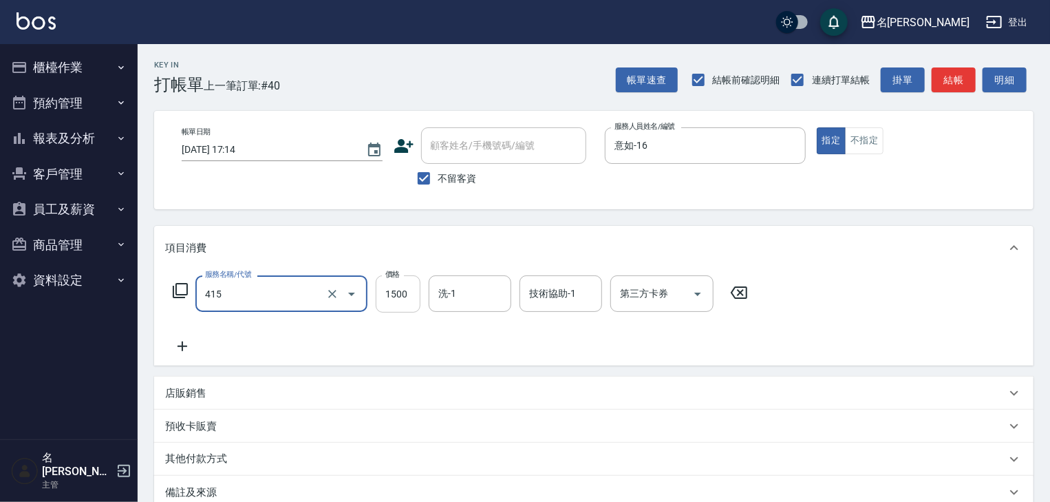
type input "染髮1500↑(415)"
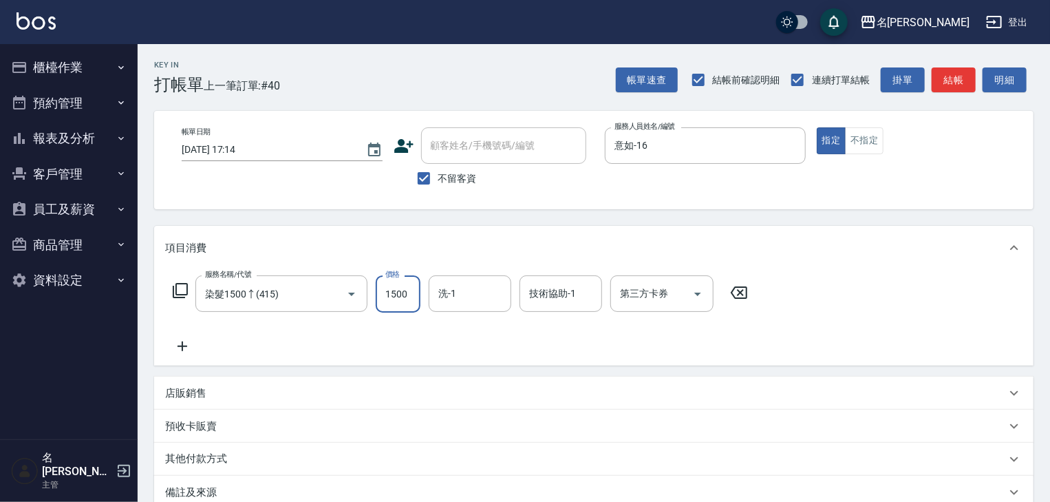
click at [400, 296] on input "1500" at bounding box center [398, 293] width 45 height 37
type input "3300"
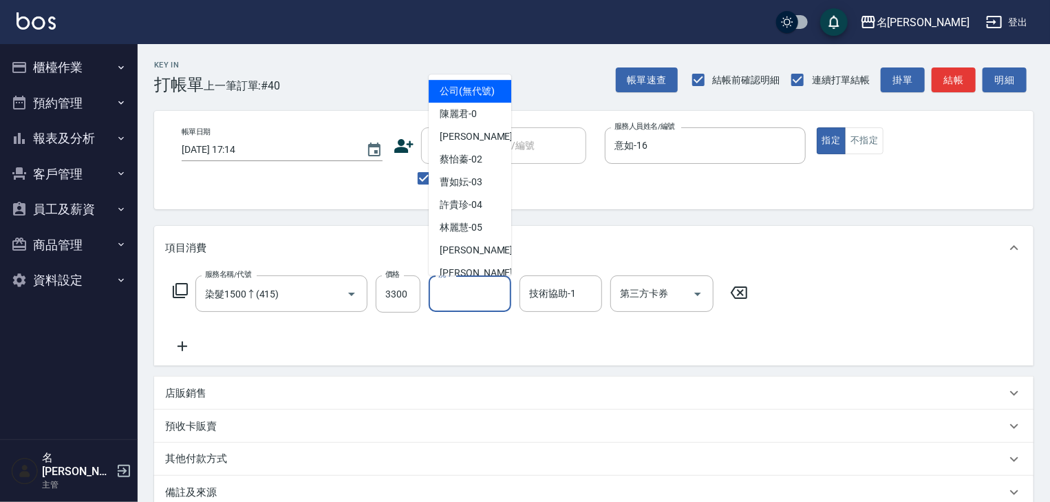
click at [458, 300] on input "洗-1" at bounding box center [470, 293] width 70 height 24
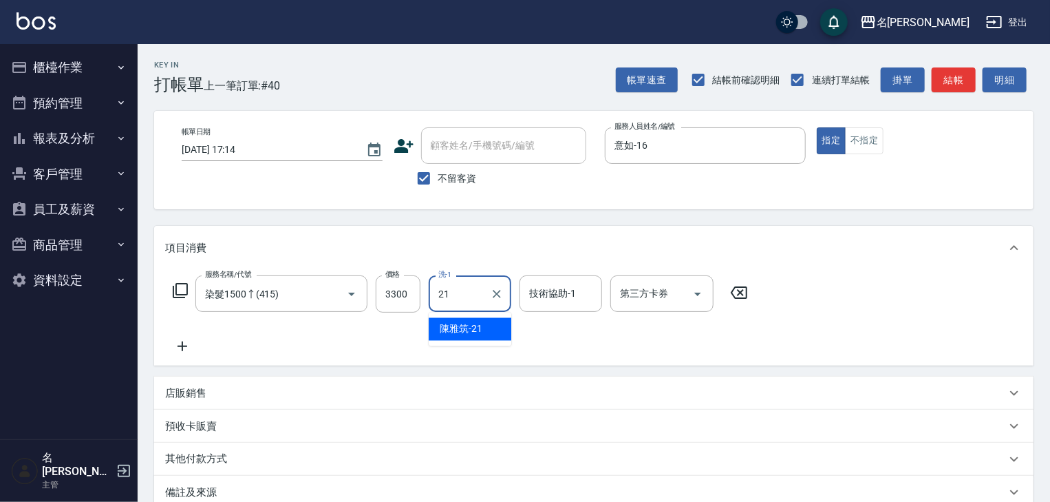
click at [476, 333] on span "[PERSON_NAME]-21" at bounding box center [461, 329] width 43 height 14
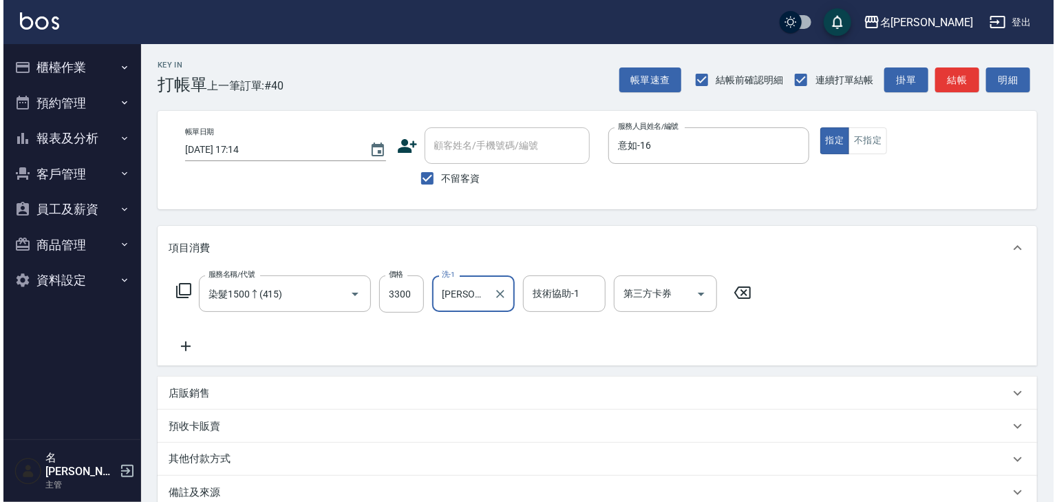
scroll to position [161, 0]
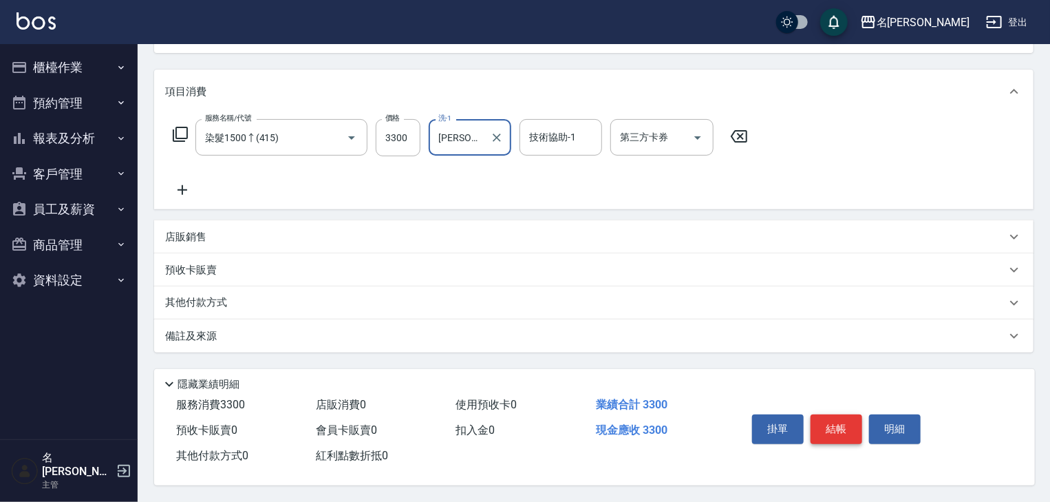
type input "[PERSON_NAME]-21"
click at [841, 427] on button "結帳" at bounding box center [837, 428] width 52 height 29
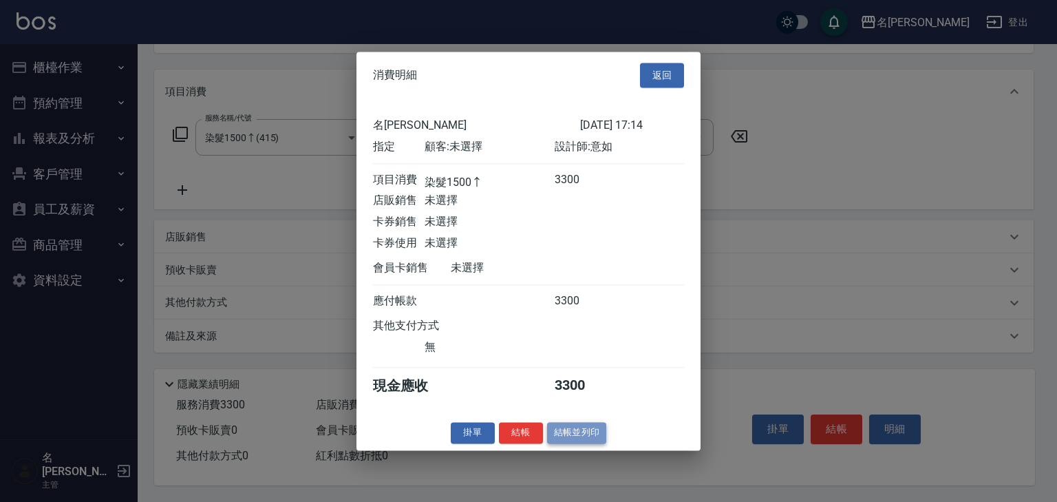
click at [581, 438] on button "結帳並列印" at bounding box center [577, 432] width 60 height 21
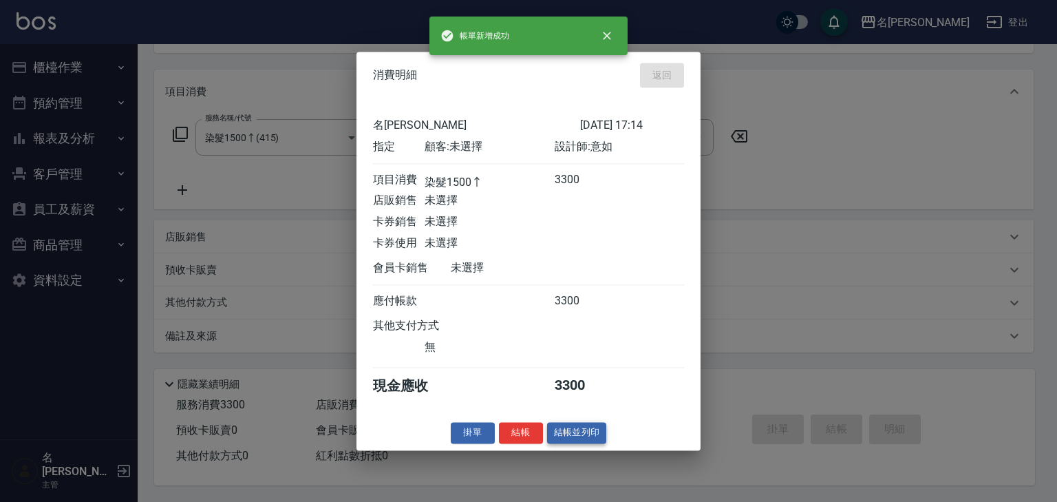
type input "[DATE] 17:16"
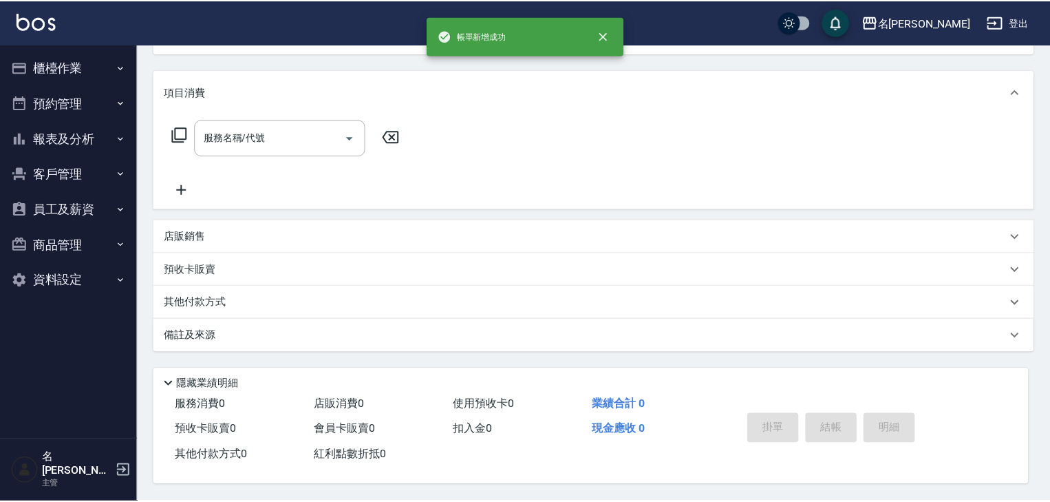
scroll to position [0, 0]
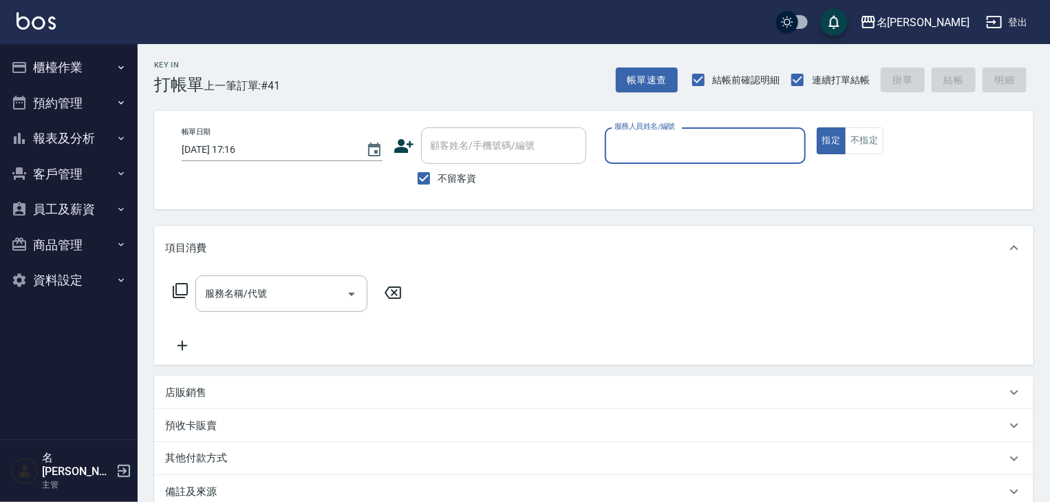
click at [705, 148] on input "服務人員姓名/編號" at bounding box center [705, 145] width 189 height 24
click at [682, 178] on div "[PERSON_NAME]" at bounding box center [705, 180] width 201 height 23
type input "[PERSON_NAME]"
click at [272, 292] on input "服務名稱/代號" at bounding box center [271, 293] width 139 height 24
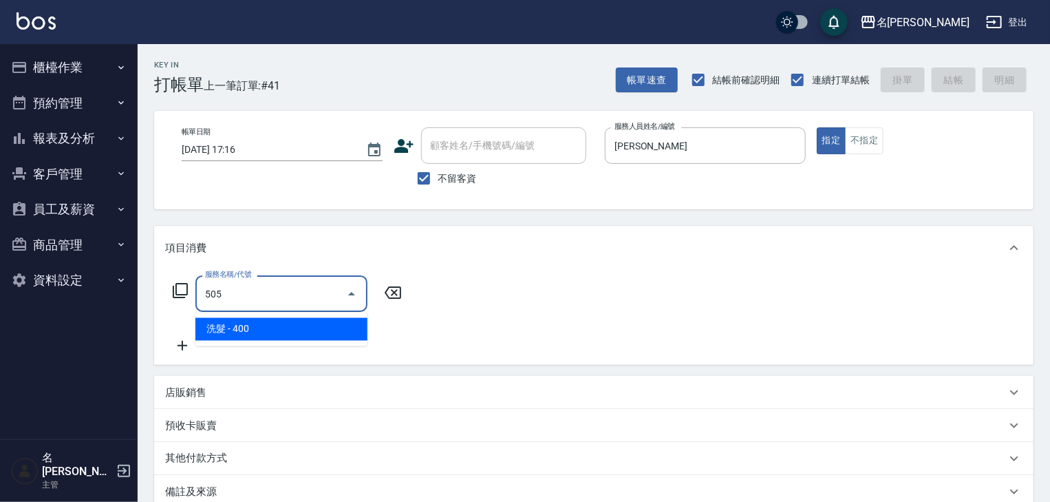
click at [299, 332] on span "洗髮 - 400" at bounding box center [281, 329] width 172 height 23
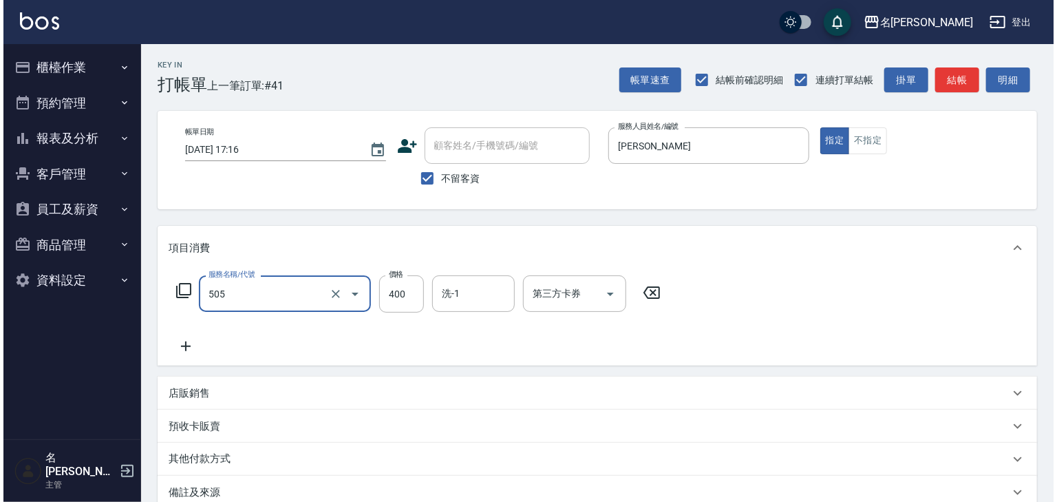
scroll to position [161, 0]
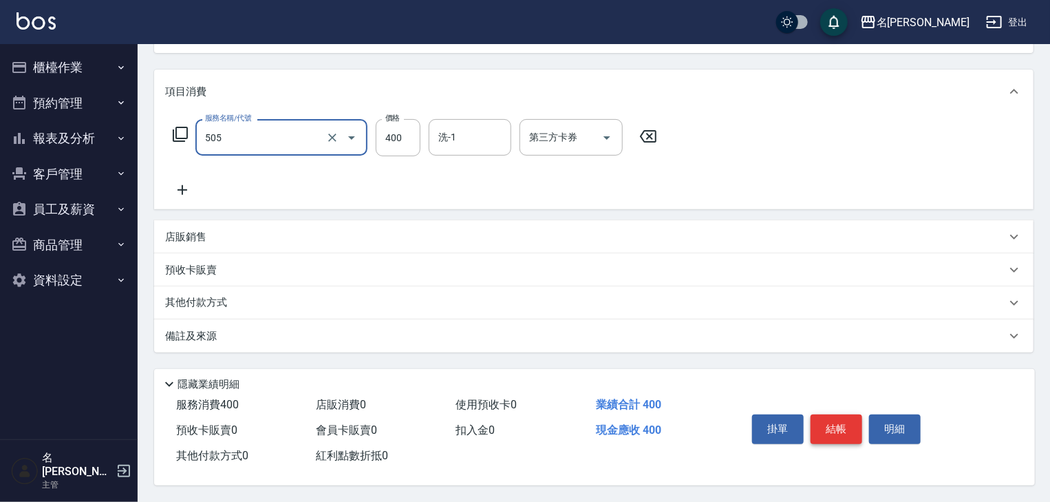
type input "洗髮(505)"
click at [850, 431] on button "結帳" at bounding box center [837, 428] width 52 height 29
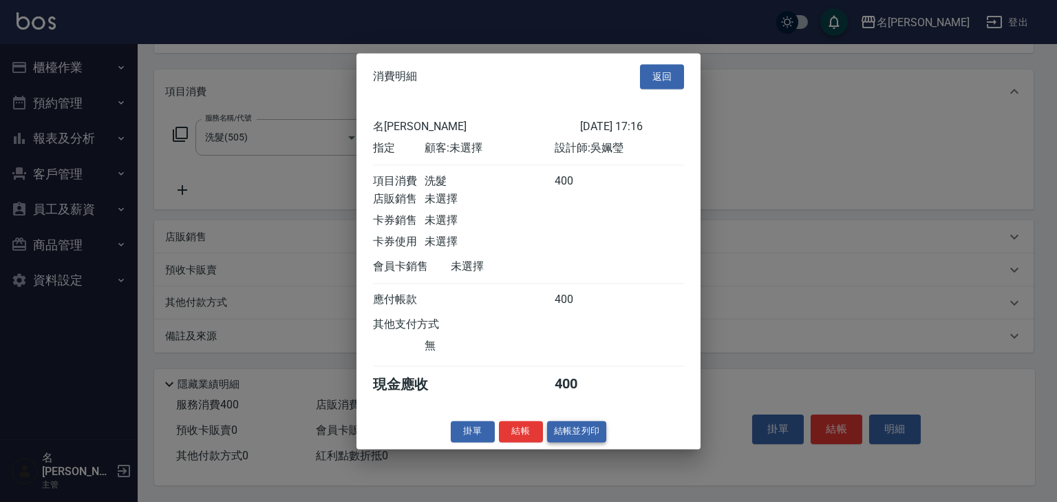
click at [586, 440] on button "結帳並列印" at bounding box center [577, 430] width 60 height 21
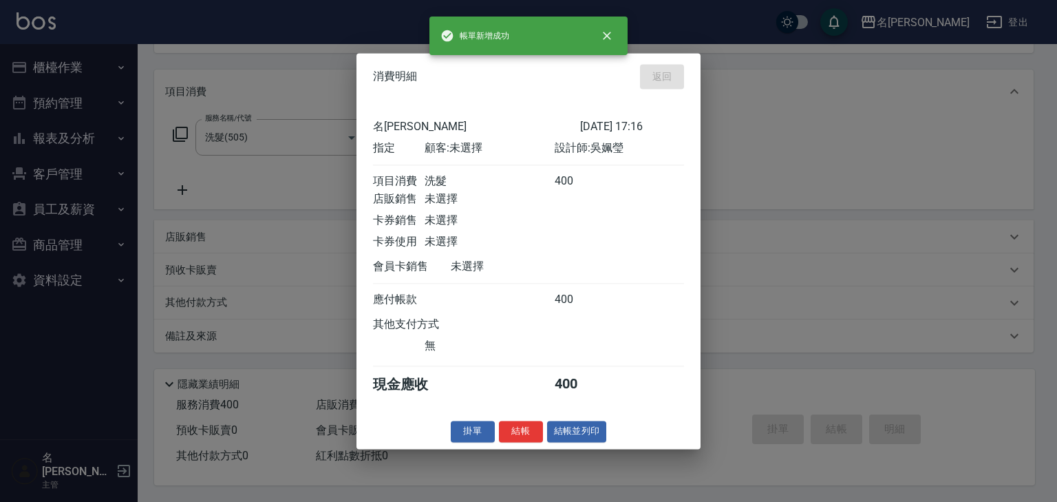
type input "[DATE] 17:17"
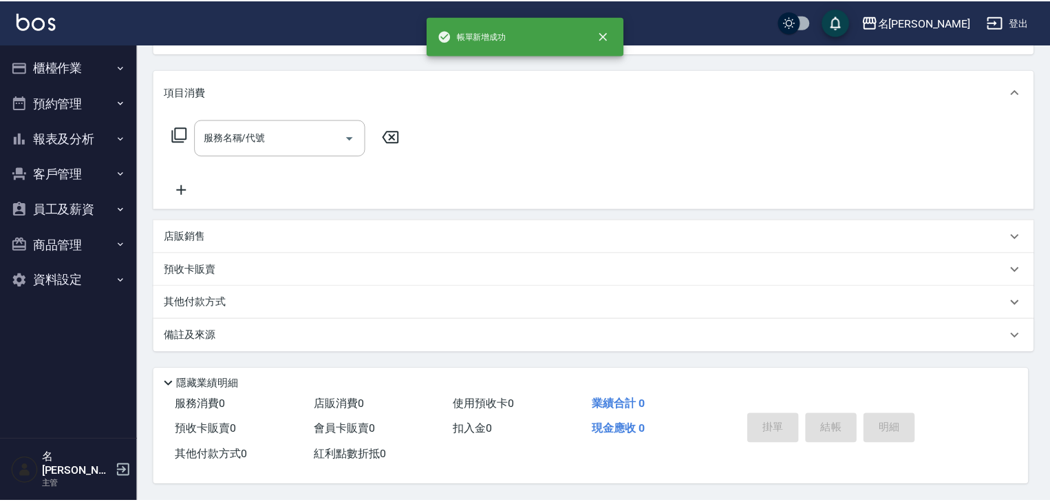
scroll to position [0, 0]
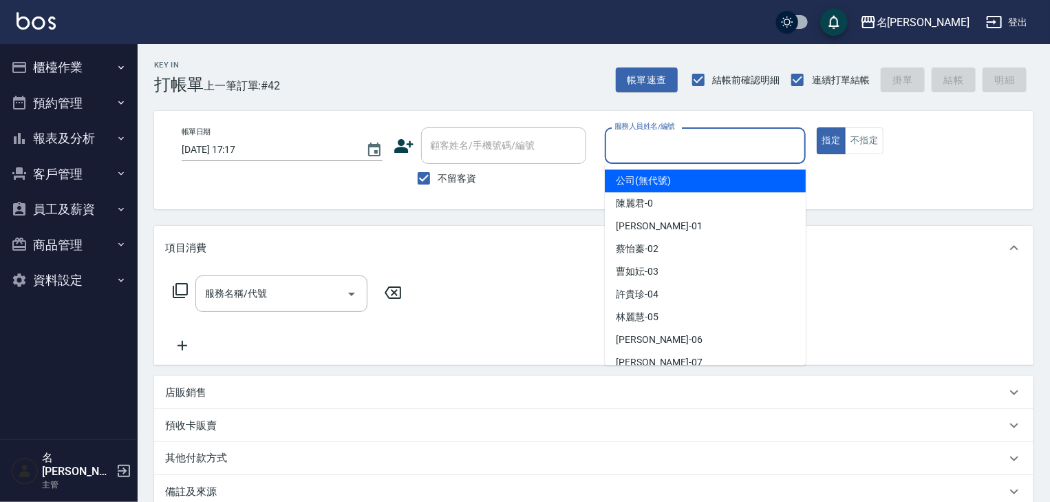
click at [689, 143] on input "服務人員姓名/編號" at bounding box center [705, 145] width 189 height 24
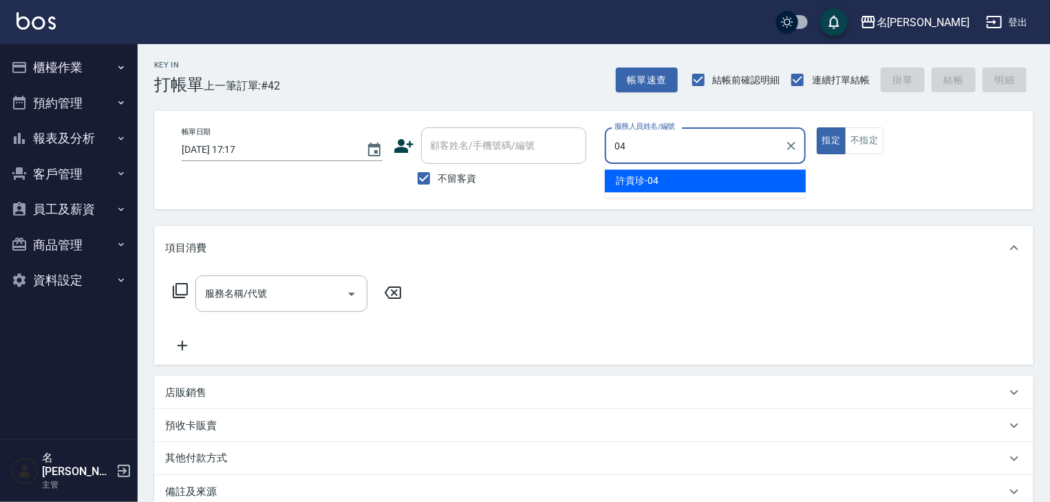
click at [641, 175] on span "[PERSON_NAME]-04" at bounding box center [637, 180] width 43 height 14
type input "[PERSON_NAME]-04"
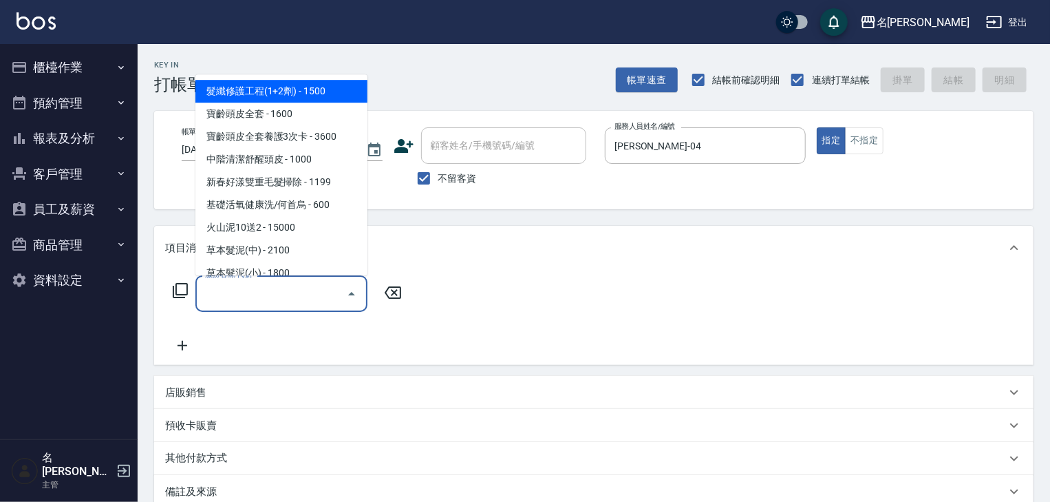
click at [312, 292] on input "服務名稱/代號" at bounding box center [271, 293] width 139 height 24
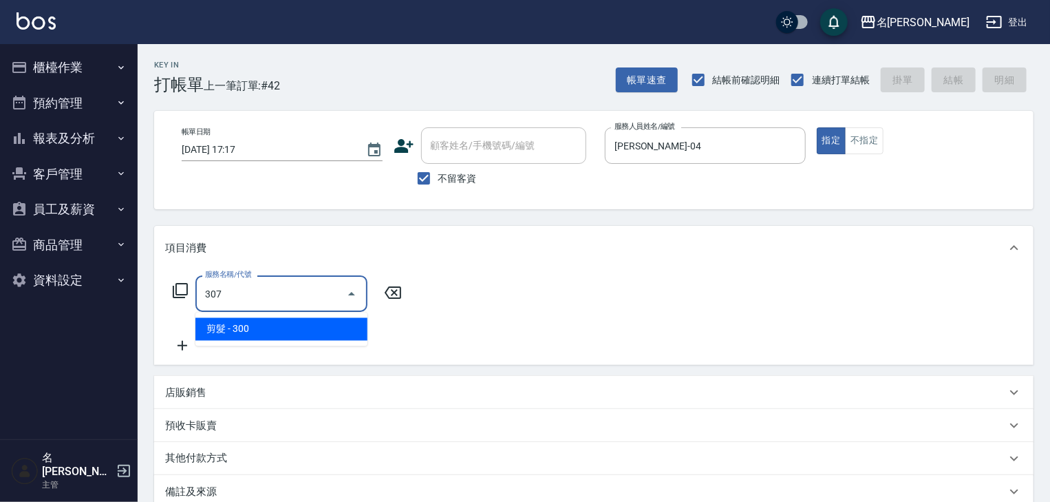
click at [300, 328] on span "剪髮 - 300" at bounding box center [281, 329] width 172 height 23
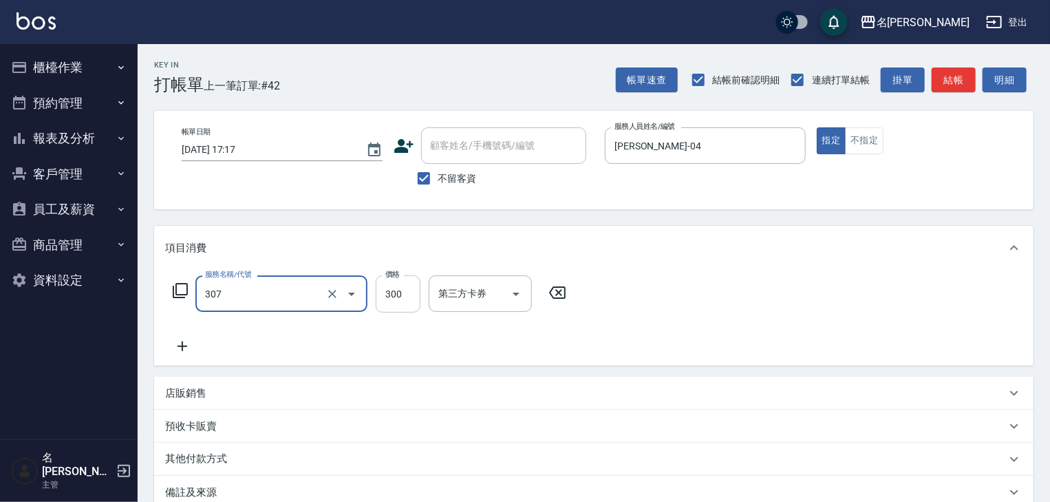
type input "剪髮(307)"
click at [396, 291] on input "300" at bounding box center [398, 293] width 45 height 37
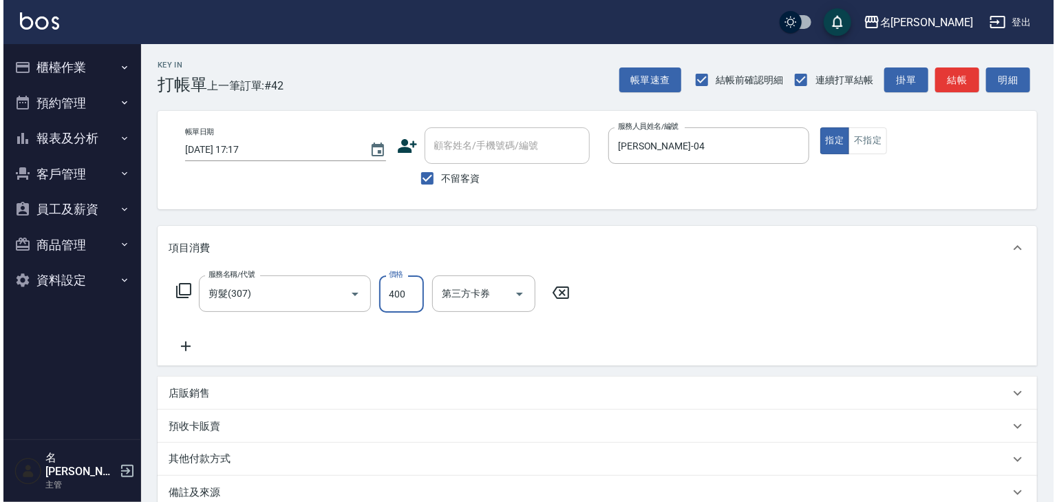
scroll to position [161, 0]
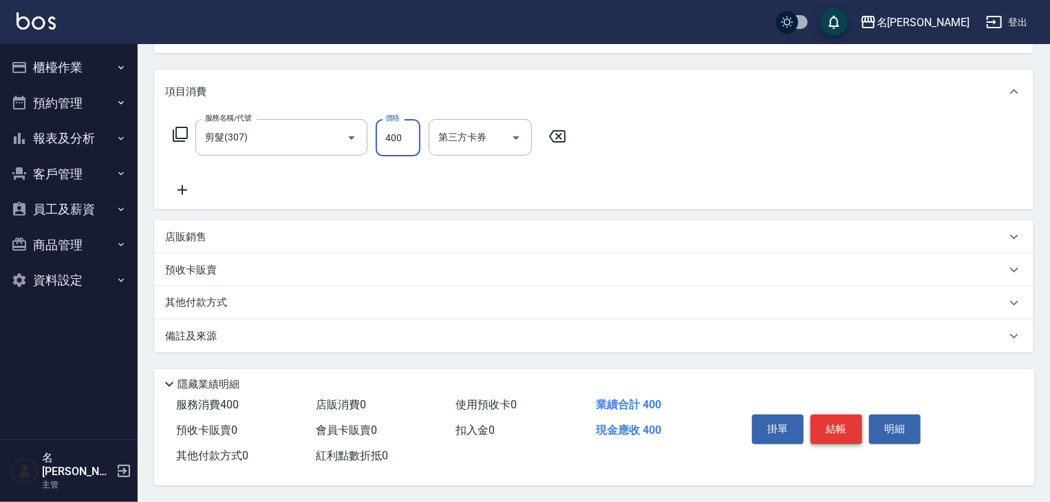
type input "400"
click at [848, 427] on button "結帳" at bounding box center [837, 428] width 52 height 29
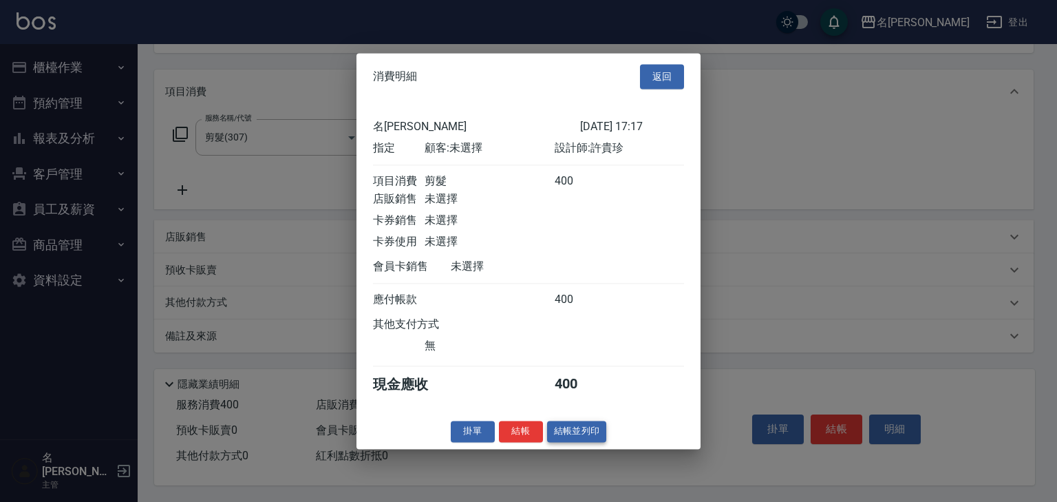
click at [592, 438] on button "結帳並列印" at bounding box center [577, 430] width 60 height 21
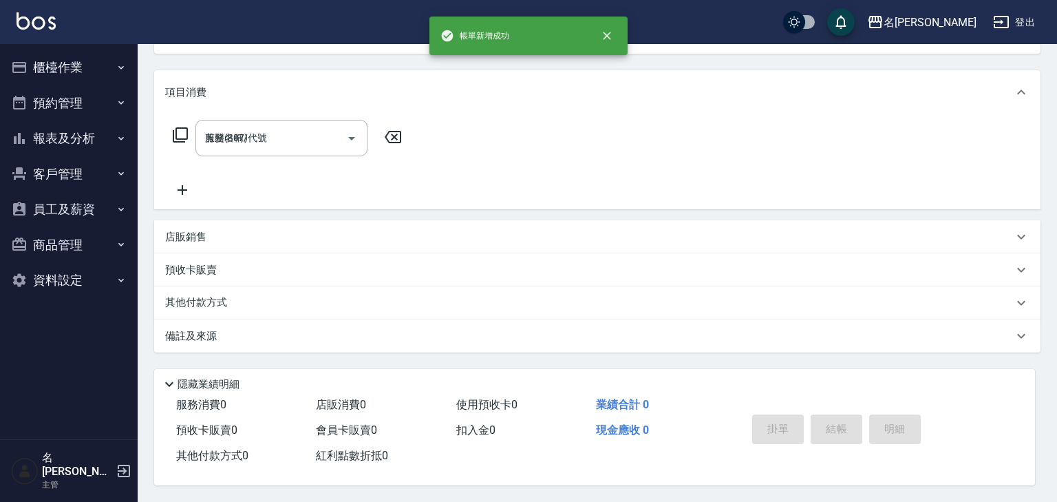
type input "[DATE] 17:26"
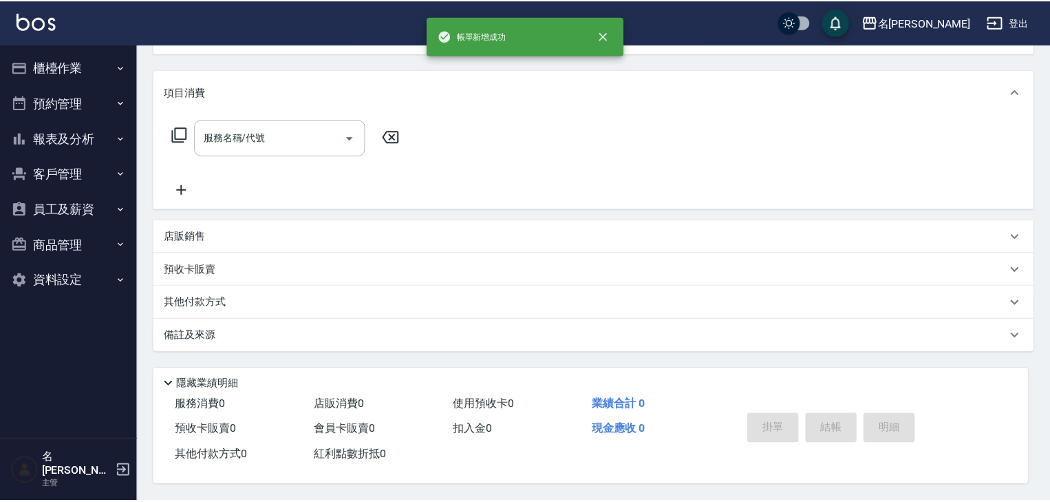
scroll to position [0, 0]
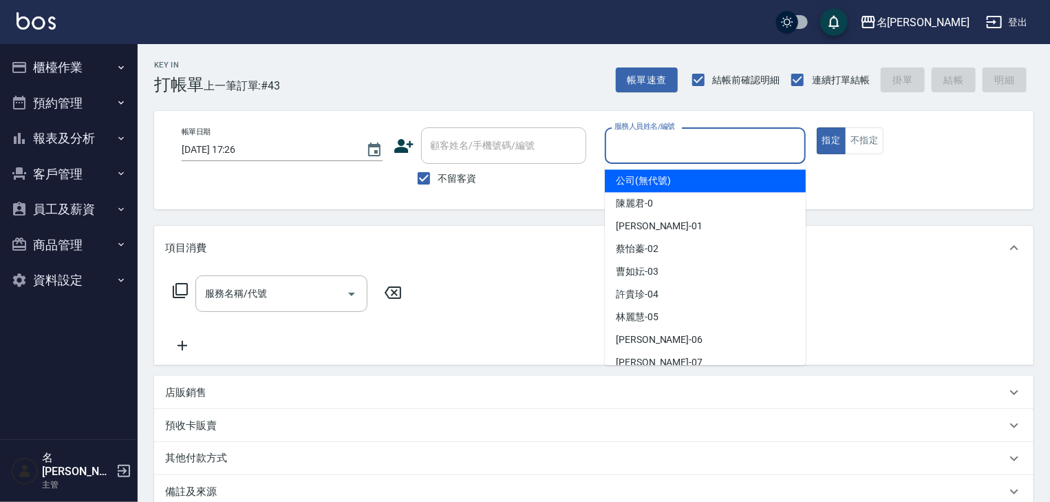
click at [655, 152] on input "服務人員姓名/編號" at bounding box center [705, 145] width 189 height 24
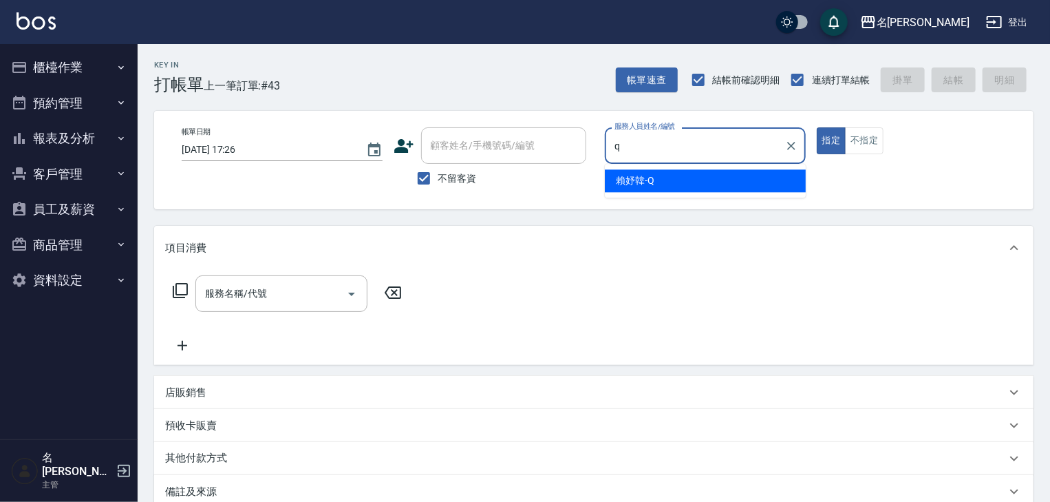
click at [651, 173] on div "[PERSON_NAME]" at bounding box center [705, 180] width 201 height 23
click at [284, 281] on div "服務名稱/代號" at bounding box center [281, 293] width 172 height 36
type input "[PERSON_NAME]"
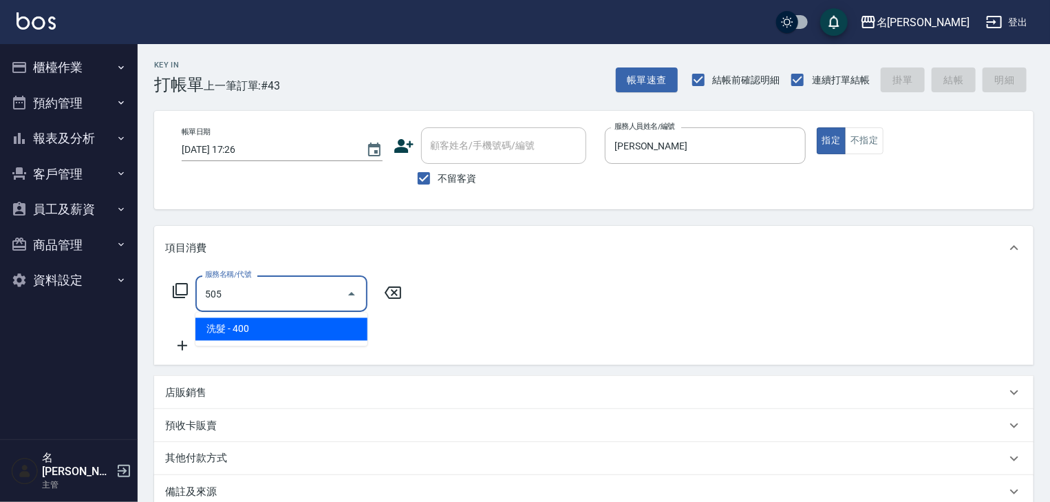
click at [321, 331] on span "洗髮 - 400" at bounding box center [281, 329] width 172 height 23
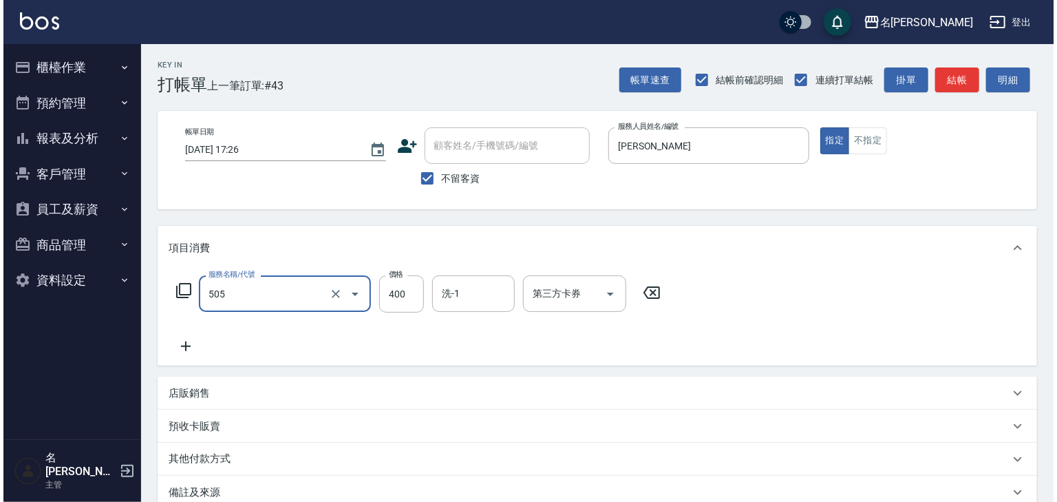
scroll to position [161, 0]
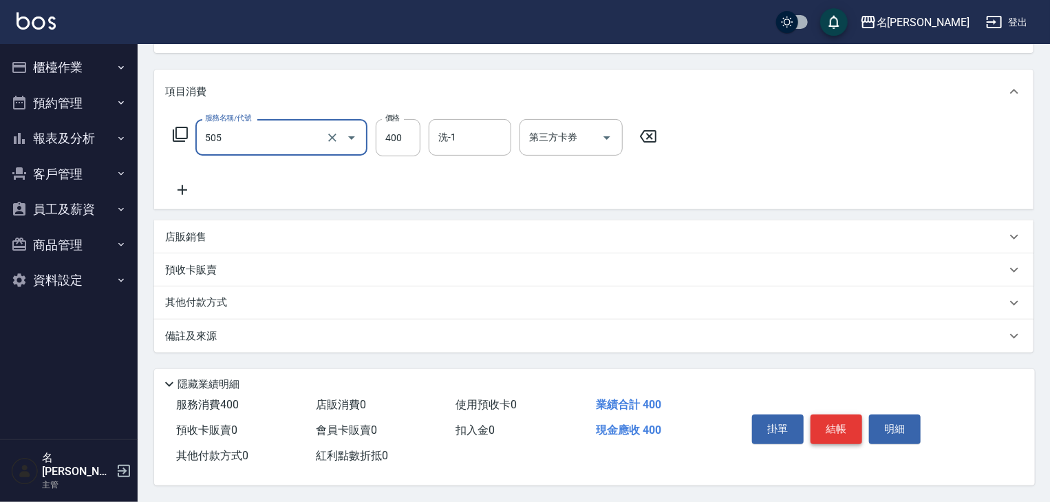
type input "洗髮(505)"
click at [828, 432] on button "結帳" at bounding box center [837, 428] width 52 height 29
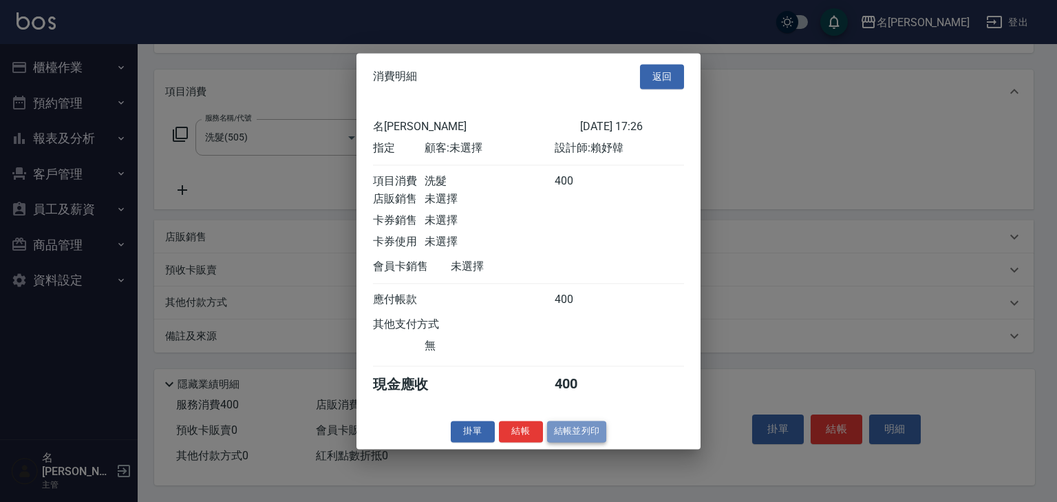
click at [571, 442] on button "結帳並列印" at bounding box center [577, 430] width 60 height 21
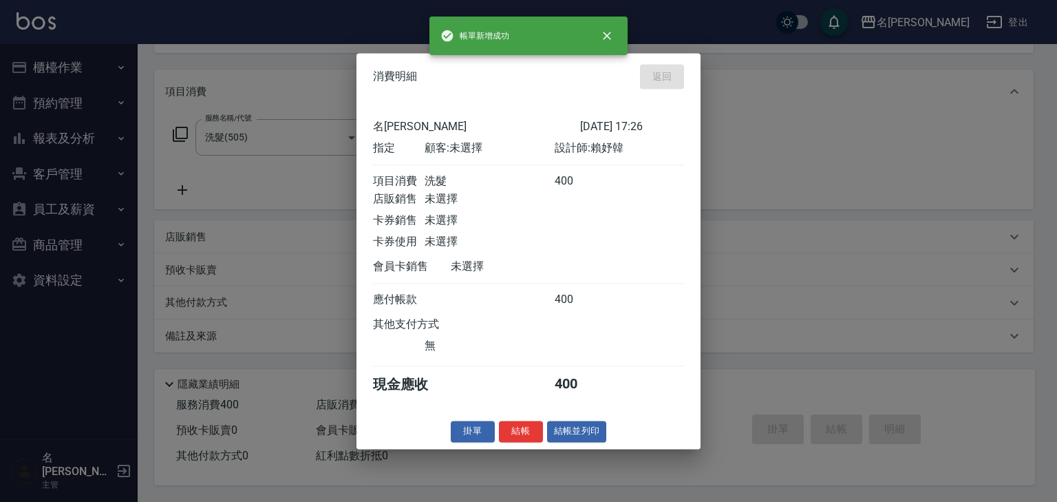
type input "[DATE] 17:28"
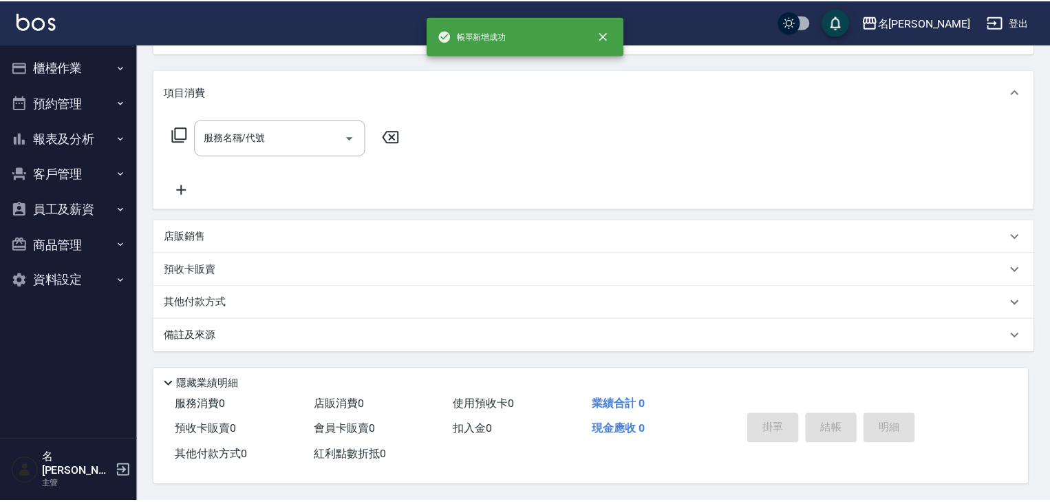
scroll to position [0, 0]
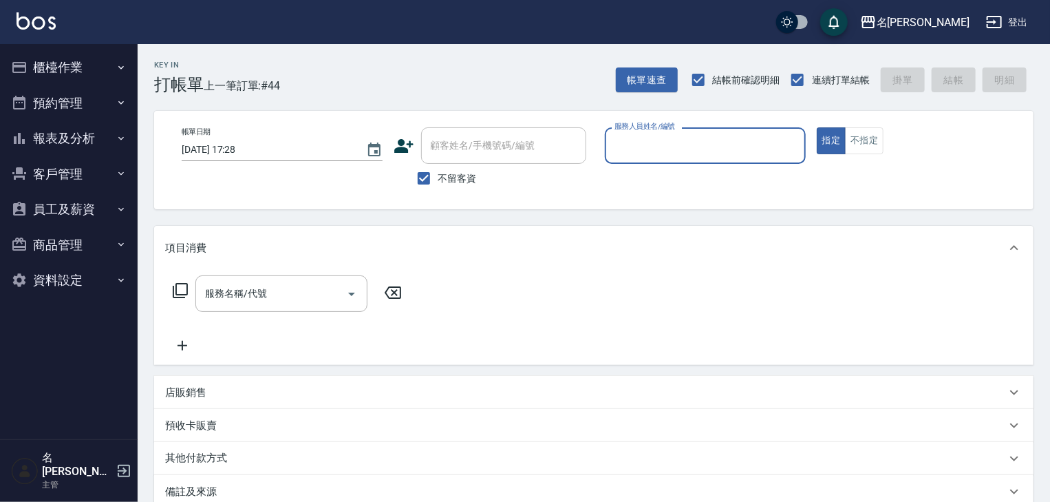
click at [663, 142] on input "服務人員姓名/編號" at bounding box center [705, 145] width 189 height 24
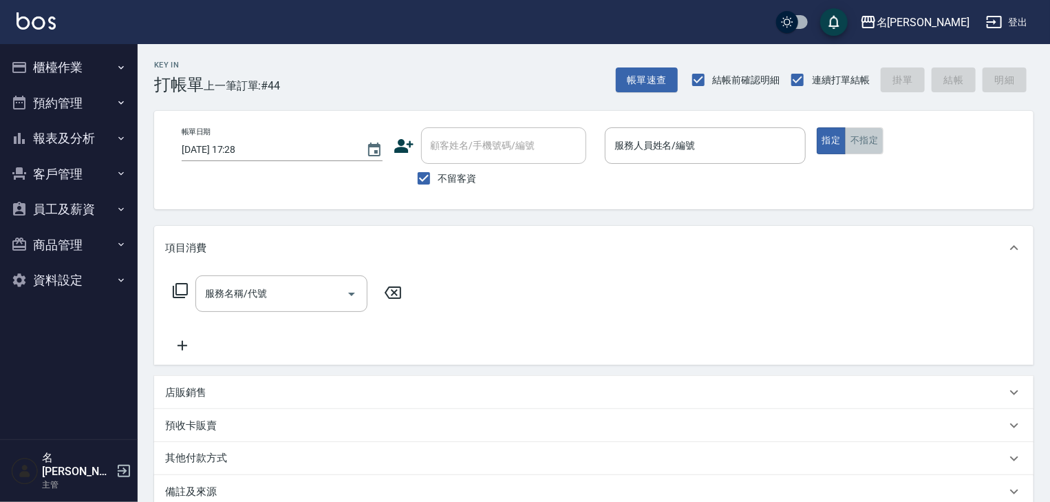
click at [868, 138] on button "不指定" at bounding box center [864, 140] width 39 height 27
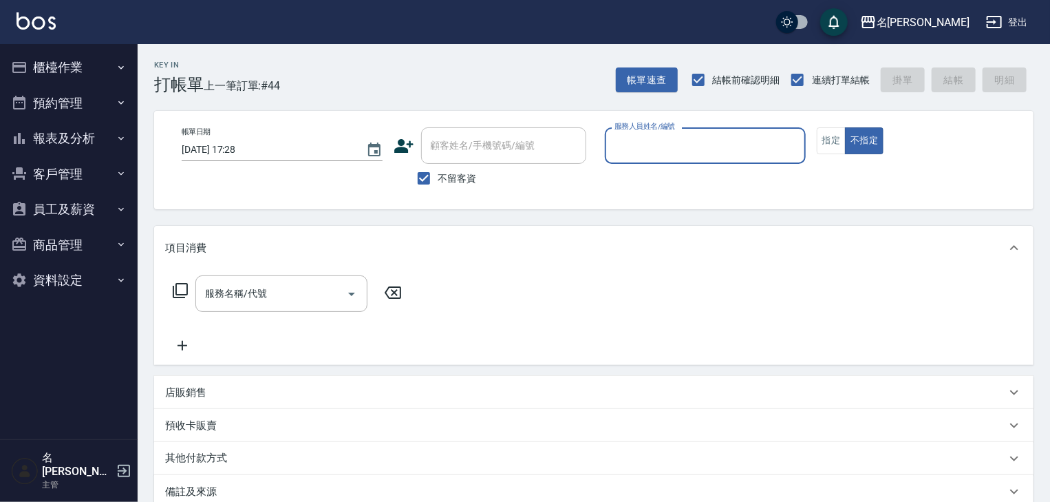
click at [692, 149] on input "服務人員姓名/編號" at bounding box center [705, 145] width 189 height 24
click at [652, 185] on div "[PERSON_NAME] -06" at bounding box center [705, 180] width 201 height 23
click at [280, 308] on div "服務名稱/代號" at bounding box center [281, 293] width 172 height 36
type input "[PERSON_NAME]-06"
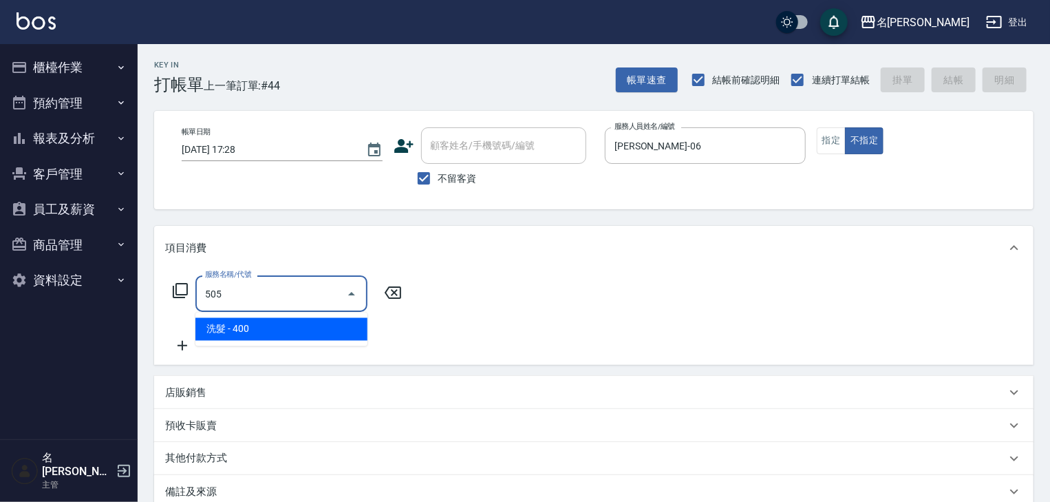
click at [299, 329] on span "洗髮 - 400" at bounding box center [281, 329] width 172 height 23
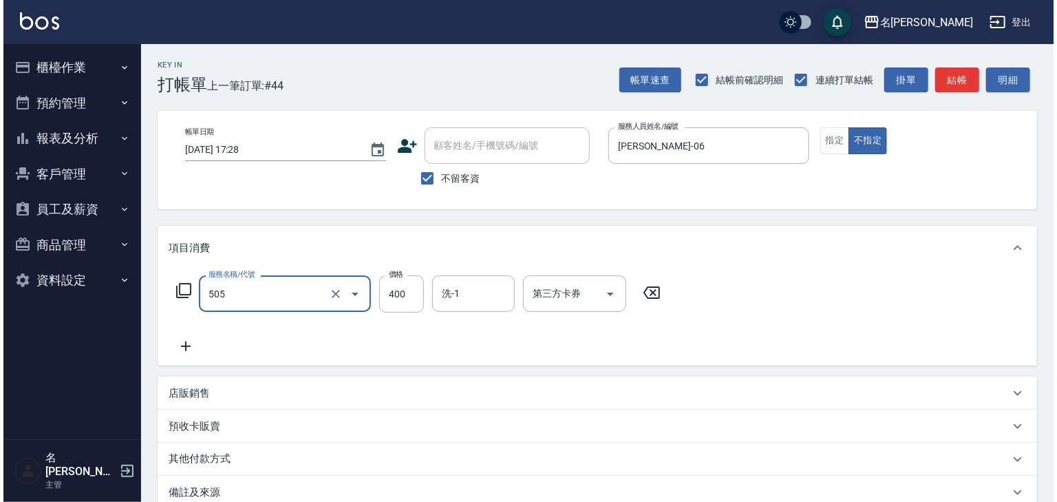
scroll to position [161, 0]
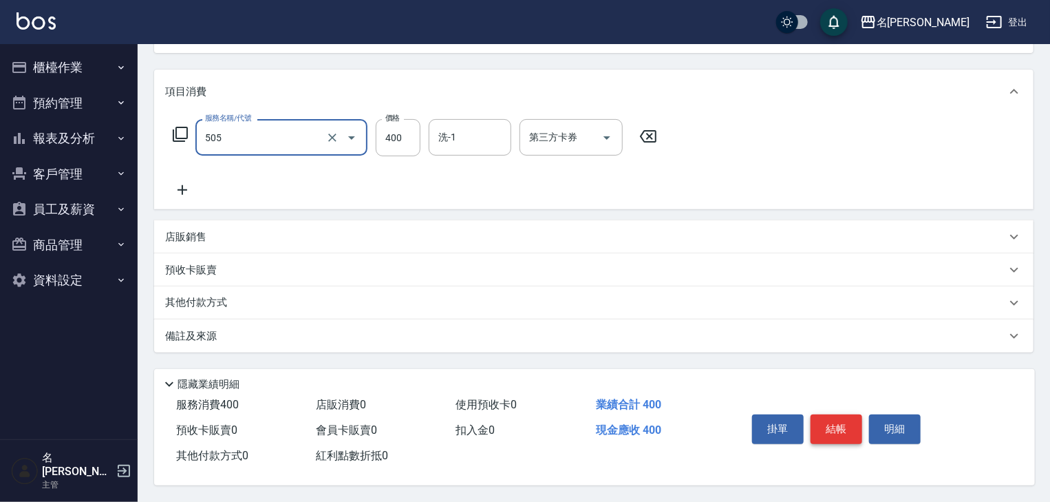
type input "洗髮(505)"
click at [828, 422] on button "結帳" at bounding box center [837, 428] width 52 height 29
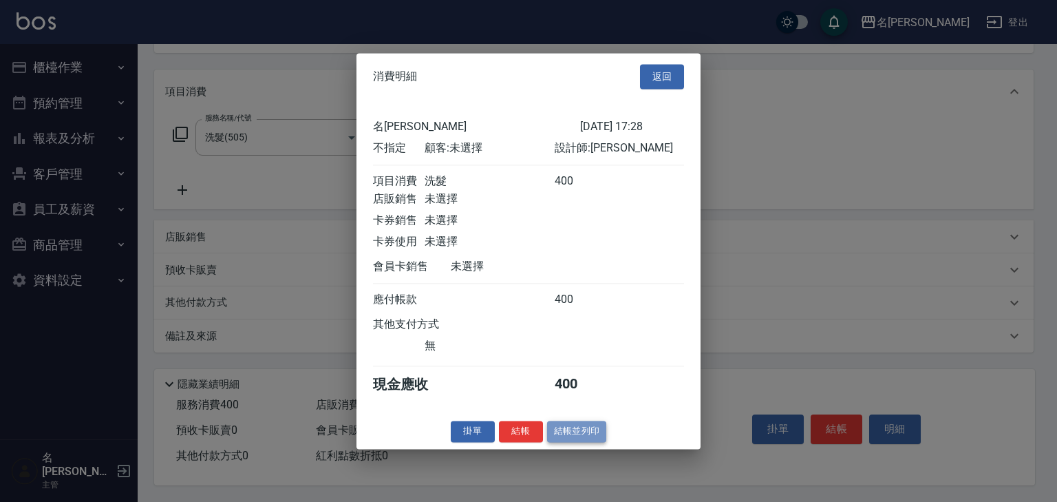
click at [581, 442] on button "結帳並列印" at bounding box center [577, 430] width 60 height 21
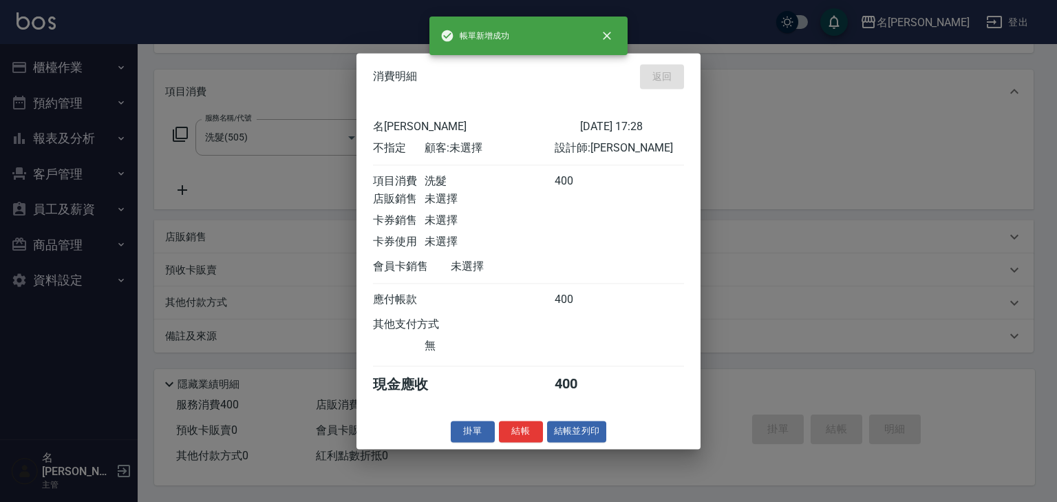
type input "[DATE] 17:29"
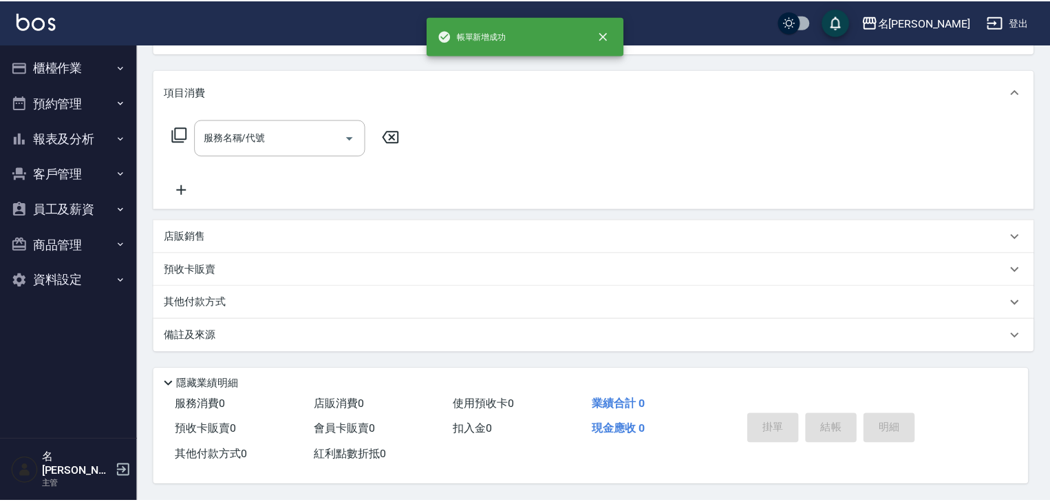
scroll to position [0, 0]
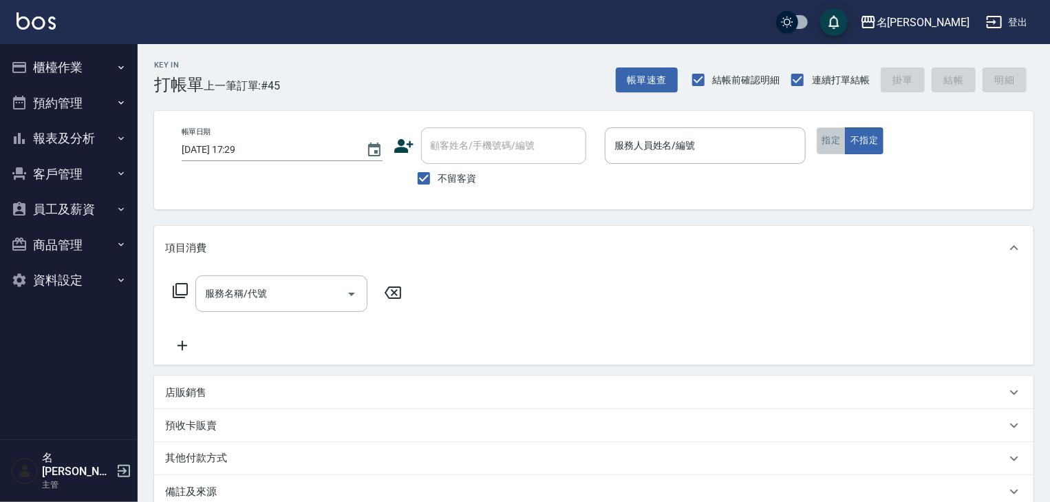
click at [833, 152] on button "指定" at bounding box center [832, 140] width 30 height 27
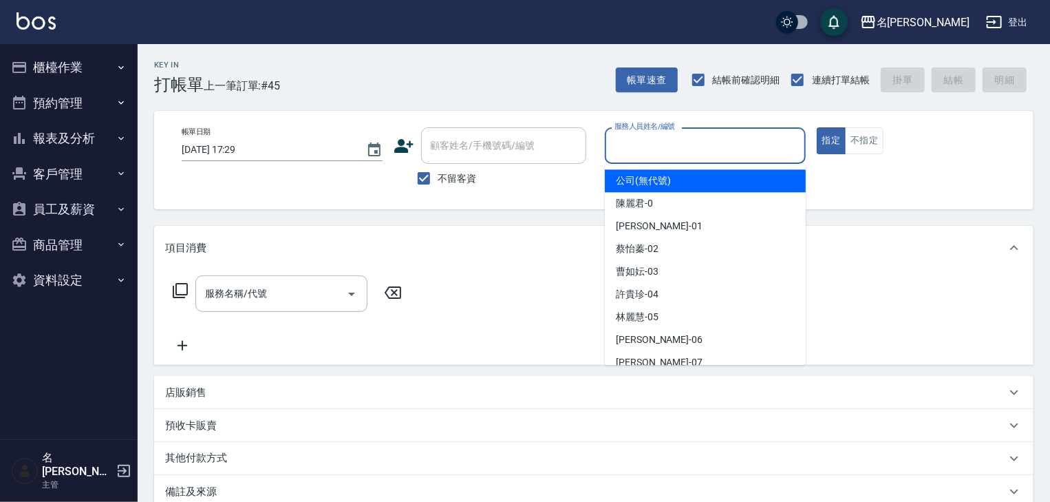
click at [686, 153] on input "服務人員姓名/編號" at bounding box center [705, 145] width 189 height 24
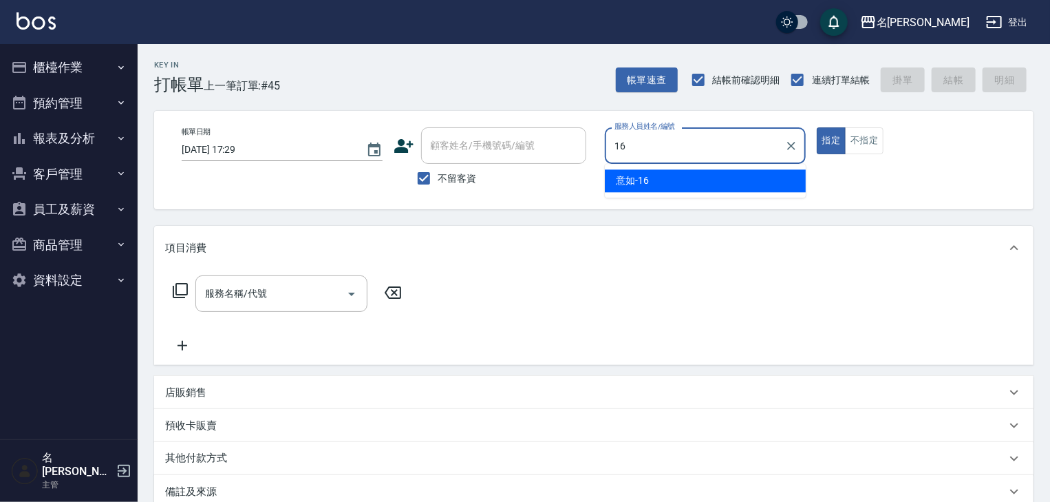
click at [633, 176] on span "意如 -16" at bounding box center [632, 180] width 33 height 14
type input "意如-16"
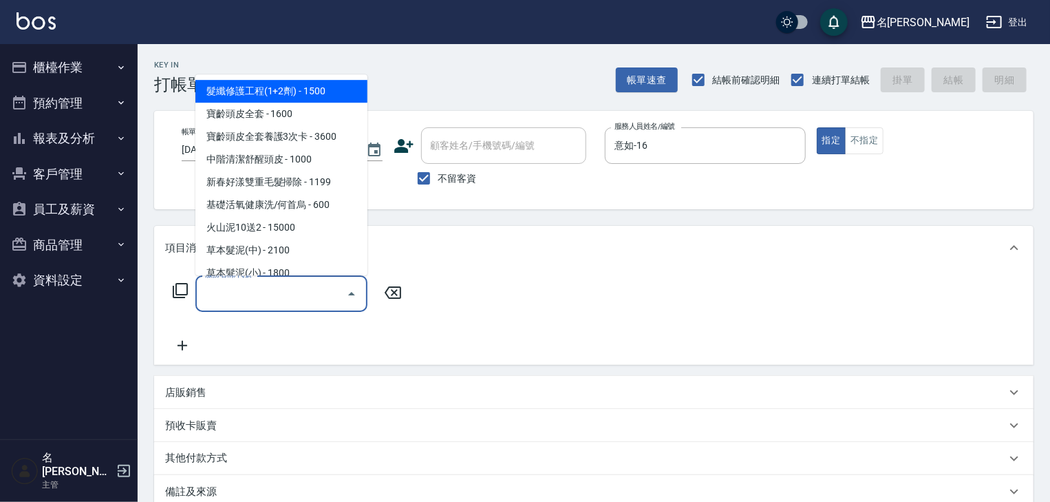
click at [306, 286] on input "服務名稱/代號" at bounding box center [271, 293] width 139 height 24
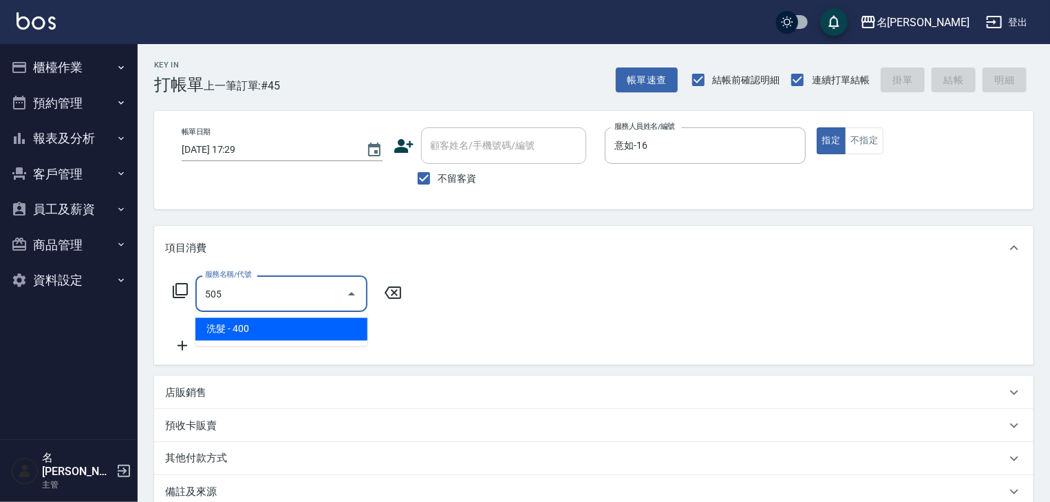
click at [314, 335] on span "洗髮 - 400" at bounding box center [281, 329] width 172 height 23
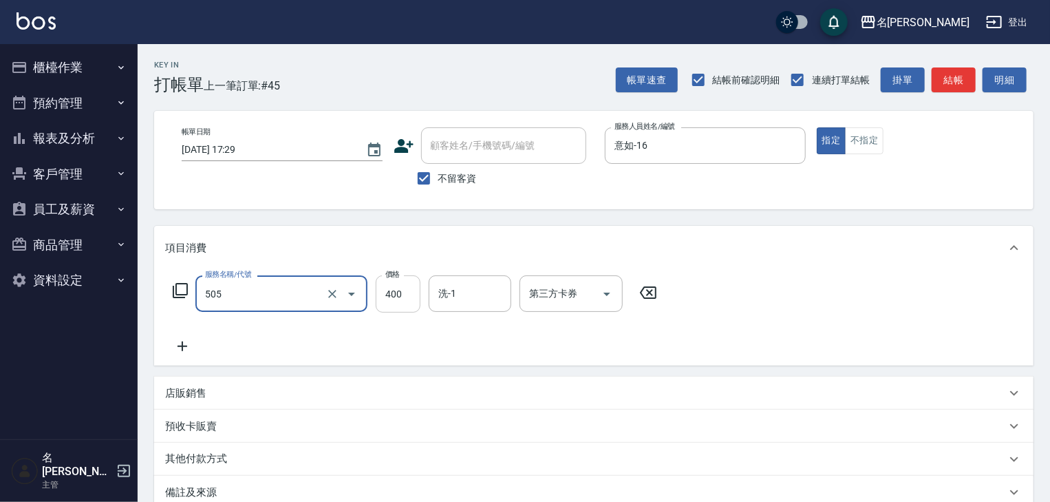
type input "洗髮(505)"
click at [413, 296] on input "400" at bounding box center [398, 293] width 45 height 37
type input "500"
click at [465, 295] on input "洗-1" at bounding box center [470, 293] width 70 height 24
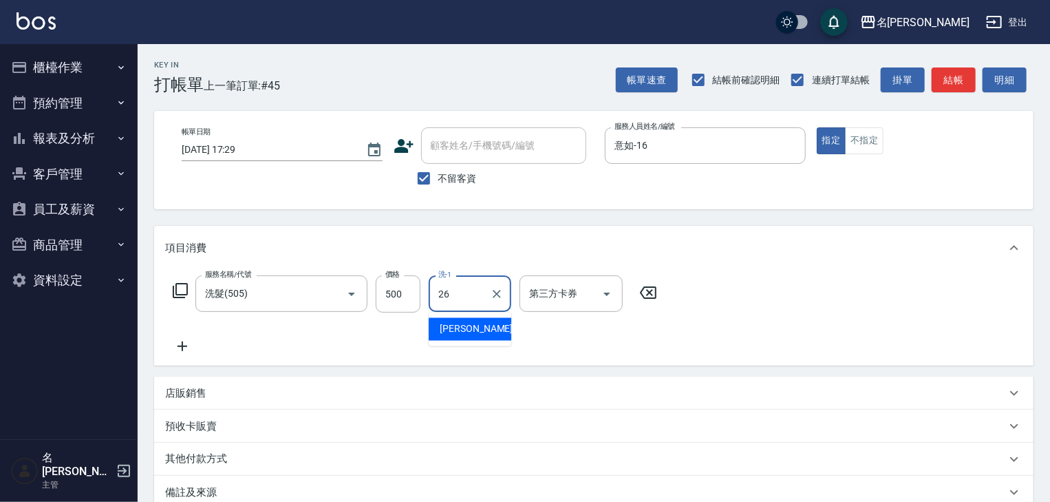
type input "26"
click at [511, 330] on div "服務名稱/代號 洗髮(505) 服務名稱/代號 價格 500 價格 洗-1 洗-1 第三方卡券 第三方卡券" at bounding box center [415, 314] width 500 height 79
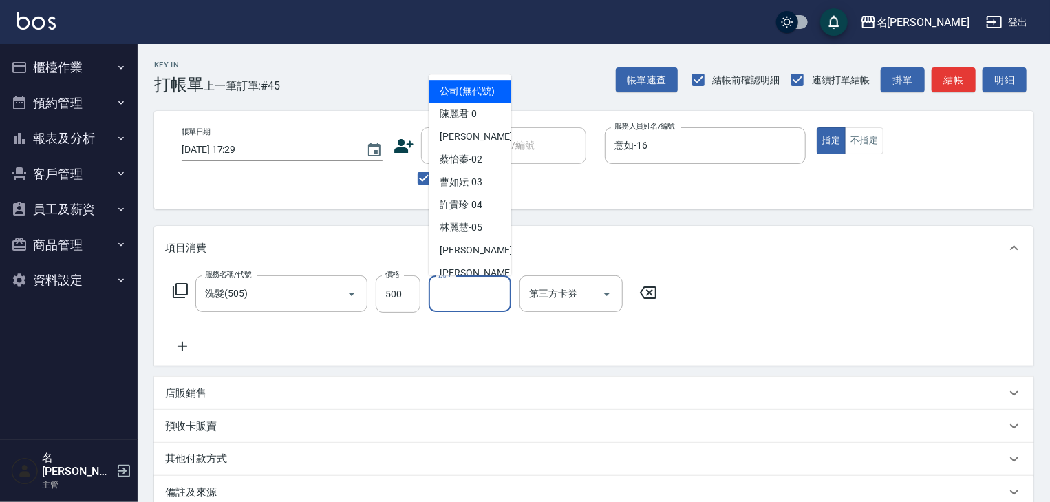
click at [452, 301] on input "洗-1" at bounding box center [470, 293] width 70 height 24
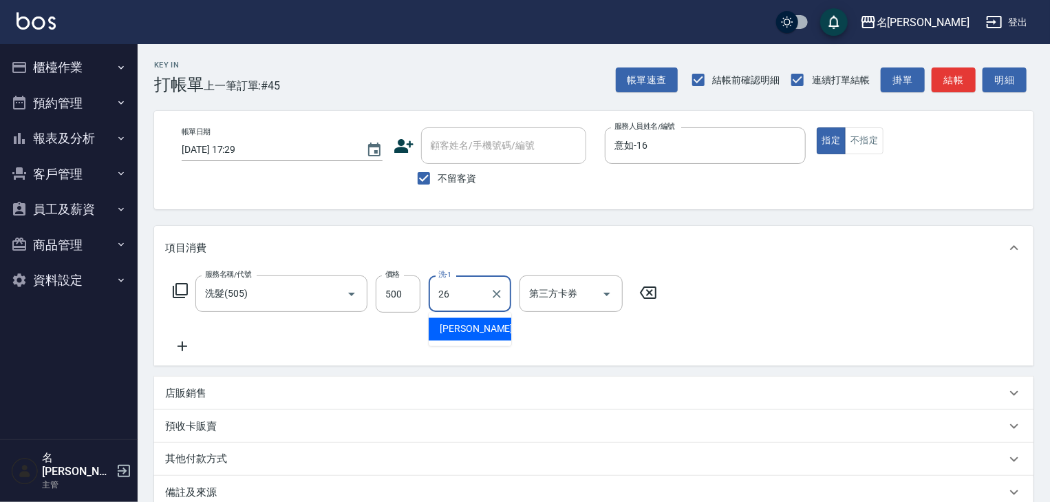
click at [451, 319] on div "[PERSON_NAME]筑 -26" at bounding box center [470, 329] width 83 height 23
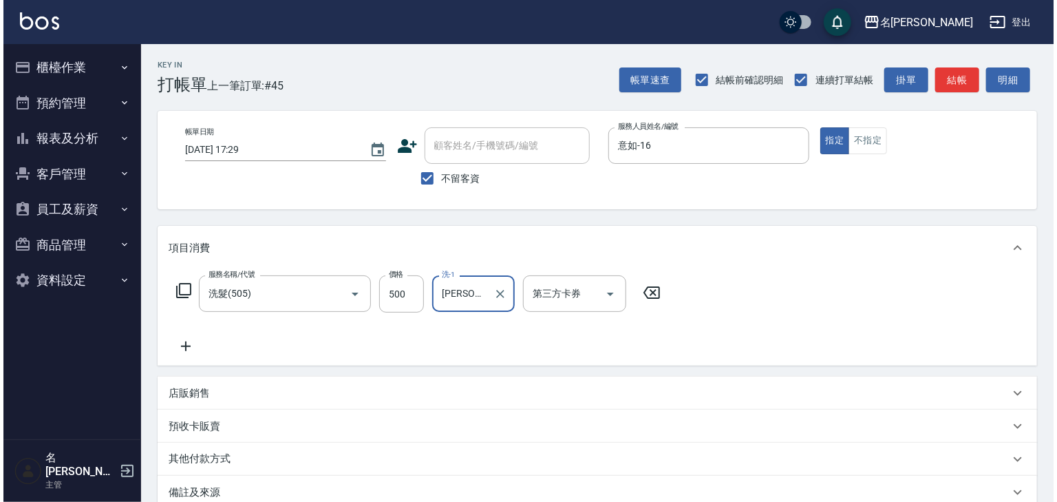
scroll to position [161, 0]
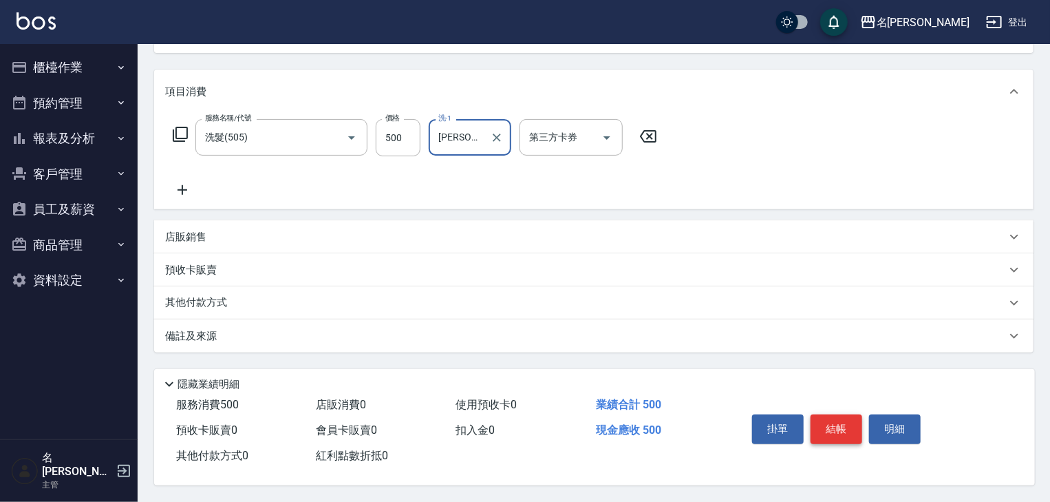
type input "[PERSON_NAME]筑-26"
click at [839, 414] on button "結帳" at bounding box center [837, 428] width 52 height 29
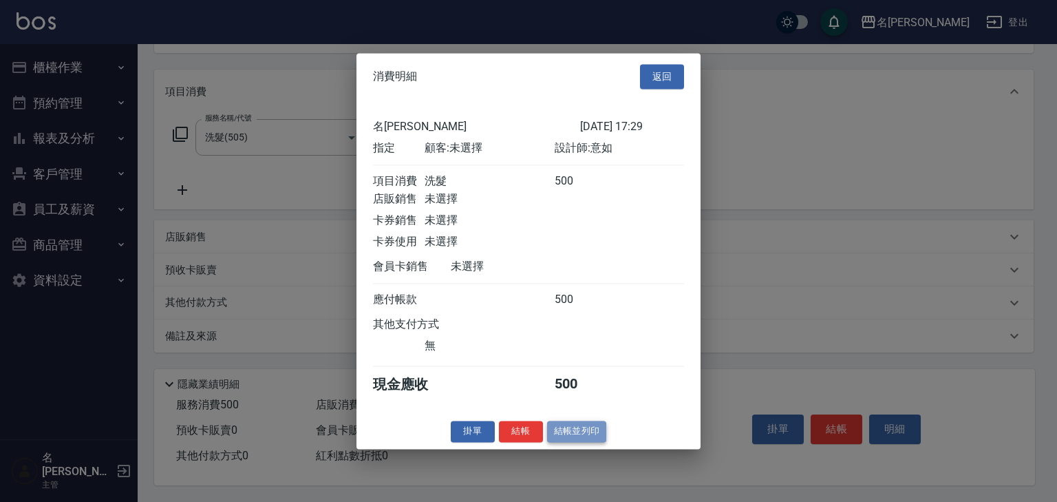
click at [584, 435] on button "結帳並列印" at bounding box center [577, 430] width 60 height 21
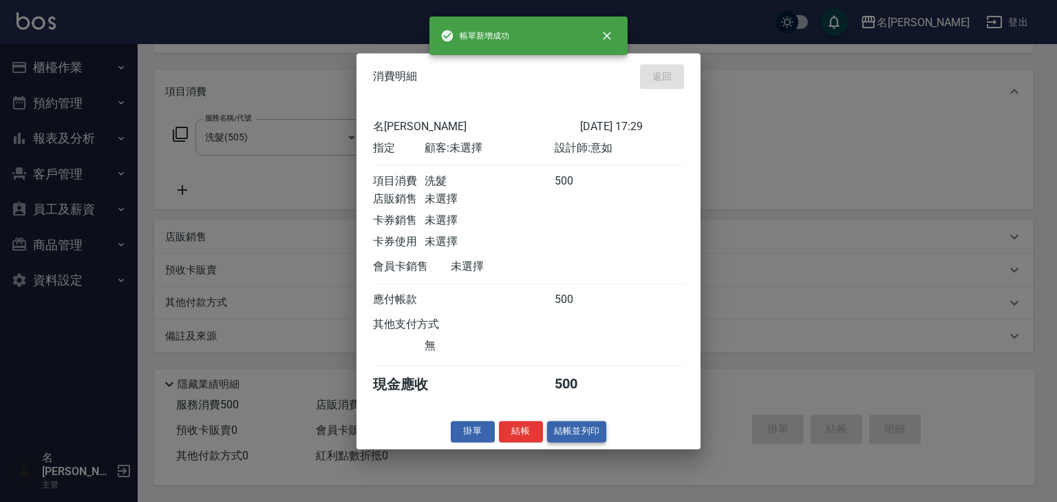
type input "[DATE] 17:36"
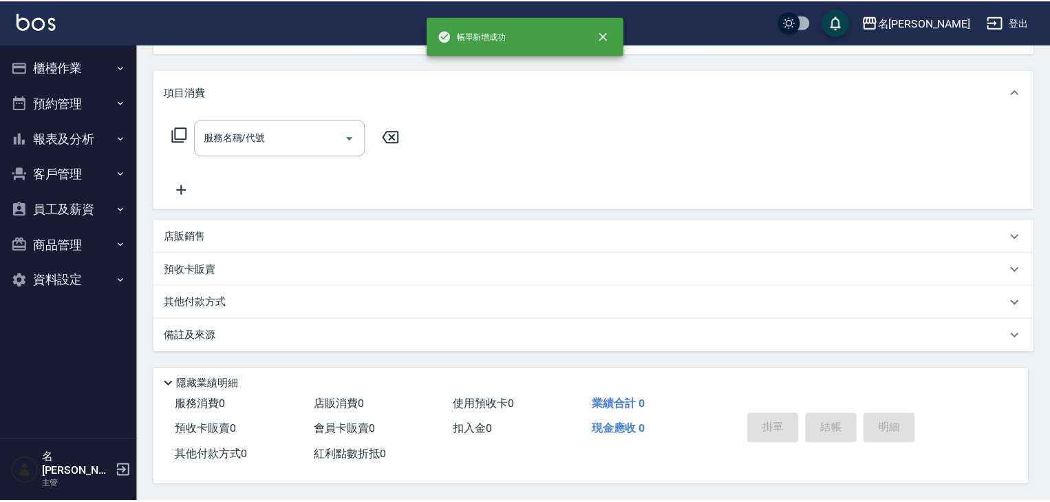
scroll to position [0, 0]
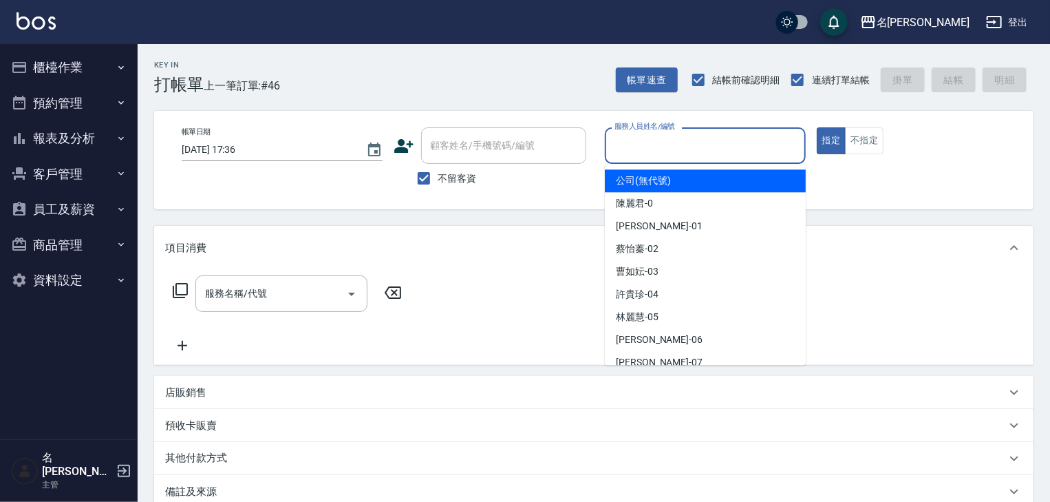
click at [691, 138] on input "服務人員姓名/編號" at bounding box center [705, 145] width 189 height 24
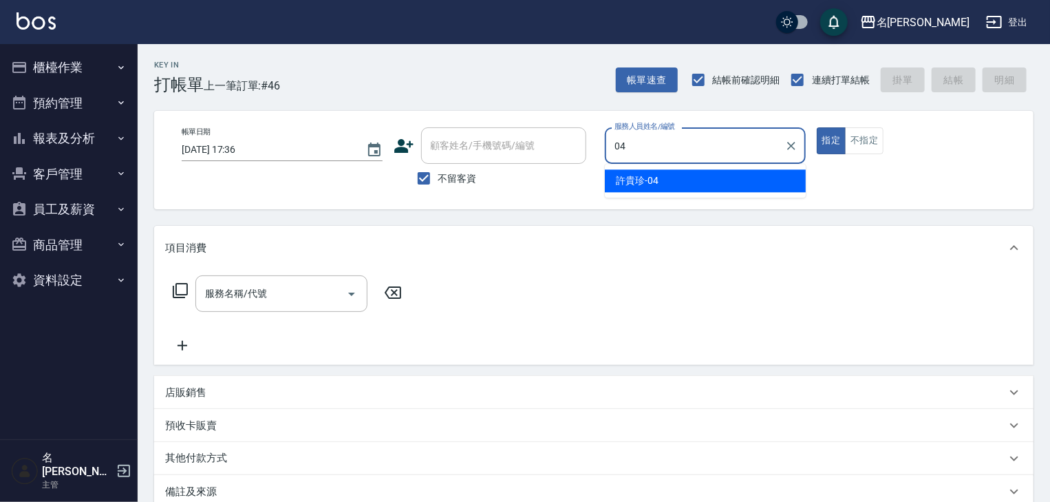
click at [632, 173] on span "[PERSON_NAME]-04" at bounding box center [637, 180] width 43 height 14
type input "[PERSON_NAME]-04"
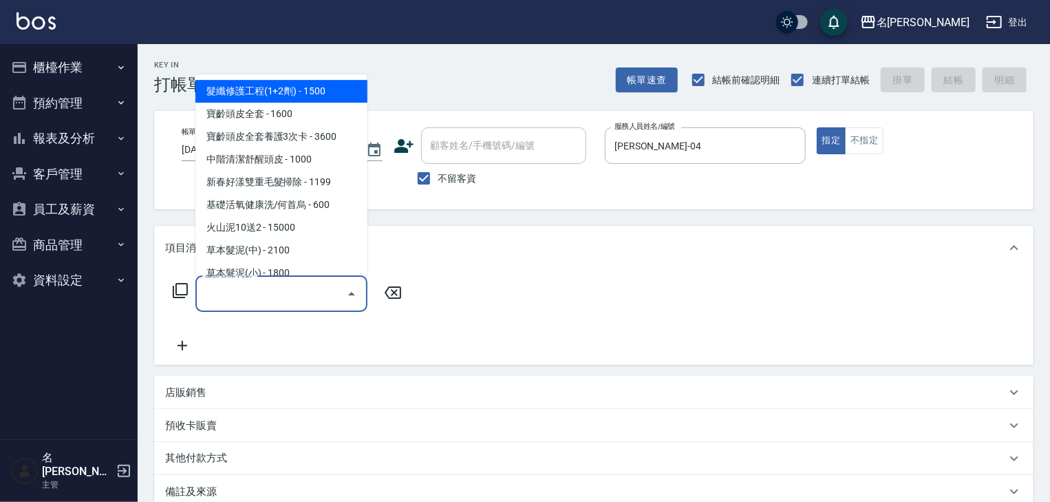
click at [240, 297] on input "服務名稱/代號" at bounding box center [271, 293] width 139 height 24
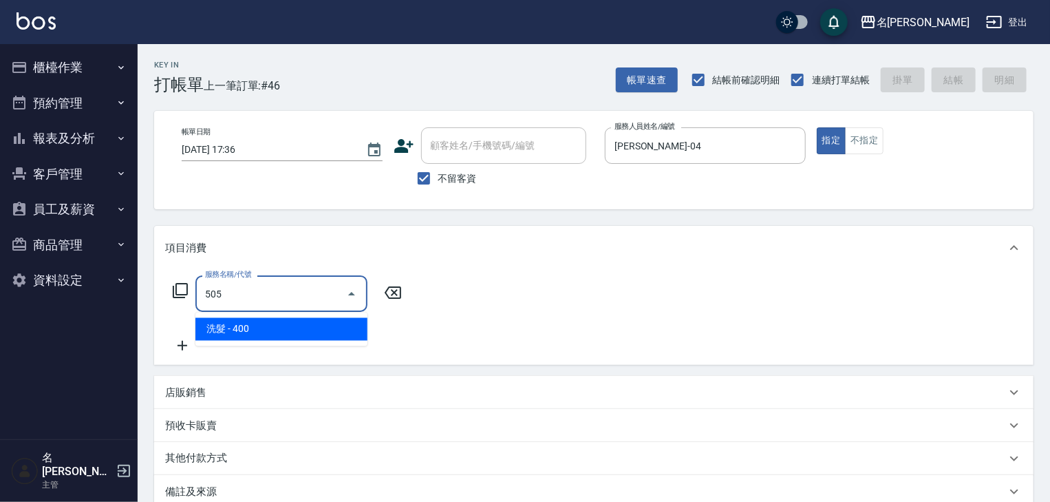
click at [275, 327] on span "洗髮 - 400" at bounding box center [281, 329] width 172 height 23
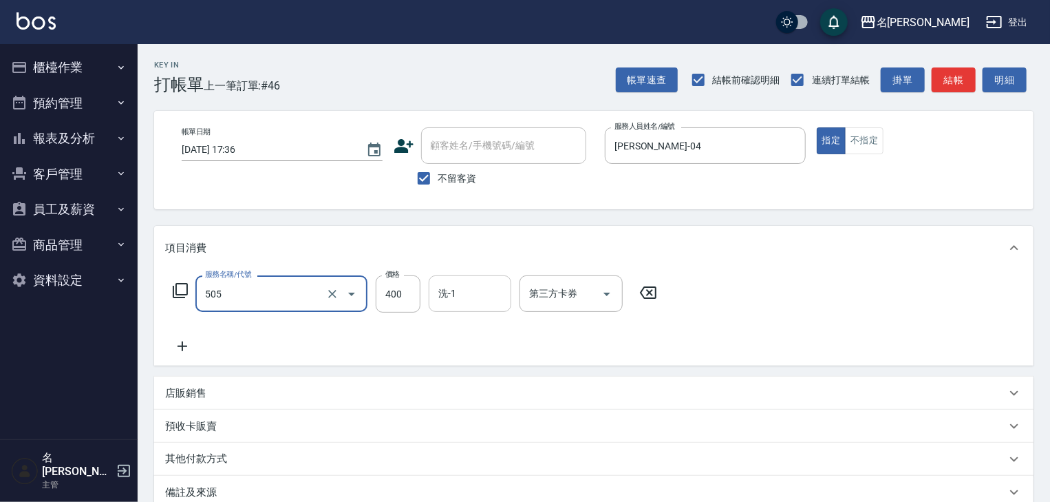
type input "洗髮(505)"
click at [468, 297] on input "洗-1" at bounding box center [470, 293] width 70 height 24
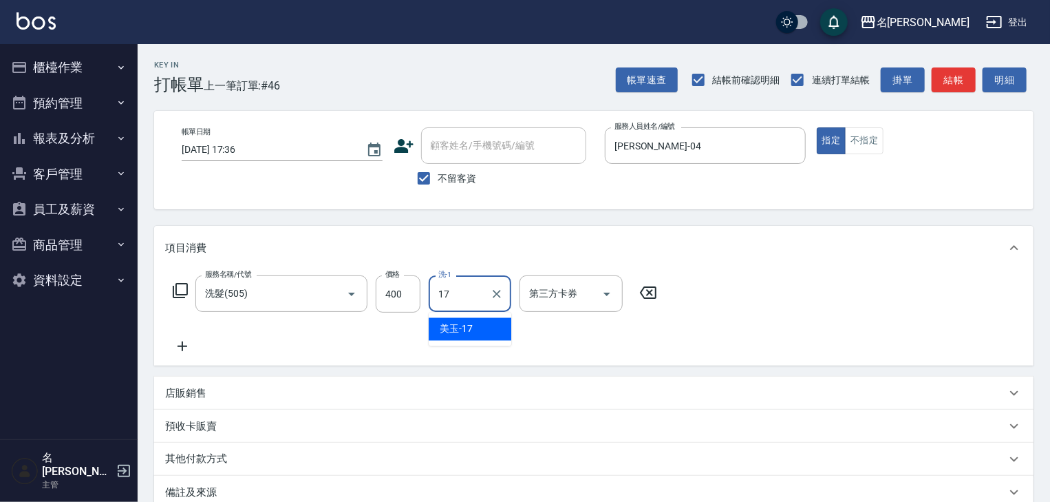
click at [504, 331] on div "美玉 -17" at bounding box center [470, 329] width 83 height 23
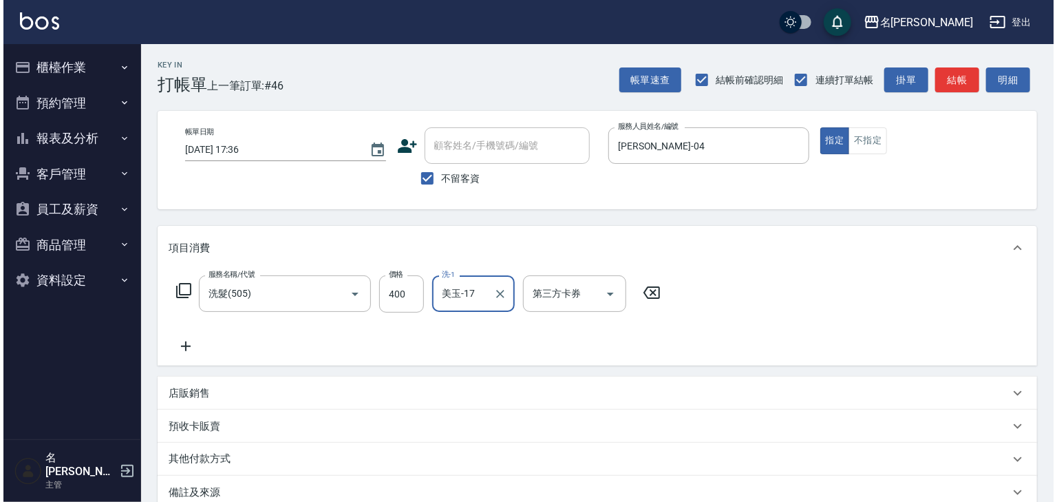
scroll to position [161, 0]
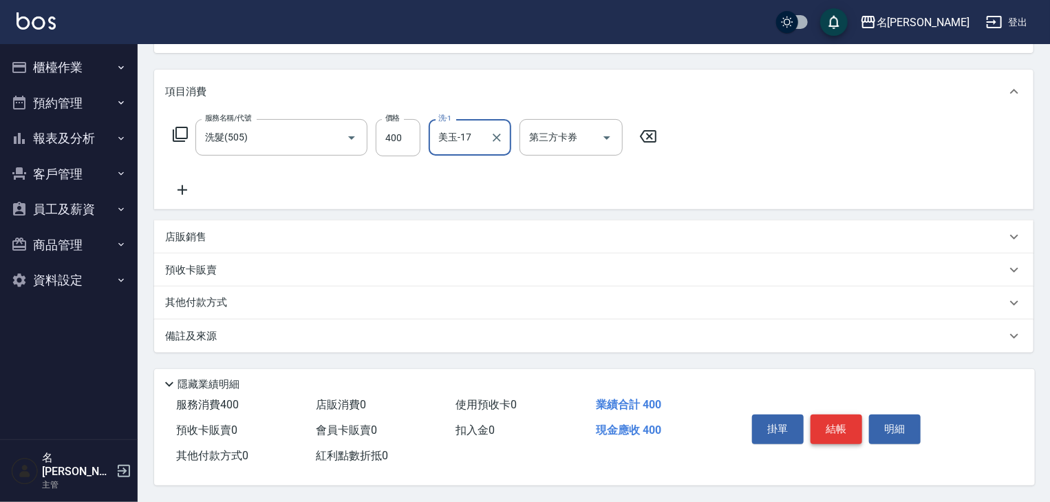
type input "美玉-17"
click at [842, 436] on button "結帳" at bounding box center [837, 428] width 52 height 29
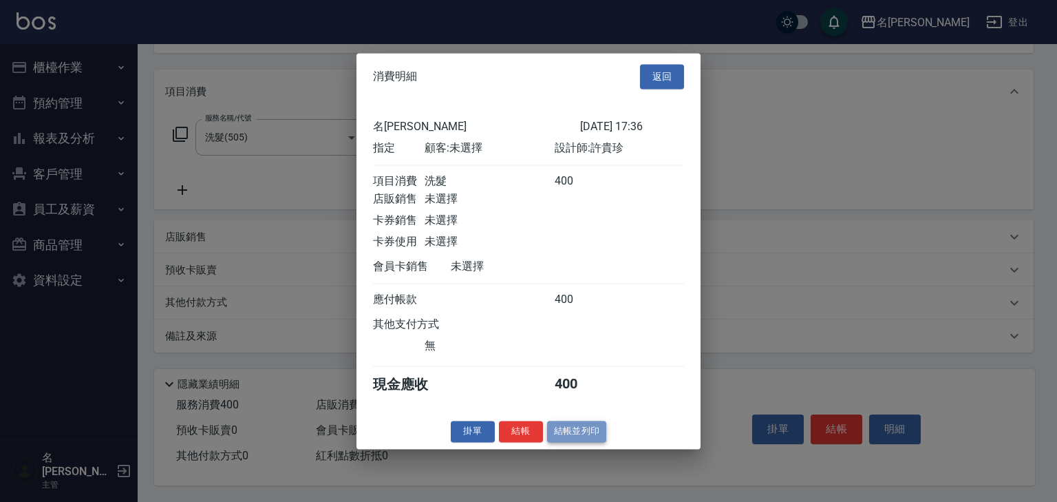
click at [581, 432] on button "結帳並列印" at bounding box center [577, 430] width 60 height 21
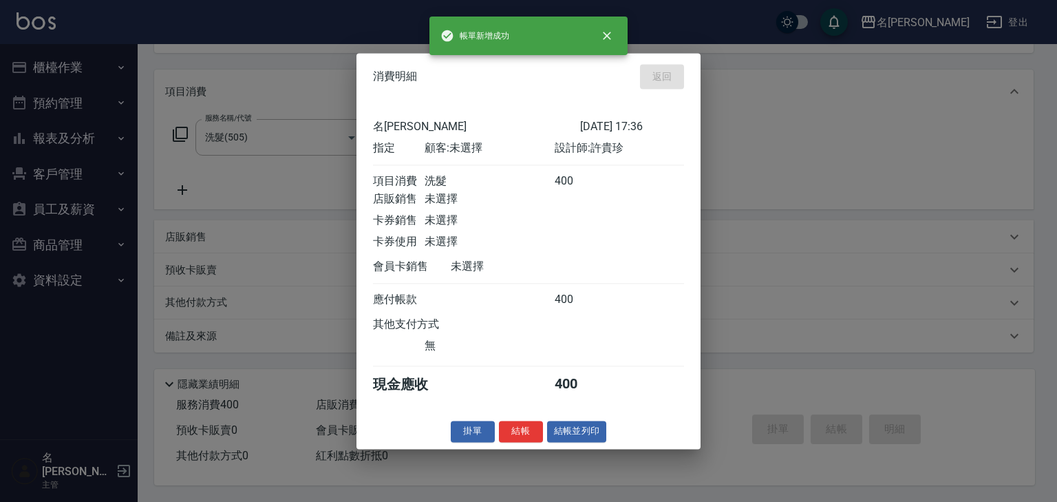
type input "[DATE] 17:37"
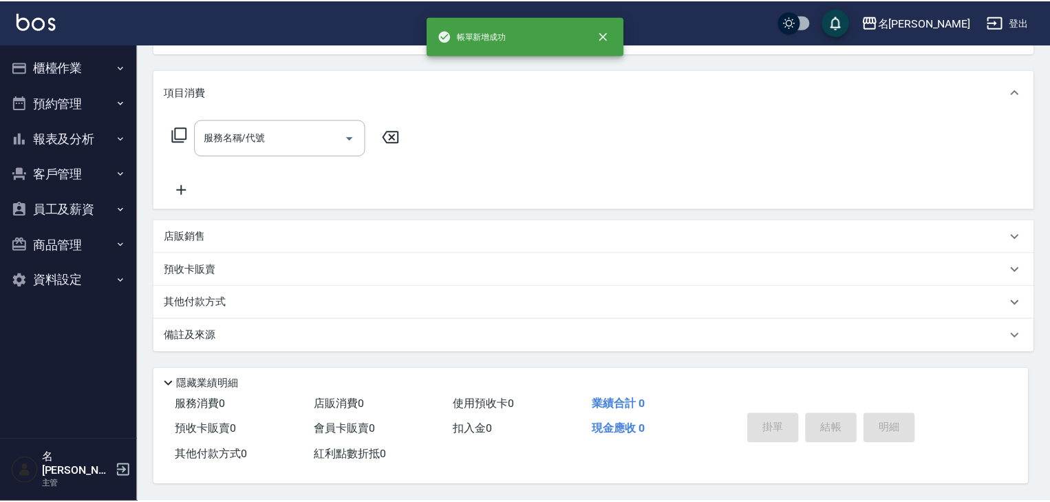
scroll to position [0, 0]
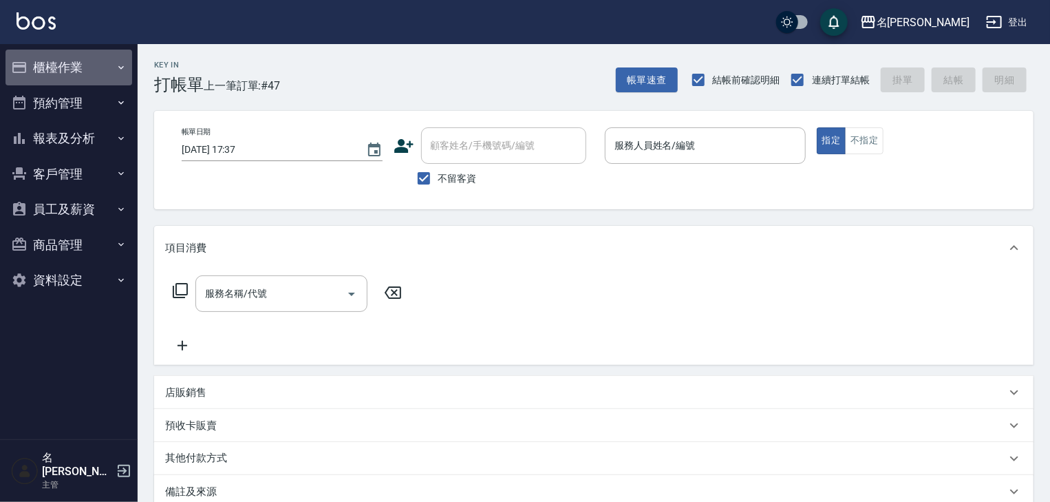
click at [58, 56] on button "櫃檯作業" at bounding box center [69, 68] width 127 height 36
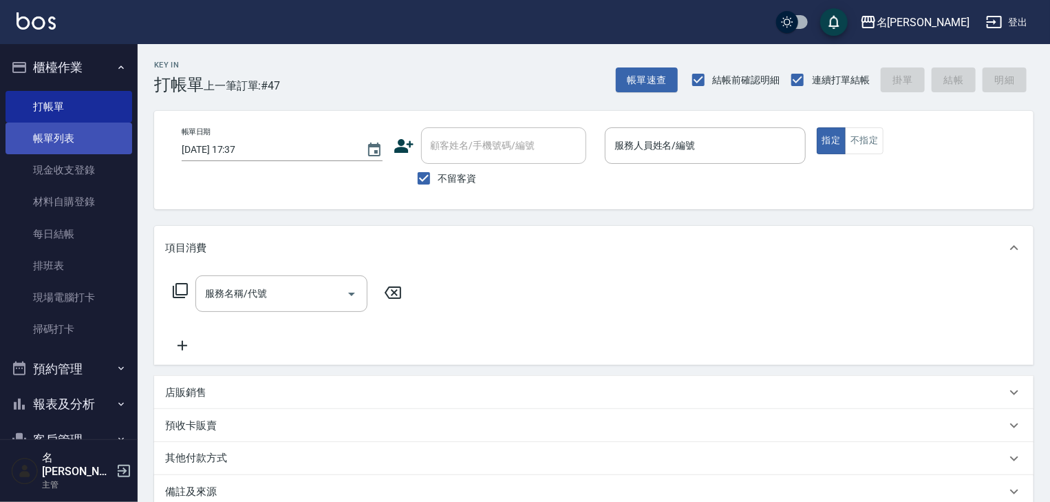
click at [95, 132] on link "帳單列表" at bounding box center [69, 138] width 127 height 32
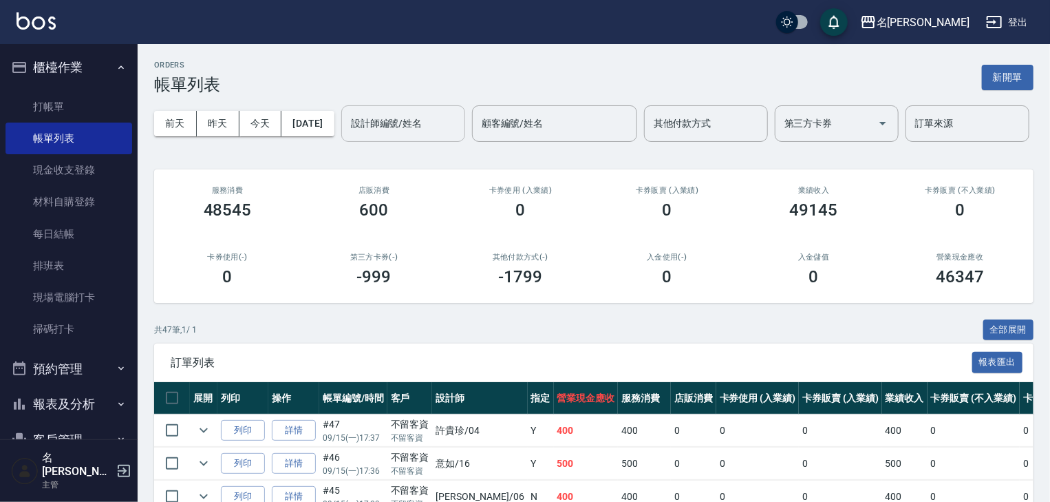
click at [347, 136] on input "設計師編號/姓名" at bounding box center [402, 123] width 111 height 24
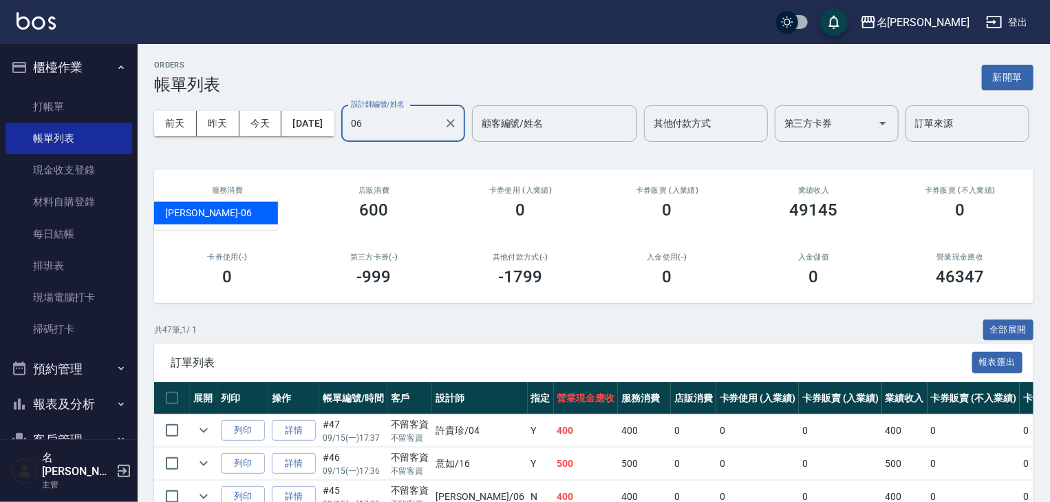
click at [217, 211] on div "[PERSON_NAME] -06" at bounding box center [216, 213] width 124 height 23
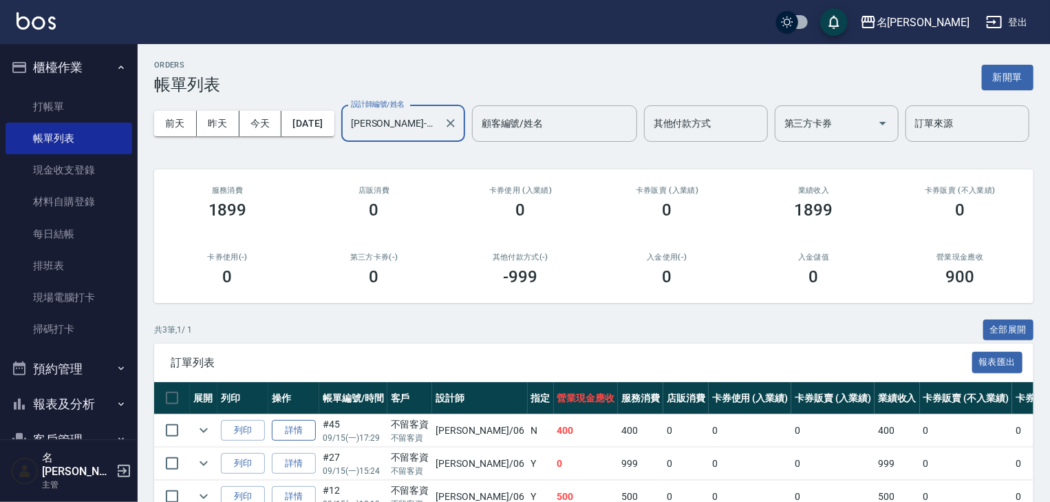
type input "[PERSON_NAME]-06"
click at [293, 441] on link "詳情" at bounding box center [294, 430] width 44 height 21
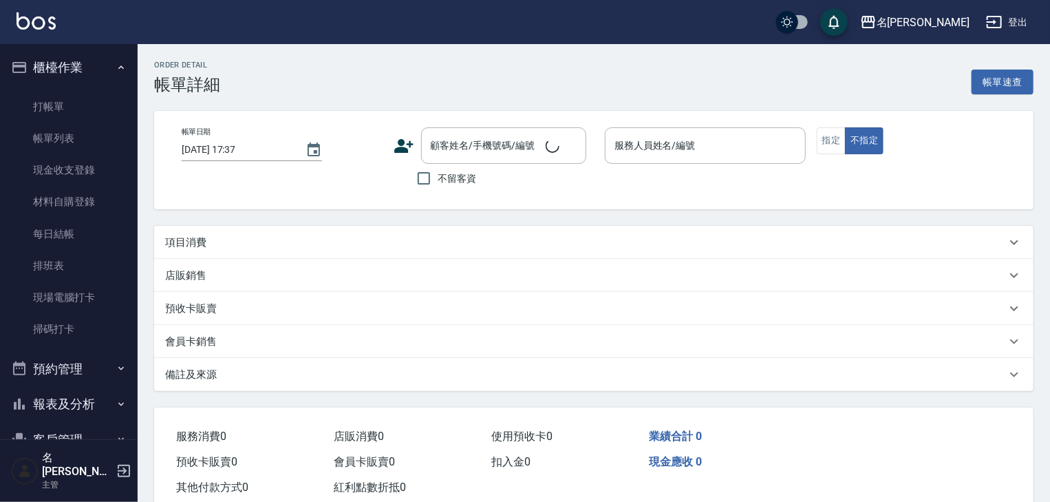
type input "[DATE] 17:29"
checkbox input "true"
type input "[PERSON_NAME]-06"
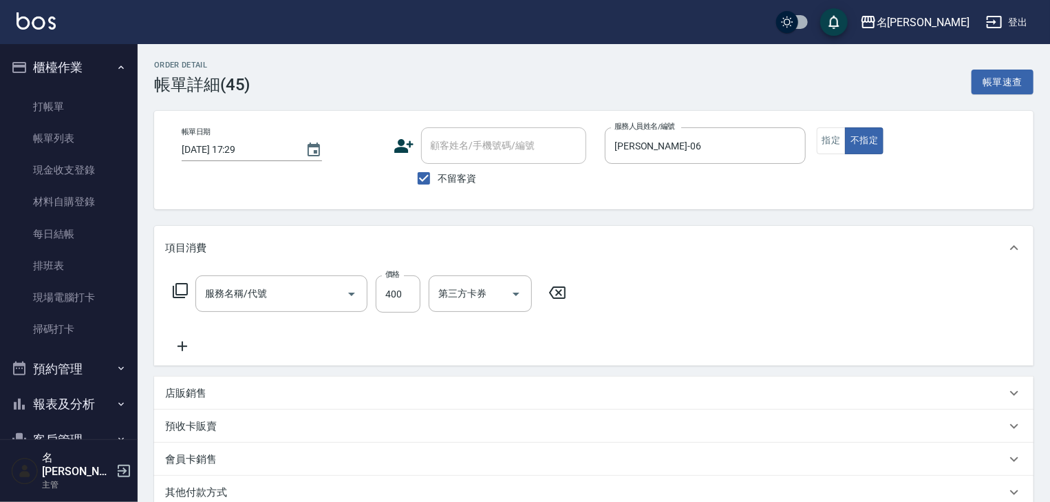
type input "洗髮(505)"
click at [650, 286] on icon at bounding box center [648, 292] width 17 height 12
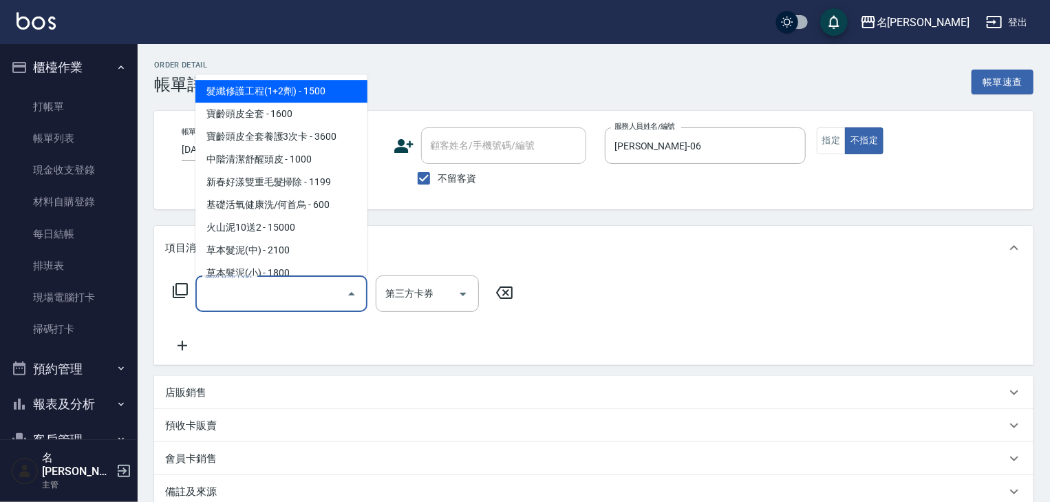
click at [235, 292] on input "服務名稱/代號" at bounding box center [271, 293] width 139 height 24
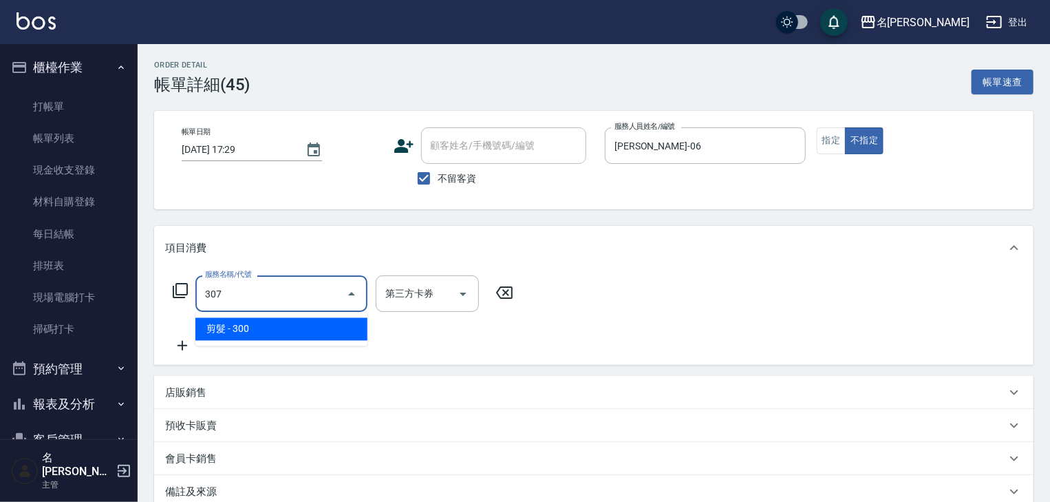
click at [259, 328] on span "剪髮 - 300" at bounding box center [281, 329] width 172 height 23
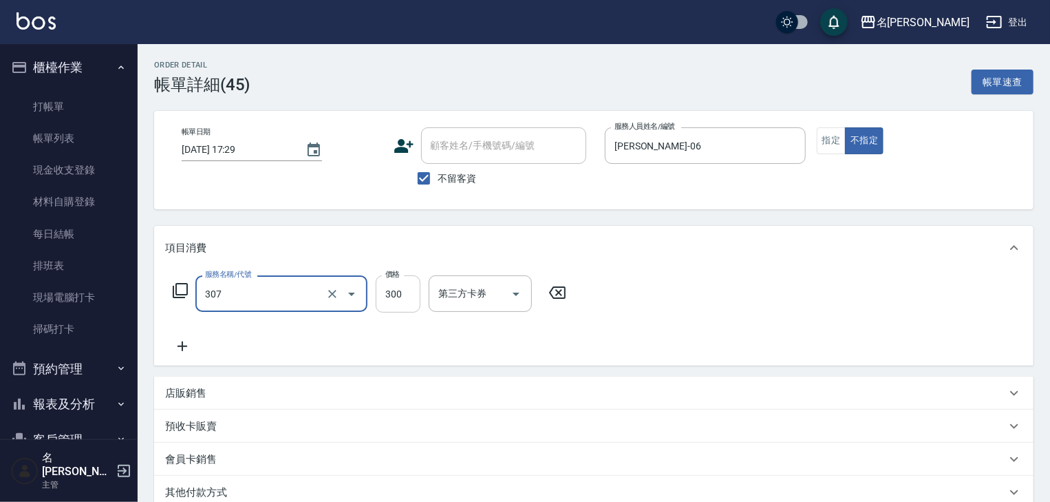
type input "剪髮(307)"
click at [399, 291] on input "300" at bounding box center [398, 293] width 45 height 37
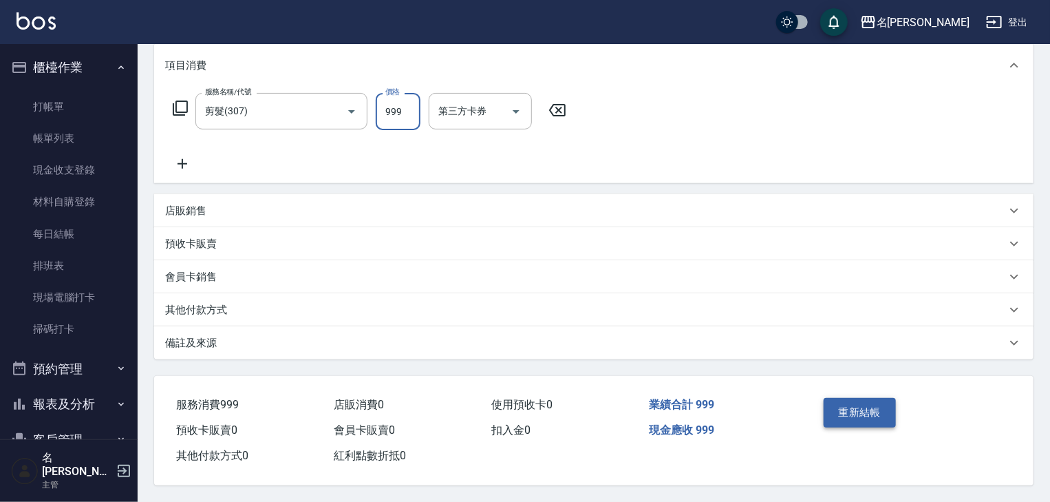
type input "999"
click at [843, 402] on button "重新結帳" at bounding box center [860, 412] width 73 height 29
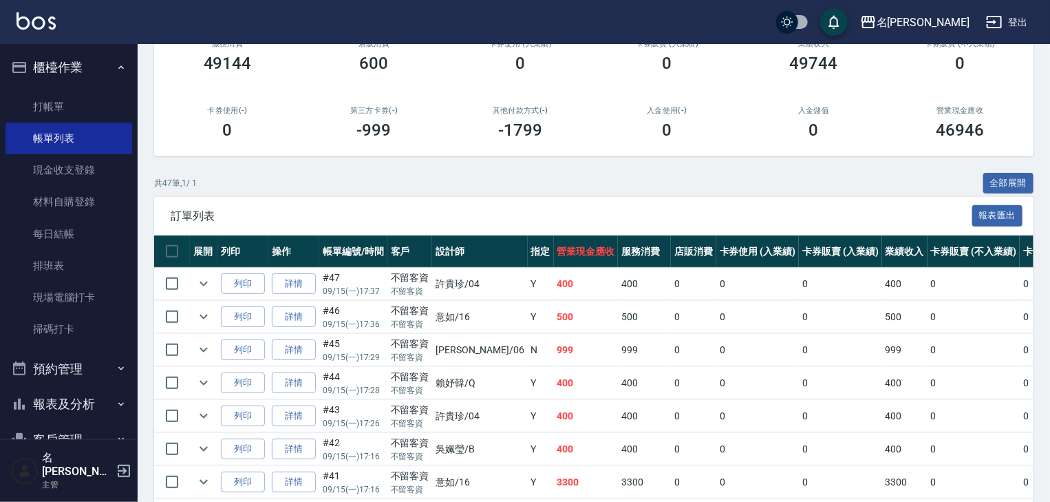
scroll to position [220, 0]
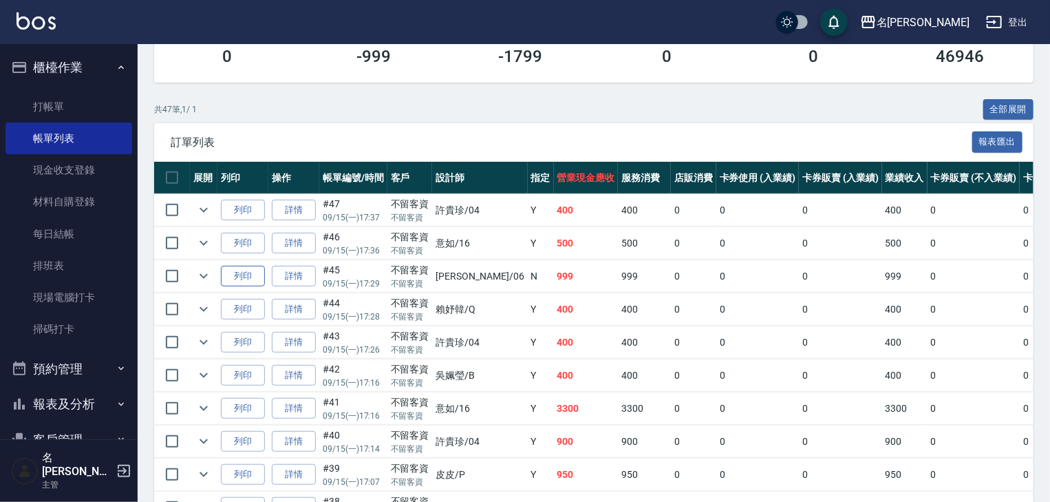
click at [246, 287] on button "列印" at bounding box center [243, 276] width 44 height 21
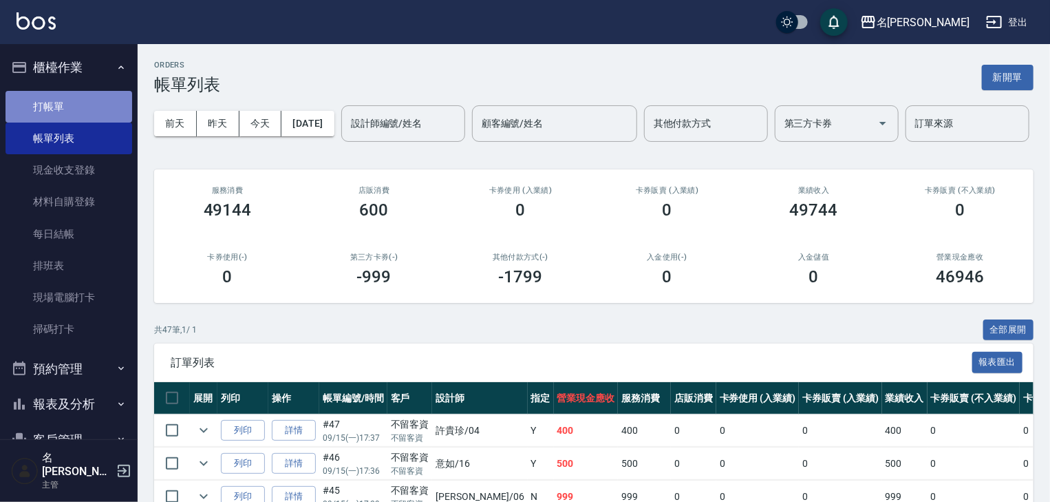
click at [110, 102] on link "打帳單" at bounding box center [69, 107] width 127 height 32
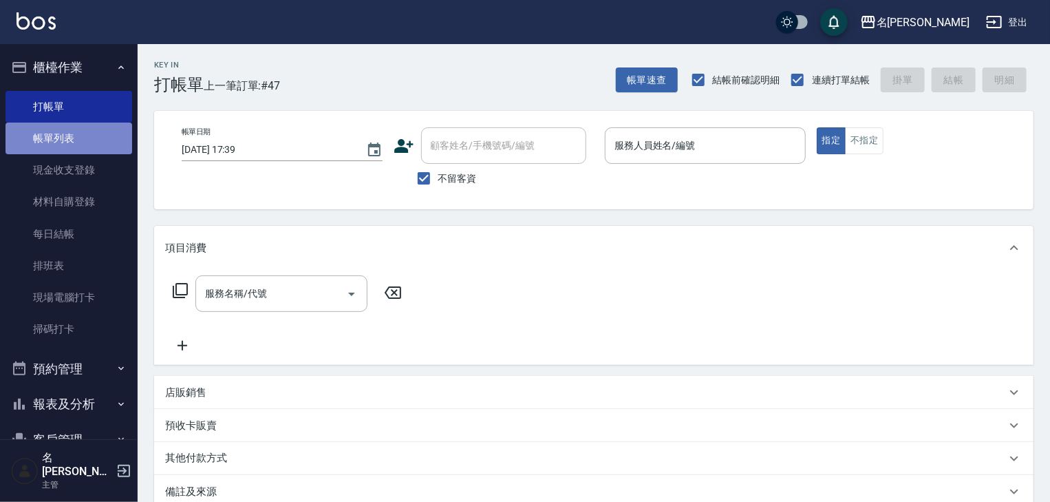
click at [85, 141] on link "帳單列表" at bounding box center [69, 138] width 127 height 32
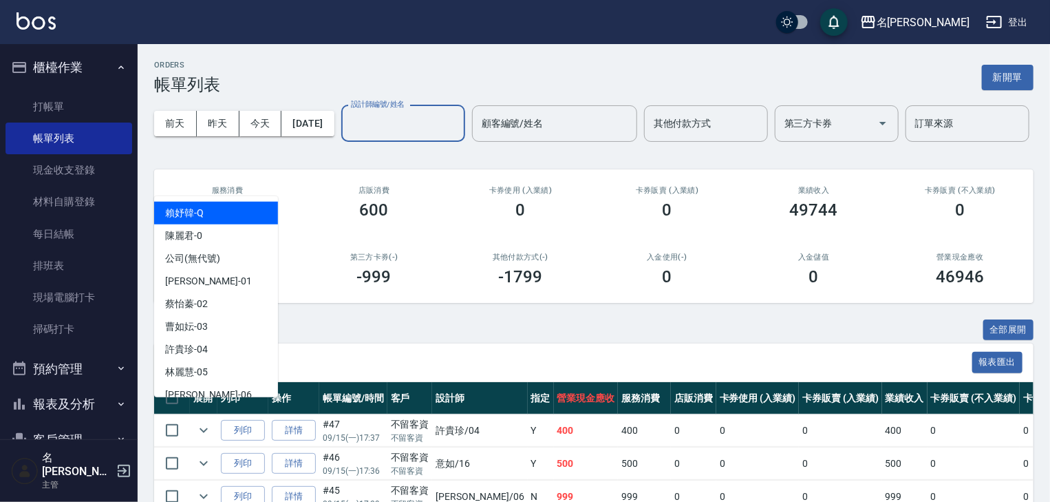
click at [347, 136] on input "設計師編號/姓名" at bounding box center [402, 123] width 111 height 24
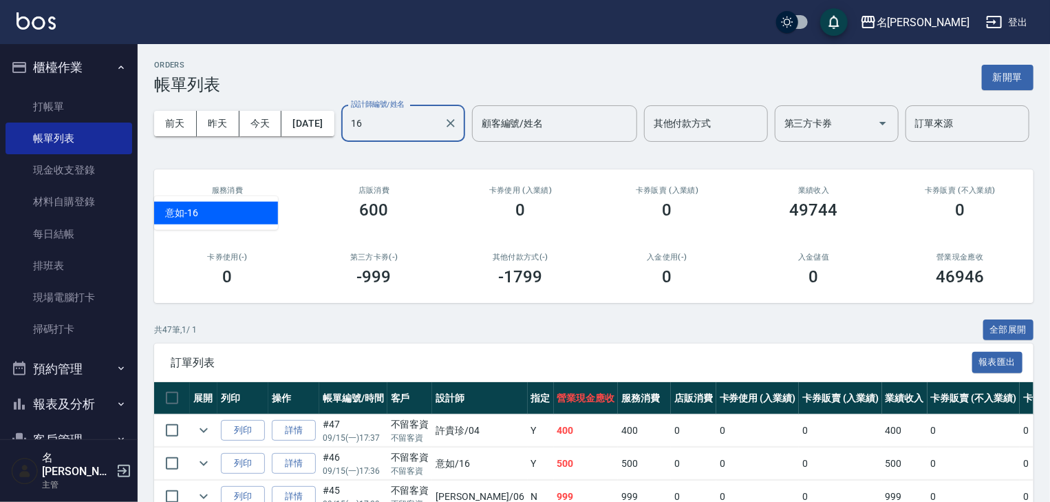
click at [237, 208] on div "意如 -16" at bounding box center [216, 213] width 124 height 23
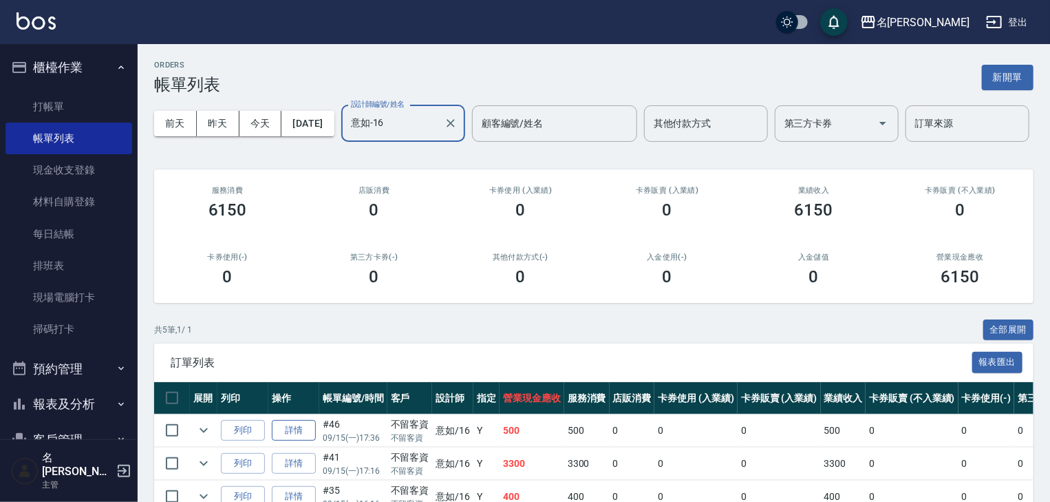
type input "意如-16"
click at [293, 441] on link "詳情" at bounding box center [294, 430] width 44 height 21
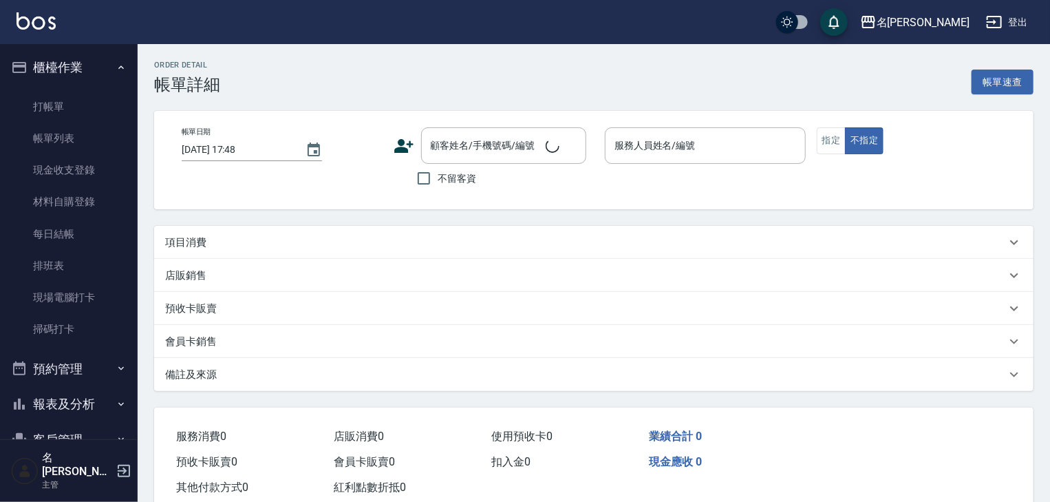
type input "[DATE] 17:36"
checkbox input "true"
type input "意如-16"
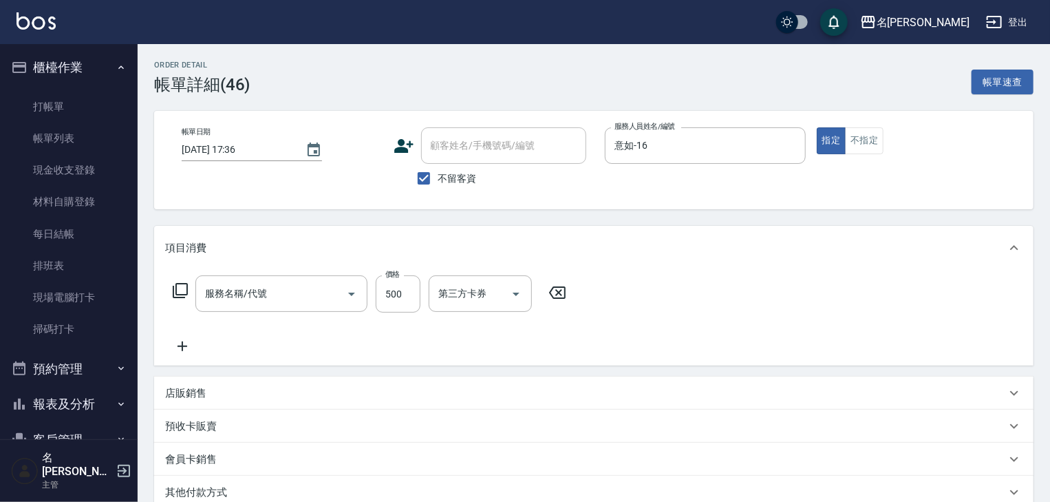
type input "洗髮(505)"
click at [394, 294] on input "500" at bounding box center [398, 293] width 45 height 37
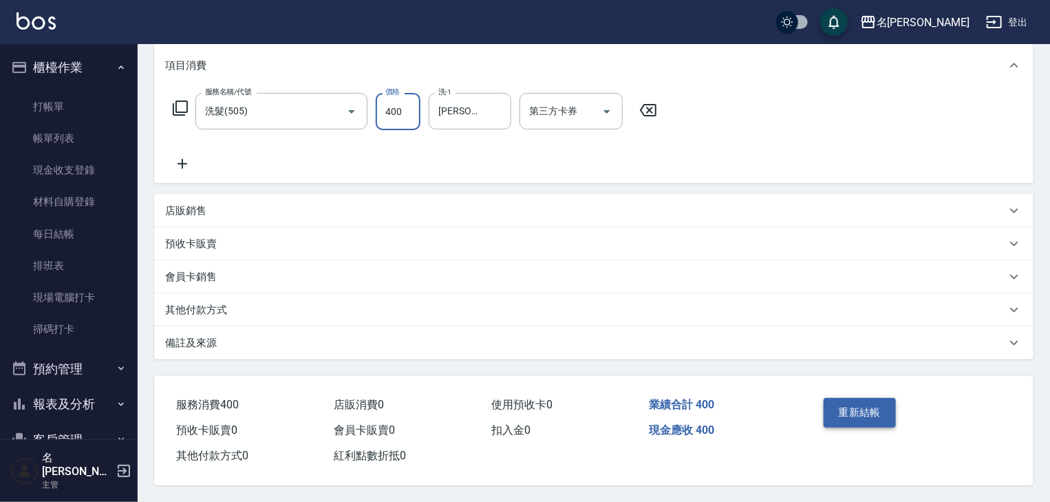
type input "400"
click at [874, 400] on button "重新結帳" at bounding box center [860, 412] width 73 height 29
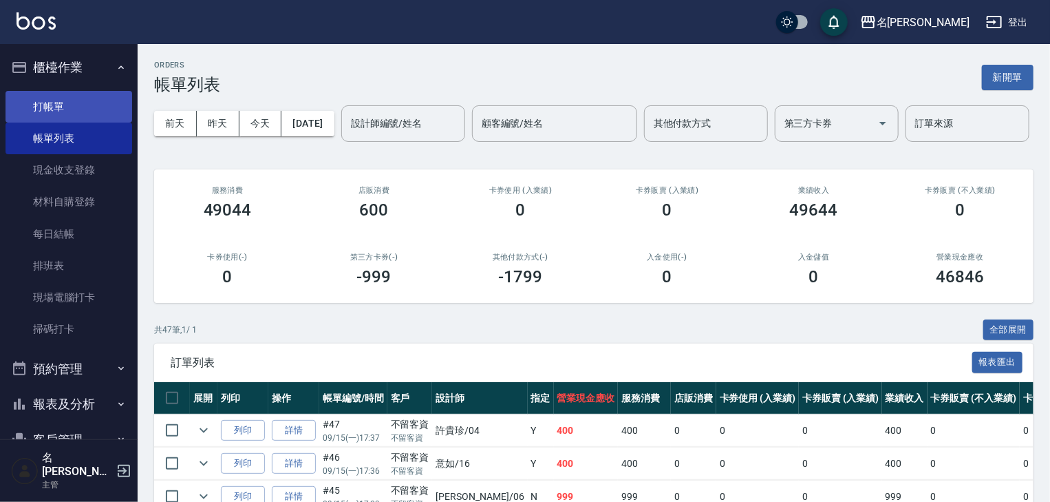
click at [116, 109] on link "打帳單" at bounding box center [69, 107] width 127 height 32
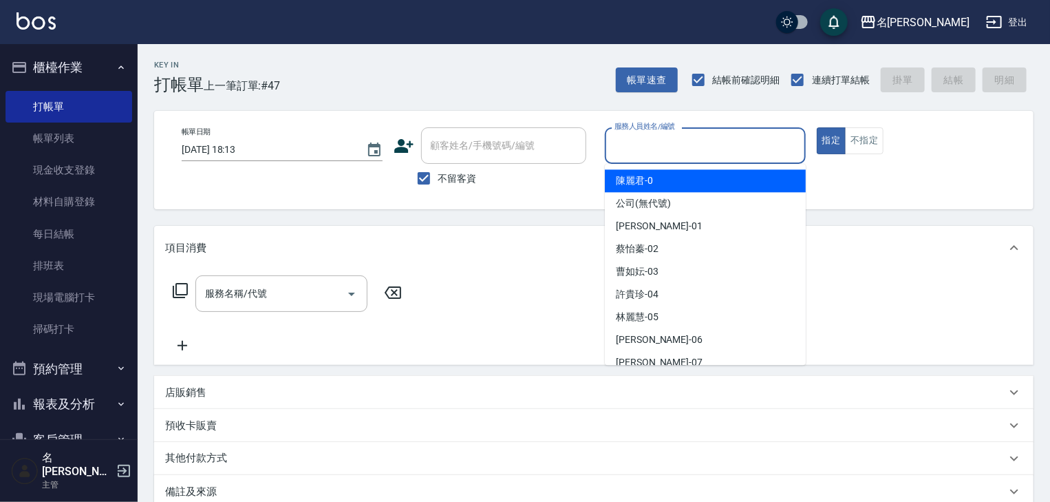
click at [664, 145] on input "服務人員姓名/編號" at bounding box center [705, 145] width 189 height 24
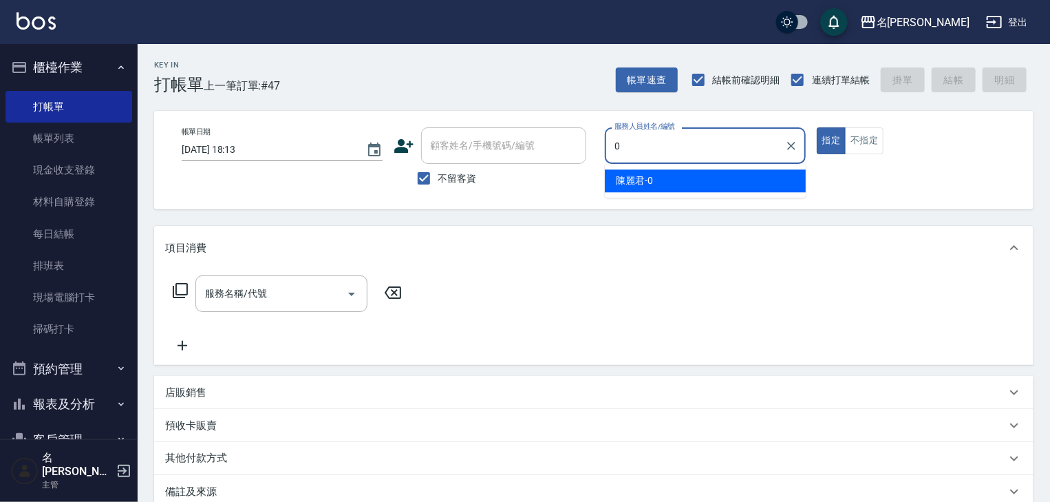
type input "[PERSON_NAME]-0"
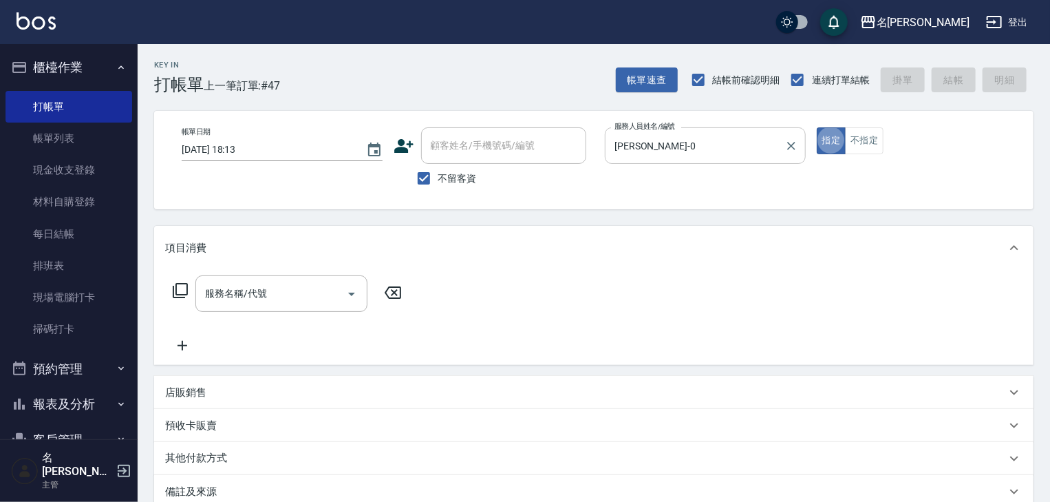
type button "true"
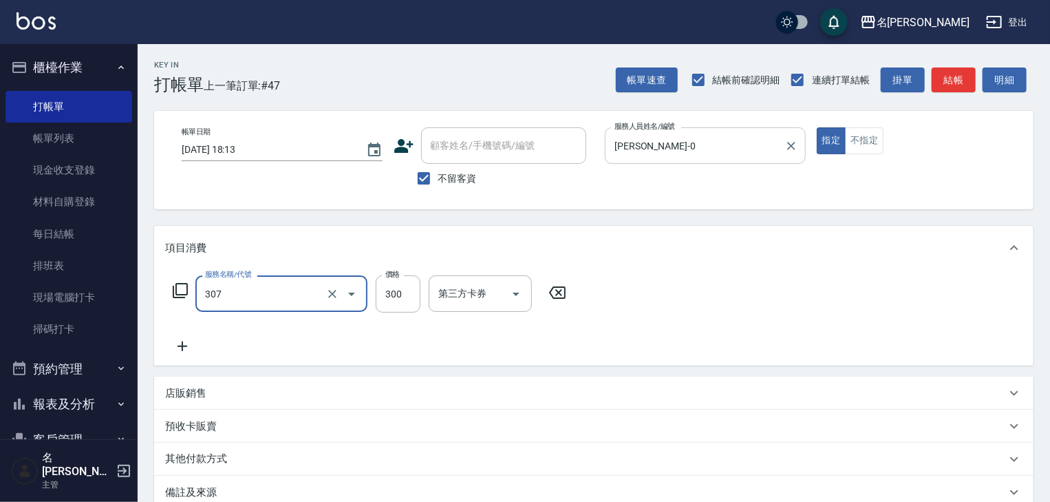
type input "剪髮(307)"
type input "600"
click at [958, 76] on button "結帳" at bounding box center [954, 79] width 44 height 25
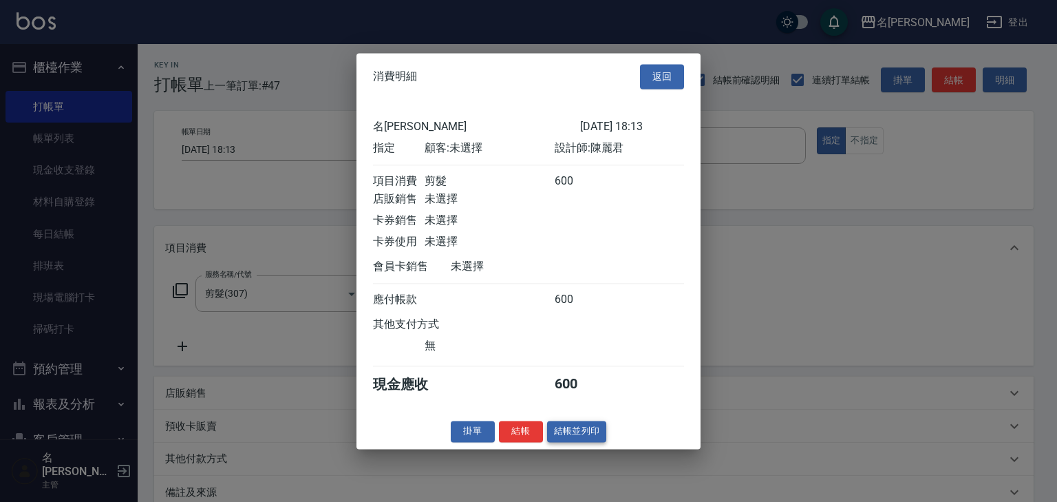
click at [595, 437] on button "結帳並列印" at bounding box center [577, 430] width 60 height 21
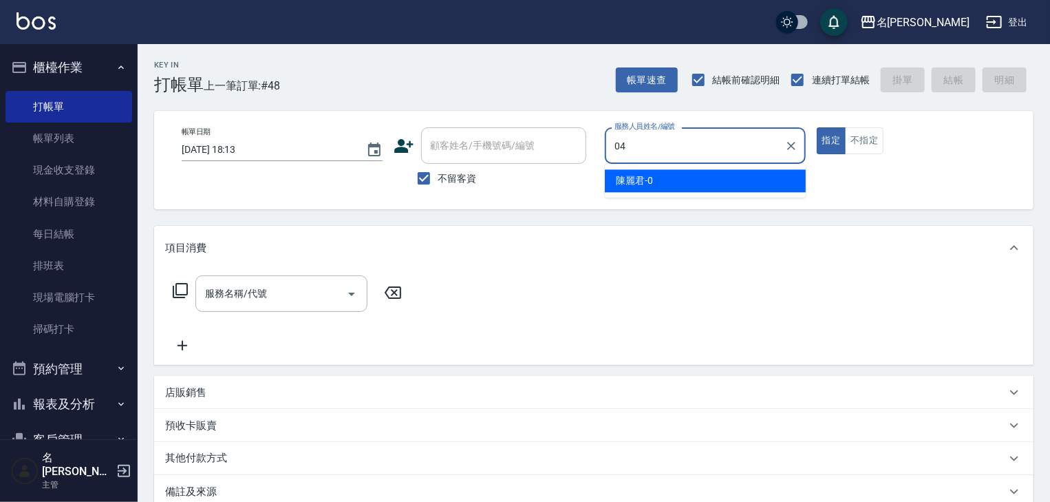
type input "[PERSON_NAME]-04"
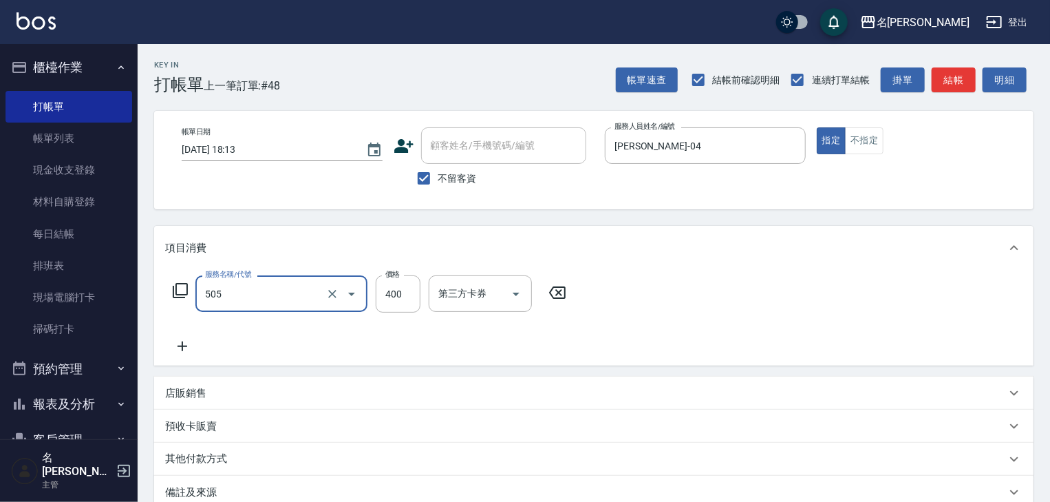
type input "洗髮(505)"
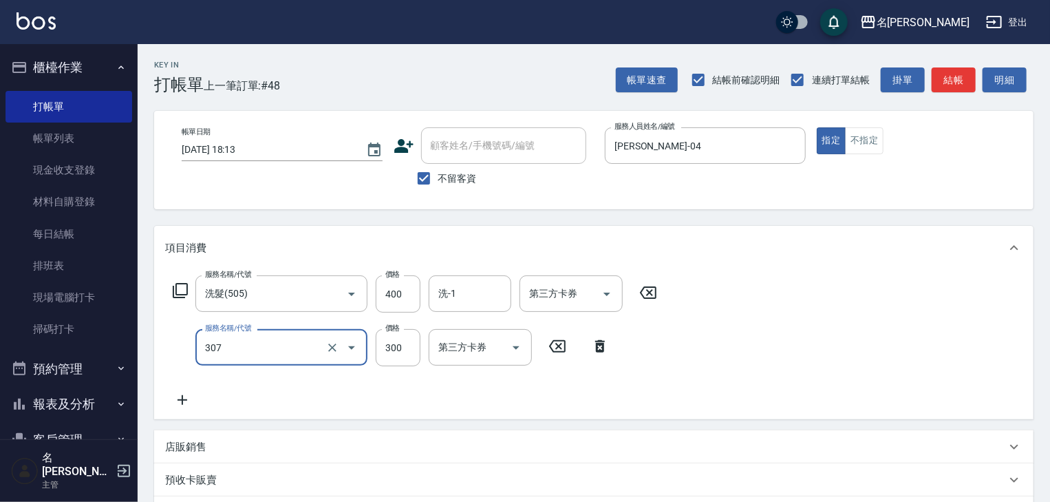
type input "剪髮(307)"
type input "500"
click at [475, 299] on input "洗-1" at bounding box center [470, 293] width 70 height 24
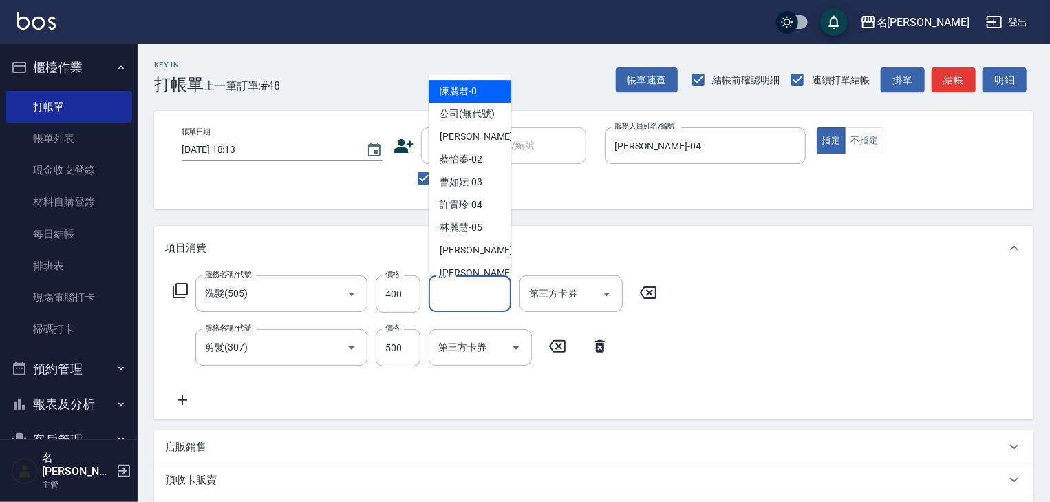
type input "1"
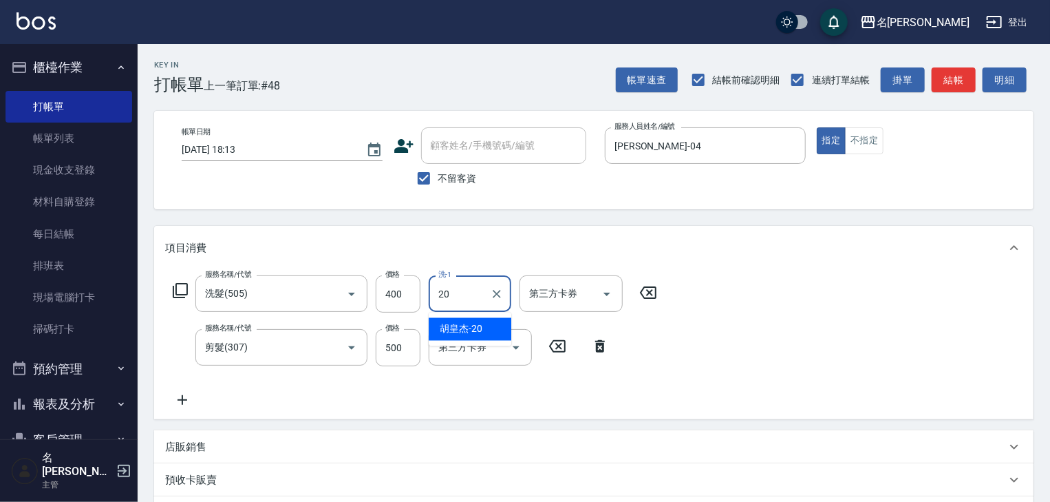
type input "[PERSON_NAME]-20"
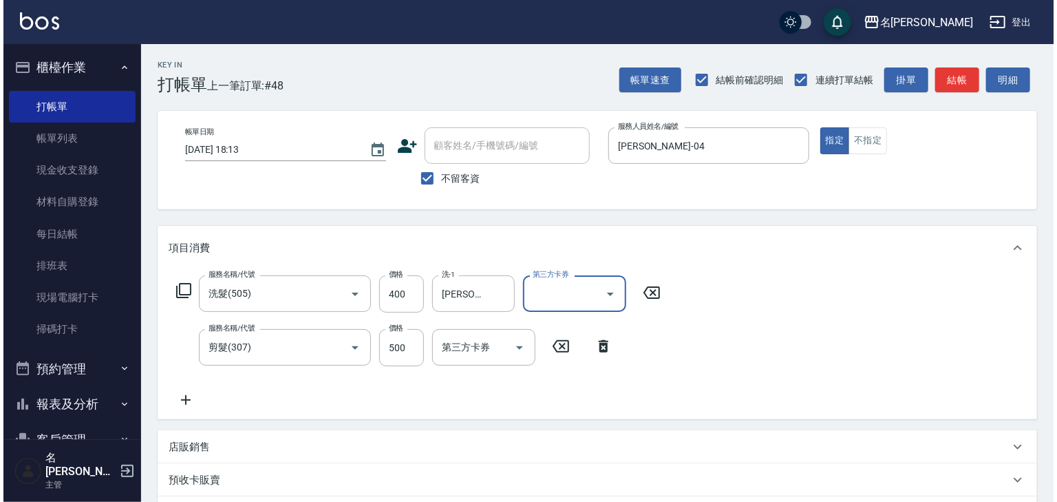
scroll to position [215, 0]
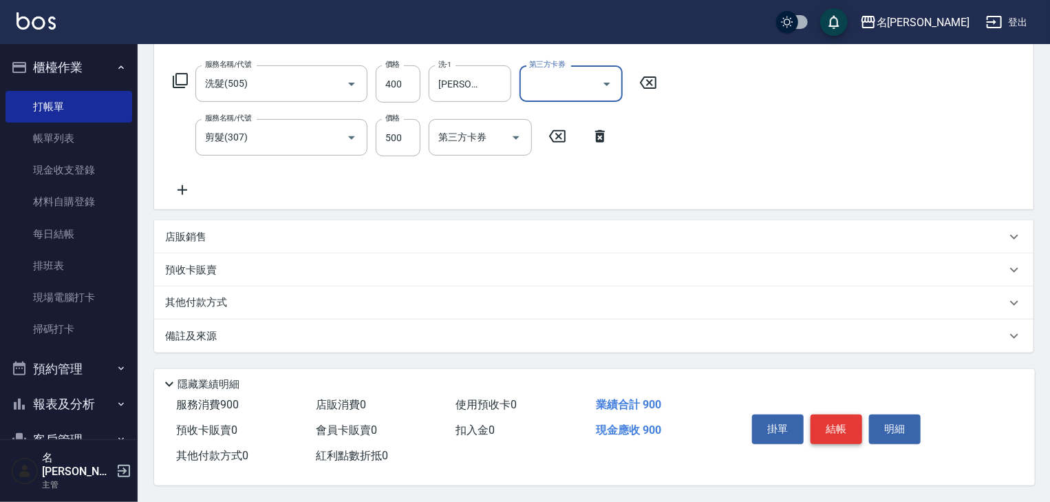
click at [835, 425] on button "結帳" at bounding box center [837, 428] width 52 height 29
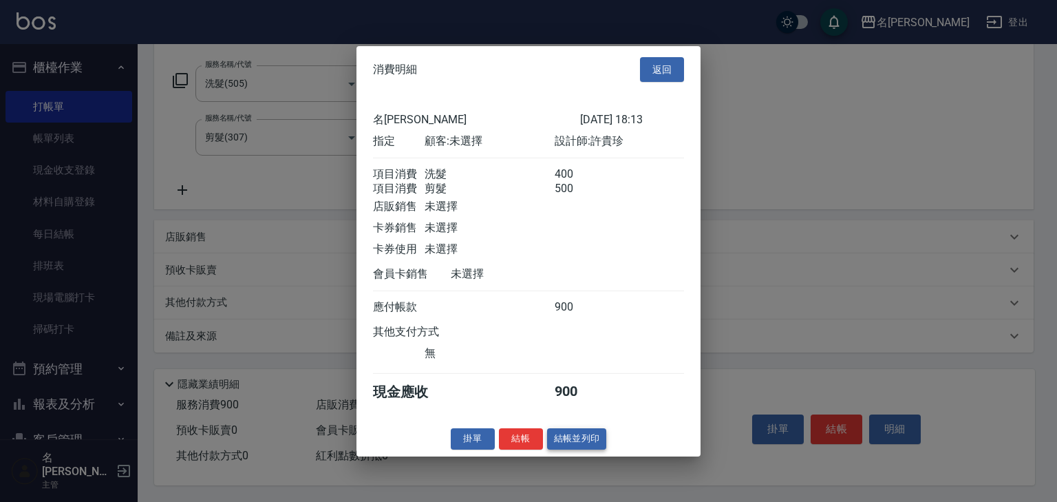
click at [590, 449] on button "結帳並列印" at bounding box center [577, 438] width 60 height 21
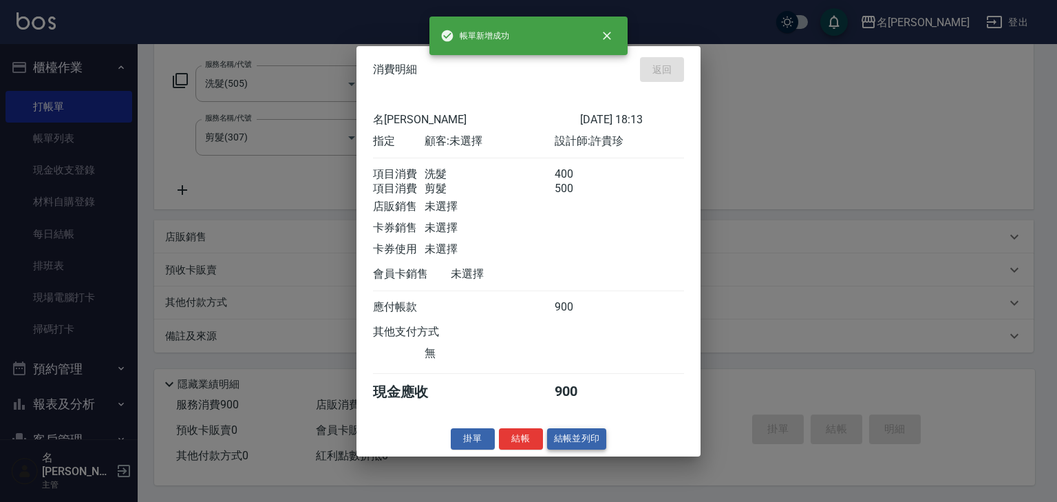
type input "[DATE] 18:15"
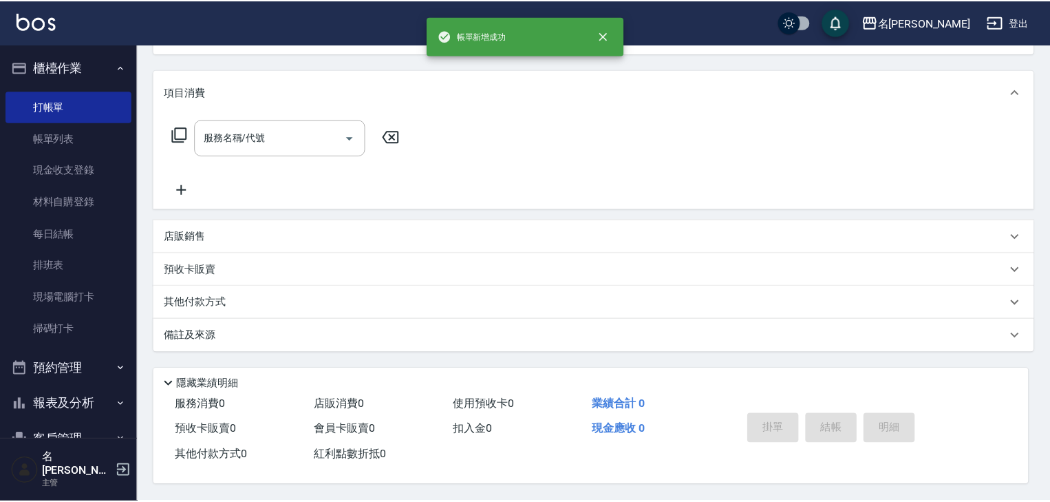
scroll to position [0, 0]
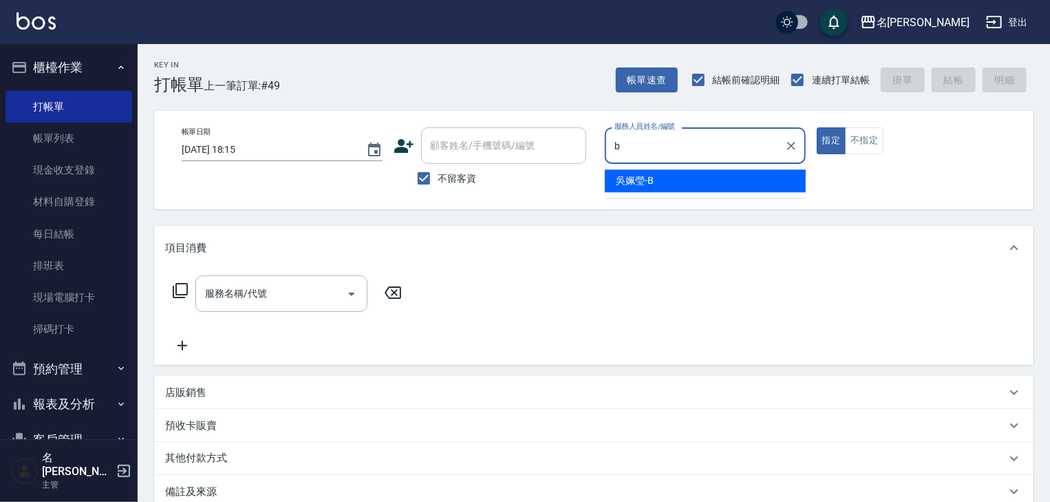
type input "[PERSON_NAME]"
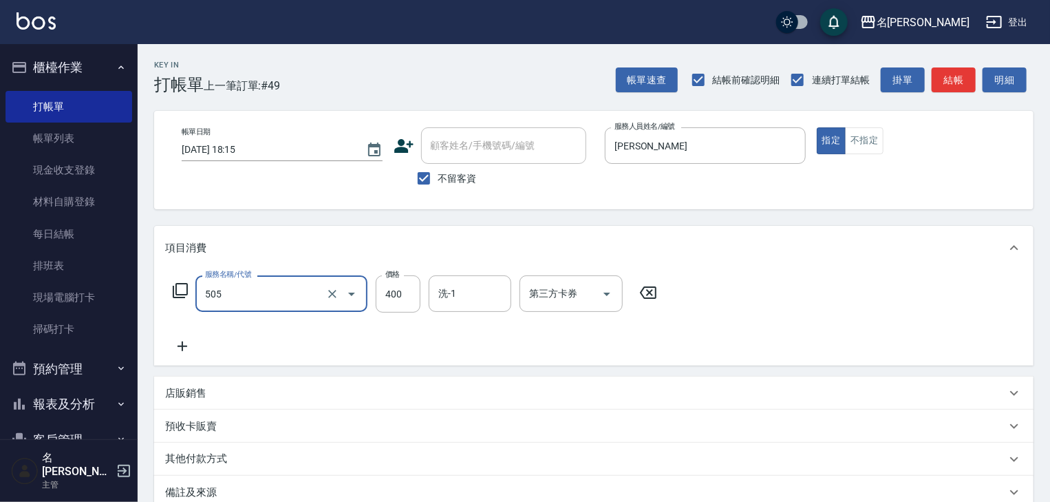
type input "洗髮(505)"
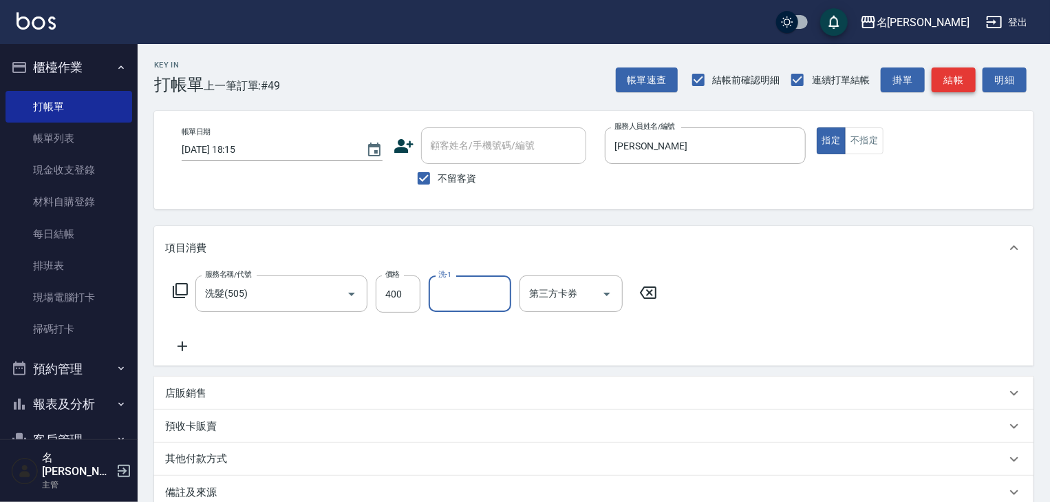
click at [954, 78] on button "結帳" at bounding box center [954, 79] width 44 height 25
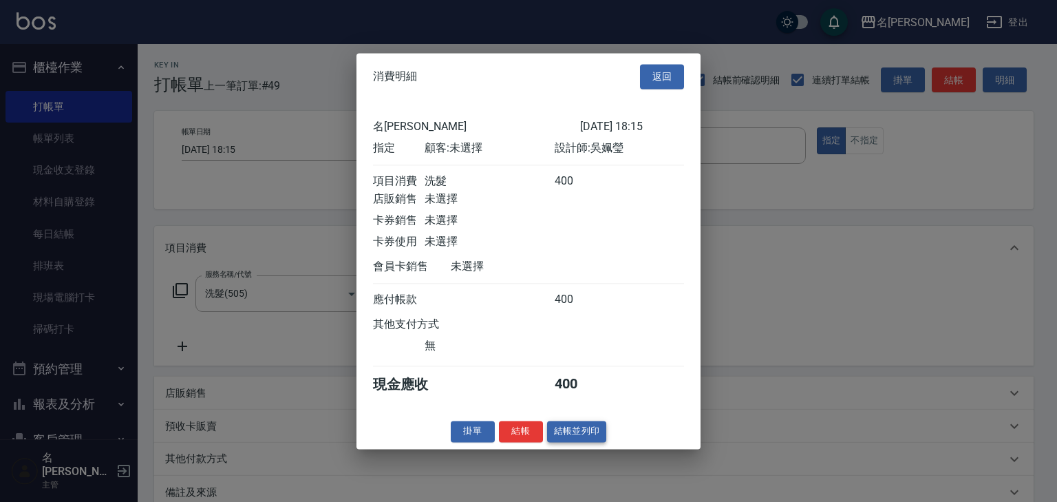
click at [583, 436] on button "結帳並列印" at bounding box center [577, 430] width 60 height 21
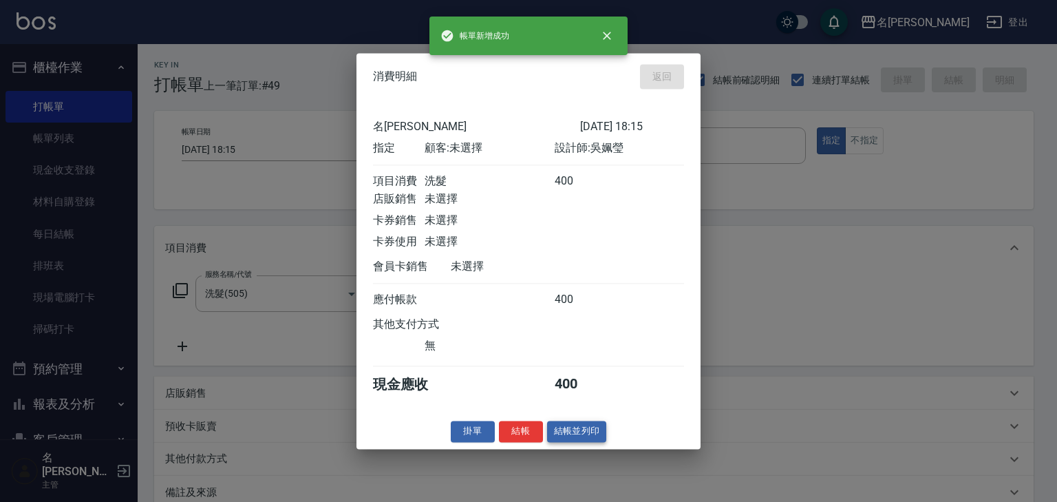
type input "[DATE] 18:16"
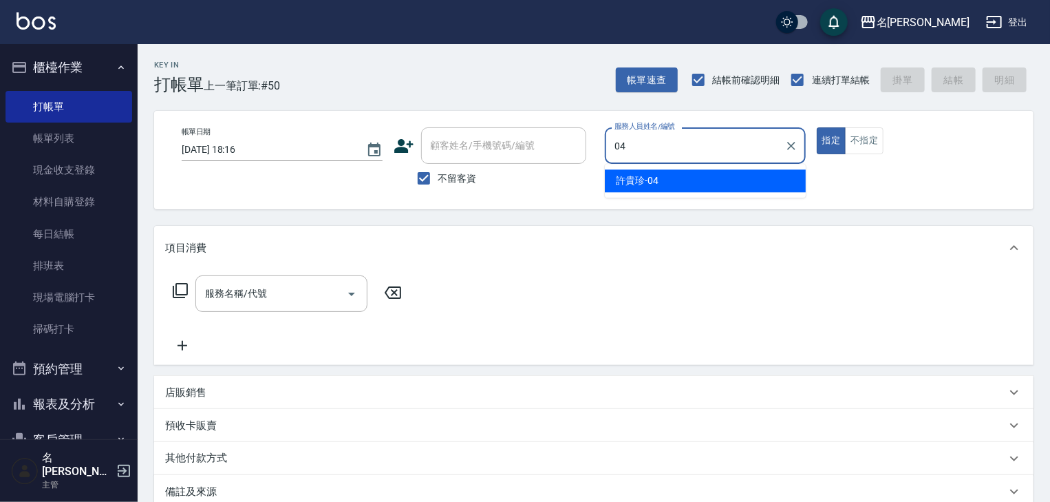
type input "[PERSON_NAME]-04"
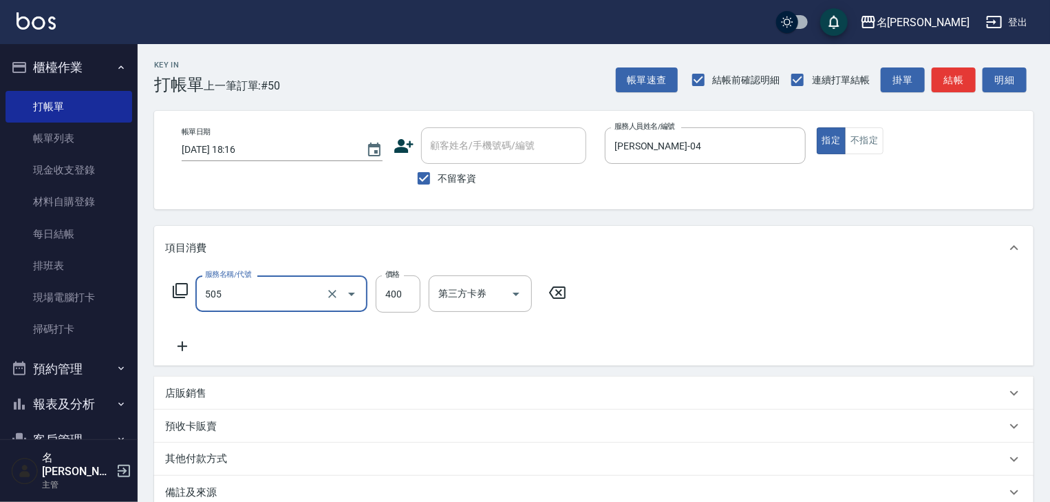
type input "洗髮(505)"
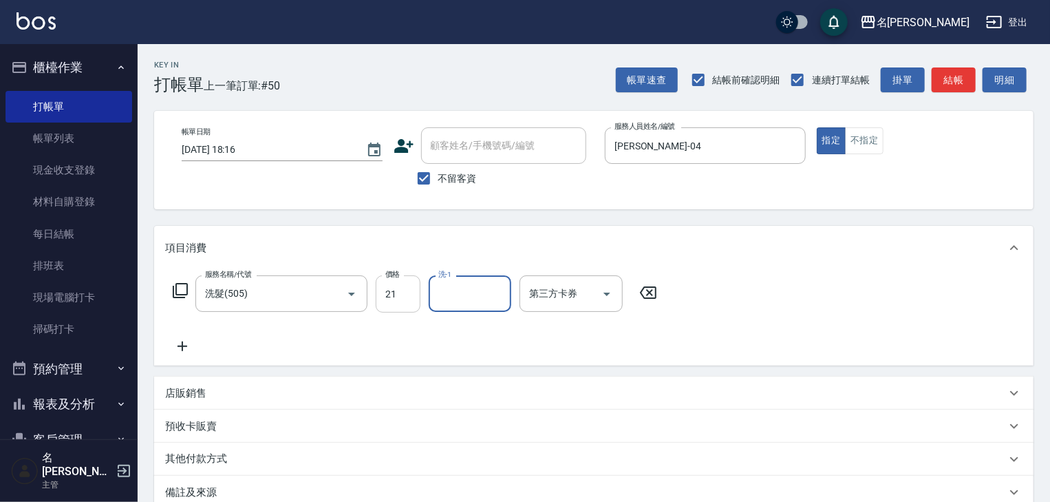
click at [394, 292] on input "21" at bounding box center [398, 293] width 45 height 37
type input "400"
type input "[PERSON_NAME]-21"
click at [927, 69] on div "帳單速查 結帳前確認明細 連續打單結帳 掛單 結帳 明細" at bounding box center [825, 79] width 418 height 29
click at [944, 76] on button "結帳" at bounding box center [954, 79] width 44 height 25
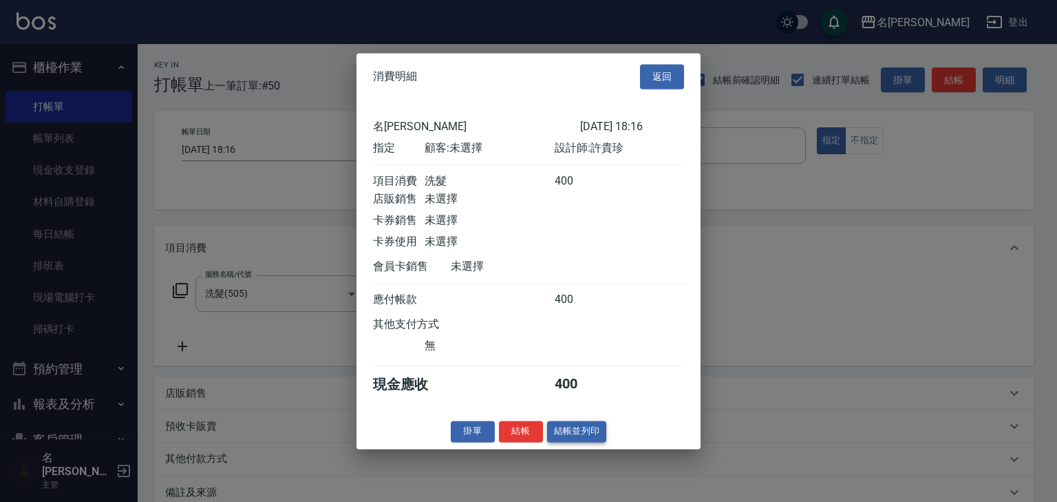
click at [573, 438] on button "結帳並列印" at bounding box center [577, 430] width 60 height 21
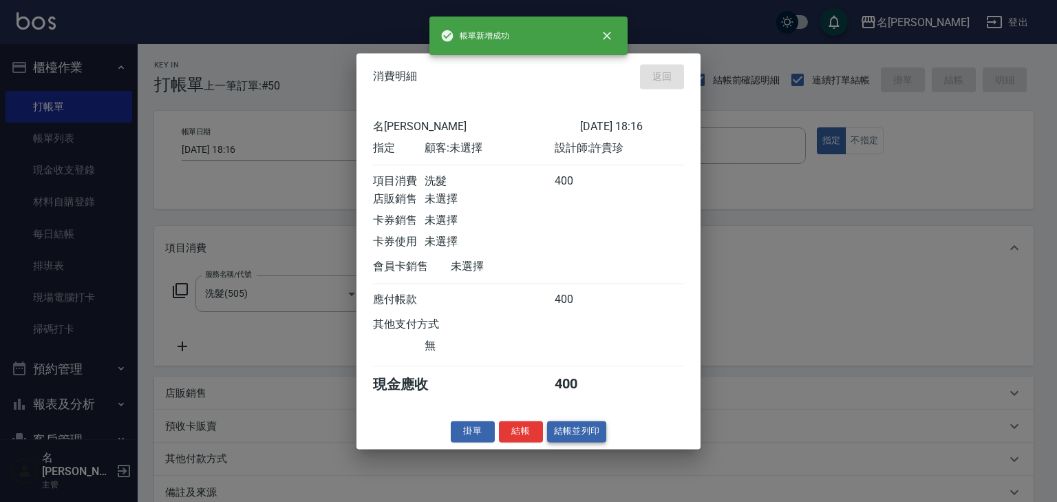
type input "[DATE] 18:18"
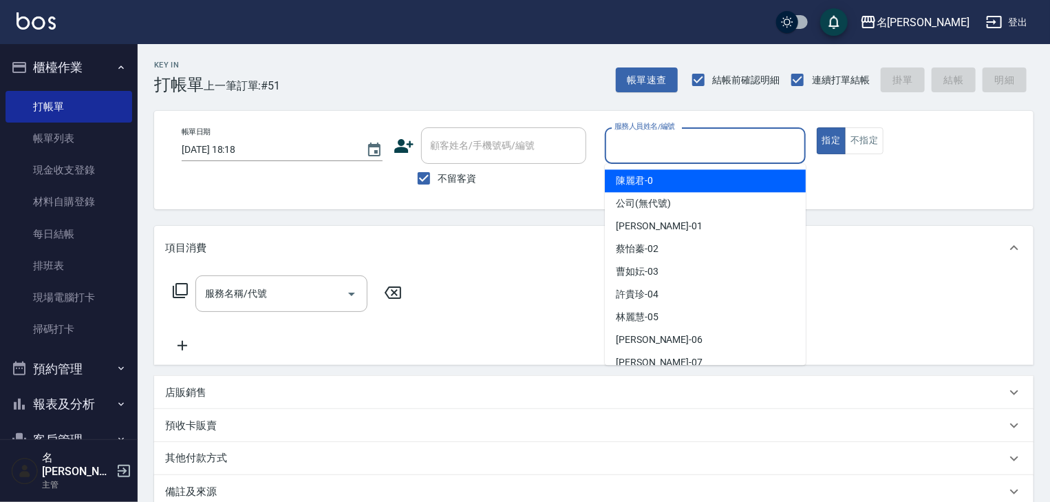
click at [704, 140] on input "服務人員姓名/編號" at bounding box center [705, 145] width 189 height 24
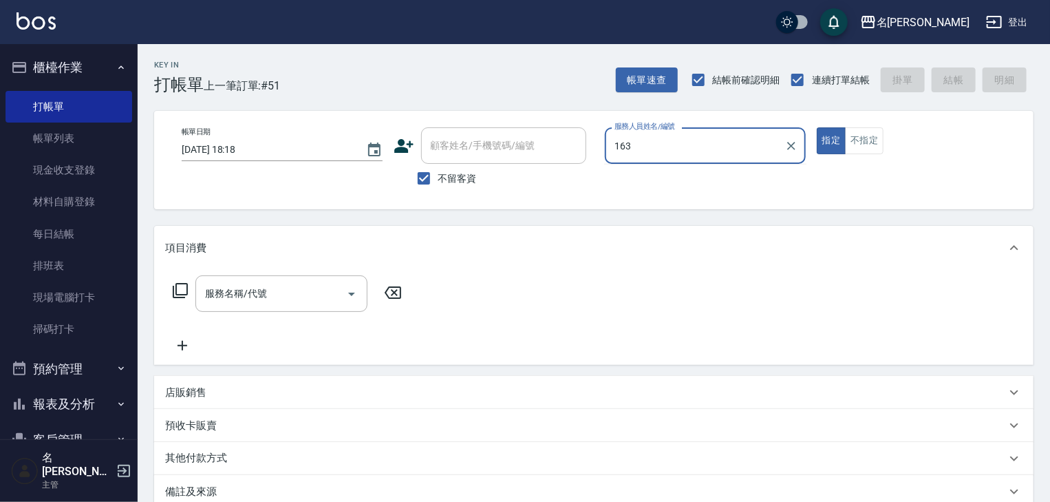
type input "163"
click at [817, 127] on button "指定" at bounding box center [832, 140] width 30 height 27
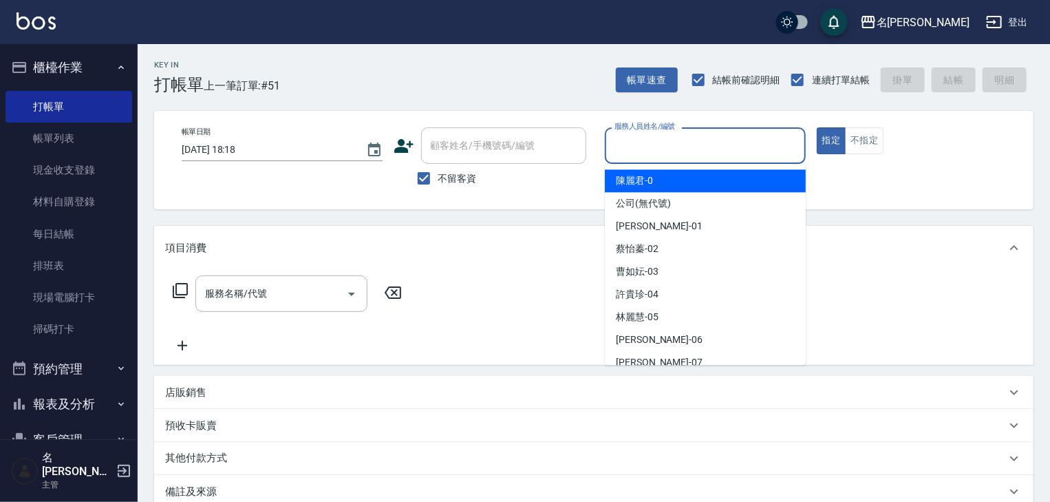
click at [743, 150] on input "服務人員姓名/編號" at bounding box center [705, 145] width 189 height 24
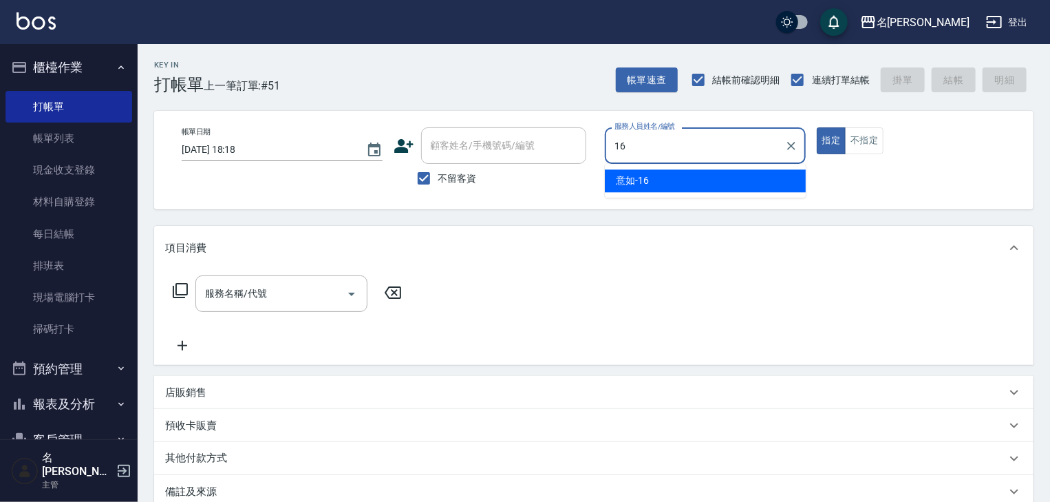
type input "意如-16"
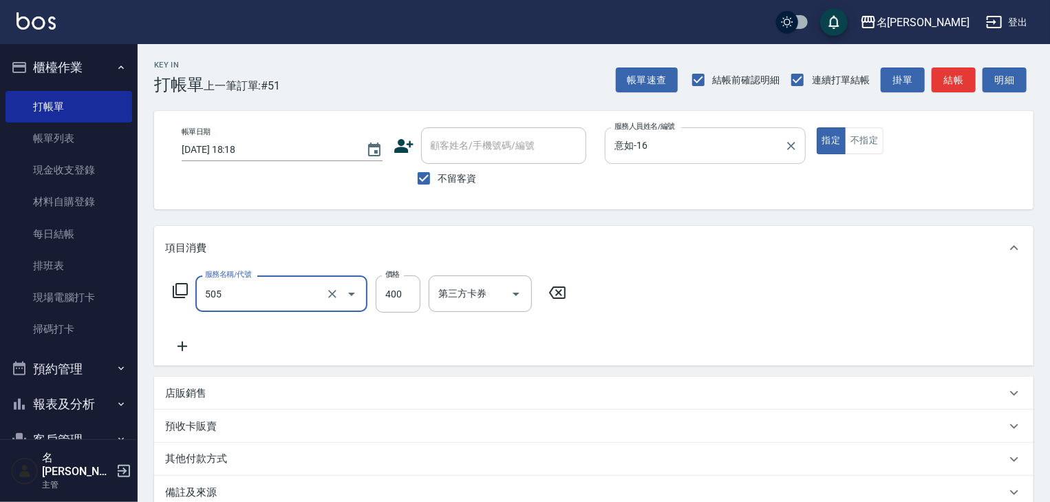
type input "洗髮(505)"
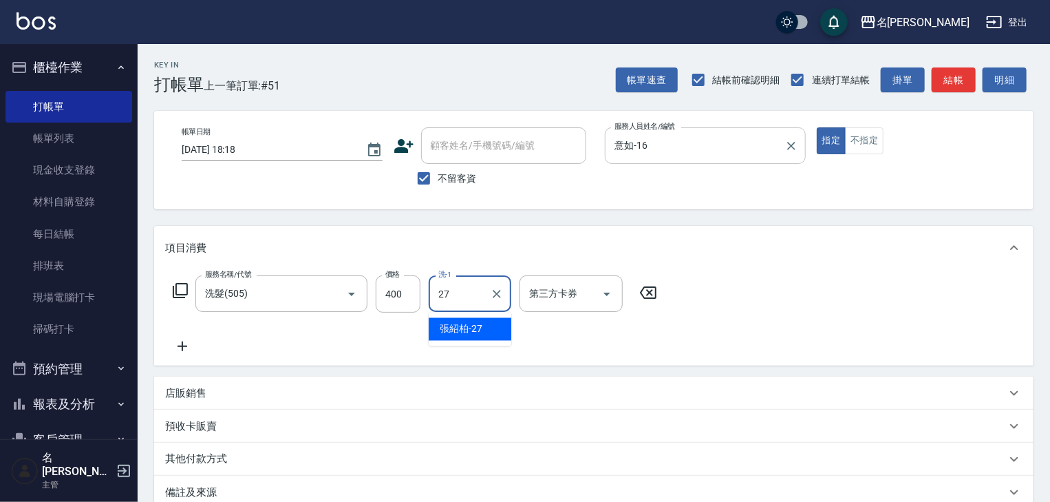
type input "張紹柏-27"
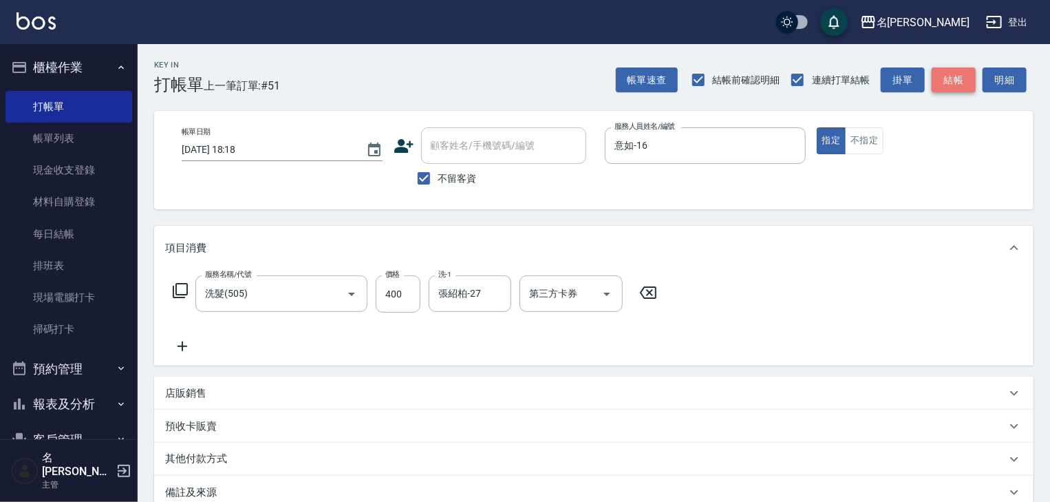
click at [952, 77] on button "結帳" at bounding box center [954, 79] width 44 height 25
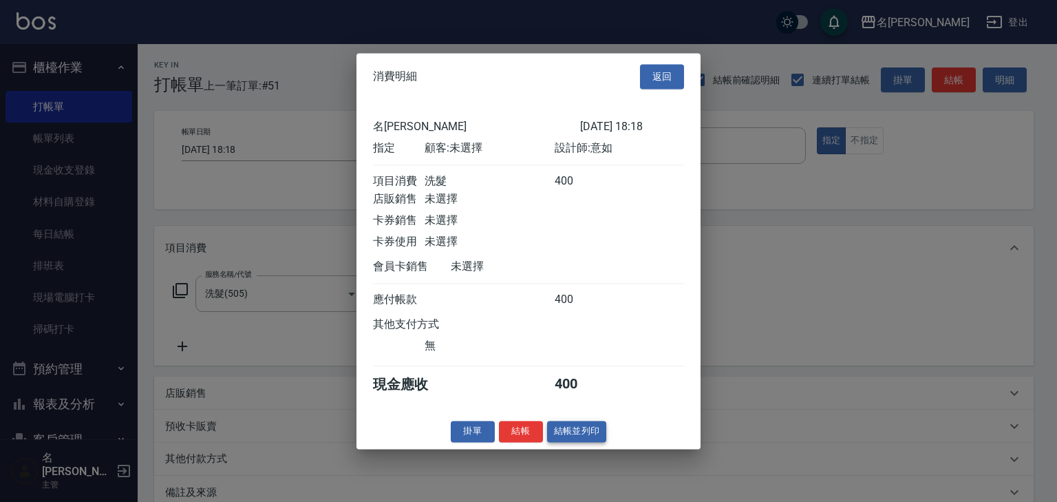
click at [580, 434] on button "結帳並列印" at bounding box center [577, 430] width 60 height 21
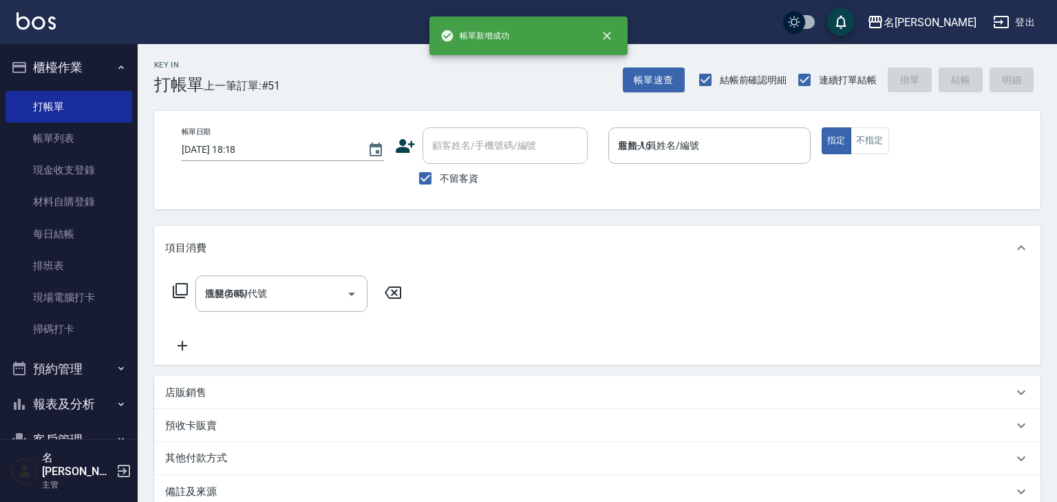
type input "[DATE] 18:36"
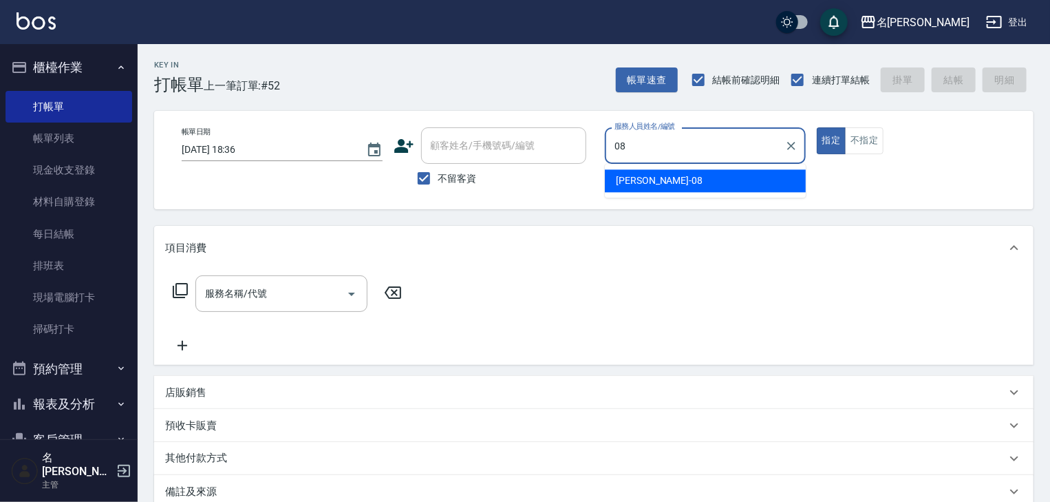
type input "[PERSON_NAME]-08"
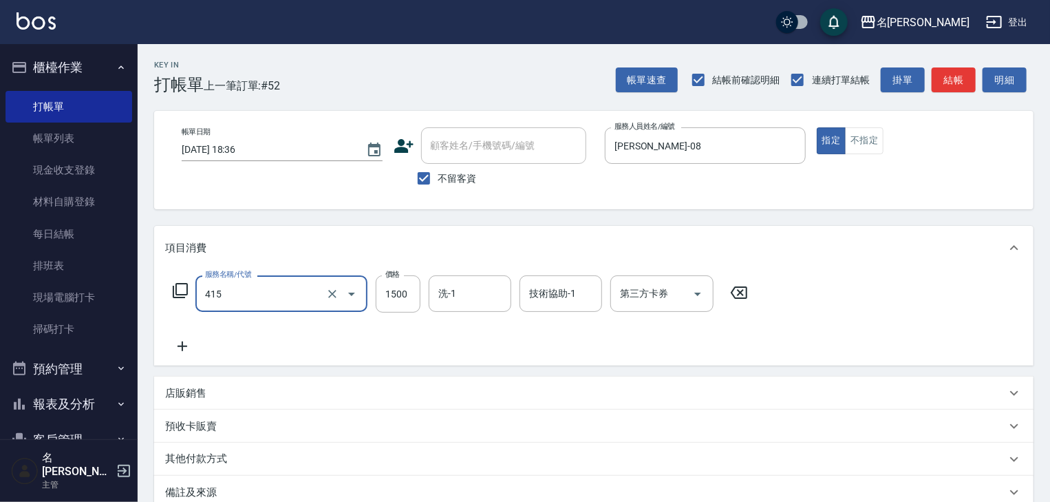
type input "染髮1500↑(415)"
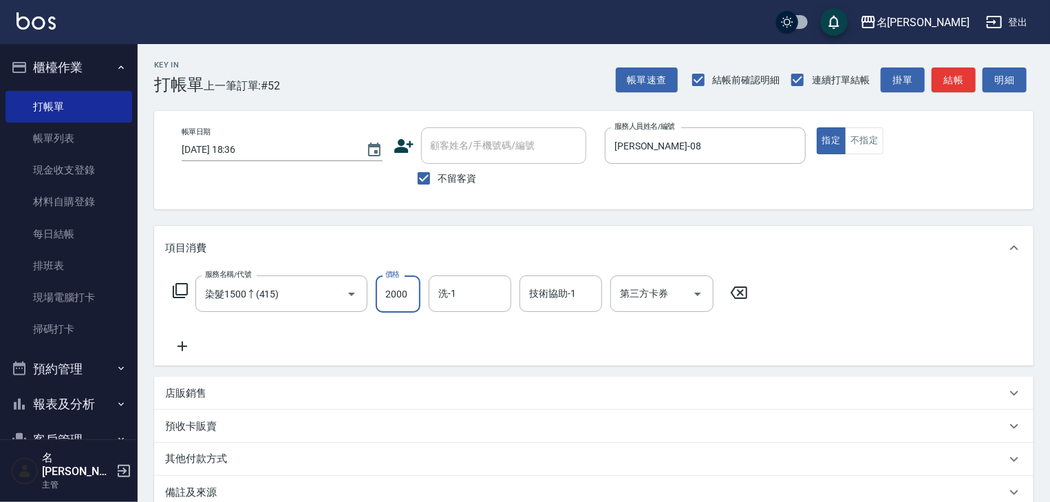
type input "2000"
click at [960, 88] on button "結帳" at bounding box center [954, 79] width 44 height 25
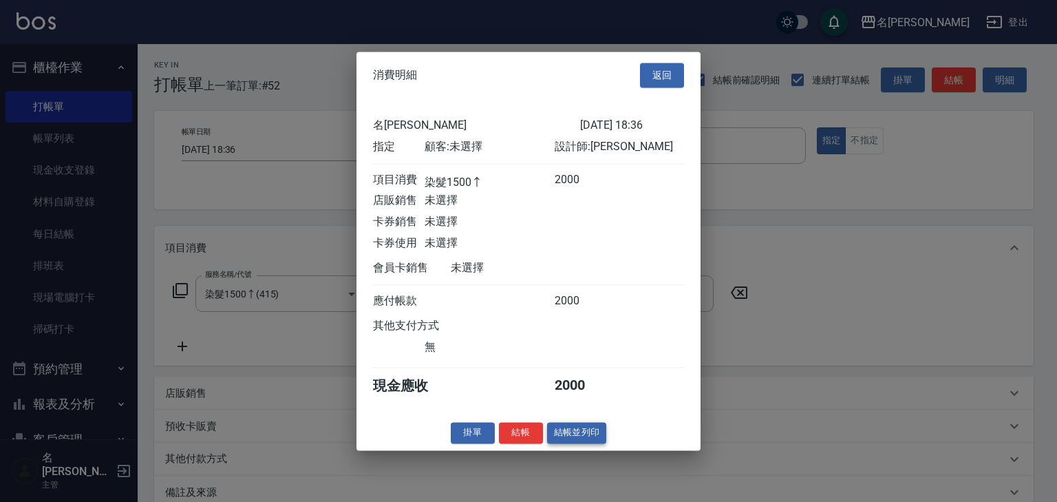
click at [566, 442] on button "結帳並列印" at bounding box center [577, 432] width 60 height 21
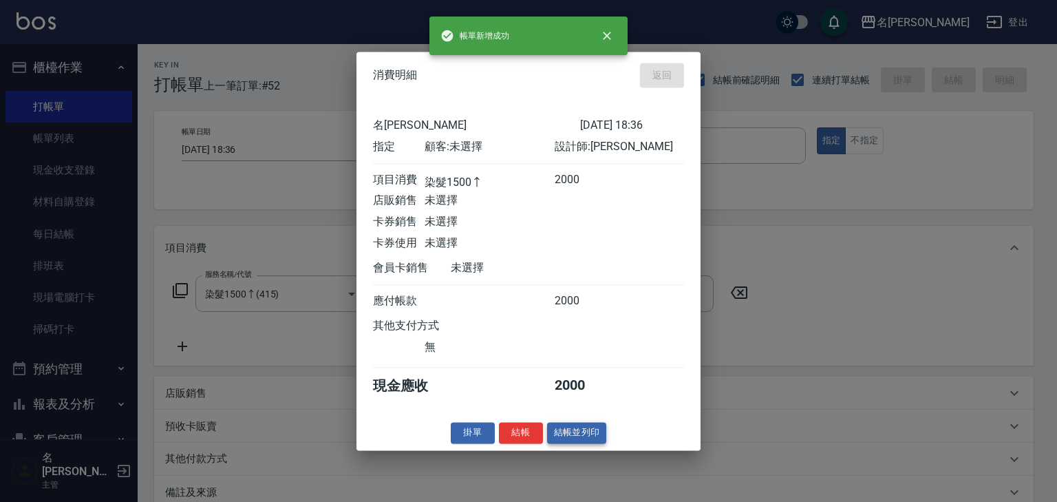
type input "[DATE] 18:37"
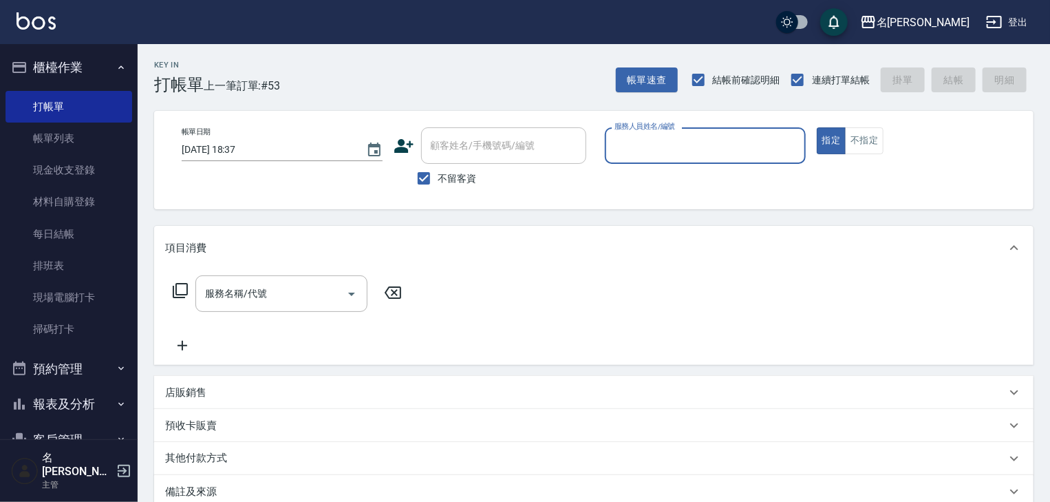
click at [697, 143] on input "服務人員姓名/編號" at bounding box center [705, 145] width 189 height 24
type input "[PERSON_NAME]-06"
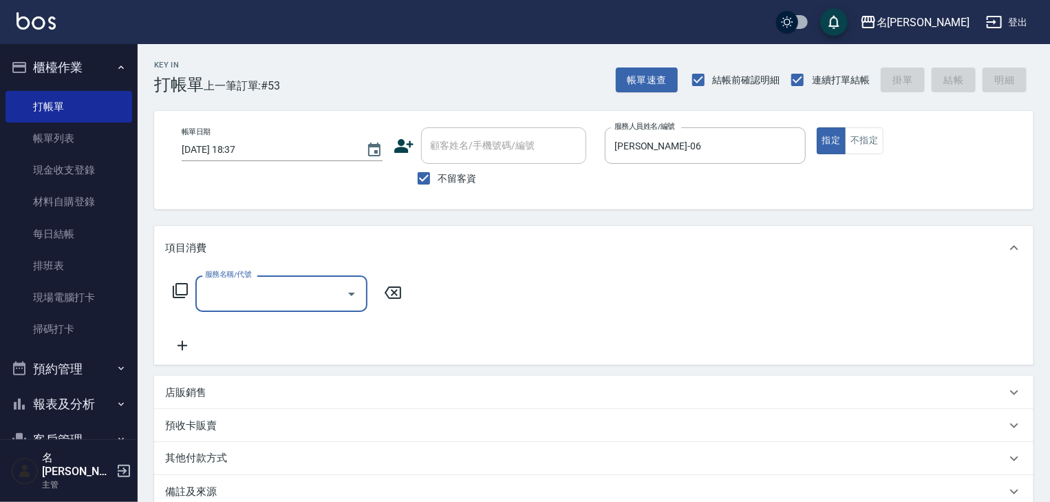
click at [252, 289] on input "服務名稱/代號" at bounding box center [271, 293] width 139 height 24
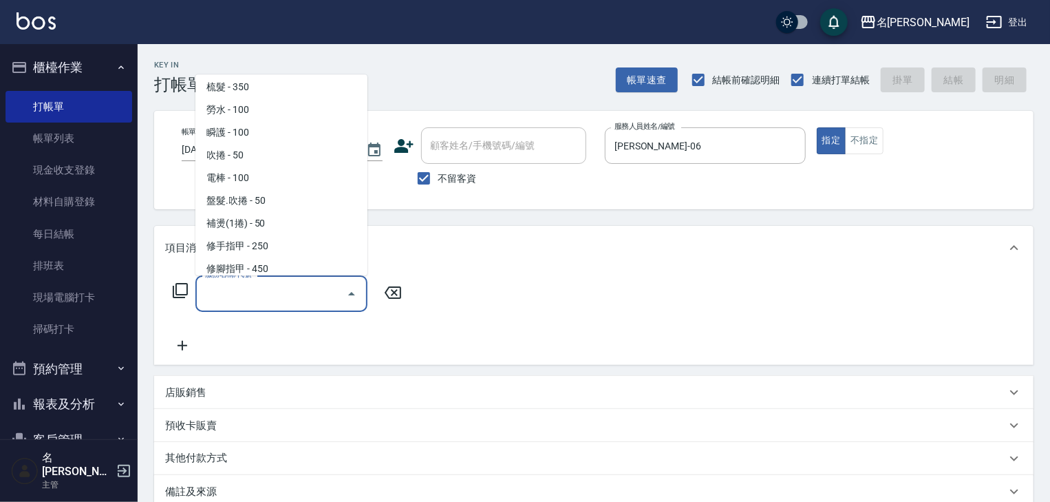
scroll to position [1604, 0]
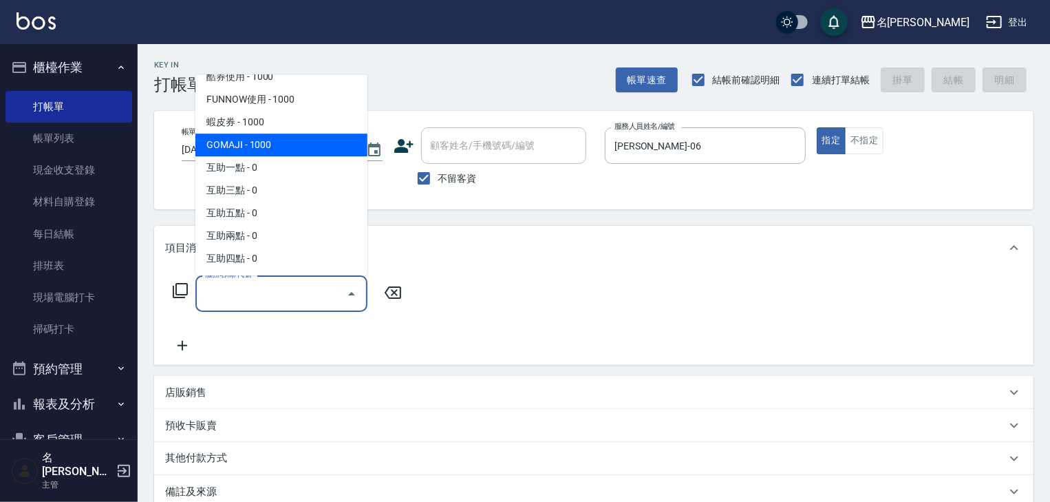
click at [248, 151] on span "GOMAJI - 1000" at bounding box center [281, 145] width 172 height 23
type input "GOMAJI(999)"
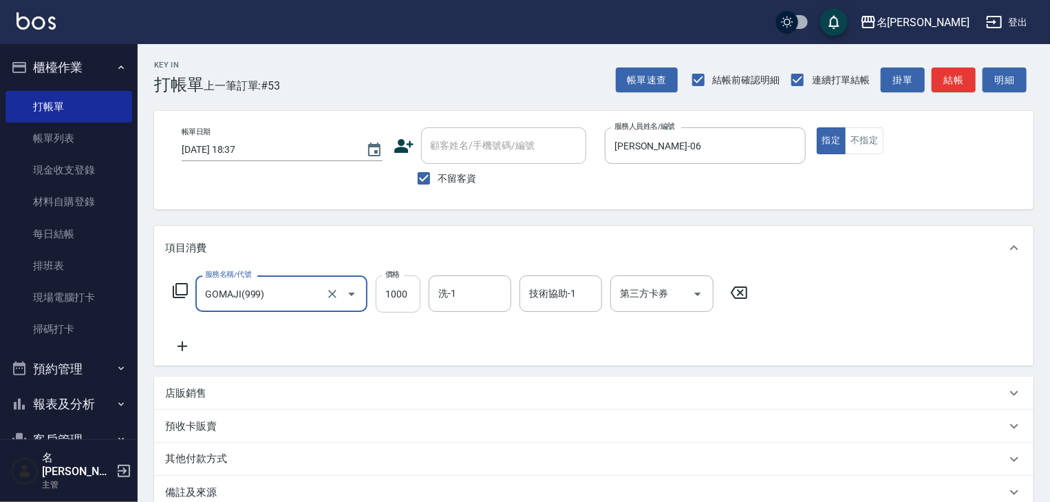
click at [391, 306] on input "1000" at bounding box center [398, 293] width 45 height 37
type input "449"
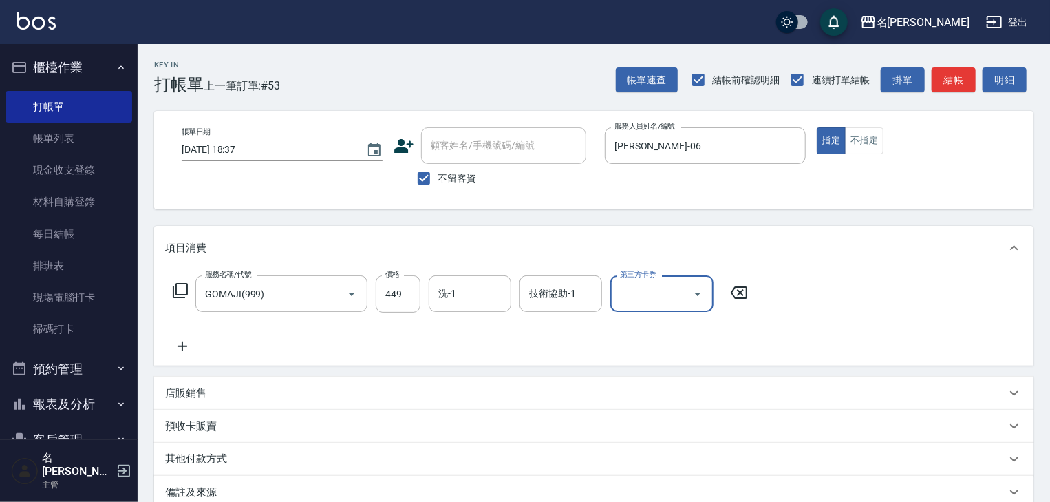
click at [651, 286] on input "第三方卡券" at bounding box center [652, 293] width 70 height 24
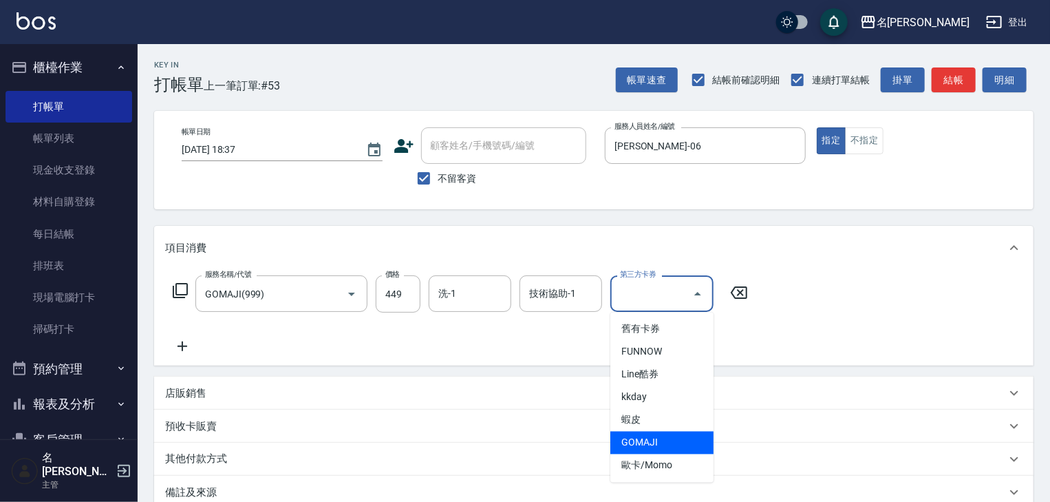
click at [655, 450] on span "GOMAJI" at bounding box center [661, 442] width 103 height 23
type input "GOMAJI"
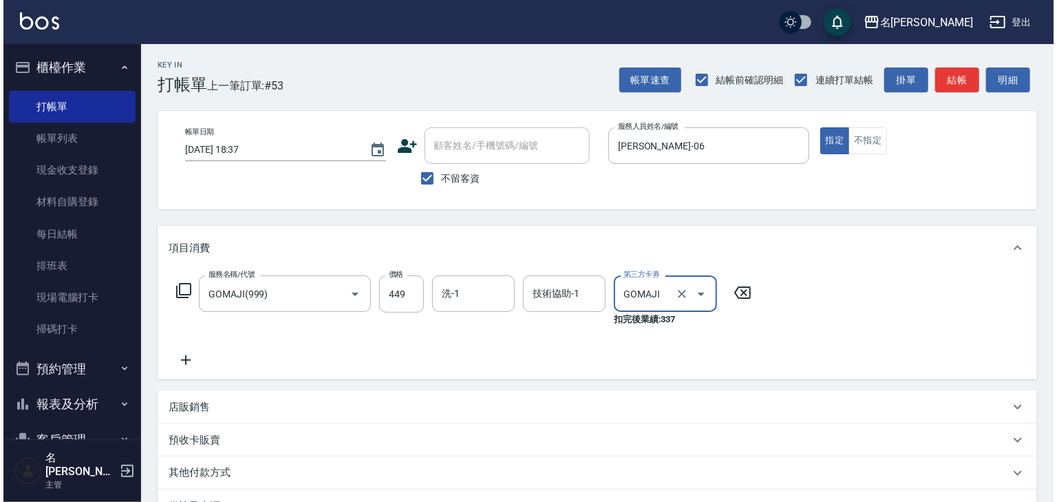
scroll to position [175, 0]
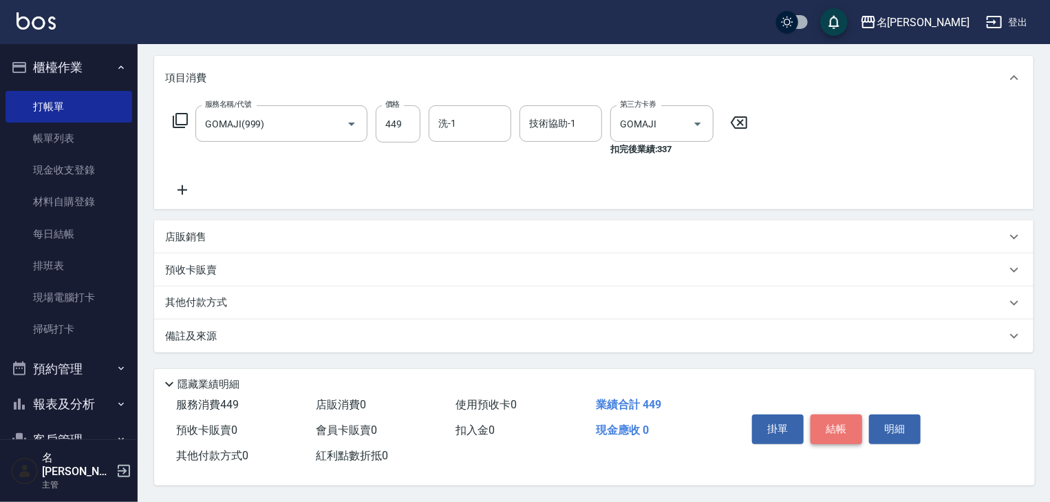
click at [853, 432] on button "結帳" at bounding box center [837, 428] width 52 height 29
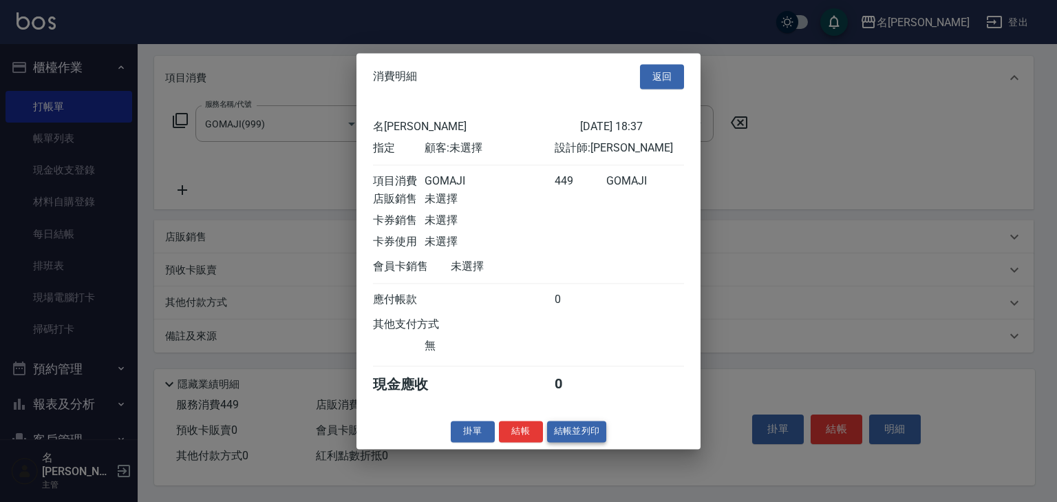
click at [587, 439] on button "結帳並列印" at bounding box center [577, 430] width 60 height 21
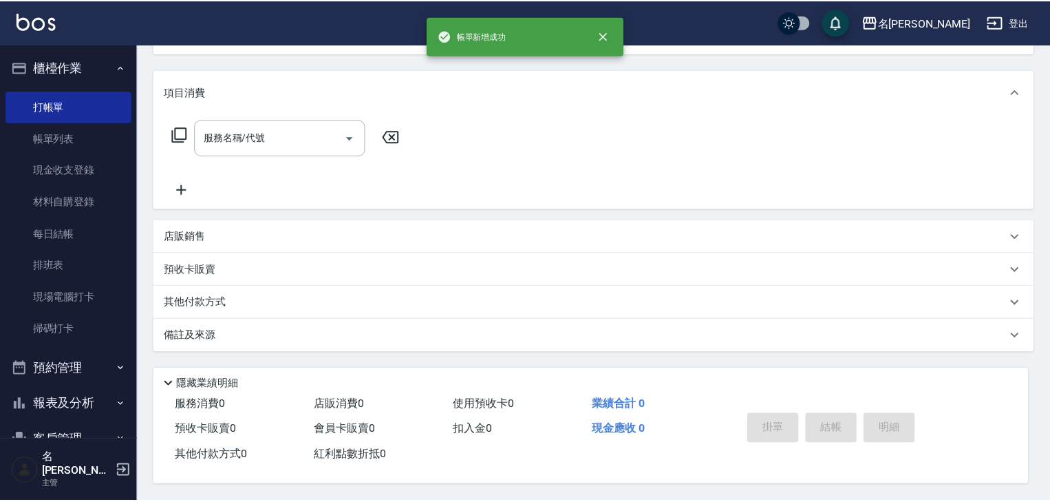
scroll to position [0, 0]
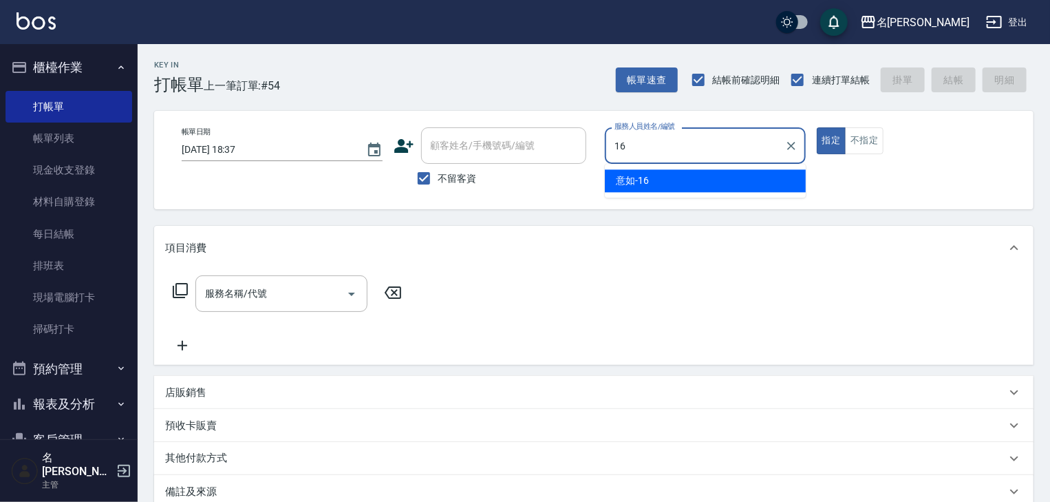
type input "意如-16"
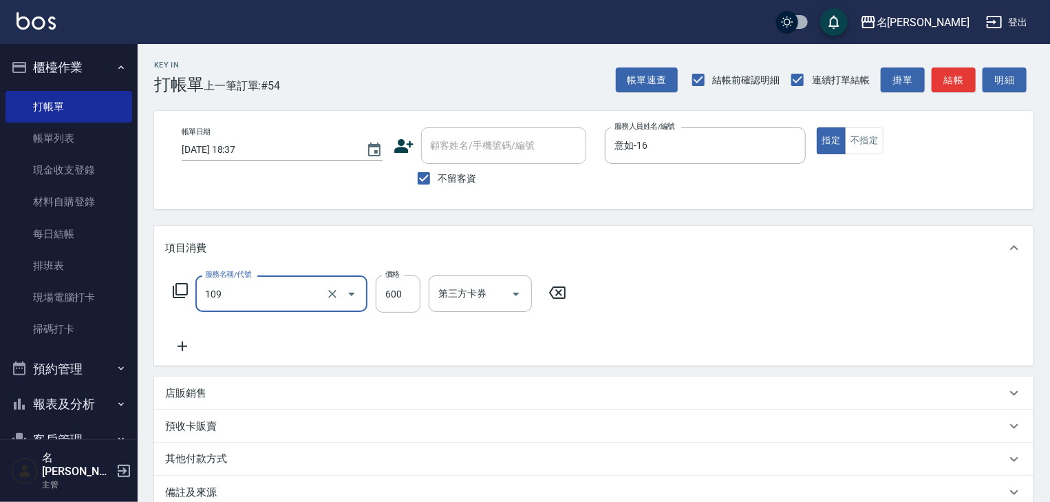
type input "基礎活氧健康洗/何首烏(109)"
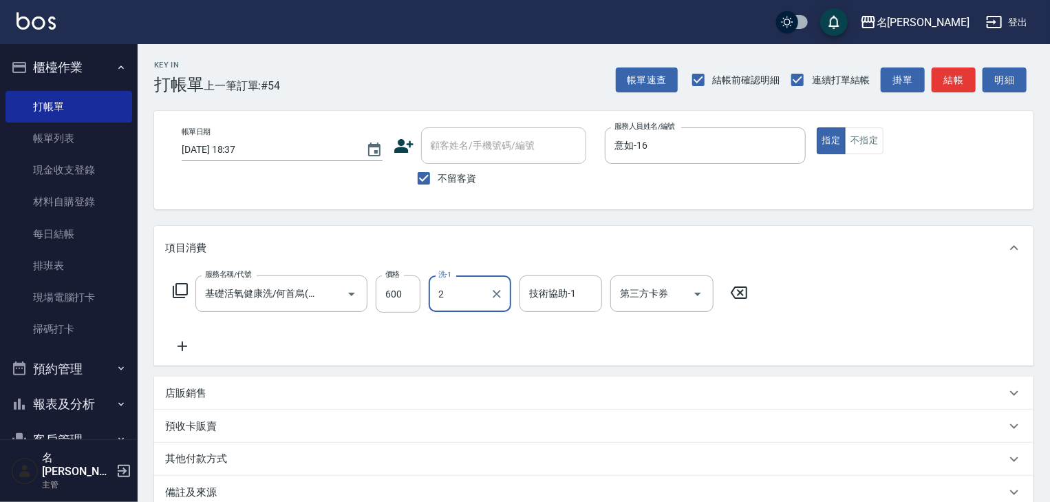
type input "2"
click at [482, 283] on input "洗-1" at bounding box center [470, 293] width 70 height 24
type input "公司(無代號)"
click at [498, 295] on icon "Clear" at bounding box center [497, 294] width 8 height 8
click at [467, 289] on input "洗-1" at bounding box center [470, 293] width 70 height 24
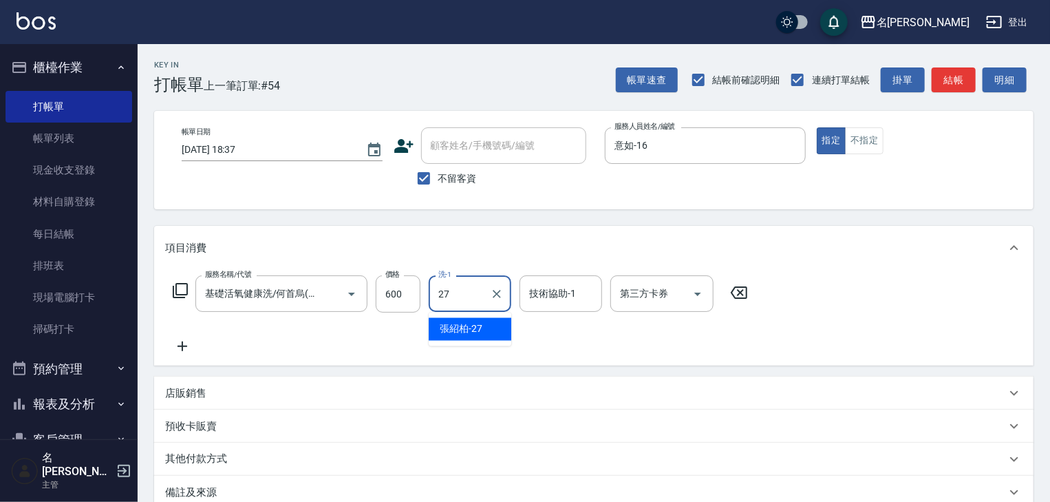
type input "張紹柏-27"
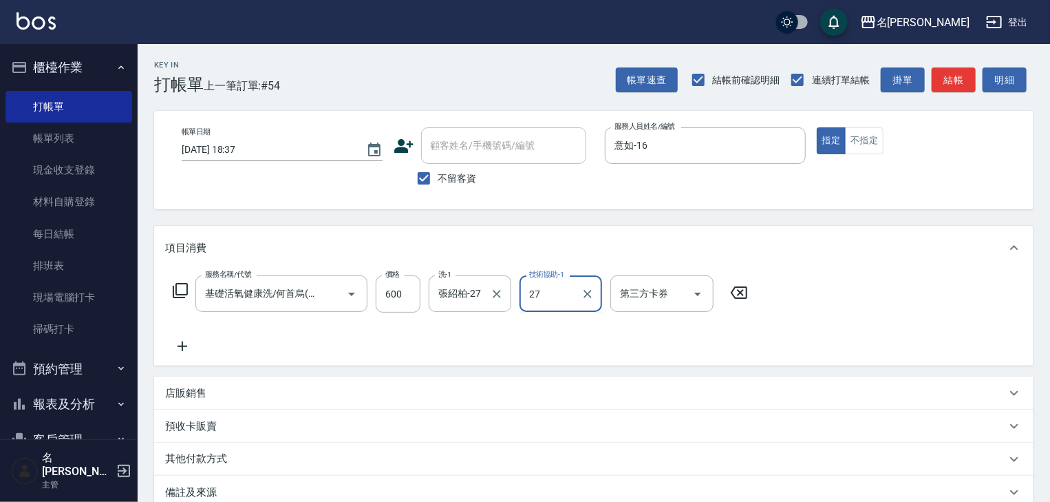
type input "張紹柏-27"
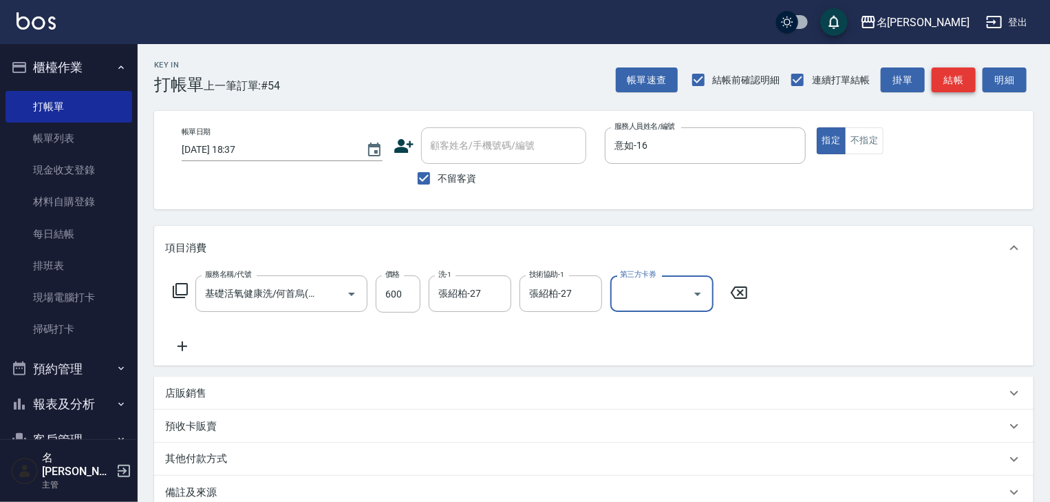
click at [965, 89] on button "結帳" at bounding box center [954, 79] width 44 height 25
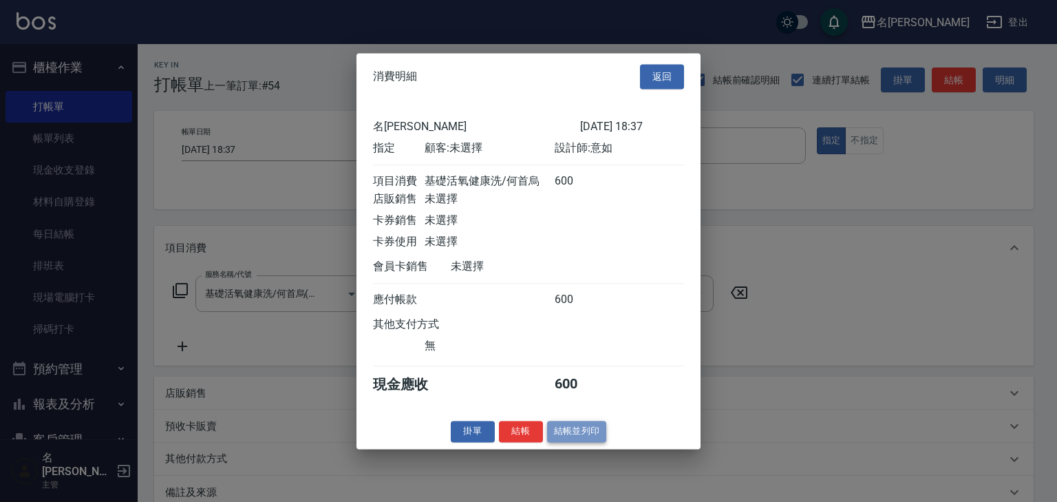
click at [587, 438] on button "結帳並列印" at bounding box center [577, 430] width 60 height 21
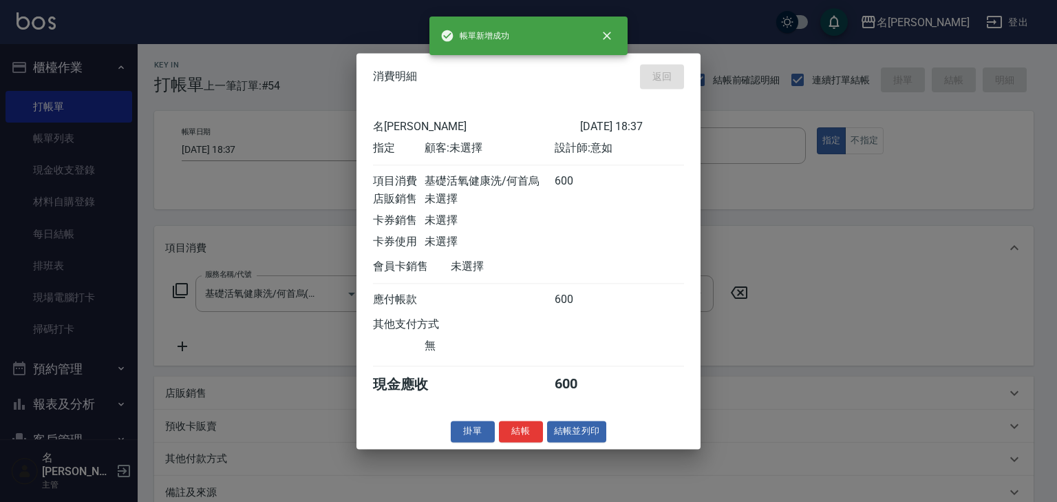
type input "[DATE] 18:38"
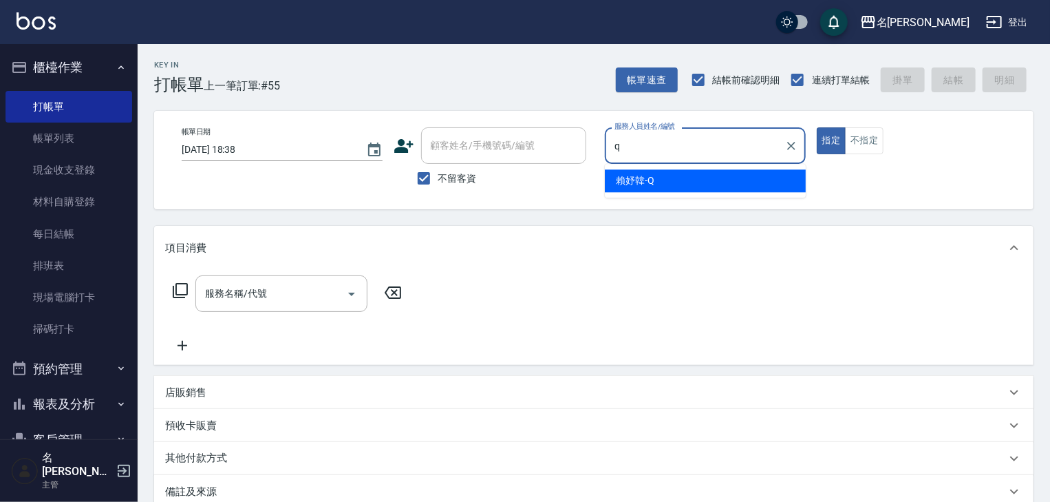
type input "[PERSON_NAME]"
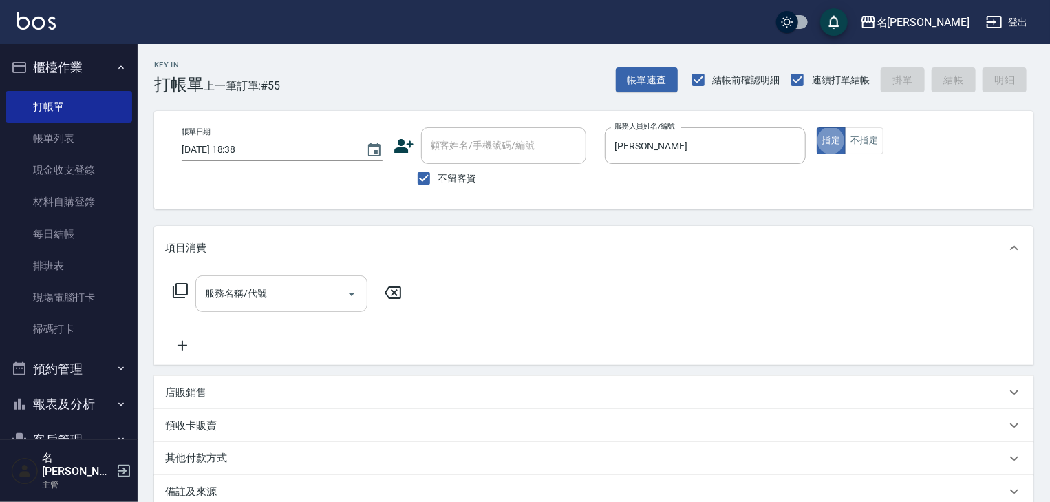
click at [325, 299] on input "服務名稱/代號" at bounding box center [271, 293] width 139 height 24
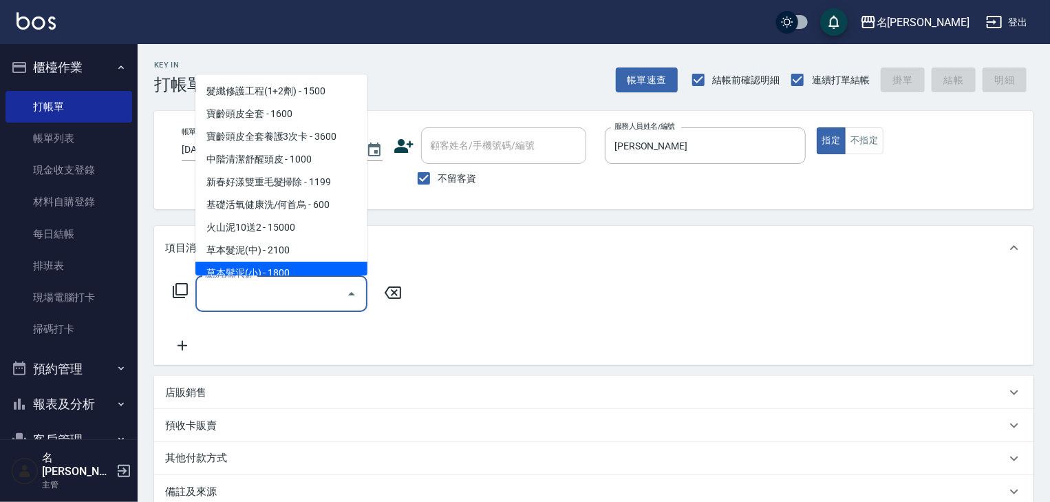
click at [182, 286] on icon at bounding box center [180, 290] width 17 height 17
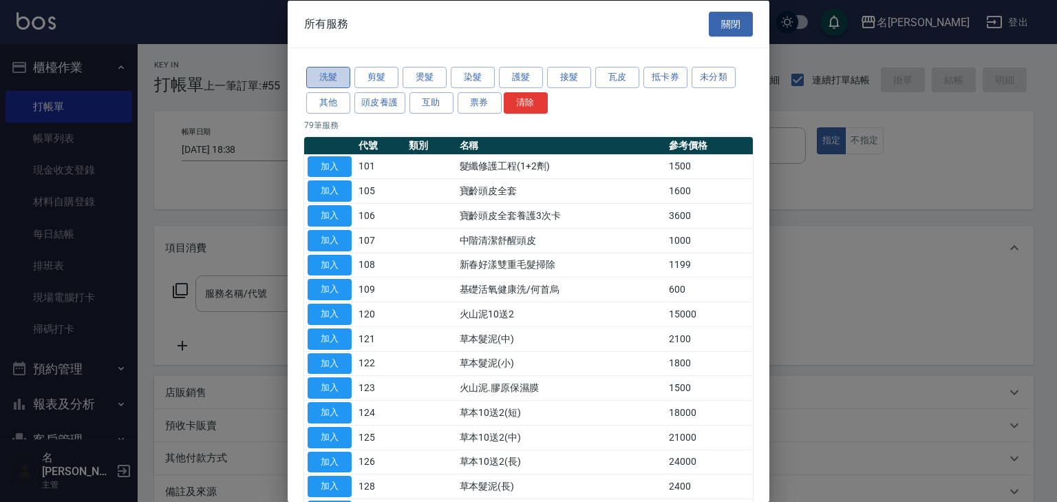
click at [328, 76] on button "洗髮" at bounding box center [328, 77] width 44 height 21
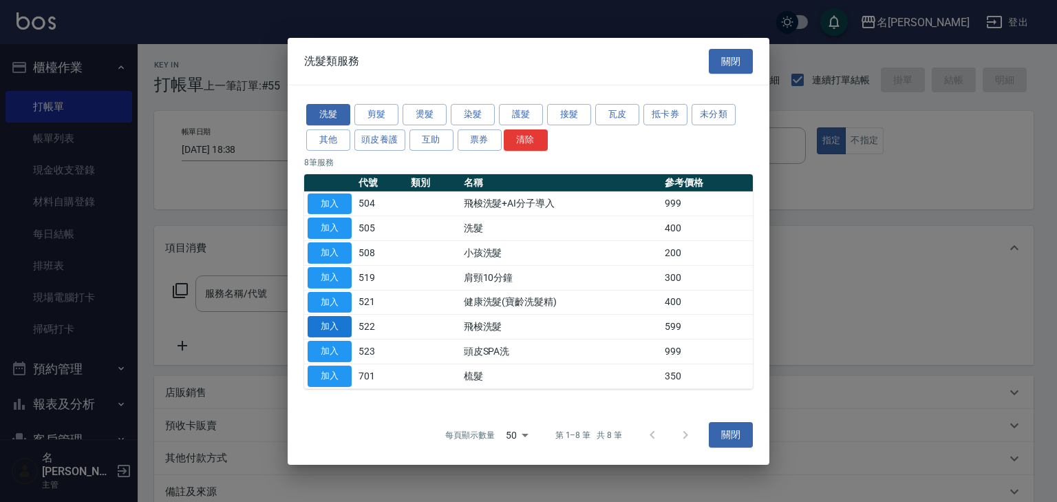
click at [333, 327] on button "加入" at bounding box center [330, 326] width 44 height 21
type input "飛梭洗髮(522)"
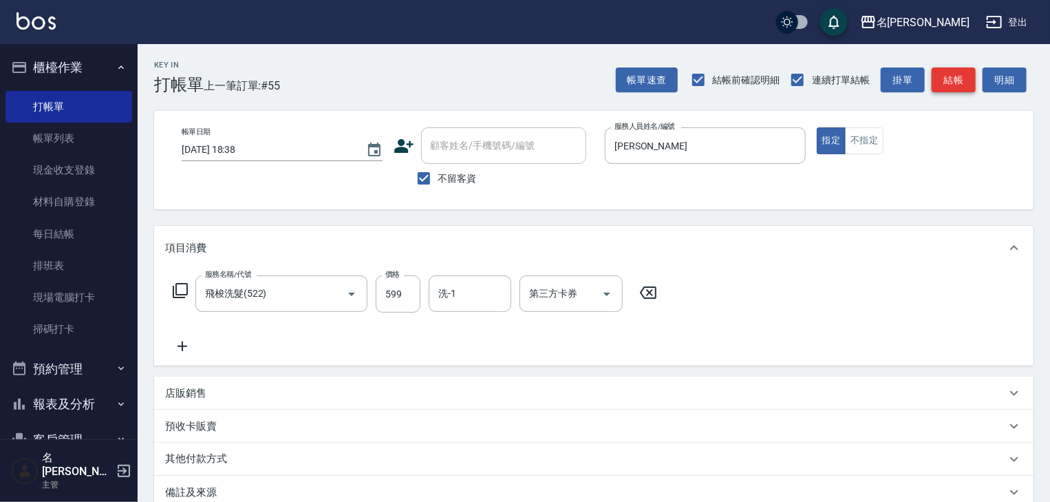
click at [963, 73] on button "結帳" at bounding box center [954, 79] width 44 height 25
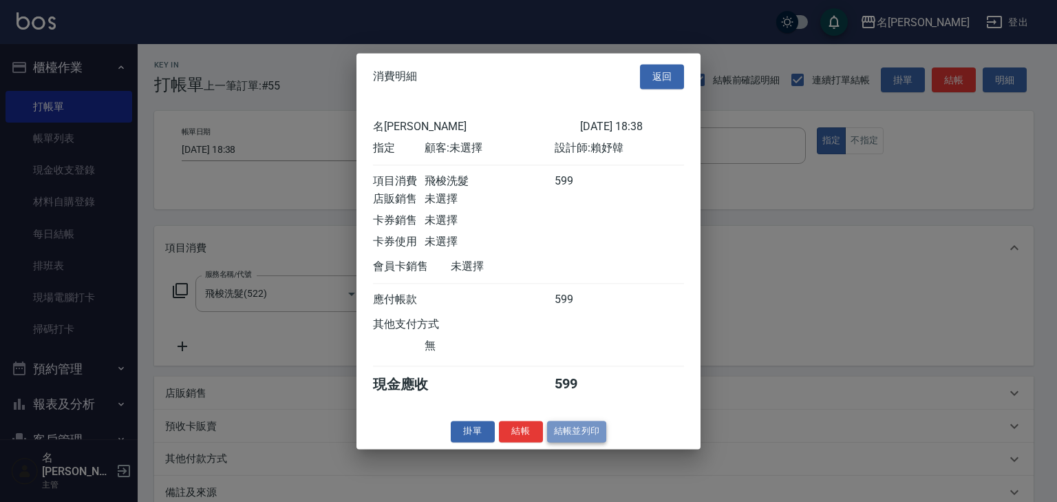
click at [568, 439] on button "結帳並列印" at bounding box center [577, 430] width 60 height 21
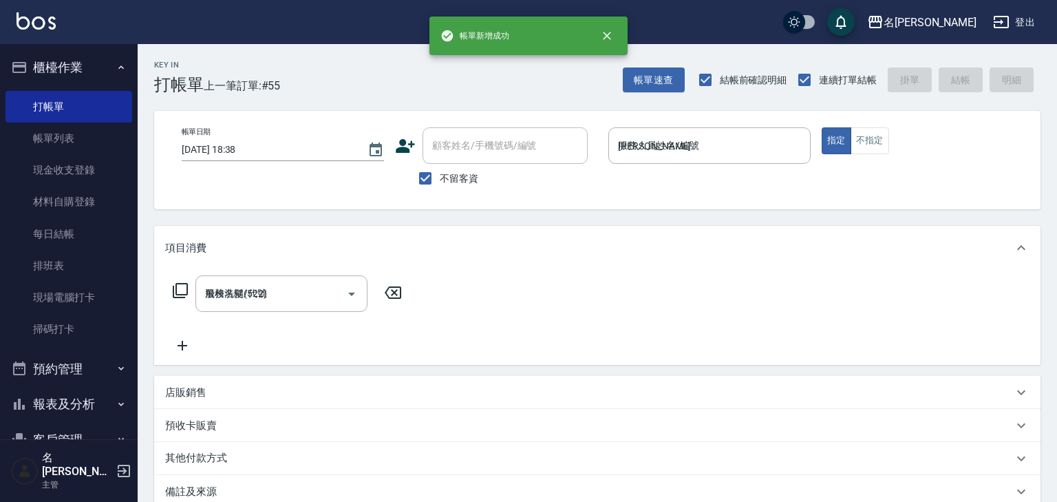
type input "[DATE] 18:48"
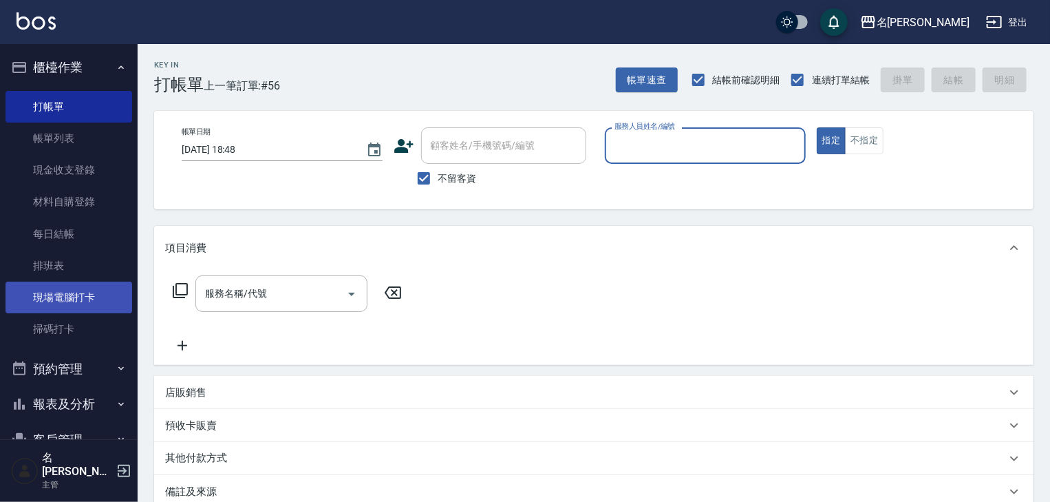
click at [60, 303] on link "現場電腦打卡" at bounding box center [69, 297] width 127 height 32
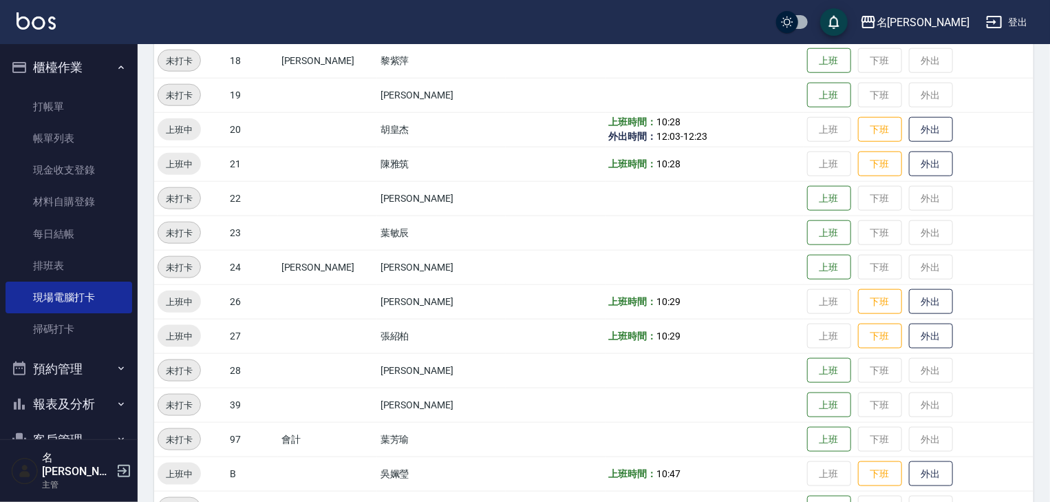
scroll to position [873, 0]
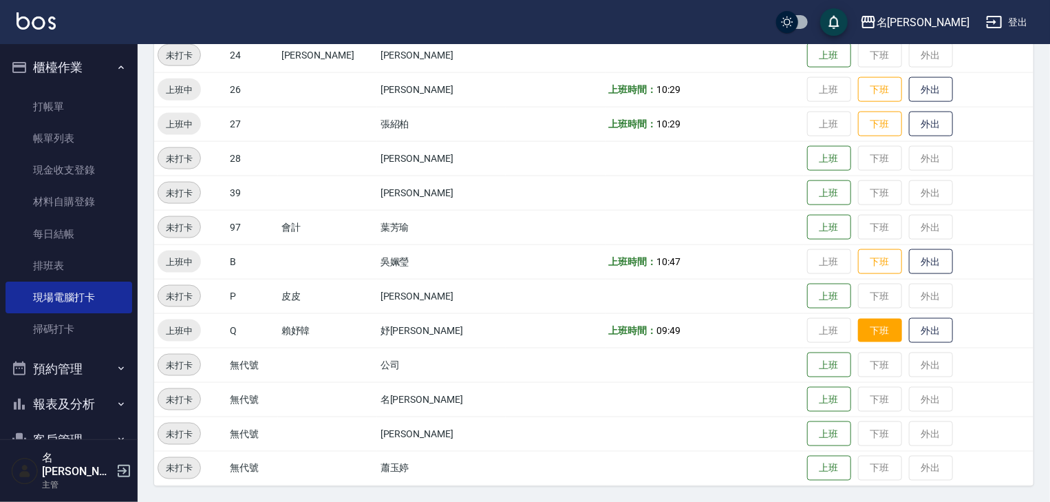
click at [867, 337] on button "下班" at bounding box center [880, 331] width 44 height 24
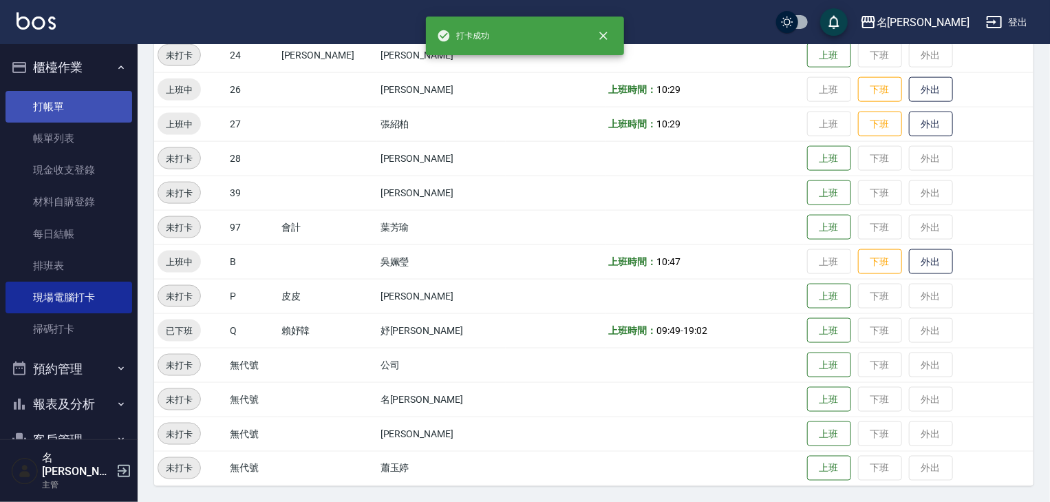
click at [58, 110] on link "打帳單" at bounding box center [69, 107] width 127 height 32
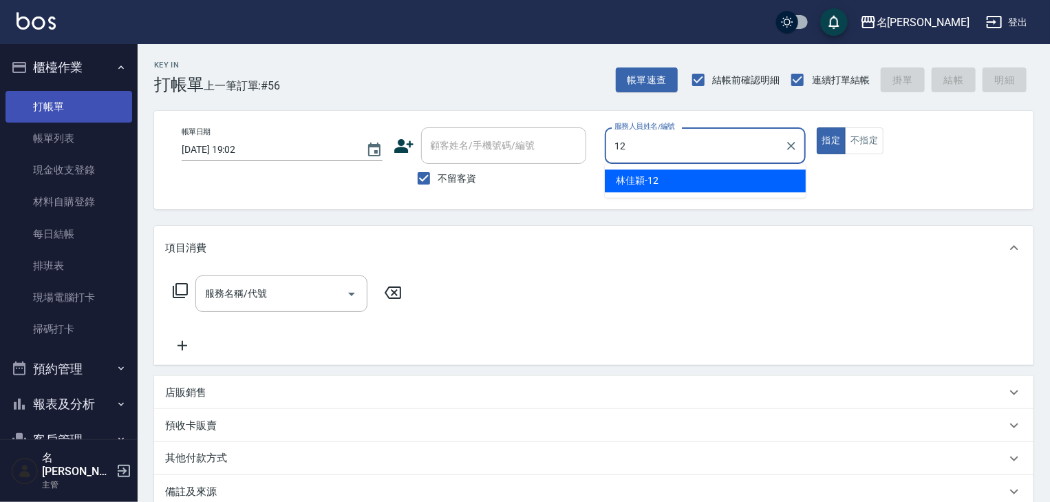
type input "[PERSON_NAME]-12"
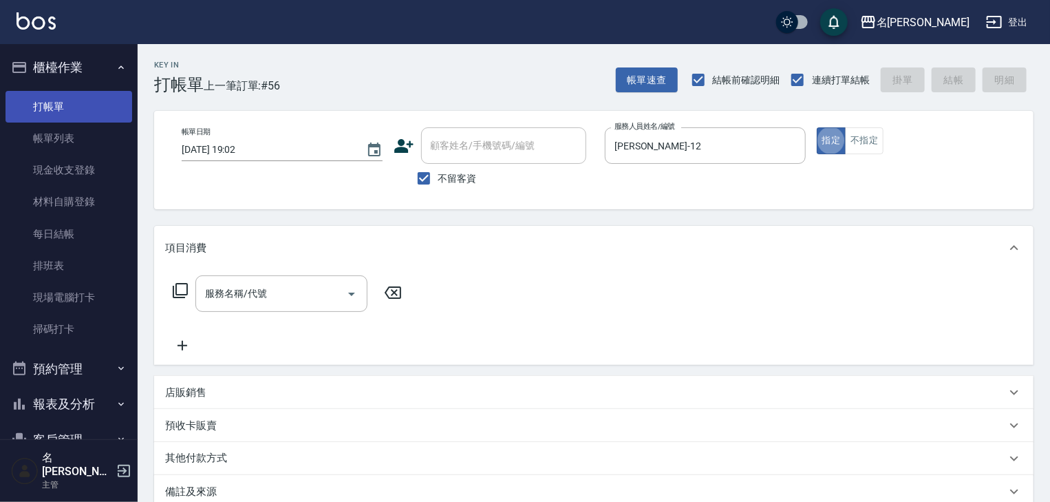
type button "true"
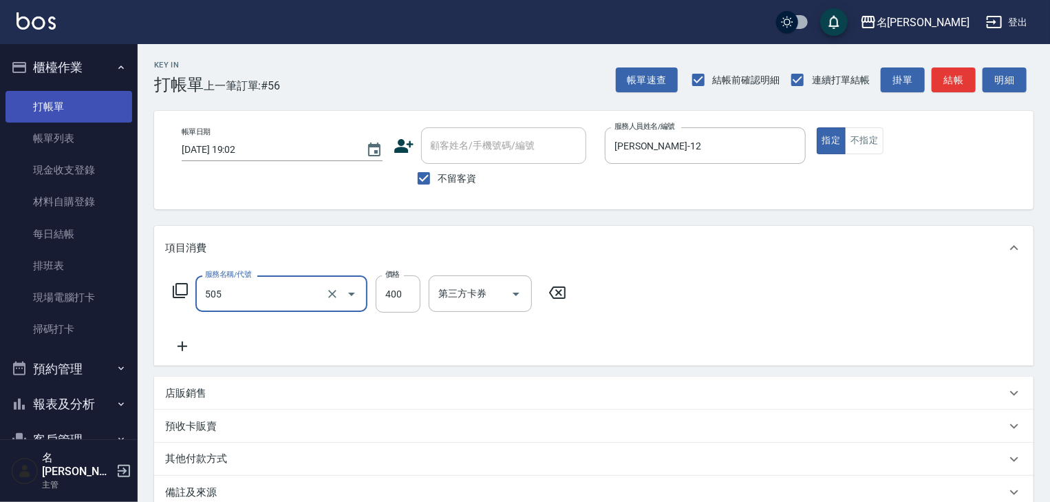
type input "洗髮(505)"
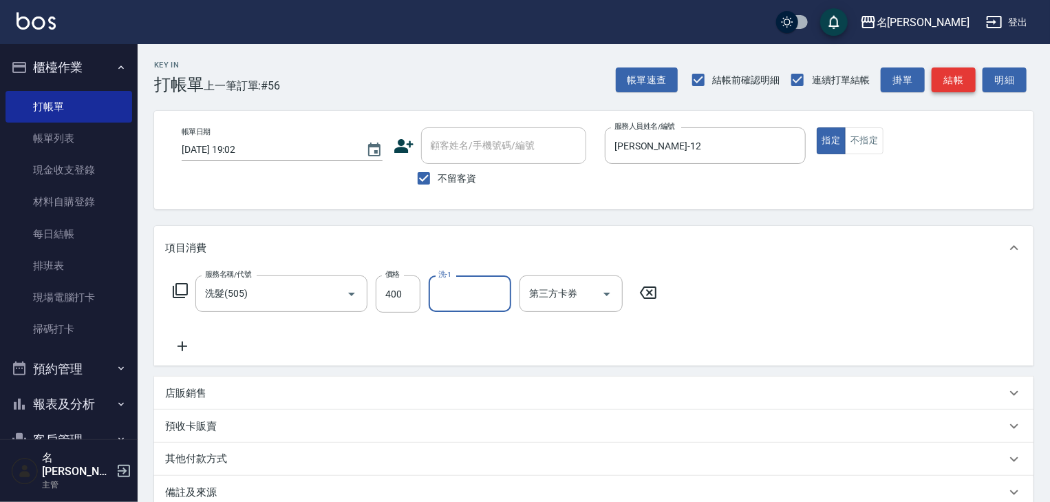
click at [962, 89] on button "結帳" at bounding box center [954, 79] width 44 height 25
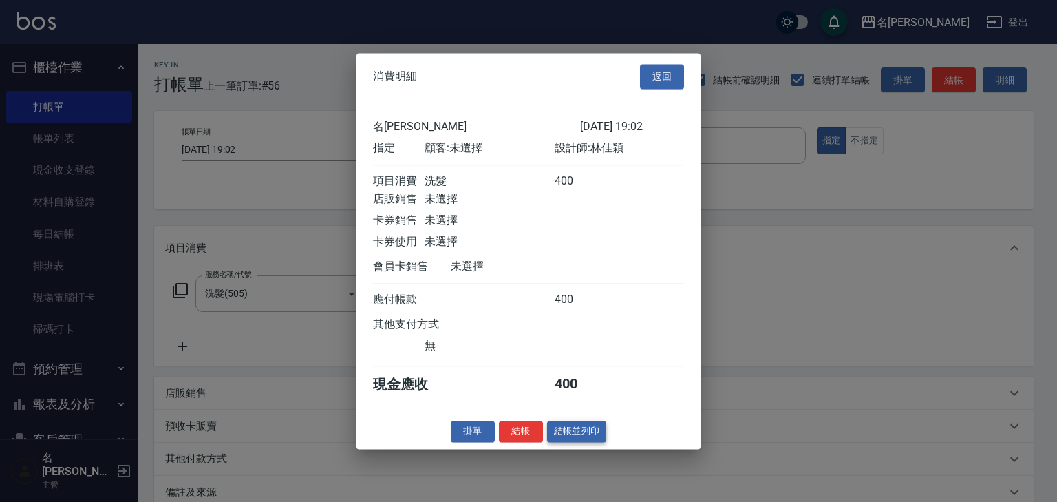
click at [575, 442] on button "結帳並列印" at bounding box center [577, 430] width 60 height 21
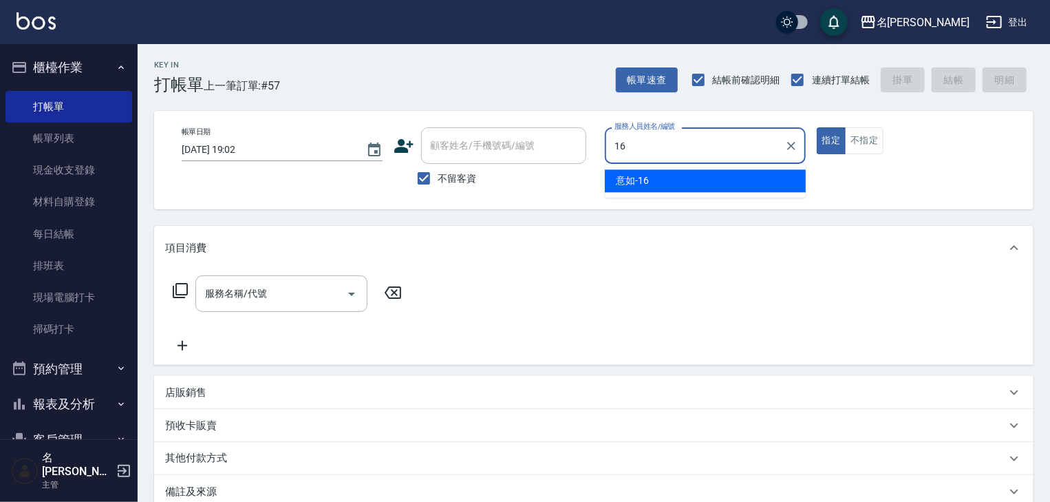
type input "意如-16"
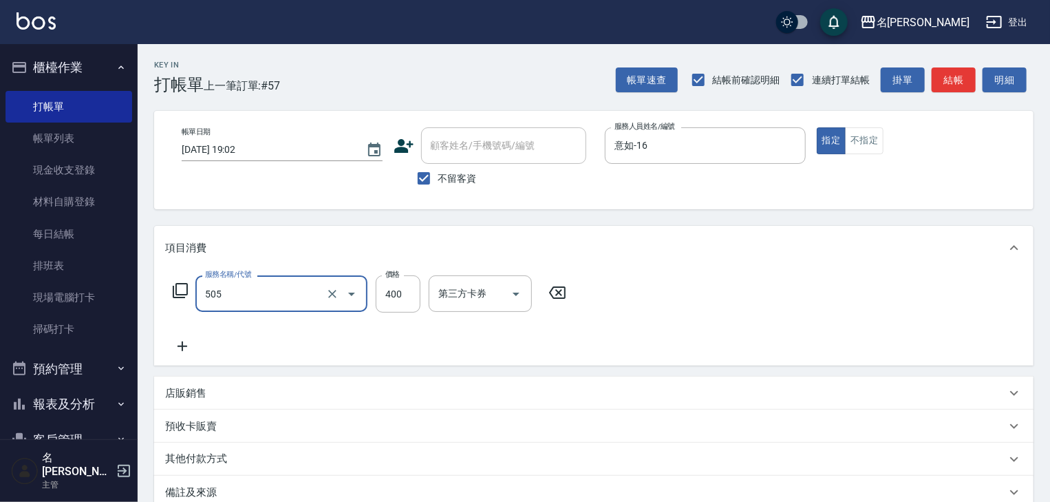
type input "洗髮(505)"
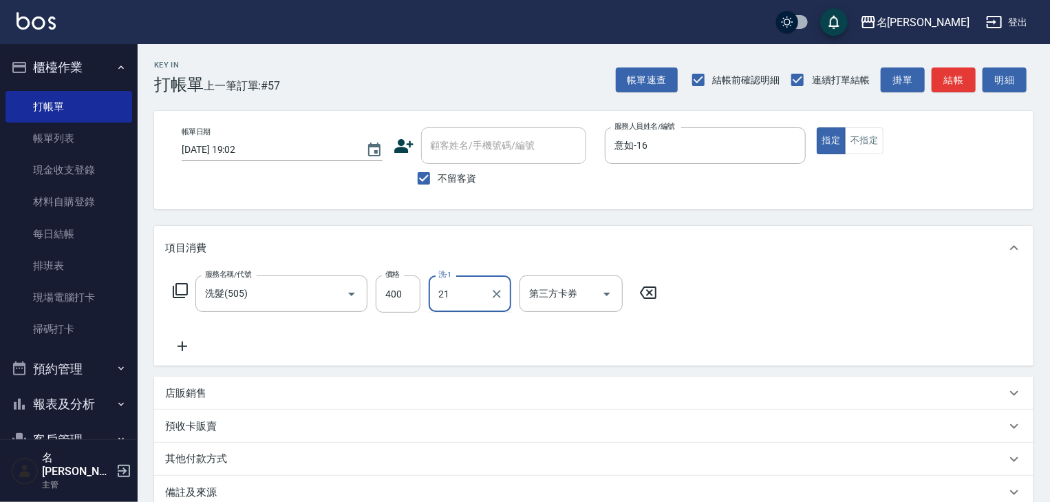
type input "[PERSON_NAME]-21"
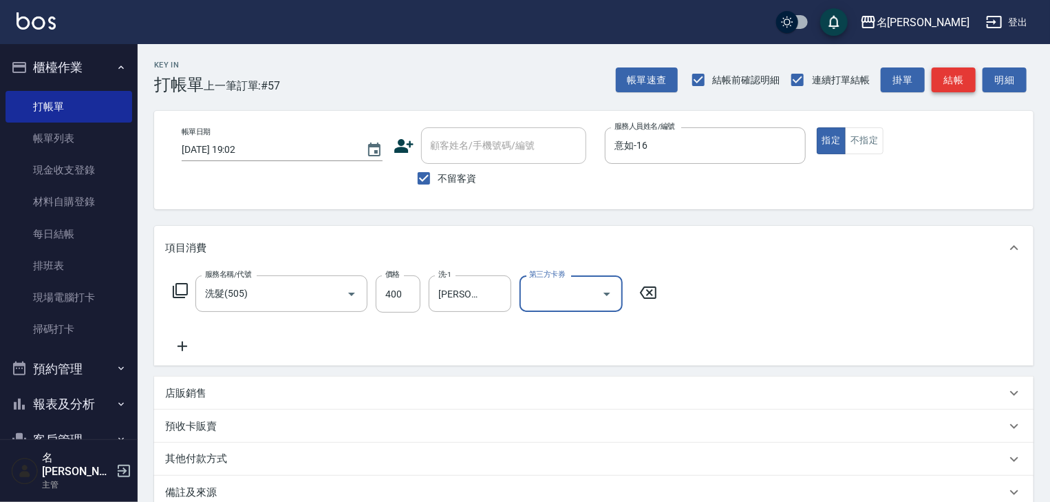
click at [960, 83] on button "結帳" at bounding box center [954, 79] width 44 height 25
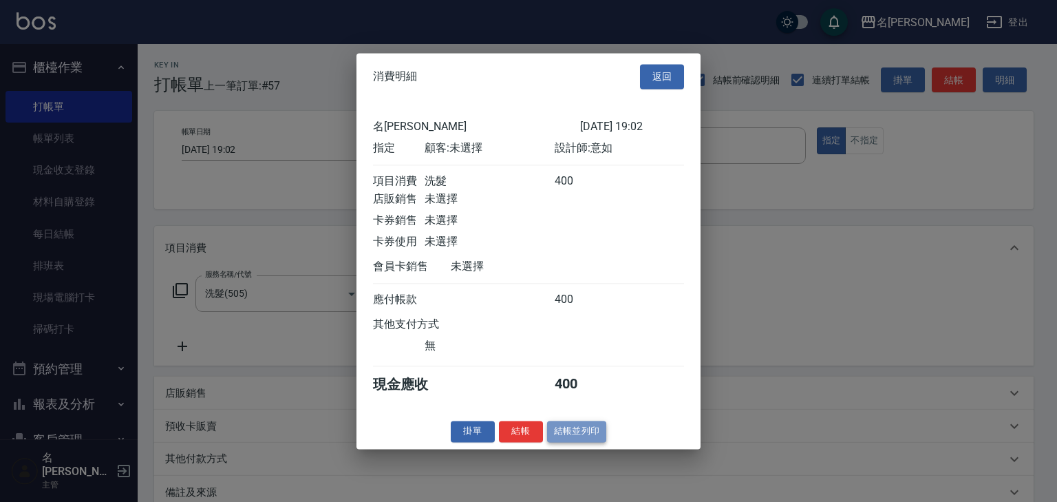
click at [580, 440] on button "結帳並列印" at bounding box center [577, 430] width 60 height 21
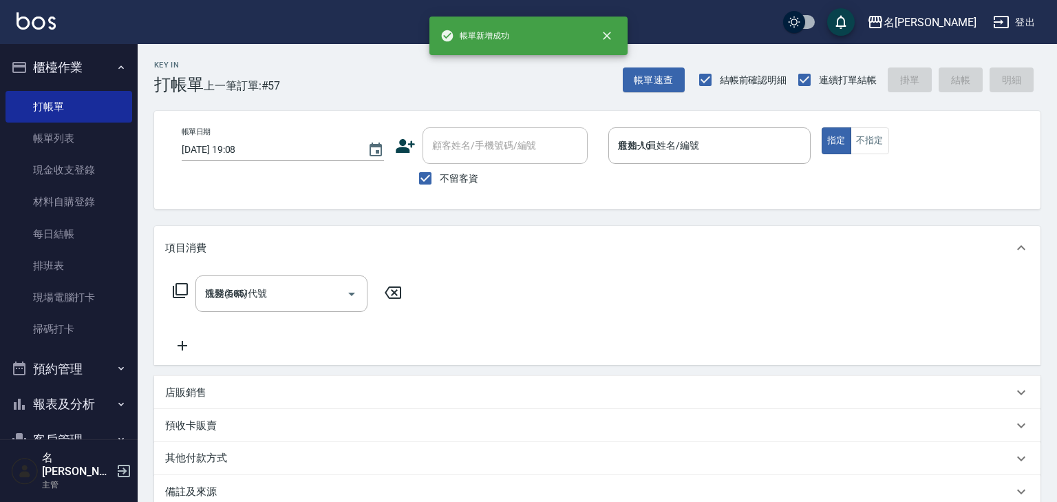
type input "[DATE] 19:08"
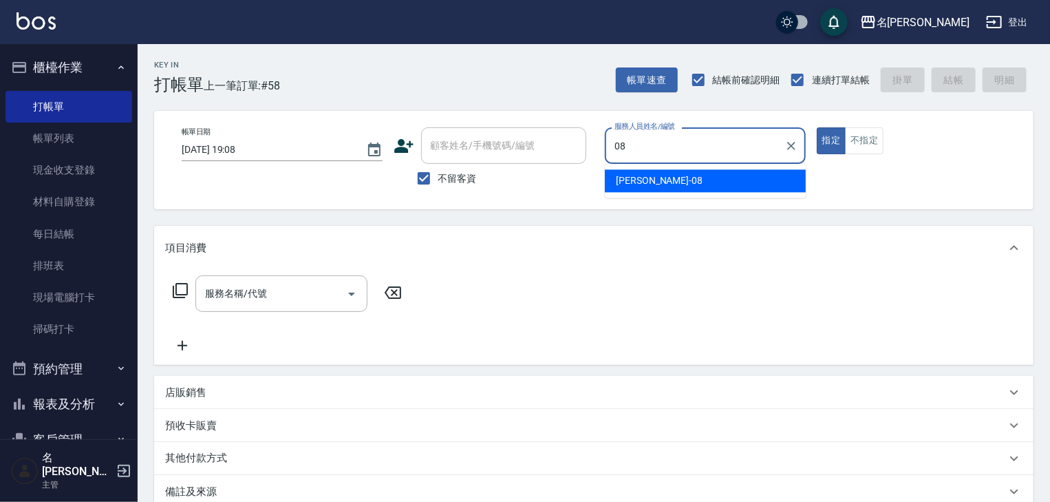
type input "[PERSON_NAME]-08"
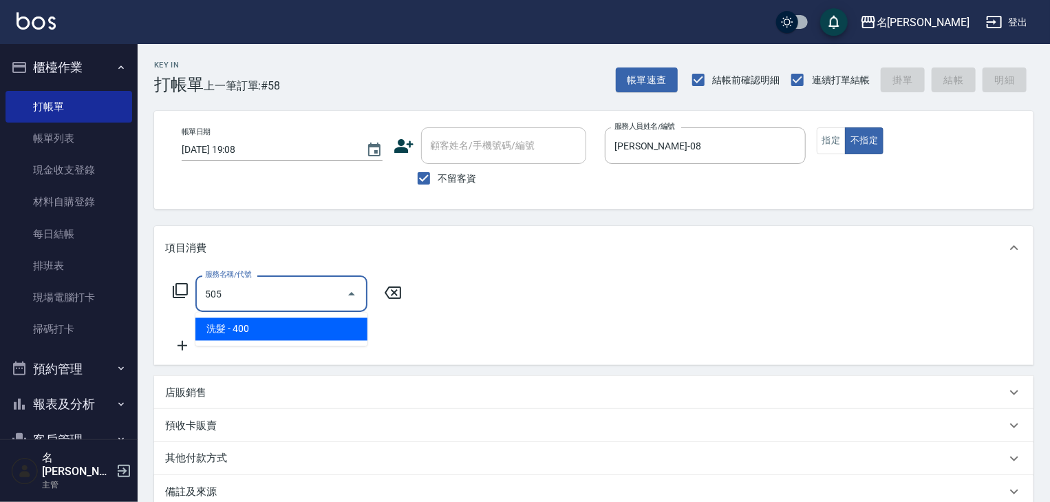
type input "洗髮(505)"
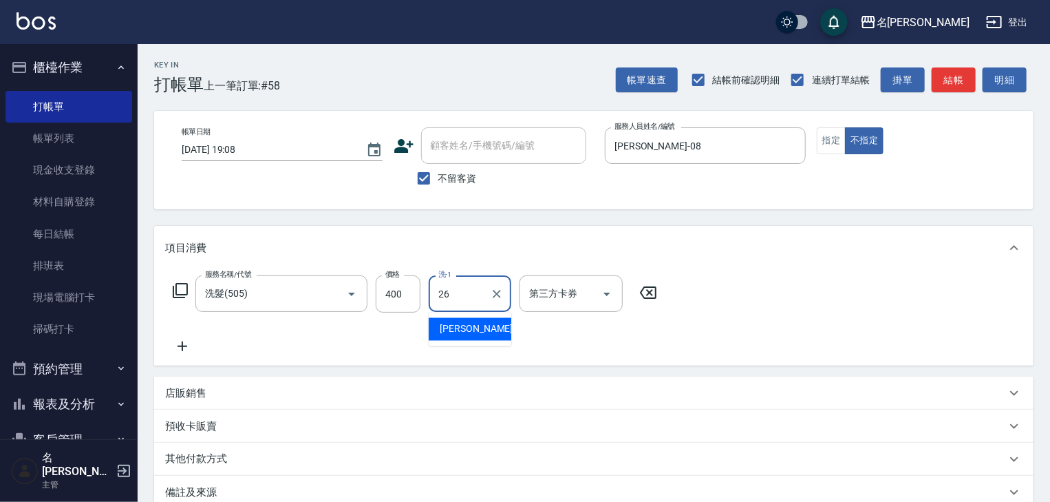
type input "[PERSON_NAME]筑-26"
click at [960, 74] on button "結帳" at bounding box center [954, 79] width 44 height 25
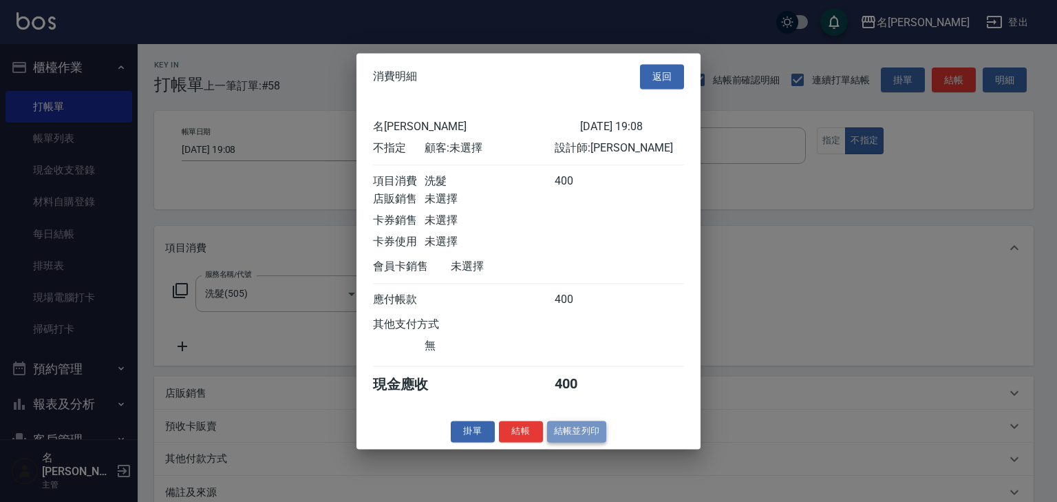
click at [592, 434] on button "結帳並列印" at bounding box center [577, 430] width 60 height 21
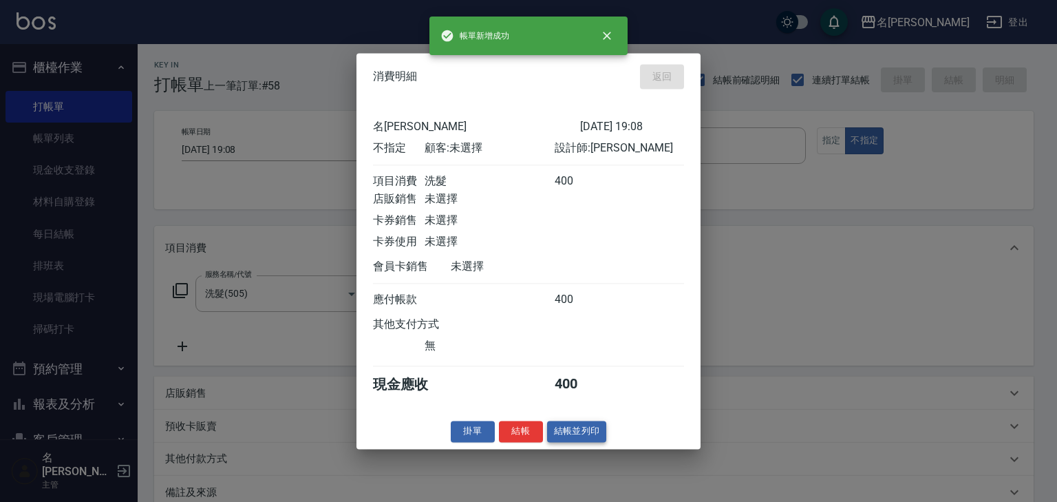
type input "[DATE] 19:15"
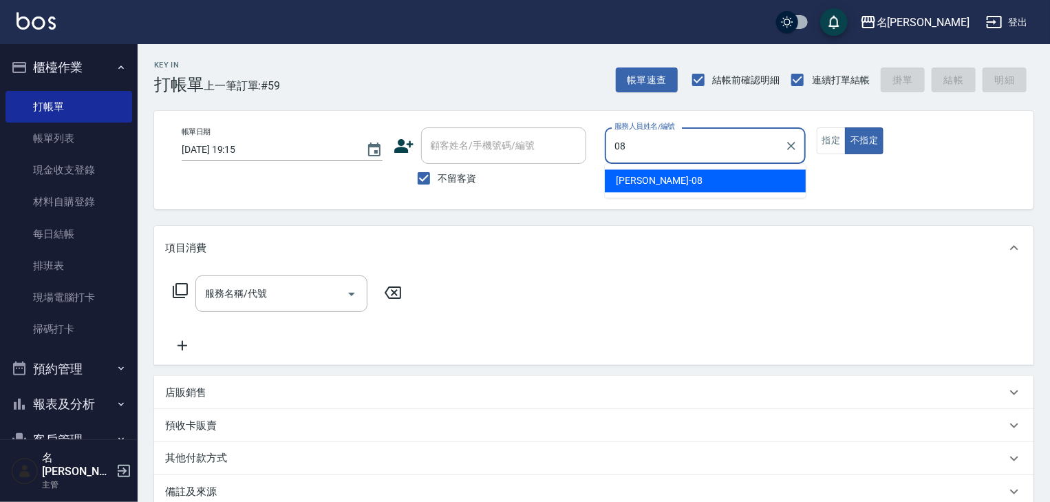
type input "[PERSON_NAME]-08"
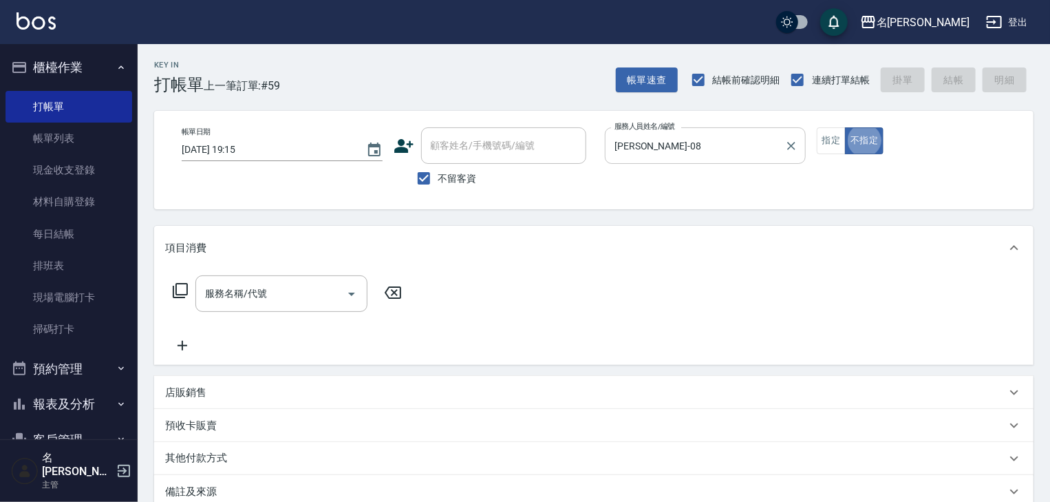
type button "false"
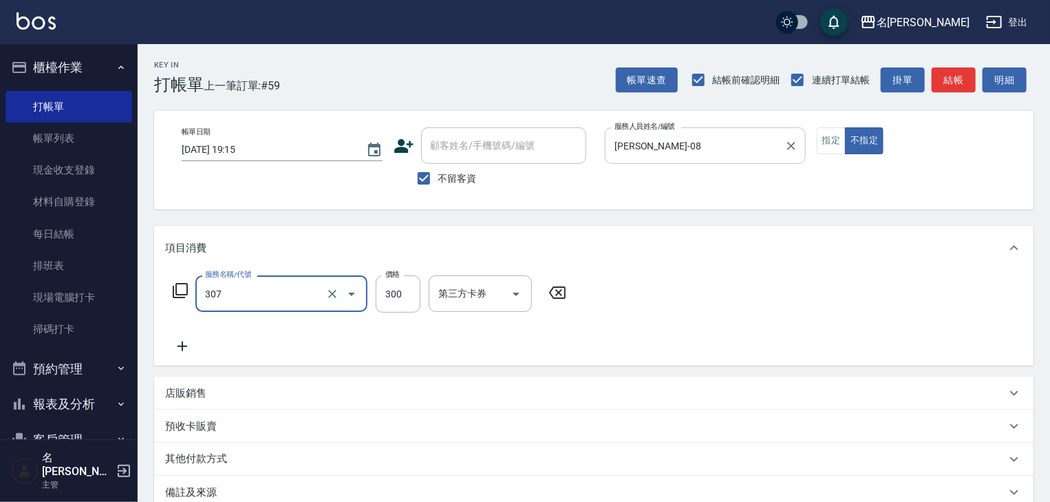
type input "剪髮(307)"
type input "500"
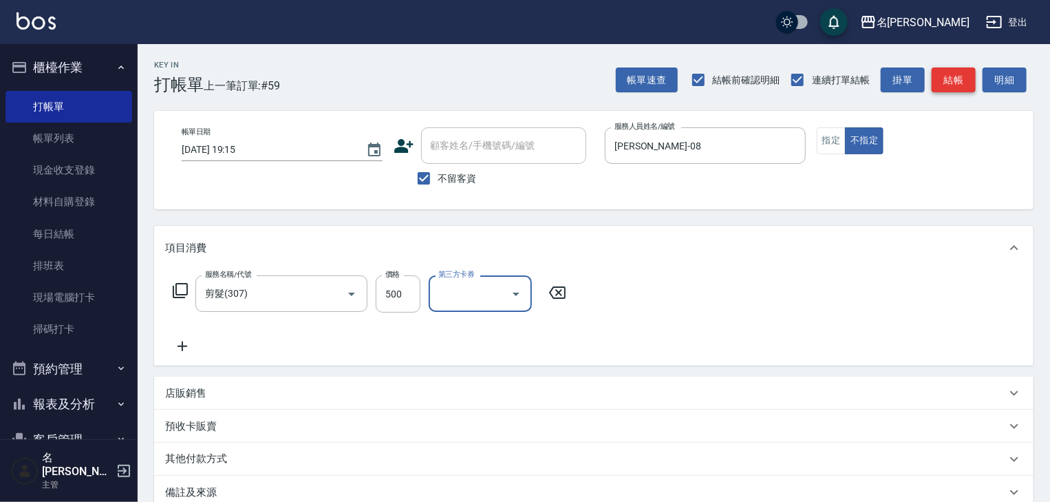
click at [946, 78] on button "結帳" at bounding box center [954, 79] width 44 height 25
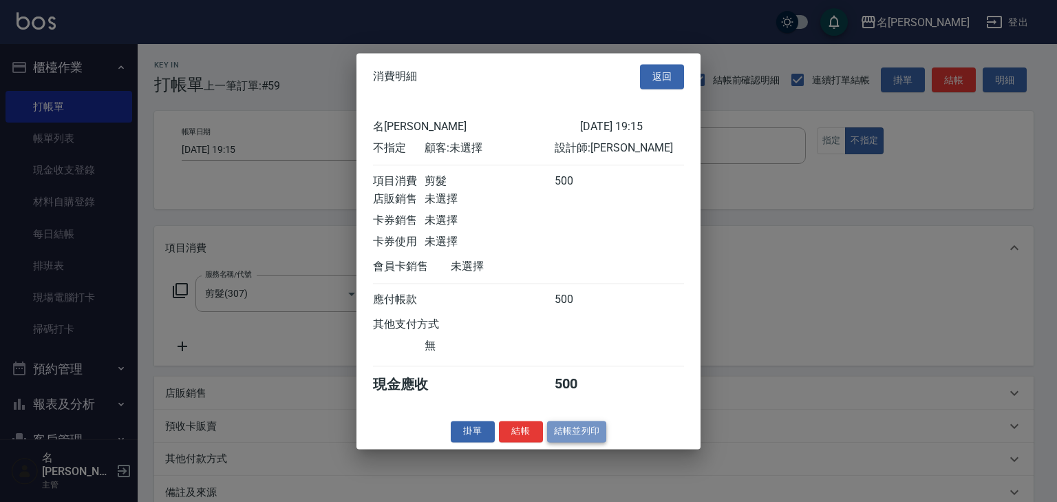
click at [559, 435] on button "結帳並列印" at bounding box center [577, 430] width 60 height 21
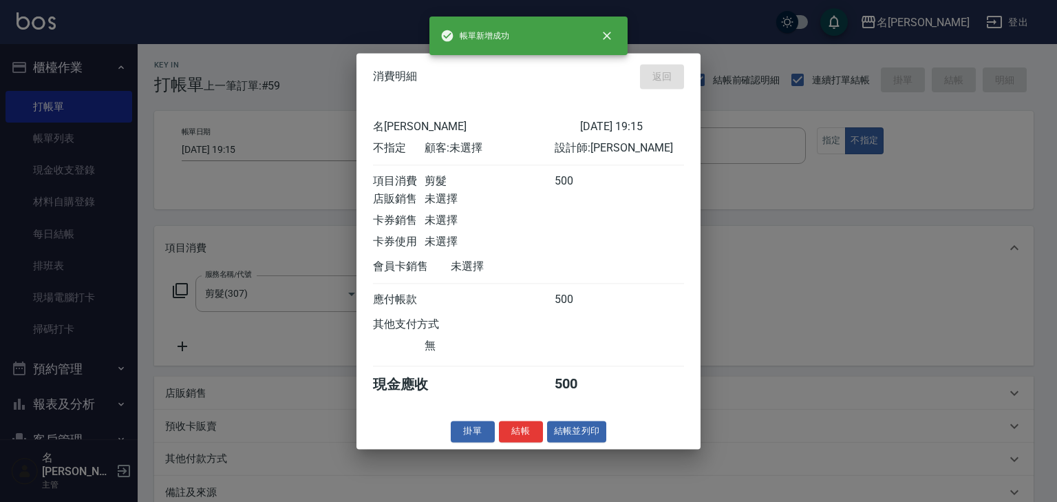
type input "[DATE] 19:31"
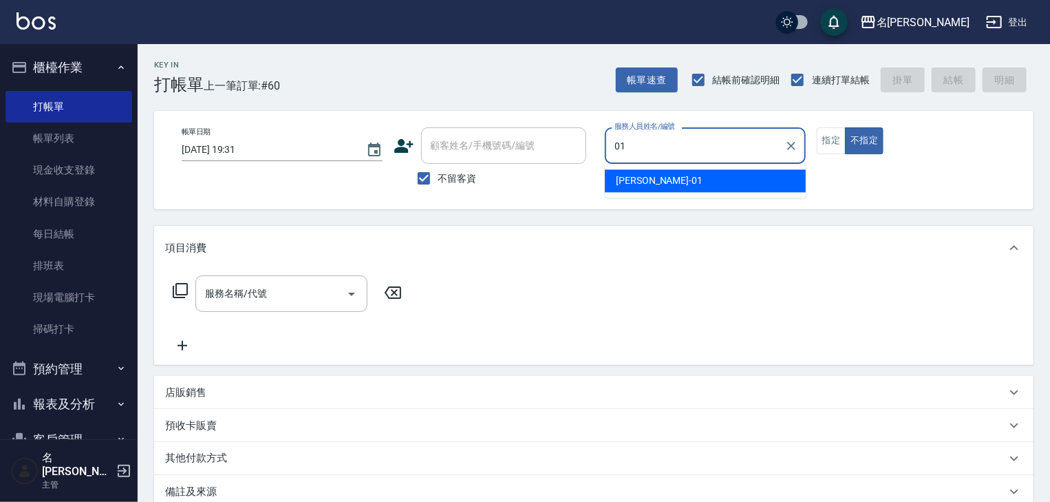
type input "[PERSON_NAME]-01"
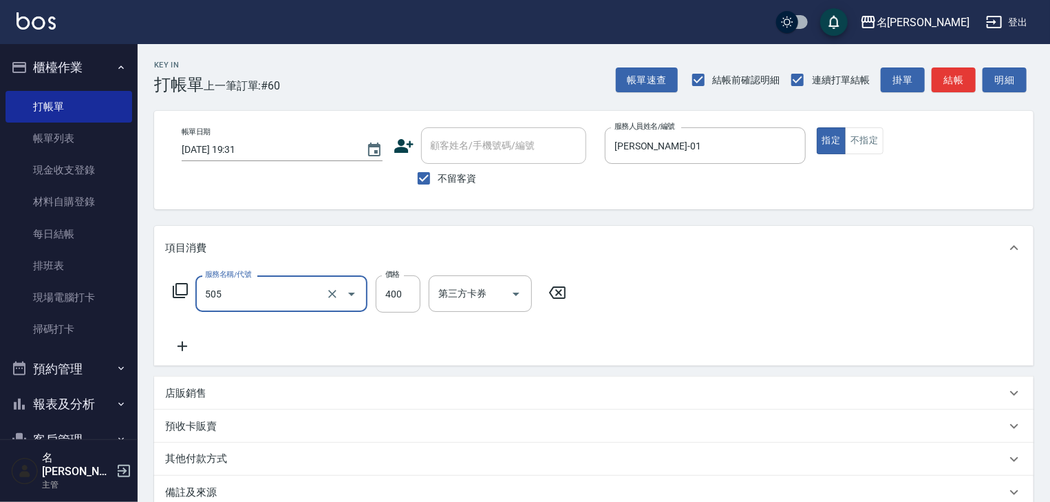
type input "洗髮(505)"
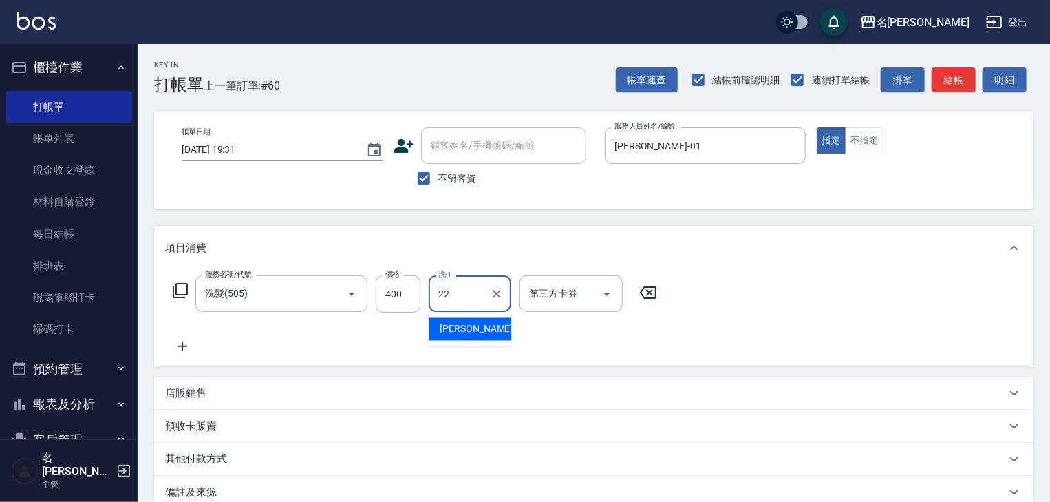
type input "[PERSON_NAME]-22"
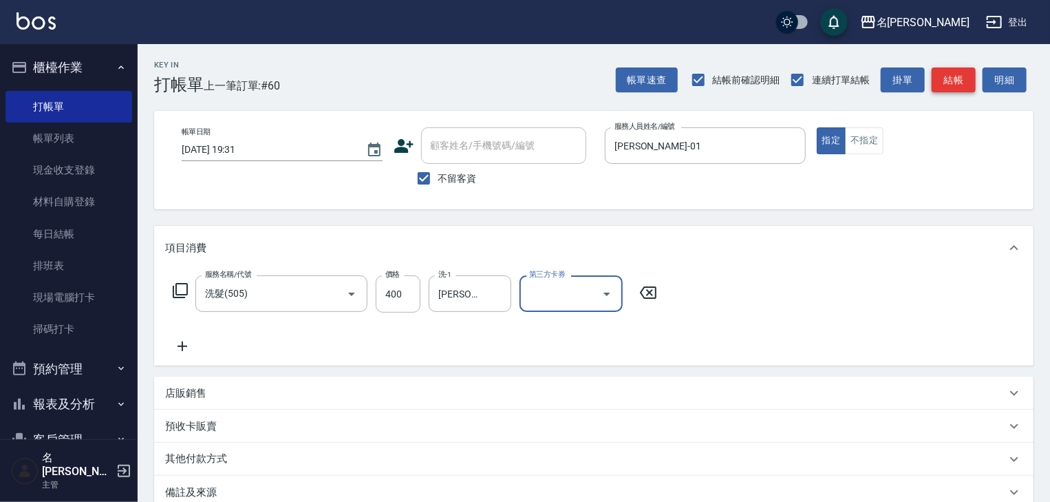
click at [940, 84] on button "結帳" at bounding box center [954, 79] width 44 height 25
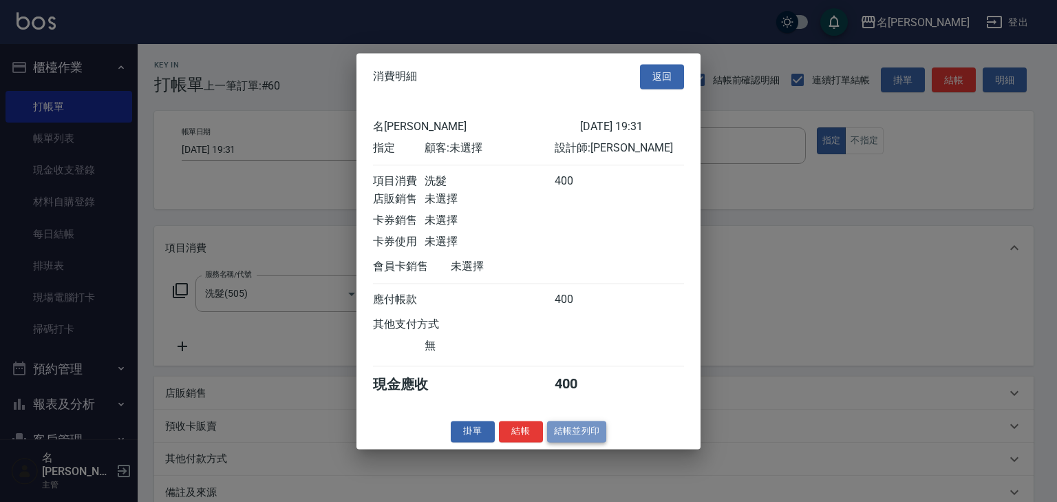
click at [571, 435] on button "結帳並列印" at bounding box center [577, 430] width 60 height 21
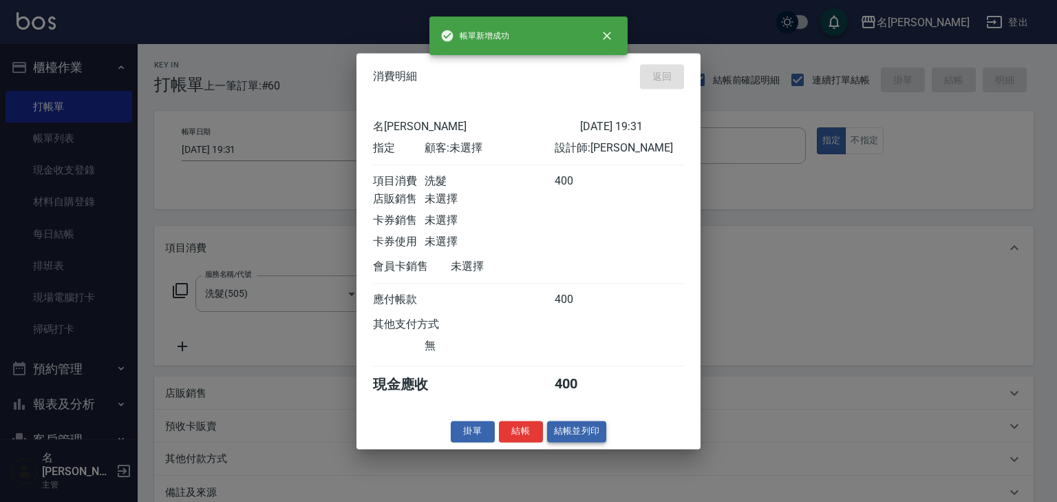
type input "[DATE] 19:33"
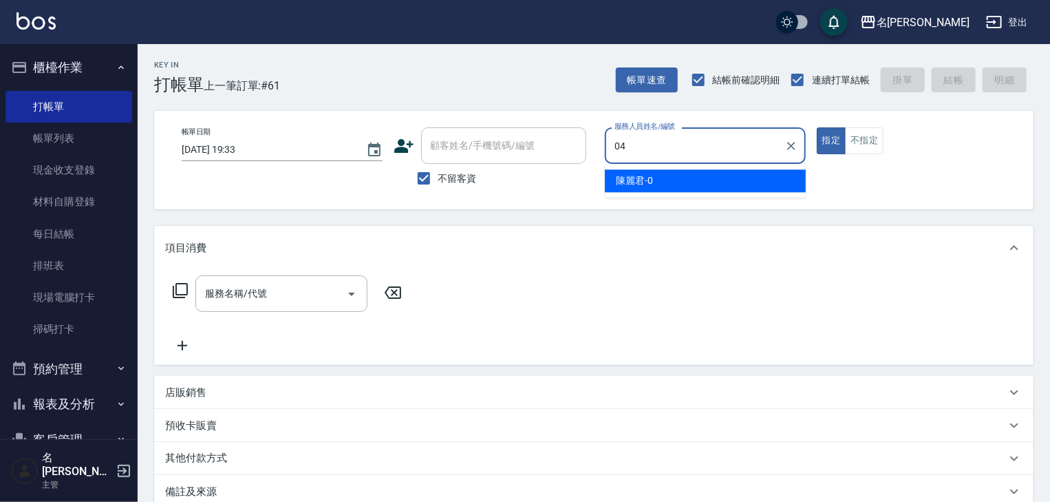
type input "[PERSON_NAME]-04"
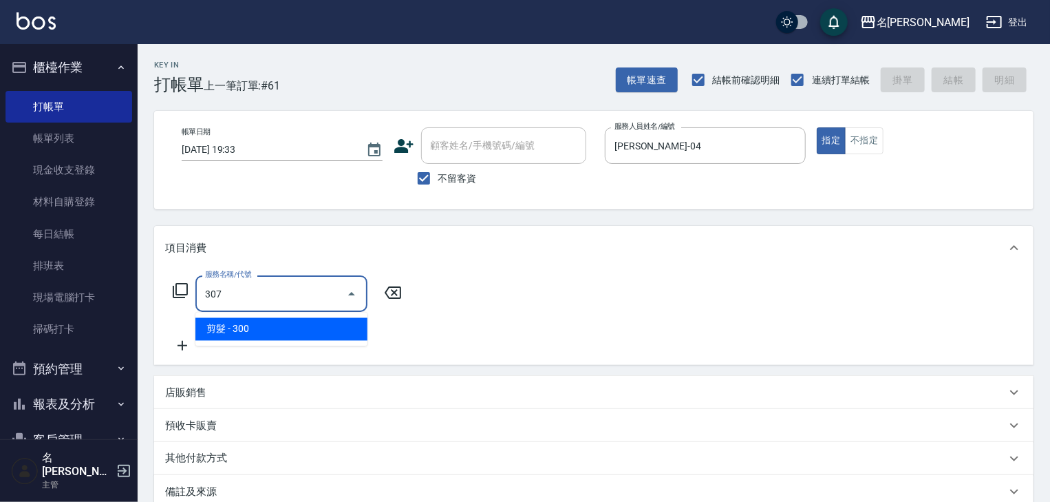
type input "剪髮(307)"
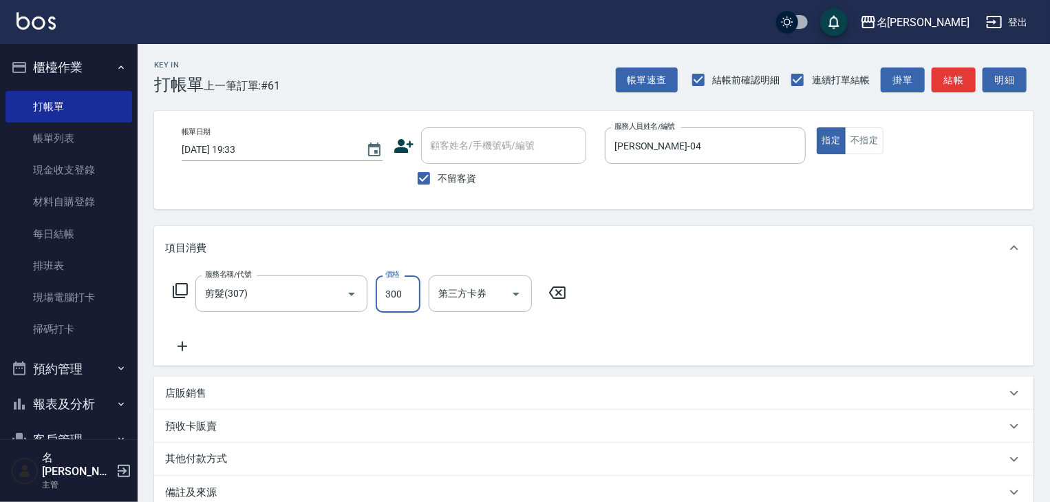
click at [405, 303] on input "300" at bounding box center [398, 293] width 45 height 37
type input "500"
click at [950, 87] on button "結帳" at bounding box center [954, 79] width 44 height 25
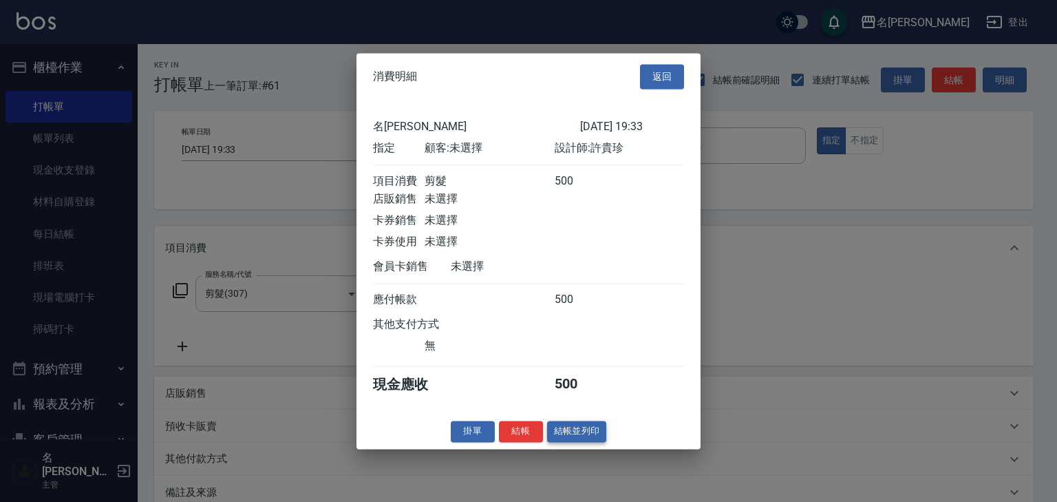
click at [564, 434] on button "結帳並列印" at bounding box center [577, 430] width 60 height 21
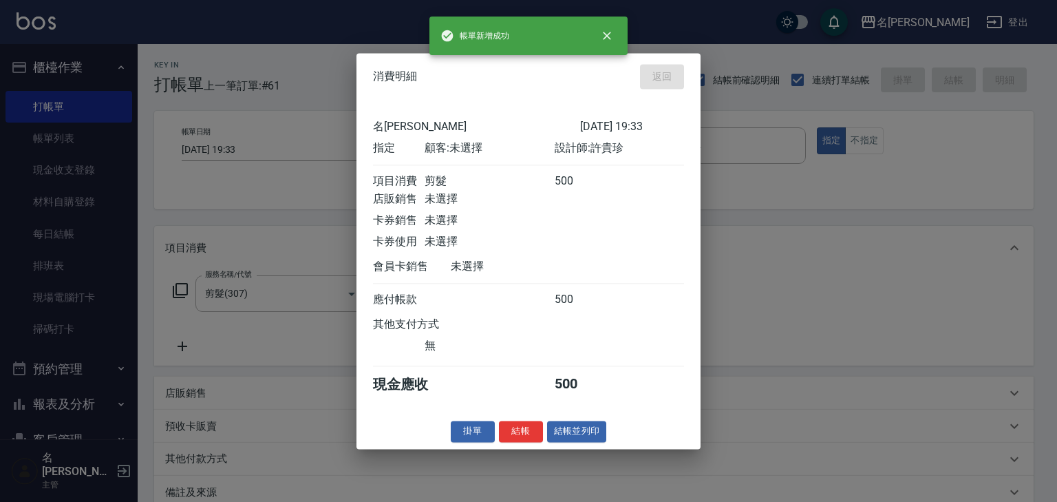
type input "[DATE] 19:35"
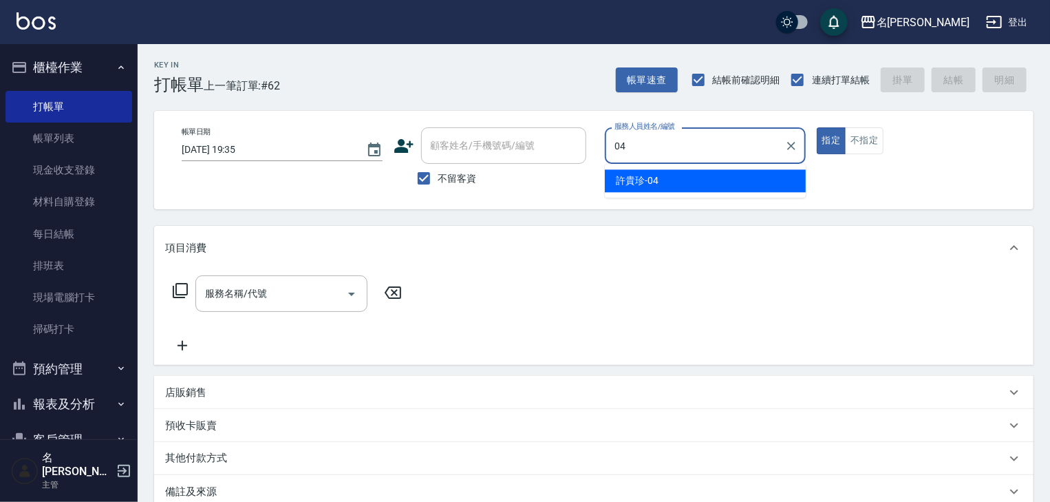
type input "[PERSON_NAME]-04"
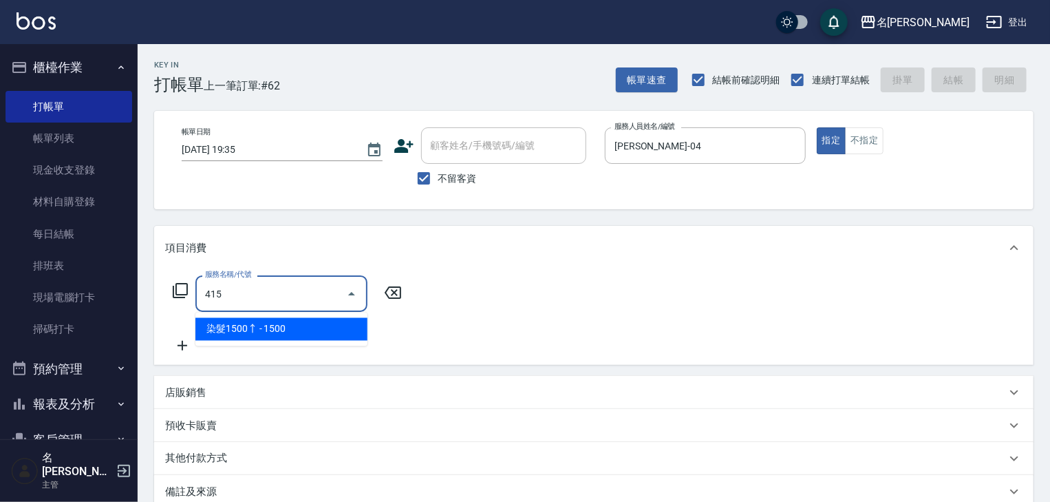
type input "染髮1500↑(415)"
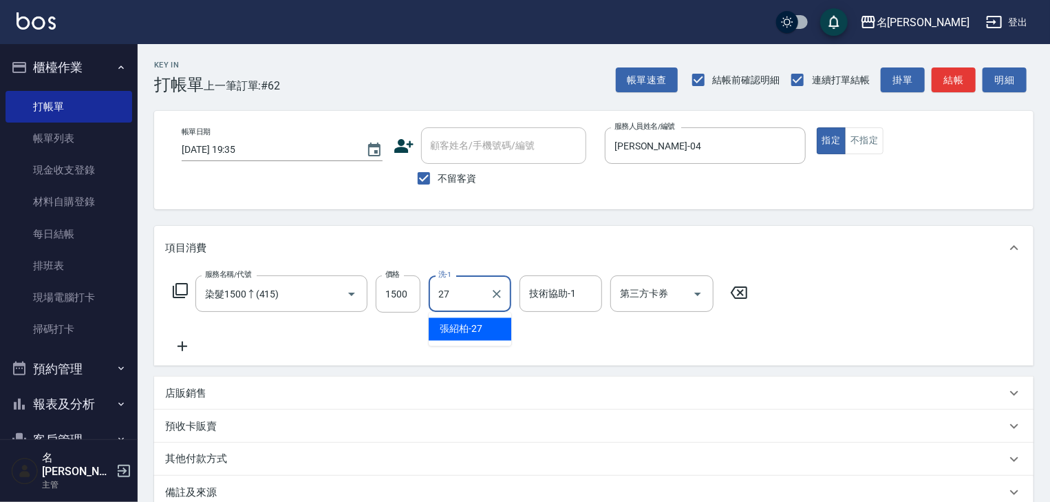
type input "張紹柏-27"
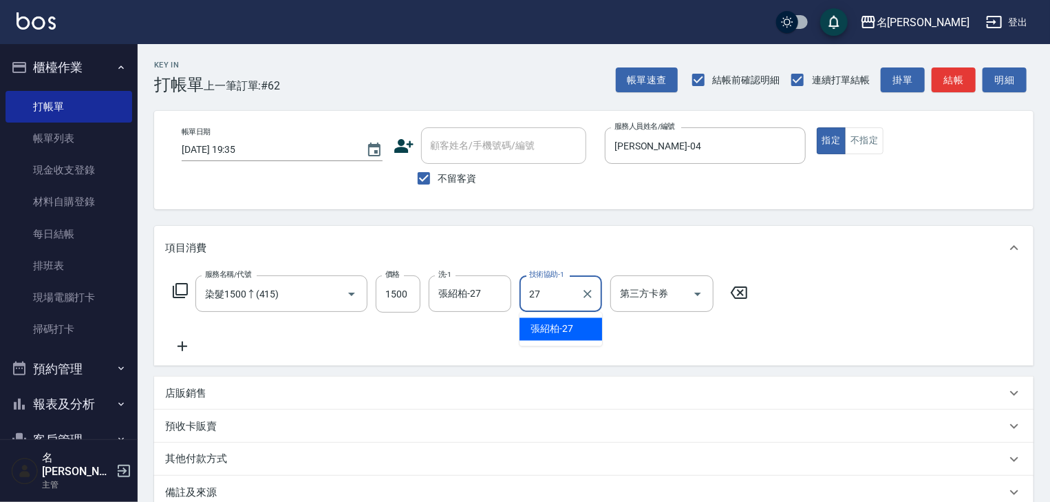
type input "張紹柏-27"
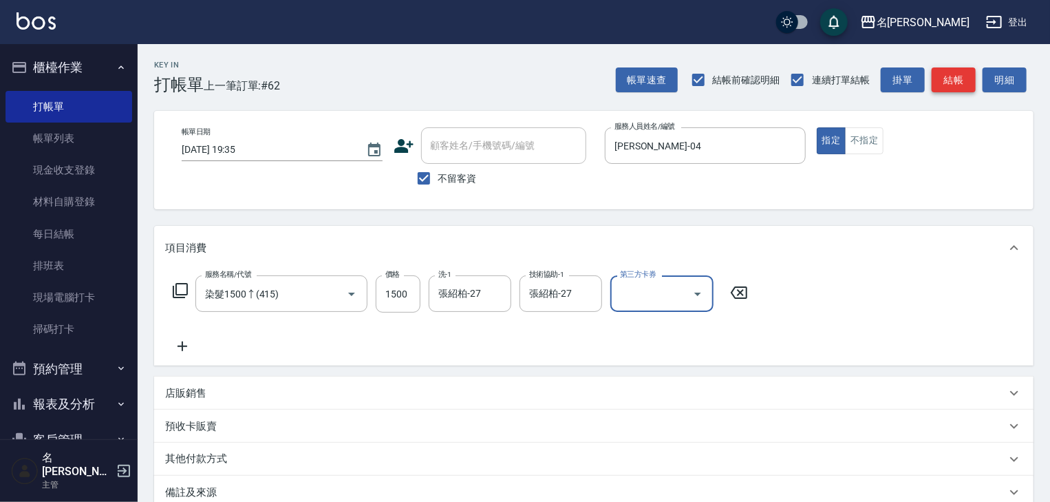
click at [944, 75] on button "結帳" at bounding box center [954, 79] width 44 height 25
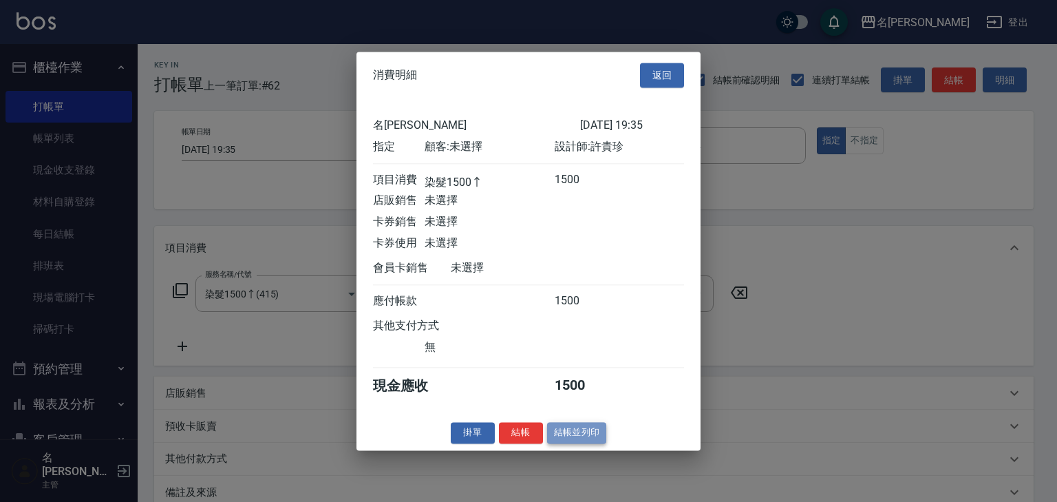
click at [558, 437] on button "結帳並列印" at bounding box center [577, 432] width 60 height 21
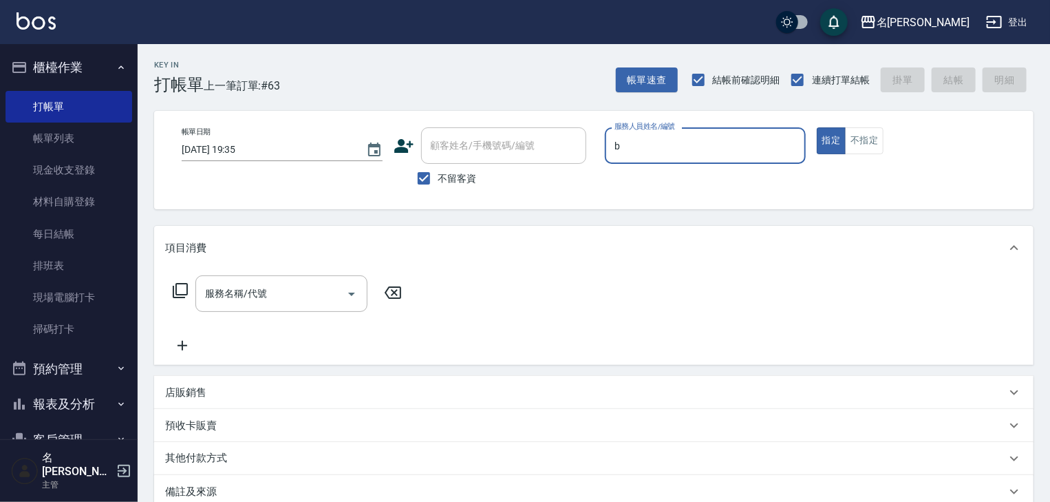
type input "[PERSON_NAME]"
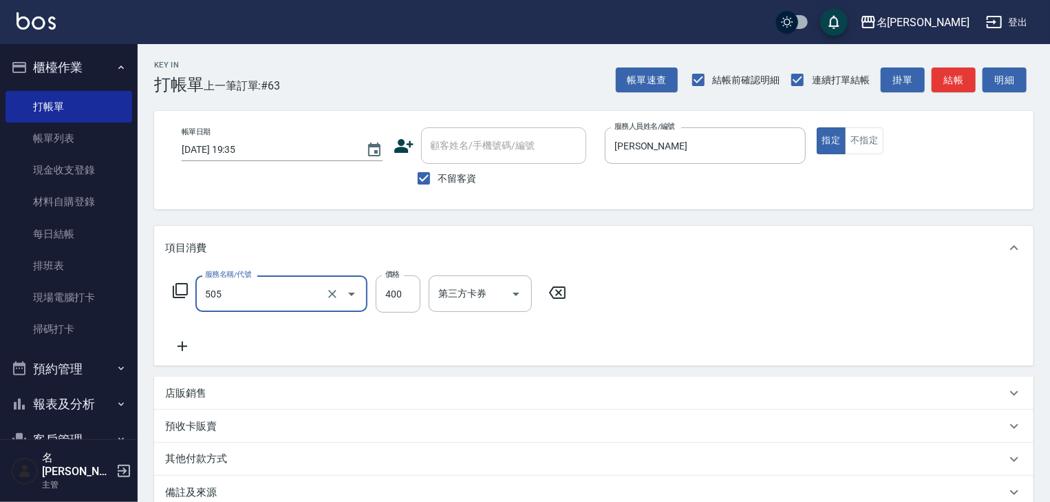
type input "洗髮(505)"
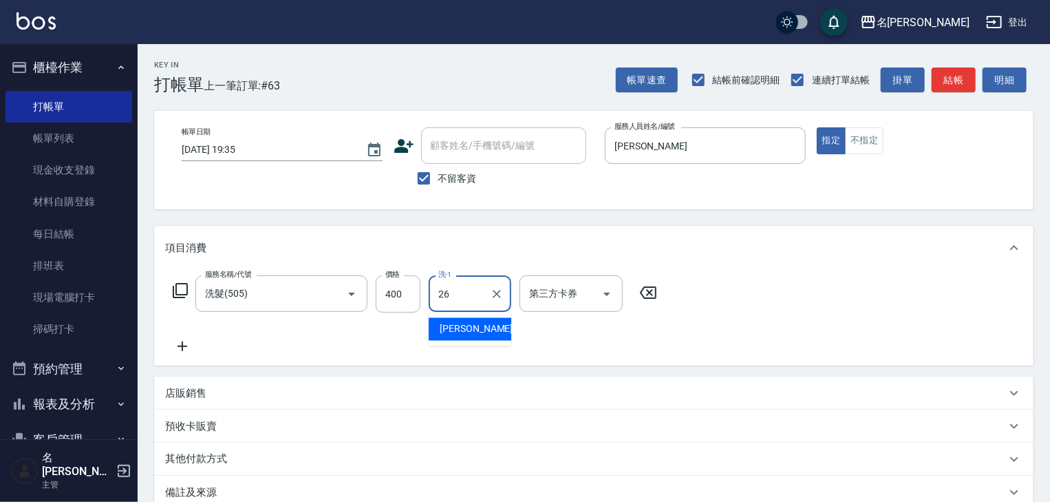
type input "[PERSON_NAME]筑-26"
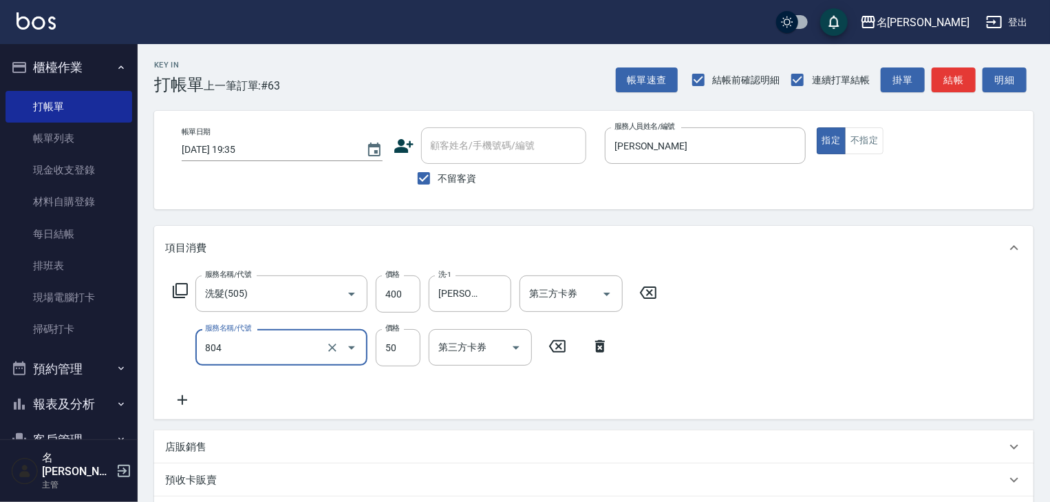
type input "吹捲(804)"
click at [948, 83] on button "結帳" at bounding box center [954, 79] width 44 height 25
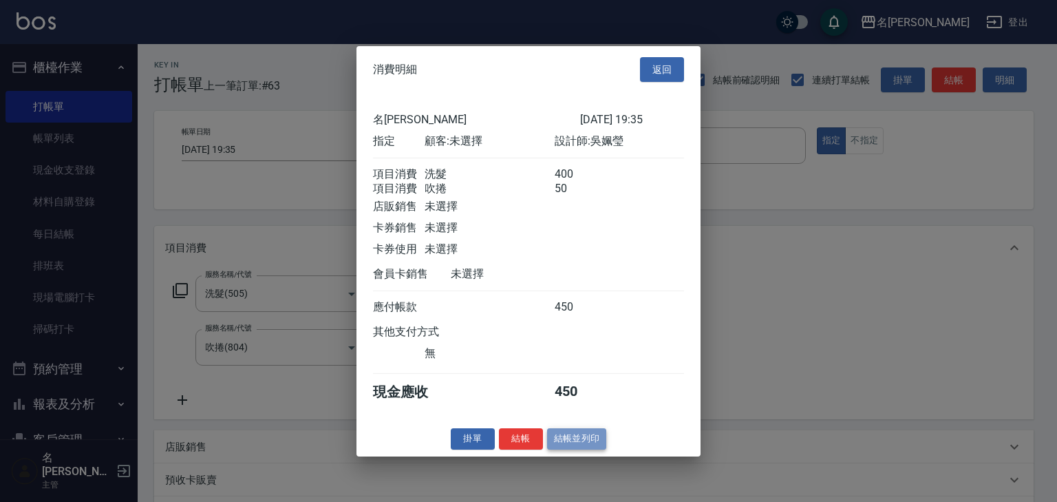
click at [571, 447] on button "結帳並列印" at bounding box center [577, 438] width 60 height 21
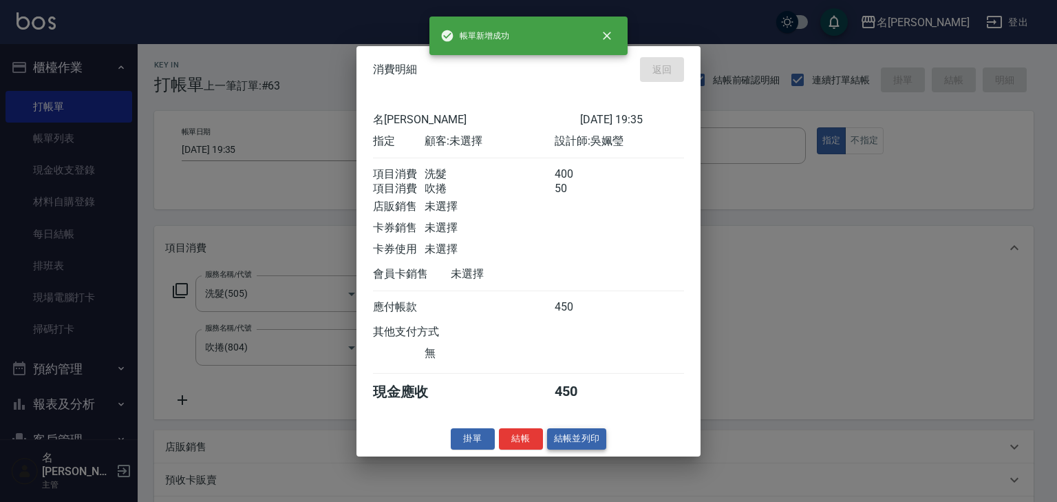
type input "[DATE] 19:37"
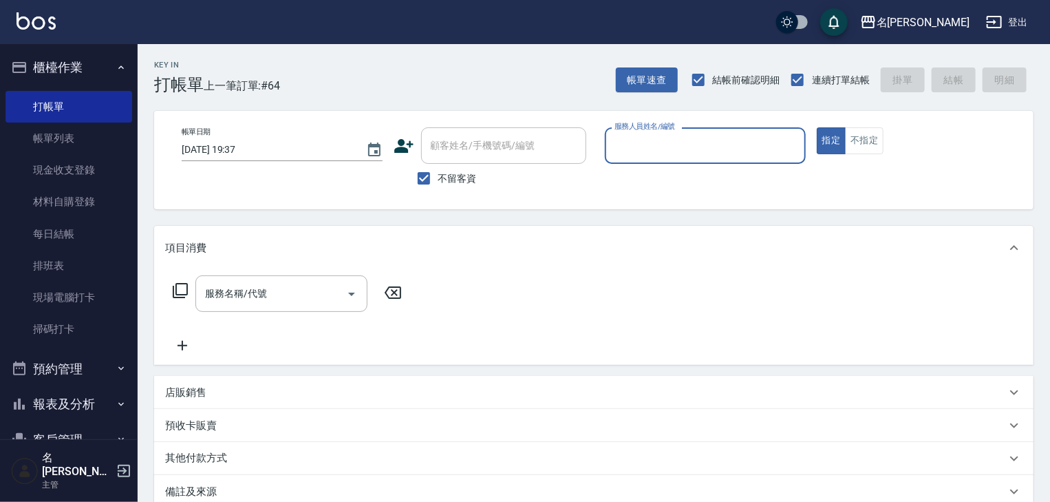
click at [79, 66] on button "櫃檯作業" at bounding box center [69, 68] width 127 height 36
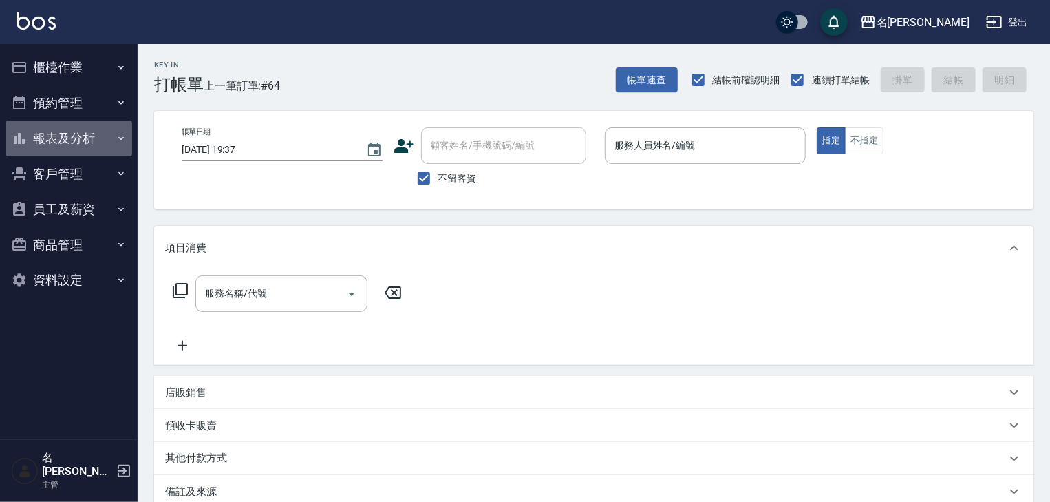
click at [81, 136] on button "報表及分析" at bounding box center [69, 138] width 127 height 36
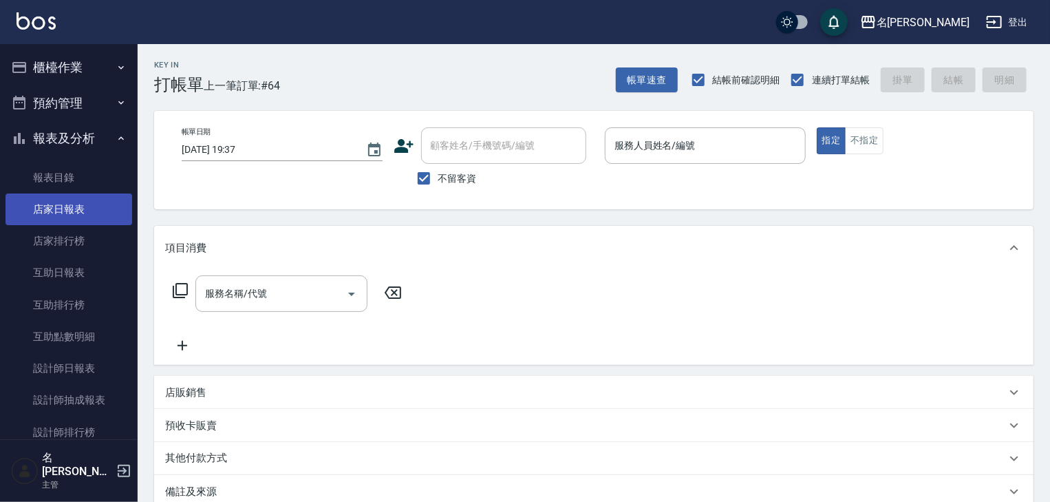
click at [56, 212] on link "店家日報表" at bounding box center [69, 209] width 127 height 32
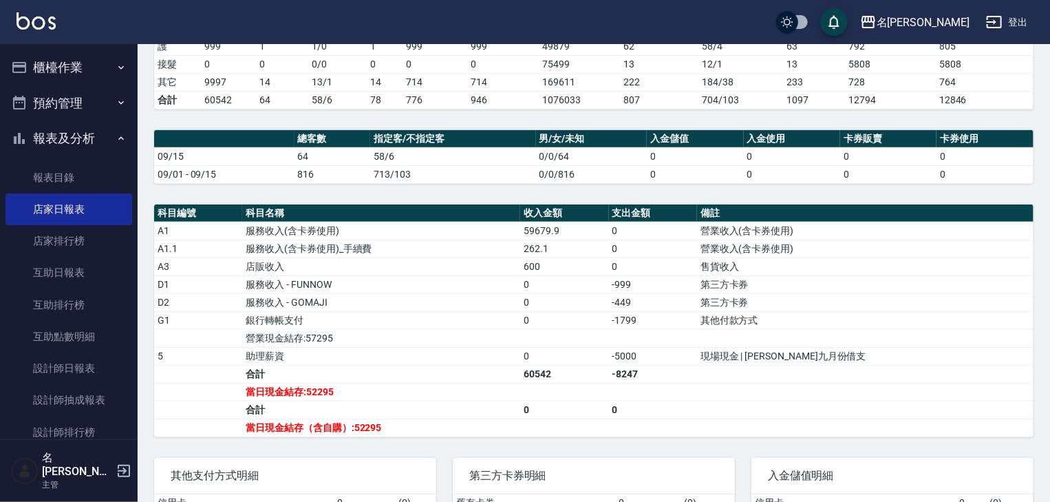
scroll to position [73, 0]
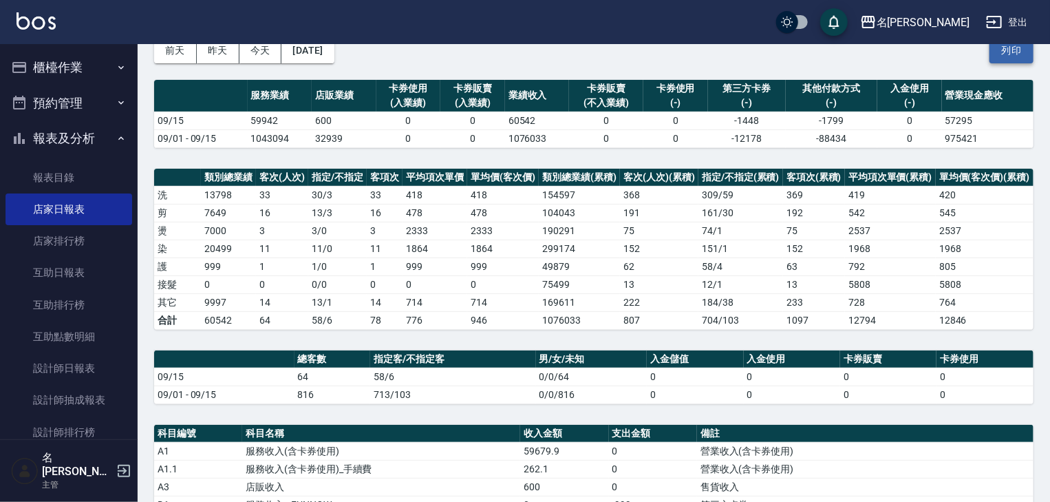
click at [1018, 58] on button "列印" at bounding box center [1012, 50] width 44 height 25
click at [58, 76] on button "櫃檯作業" at bounding box center [69, 68] width 127 height 36
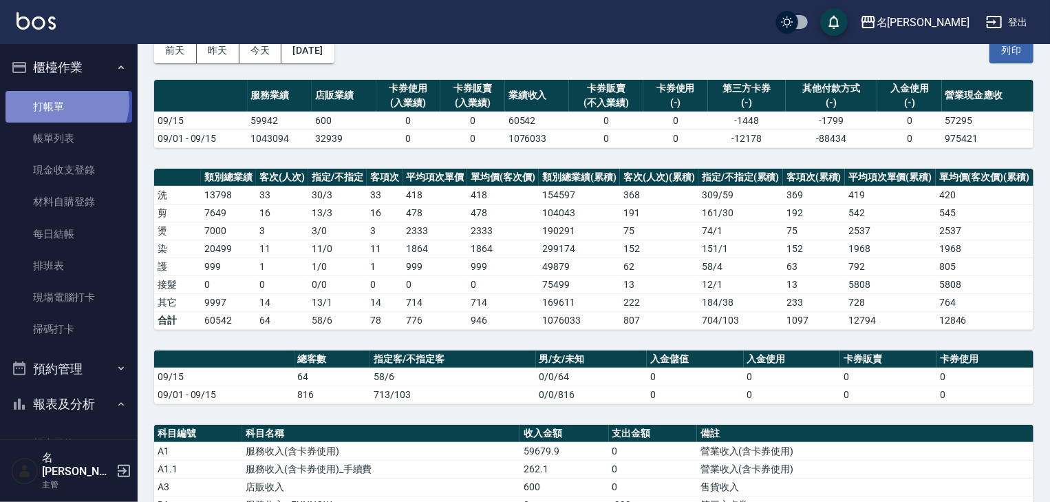
click at [65, 102] on link "打帳單" at bounding box center [69, 107] width 127 height 32
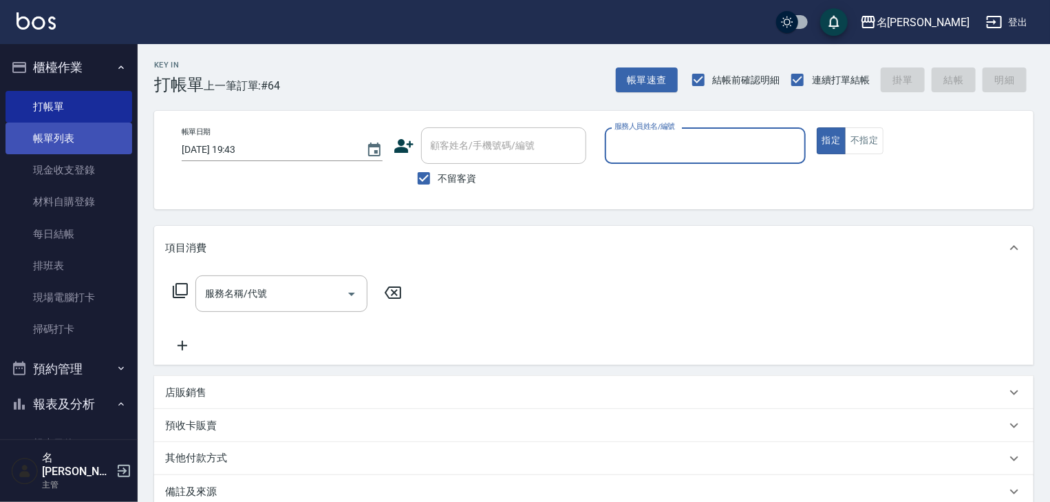
click at [76, 127] on link "帳單列表" at bounding box center [69, 138] width 127 height 32
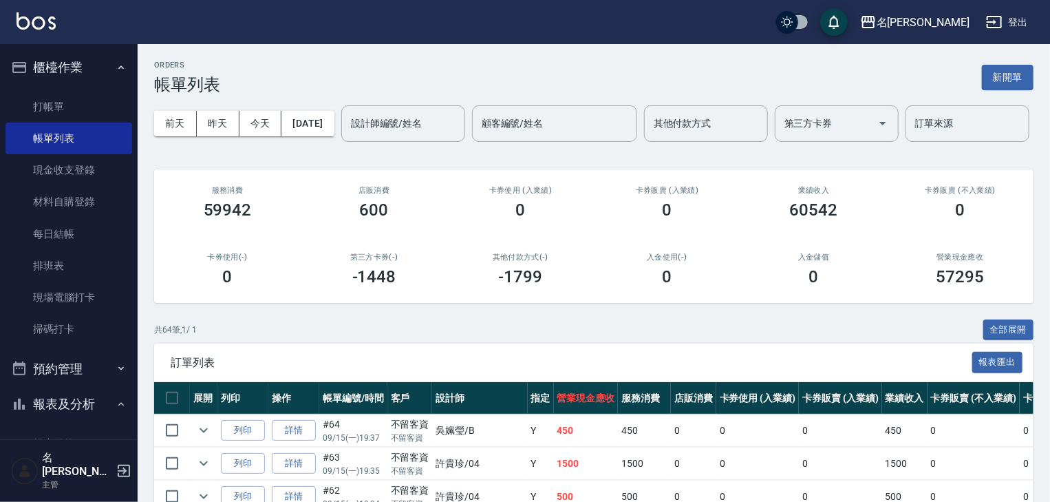
scroll to position [293, 0]
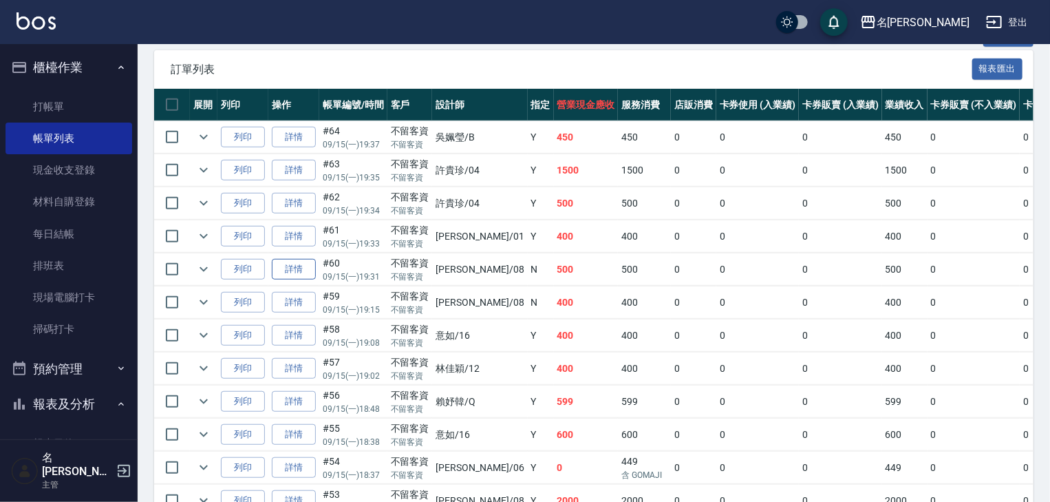
click at [297, 280] on link "詳情" at bounding box center [294, 269] width 44 height 21
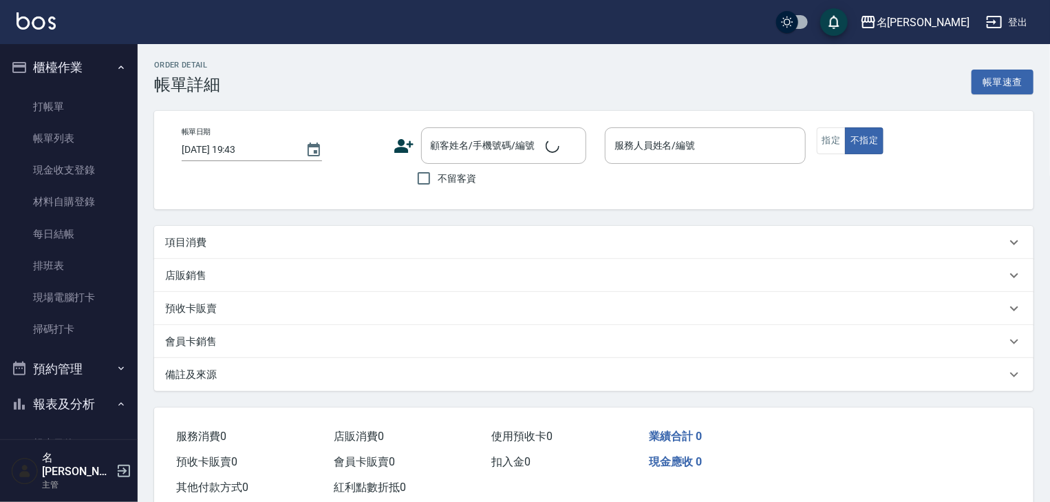
type input "[DATE] 19:31"
checkbox input "true"
type input "[PERSON_NAME]-08"
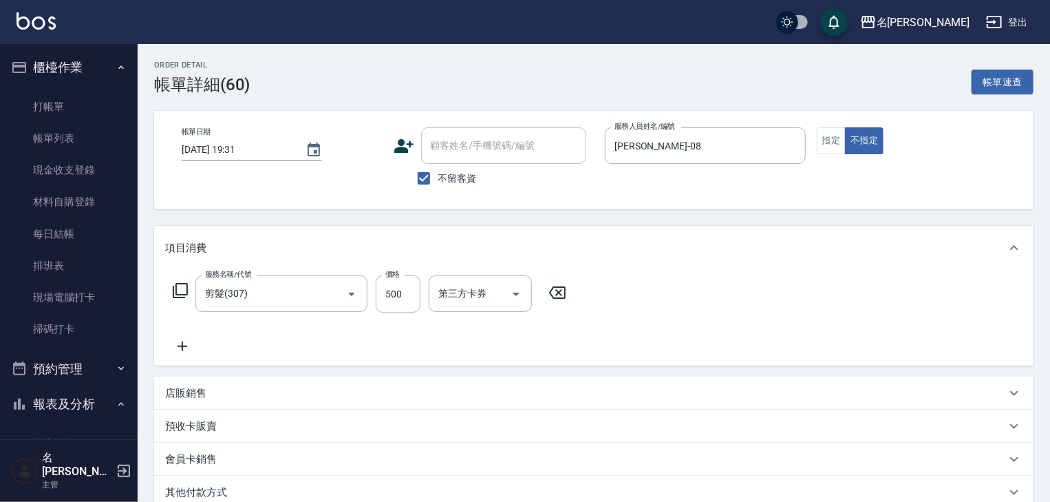
click at [178, 348] on icon at bounding box center [182, 346] width 34 height 17
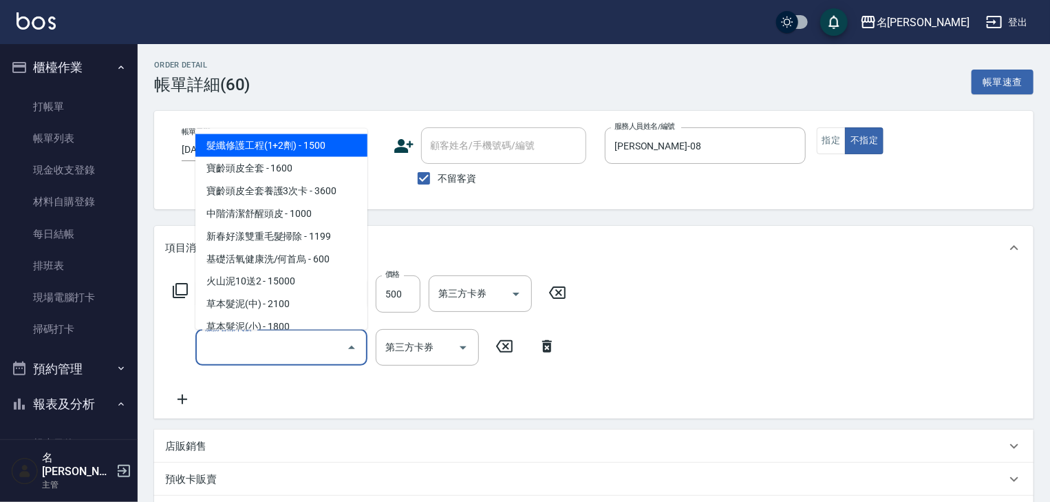
click at [223, 350] on input "服務名稱/代號" at bounding box center [271, 347] width 139 height 24
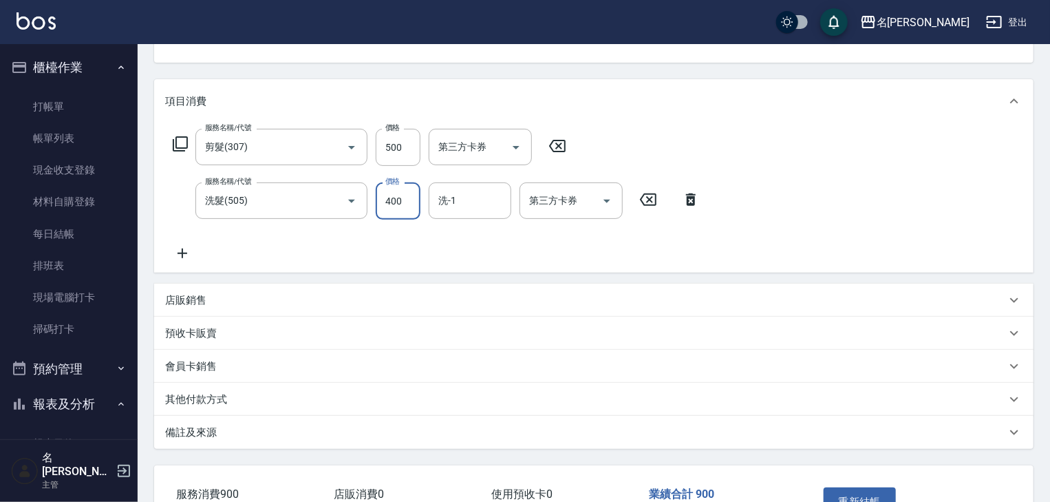
scroll to position [220, 0]
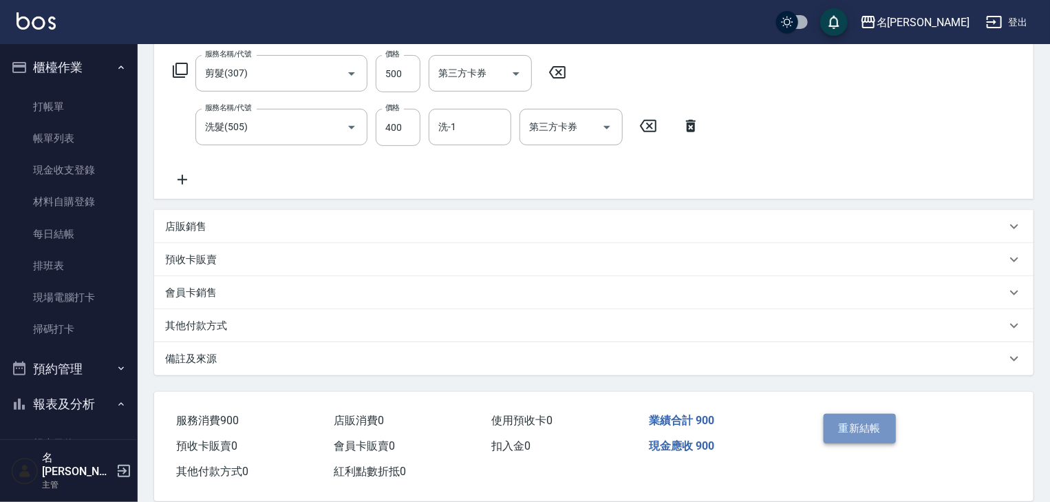
click at [835, 429] on button "重新結帳" at bounding box center [860, 428] width 73 height 29
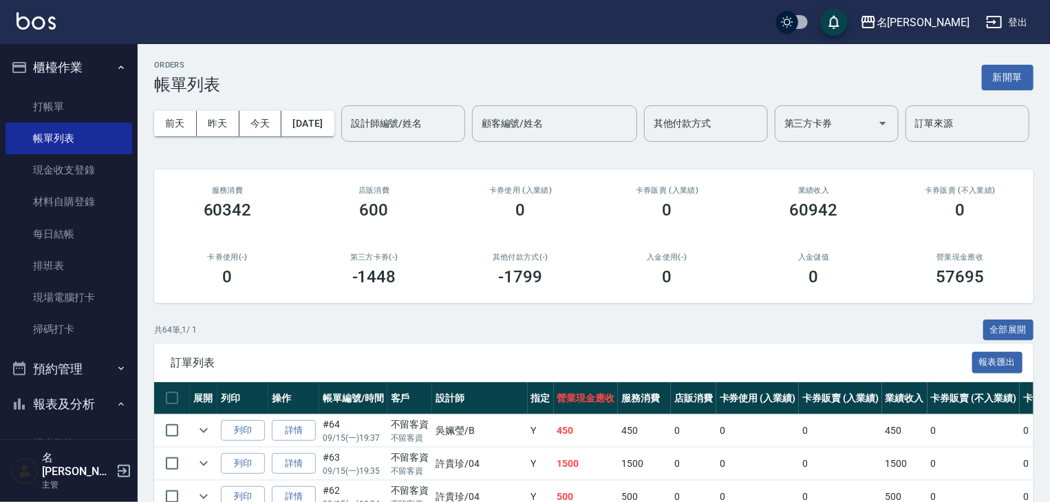
click at [53, 63] on button "櫃檯作業" at bounding box center [69, 68] width 127 height 36
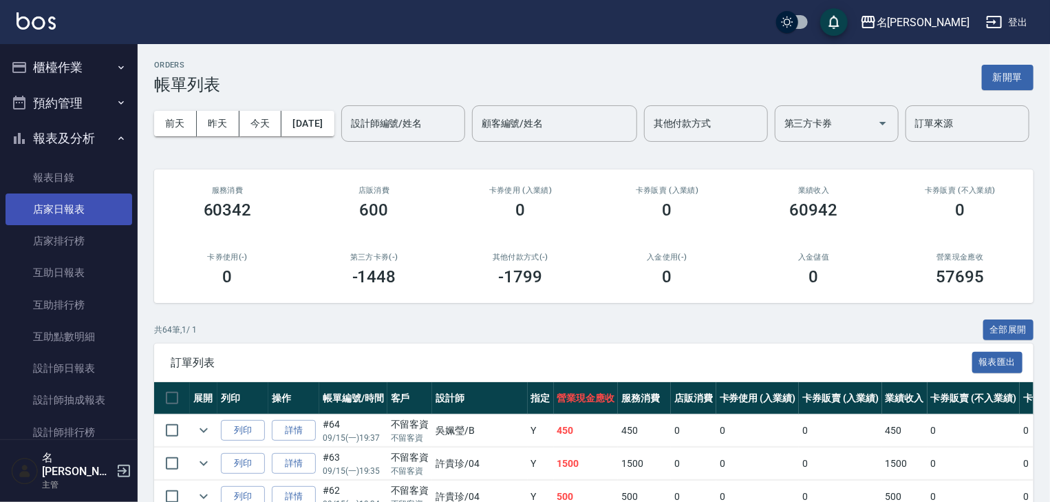
click at [83, 215] on link "店家日報表" at bounding box center [69, 209] width 127 height 32
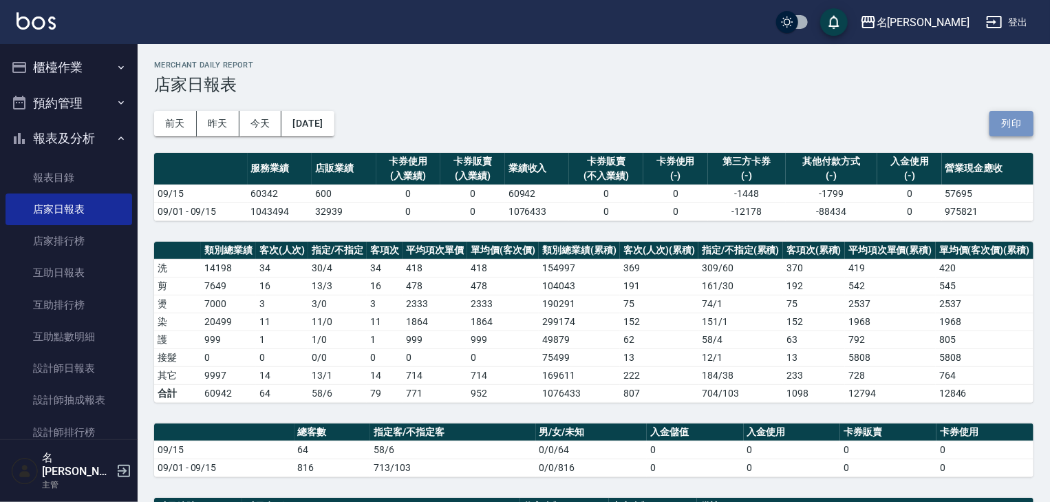
click at [1010, 125] on button "列印" at bounding box center [1012, 123] width 44 height 25
click at [96, 56] on button "櫃檯作業" at bounding box center [69, 68] width 127 height 36
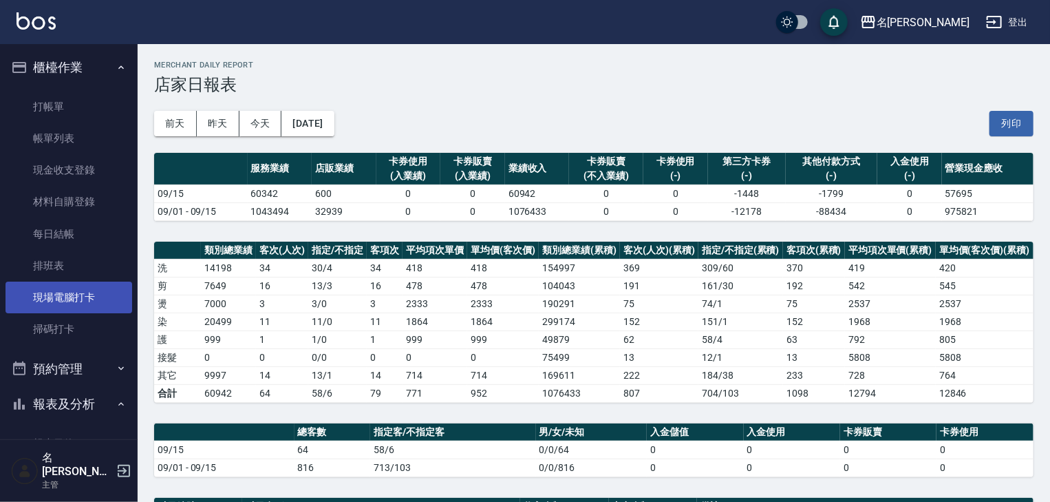
click at [57, 287] on link "現場電腦打卡" at bounding box center [69, 297] width 127 height 32
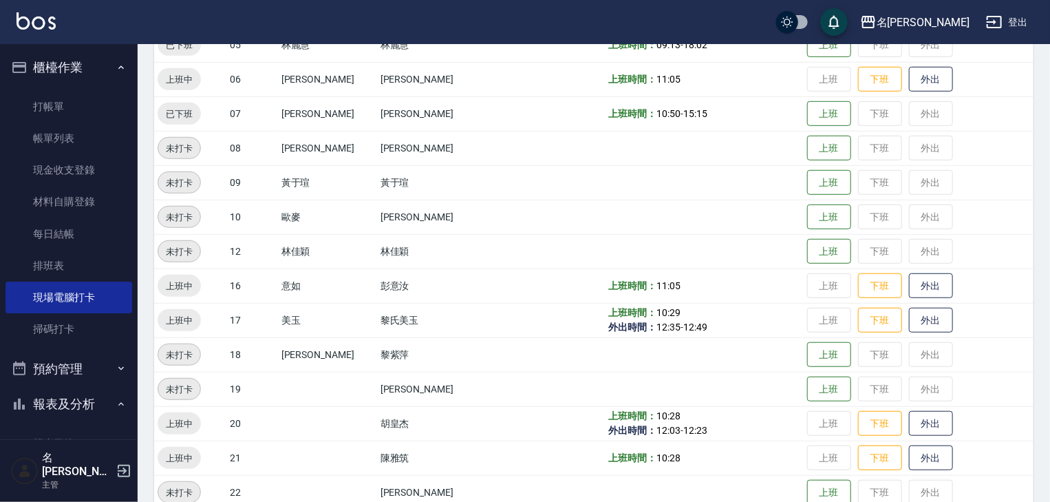
scroll to position [513, 0]
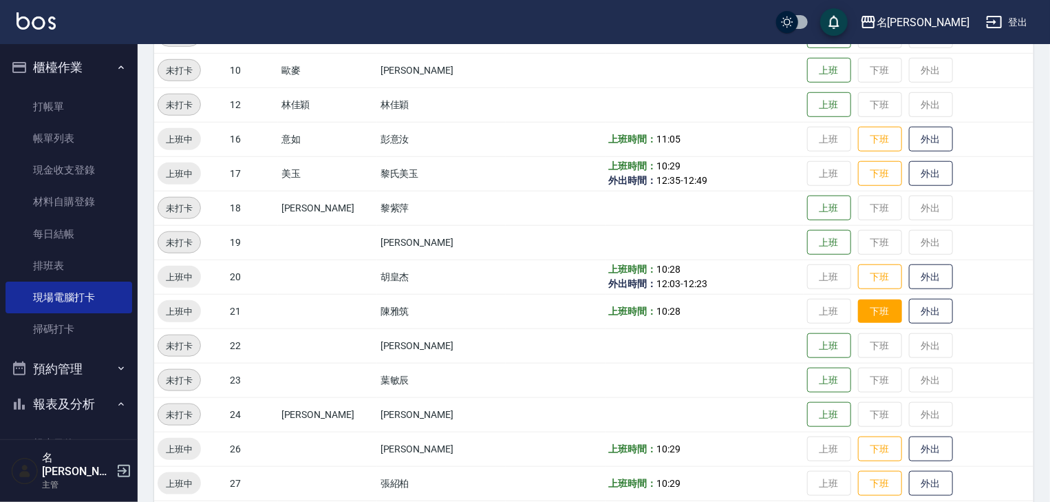
click at [858, 316] on button "下班" at bounding box center [880, 311] width 44 height 24
click at [858, 449] on button "下班" at bounding box center [880, 449] width 44 height 24
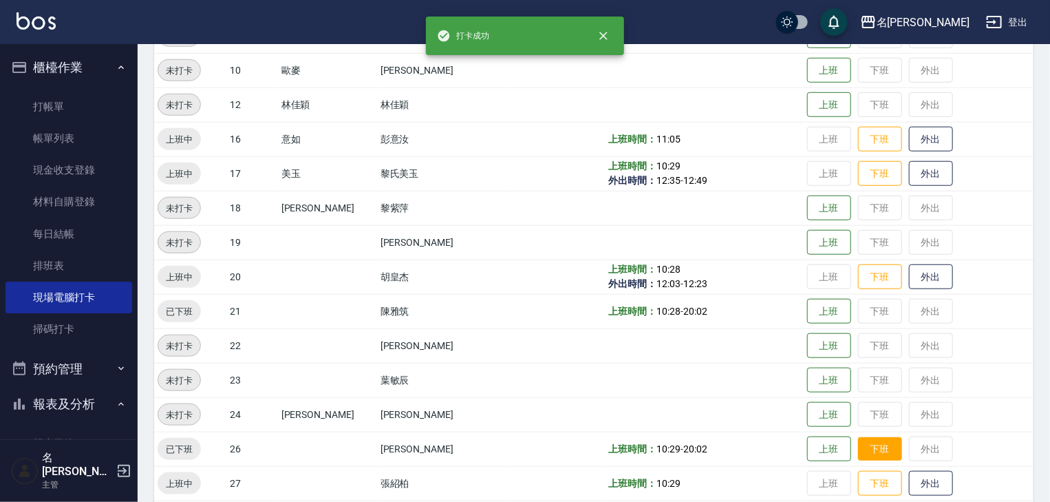
scroll to position [661, 0]
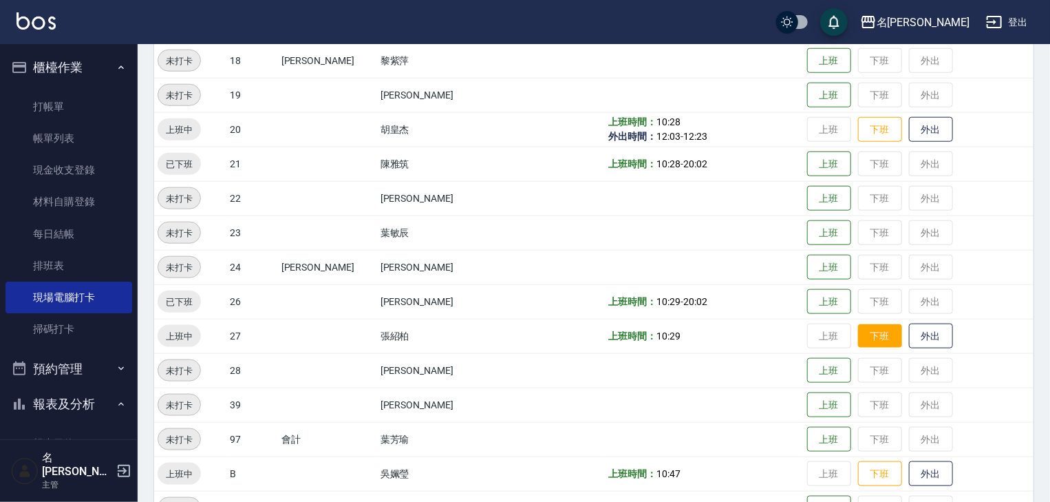
click at [870, 332] on button "下班" at bounding box center [880, 336] width 44 height 24
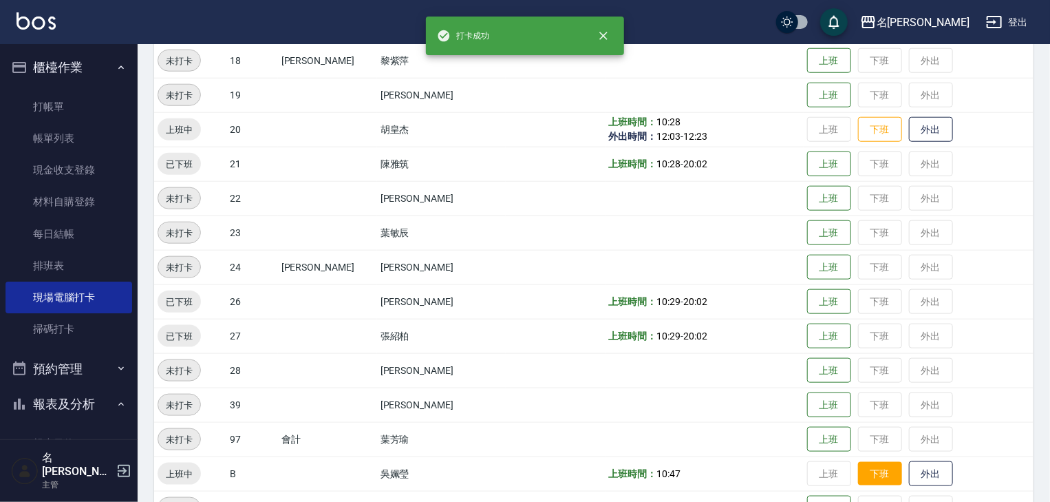
click at [858, 464] on button "下班" at bounding box center [880, 474] width 44 height 24
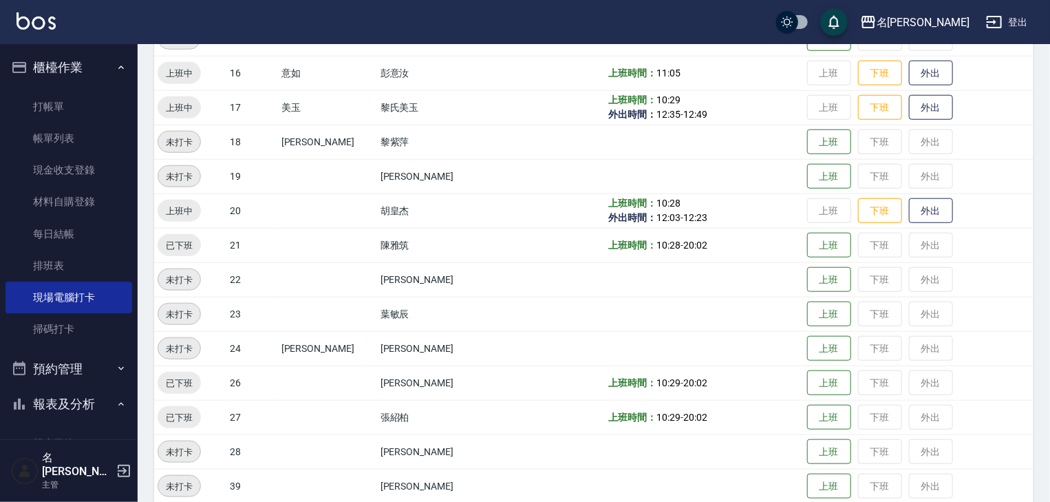
scroll to position [432, 0]
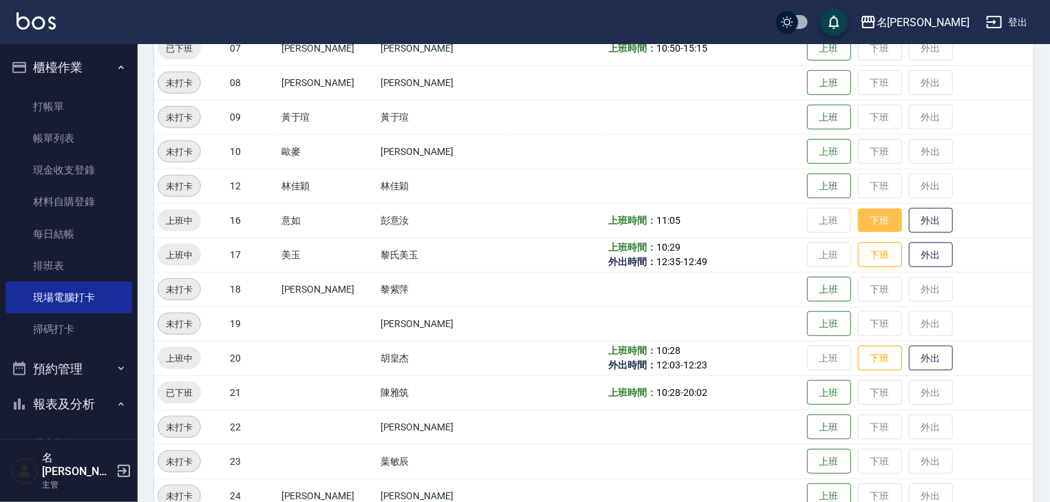
click at [858, 223] on button "下班" at bounding box center [880, 220] width 44 height 24
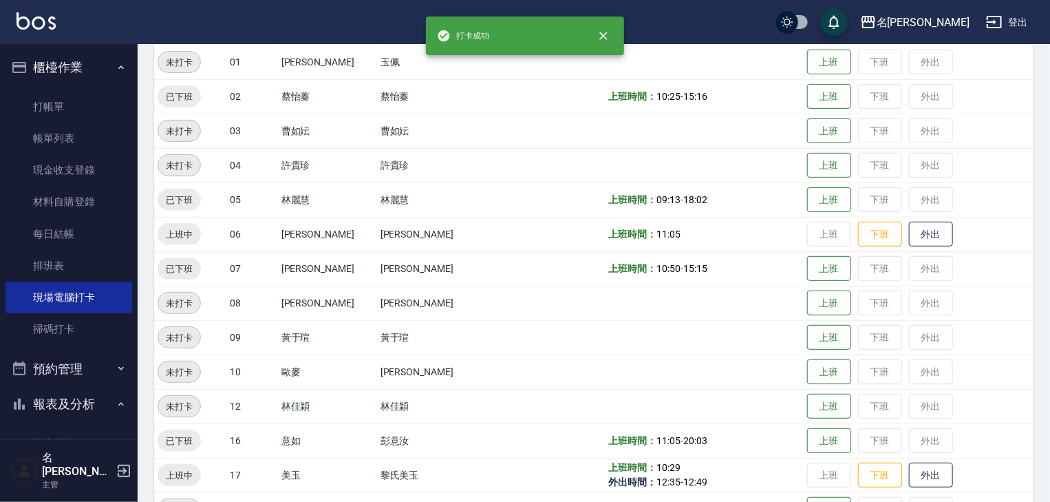
scroll to position [65, 0]
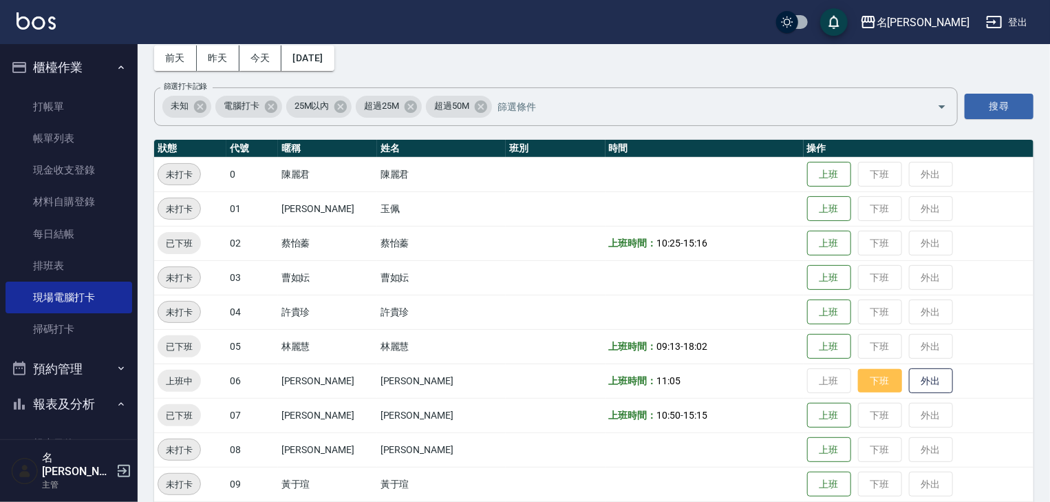
click at [864, 373] on button "下班" at bounding box center [880, 381] width 44 height 24
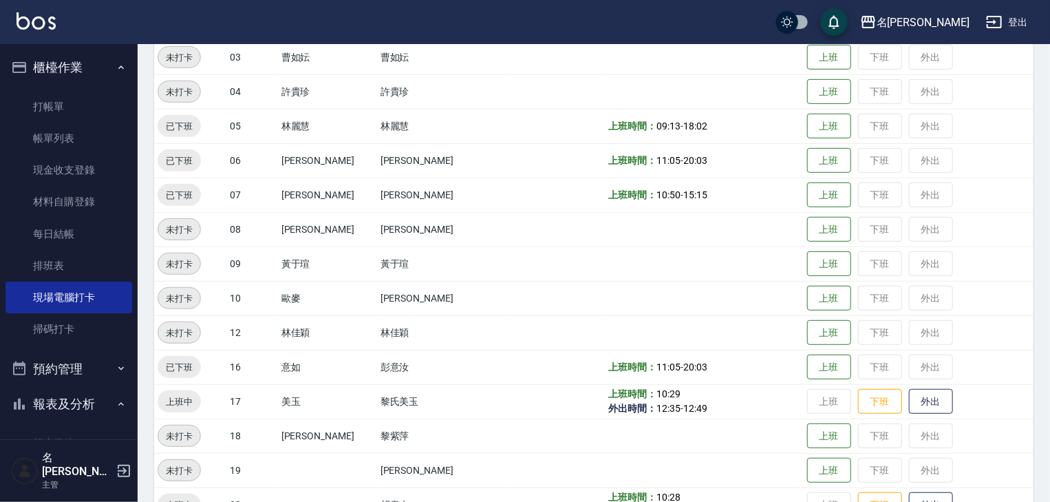
scroll to position [432, 0]
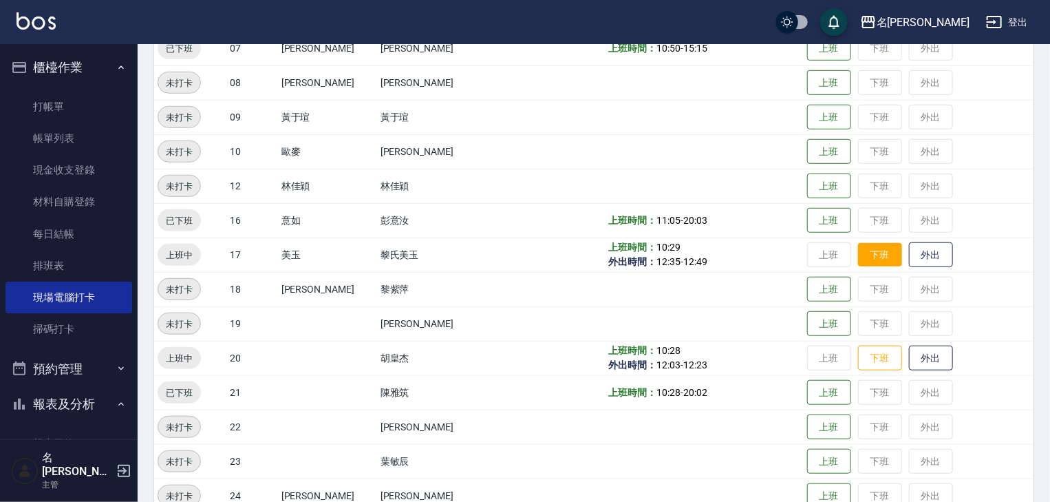
click at [858, 259] on button "下班" at bounding box center [880, 255] width 44 height 24
click at [858, 361] on button "下班" at bounding box center [880, 358] width 44 height 24
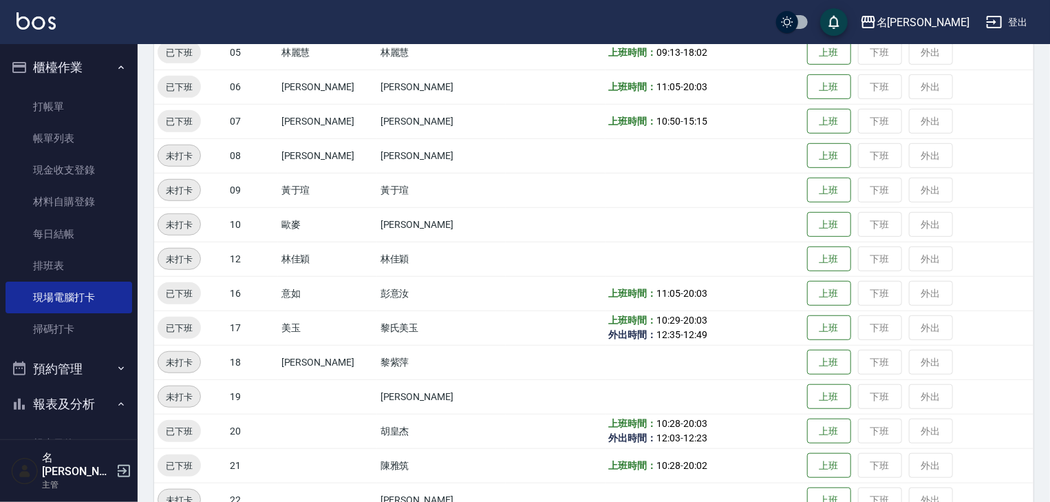
scroll to position [212, 0]
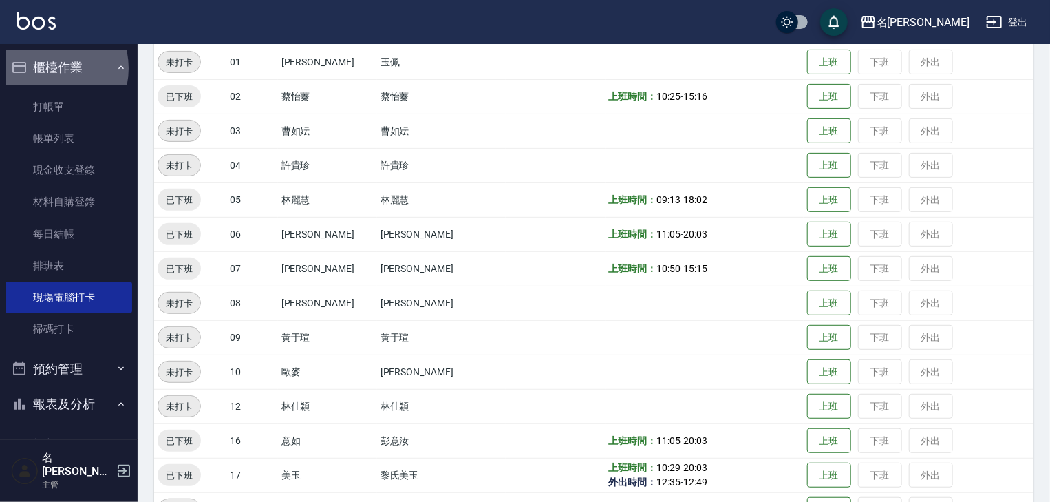
click at [51, 68] on button "櫃檯作業" at bounding box center [69, 68] width 127 height 36
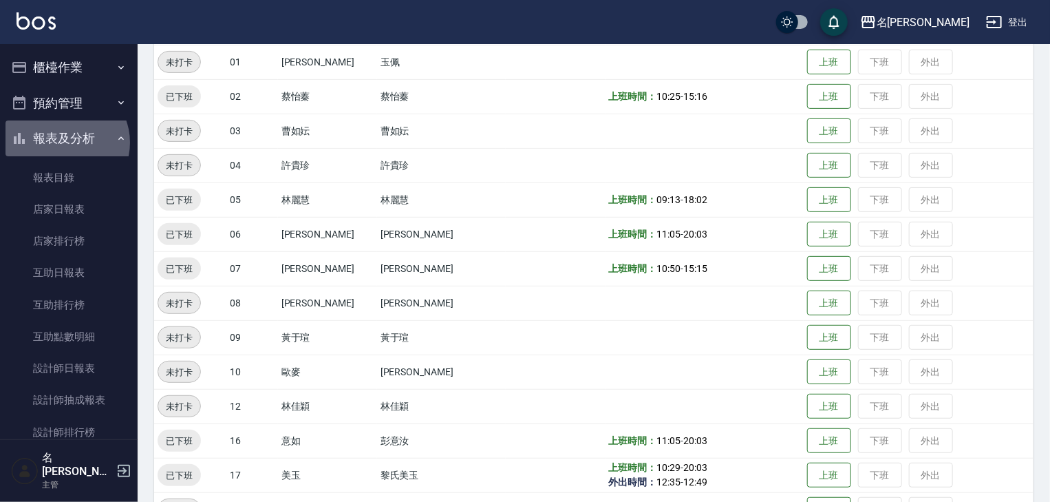
click at [64, 142] on button "報表及分析" at bounding box center [69, 138] width 127 height 36
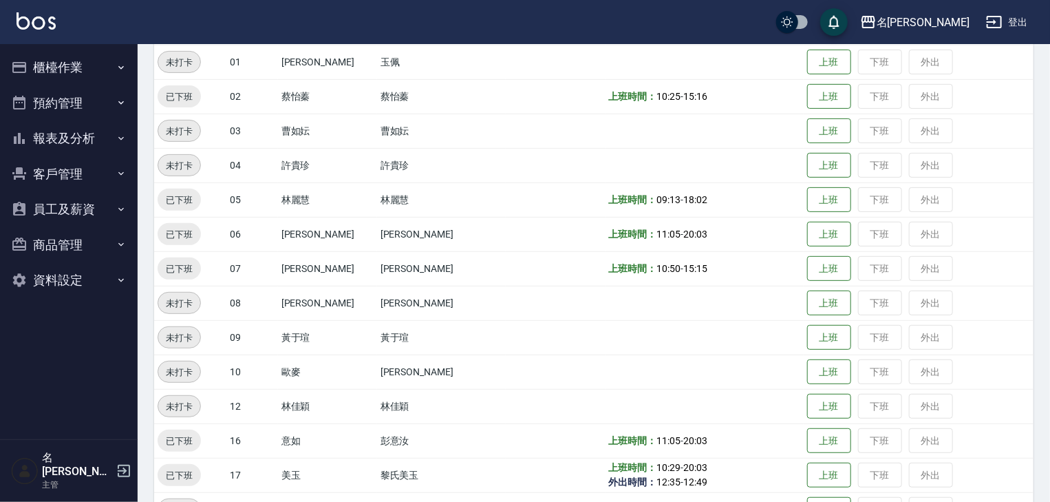
click at [49, 63] on button "櫃檯作業" at bounding box center [69, 68] width 127 height 36
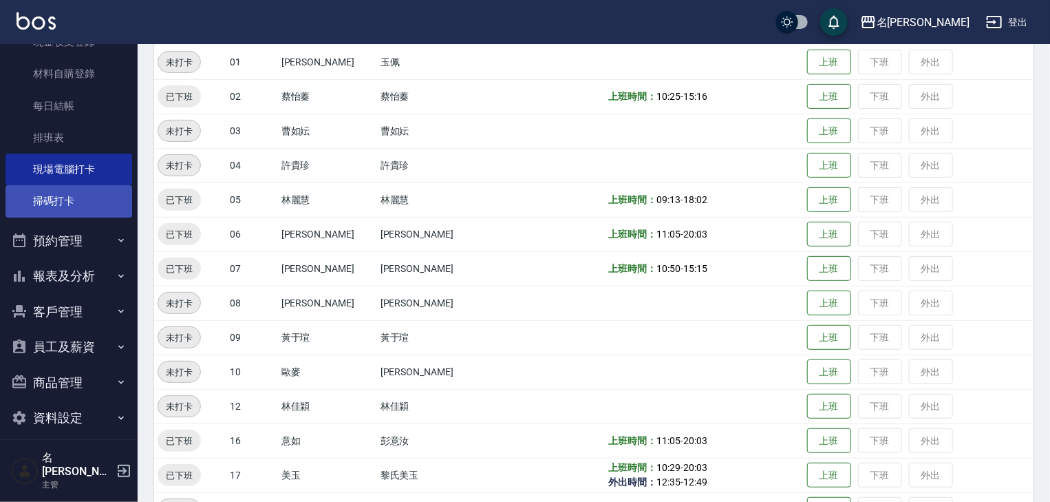
scroll to position [0, 0]
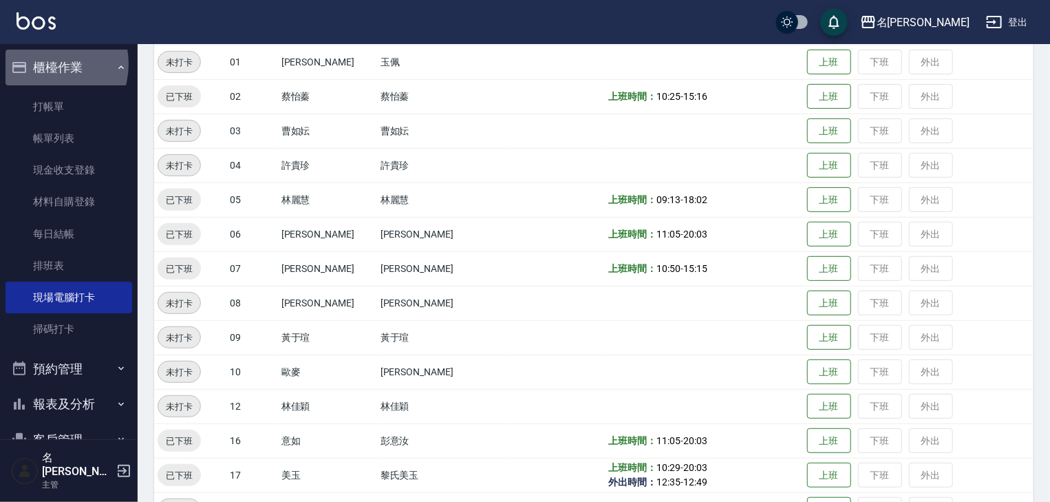
click at [44, 64] on button "櫃檯作業" at bounding box center [69, 68] width 127 height 36
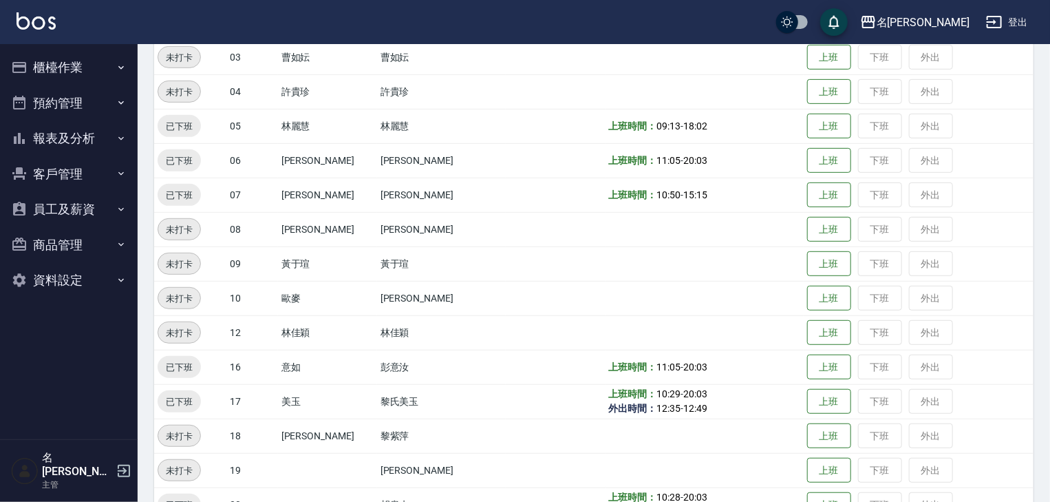
scroll to position [139, 0]
